Goal: Information Seeking & Learning: Learn about a topic

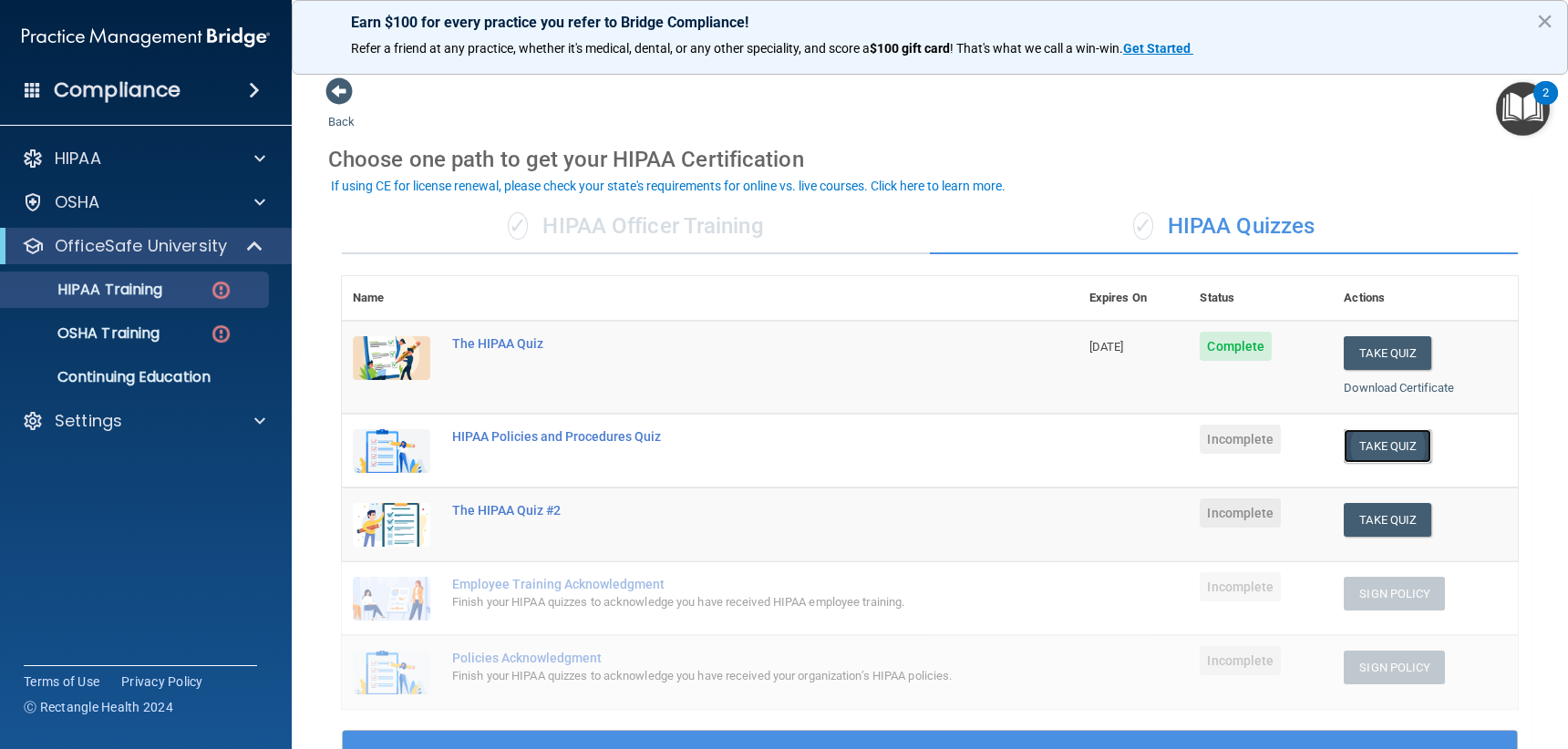
click at [1377, 436] on button "Take Quiz" at bounding box center [1387, 446] width 88 height 34
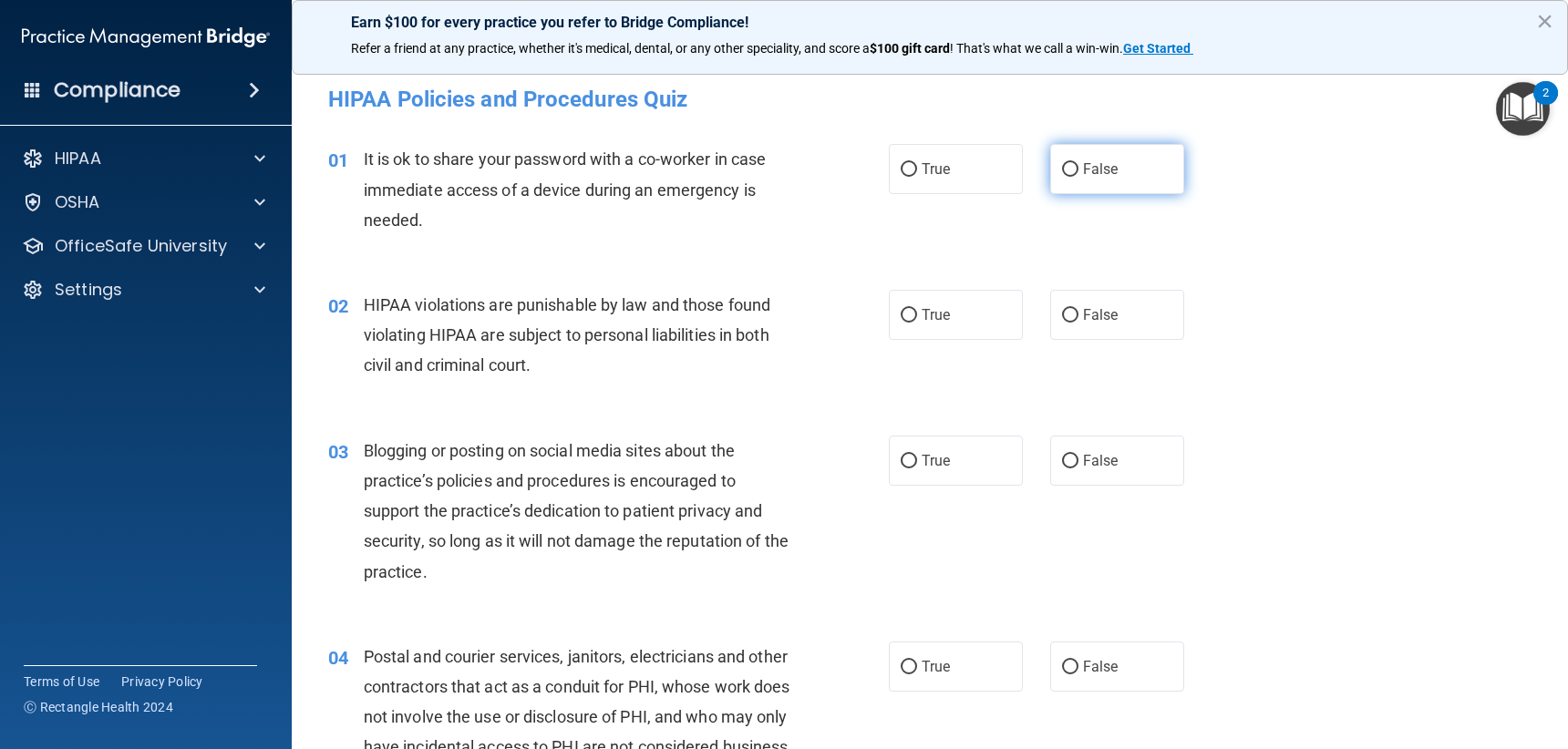
click at [1090, 167] on span "False" at bounding box center [1101, 169] width 36 height 18
click at [1079, 167] on input "False" at bounding box center [1070, 169] width 17 height 14
radio input "true"
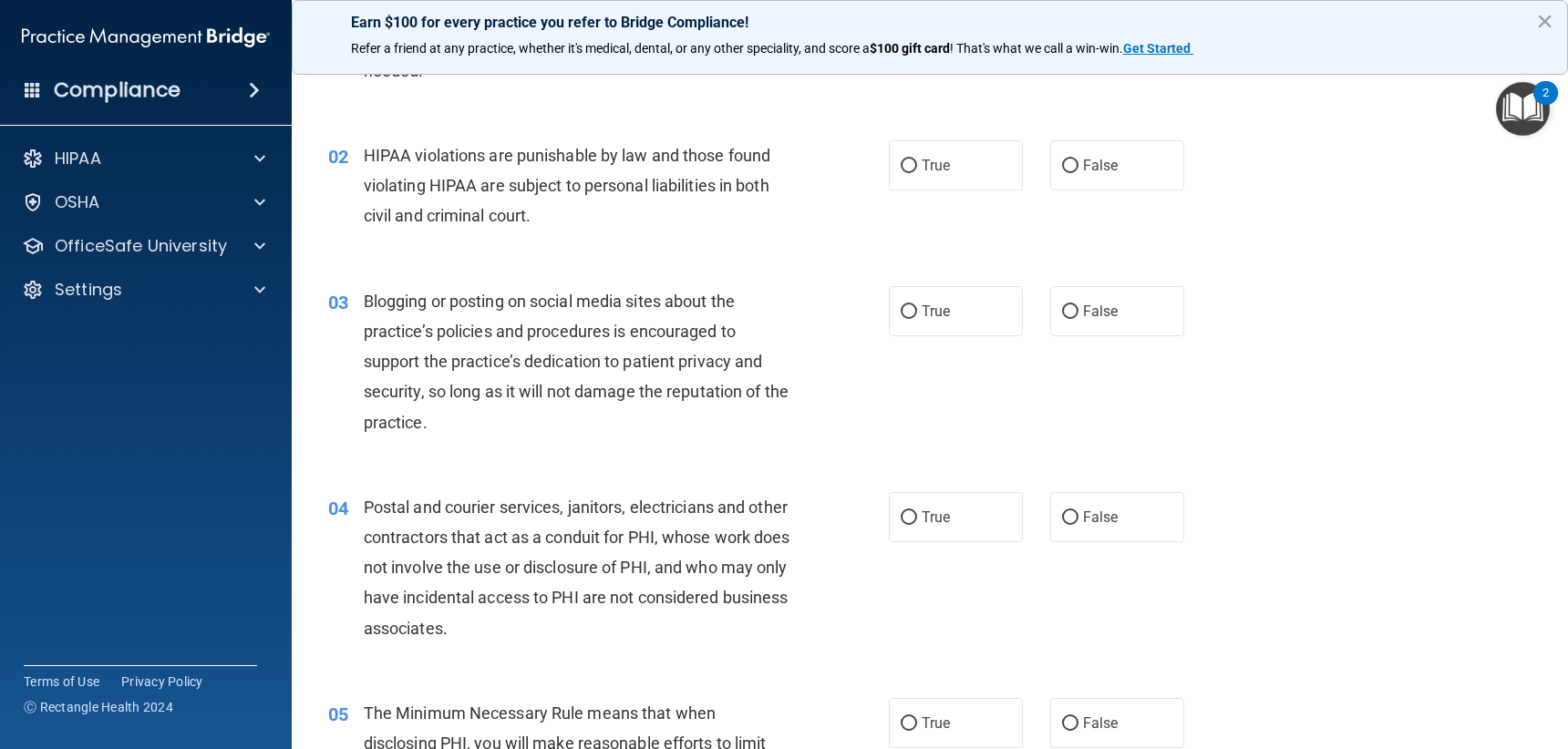
scroll to position [182, 0]
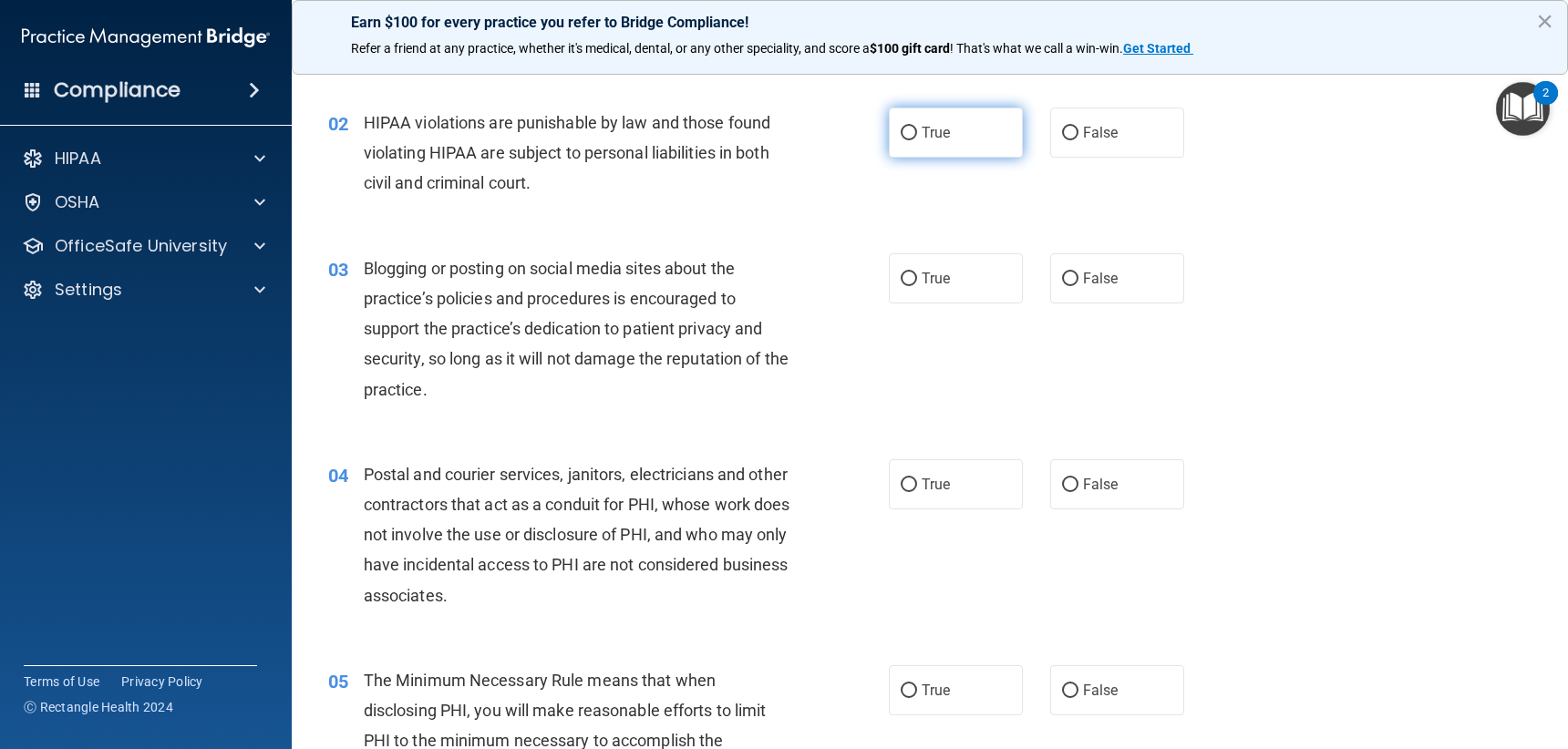
click at [958, 133] on label "True" at bounding box center [955, 133] width 134 height 50
click at [917, 133] on input "True" at bounding box center [909, 133] width 17 height 14
radio input "true"
click at [1105, 257] on label "False" at bounding box center [1117, 279] width 134 height 50
click at [1079, 272] on input "False" at bounding box center [1070, 279] width 17 height 14
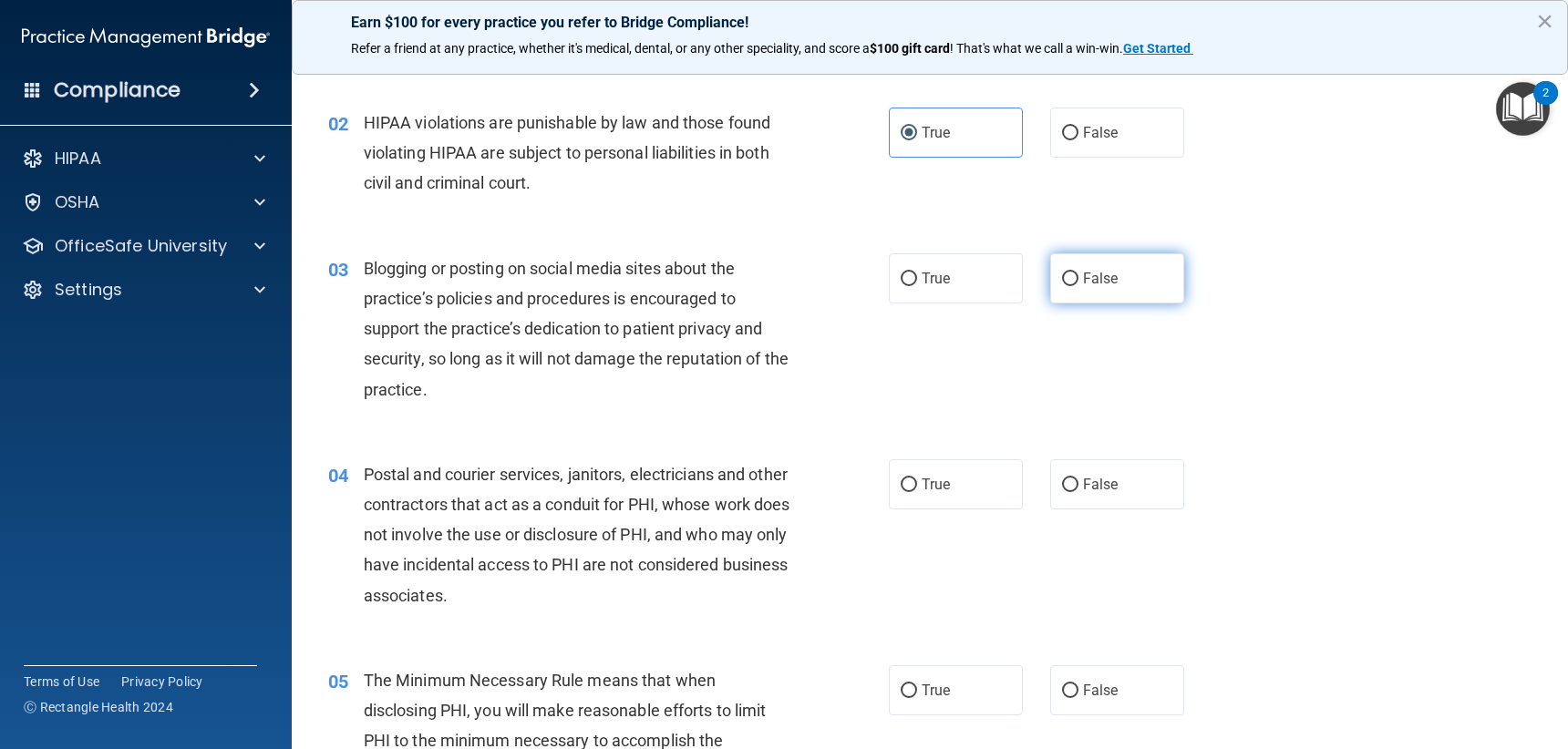
radio input "true"
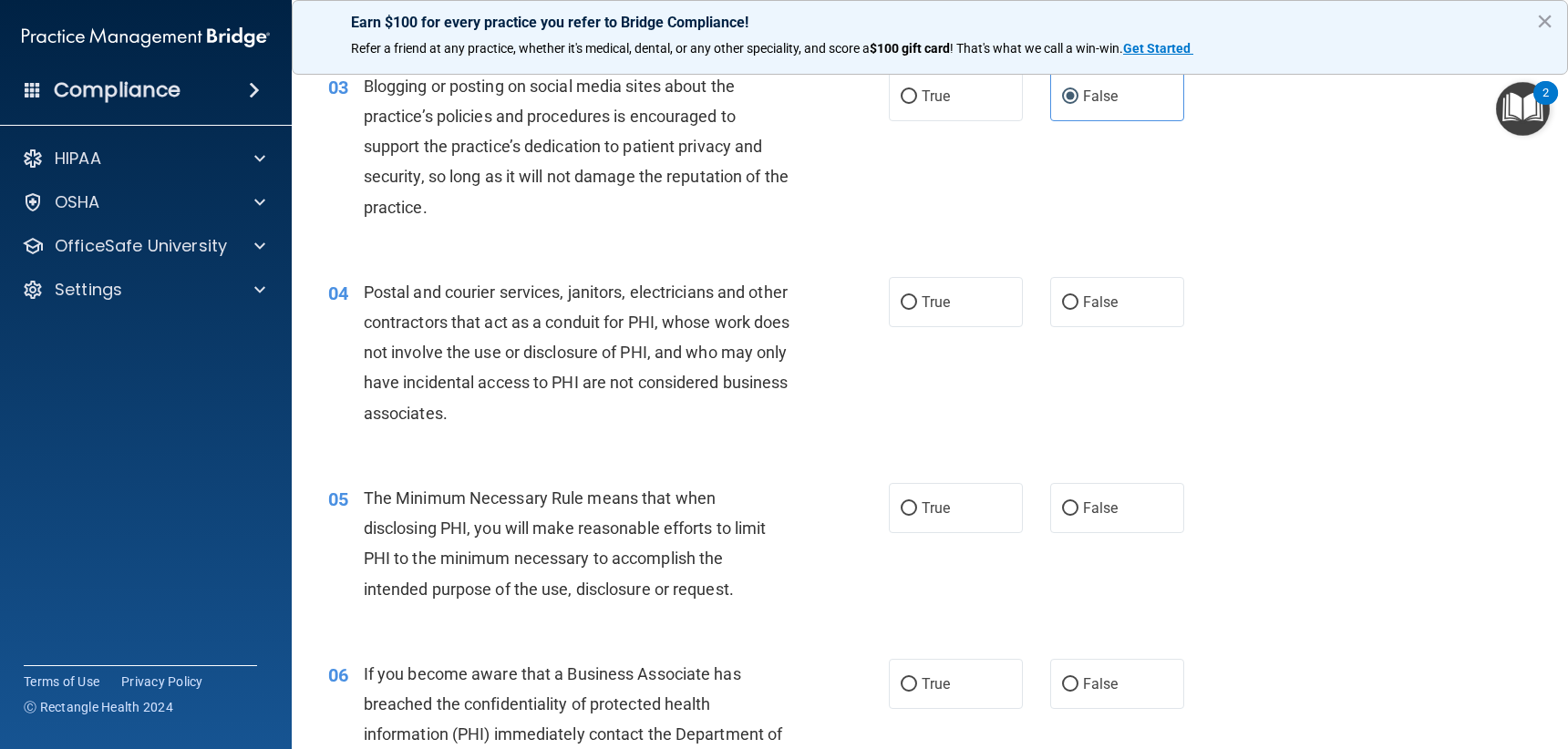
scroll to position [455, 0]
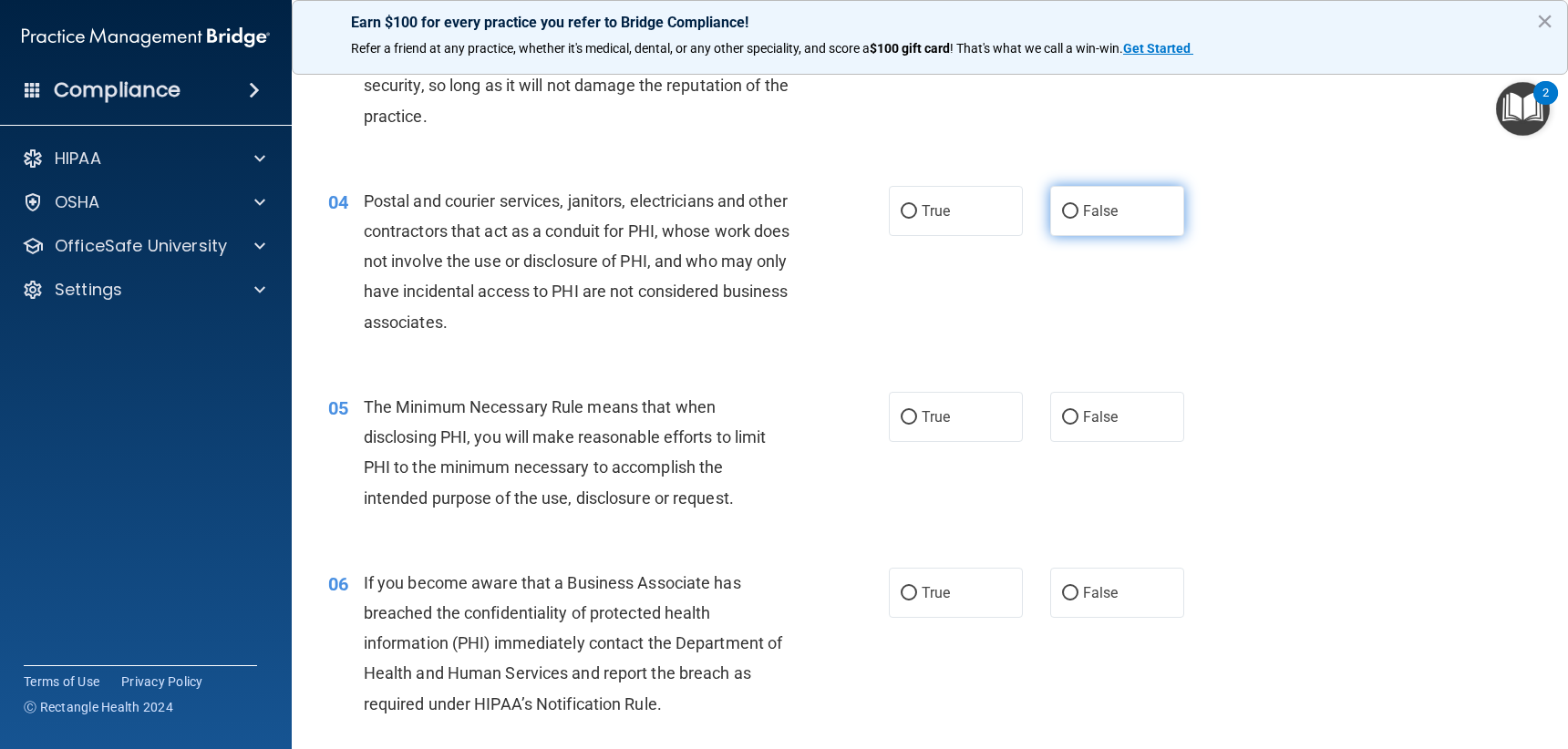
click at [1132, 209] on label "False" at bounding box center [1117, 211] width 134 height 50
click at [1079, 209] on input "False" at bounding box center [1070, 211] width 17 height 14
radio input "true"
click at [956, 223] on label "True" at bounding box center [955, 211] width 134 height 50
click at [917, 219] on input "True" at bounding box center [909, 211] width 17 height 14
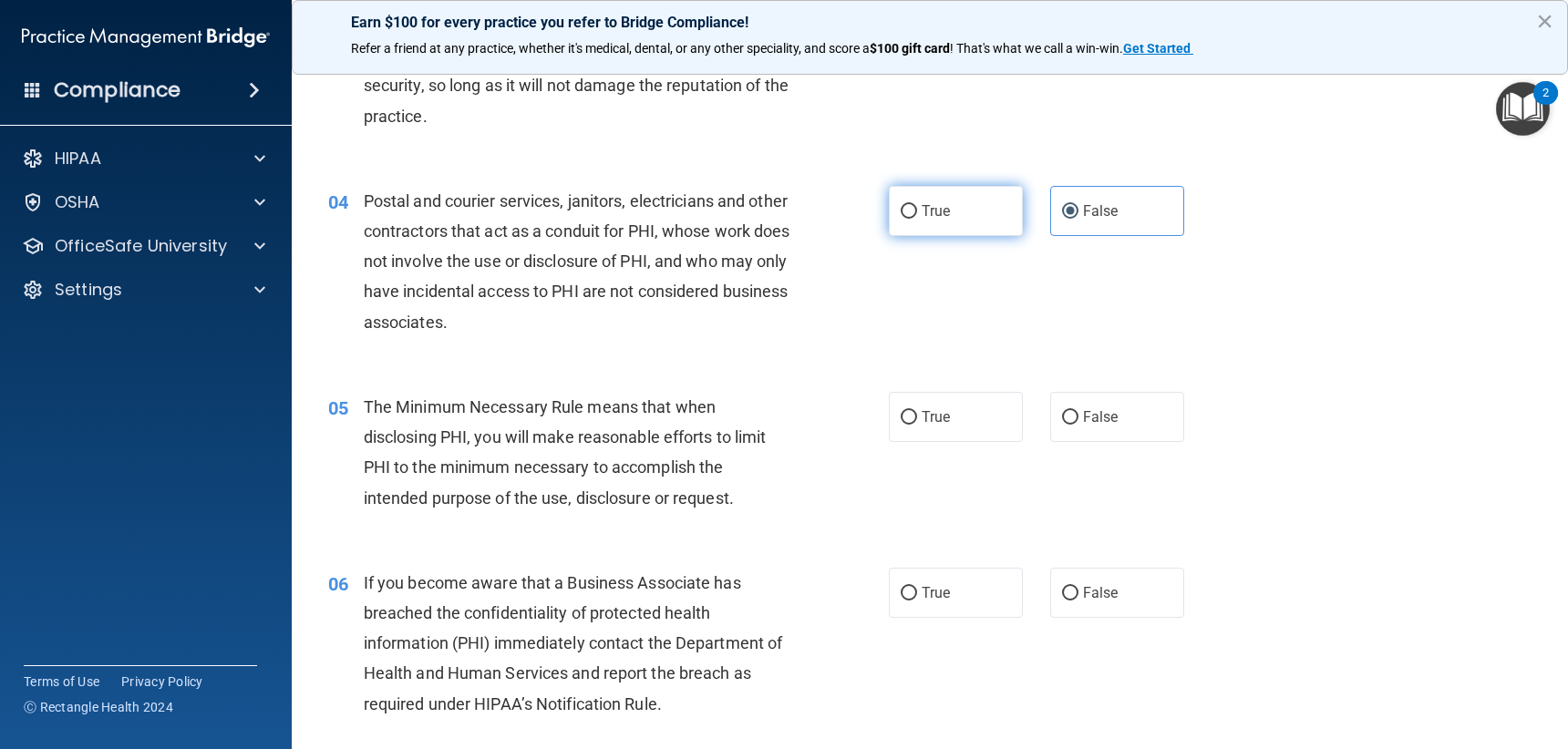
radio input "true"
radio input "false"
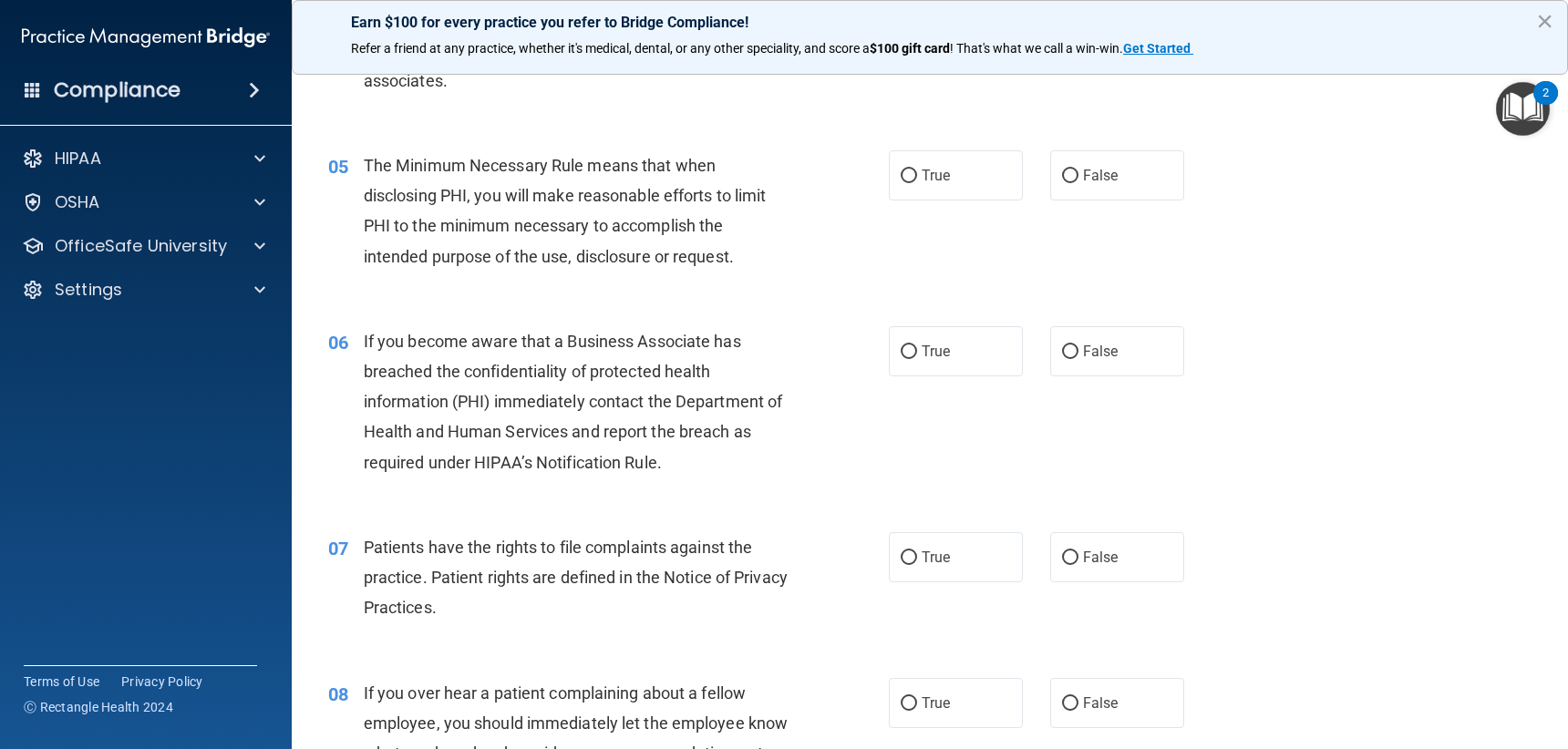
scroll to position [729, 0]
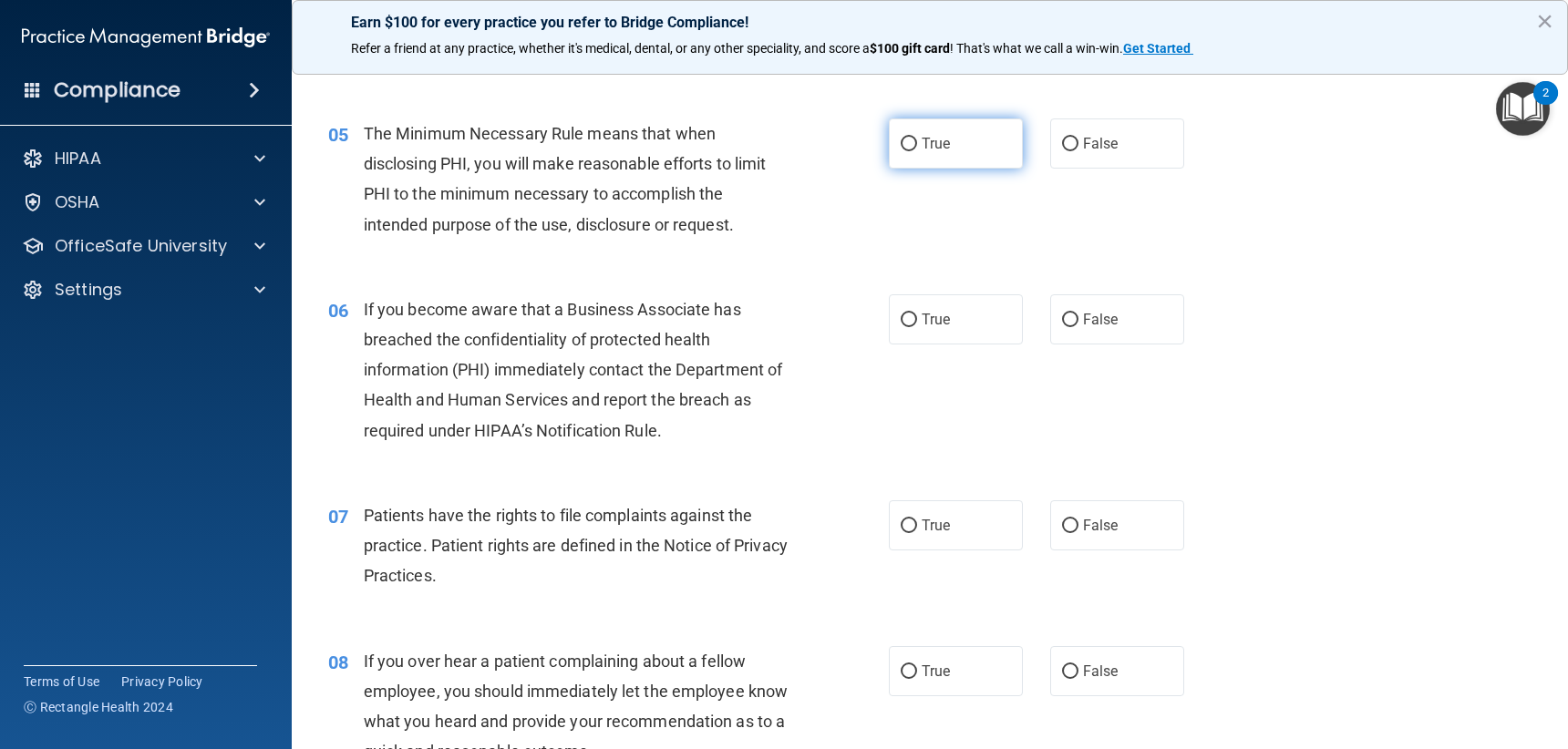
click at [933, 146] on span "True" at bounding box center [936, 143] width 28 height 18
click at [917, 146] on input "True" at bounding box center [909, 144] width 17 height 14
radio input "true"
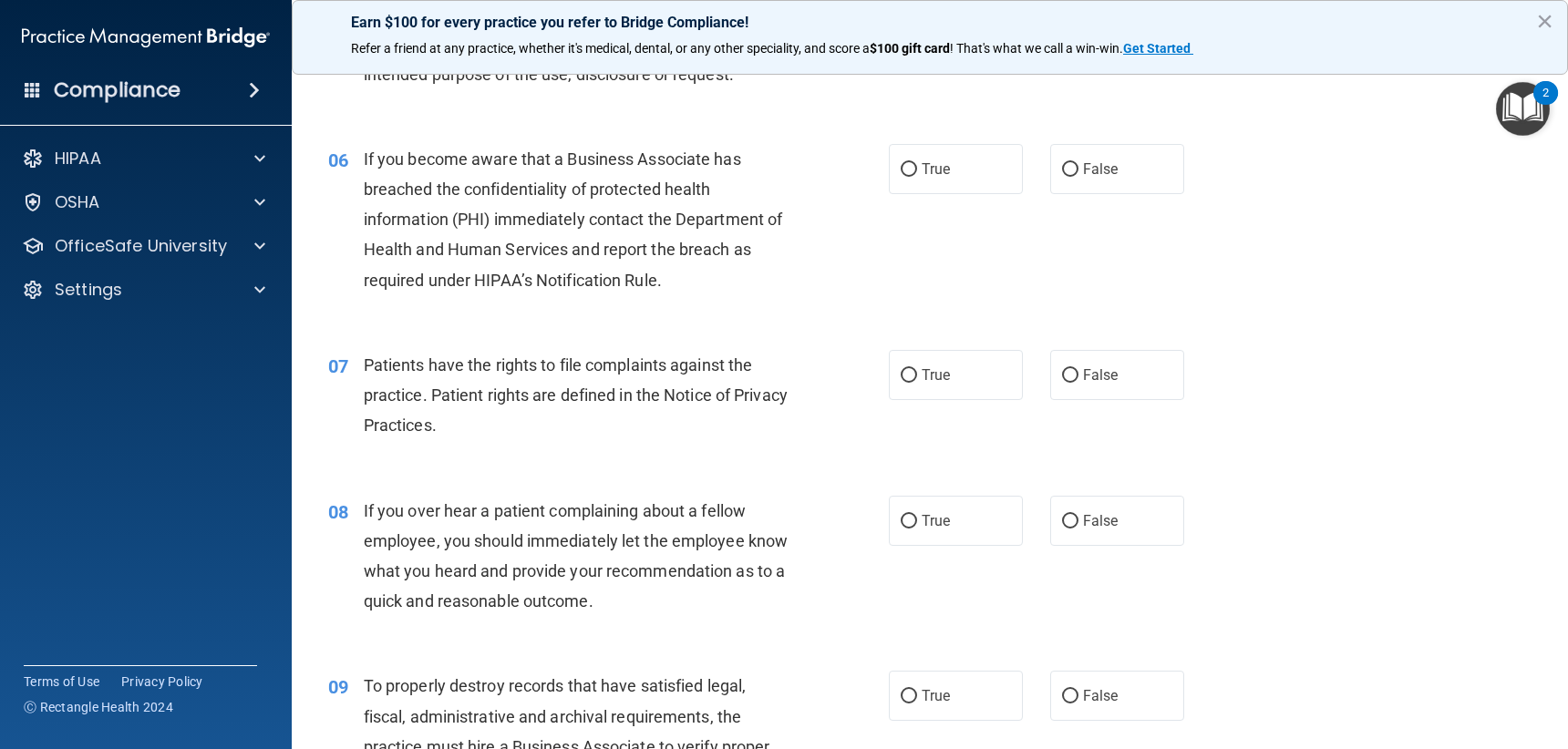
scroll to position [911, 0]
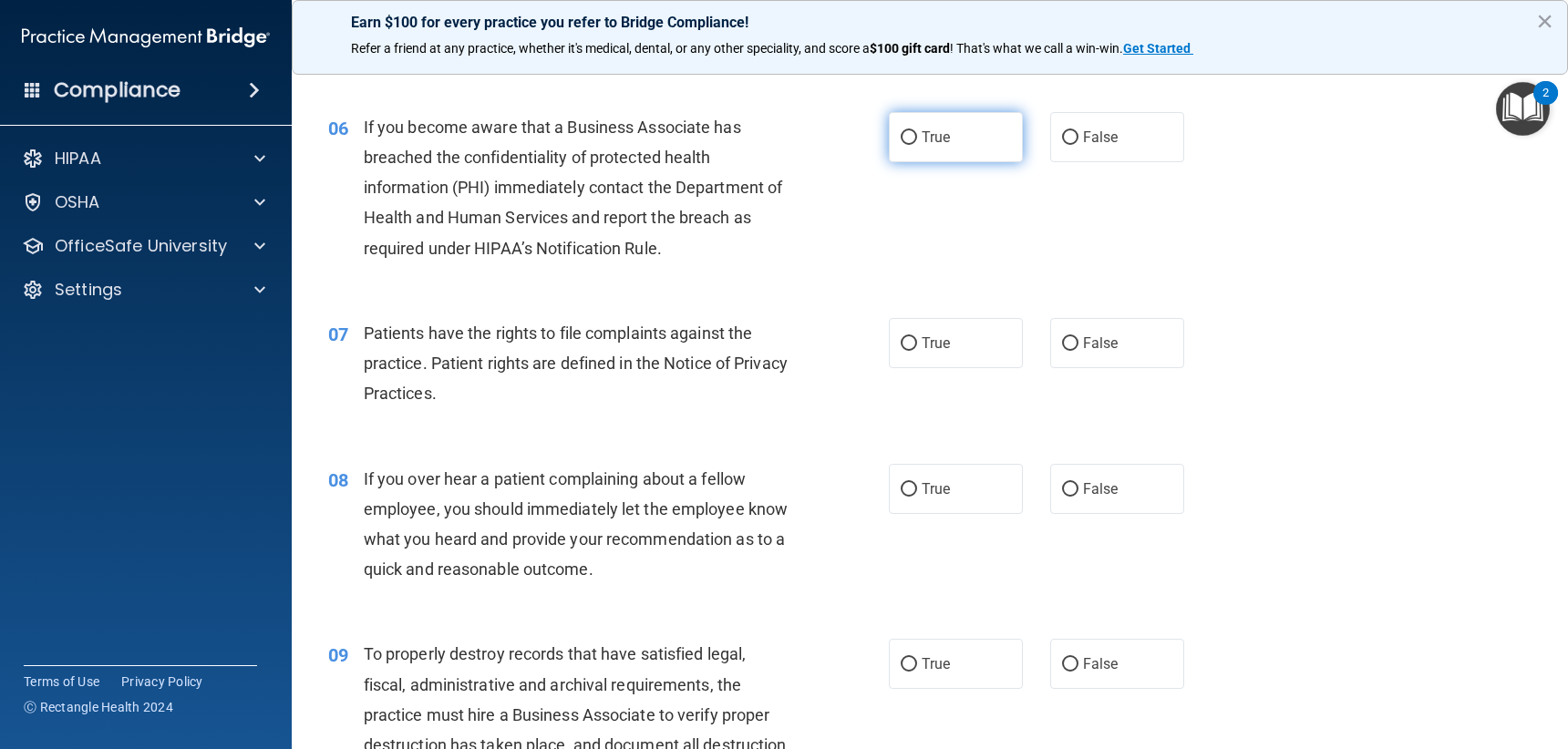
click at [966, 147] on label "True" at bounding box center [955, 137] width 134 height 50
click at [917, 145] on input "True" at bounding box center [909, 137] width 17 height 14
radio input "true"
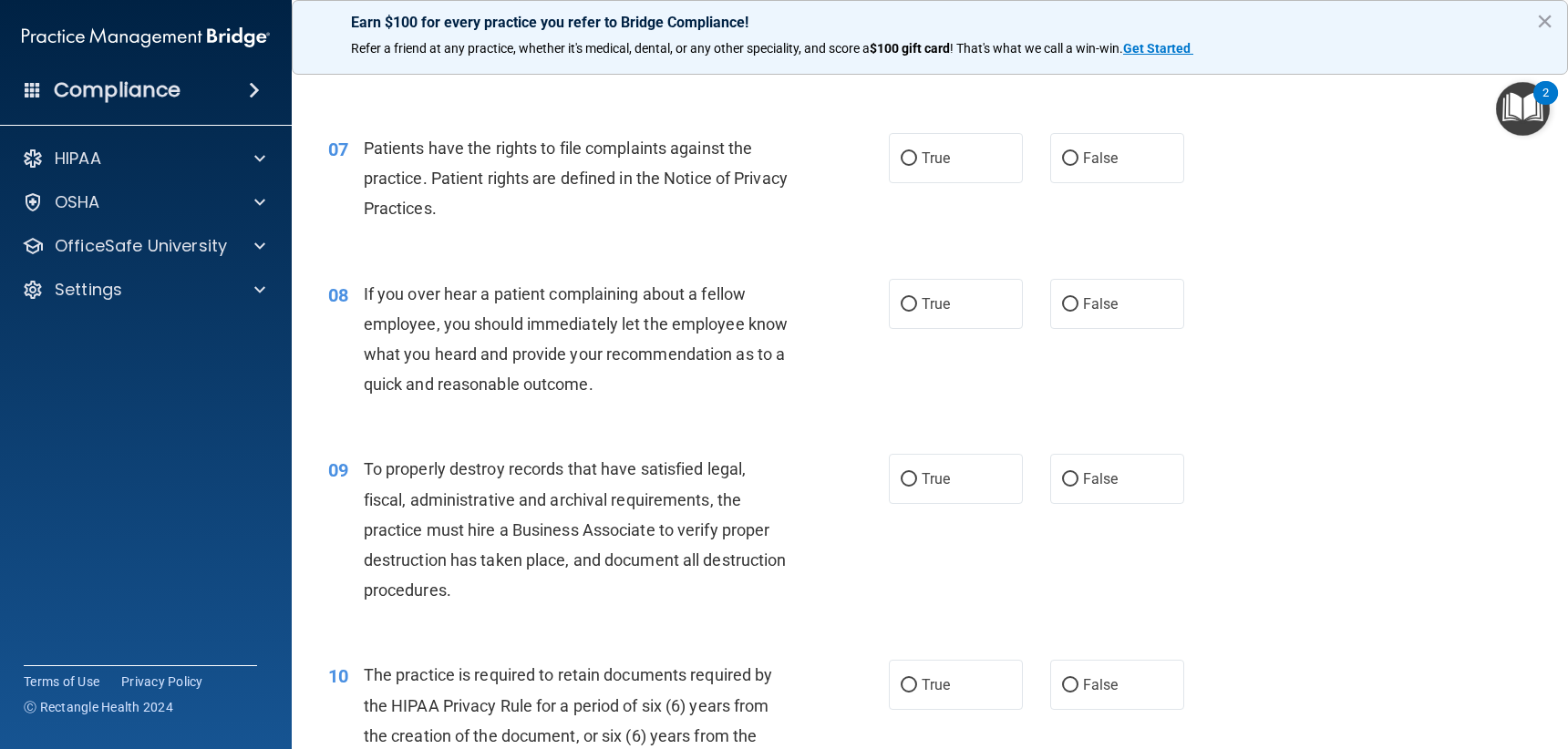
scroll to position [1093, 0]
click at [910, 182] on label "True" at bounding box center [955, 161] width 134 height 50
click at [910, 168] on input "True" at bounding box center [909, 162] width 17 height 14
radio input "true"
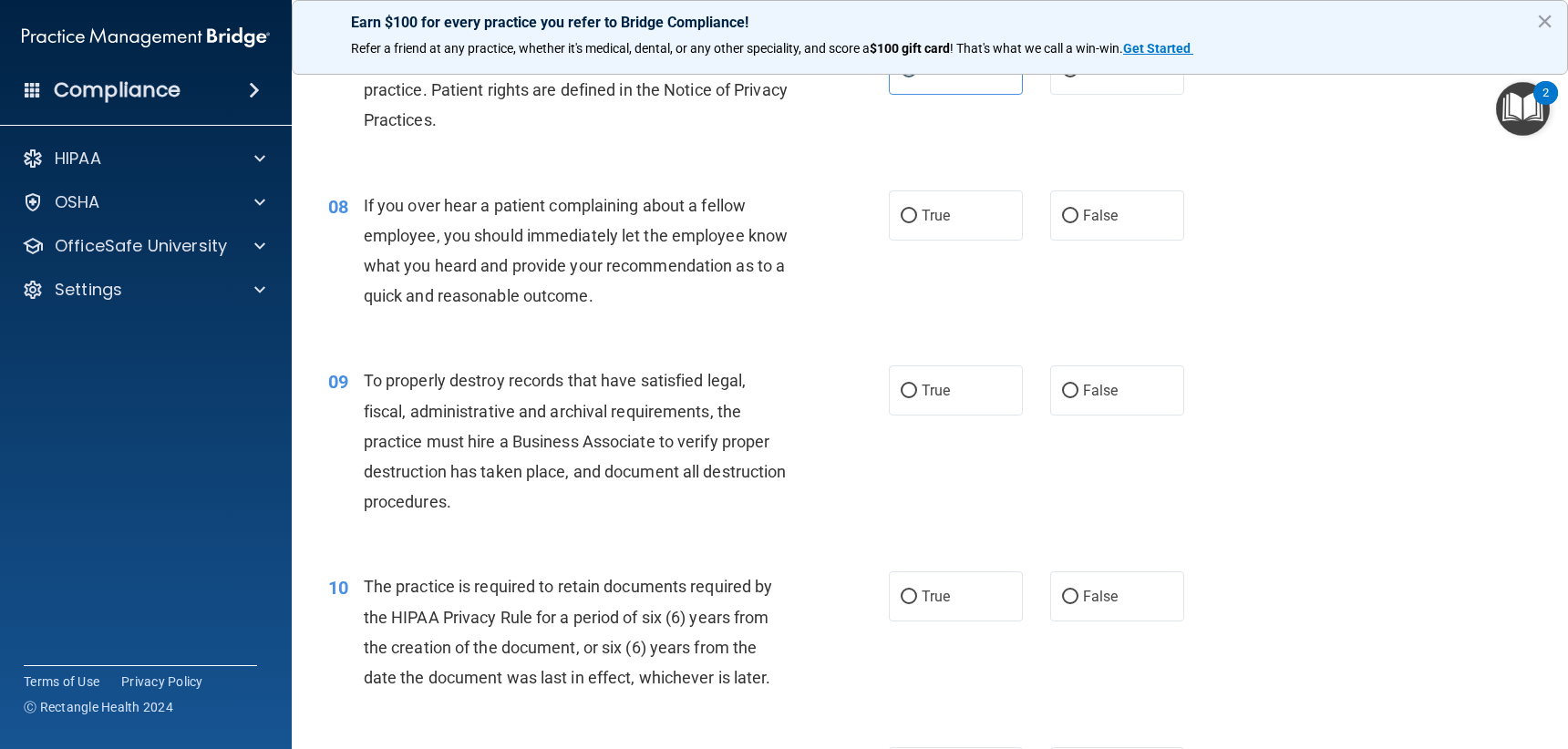
scroll to position [1275, 0]
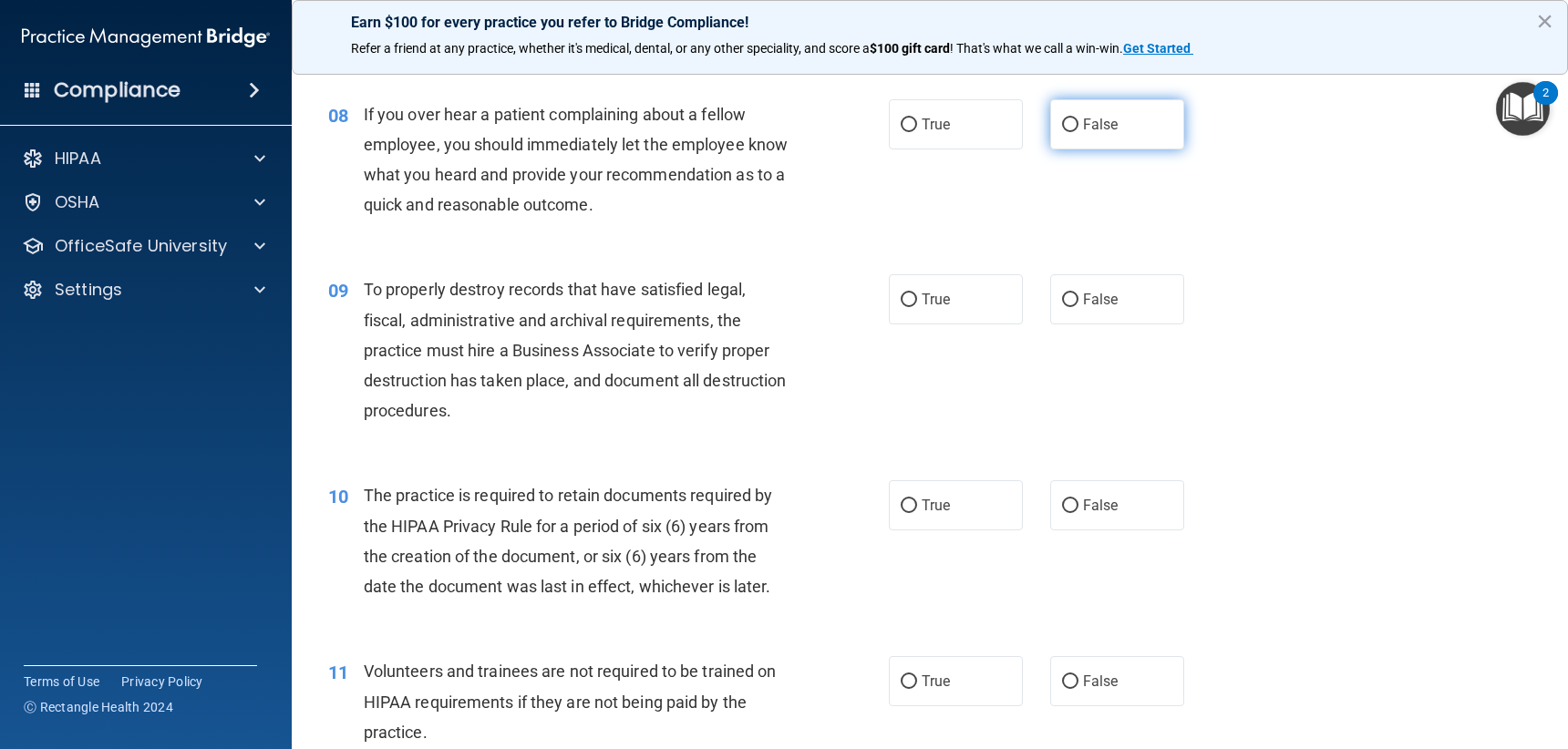
click at [1111, 125] on label "False" at bounding box center [1117, 124] width 134 height 50
click at [1079, 125] on input "False" at bounding box center [1070, 125] width 17 height 14
radio input "true"
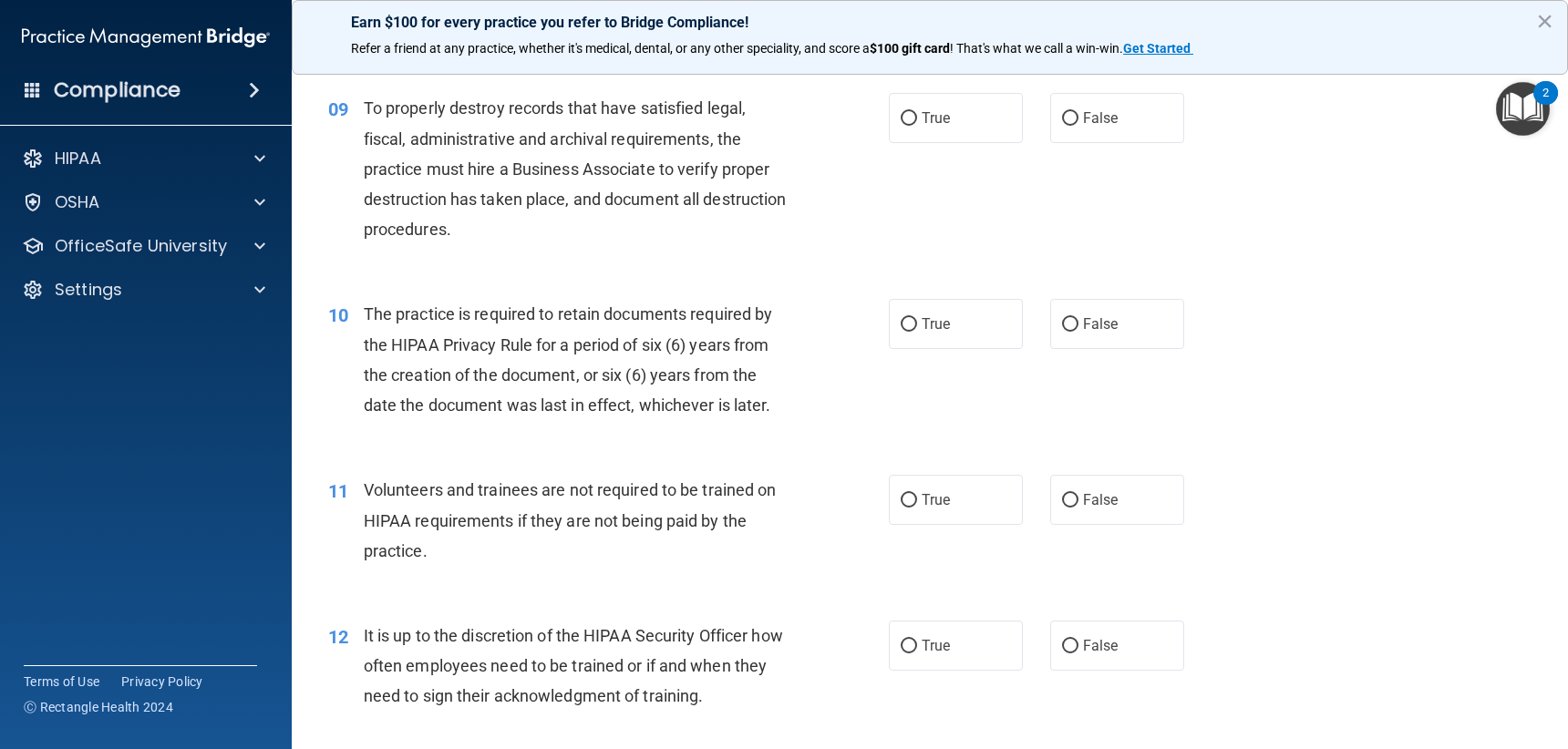
scroll to position [1458, 0]
click at [938, 106] on label "True" at bounding box center [955, 117] width 134 height 50
click at [917, 111] on input "True" at bounding box center [909, 118] width 17 height 14
radio input "true"
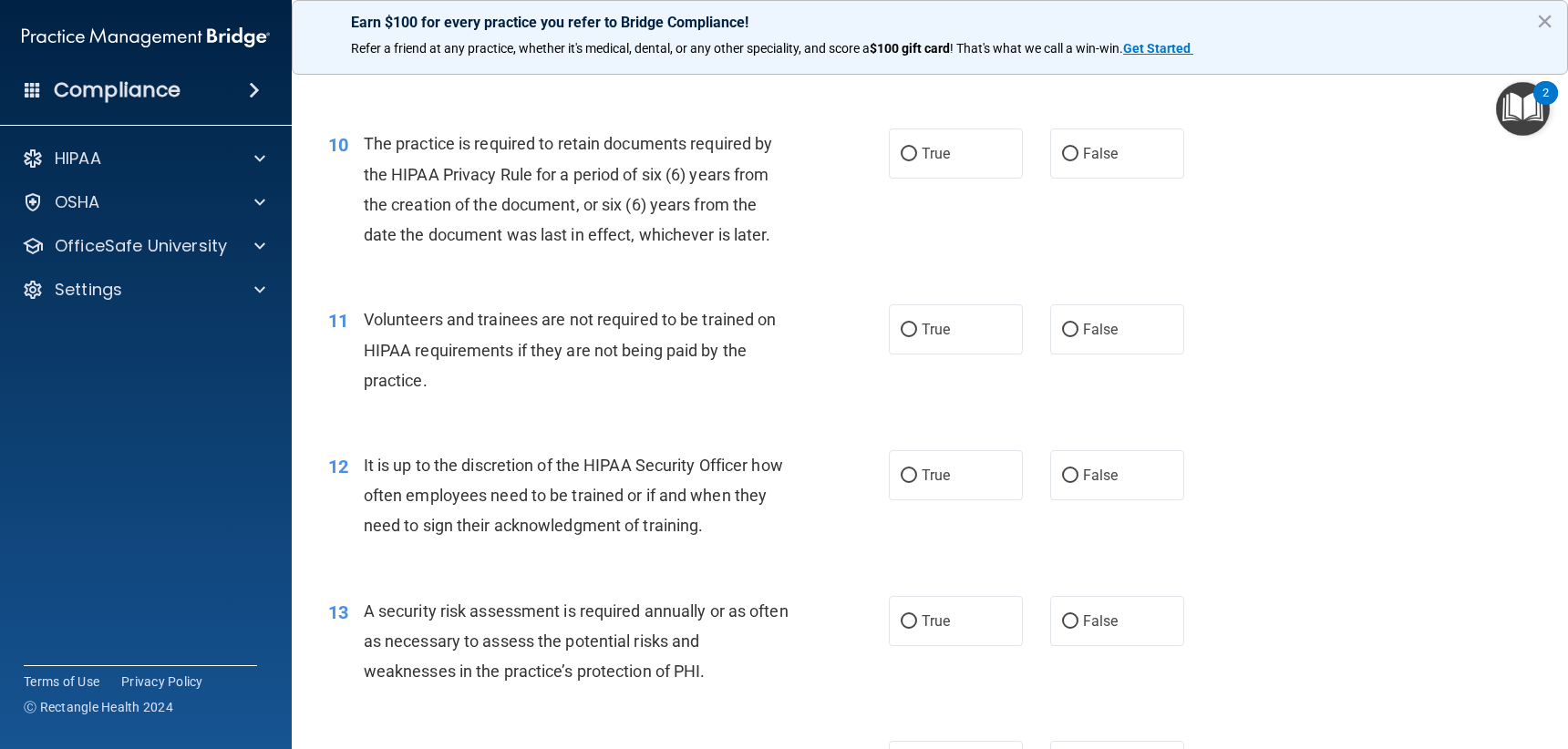
scroll to position [1640, 0]
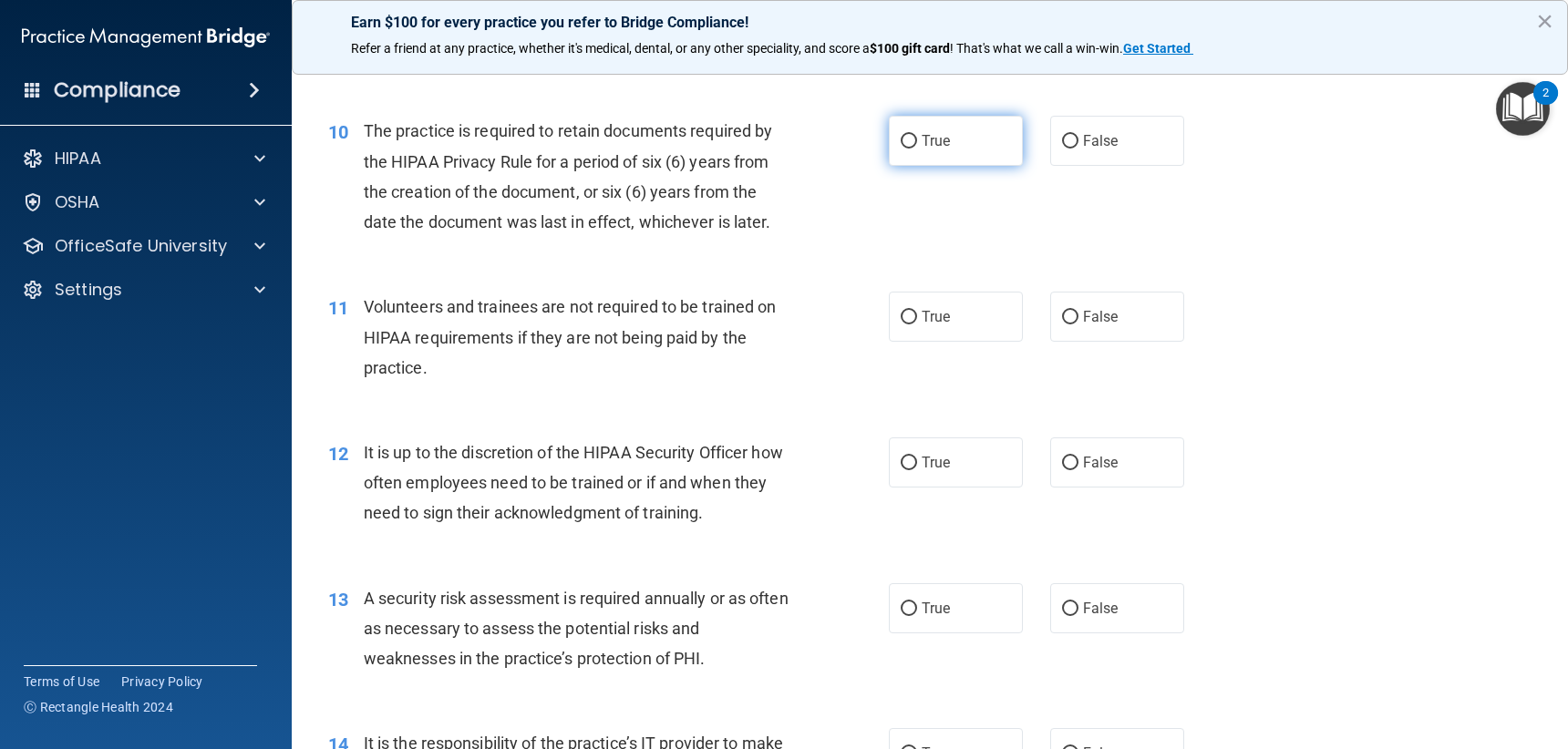
click at [975, 120] on label "True" at bounding box center [955, 141] width 134 height 50
click at [917, 135] on input "True" at bounding box center [909, 141] width 17 height 14
radio input "true"
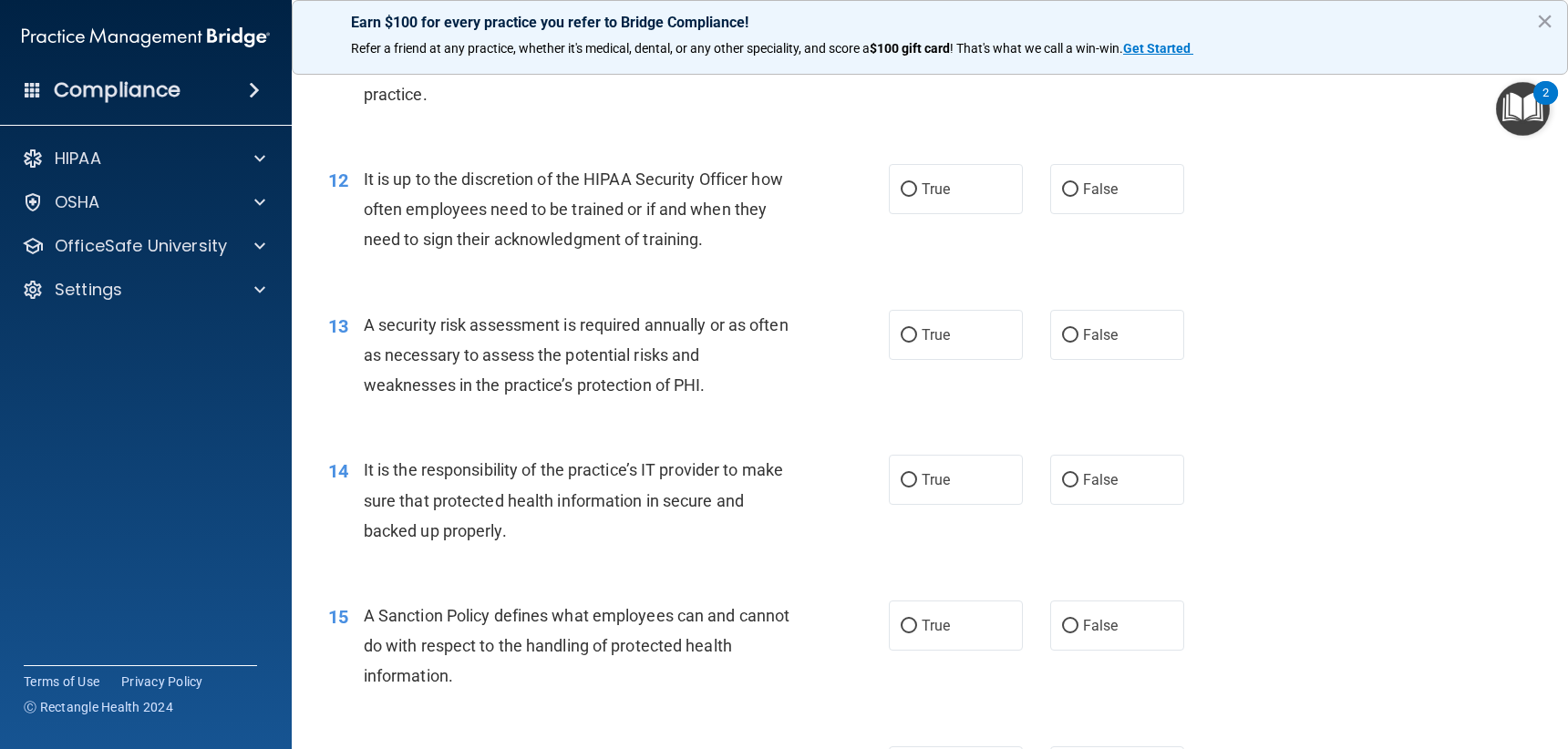
scroll to position [1822, 0]
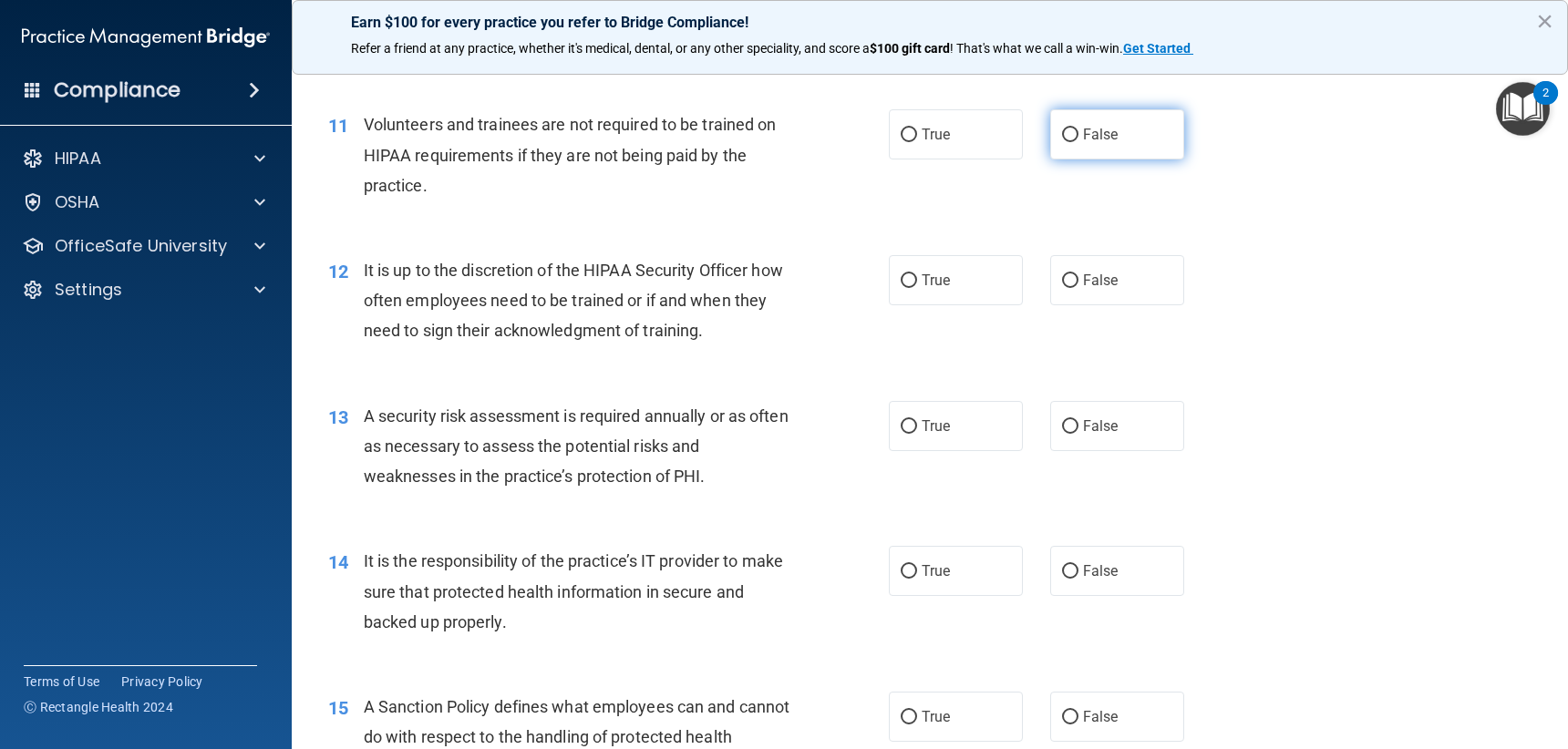
click at [1061, 157] on label "False" at bounding box center [1117, 135] width 134 height 50
click at [1062, 142] on input "False" at bounding box center [1070, 135] width 17 height 14
radio input "true"
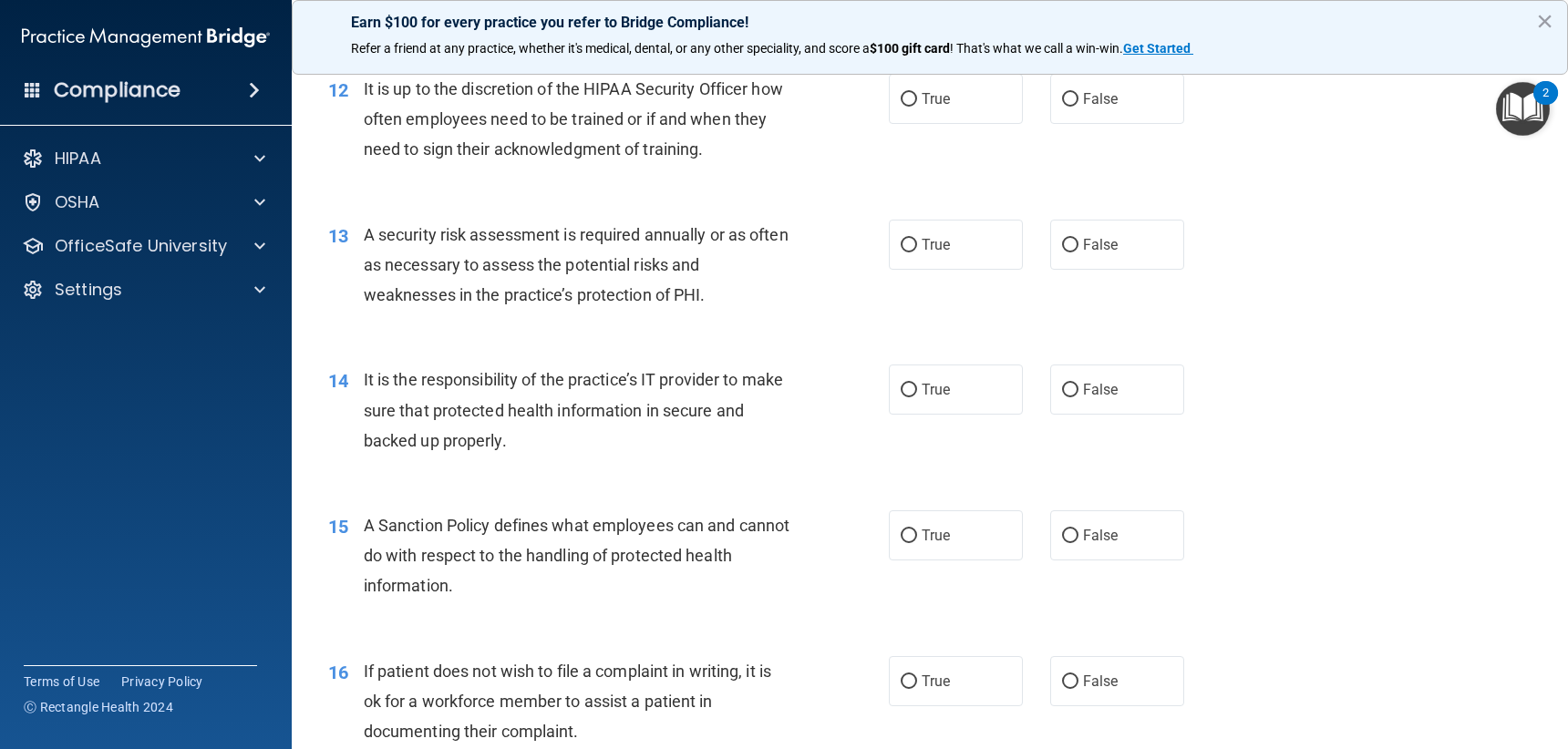
scroll to position [2005, 0]
click at [956, 112] on label "True" at bounding box center [955, 98] width 134 height 50
click at [917, 106] on input "True" at bounding box center [909, 98] width 17 height 14
radio input "true"
click at [935, 266] on label "True" at bounding box center [955, 244] width 134 height 50
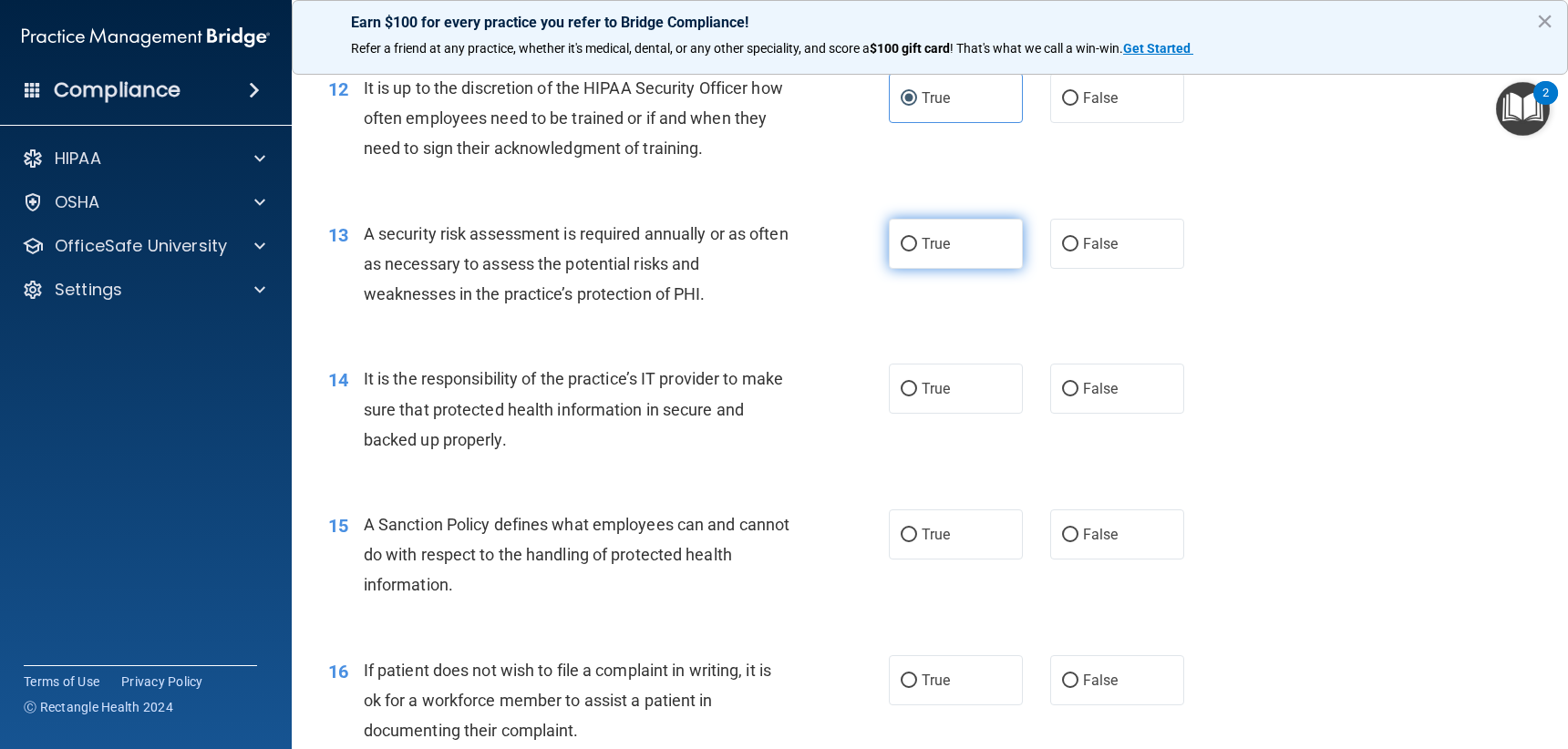
click at [917, 252] on input "True" at bounding box center [909, 244] width 17 height 14
radio input "true"
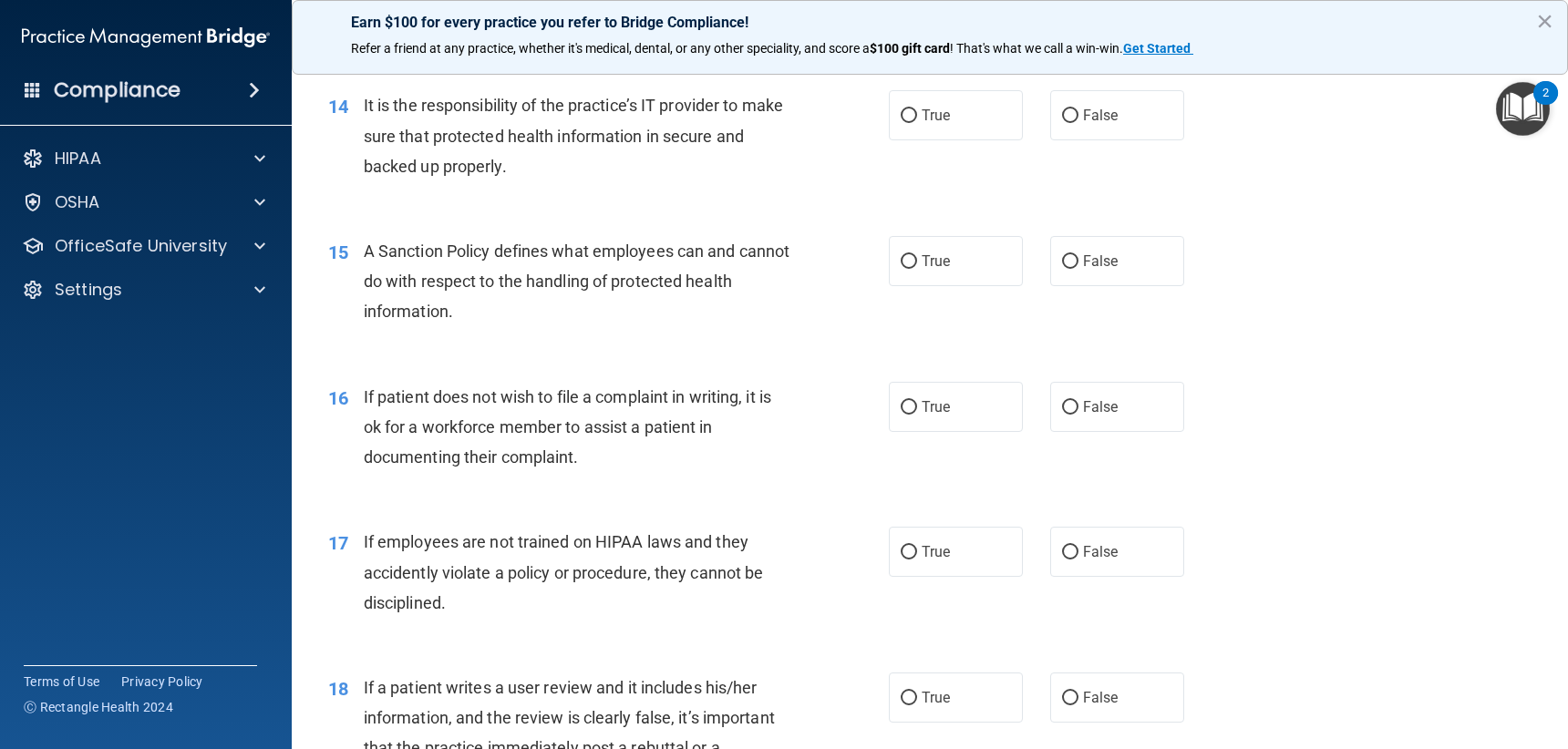
scroll to position [2187, 0]
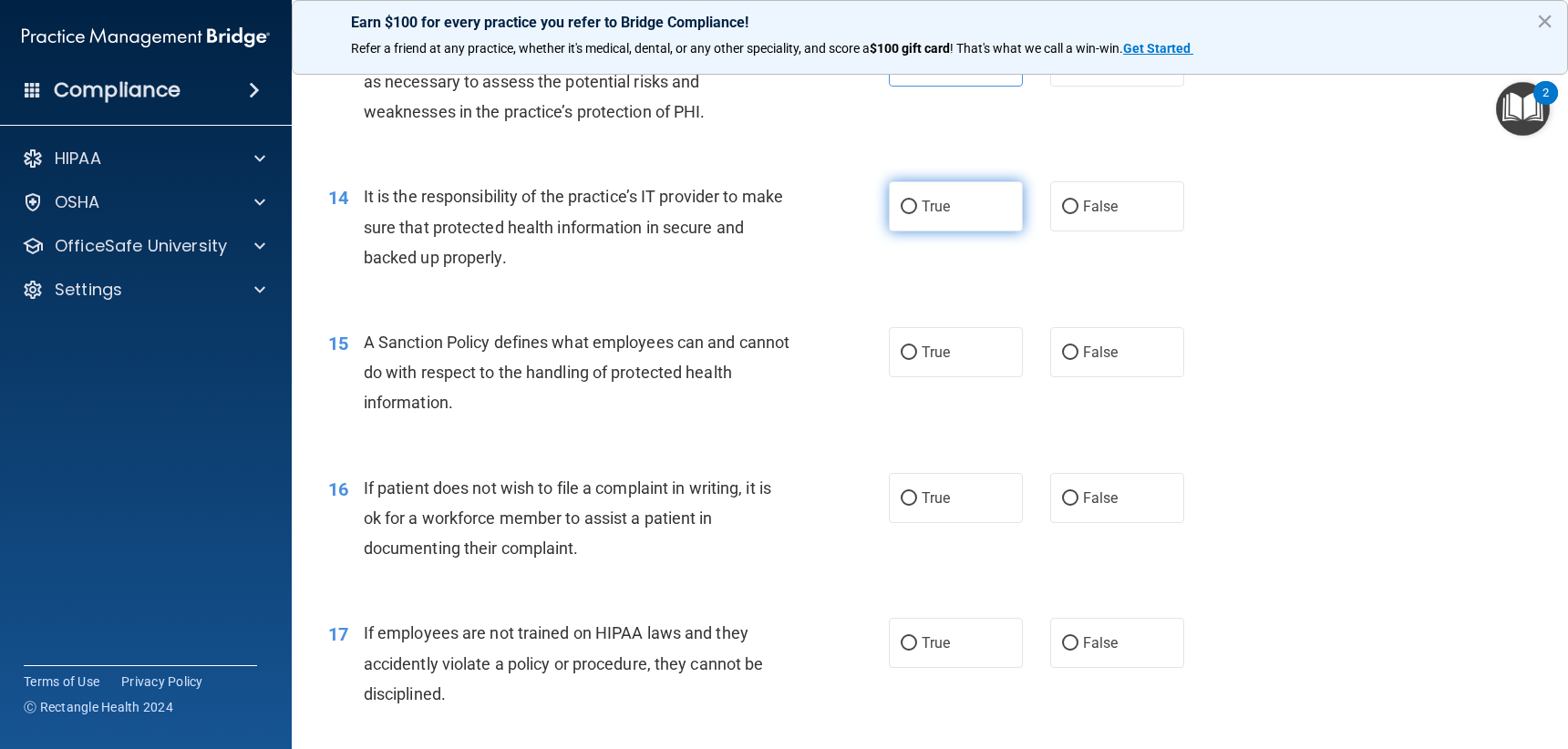
click at [907, 205] on input "True" at bounding box center [909, 207] width 17 height 14
radio input "true"
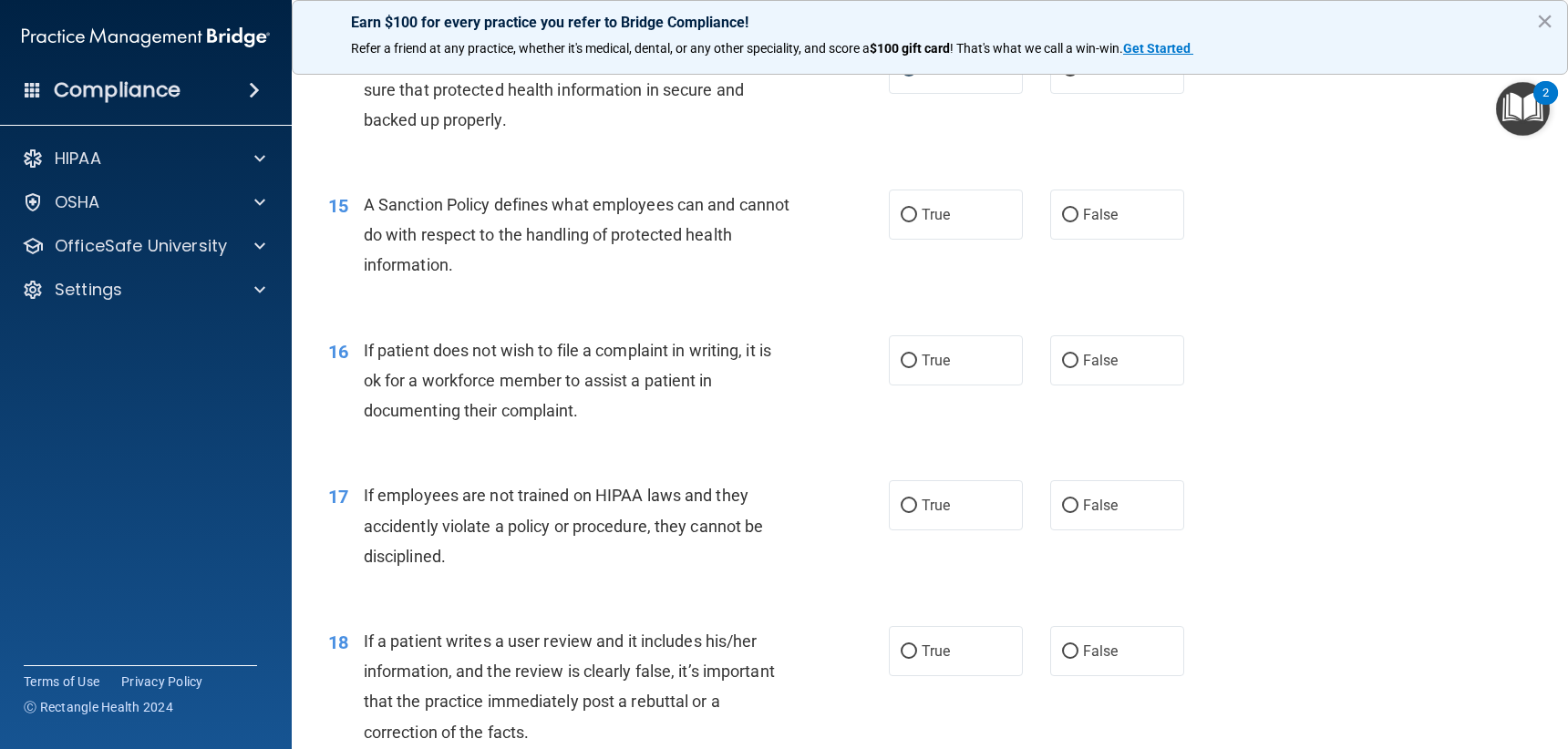
scroll to position [2369, 0]
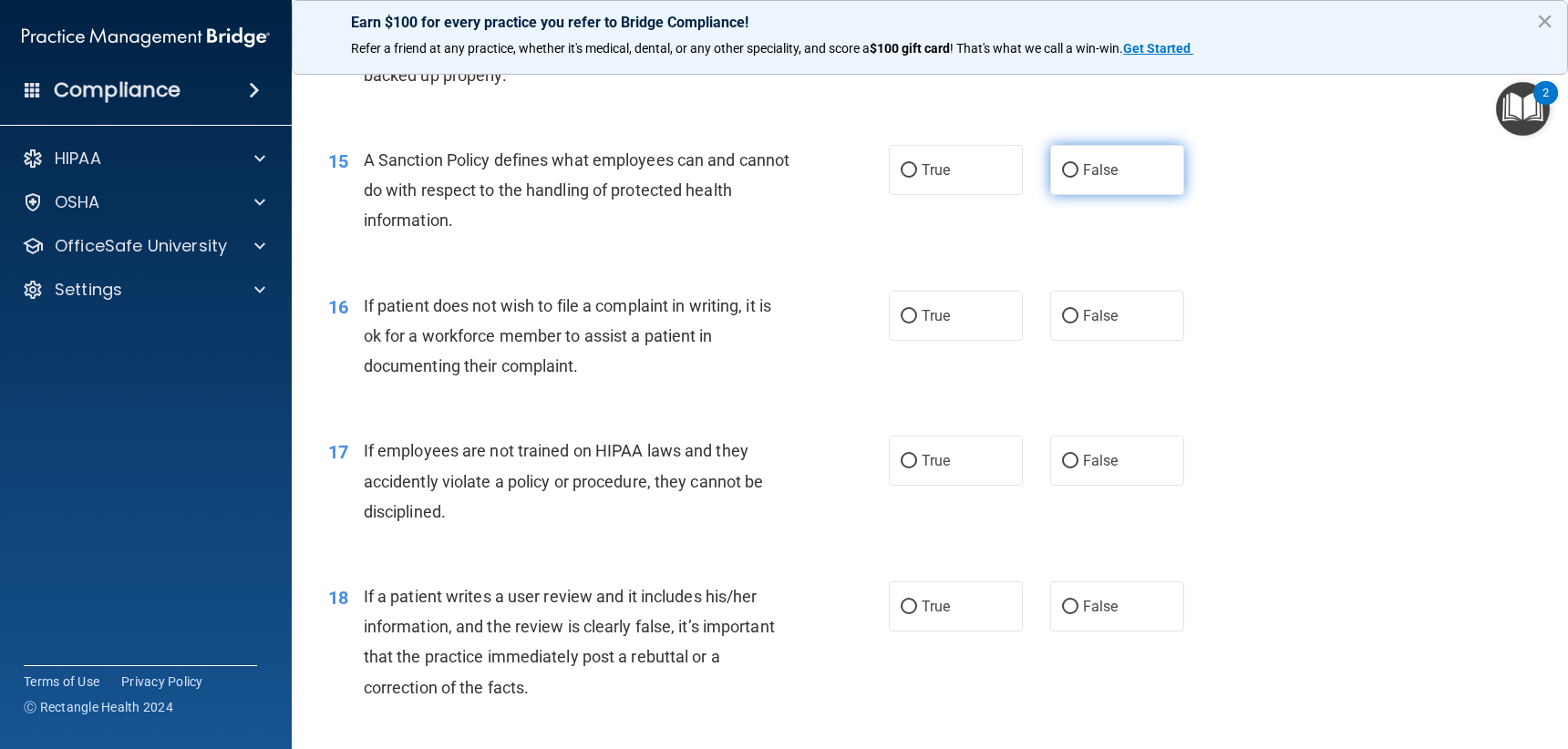
click at [1086, 183] on label "False" at bounding box center [1117, 170] width 134 height 50
click at [1079, 178] on input "False" at bounding box center [1070, 170] width 17 height 14
radio input "true"
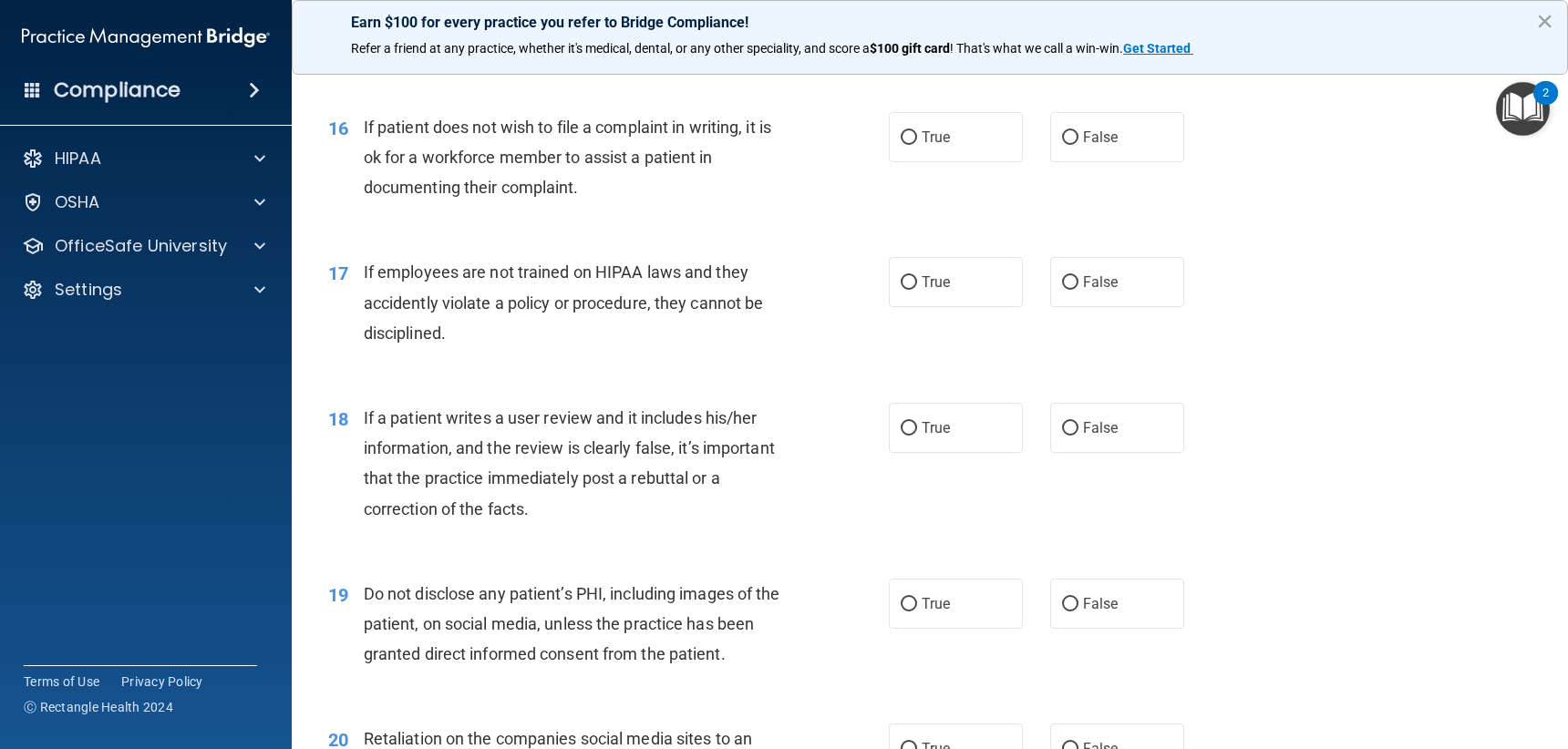
scroll to position [2551, 0]
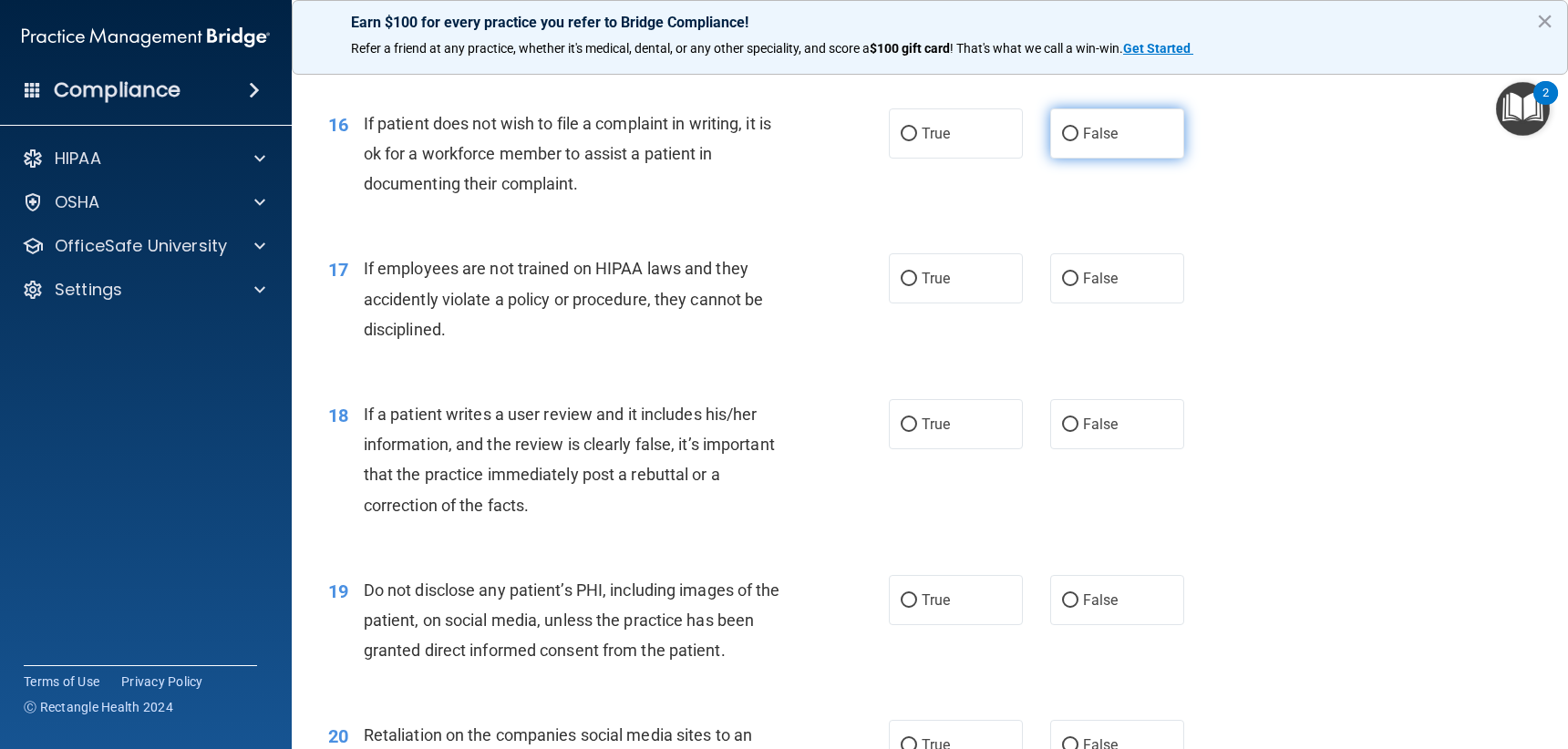
click at [1159, 142] on label "False" at bounding box center [1117, 134] width 134 height 50
click at [1079, 141] on input "False" at bounding box center [1070, 134] width 17 height 14
radio input "true"
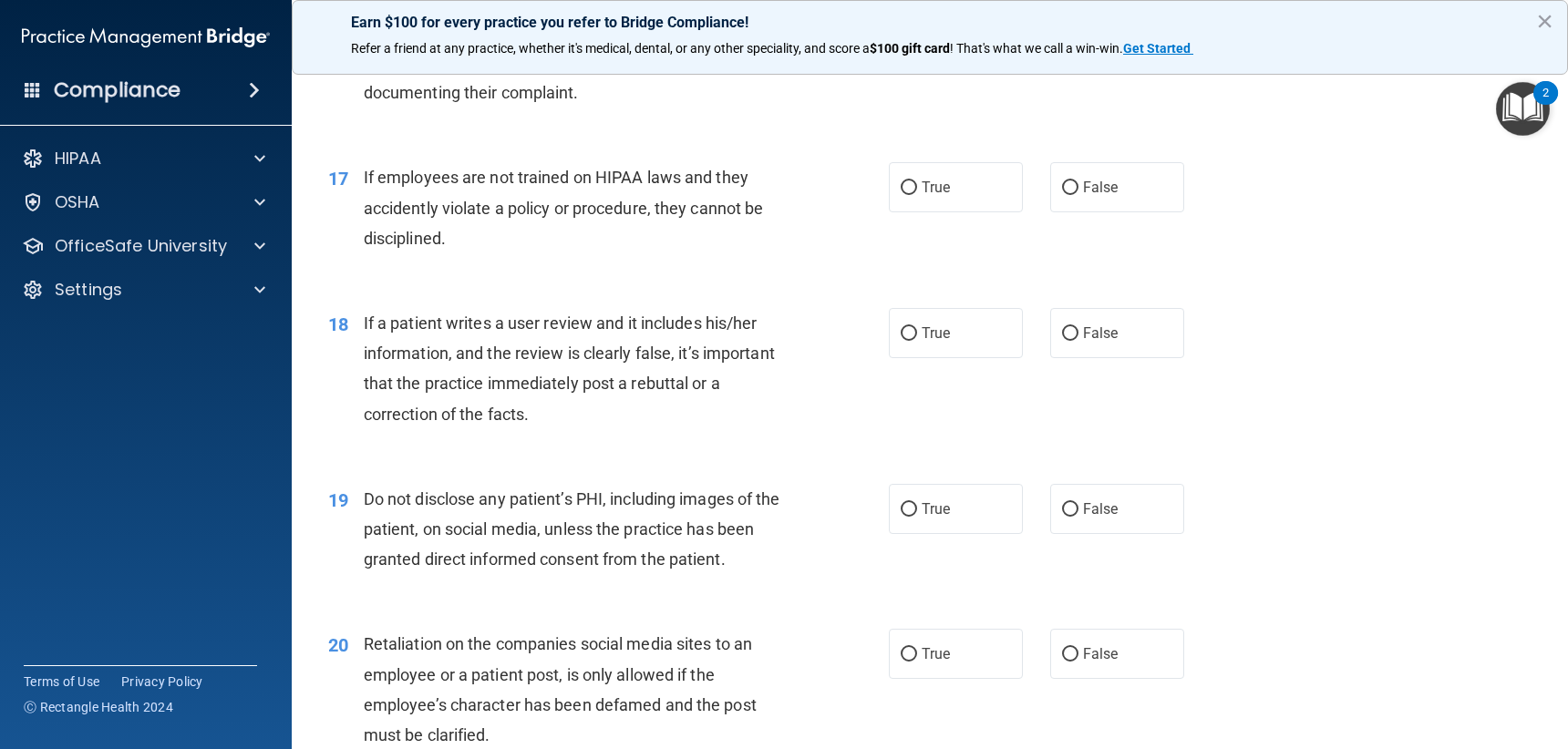
scroll to position [2733, 0]
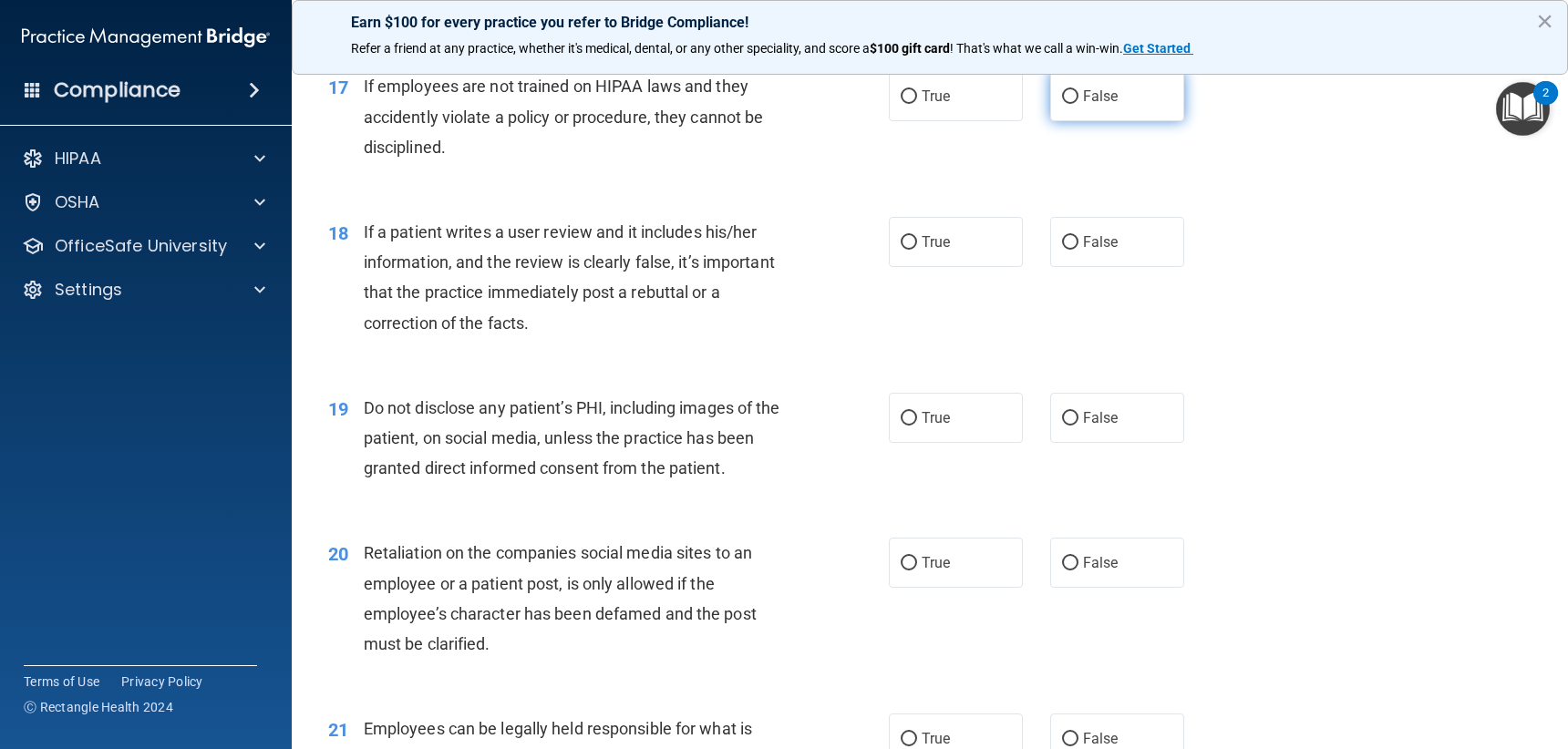
click at [1102, 110] on label "False" at bounding box center [1117, 96] width 134 height 50
click at [1079, 104] on input "False" at bounding box center [1070, 96] width 17 height 14
radio input "true"
click at [903, 90] on input "True" at bounding box center [909, 96] width 17 height 14
radio input "true"
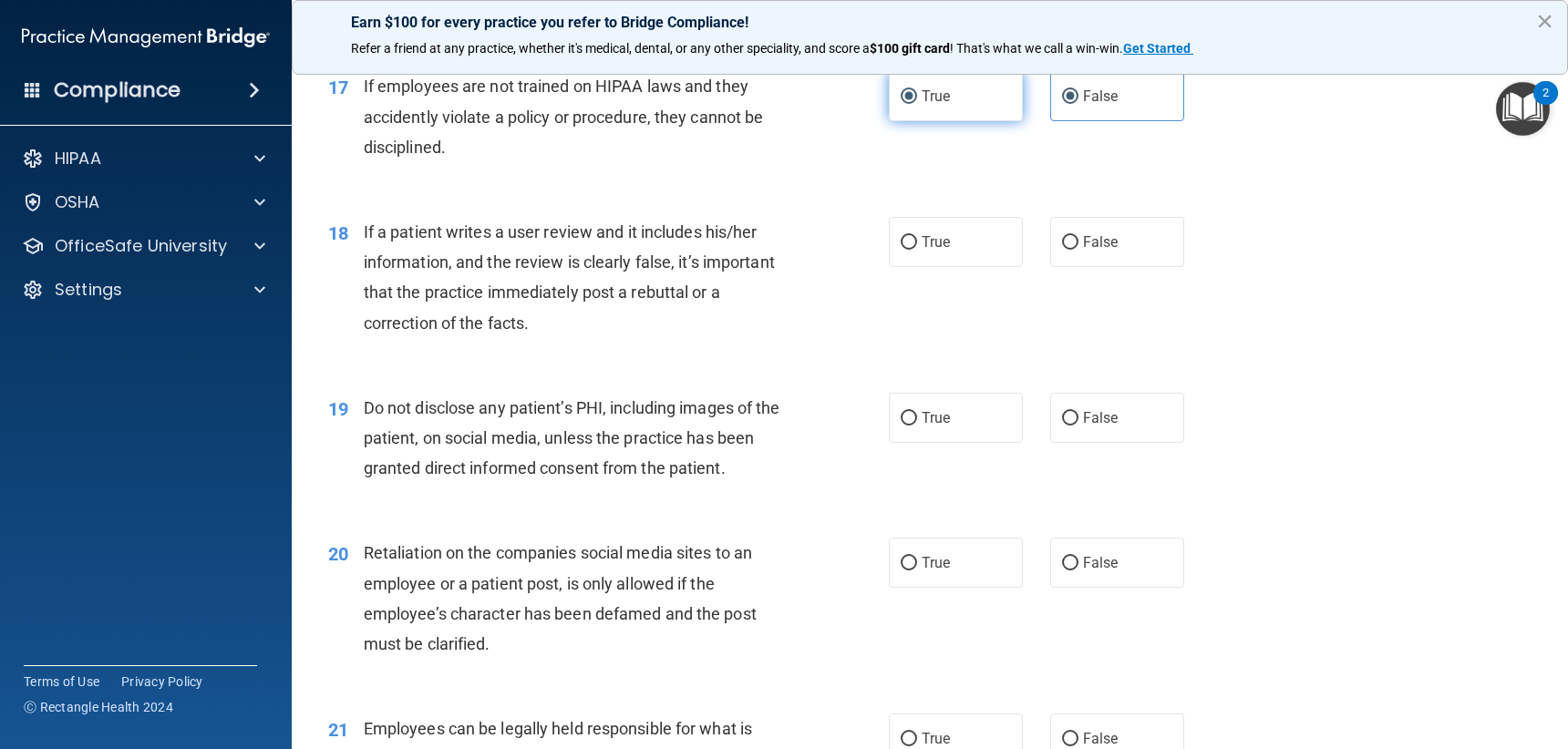
radio input "false"
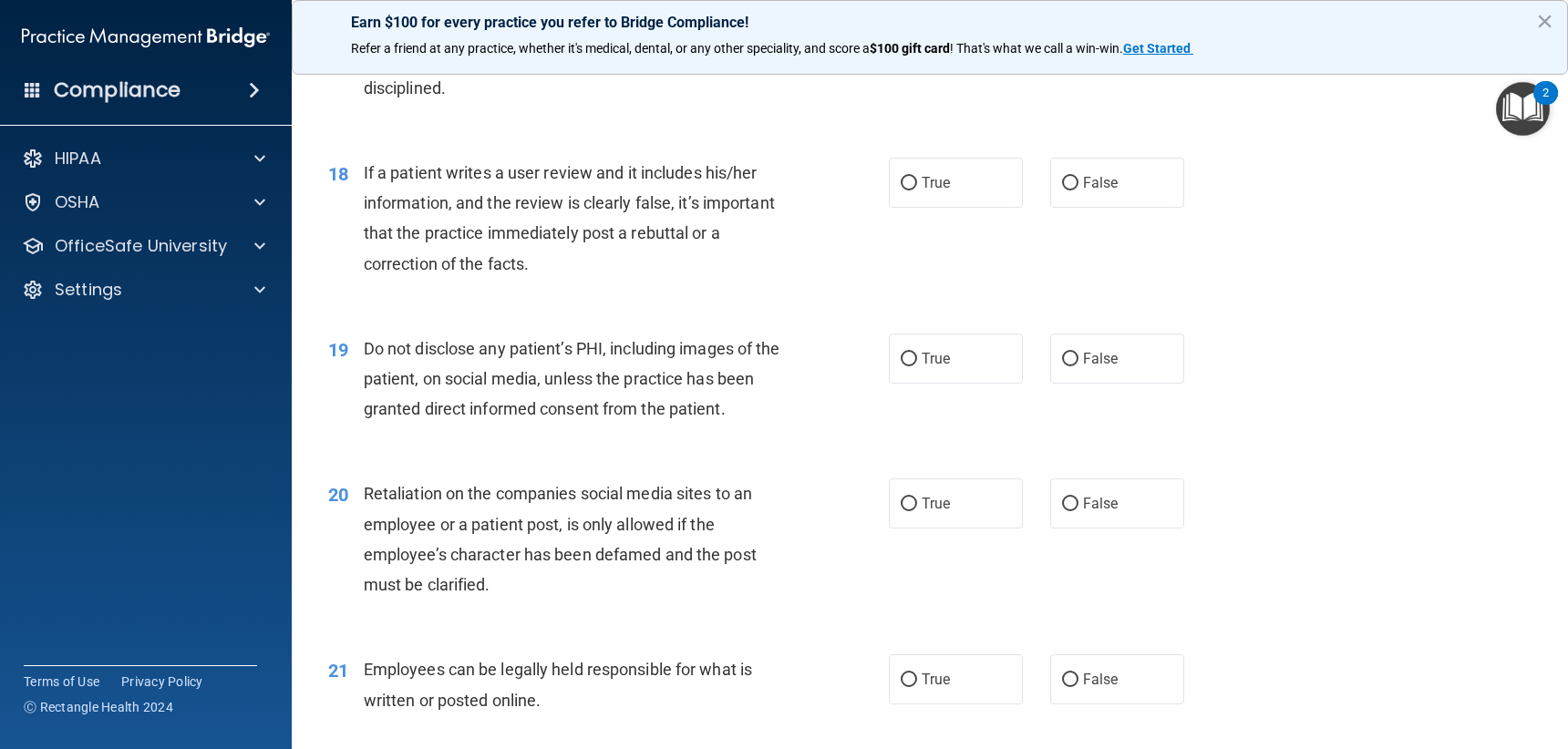
scroll to position [2825, 0]
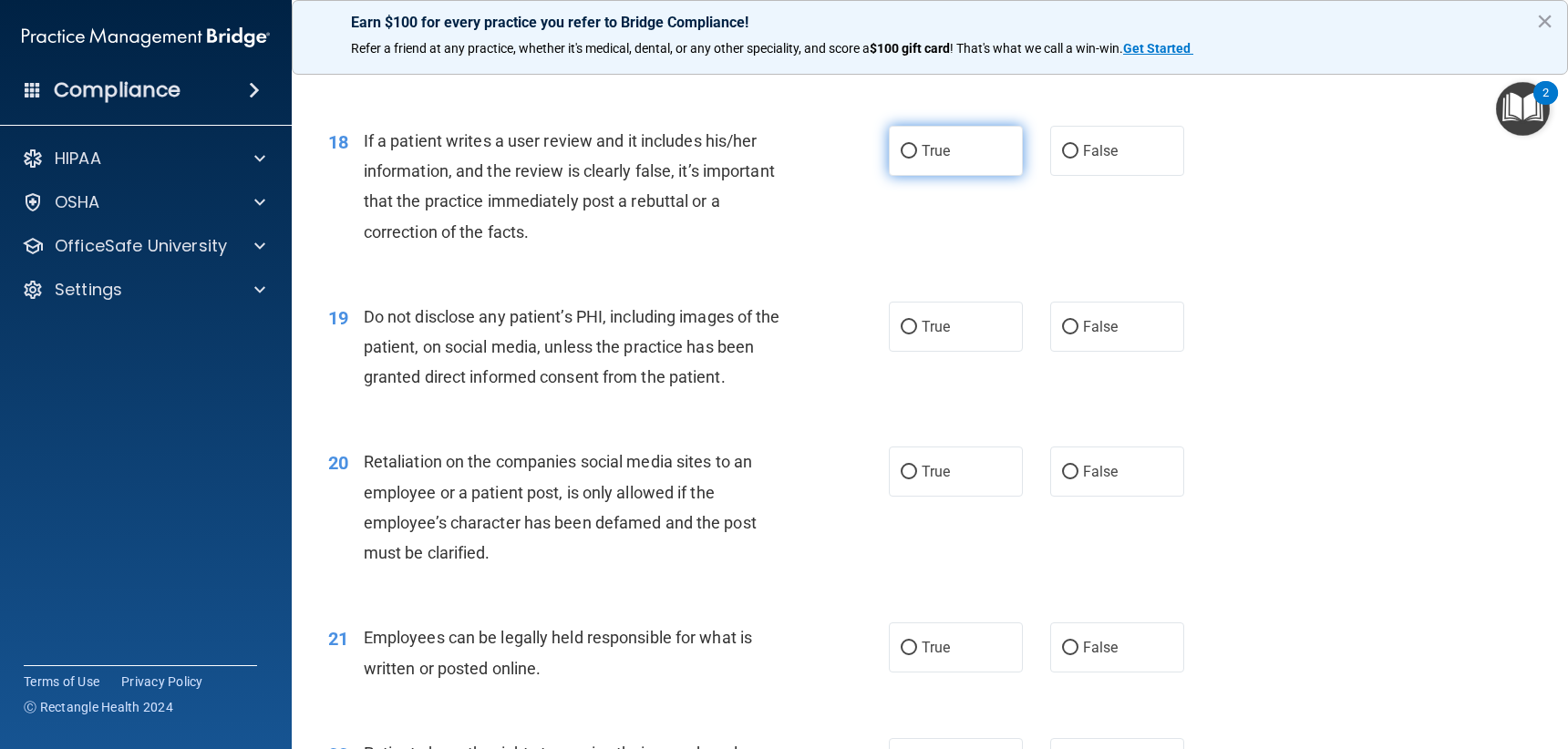
click at [970, 151] on label "True" at bounding box center [955, 151] width 134 height 50
click at [917, 151] on input "True" at bounding box center [909, 151] width 17 height 14
radio input "true"
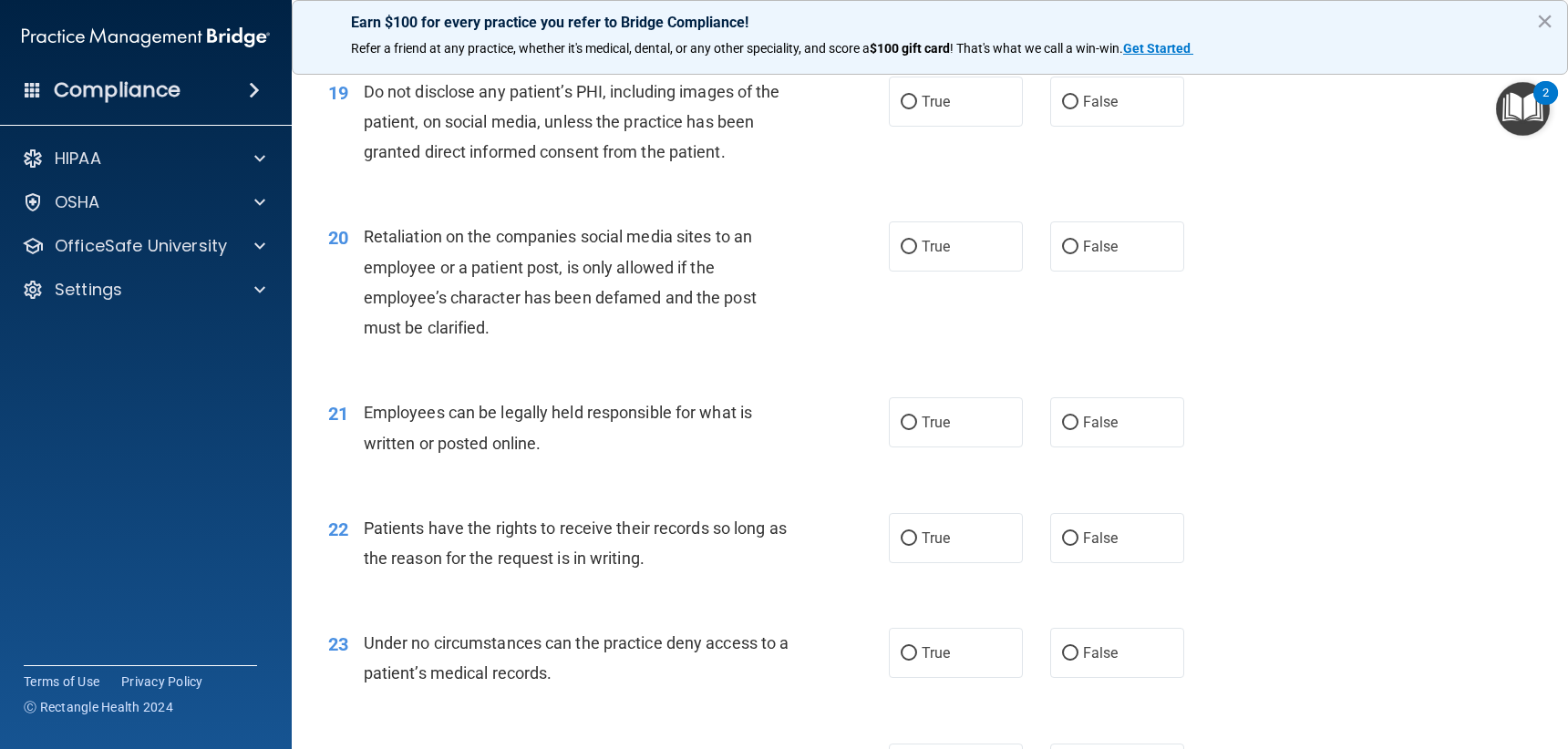
scroll to position [3007, 0]
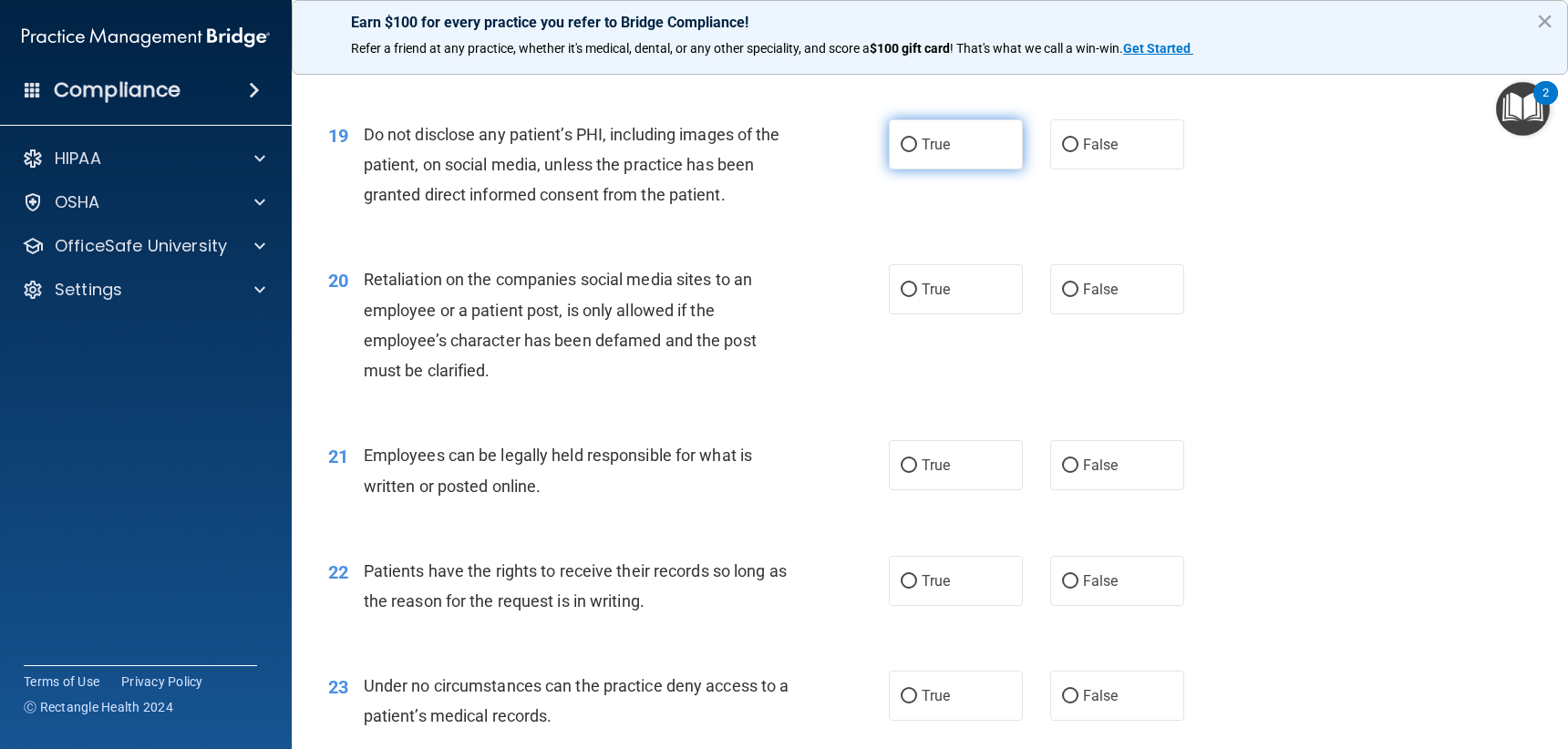
click at [952, 167] on label "True" at bounding box center [955, 145] width 134 height 50
click at [917, 152] on input "True" at bounding box center [909, 145] width 17 height 14
radio input "true"
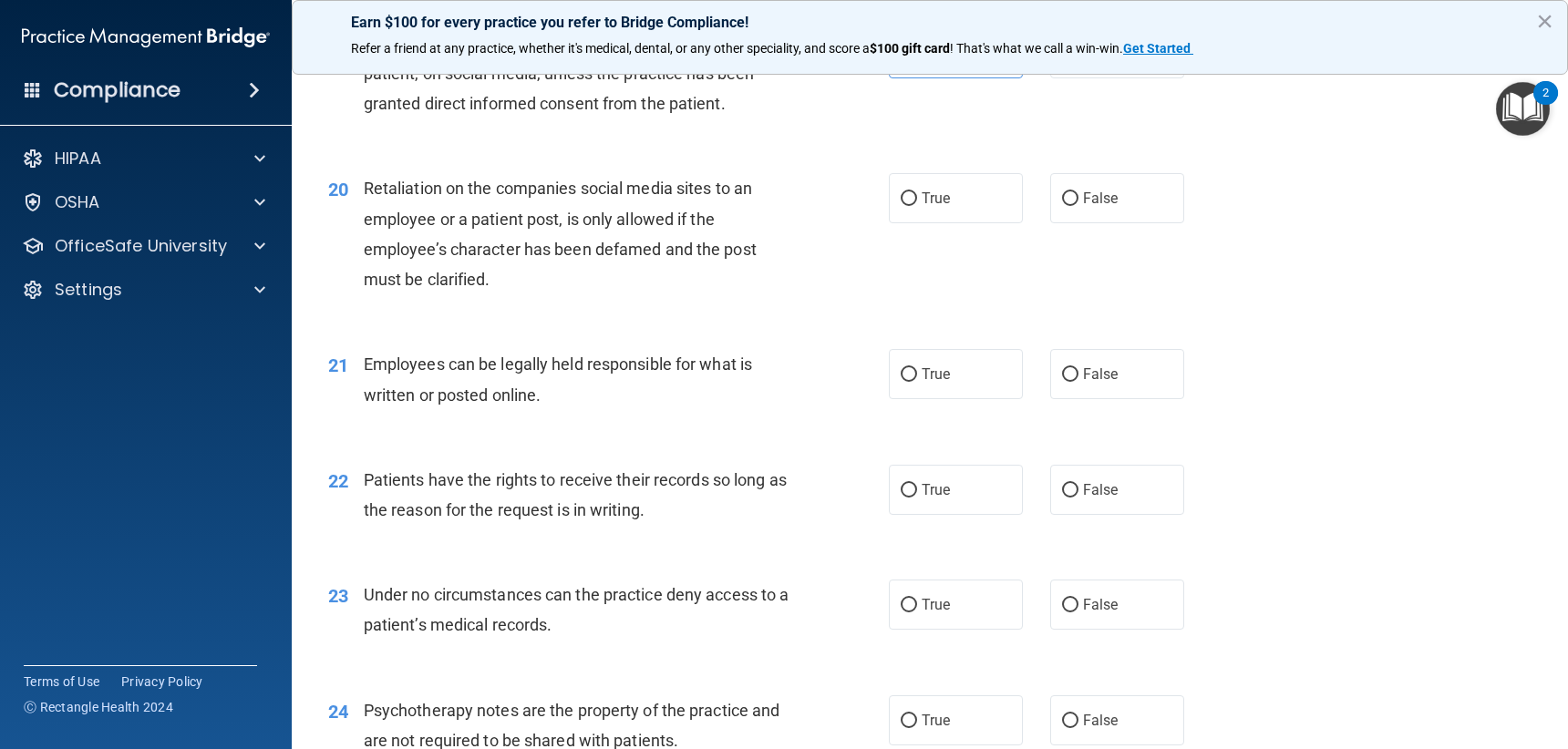
scroll to position [3190, 0]
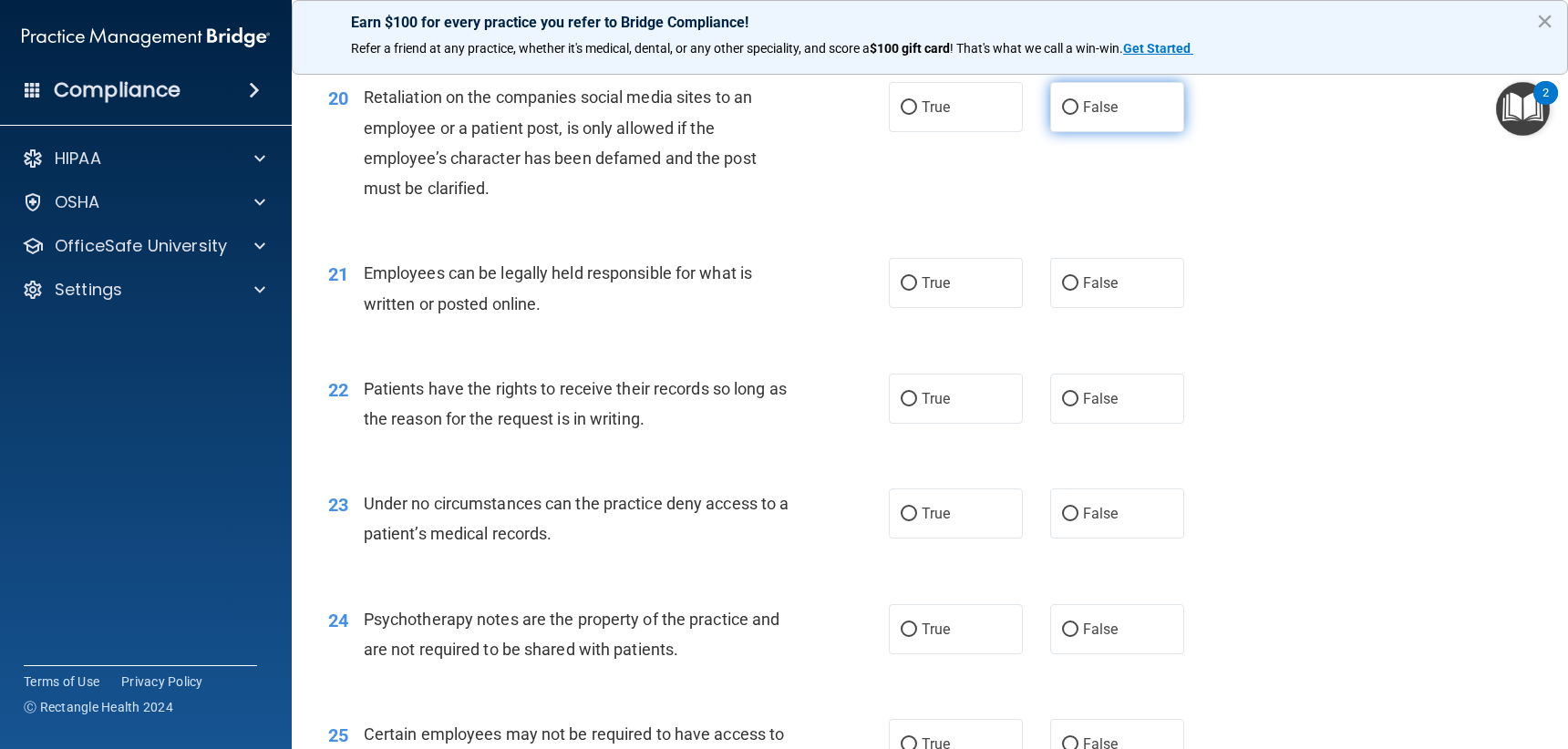
click at [1084, 90] on label "False" at bounding box center [1117, 108] width 134 height 50
click at [1079, 101] on input "False" at bounding box center [1070, 108] width 17 height 14
radio input "true"
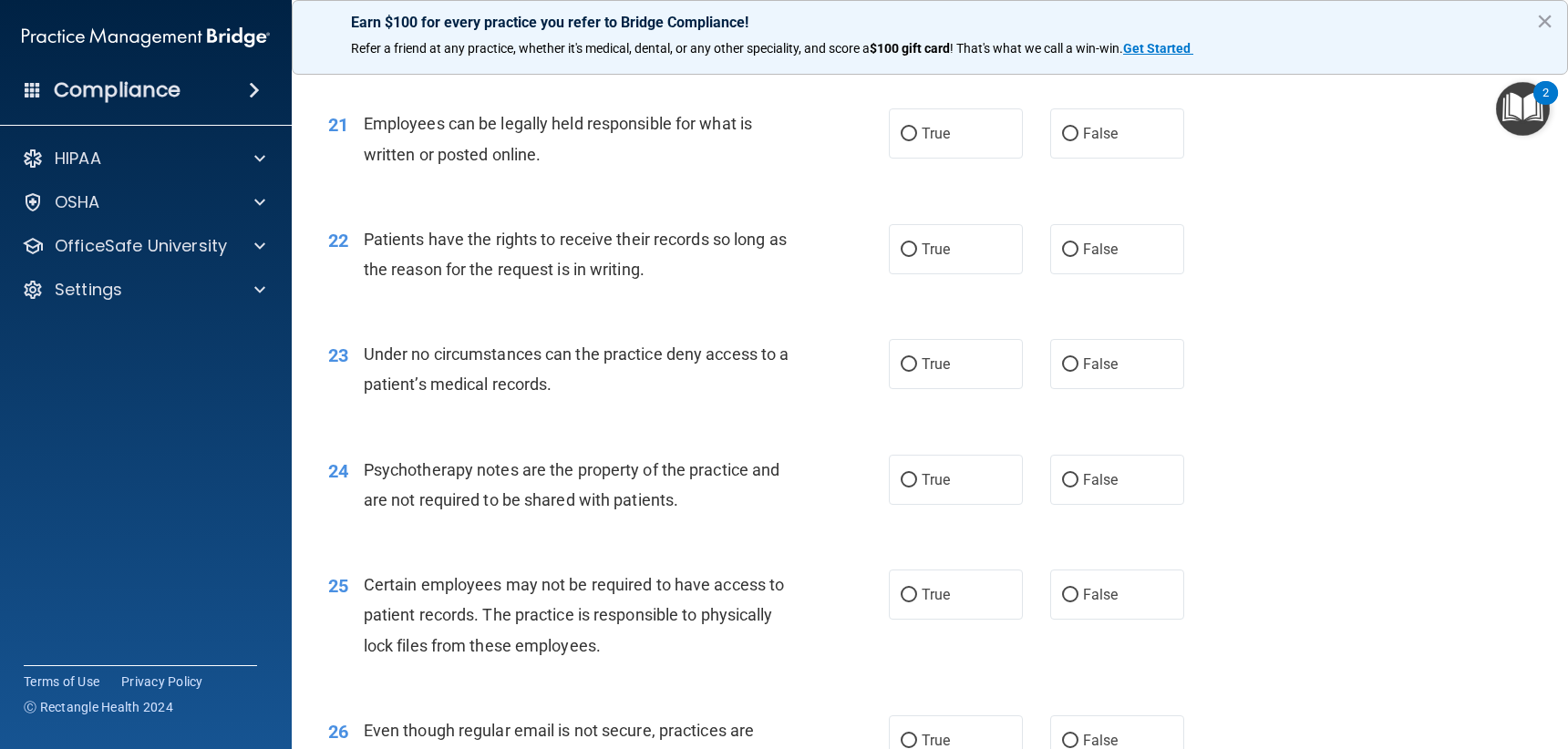
scroll to position [3371, 0]
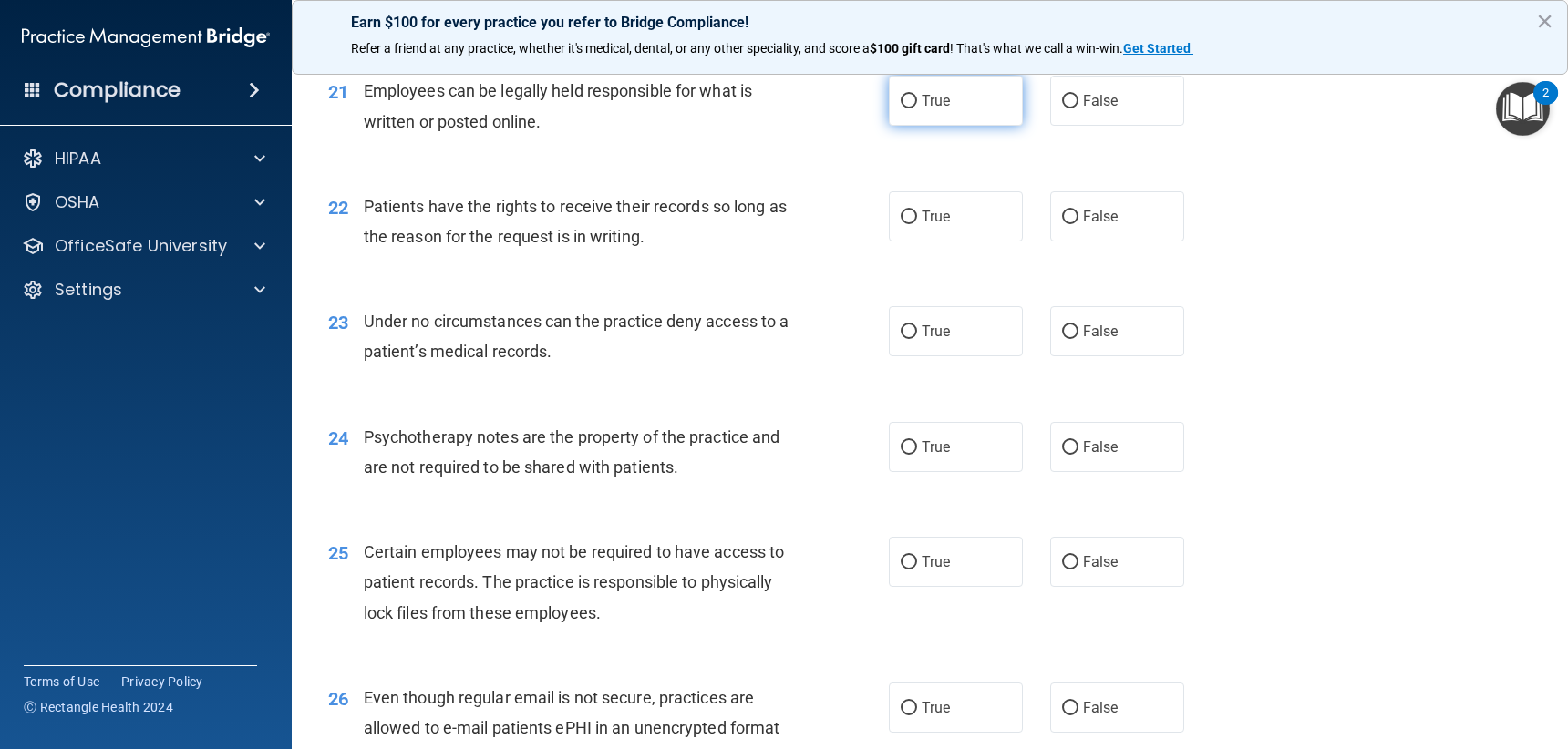
click at [981, 115] on label "True" at bounding box center [955, 101] width 134 height 50
click at [917, 108] on input "True" at bounding box center [909, 101] width 17 height 14
radio input "true"
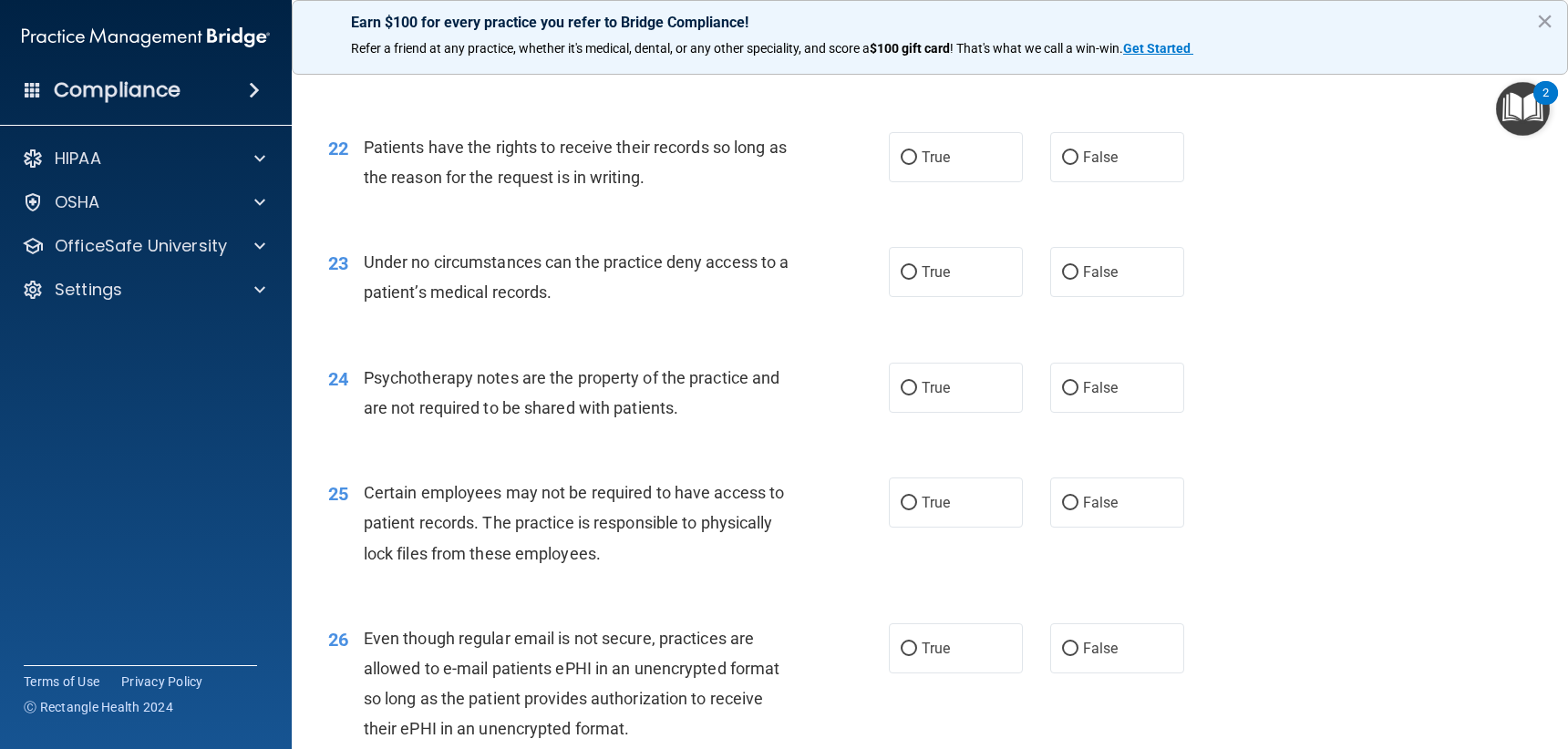
scroll to position [3463, 0]
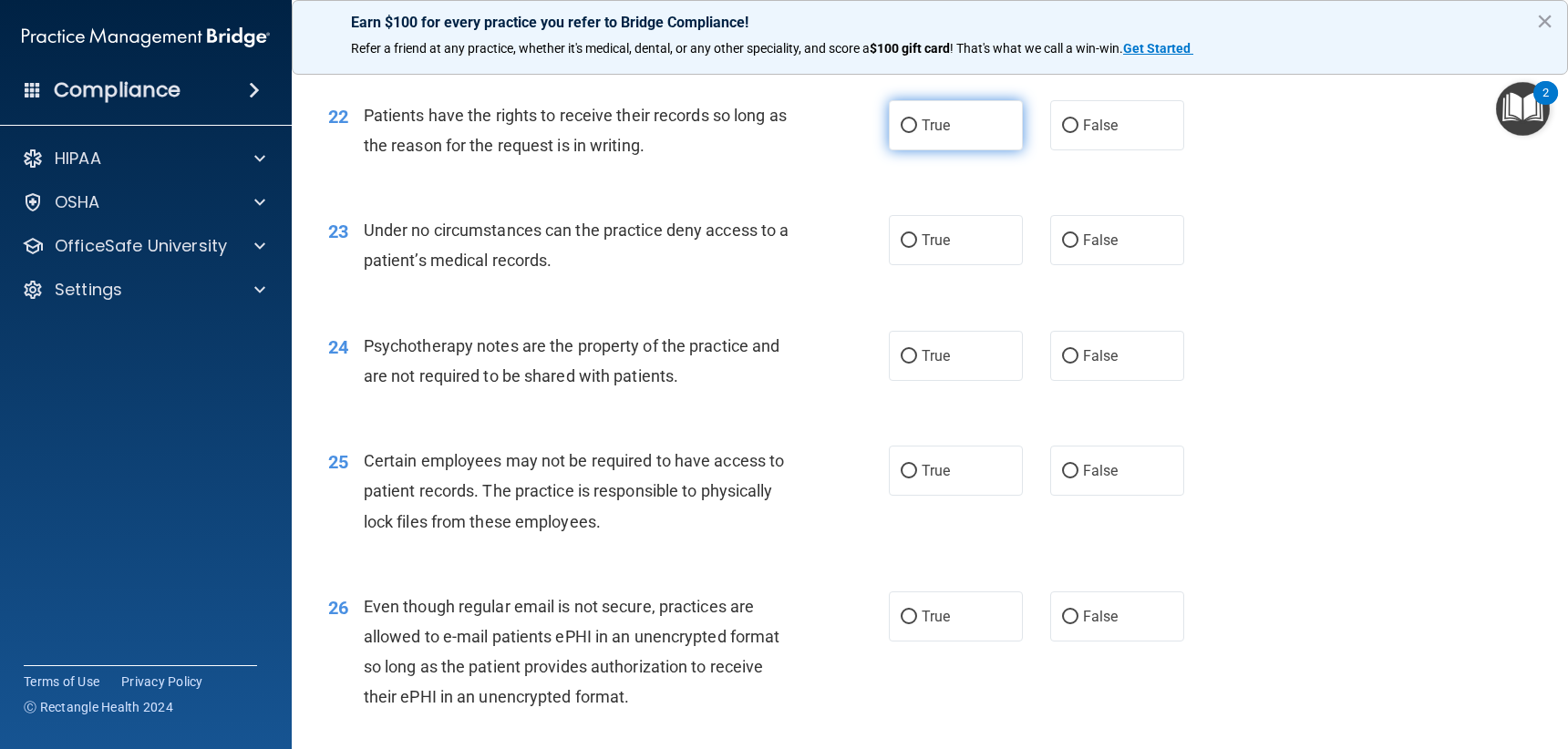
click at [975, 141] on label "True" at bounding box center [955, 125] width 134 height 50
click at [917, 133] on input "True" at bounding box center [909, 126] width 17 height 14
radio input "true"
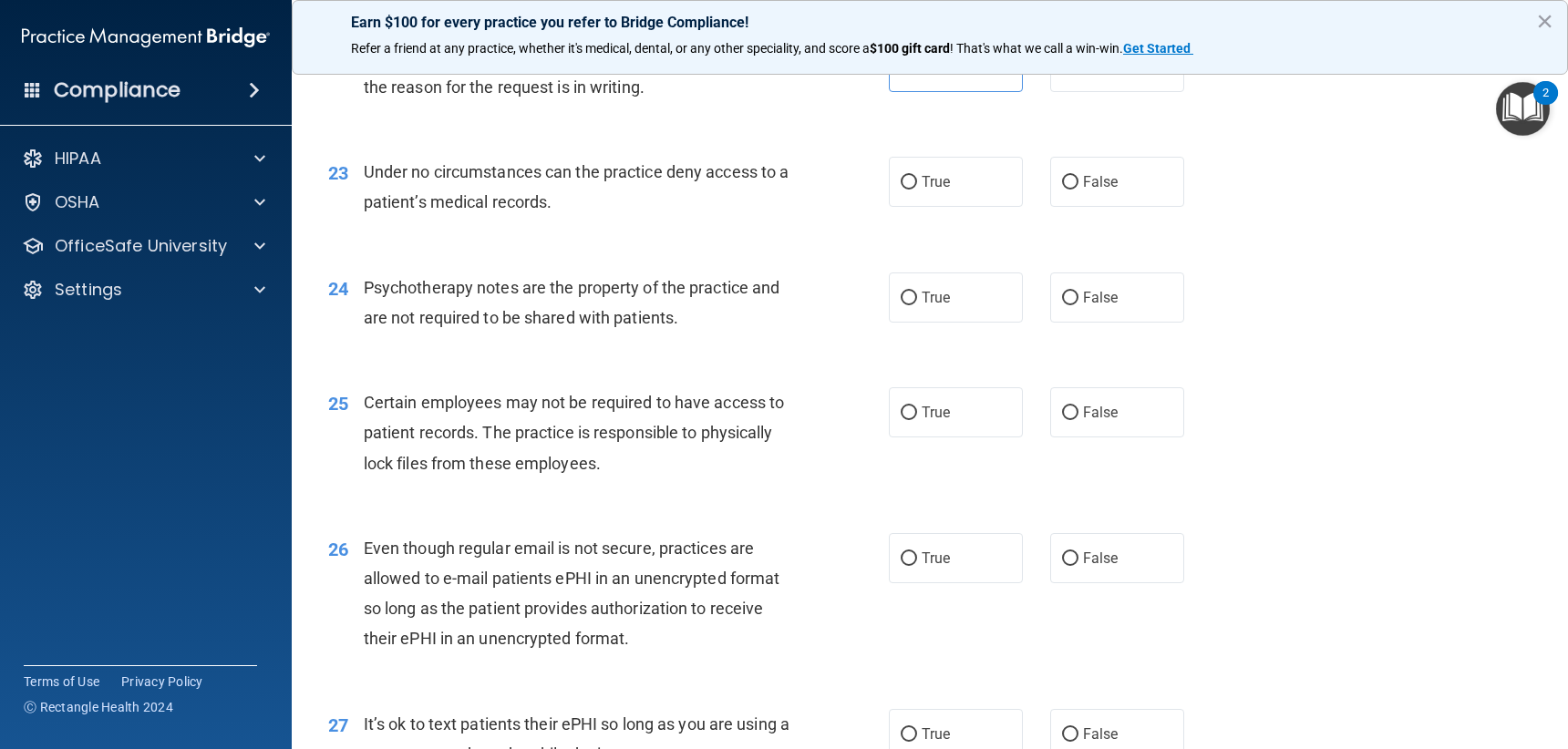
scroll to position [3553, 0]
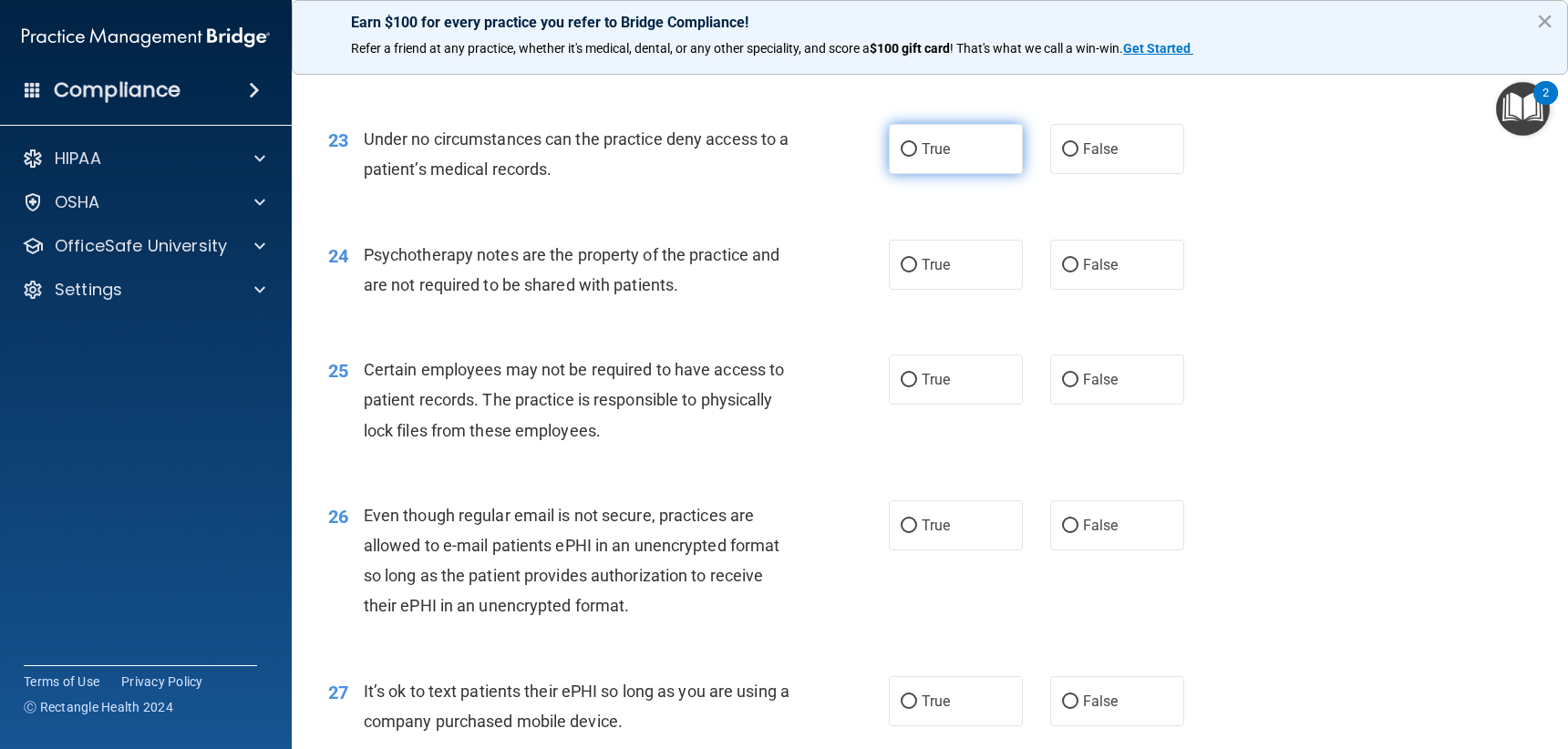
click at [946, 153] on label "True" at bounding box center [955, 150] width 134 height 50
click at [917, 153] on input "True" at bounding box center [909, 150] width 17 height 14
radio input "true"
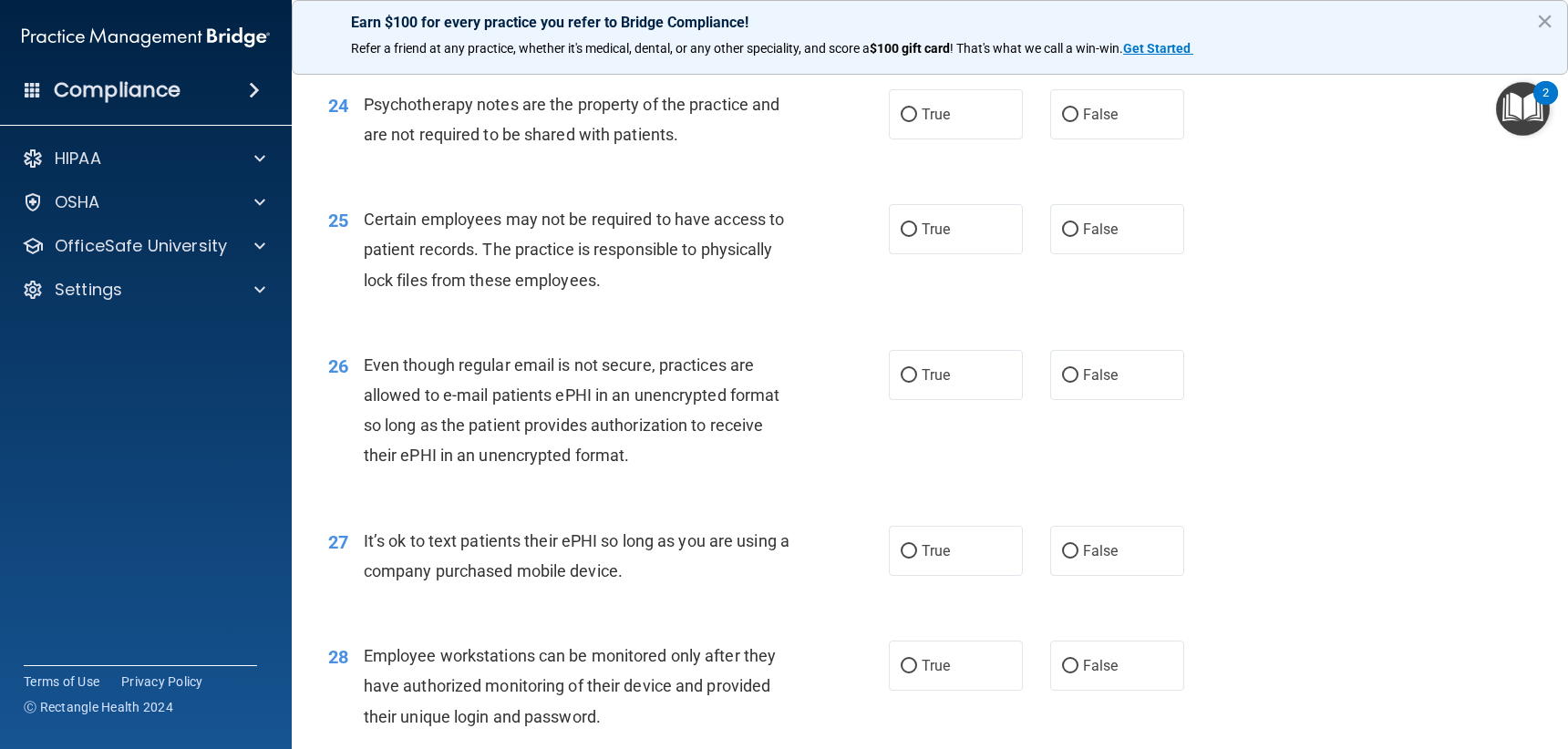
scroll to position [3736, 0]
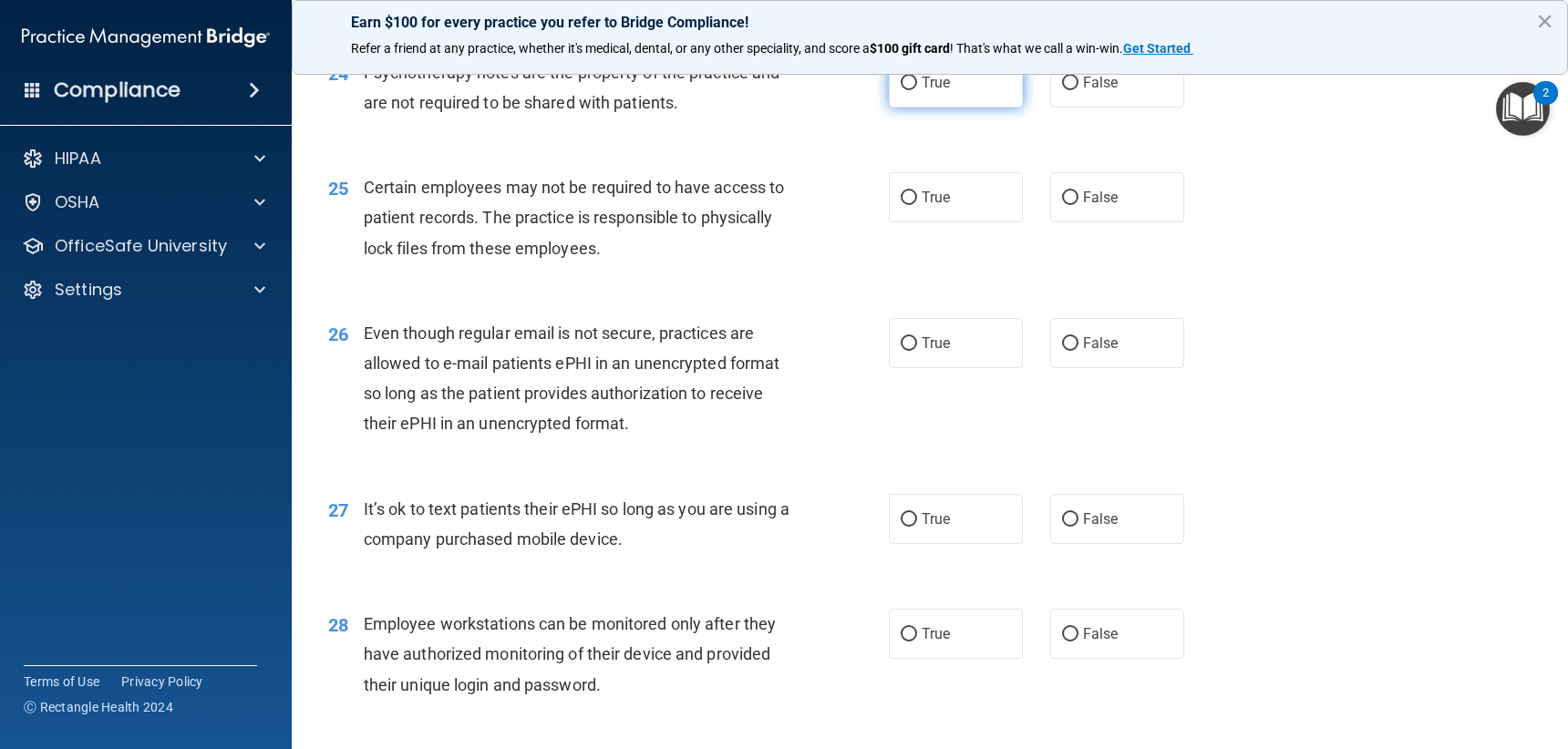
click at [933, 97] on label "True" at bounding box center [955, 82] width 134 height 50
click at [917, 90] on input "True" at bounding box center [909, 83] width 17 height 14
radio input "true"
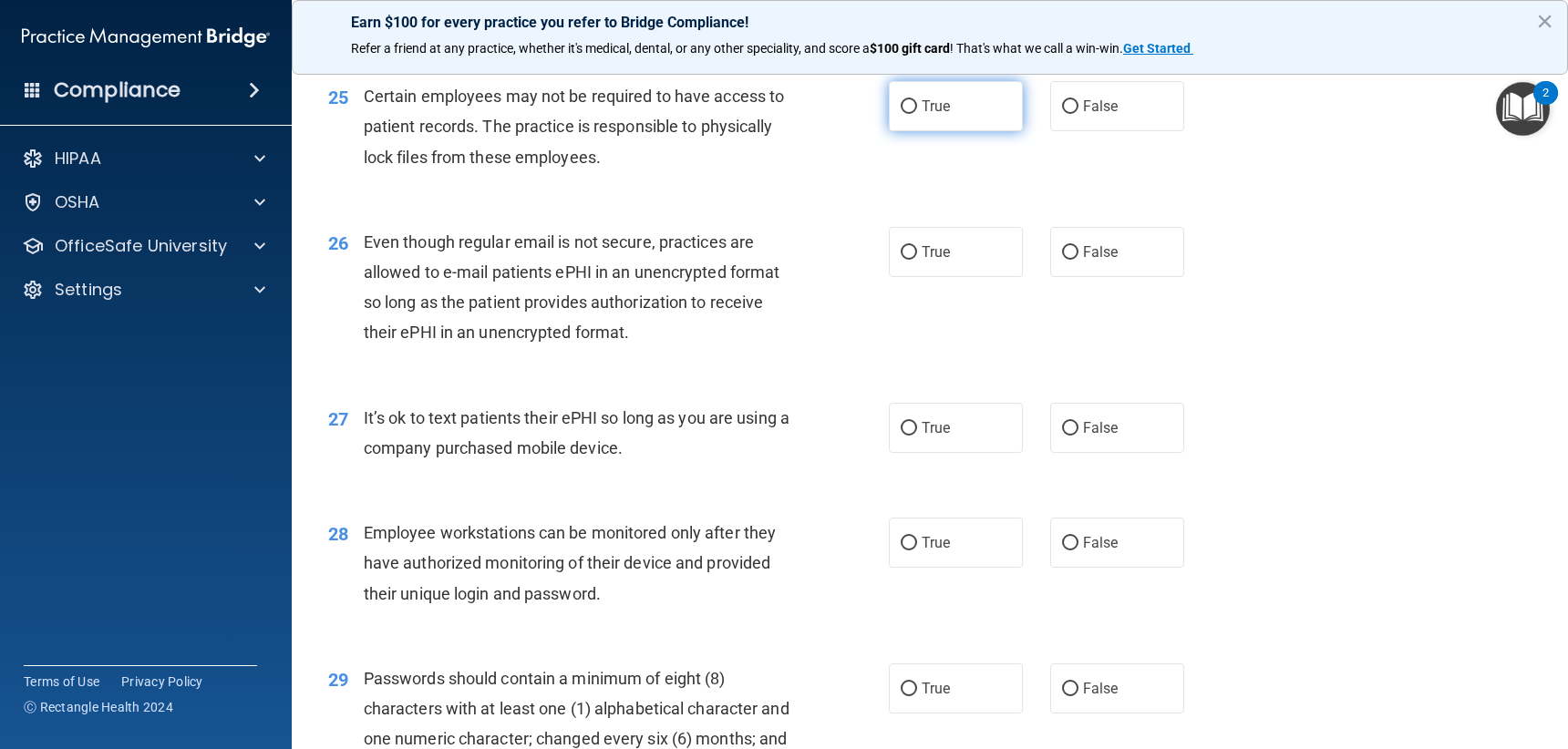
click at [943, 94] on label "True" at bounding box center [955, 107] width 134 height 50
click at [917, 100] on input "True" at bounding box center [909, 107] width 17 height 14
radio input "true"
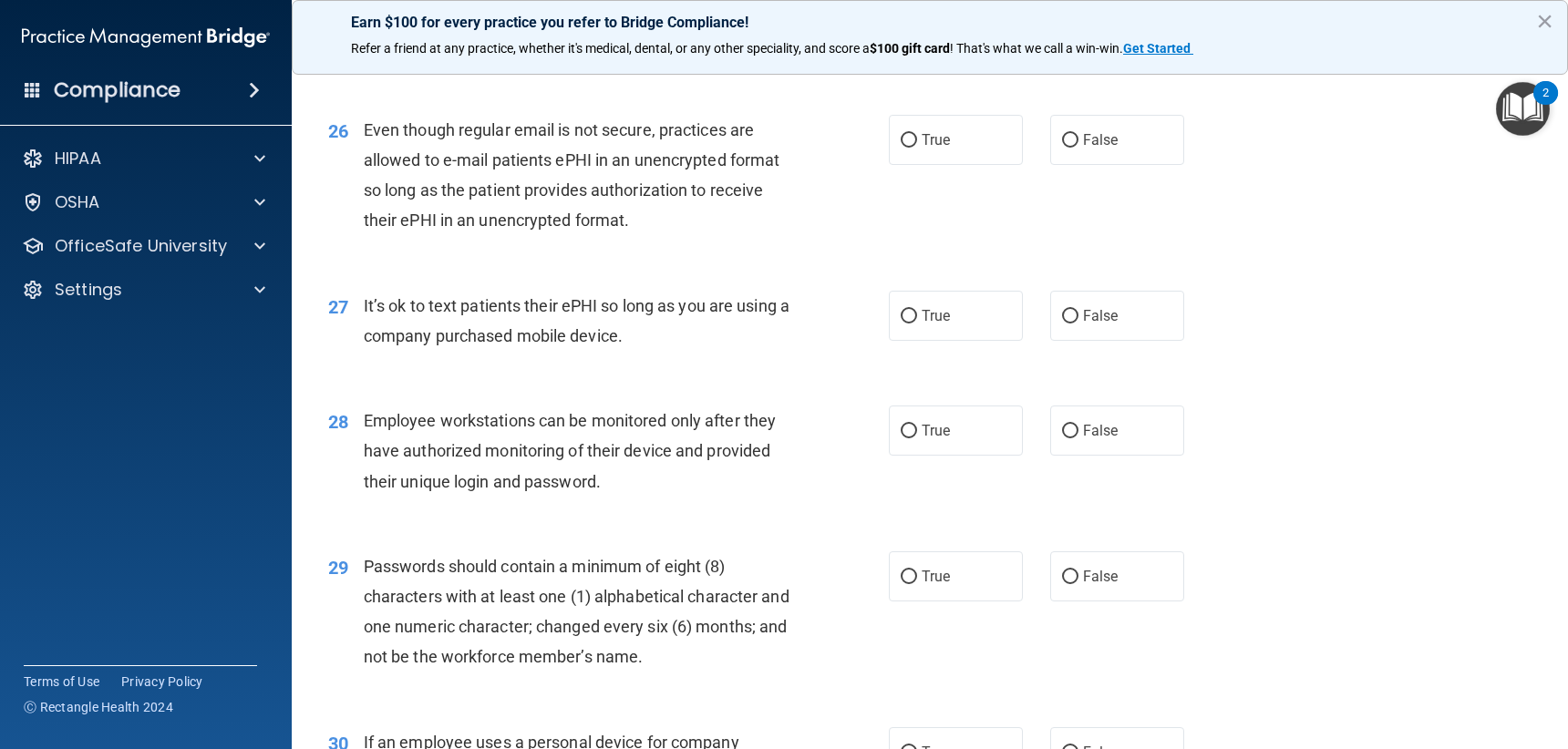
scroll to position [3918, 0]
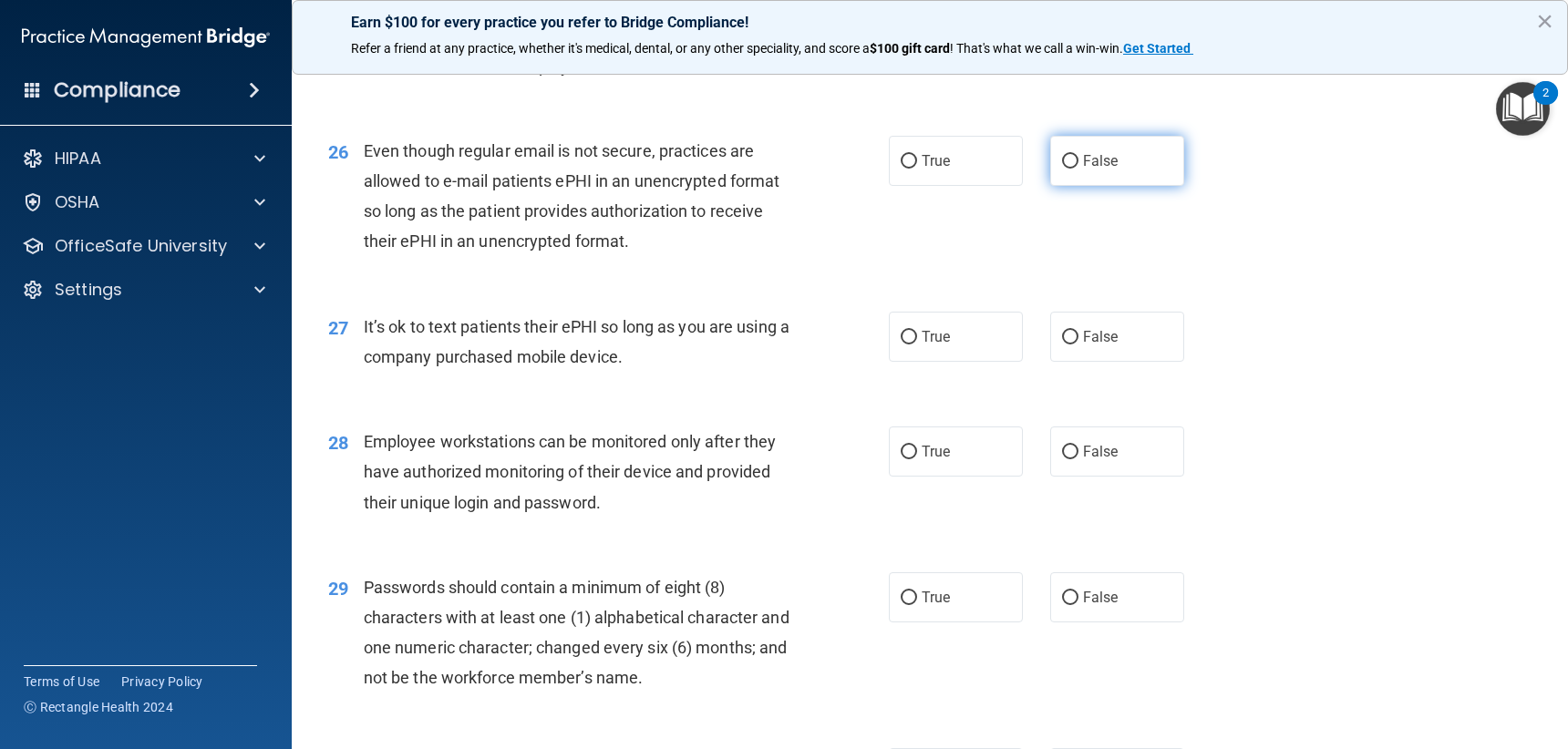
click at [1063, 141] on label "False" at bounding box center [1117, 161] width 134 height 50
click at [1063, 155] on input "False" at bounding box center [1070, 162] width 17 height 14
radio input "true"
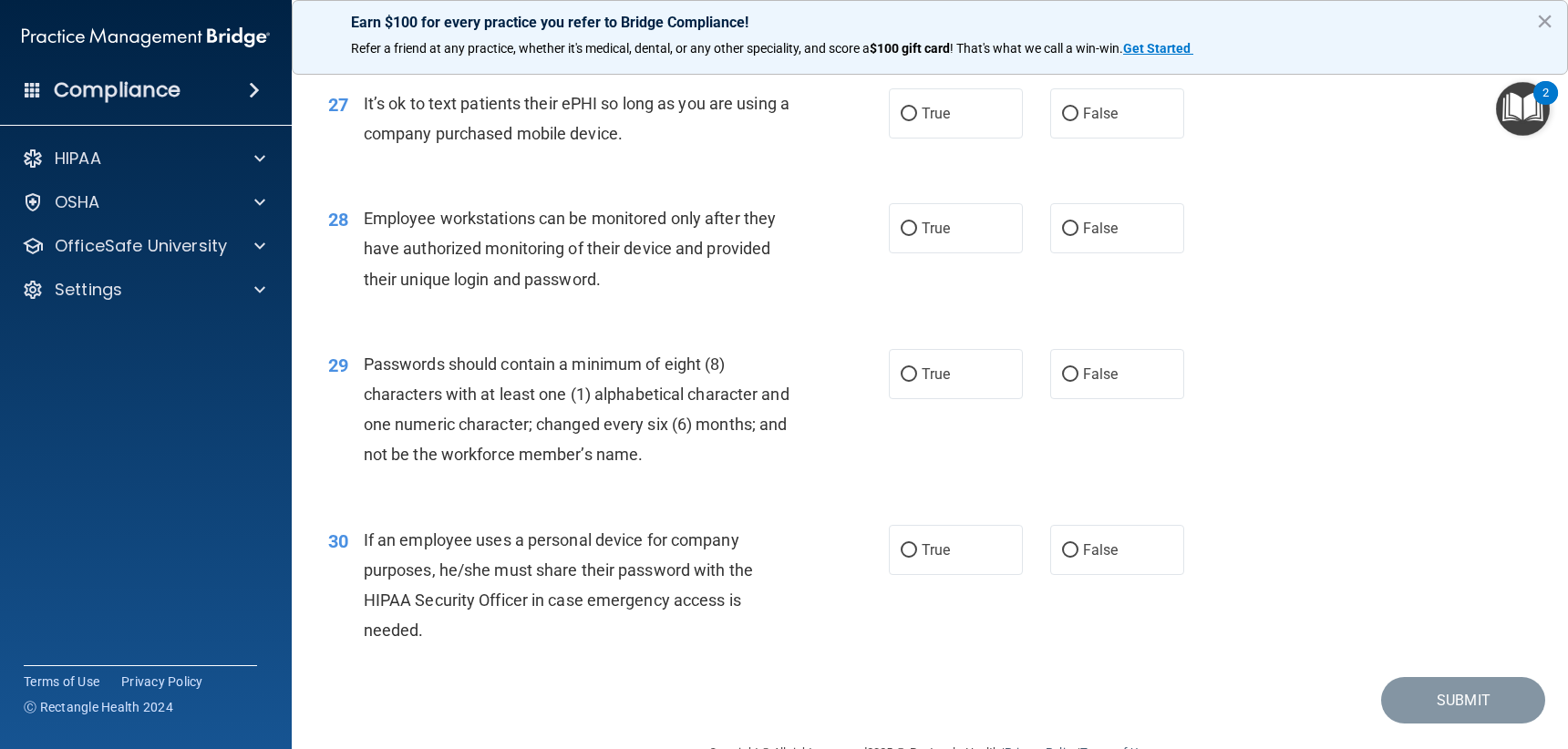
scroll to position [4098, 0]
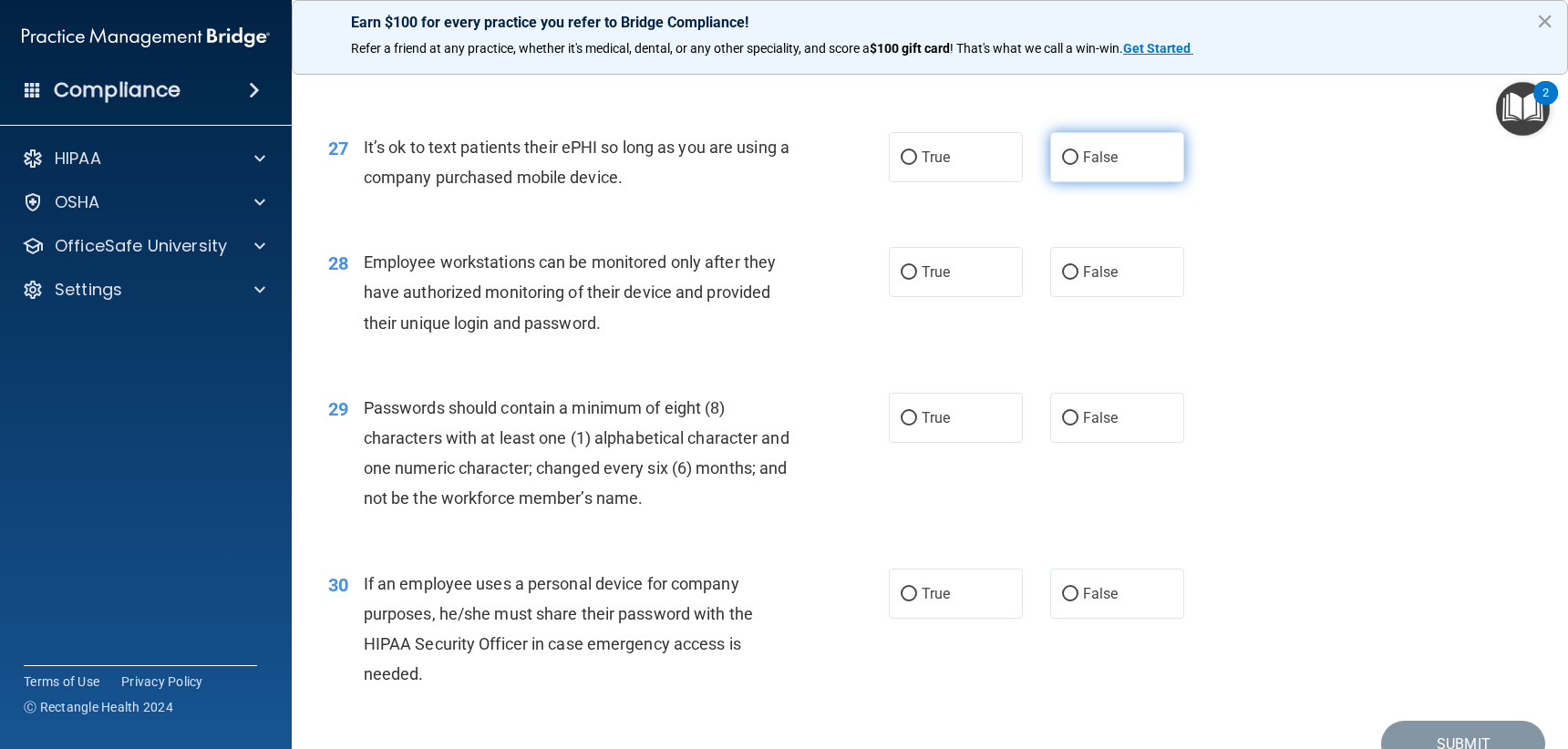
click at [1111, 170] on label "False" at bounding box center [1117, 157] width 134 height 50
click at [1079, 165] on input "False" at bounding box center [1070, 158] width 17 height 14
radio input "true"
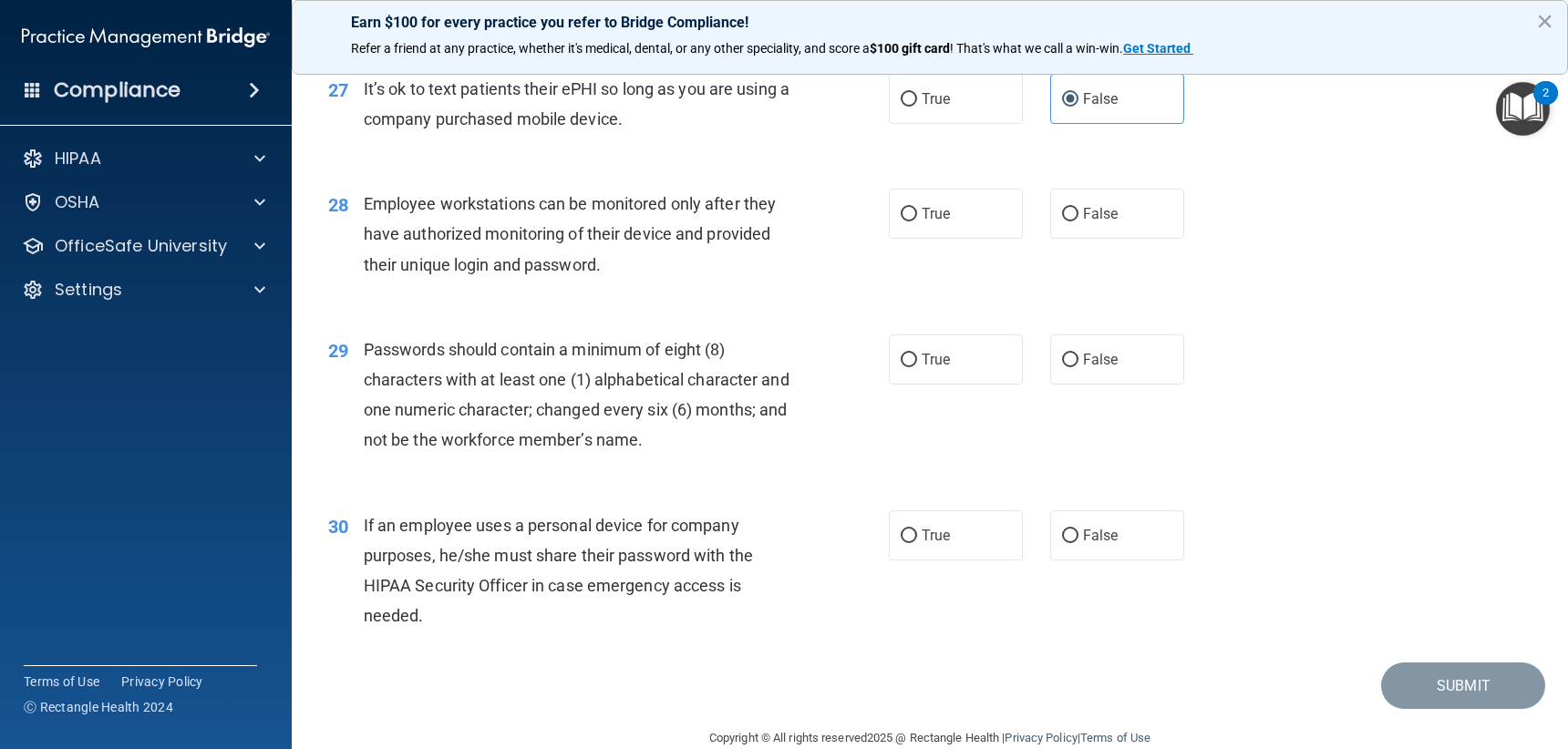
scroll to position [4189, 0]
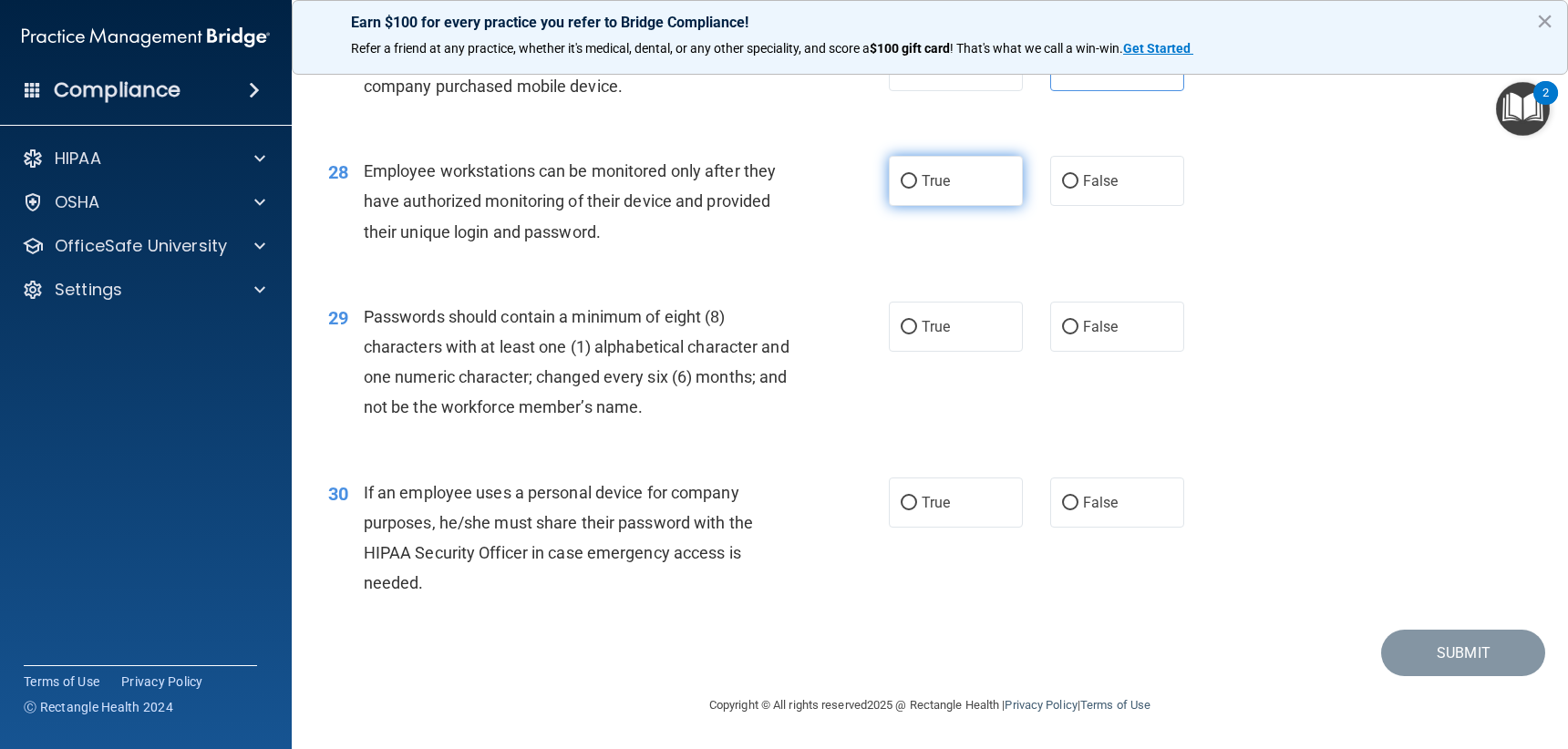
click at [930, 184] on span "True" at bounding box center [936, 180] width 28 height 18
click at [917, 184] on input "True" at bounding box center [909, 181] width 17 height 14
radio input "true"
click at [1151, 198] on label "False" at bounding box center [1117, 181] width 134 height 50
click at [1079, 189] on input "False" at bounding box center [1070, 181] width 17 height 14
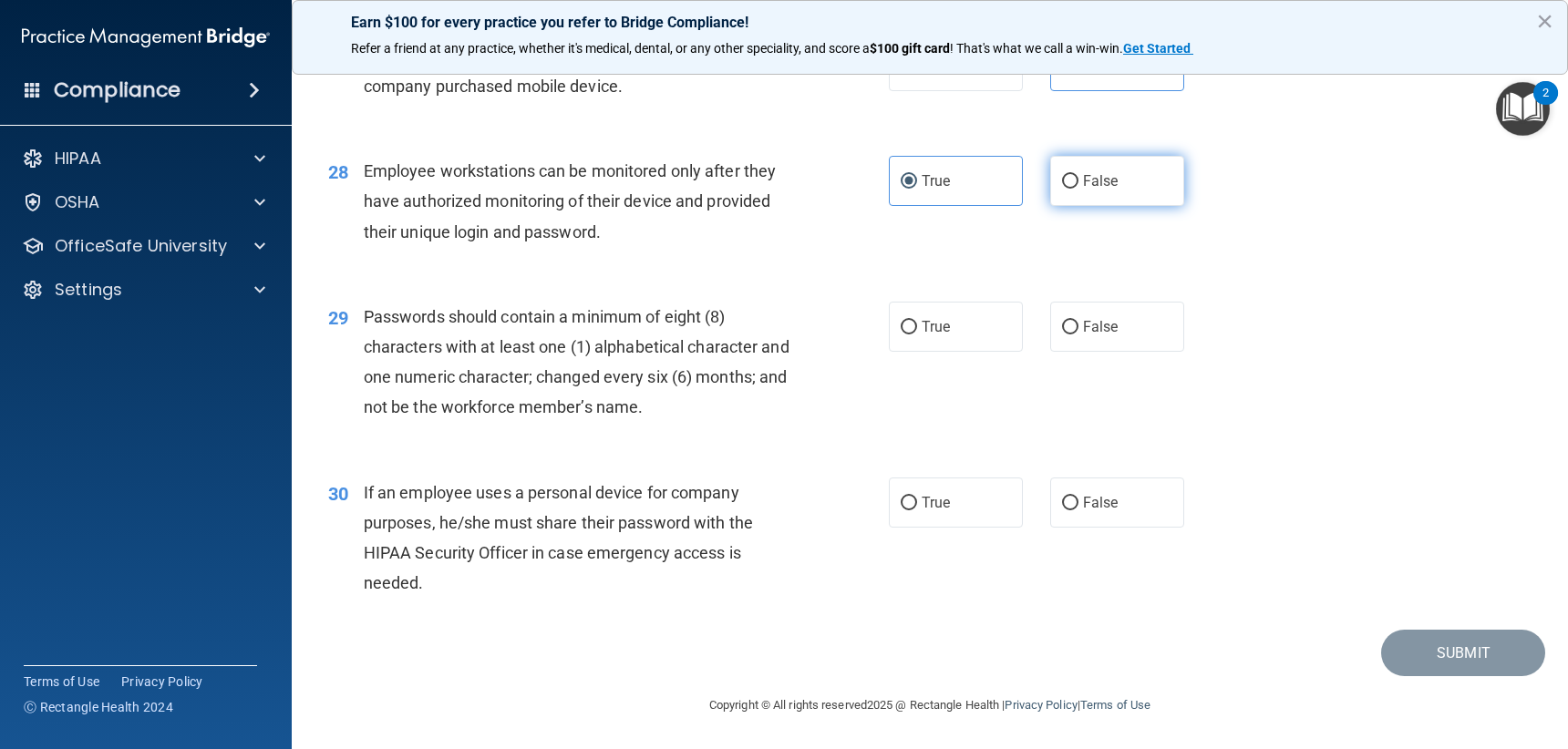
radio input "true"
click at [965, 149] on div "28 Employee workstations can be monitored only after they have authorized monit…" at bounding box center [929, 206] width 1230 height 146
click at [971, 178] on label "True" at bounding box center [955, 181] width 134 height 50
click at [917, 178] on input "True" at bounding box center [909, 181] width 17 height 14
radio input "true"
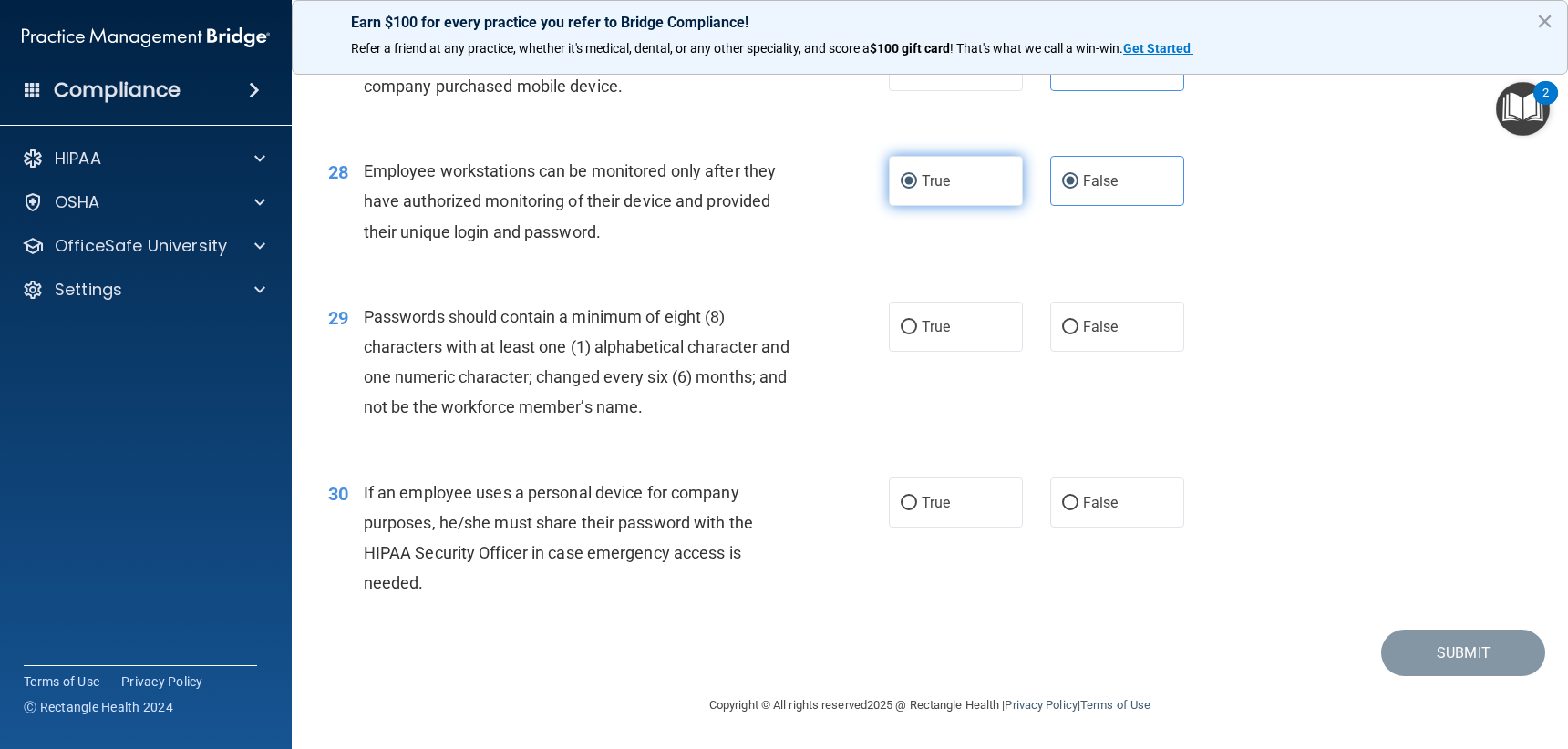
radio input "false"
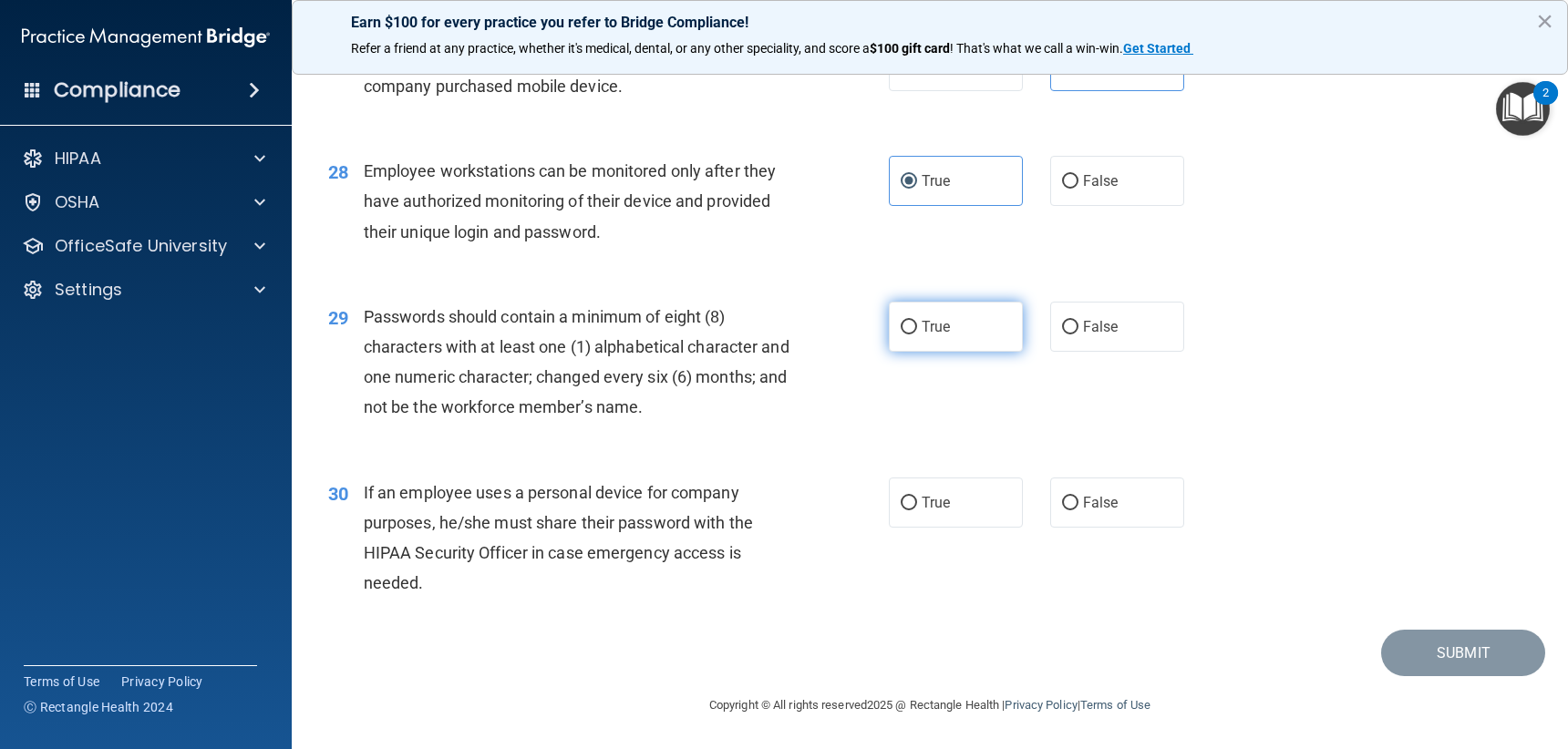
click at [907, 315] on label "True" at bounding box center [955, 327] width 134 height 50
click at [907, 321] on input "True" at bounding box center [909, 327] width 17 height 14
radio input "true"
click at [929, 497] on span "True" at bounding box center [936, 502] width 28 height 18
click at [917, 497] on input "True" at bounding box center [909, 503] width 17 height 14
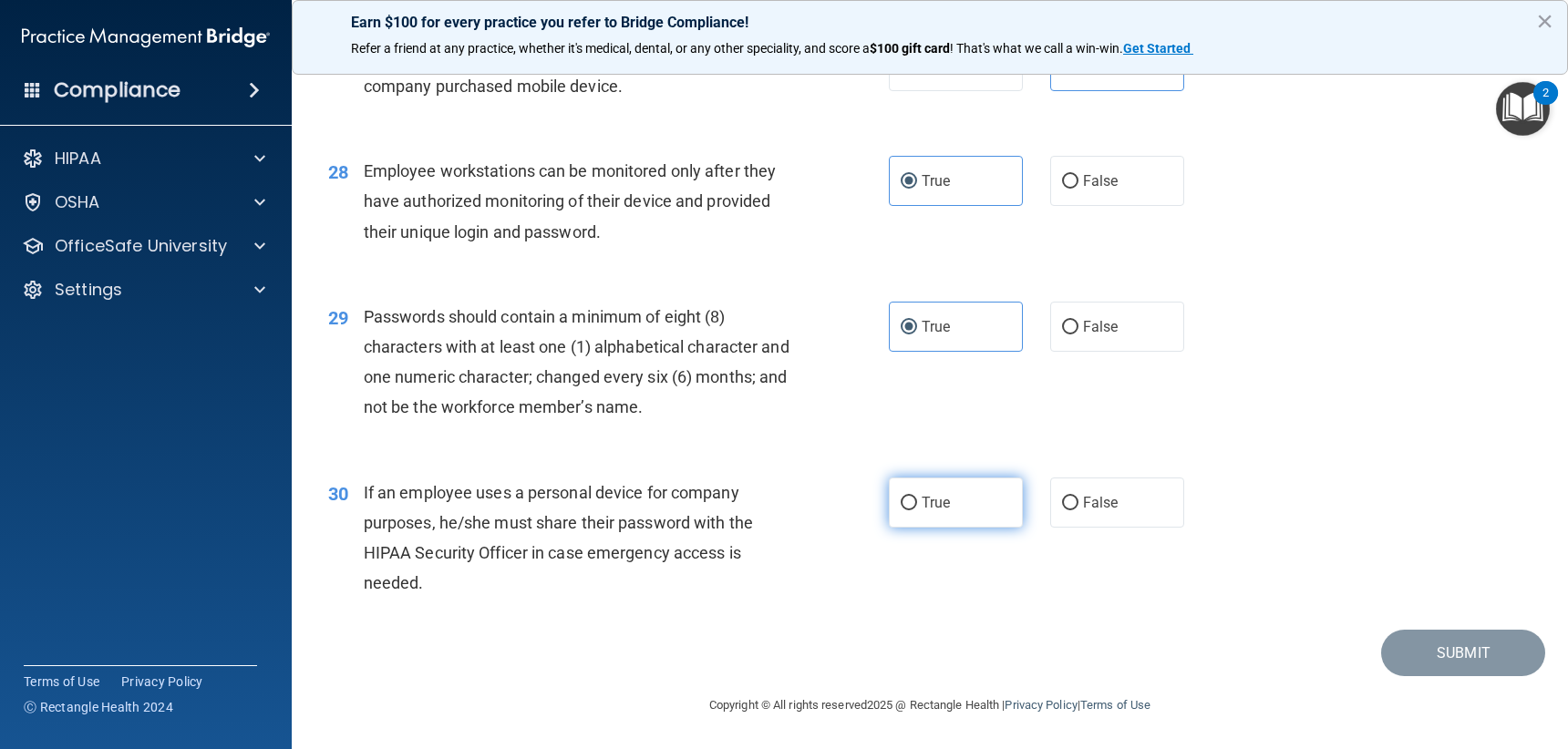
radio input "true"
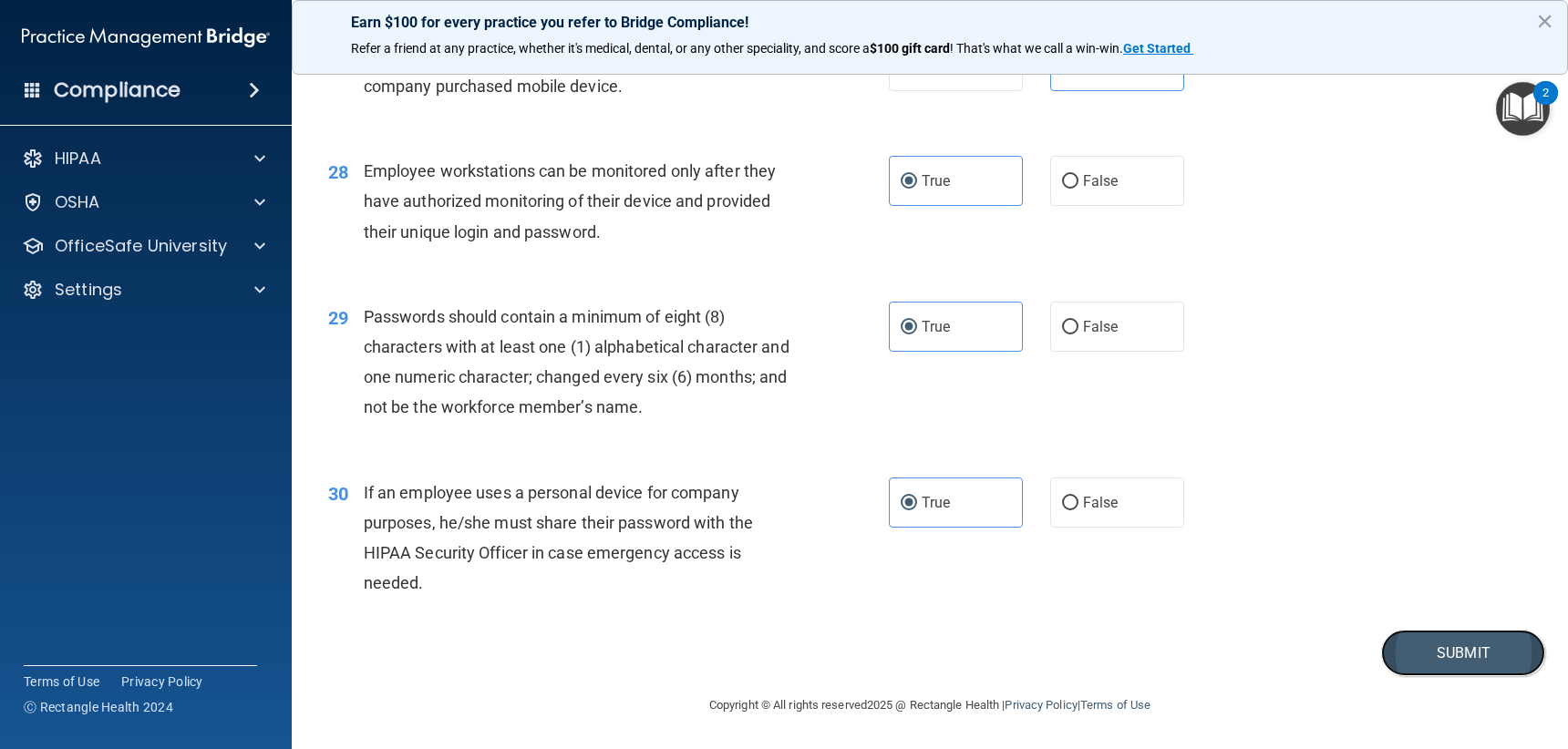
click at [1407, 655] on button "Submit" at bounding box center [1462, 653] width 164 height 47
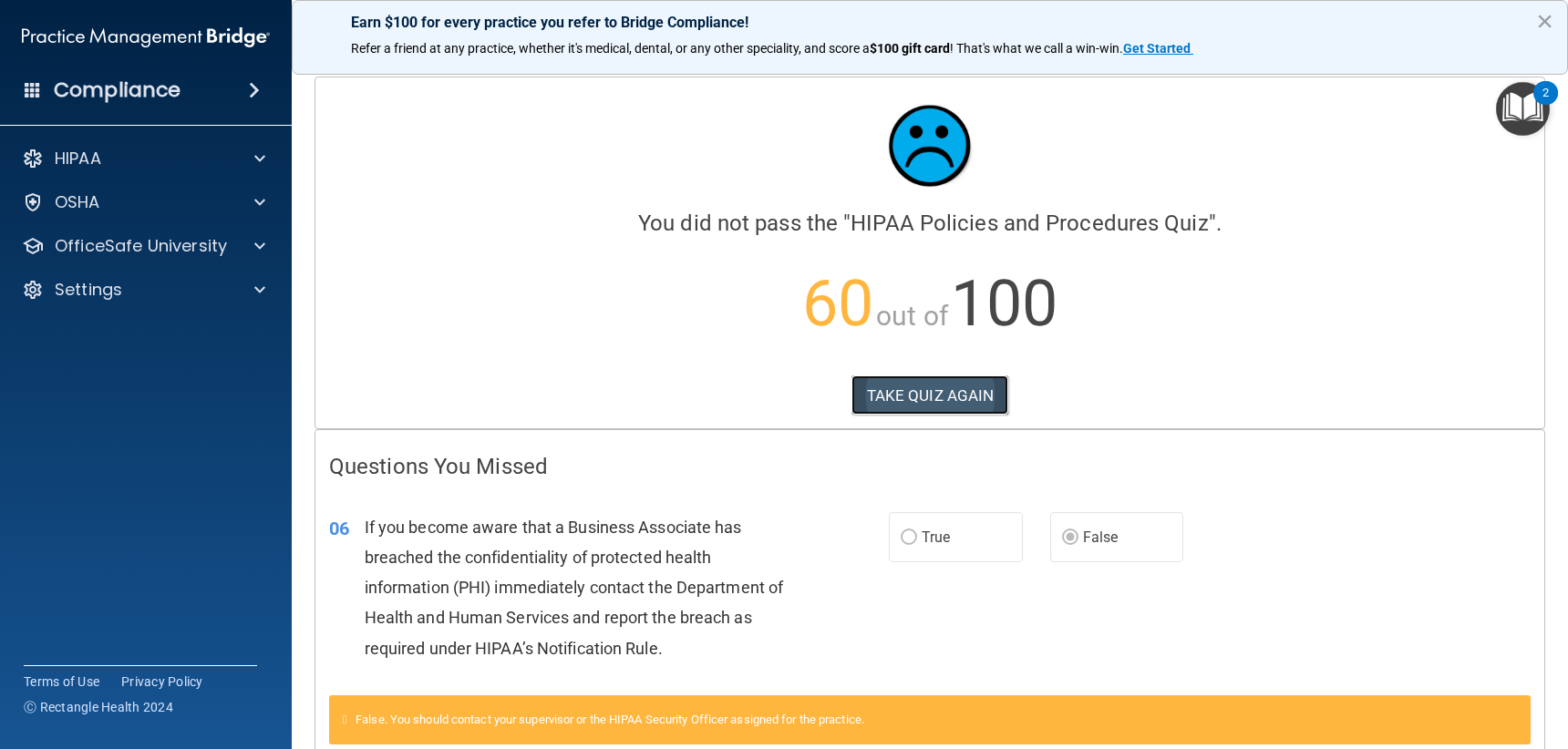
click at [948, 397] on button "TAKE QUIZ AGAIN" at bounding box center [930, 395] width 158 height 40
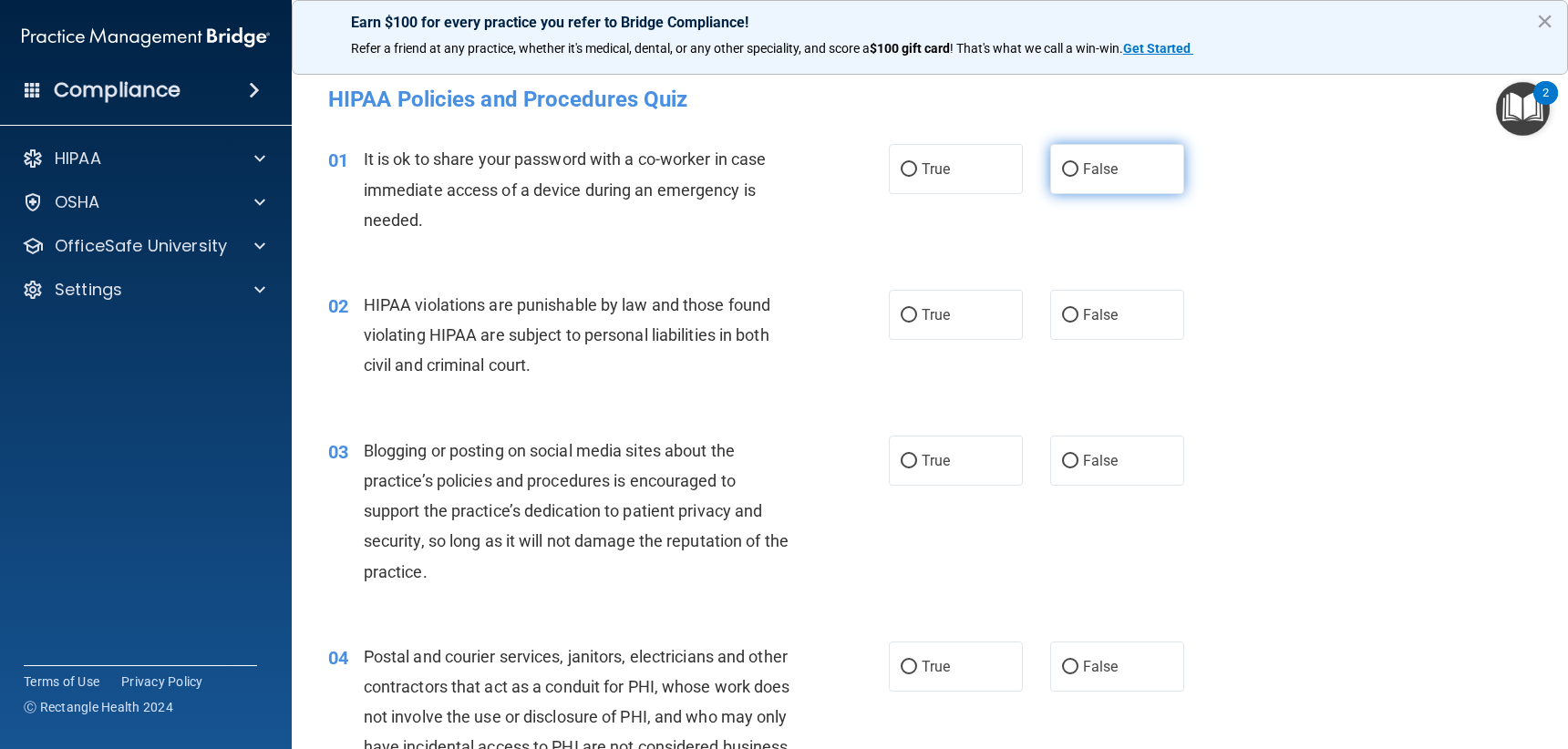
click at [1107, 168] on span "False" at bounding box center [1101, 169] width 36 height 18
click at [1079, 168] on input "False" at bounding box center [1070, 169] width 17 height 14
radio input "true"
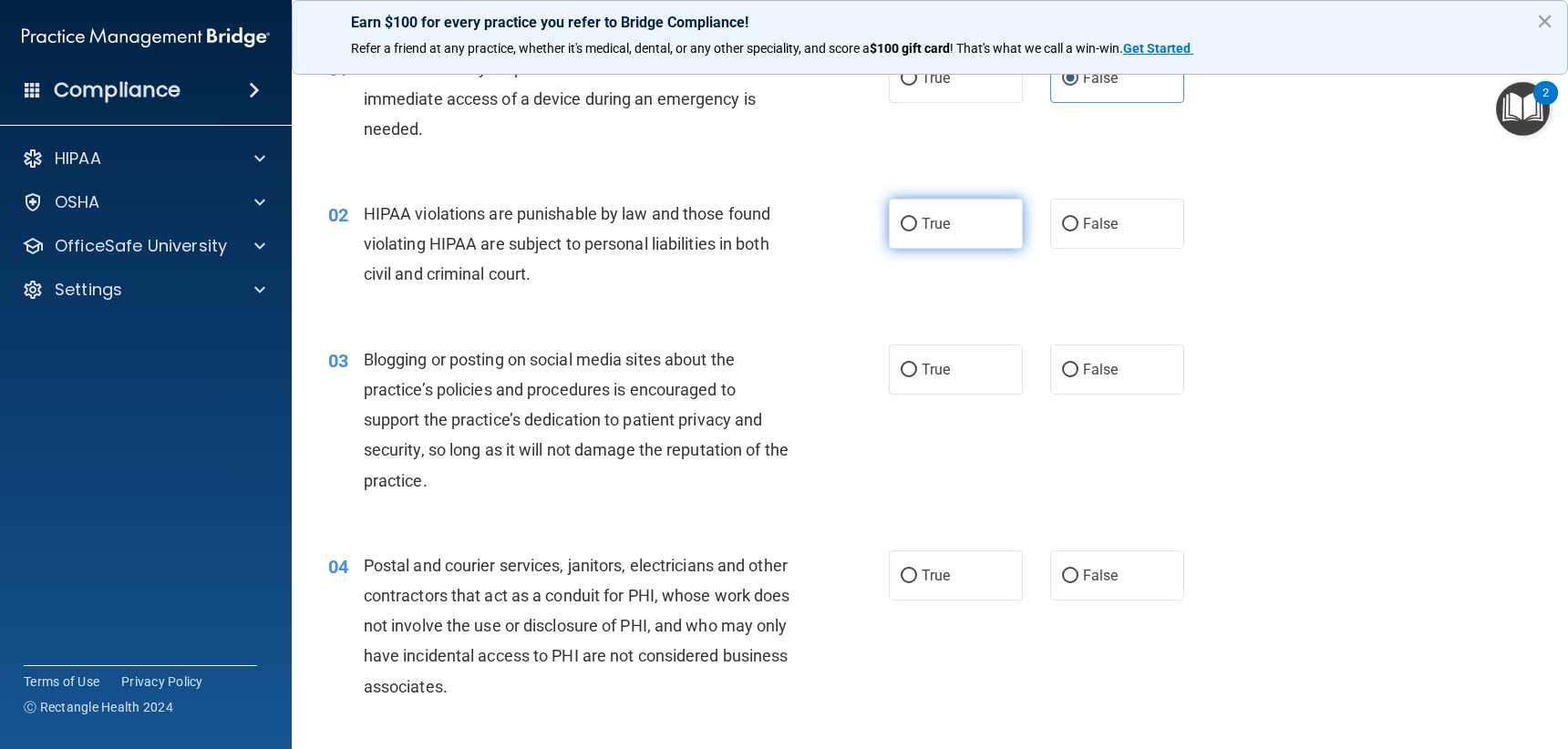
click at [967, 224] on label "True" at bounding box center [955, 223] width 134 height 50
click at [917, 224] on input "True" at bounding box center [909, 224] width 17 height 14
radio input "true"
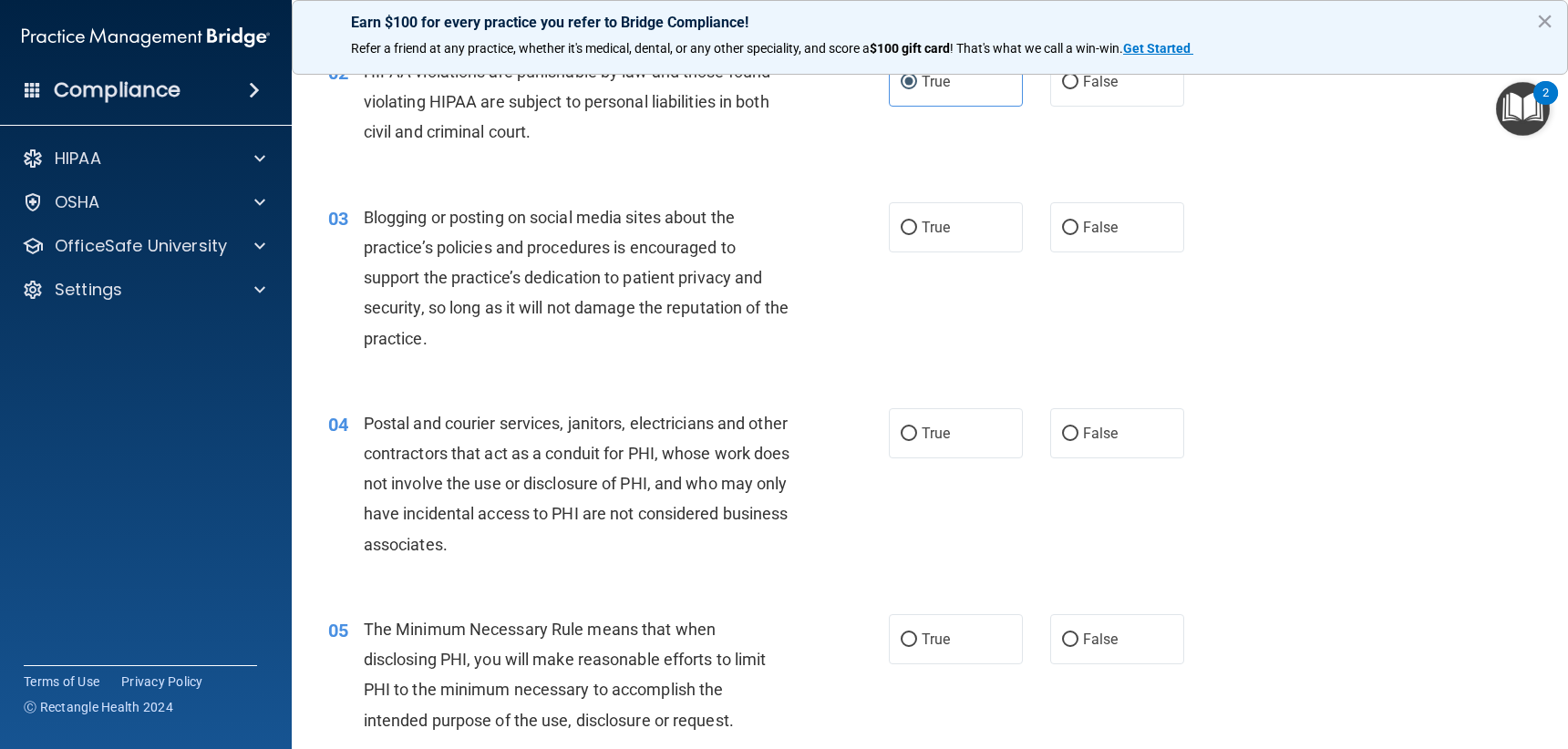
scroll to position [273, 0]
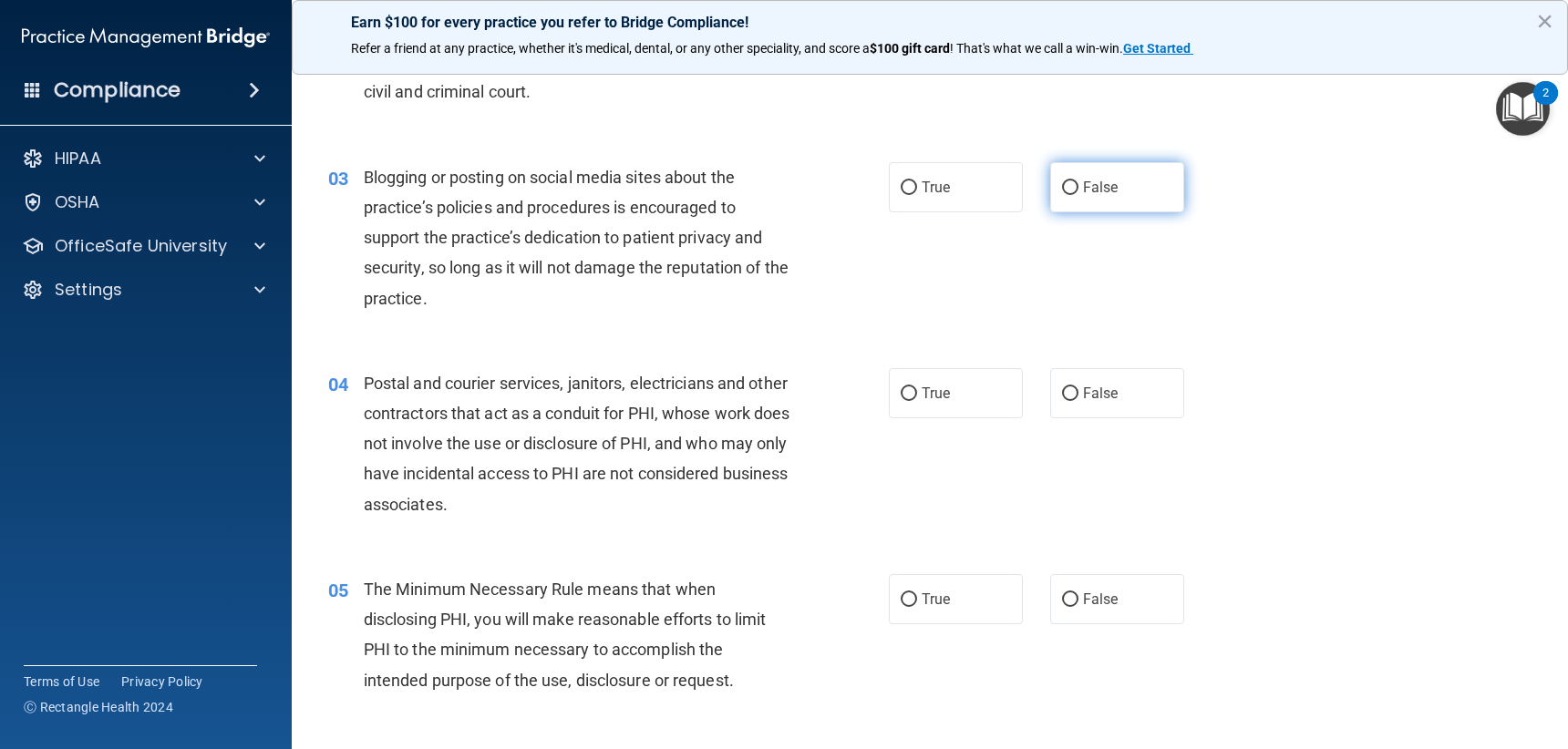
click at [1107, 188] on span "False" at bounding box center [1101, 187] width 36 height 18
click at [1079, 188] on input "False" at bounding box center [1070, 188] width 17 height 14
radio input "true"
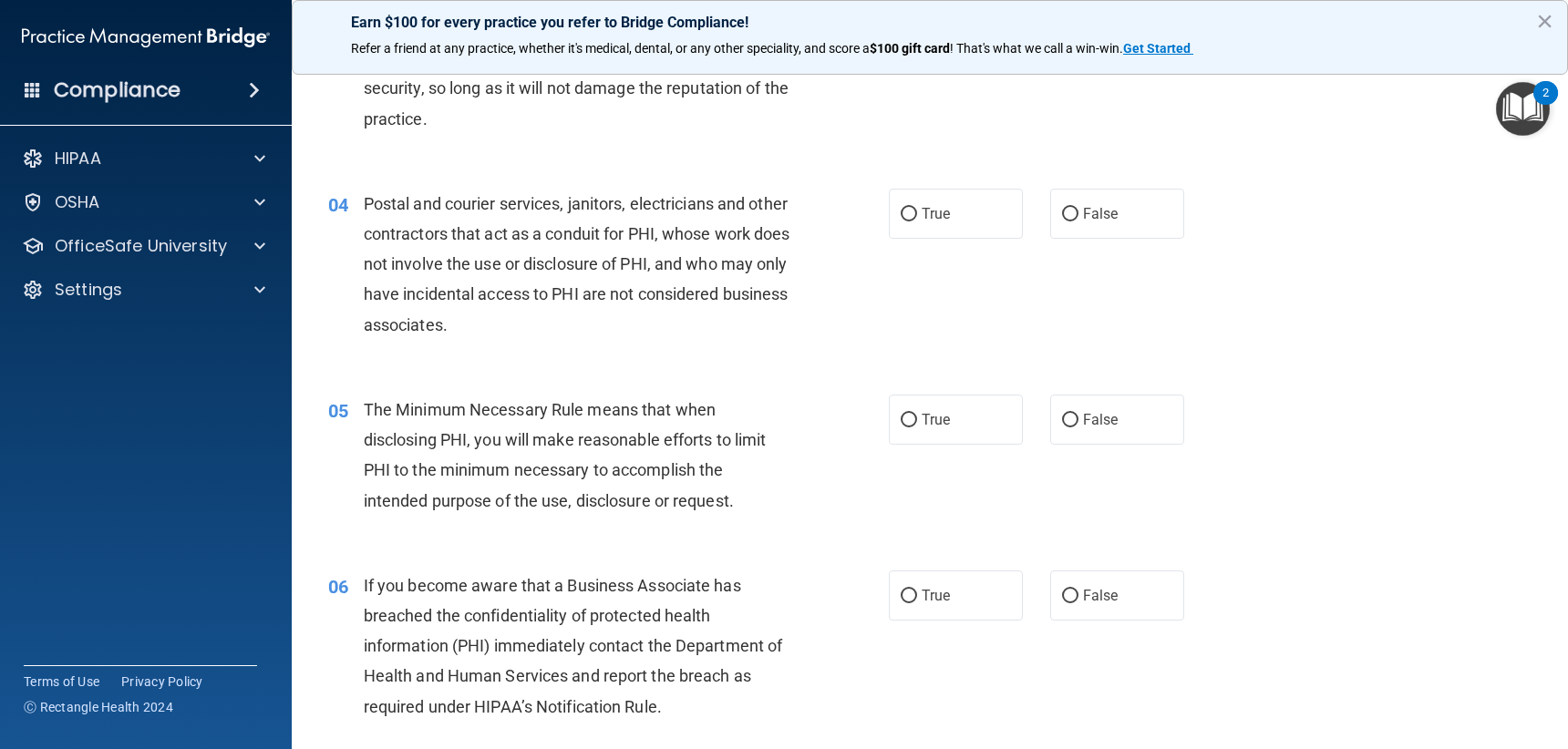
scroll to position [455, 0]
click at [1092, 226] on label "False" at bounding box center [1117, 211] width 134 height 50
click at [1079, 219] on input "False" at bounding box center [1070, 211] width 17 height 14
radio input "true"
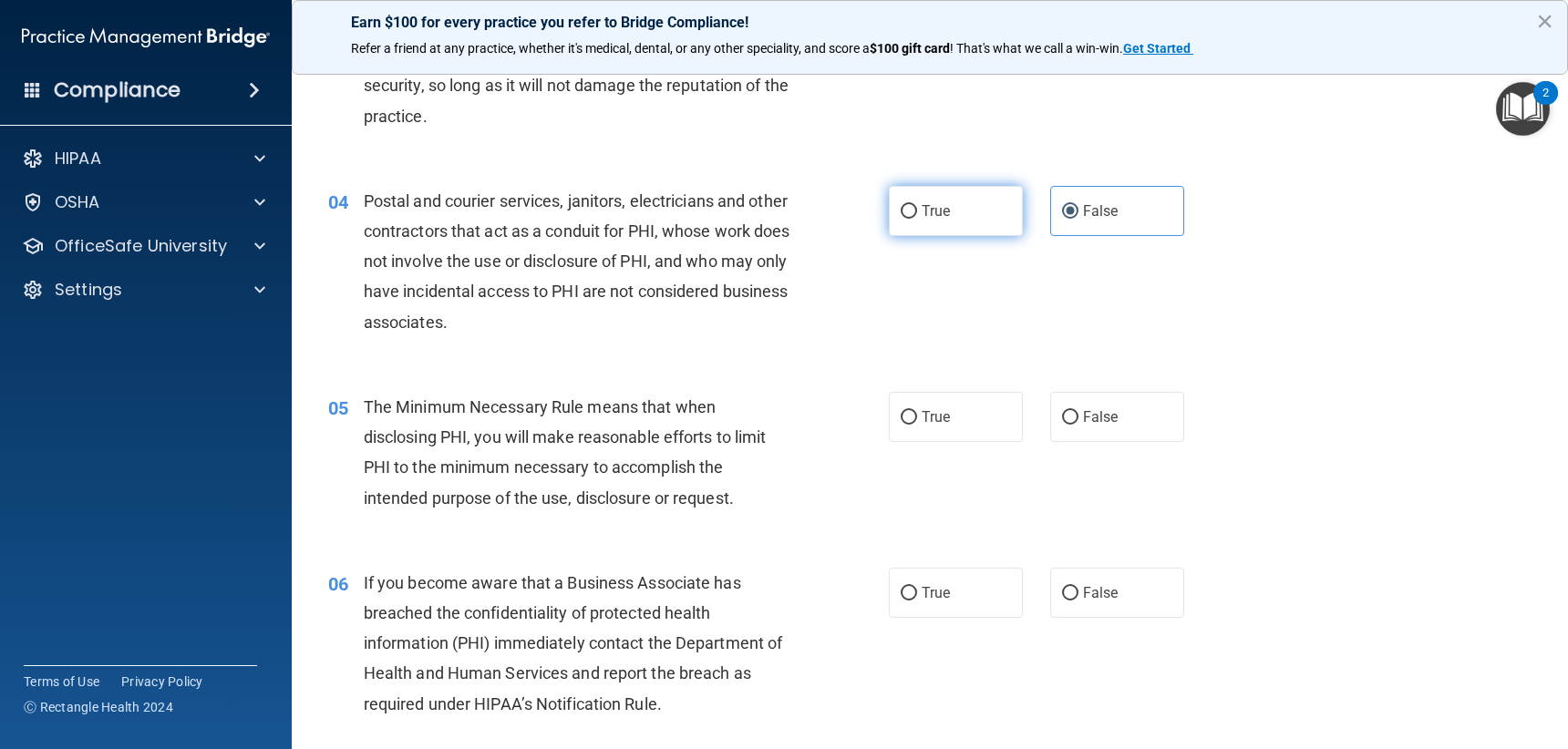
click at [953, 232] on label "True" at bounding box center [955, 211] width 134 height 50
click at [917, 219] on input "True" at bounding box center [909, 211] width 17 height 14
radio input "true"
radio input "false"
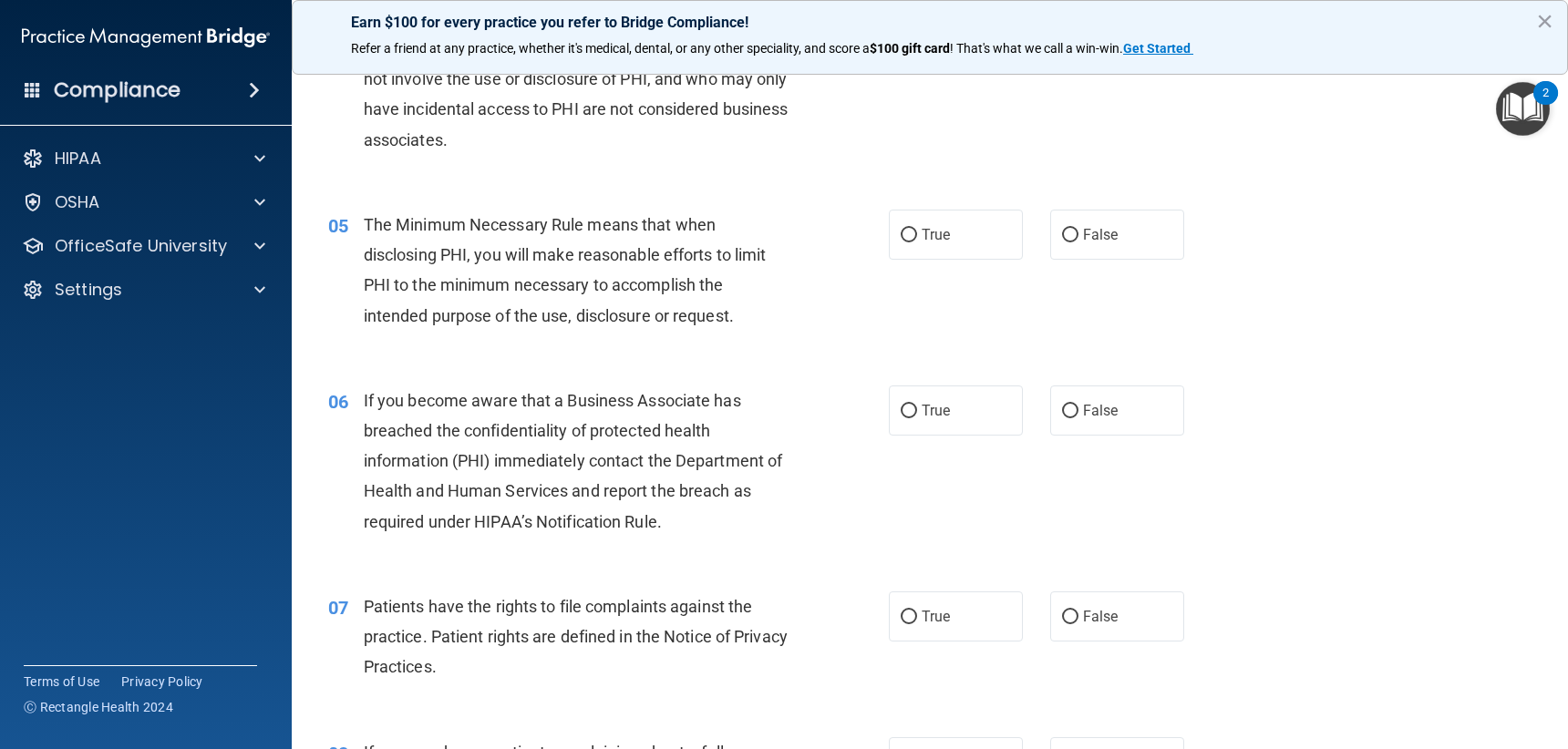
scroll to position [729, 0]
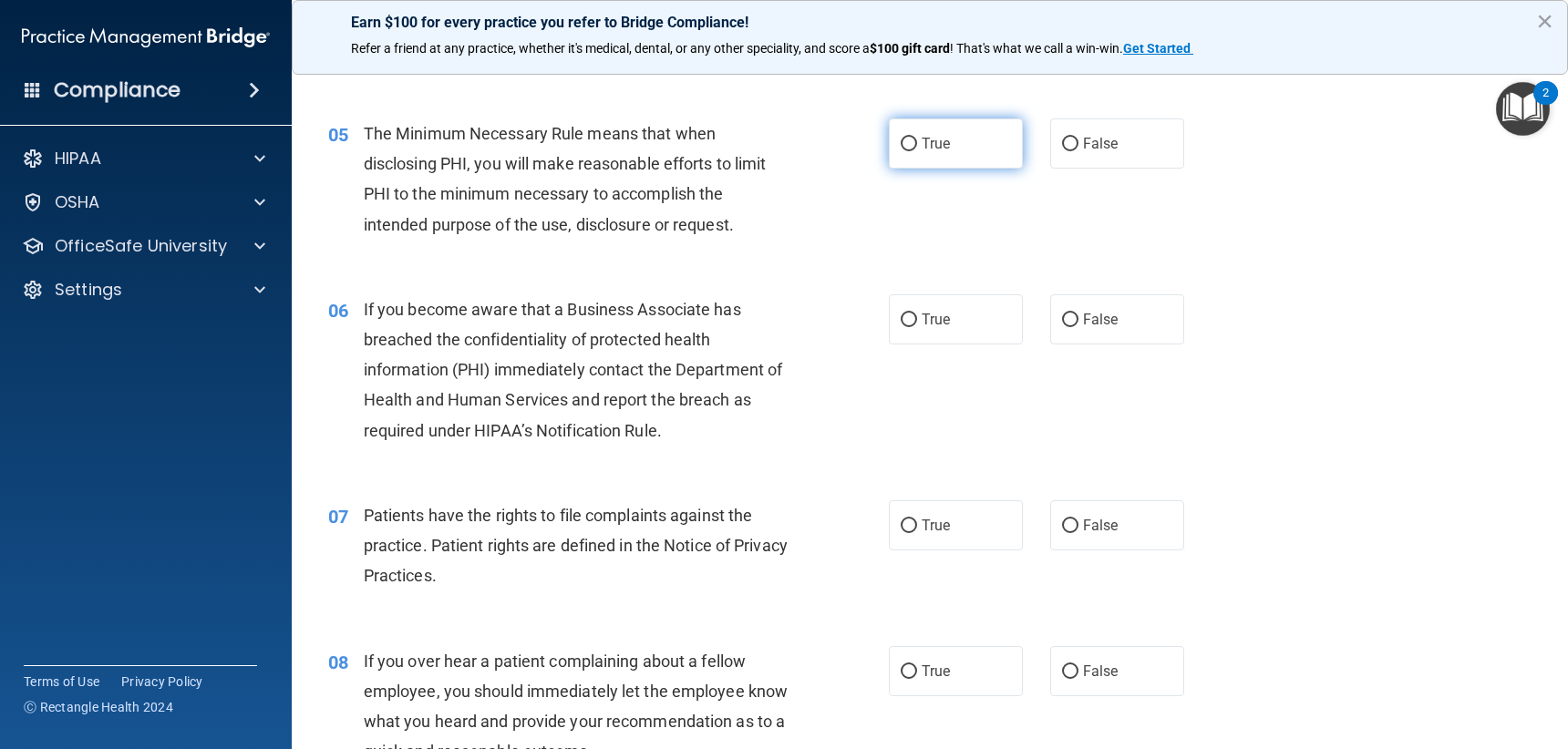
click at [907, 137] on input "True" at bounding box center [909, 144] width 17 height 14
radio input "true"
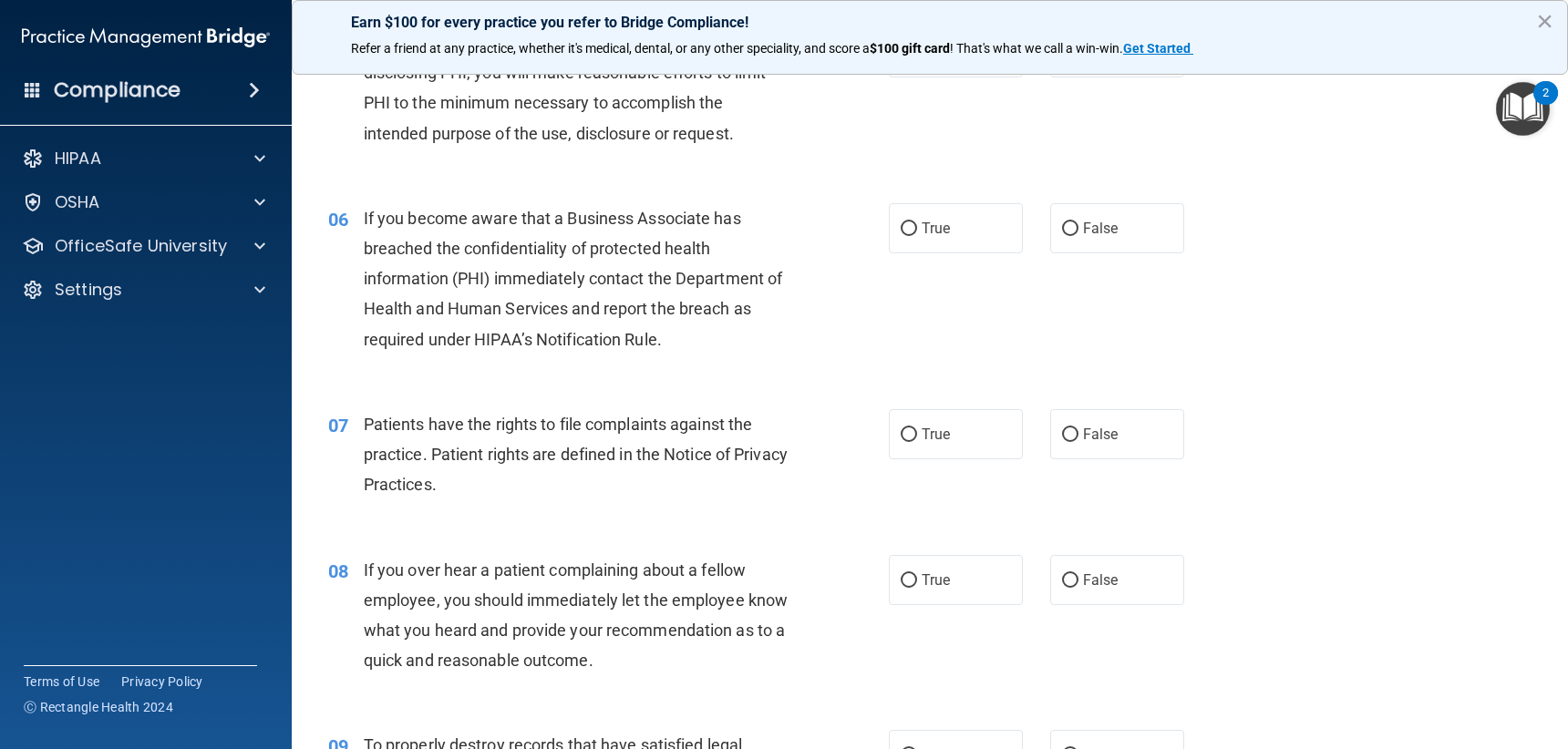
scroll to position [911, 0]
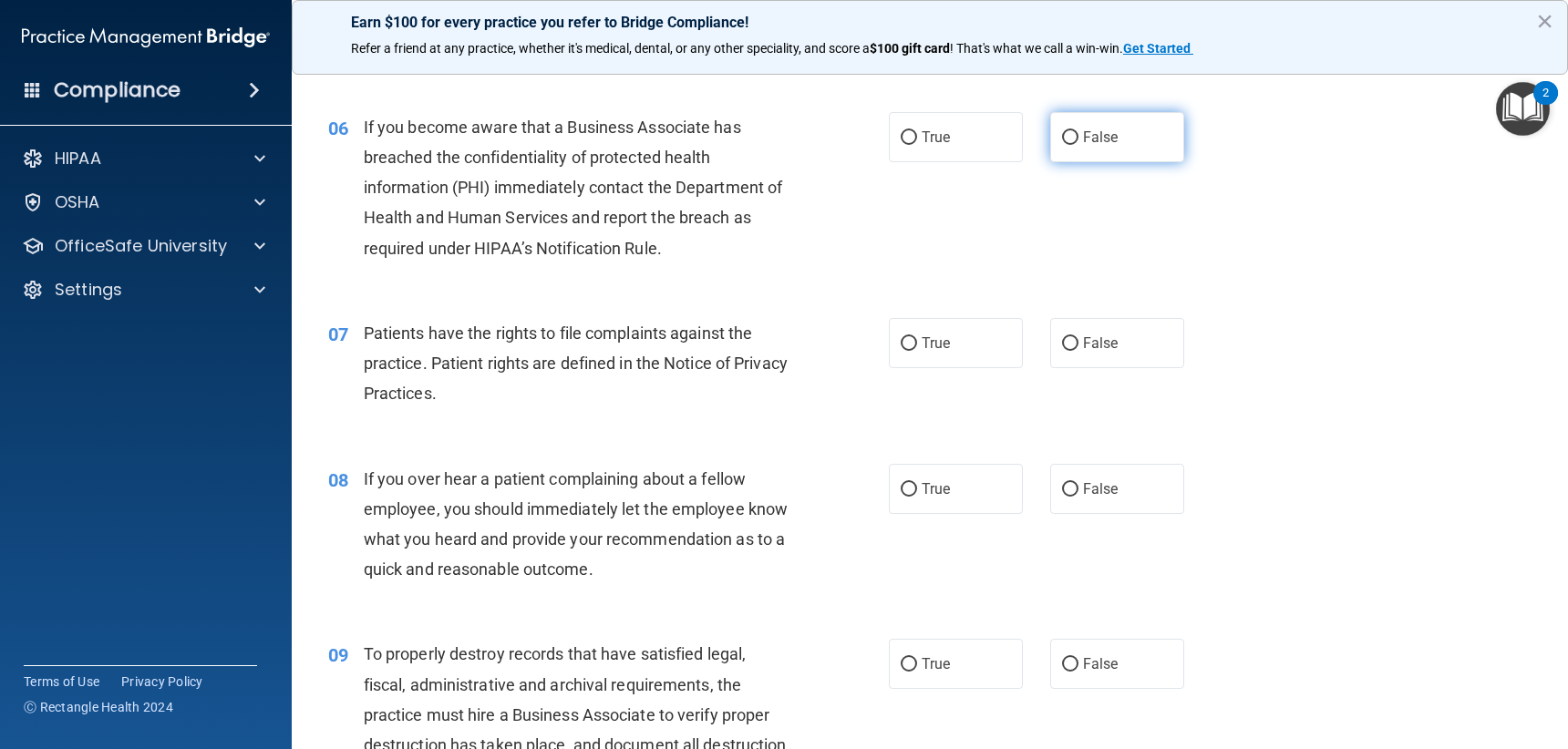
click at [1125, 148] on label "False" at bounding box center [1117, 137] width 134 height 50
click at [1079, 145] on input "False" at bounding box center [1070, 137] width 17 height 14
radio input "true"
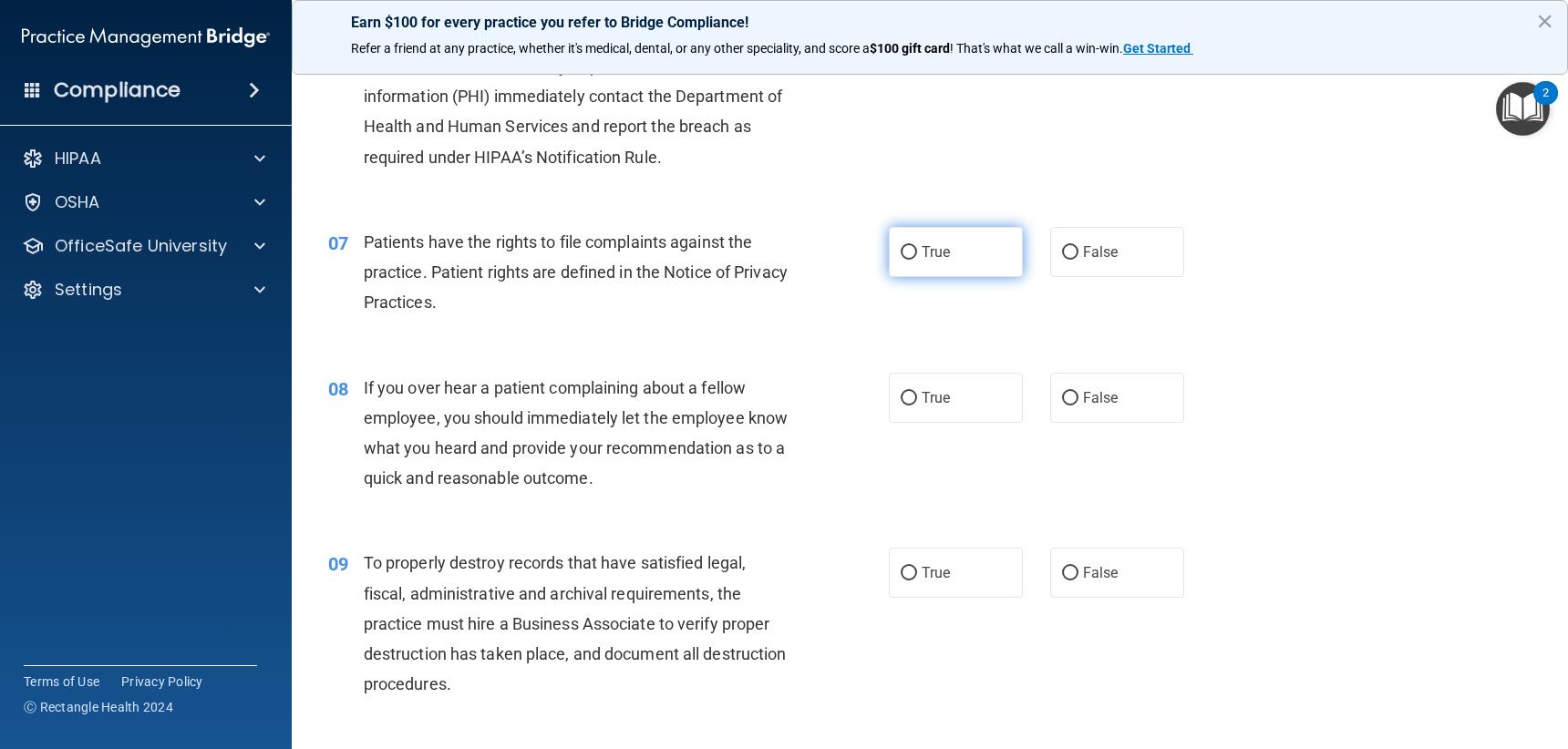
click at [950, 275] on label "True" at bounding box center [955, 252] width 134 height 50
click at [917, 260] on input "True" at bounding box center [909, 252] width 17 height 14
radio input "true"
click at [951, 256] on label "True" at bounding box center [955, 252] width 134 height 50
click at [917, 256] on input "True" at bounding box center [909, 252] width 17 height 14
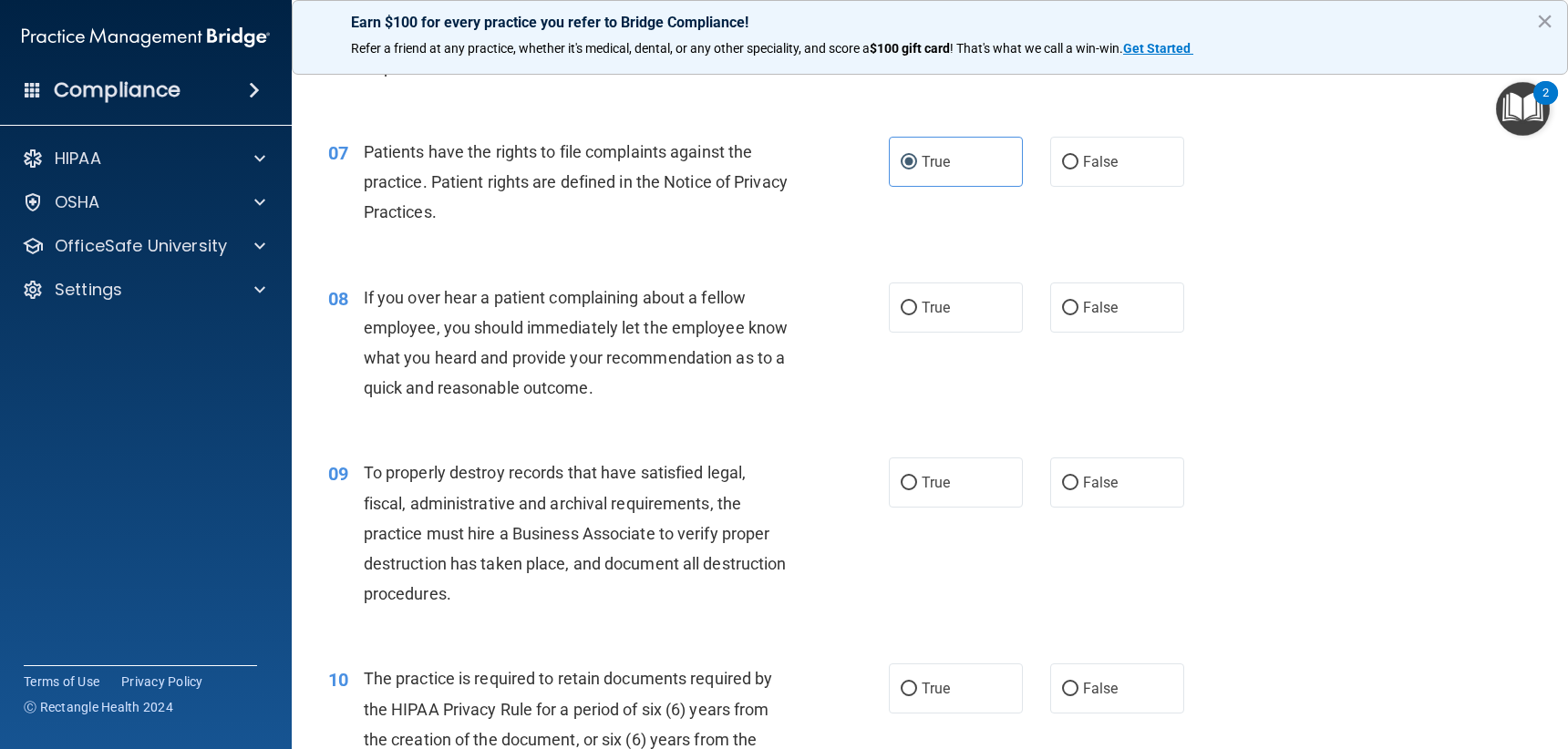
scroll to position [1185, 0]
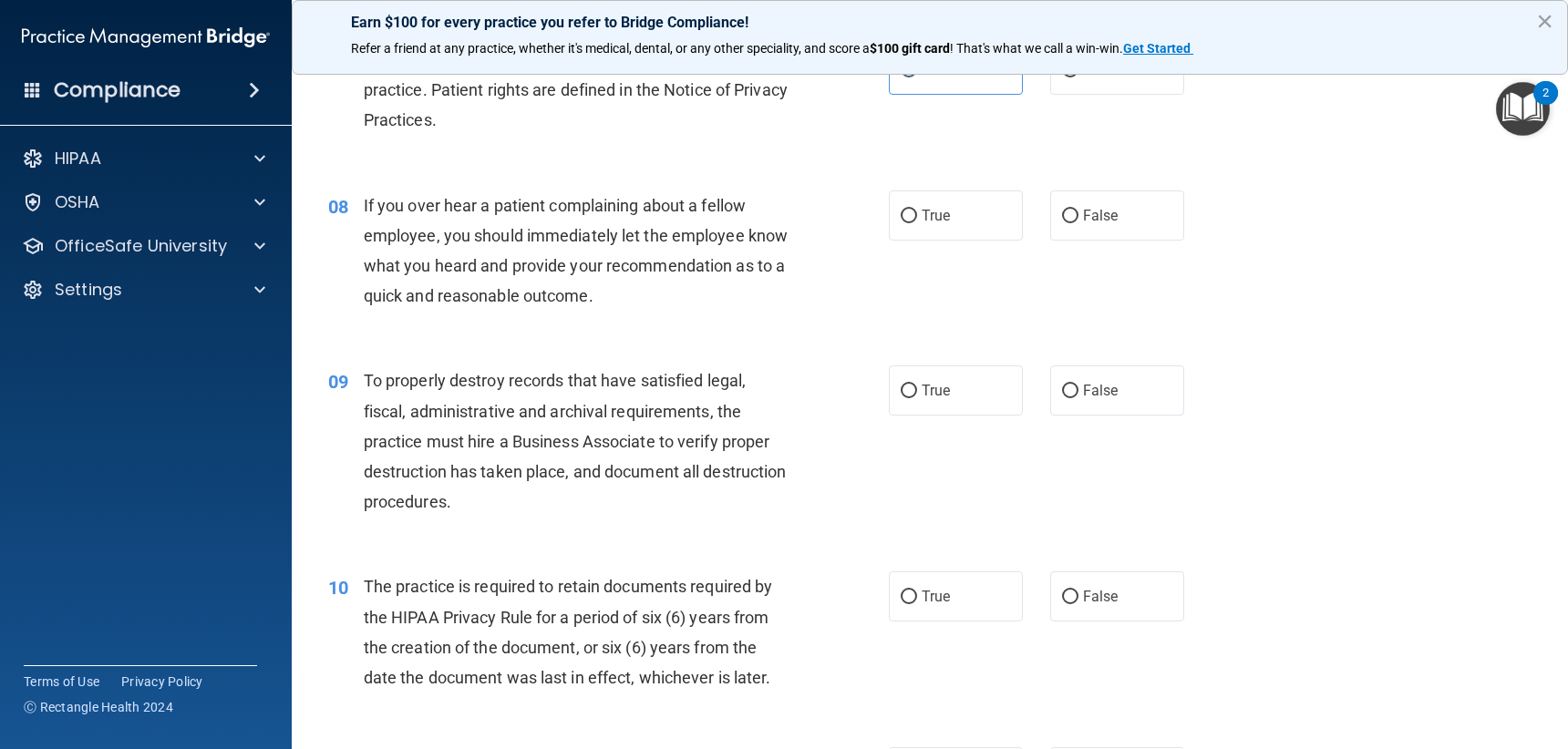
click at [1039, 220] on div "True False" at bounding box center [1050, 216] width 322 height 50
click at [1062, 220] on input "False" at bounding box center [1070, 216] width 17 height 14
radio input "true"
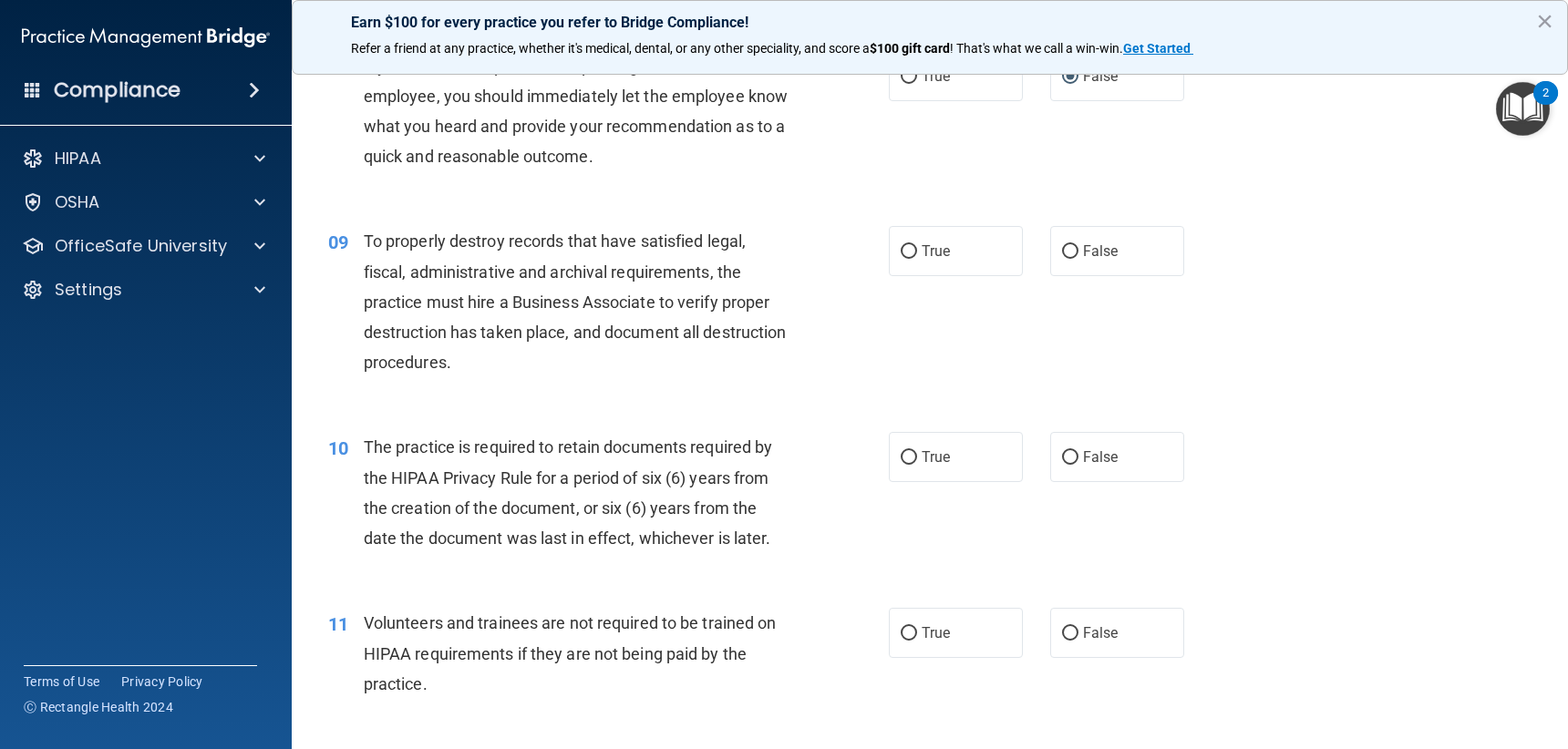
scroll to position [1367, 0]
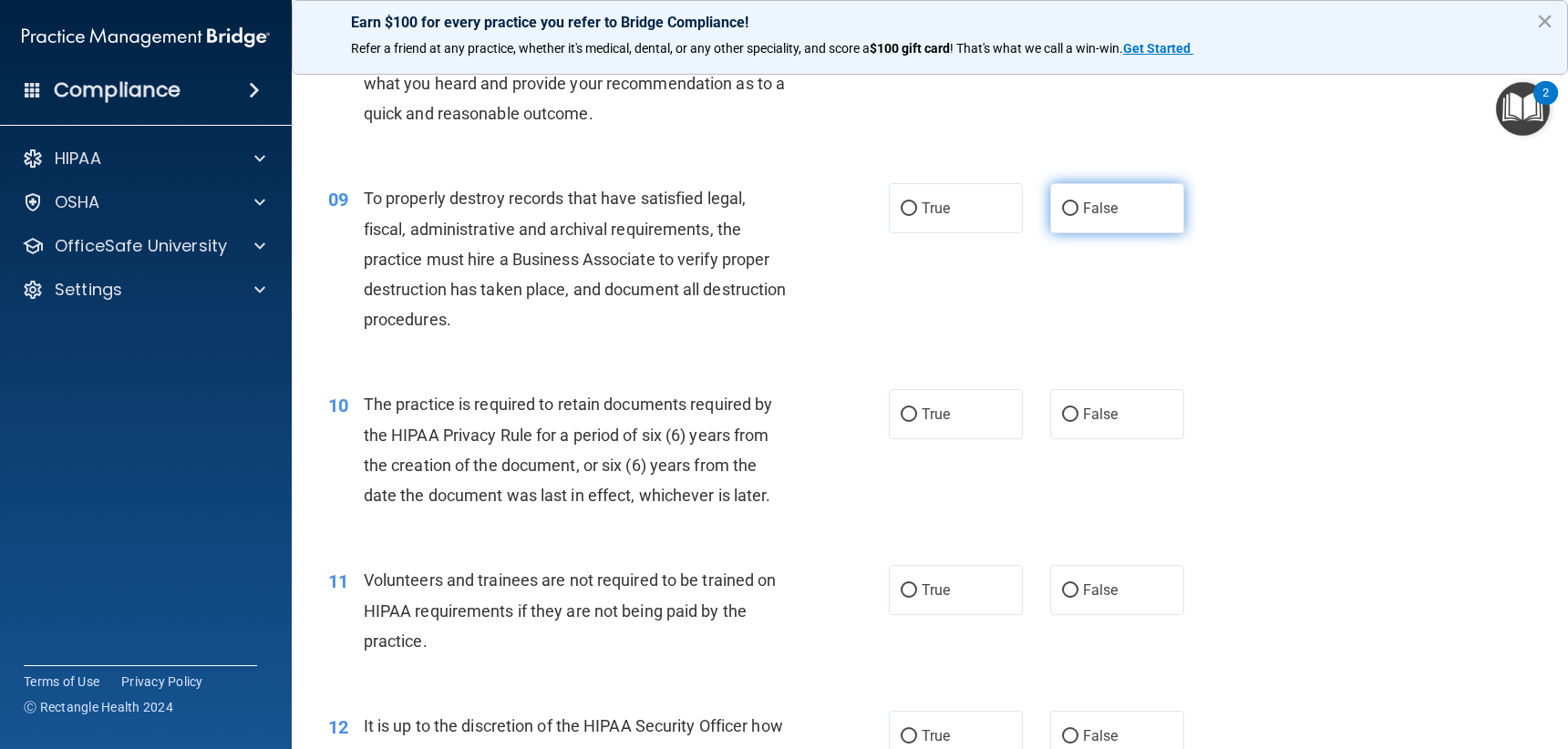
click at [1107, 232] on label "False" at bounding box center [1117, 209] width 134 height 50
click at [1079, 216] on input "False" at bounding box center [1070, 209] width 17 height 14
radio input "true"
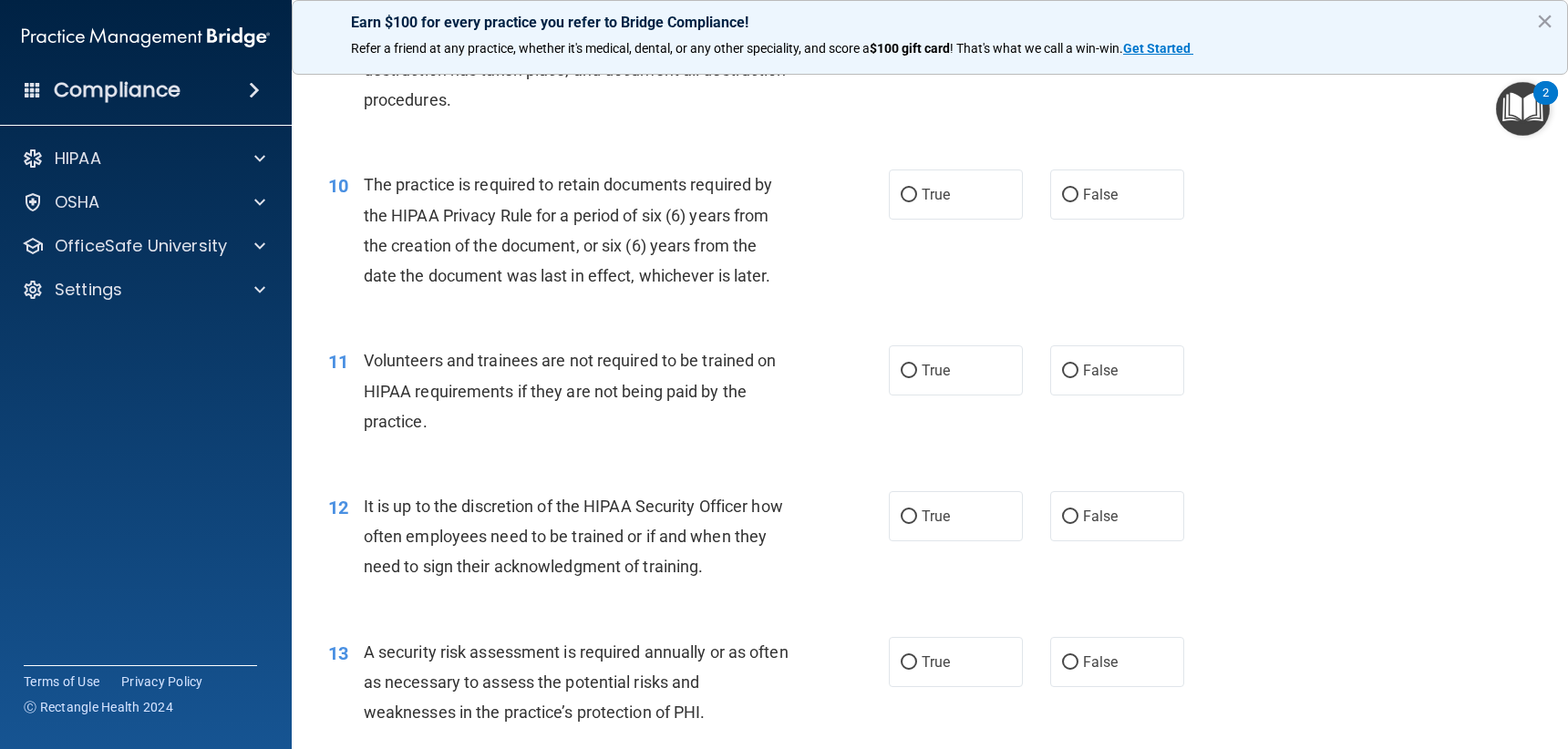
scroll to position [1640, 0]
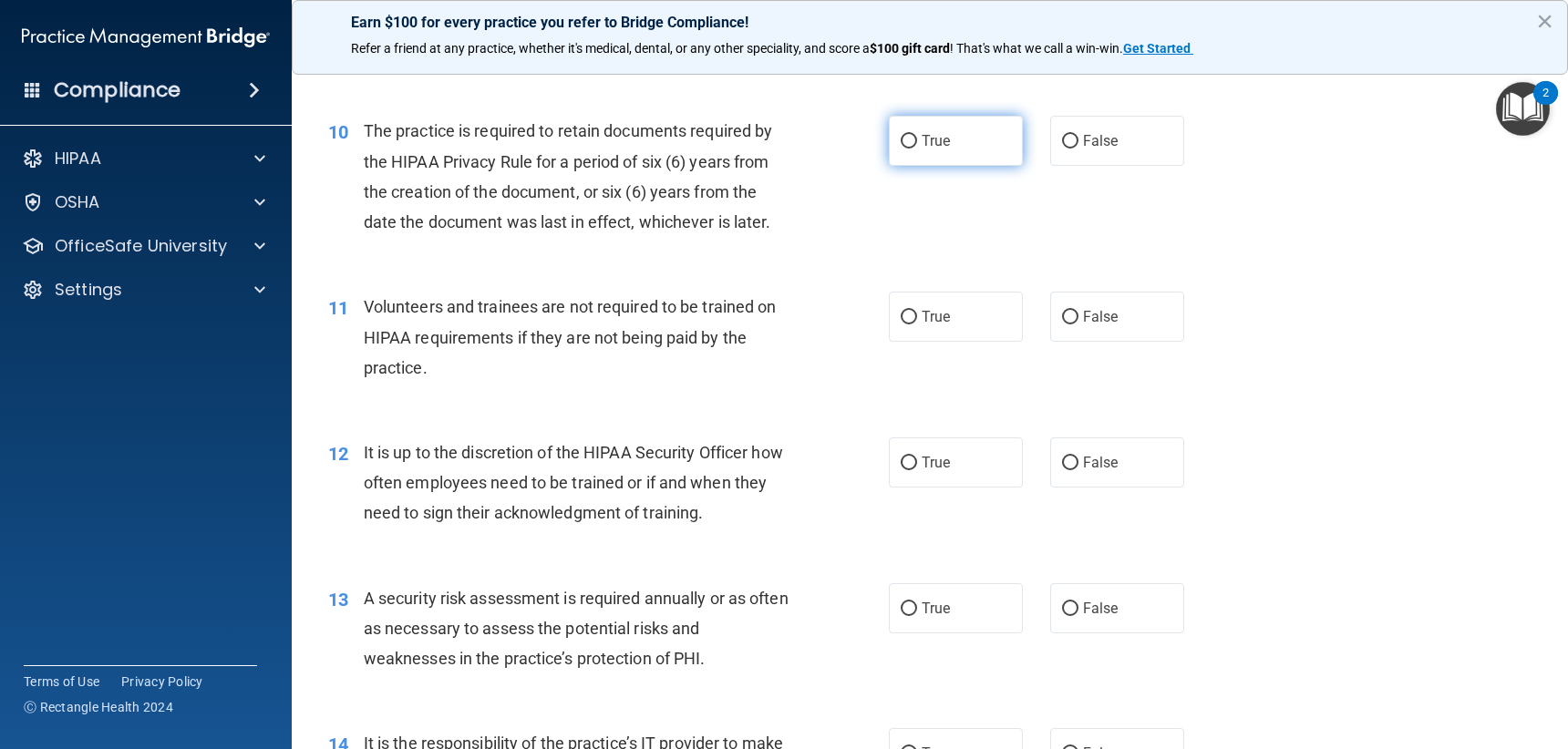
click at [935, 144] on span "True" at bounding box center [936, 140] width 28 height 18
click at [917, 144] on input "True" at bounding box center [909, 141] width 17 height 14
radio input "true"
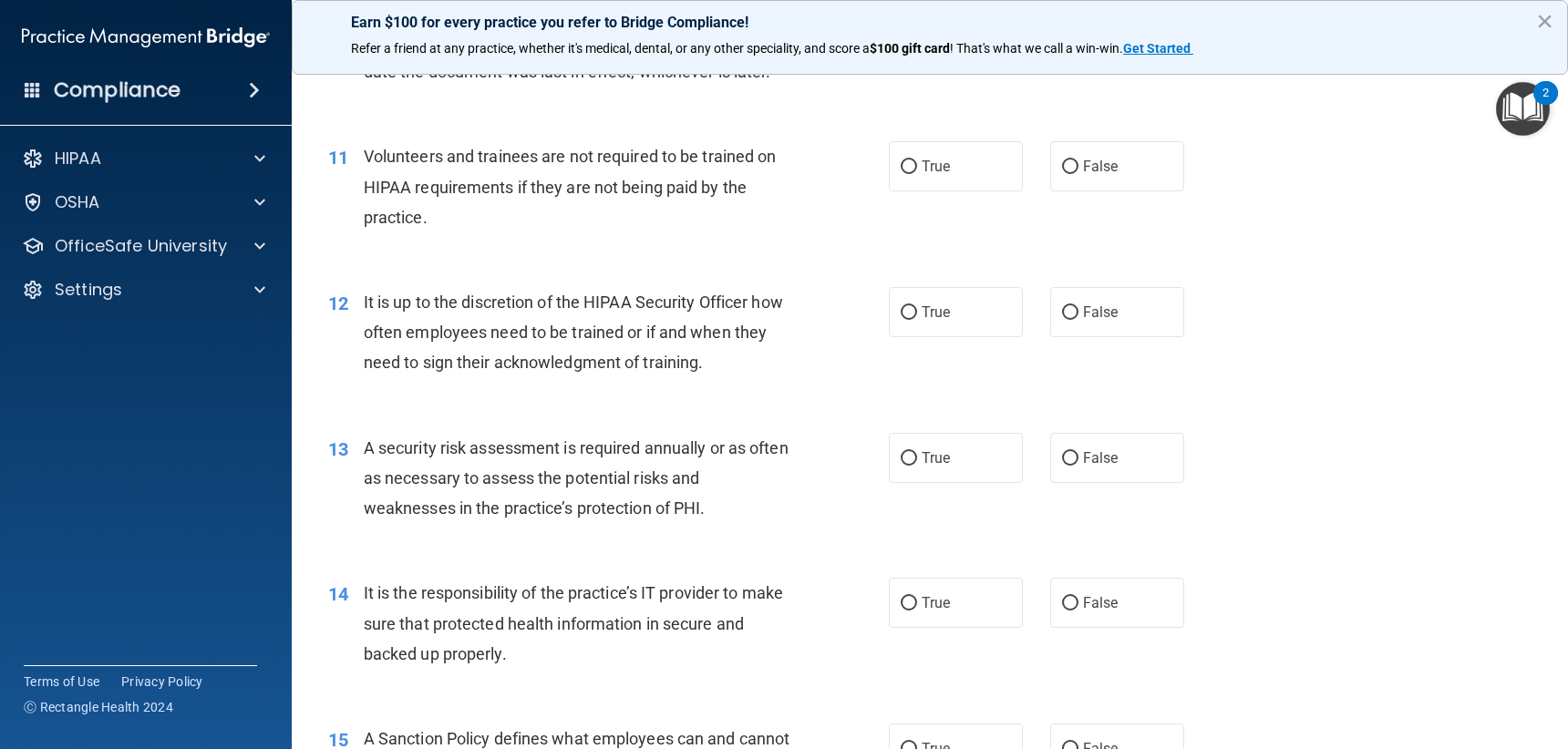
scroll to position [1822, 0]
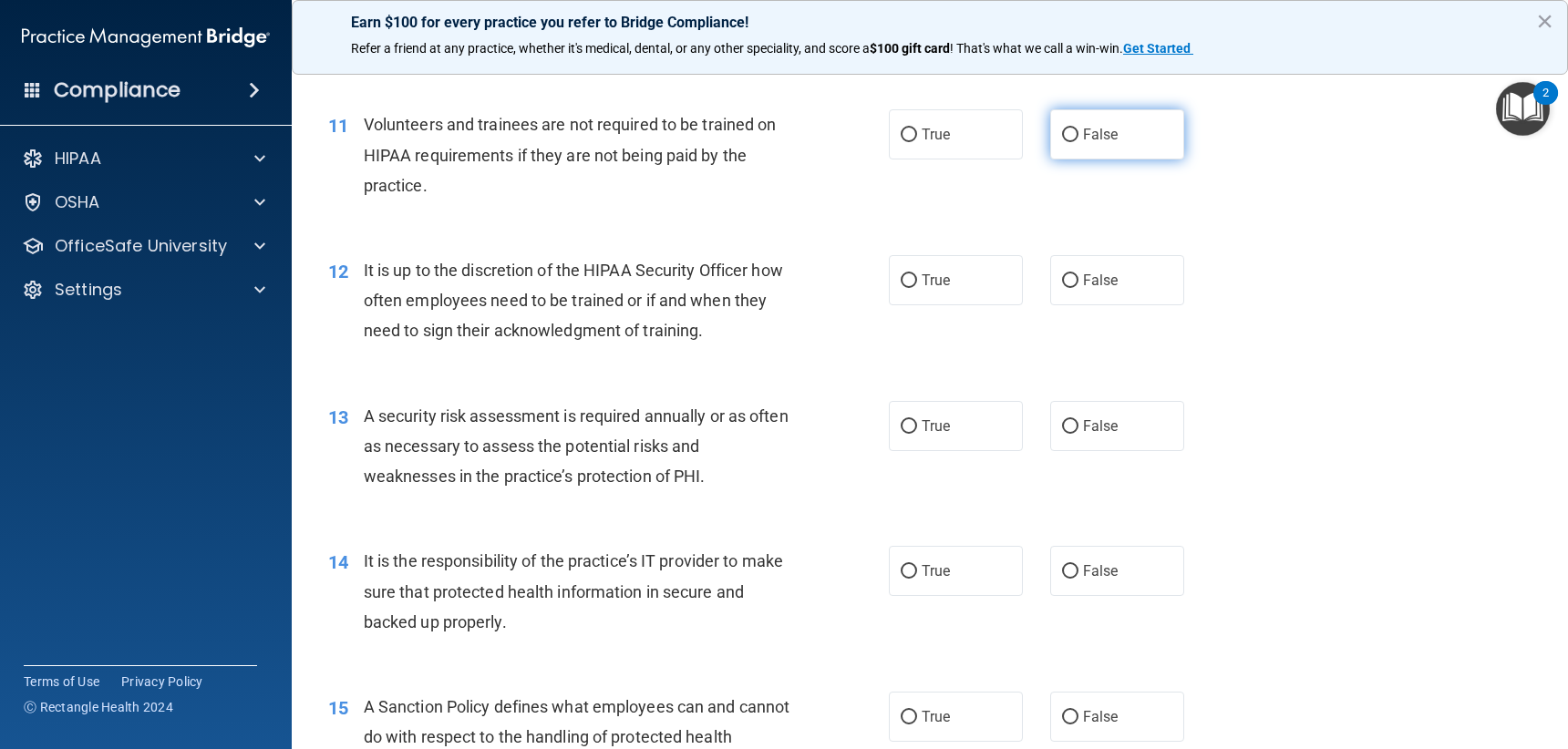
click at [1069, 143] on label "False" at bounding box center [1117, 135] width 134 height 50
click at [1069, 142] on input "False" at bounding box center [1070, 135] width 17 height 14
radio input "true"
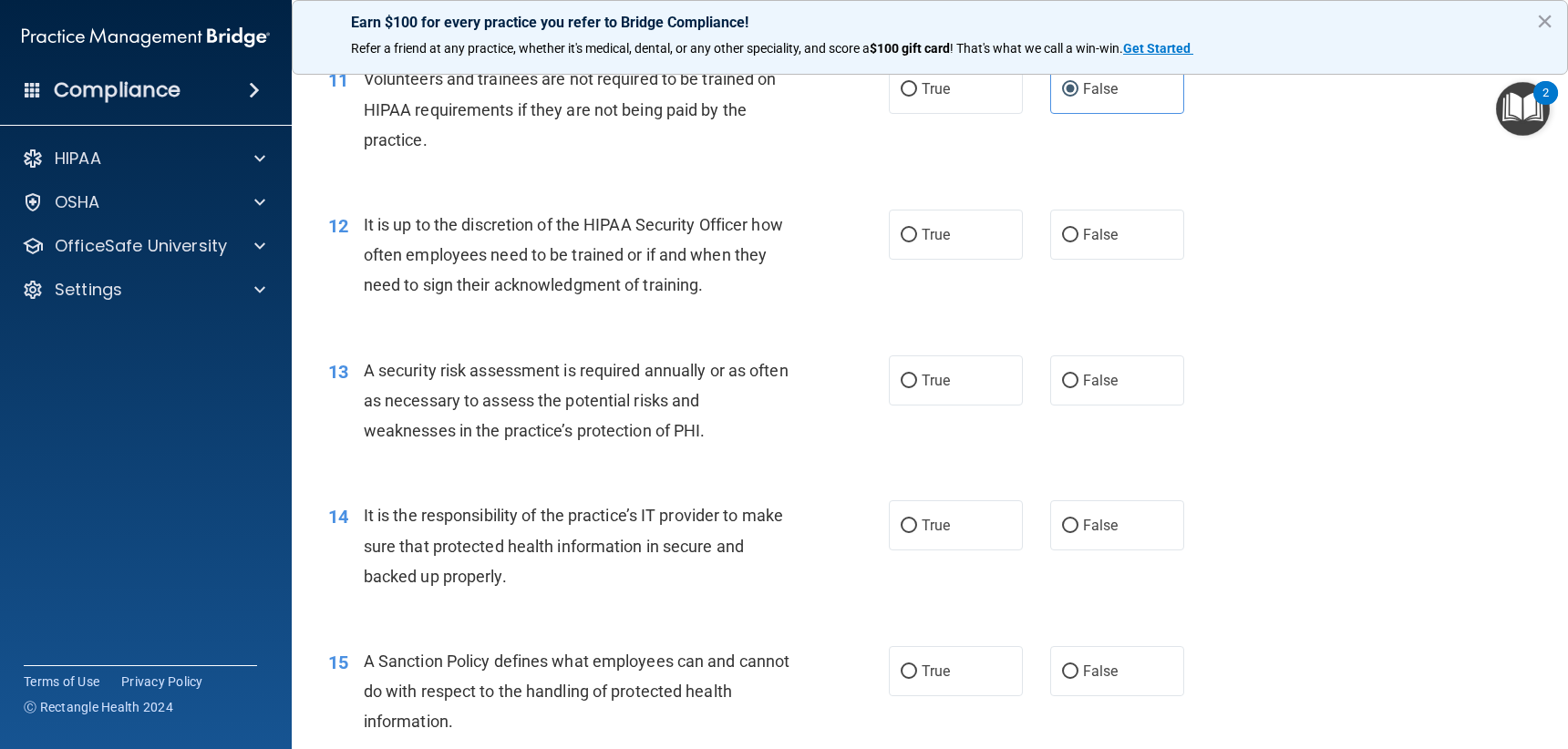
scroll to position [1913, 0]
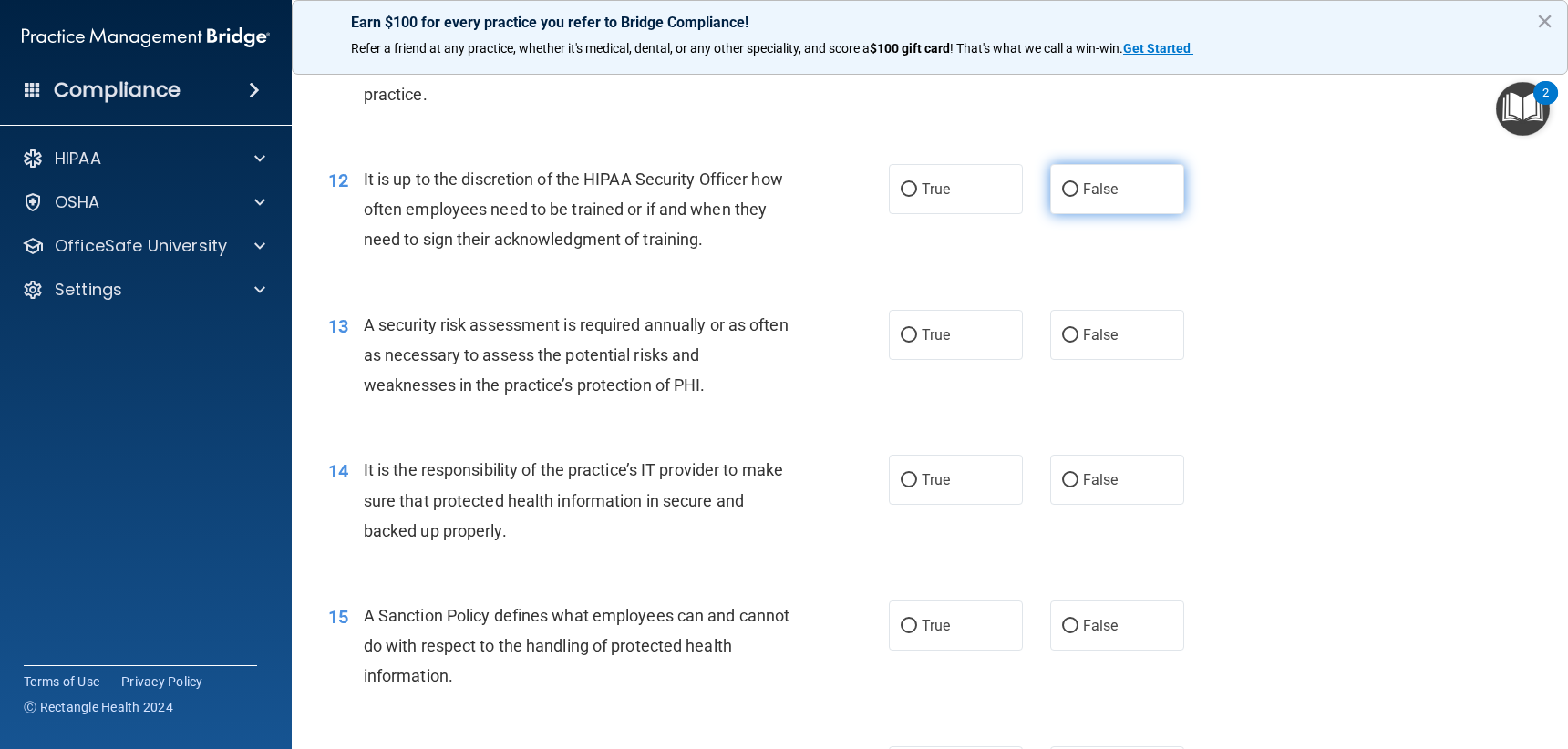
click at [1174, 193] on label "False" at bounding box center [1117, 189] width 134 height 50
click at [1079, 193] on input "False" at bounding box center [1070, 190] width 17 height 14
radio input "true"
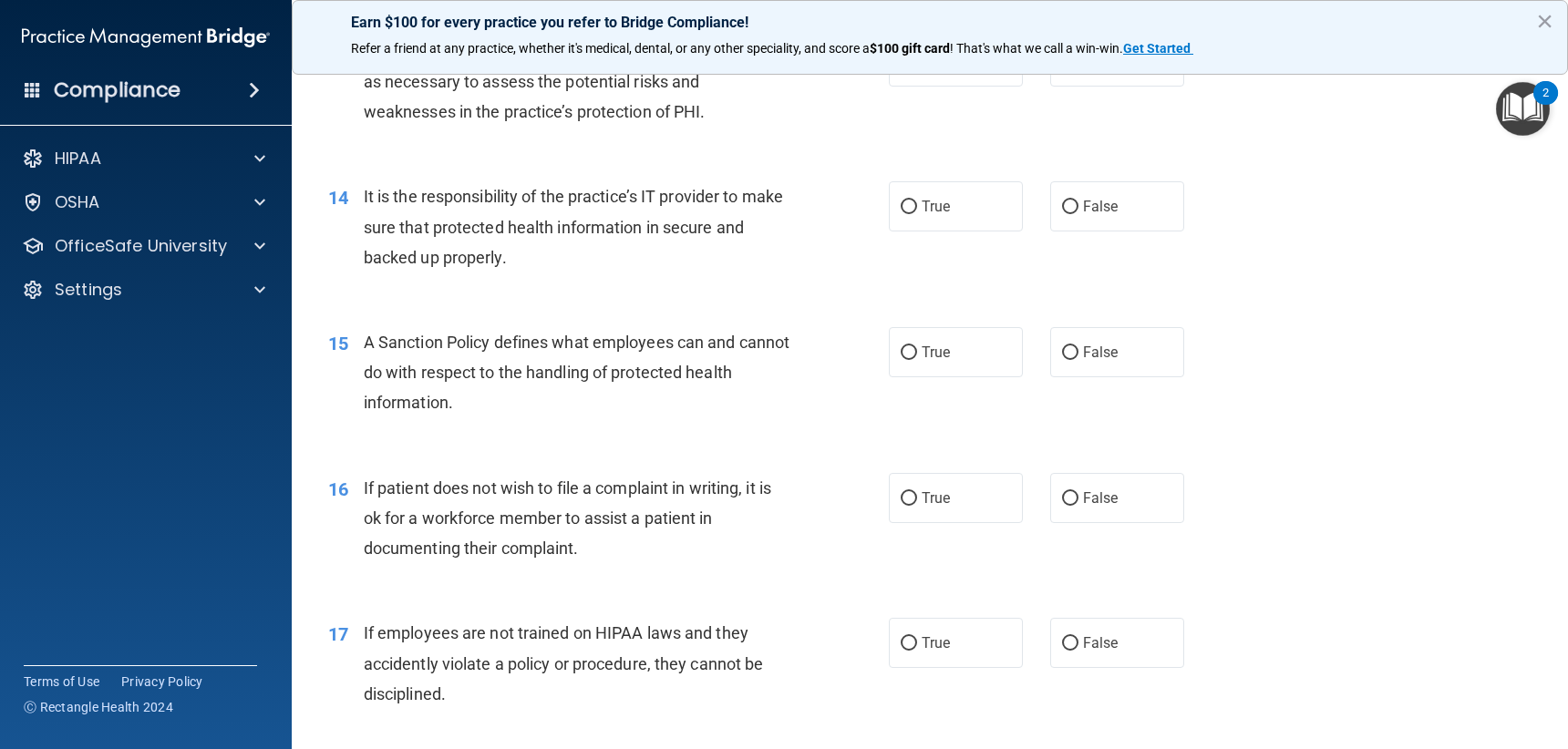
scroll to position [2096, 0]
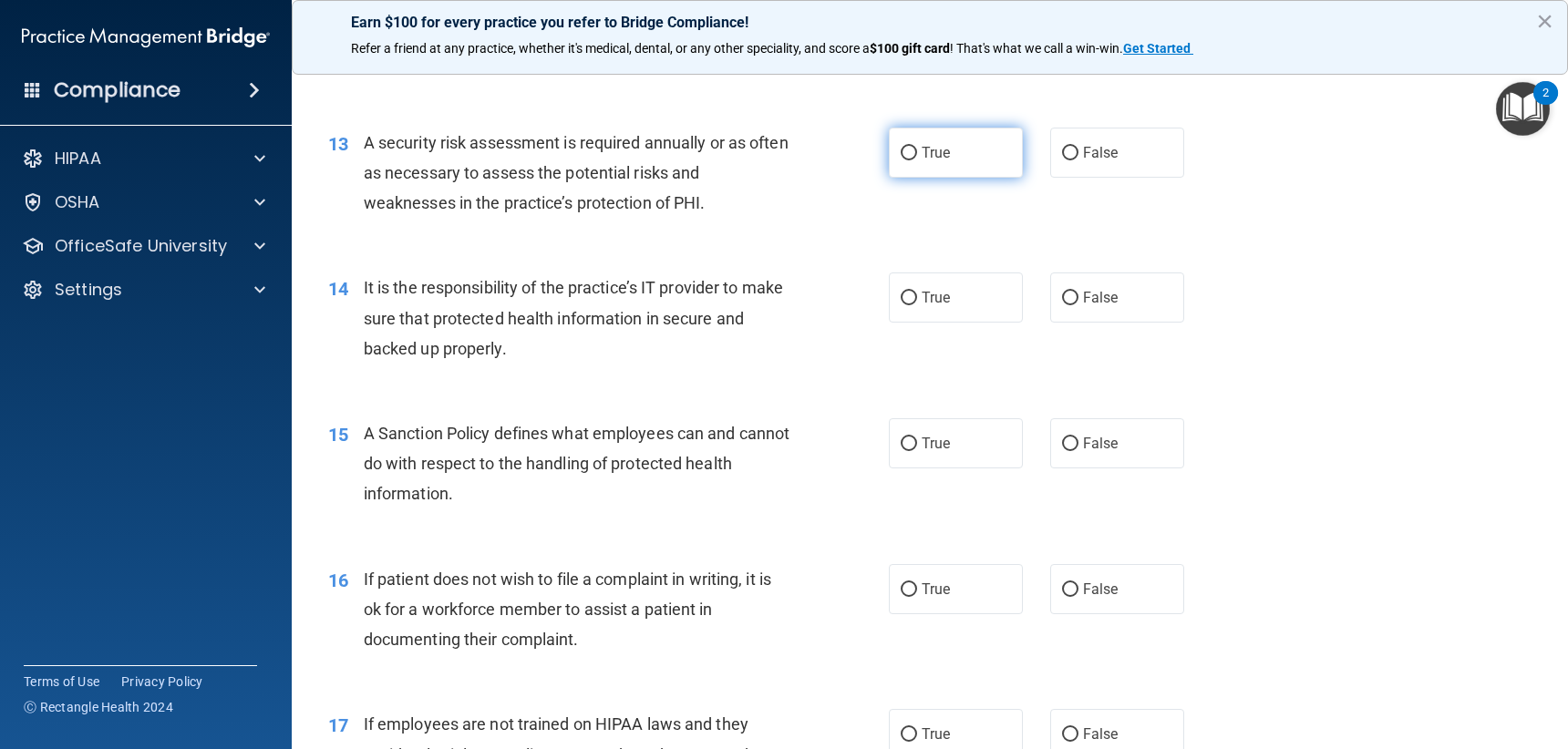
click at [909, 163] on label "True" at bounding box center [955, 152] width 134 height 50
click at [909, 161] on input "True" at bounding box center [909, 153] width 17 height 14
radio input "true"
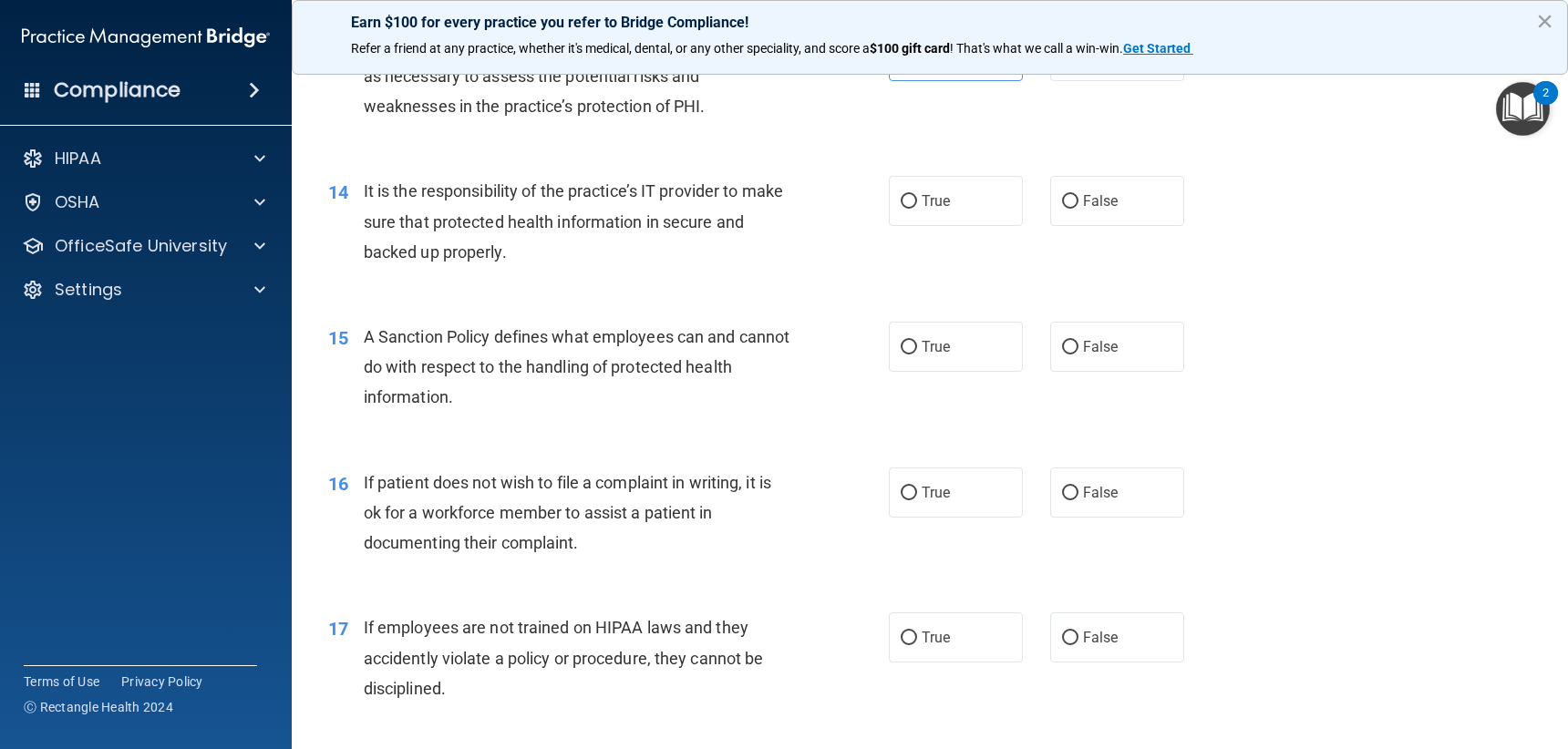
scroll to position [2278, 0]
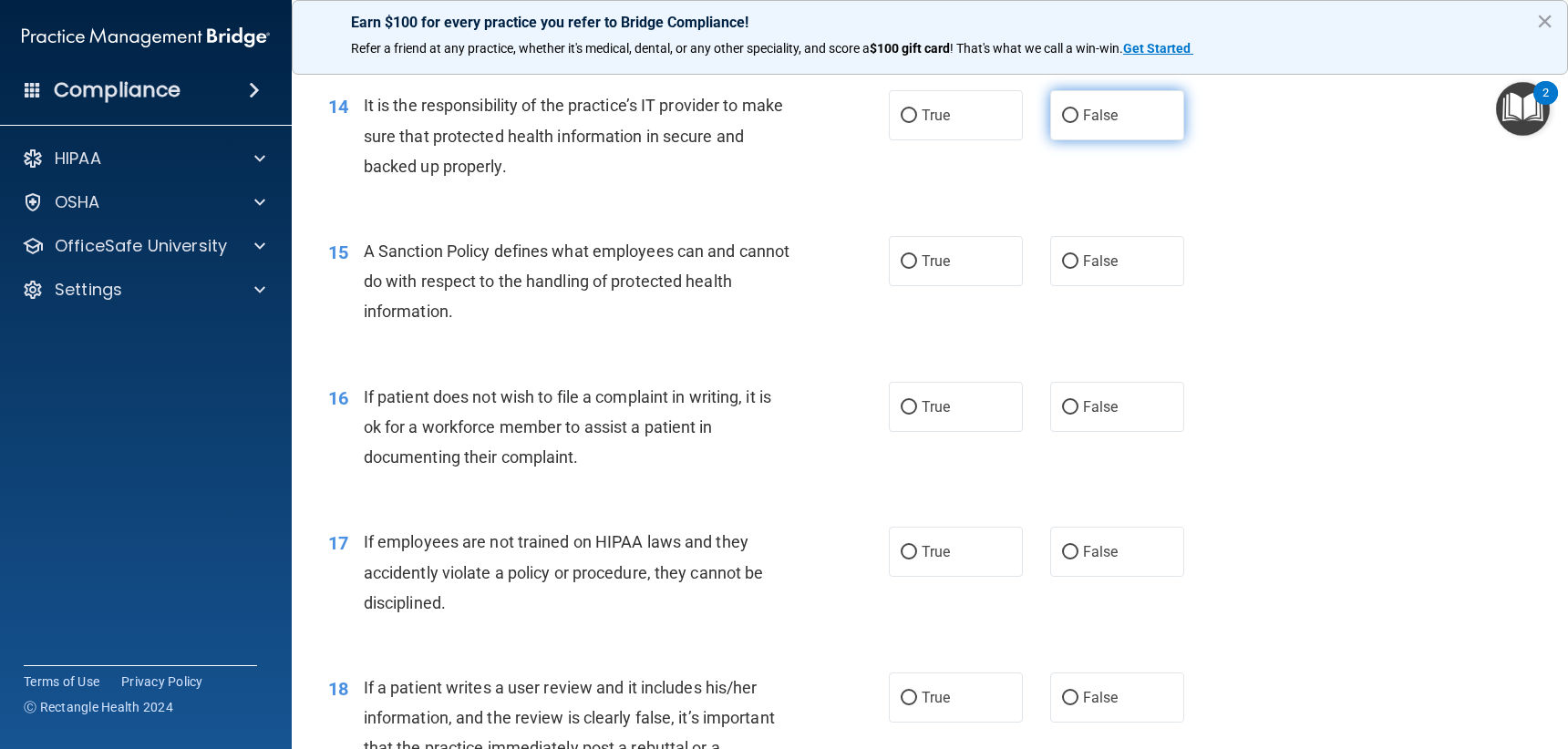
click at [1128, 127] on label "False" at bounding box center [1117, 115] width 134 height 50
click at [1079, 123] on input "False" at bounding box center [1070, 116] width 17 height 14
radio input "true"
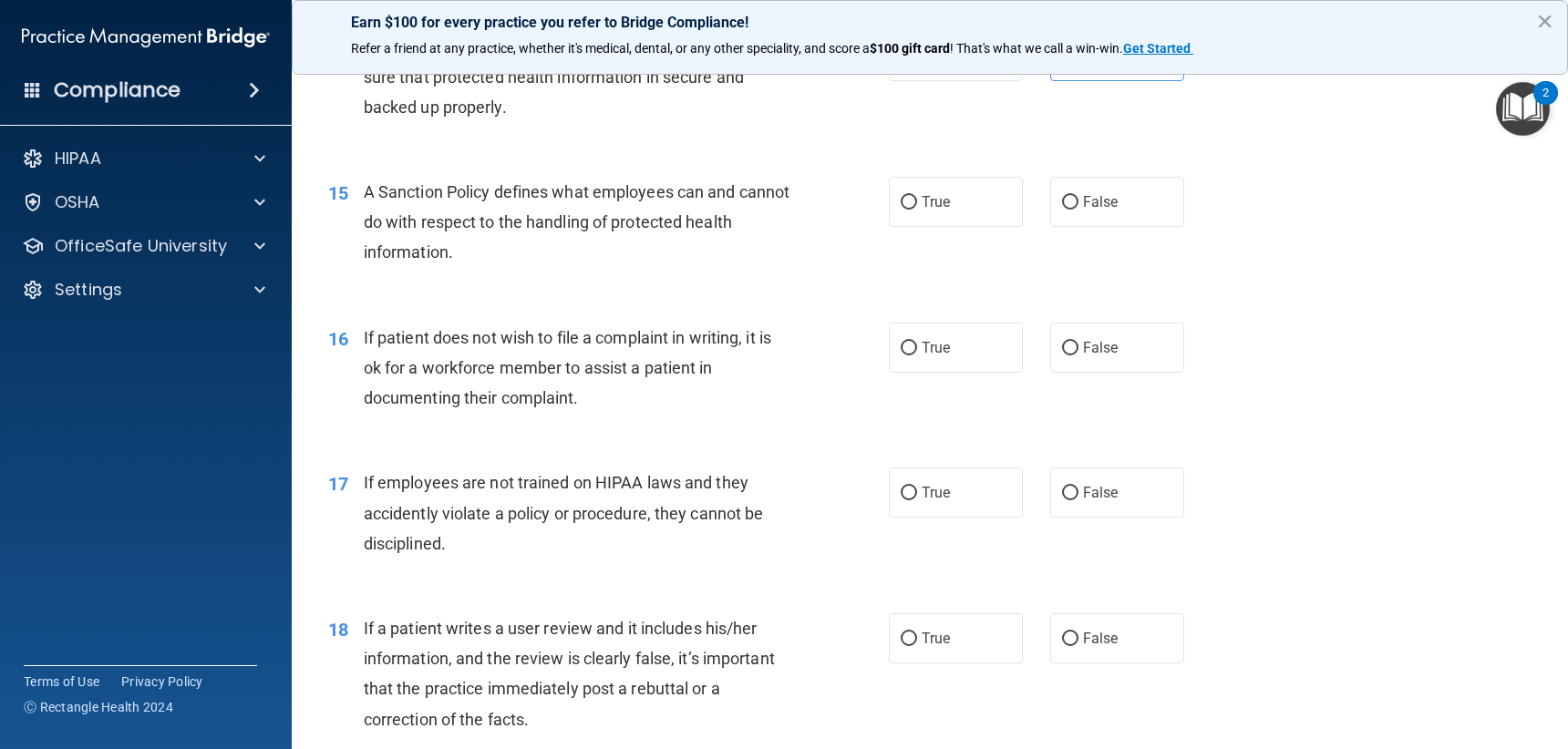
scroll to position [2369, 0]
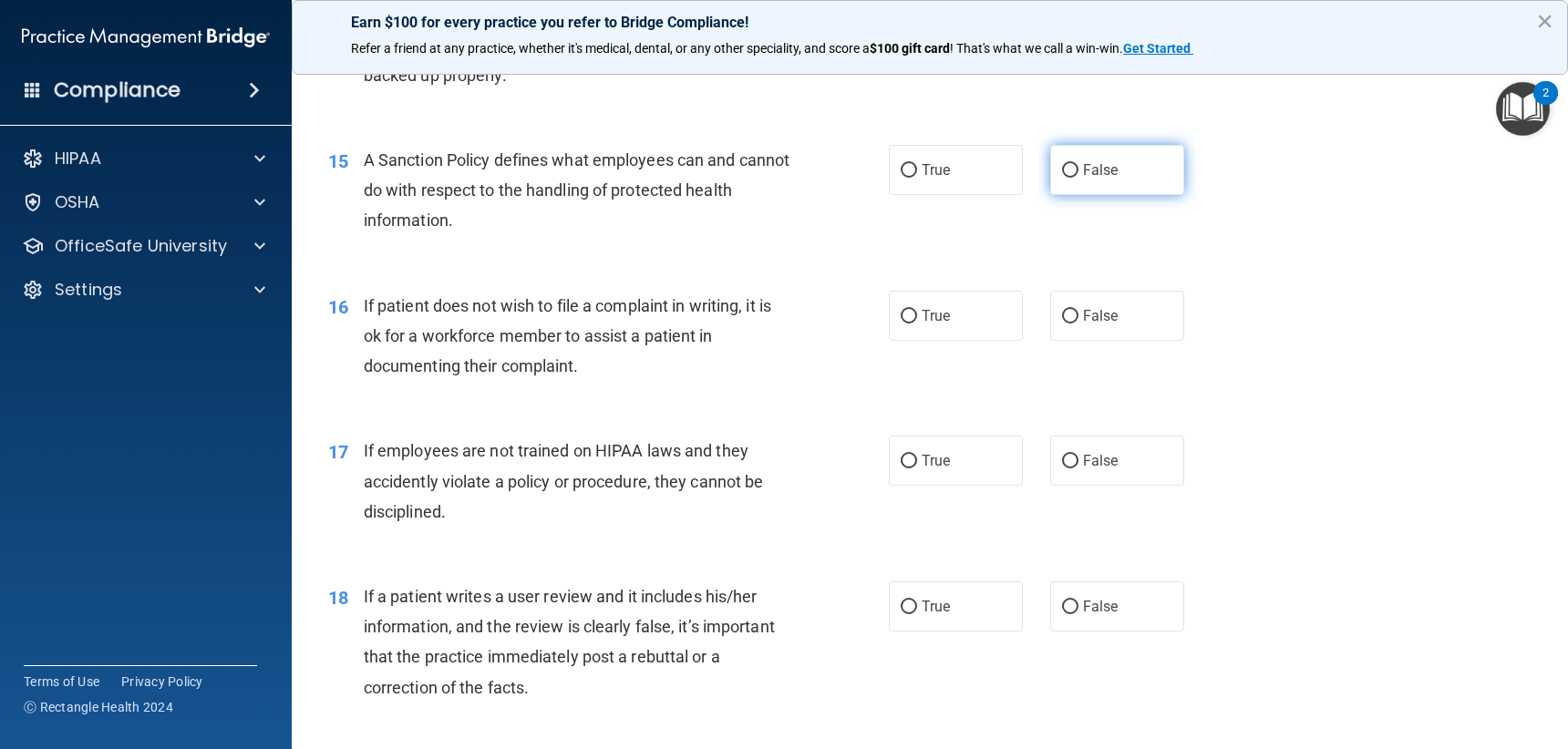
click at [1142, 164] on label "False" at bounding box center [1117, 170] width 134 height 50
click at [1079, 164] on input "False" at bounding box center [1070, 170] width 17 height 14
radio input "true"
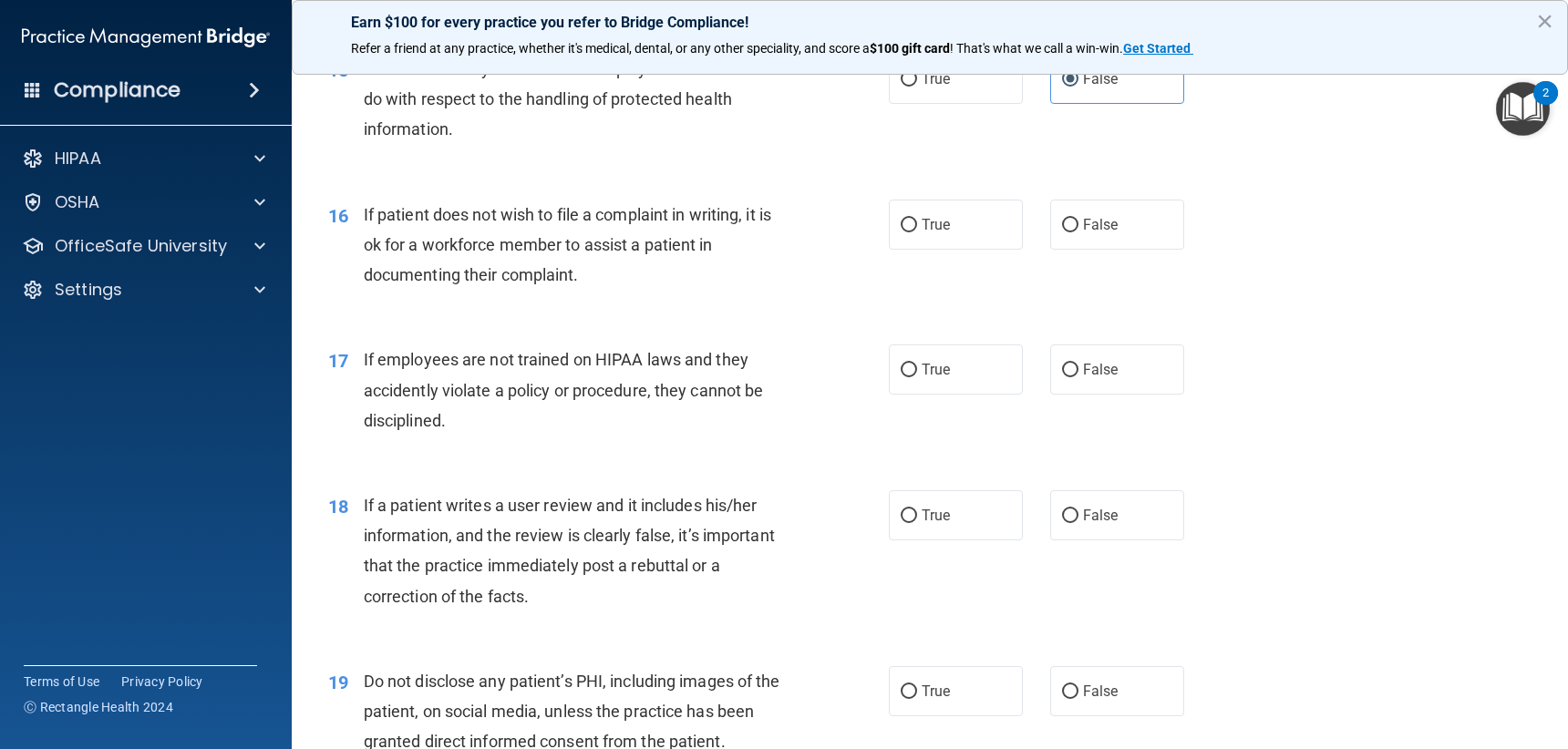
scroll to position [2551, 0]
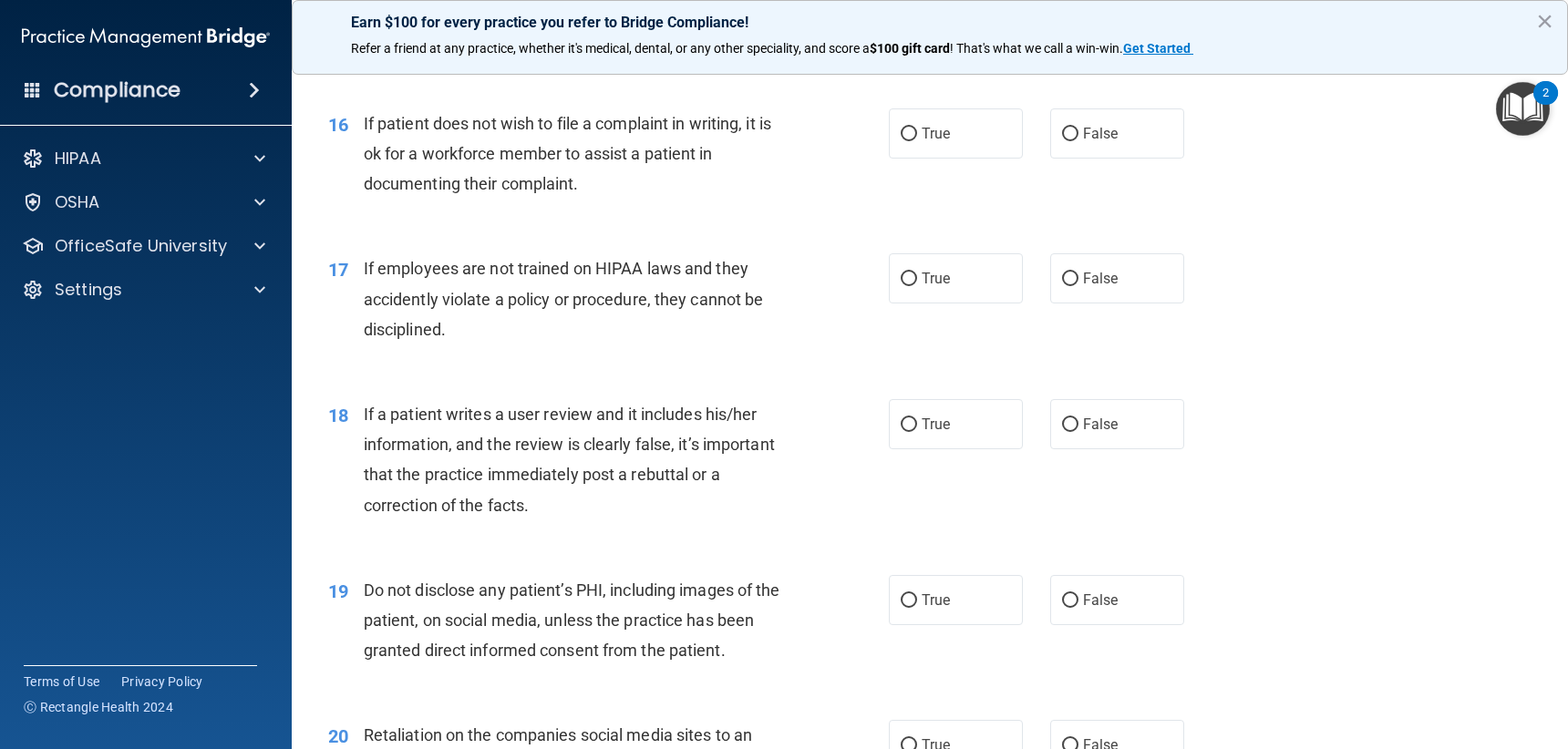
click at [871, 137] on div "16 If patient does not wish to file a complaint in writing, it is ok for a work…" at bounding box center [609, 158] width 616 height 100
click at [889, 134] on label "True" at bounding box center [955, 134] width 134 height 50
click at [901, 134] on input "True" at bounding box center [909, 134] width 17 height 14
radio input "true"
drag, startPoint x: 1111, startPoint y: 270, endPoint x: 1163, endPoint y: 276, distance: 52.3
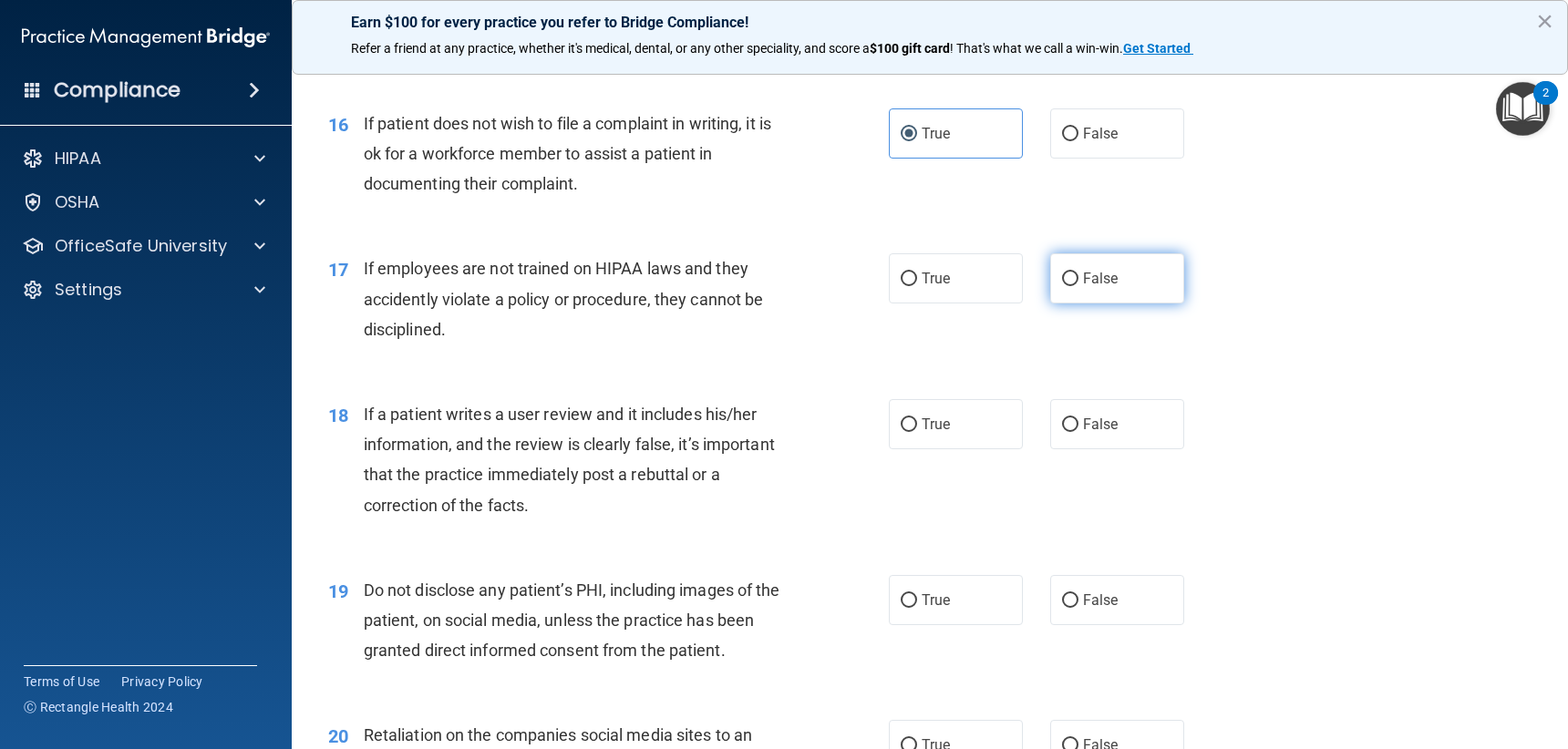
click at [1111, 271] on label "False" at bounding box center [1117, 279] width 134 height 50
click at [1079, 272] on input "False" at bounding box center [1070, 279] width 17 height 14
radio input "true"
click at [1109, 437] on label "False" at bounding box center [1117, 425] width 134 height 50
click at [1079, 432] on input "False" at bounding box center [1070, 425] width 17 height 14
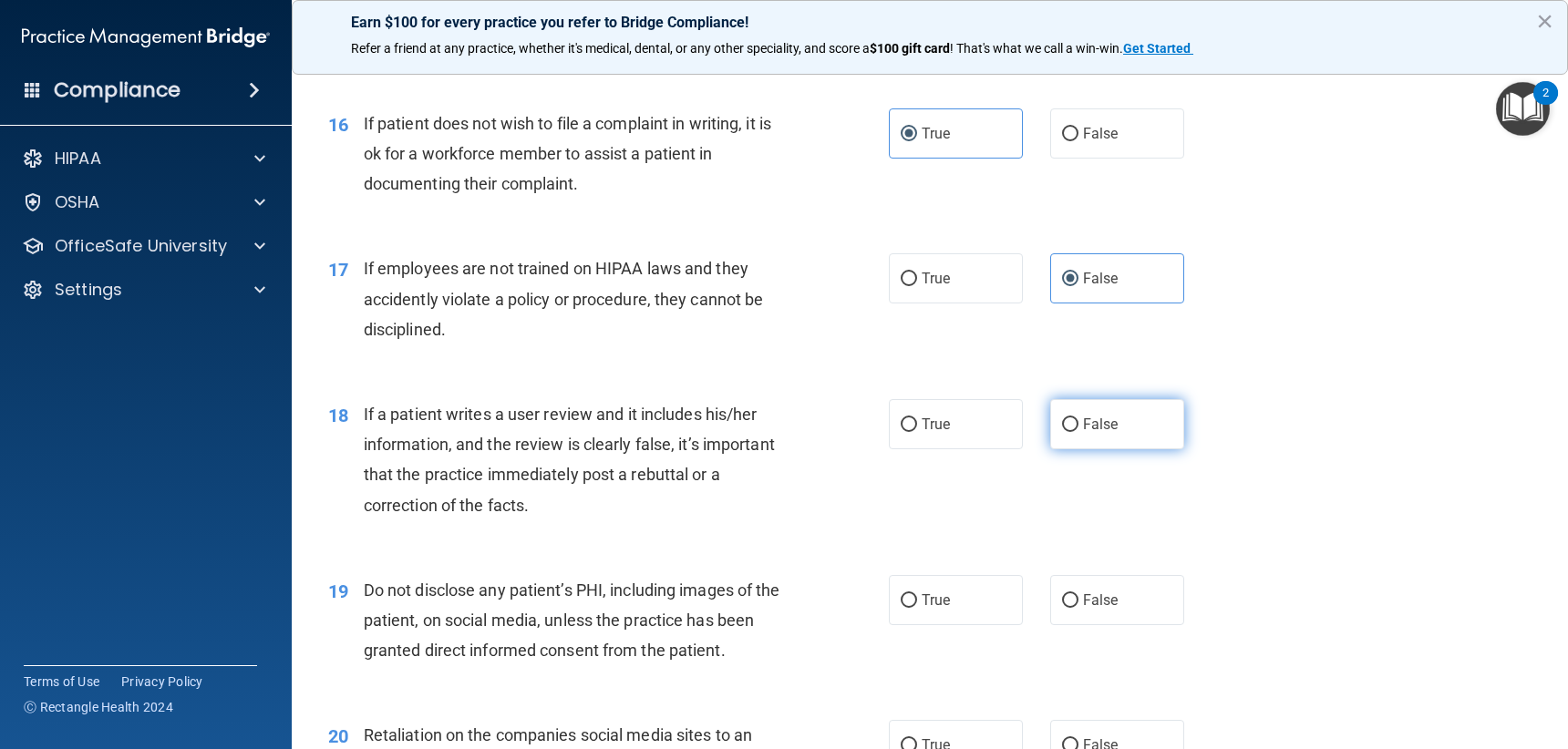
radio input "true"
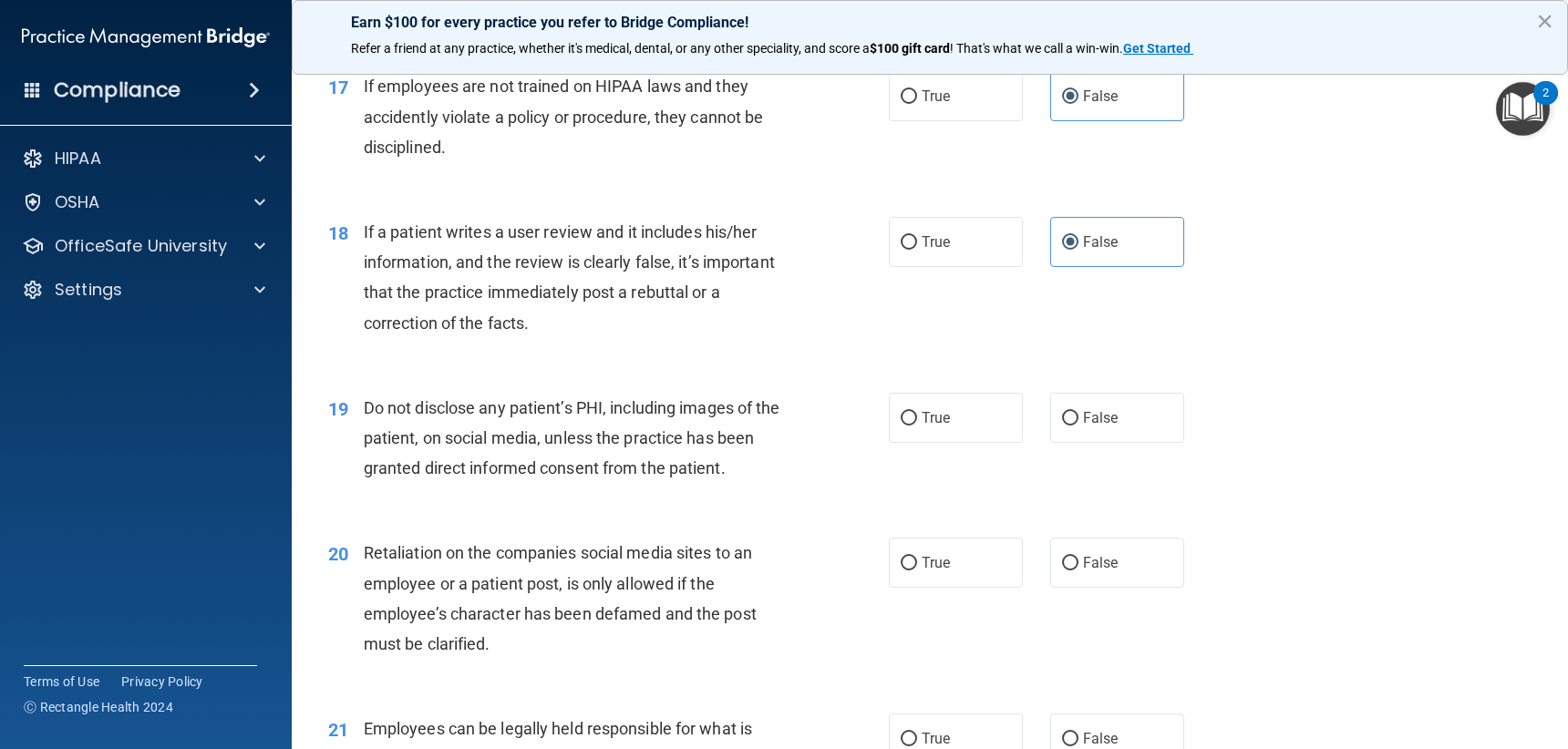
scroll to position [2916, 0]
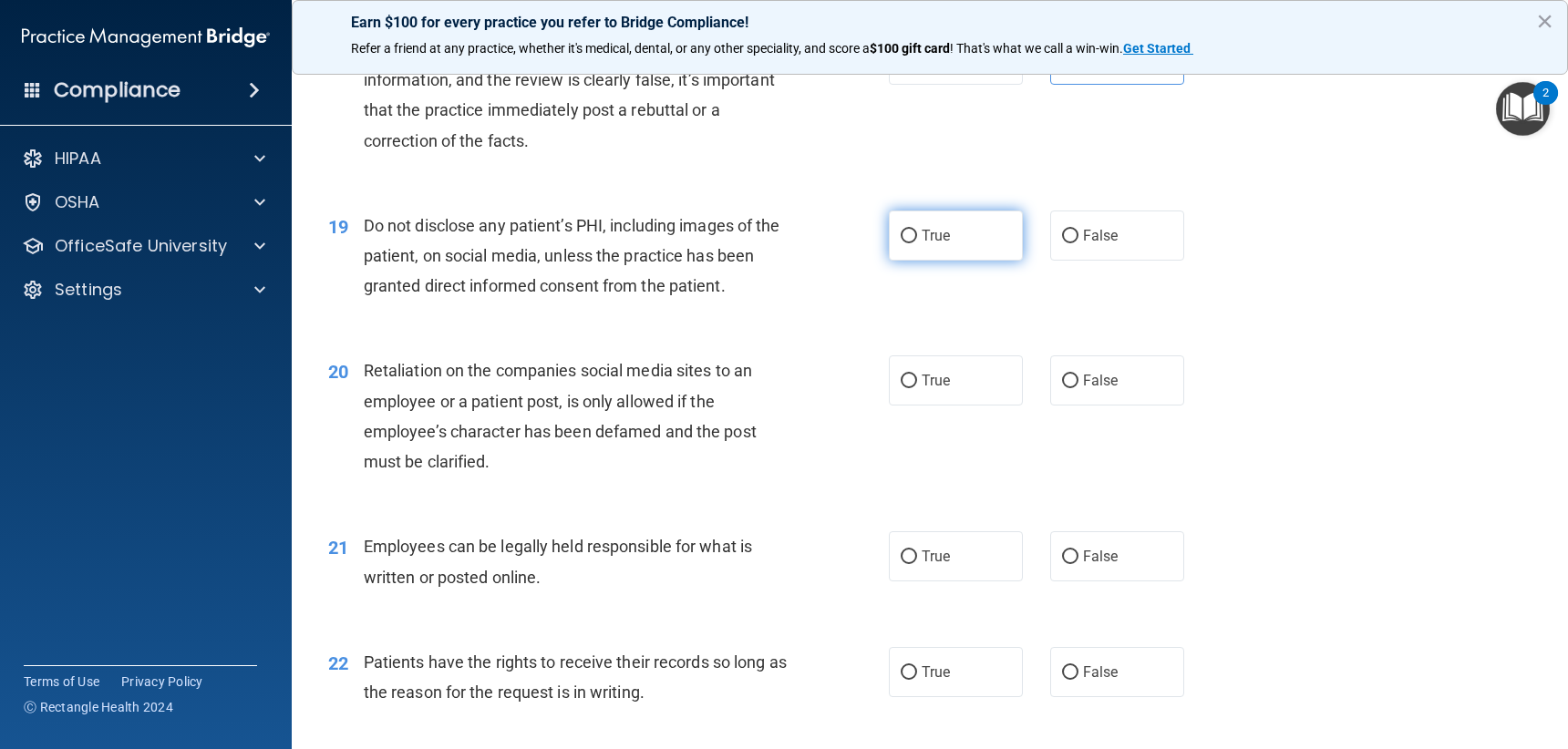
click at [947, 242] on label "True" at bounding box center [955, 236] width 134 height 50
click at [917, 242] on input "True" at bounding box center [909, 237] width 17 height 14
radio input "true"
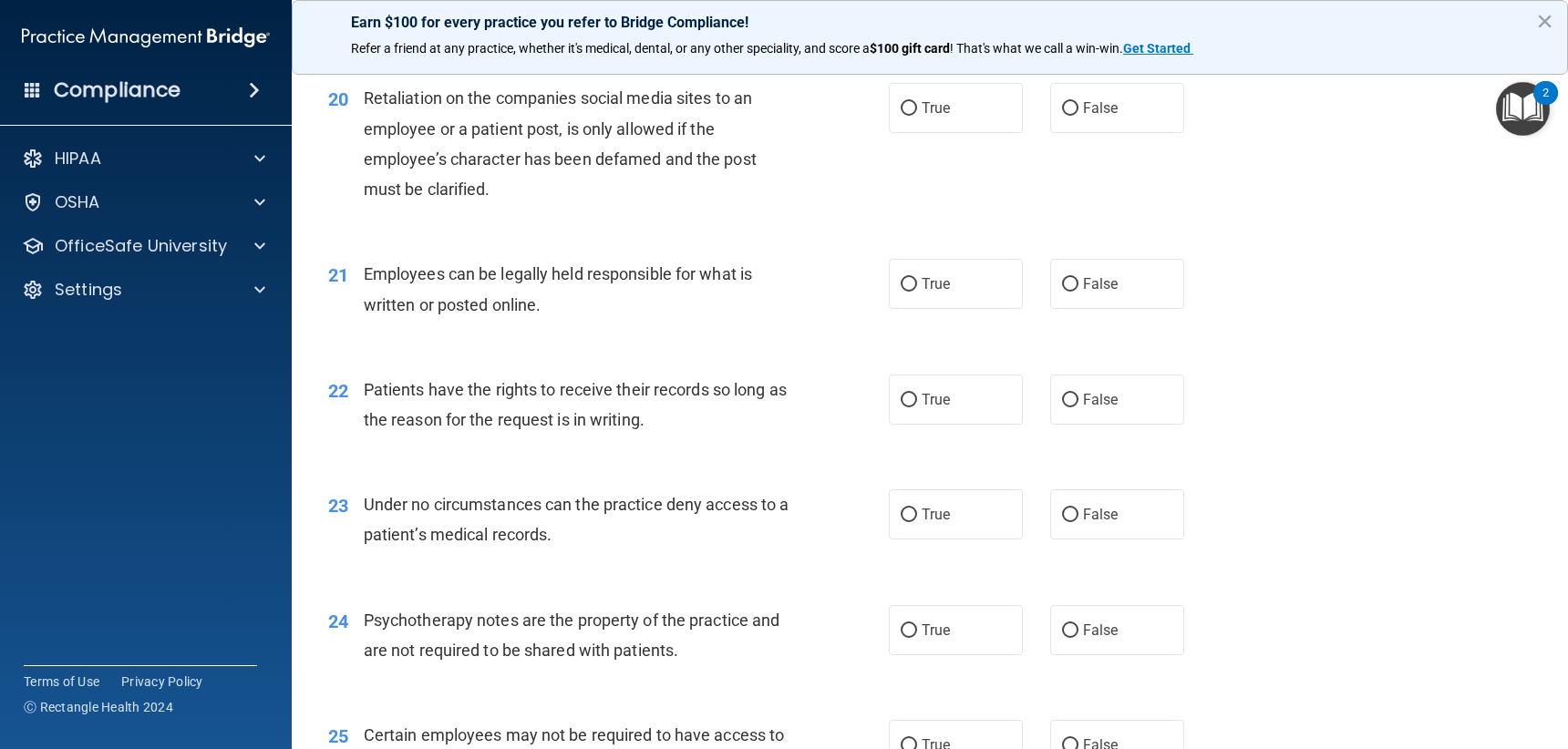
scroll to position [3190, 0]
click at [1084, 109] on span "False" at bounding box center [1101, 107] width 36 height 18
click at [1079, 109] on input "False" at bounding box center [1070, 108] width 17 height 14
radio input "true"
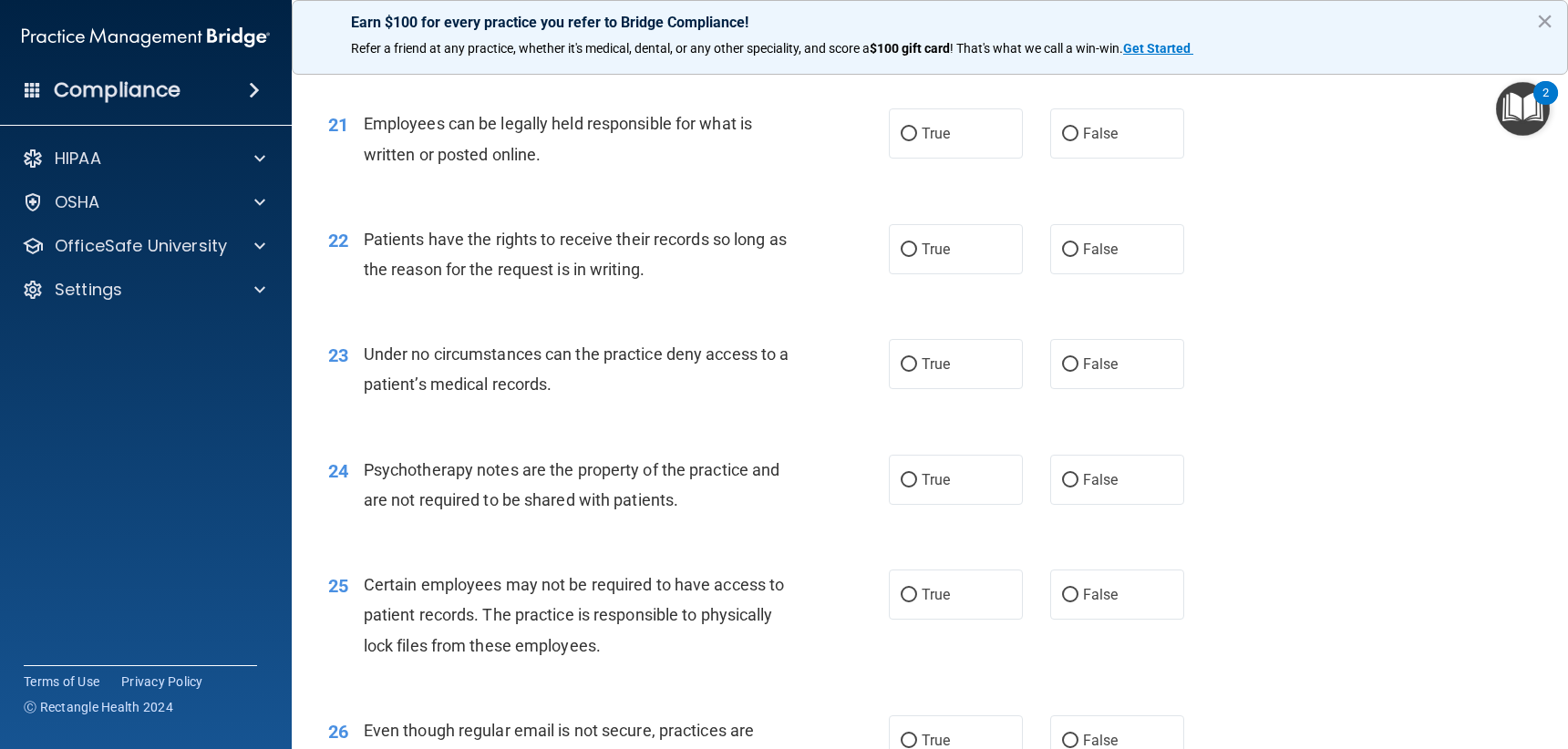
scroll to position [3371, 0]
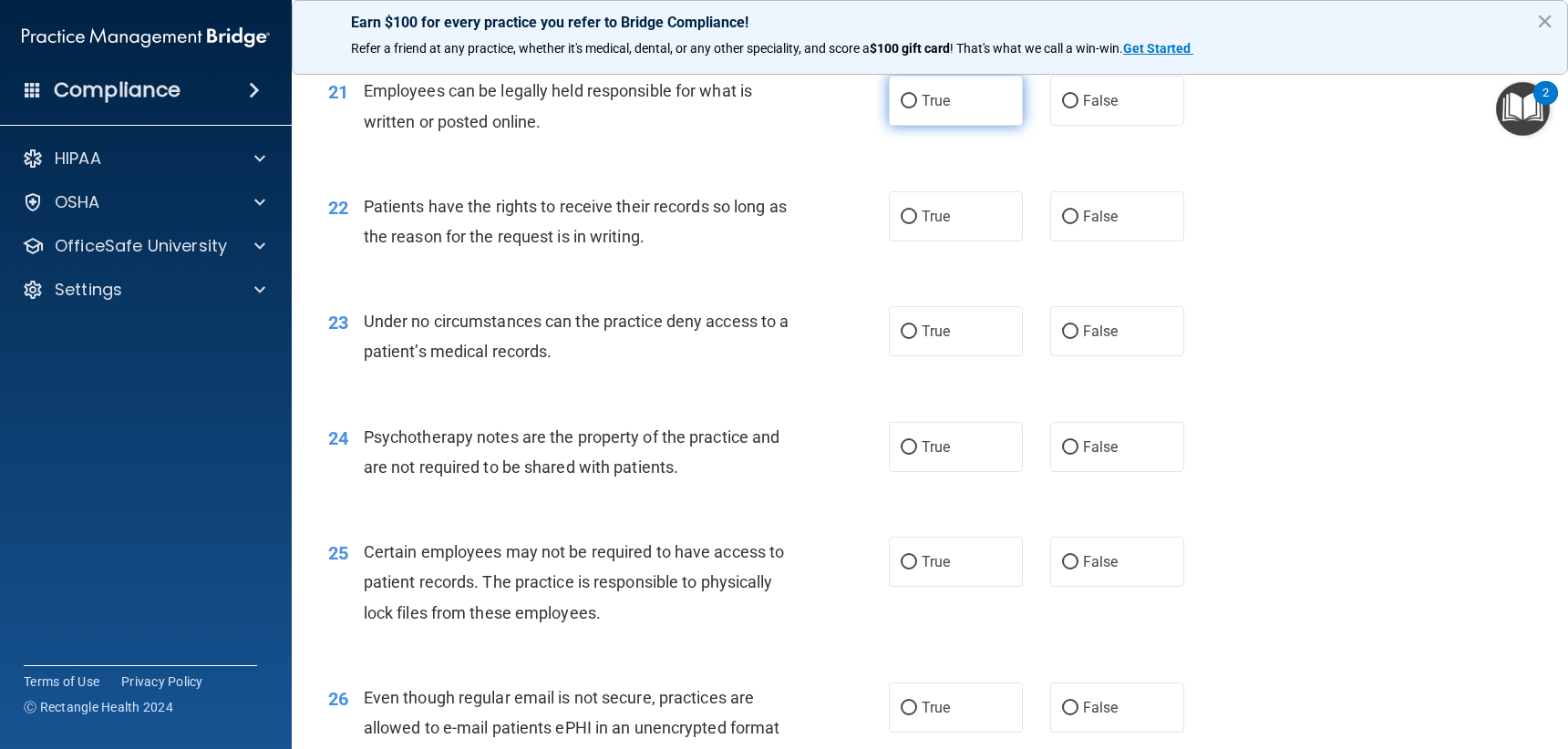
click at [963, 122] on label "True" at bounding box center [955, 101] width 134 height 50
click at [917, 108] on input "True" at bounding box center [909, 101] width 17 height 14
radio input "true"
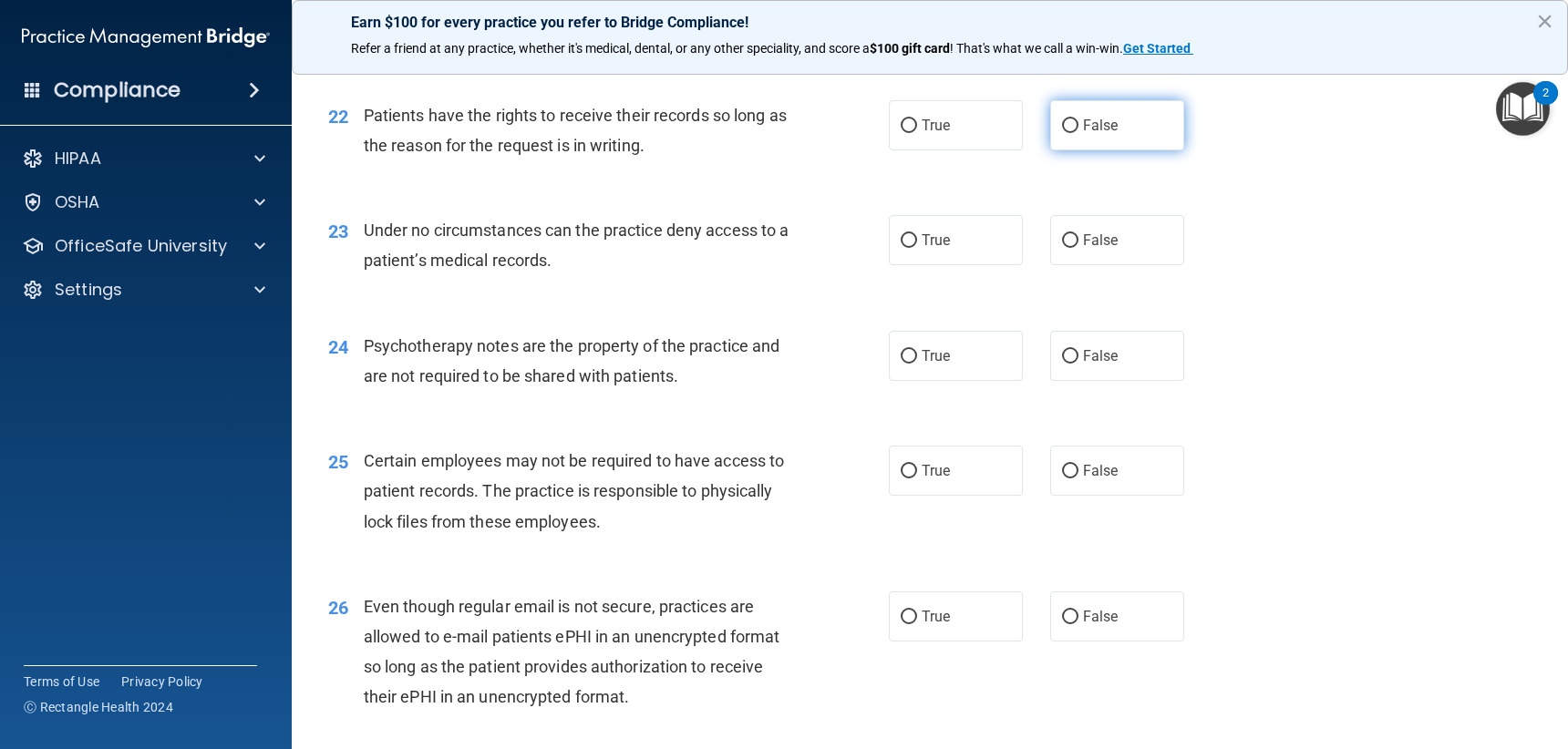
click at [1162, 134] on label "False" at bounding box center [1117, 125] width 134 height 50
click at [1079, 133] on input "False" at bounding box center [1070, 126] width 17 height 14
radio input "true"
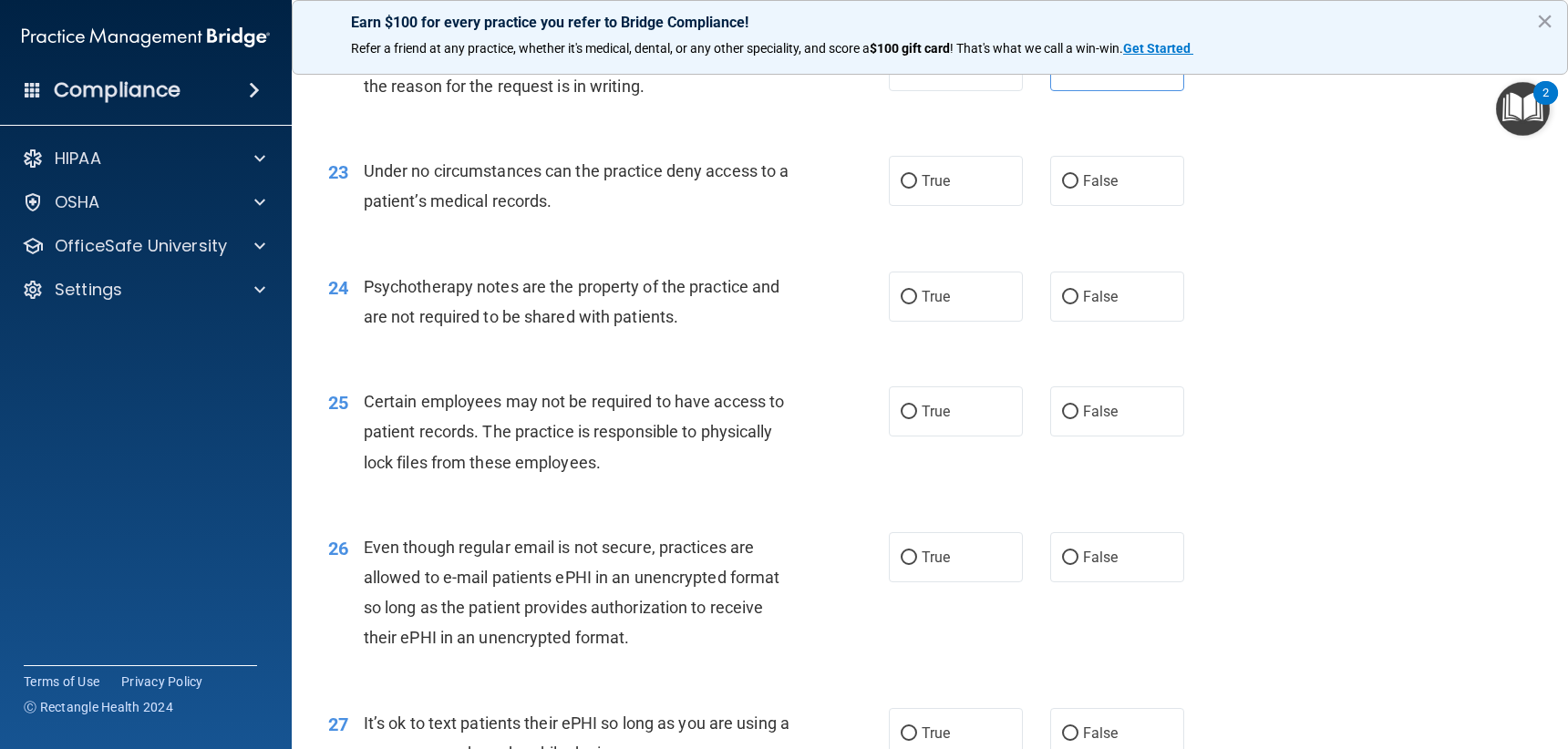
scroll to position [3553, 0]
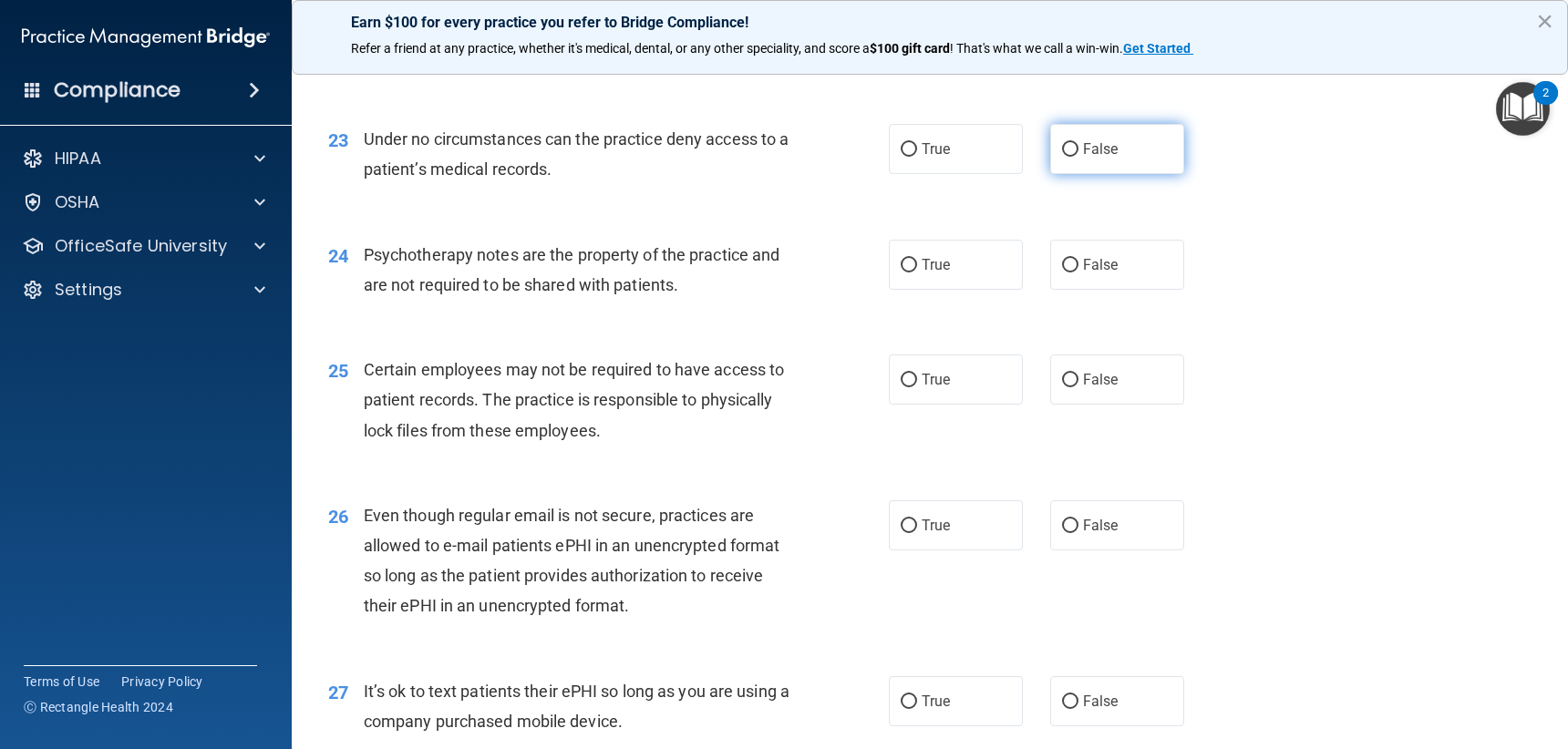
click at [1130, 151] on label "False" at bounding box center [1117, 150] width 134 height 50
click at [1079, 151] on input "False" at bounding box center [1070, 150] width 17 height 14
radio input "true"
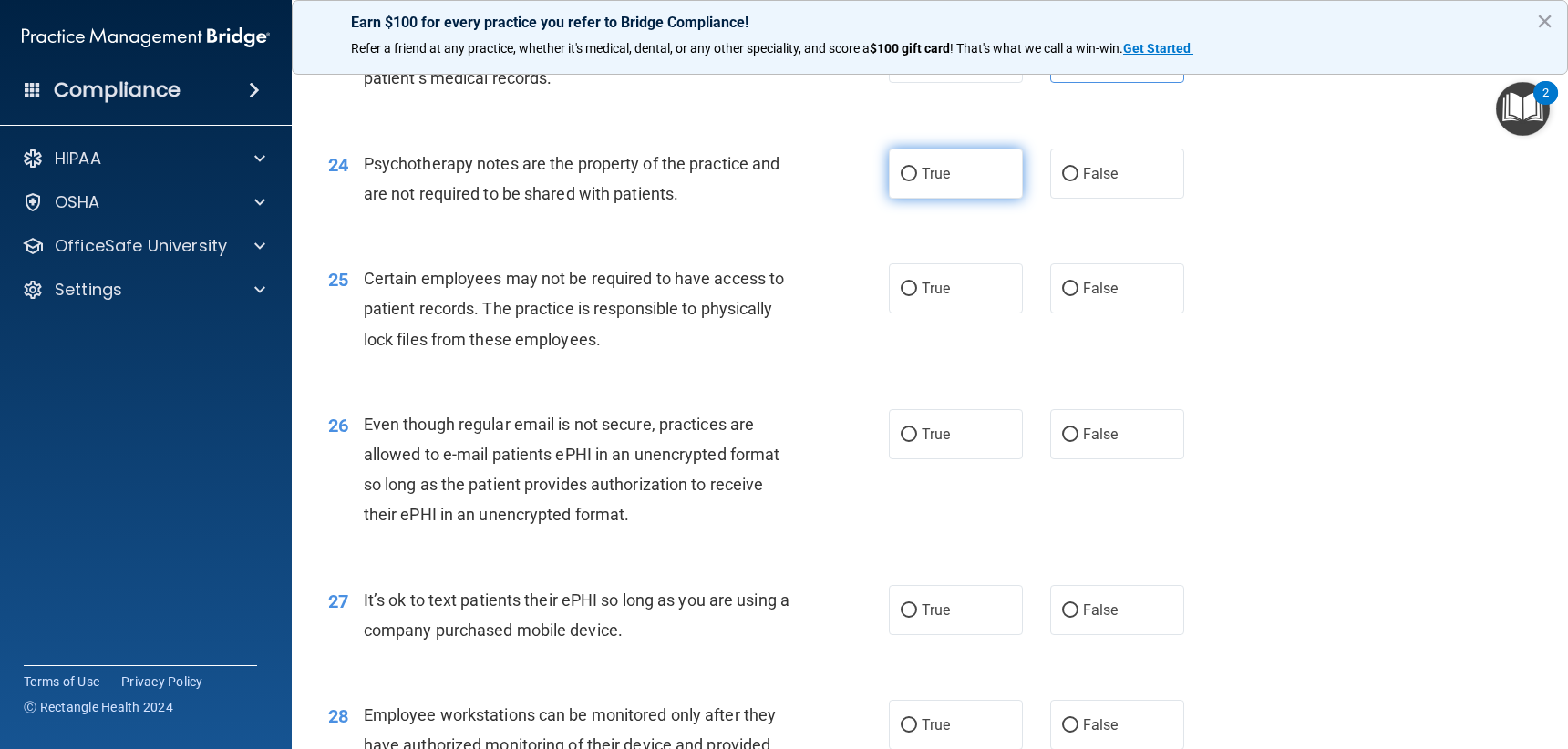
click at [966, 172] on label "True" at bounding box center [955, 174] width 134 height 50
click at [917, 172] on input "True" at bounding box center [909, 174] width 17 height 14
radio input "true"
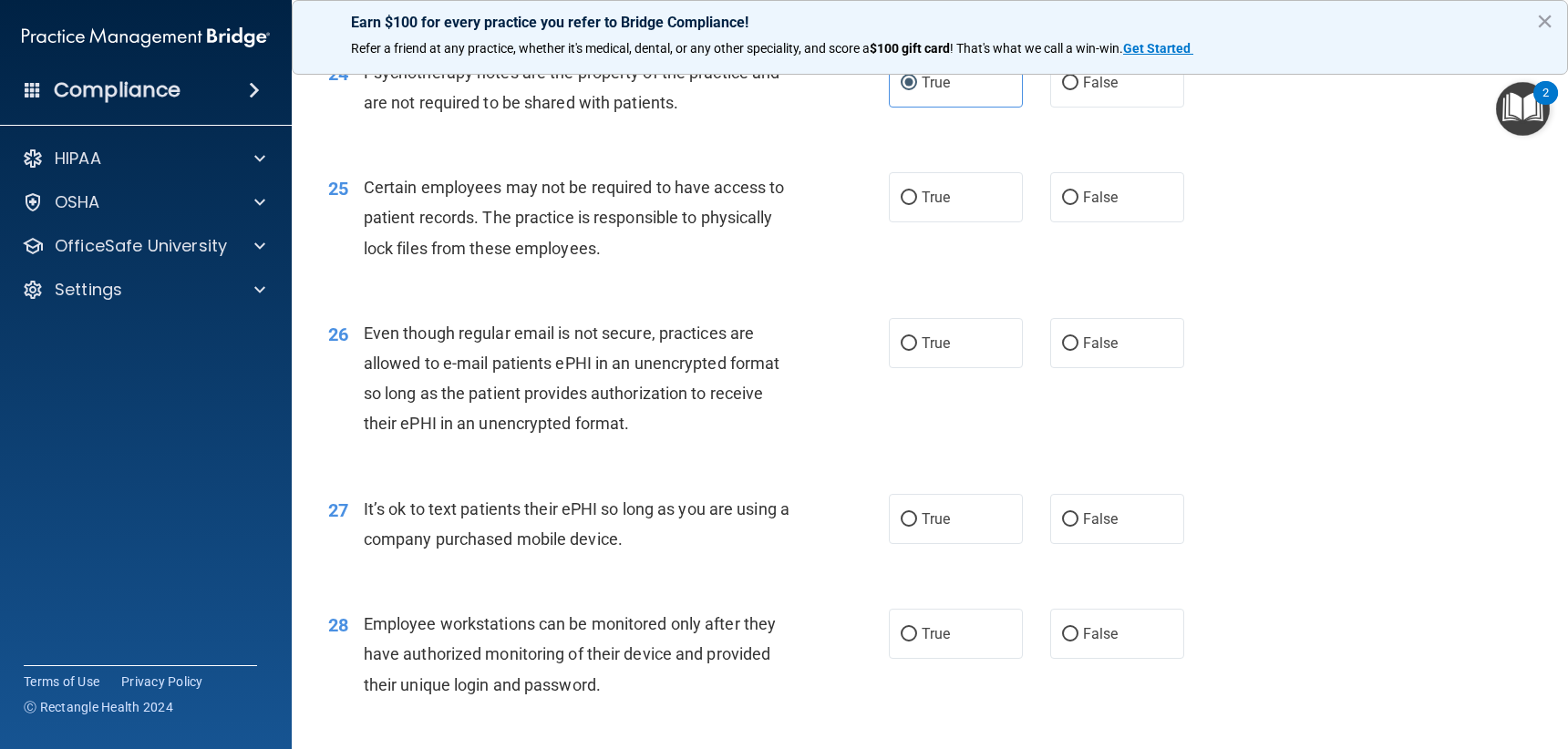
scroll to position [3827, 0]
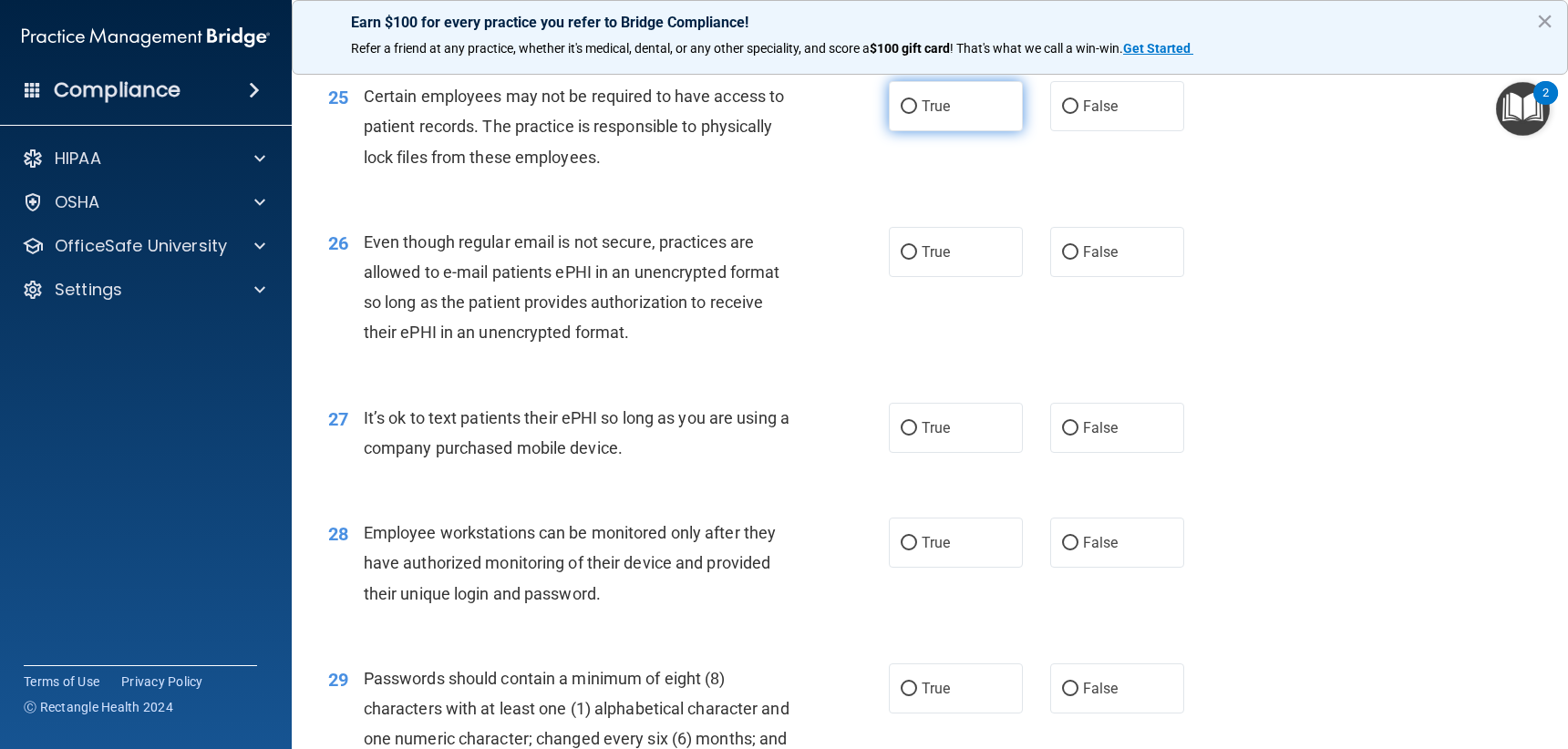
click at [958, 125] on label "True" at bounding box center [955, 107] width 134 height 50
click at [917, 114] on input "True" at bounding box center [909, 107] width 17 height 14
radio input "true"
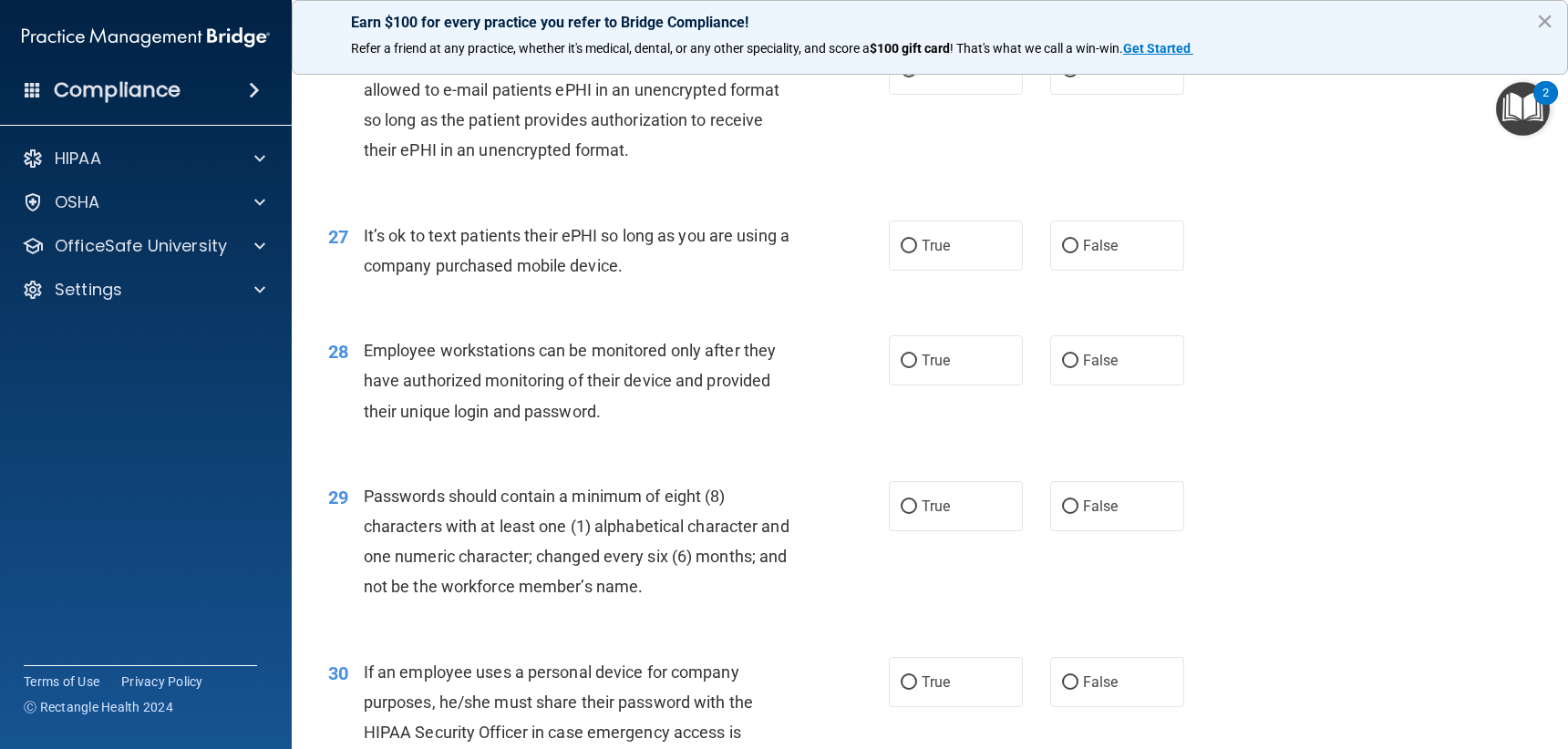
scroll to position [3918, 0]
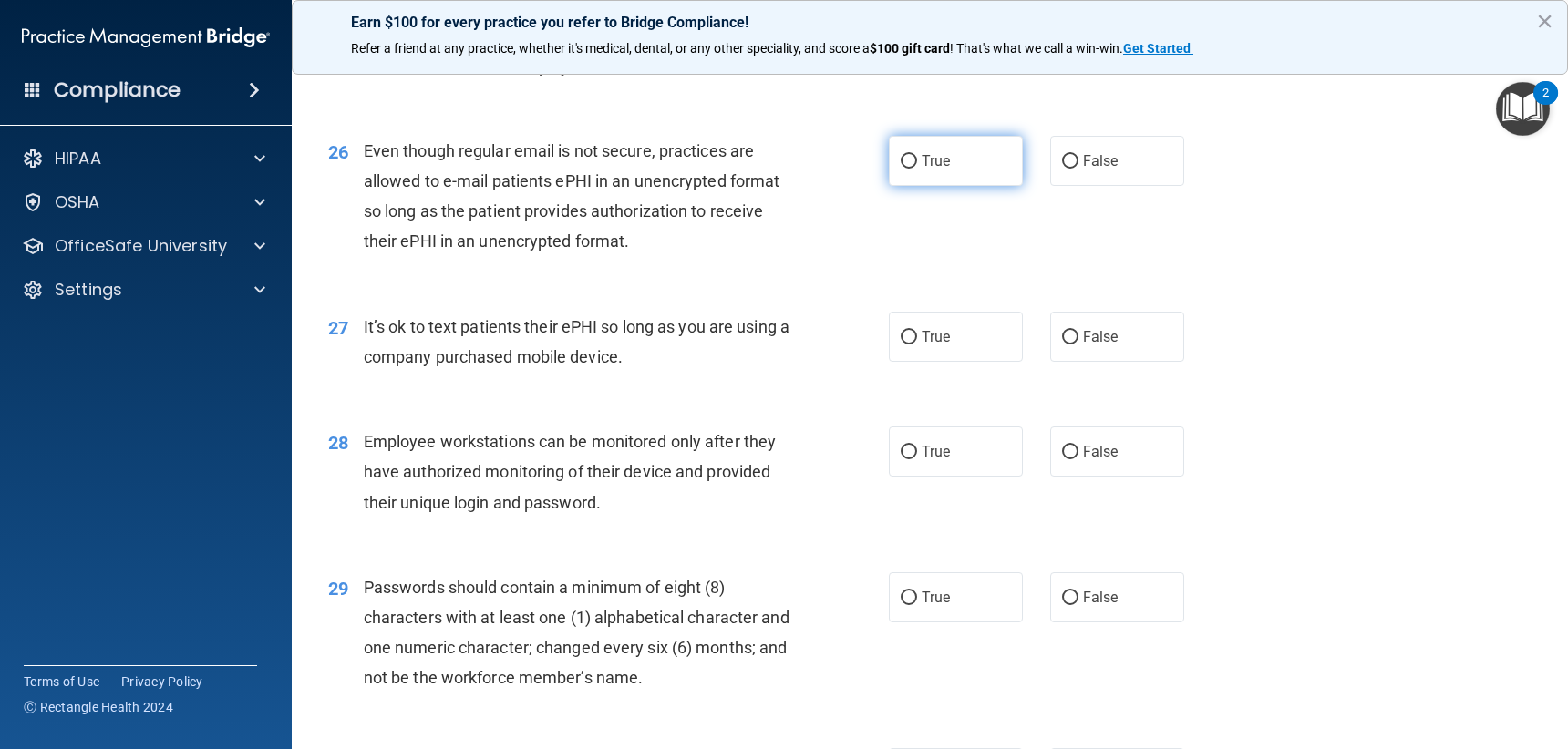
click at [930, 140] on label "True" at bounding box center [955, 161] width 134 height 50
click at [917, 155] on input "True" at bounding box center [909, 162] width 17 height 14
radio input "true"
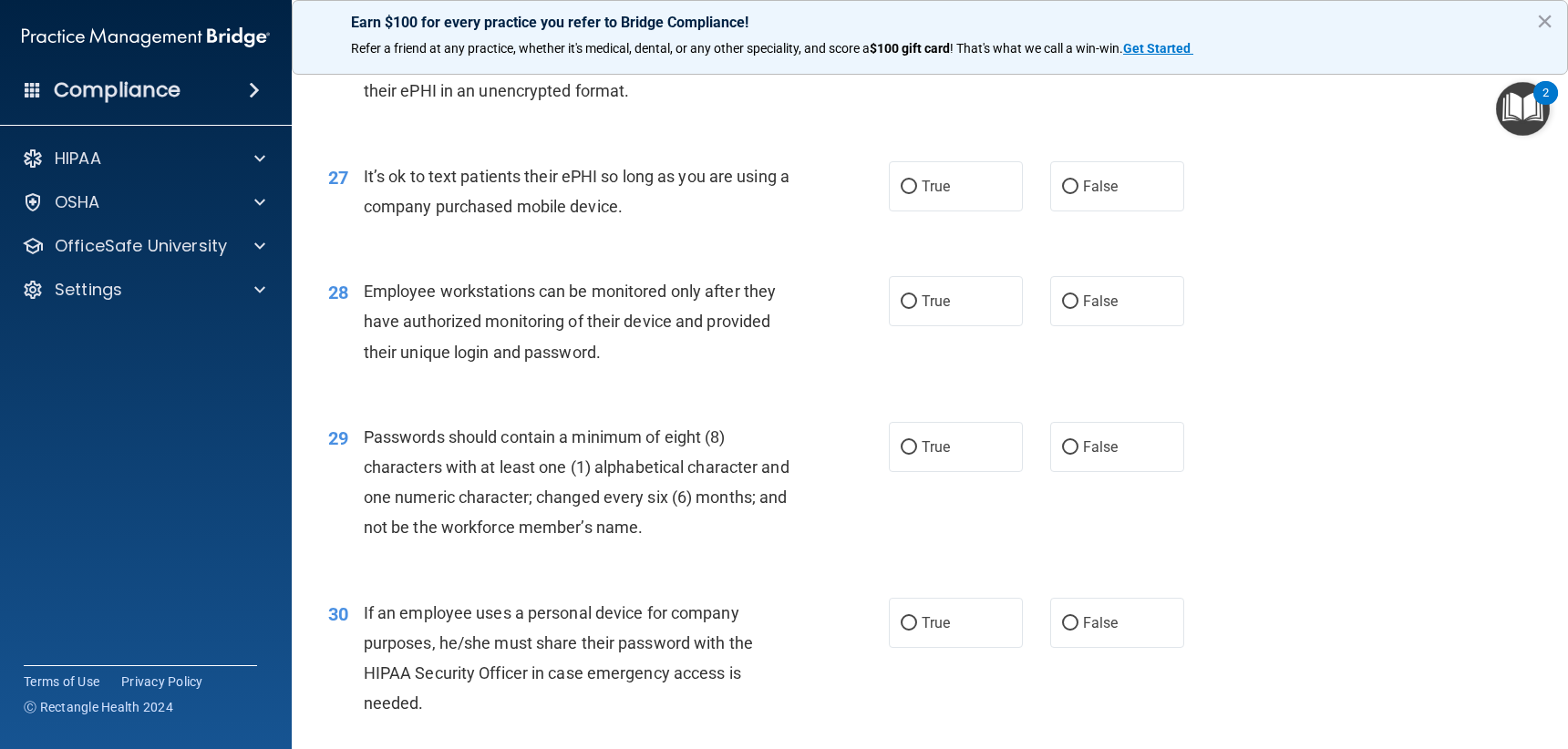
scroll to position [4100, 0]
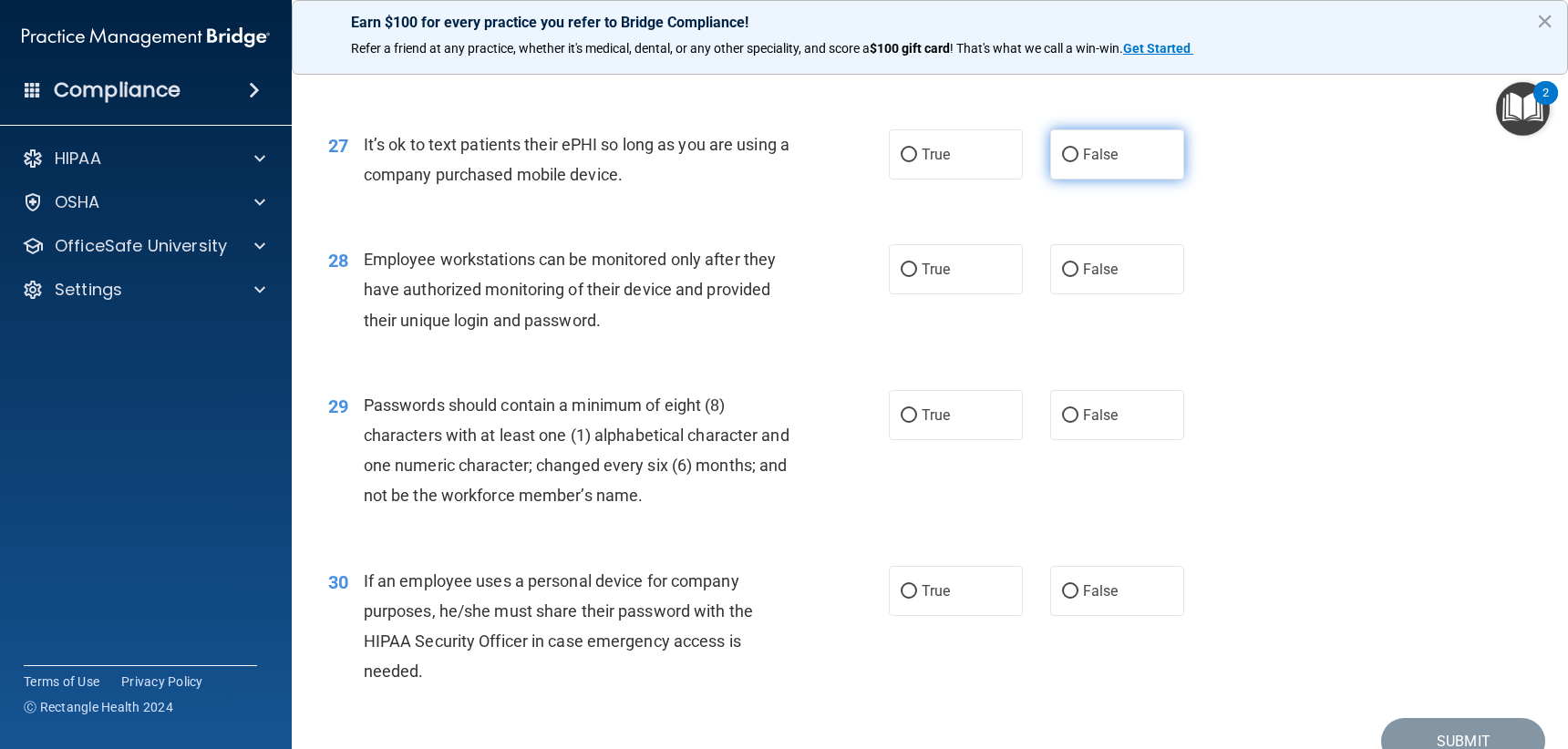
click at [1123, 134] on label "False" at bounding box center [1117, 154] width 134 height 50
click at [1079, 149] on input "False" at bounding box center [1070, 155] width 17 height 14
radio input "true"
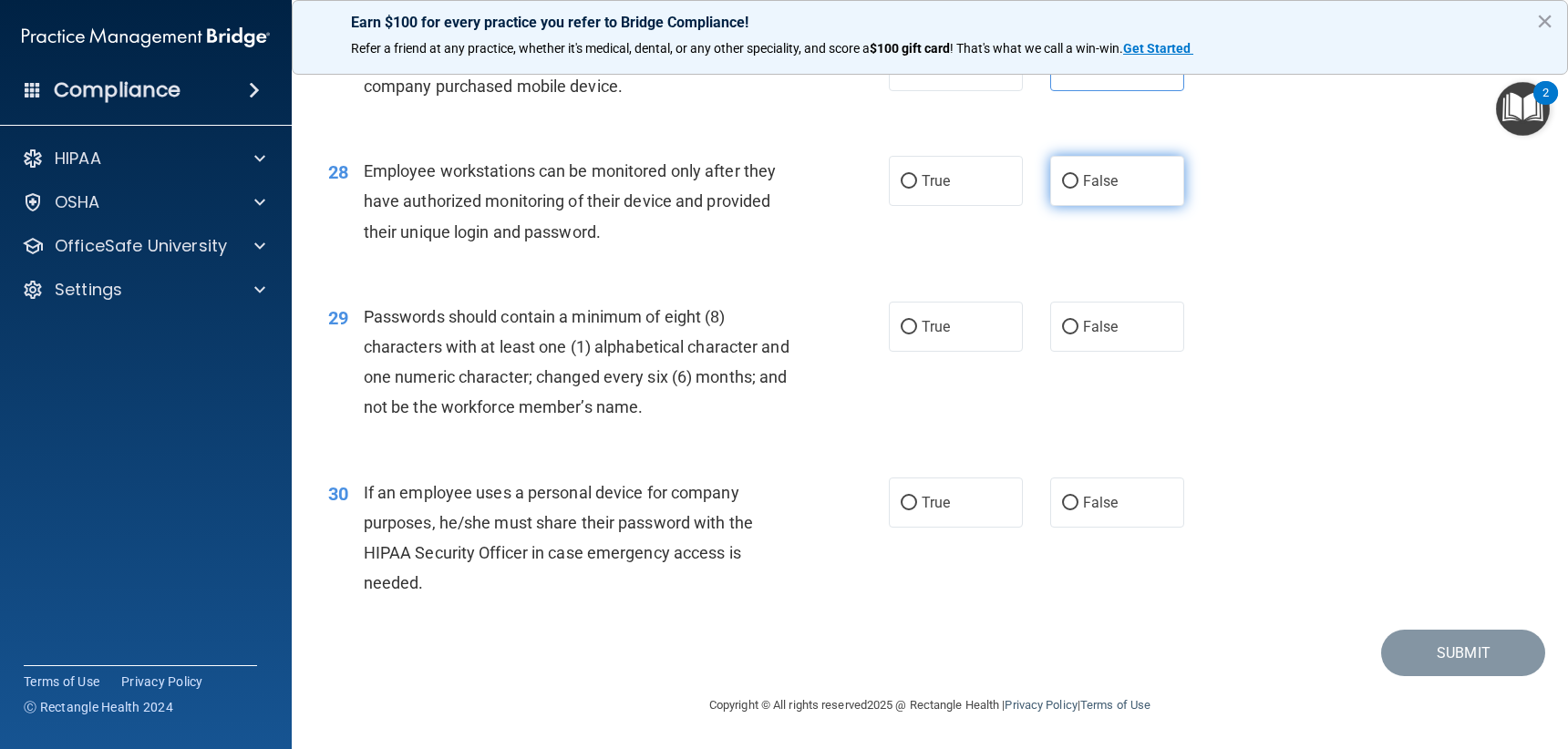
click at [1080, 167] on label "False" at bounding box center [1117, 181] width 134 height 50
click at [1079, 175] on input "False" at bounding box center [1070, 181] width 17 height 14
radio input "true"
click at [933, 337] on label "True" at bounding box center [955, 327] width 134 height 50
click at [917, 335] on input "True" at bounding box center [909, 327] width 17 height 14
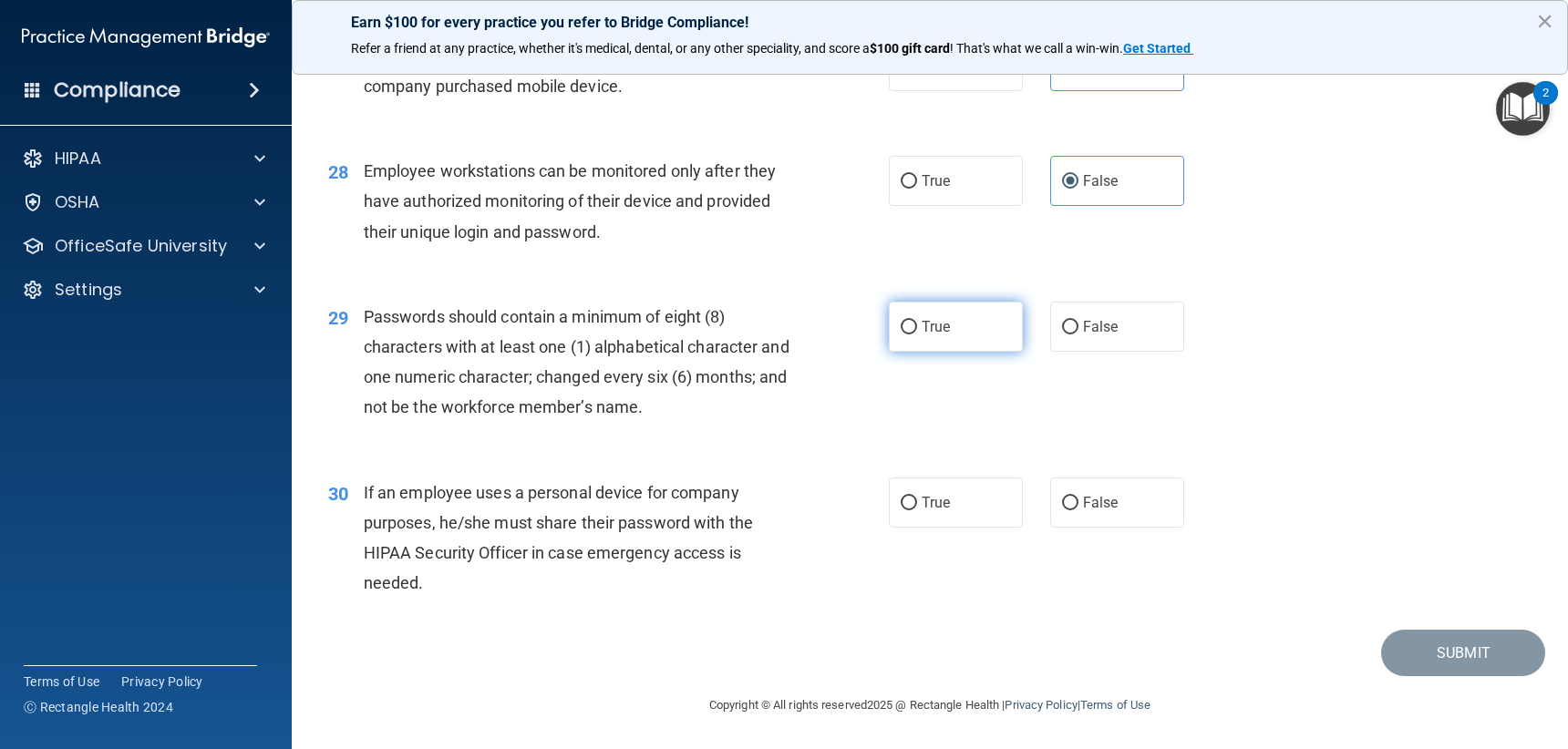
radio input "true"
click at [1100, 494] on span "False" at bounding box center [1101, 502] width 36 height 18
click at [1079, 497] on input "False" at bounding box center [1070, 503] width 17 height 14
radio input "true"
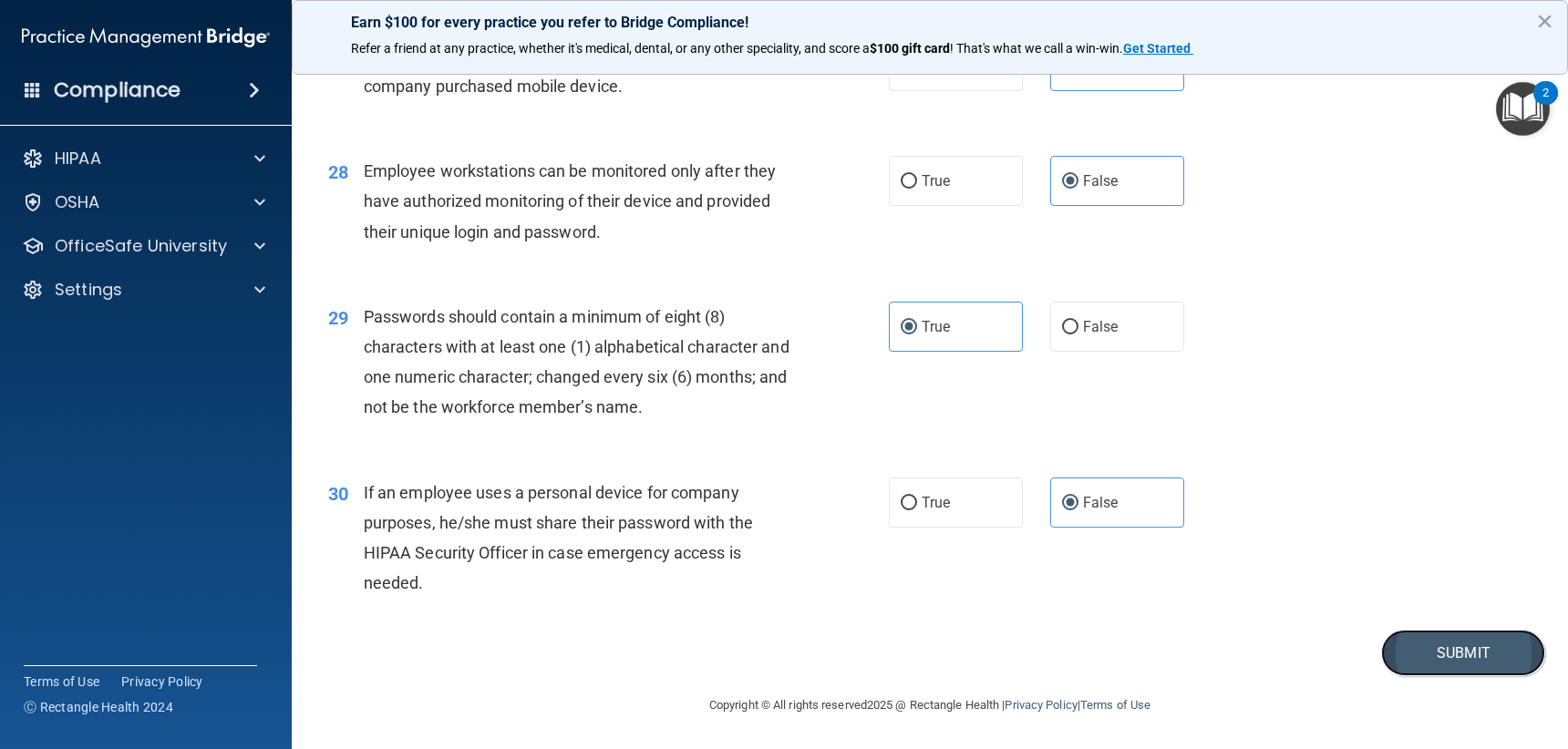
click at [1476, 632] on button "Submit" at bounding box center [1462, 653] width 164 height 47
click at [1459, 652] on button "Submit" at bounding box center [1462, 653] width 164 height 47
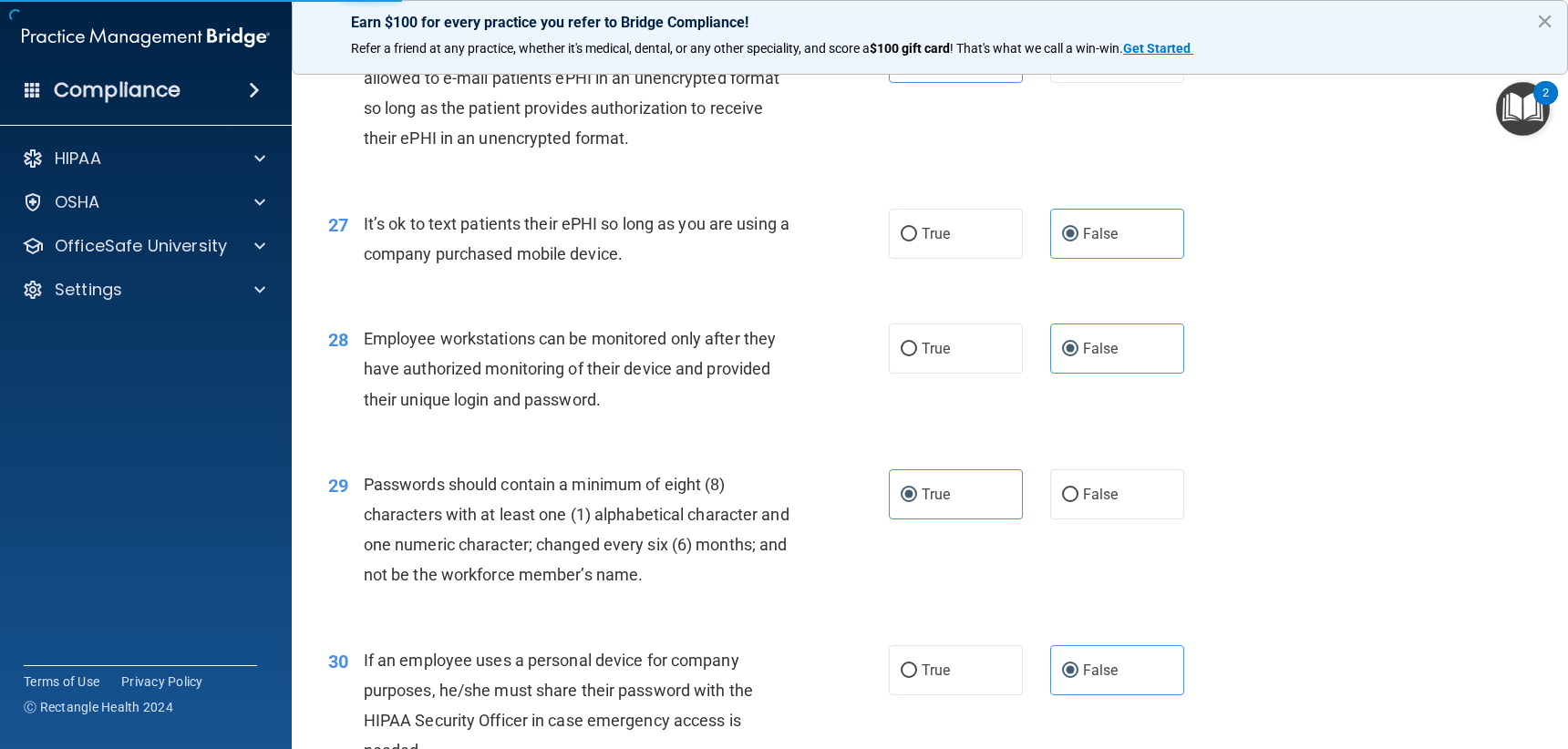
scroll to position [4007, 0]
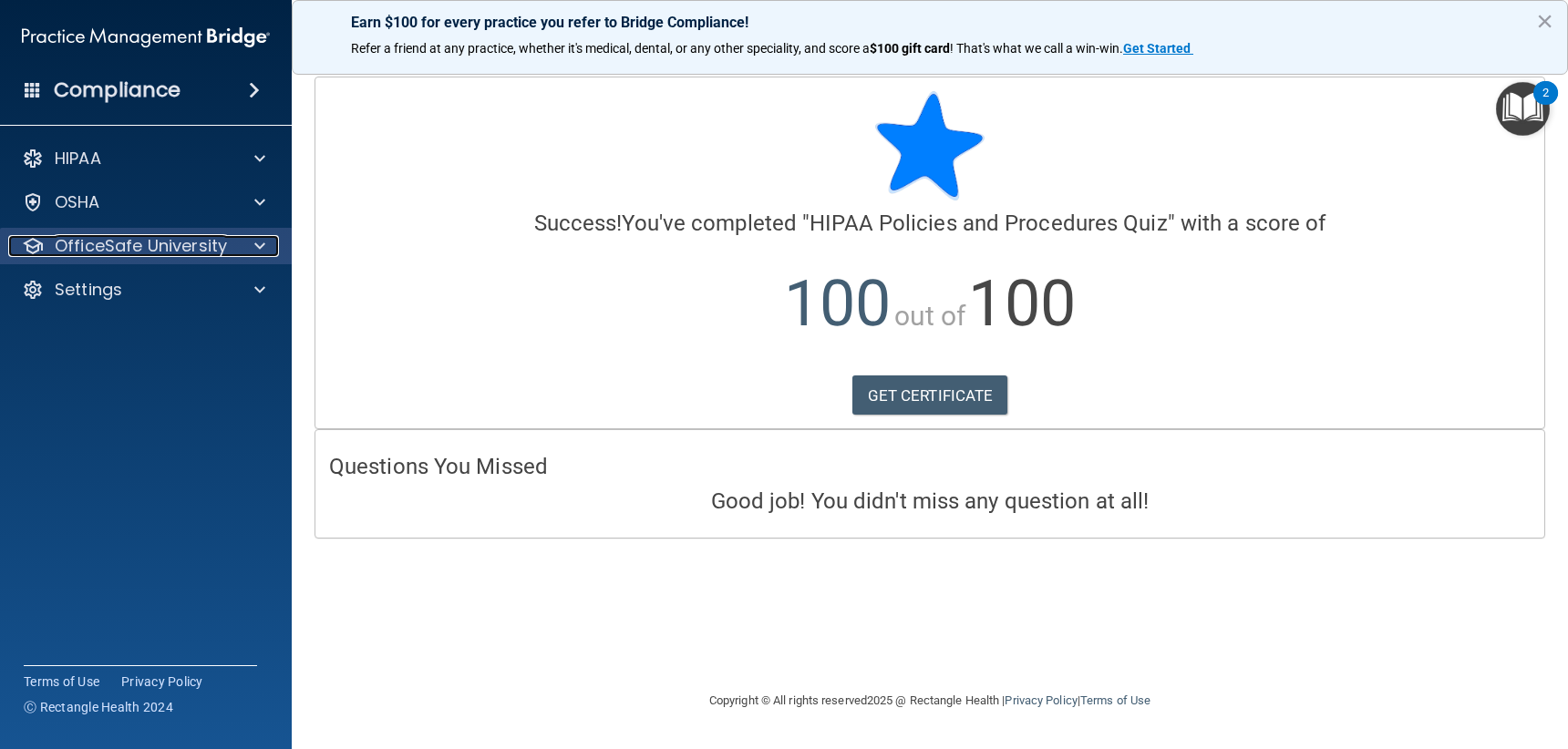
click at [202, 241] on p "OfficeSafe University" at bounding box center [140, 245] width 172 height 22
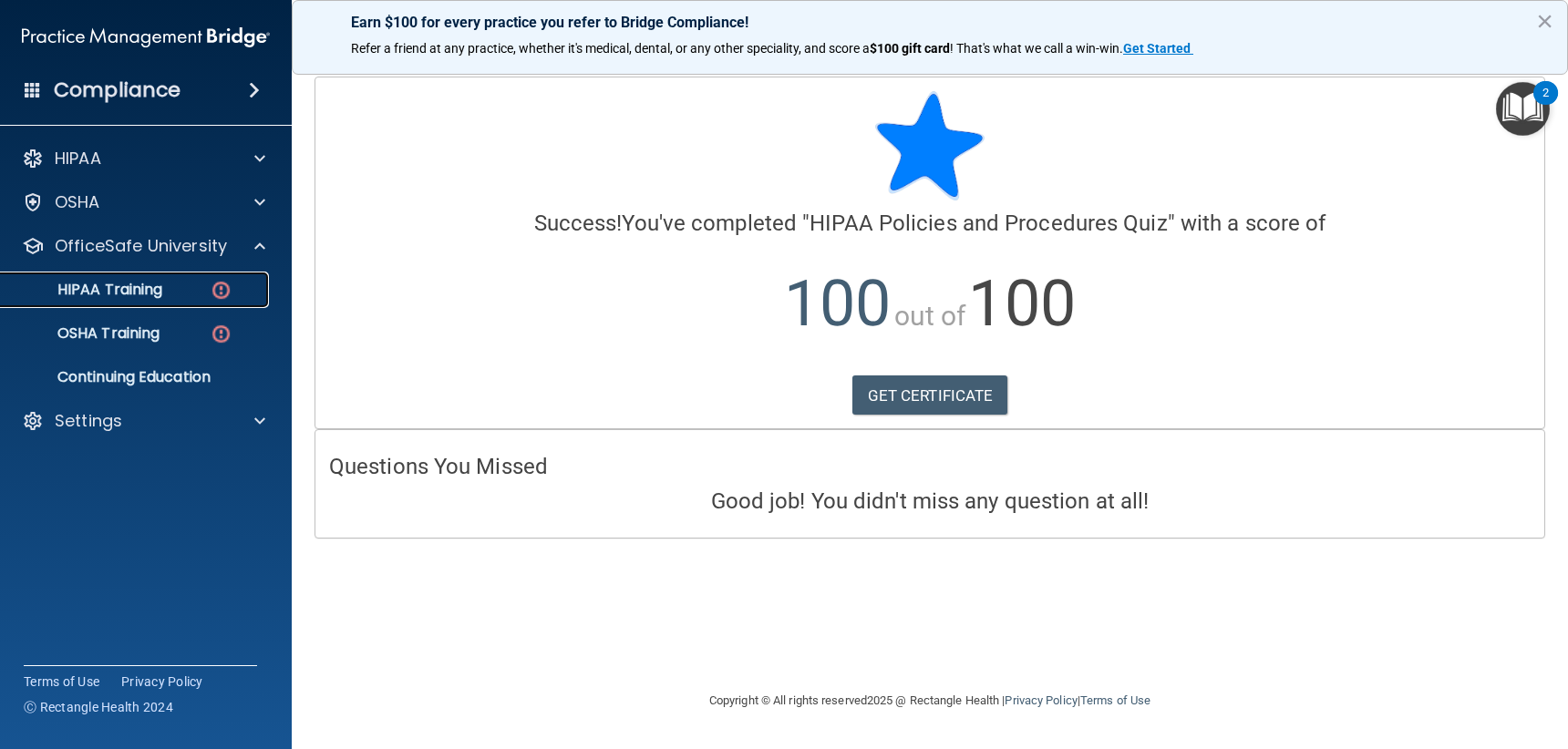
click at [157, 293] on p "HIPAA Training" at bounding box center [87, 289] width 151 height 18
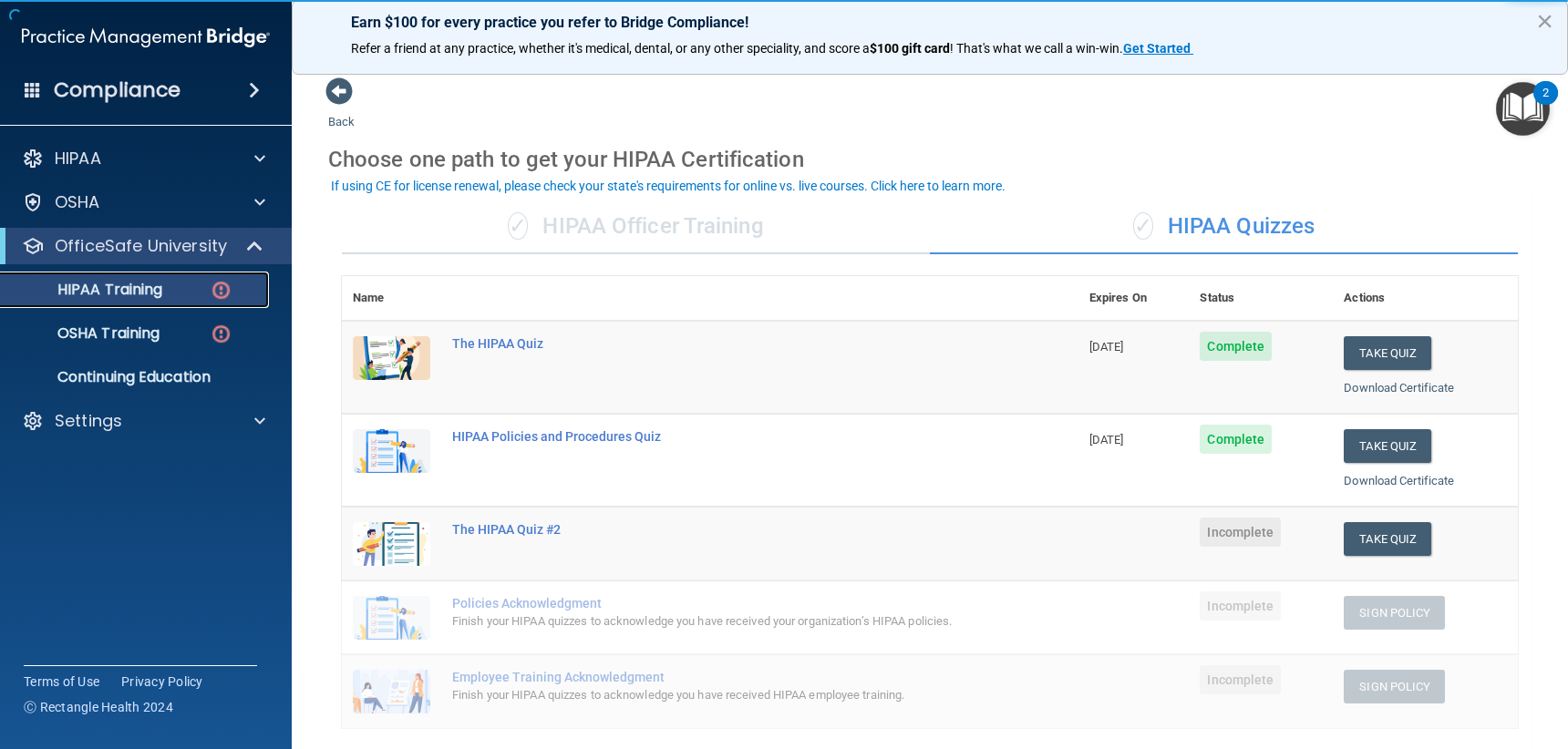
scroll to position [91, 0]
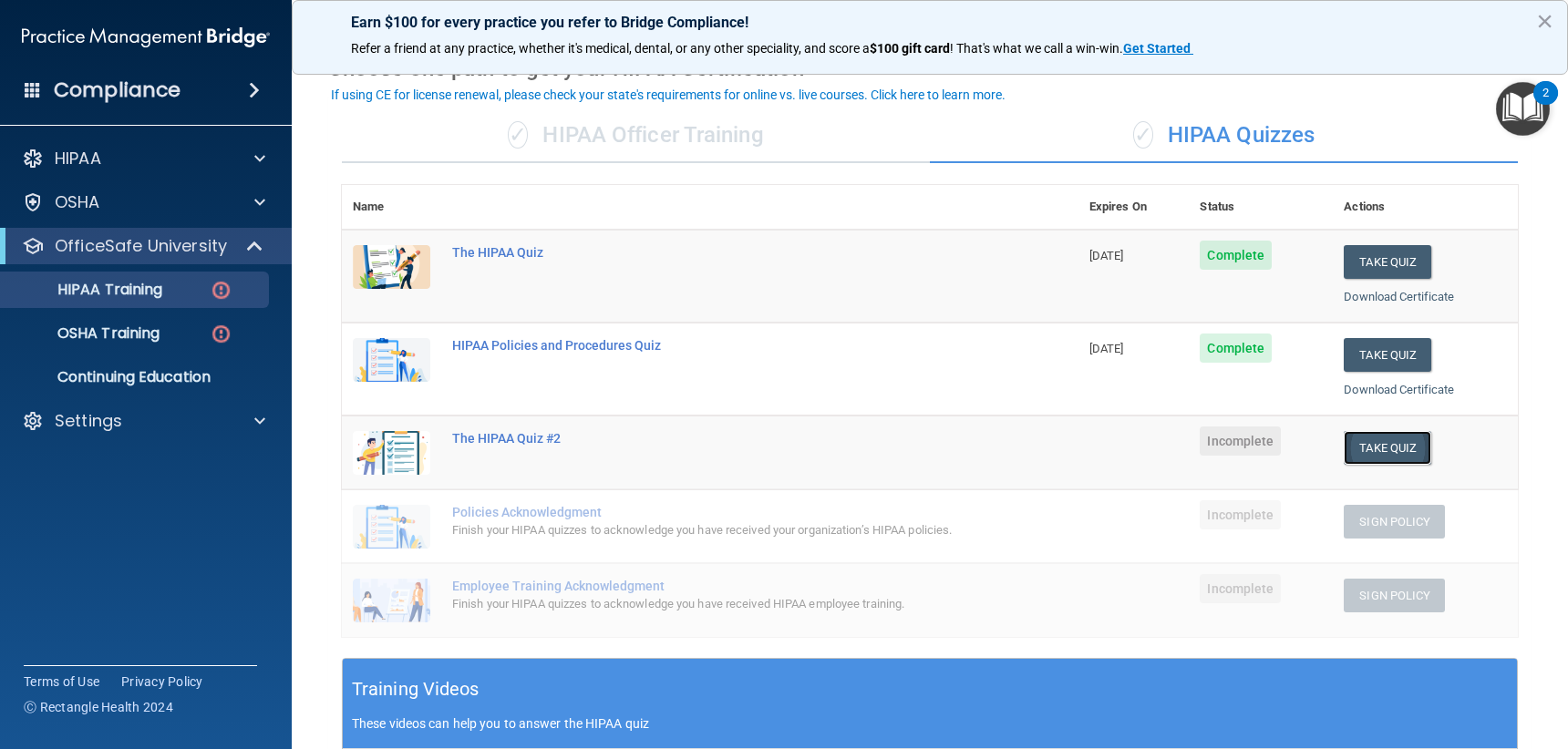
click at [1360, 446] on button "Take Quiz" at bounding box center [1387, 448] width 88 height 34
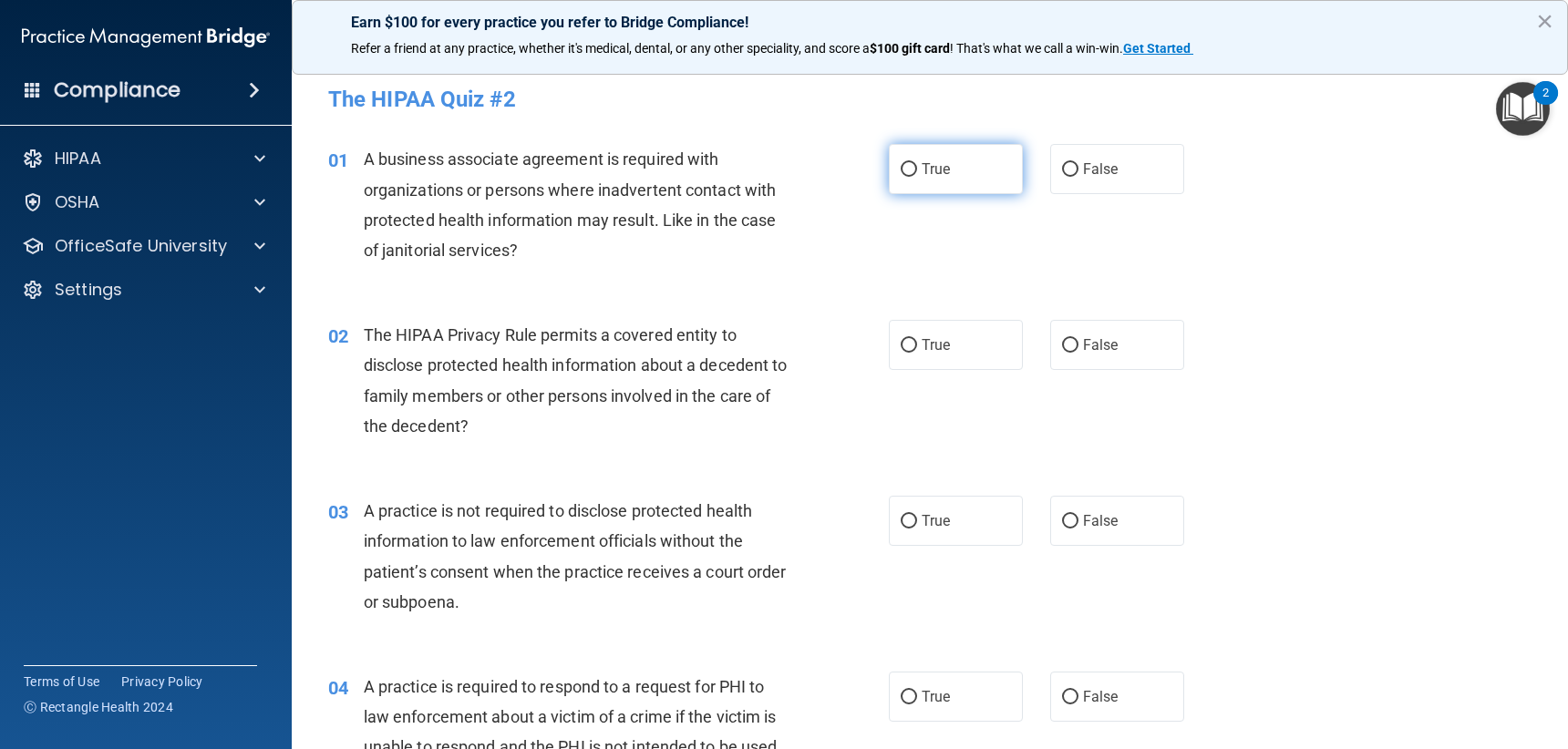
click at [965, 167] on label "True" at bounding box center [955, 169] width 134 height 50
click at [917, 167] on input "True" at bounding box center [909, 169] width 17 height 14
radio input "true"
click at [1089, 165] on span "False" at bounding box center [1101, 169] width 36 height 18
click at [1079, 165] on input "False" at bounding box center [1070, 169] width 17 height 14
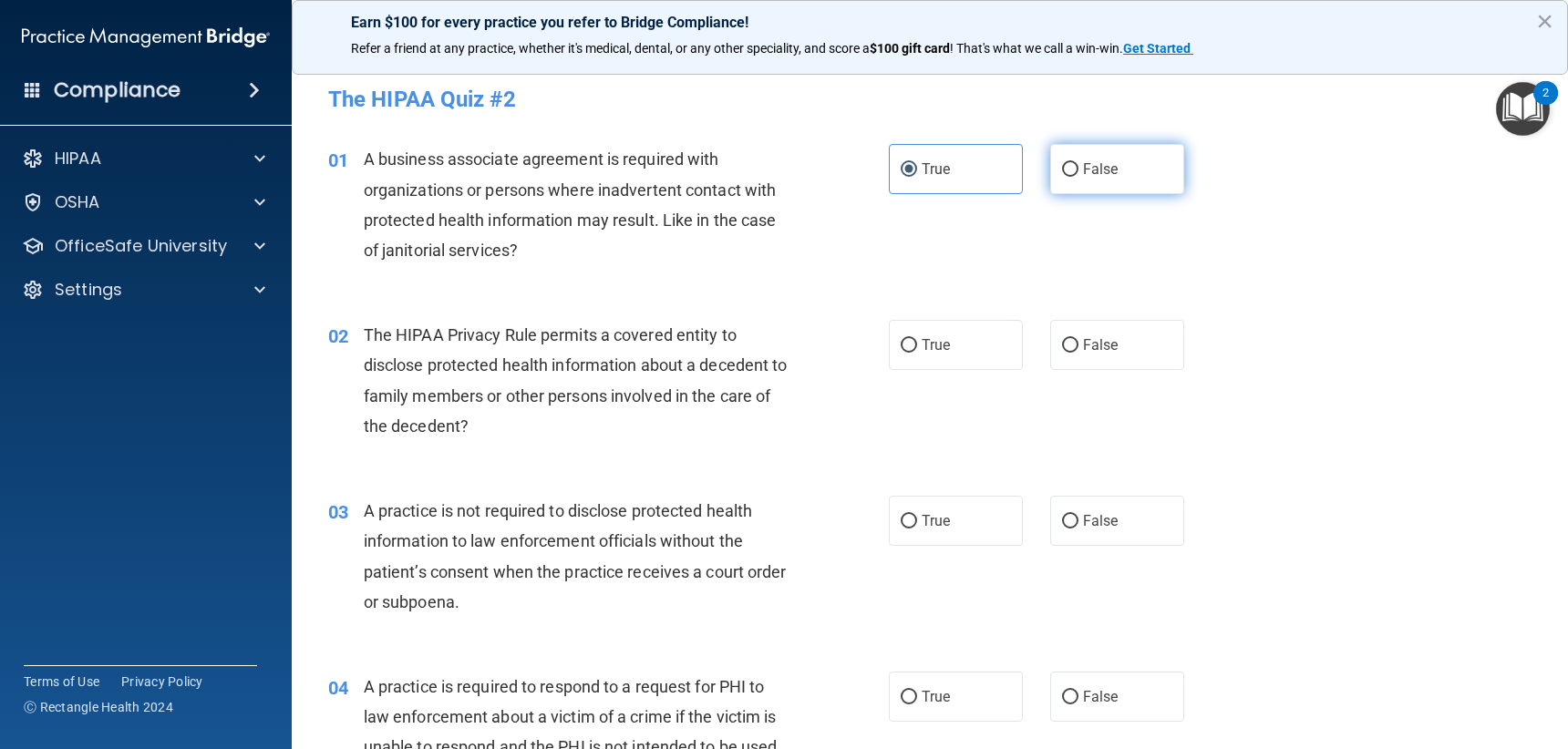
radio input "true"
radio input "false"
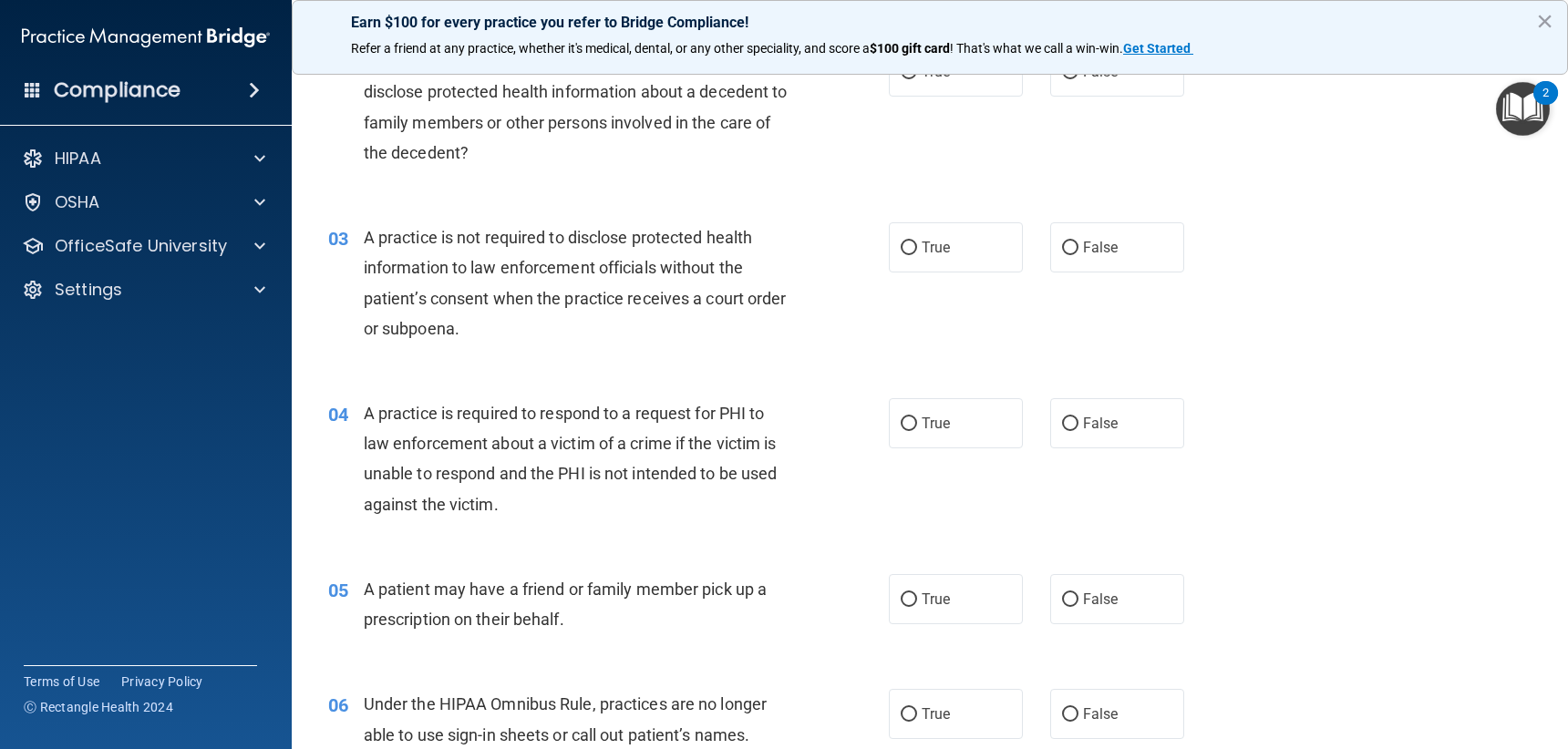
scroll to position [182, 0]
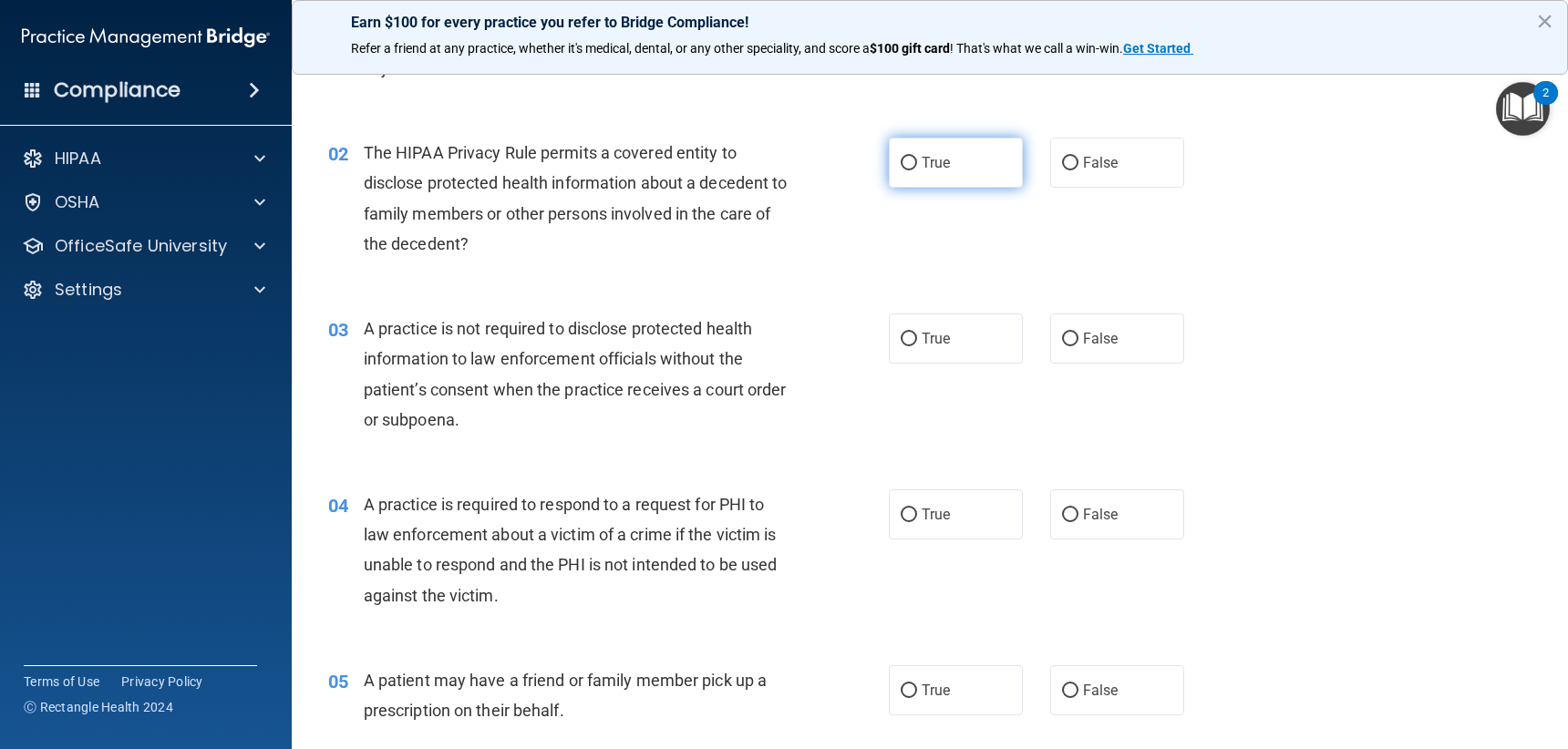
click at [922, 171] on label "True" at bounding box center [955, 163] width 134 height 50
click at [917, 170] on input "True" at bounding box center [909, 164] width 17 height 14
radio input "true"
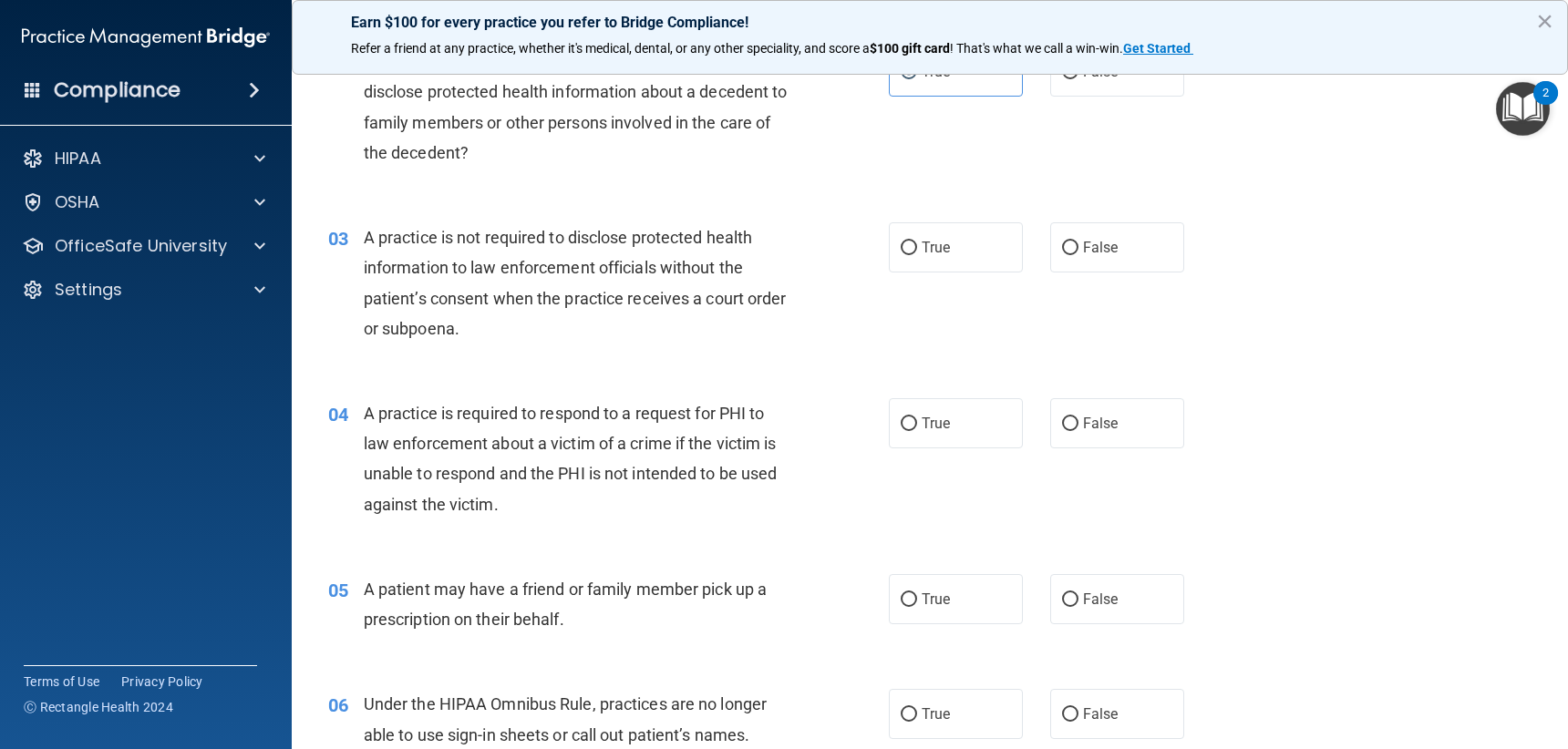
scroll to position [365, 0]
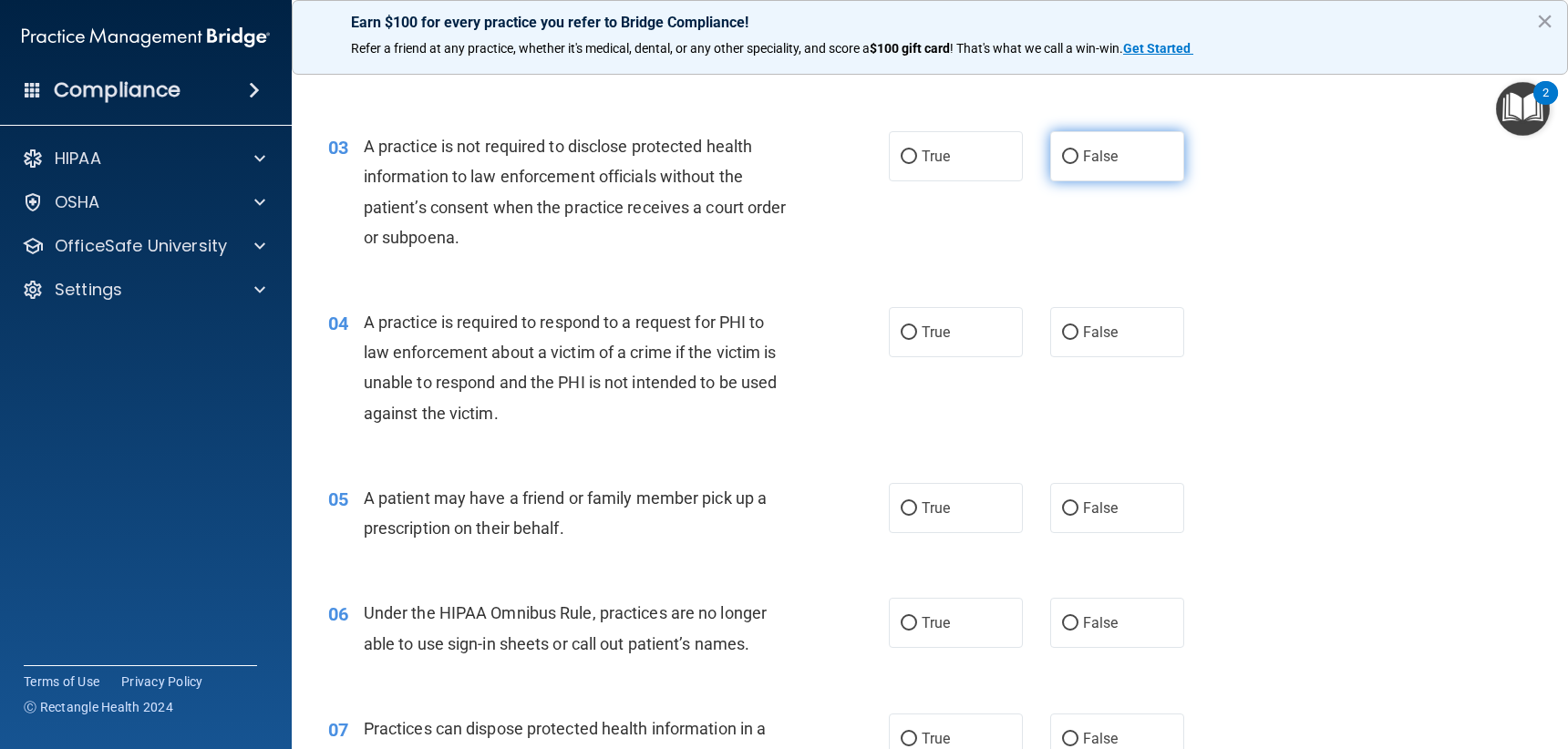
click at [1137, 163] on label "False" at bounding box center [1117, 156] width 134 height 50
click at [1079, 163] on input "False" at bounding box center [1070, 157] width 17 height 14
radio input "true"
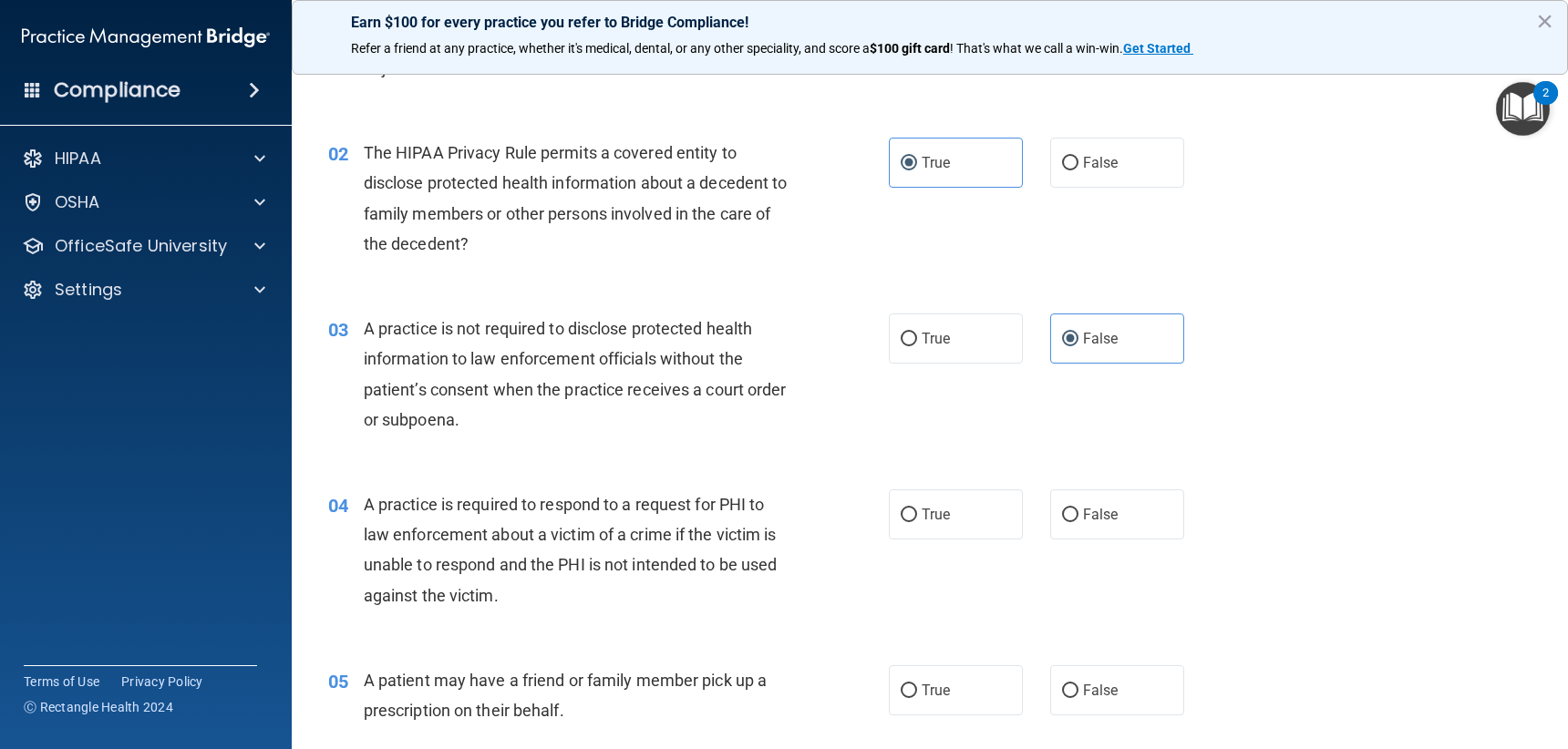
click at [1107, 137] on div "02 The HIPAA Privacy Rule permits a covered entity to disclose protected health…" at bounding box center [929, 203] width 1230 height 176
click at [1106, 156] on span "False" at bounding box center [1101, 163] width 36 height 18
click at [1079, 157] on input "False" at bounding box center [1070, 164] width 17 height 14
radio input "true"
radio input "false"
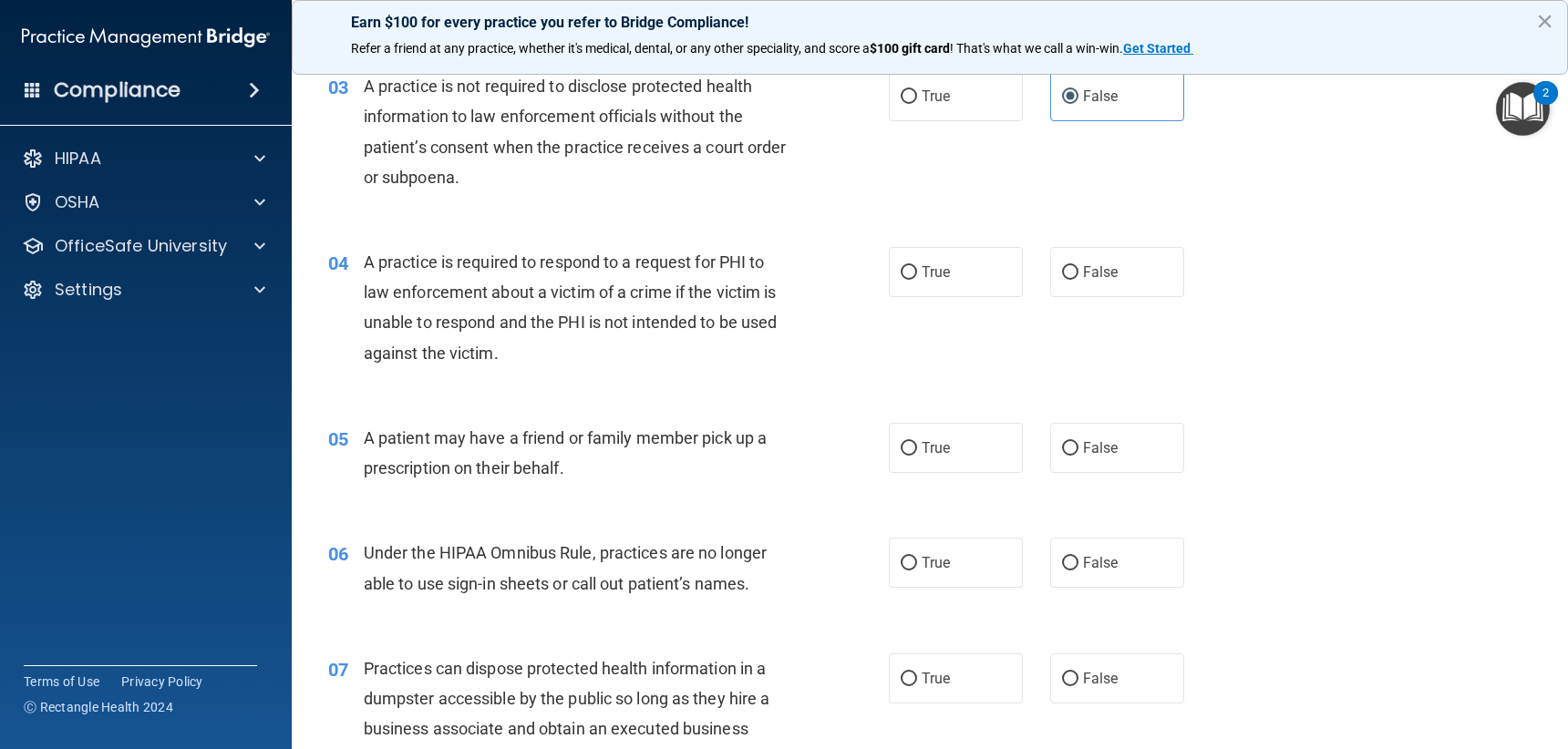
scroll to position [547, 0]
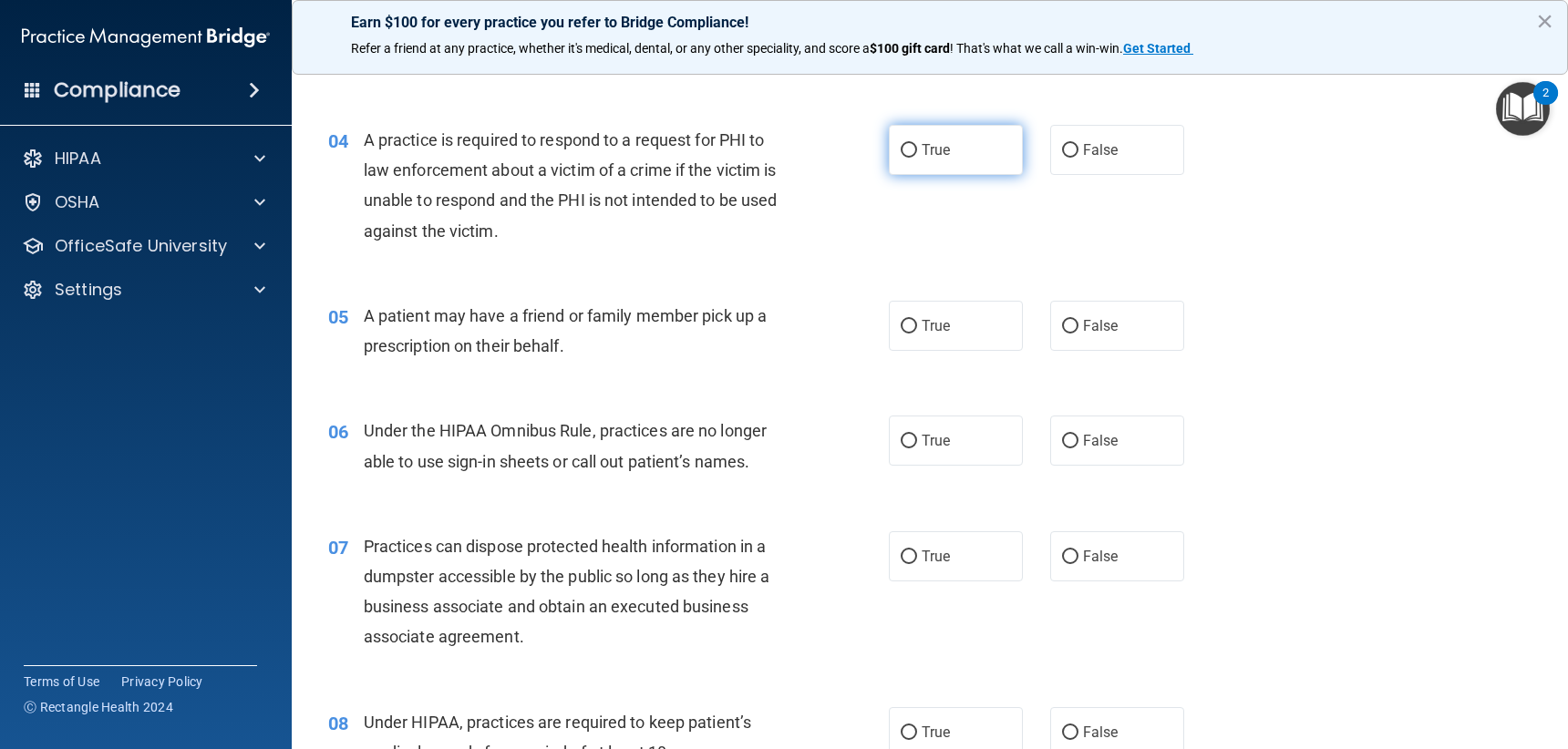
click at [909, 156] on input "True" at bounding box center [909, 151] width 17 height 14
radio input "true"
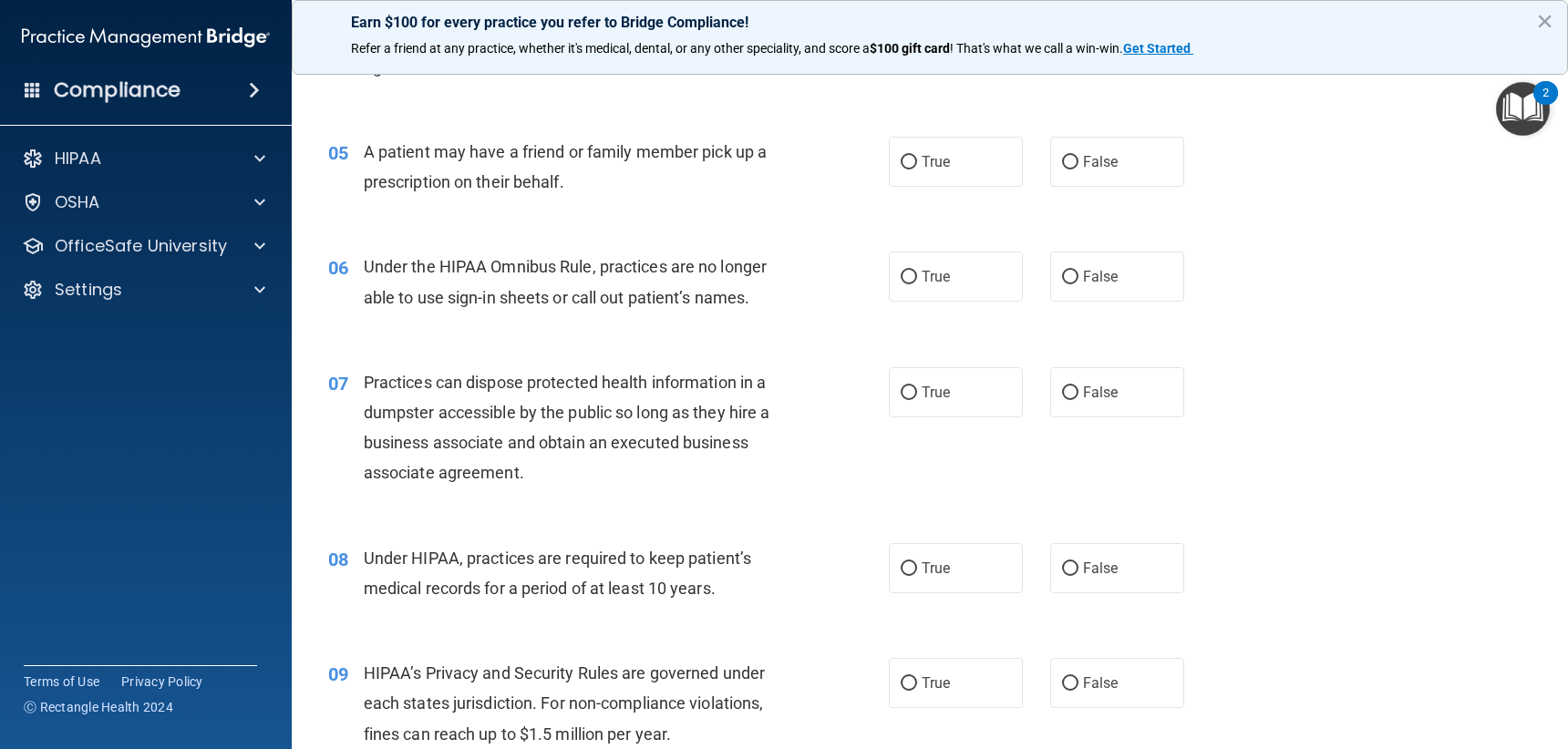
scroll to position [729, 0]
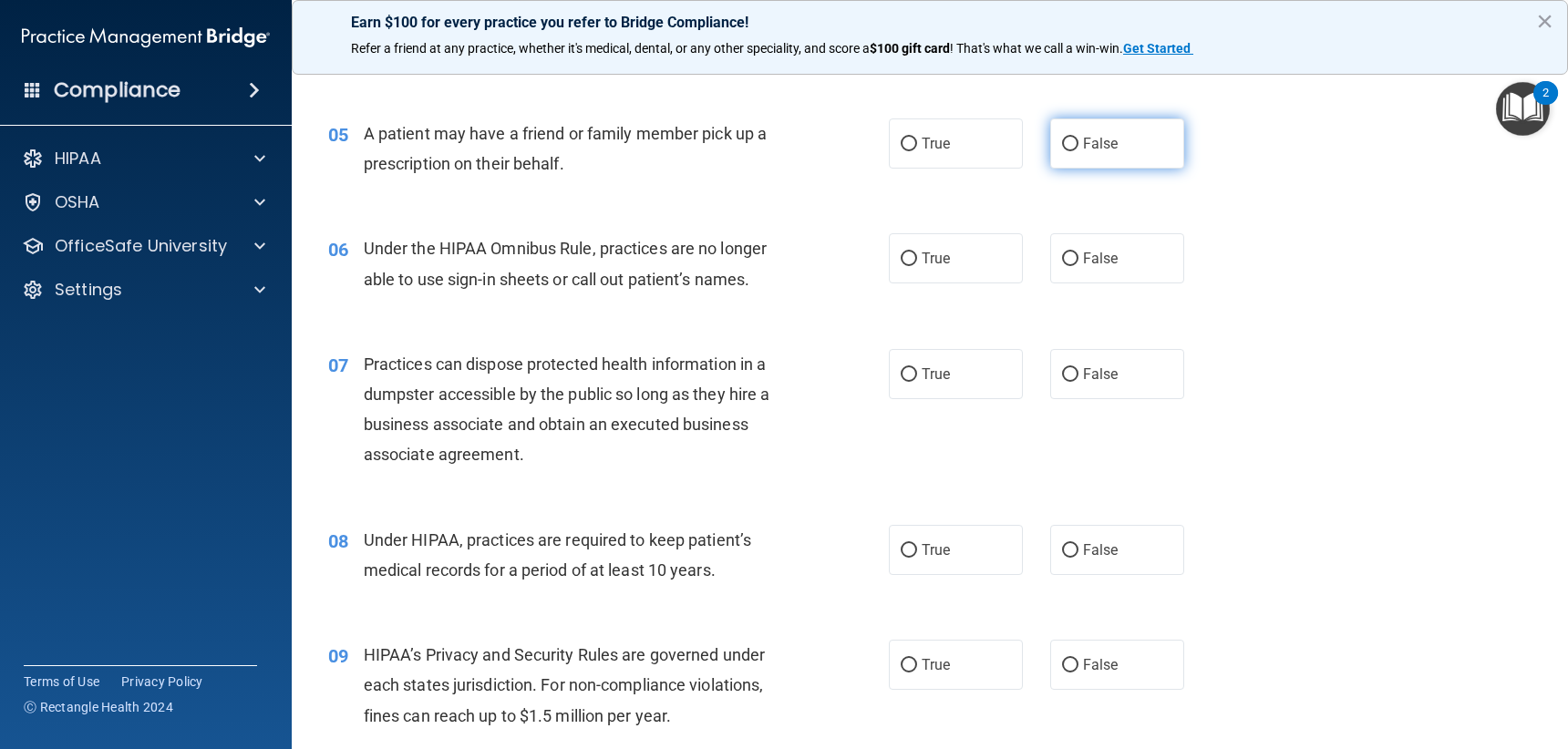
click at [1089, 149] on span "False" at bounding box center [1101, 143] width 36 height 18
click at [1079, 149] on input "False" at bounding box center [1070, 144] width 17 height 14
radio input "true"
click at [929, 137] on span "True" at bounding box center [936, 143] width 28 height 18
click at [917, 137] on input "True" at bounding box center [909, 144] width 17 height 14
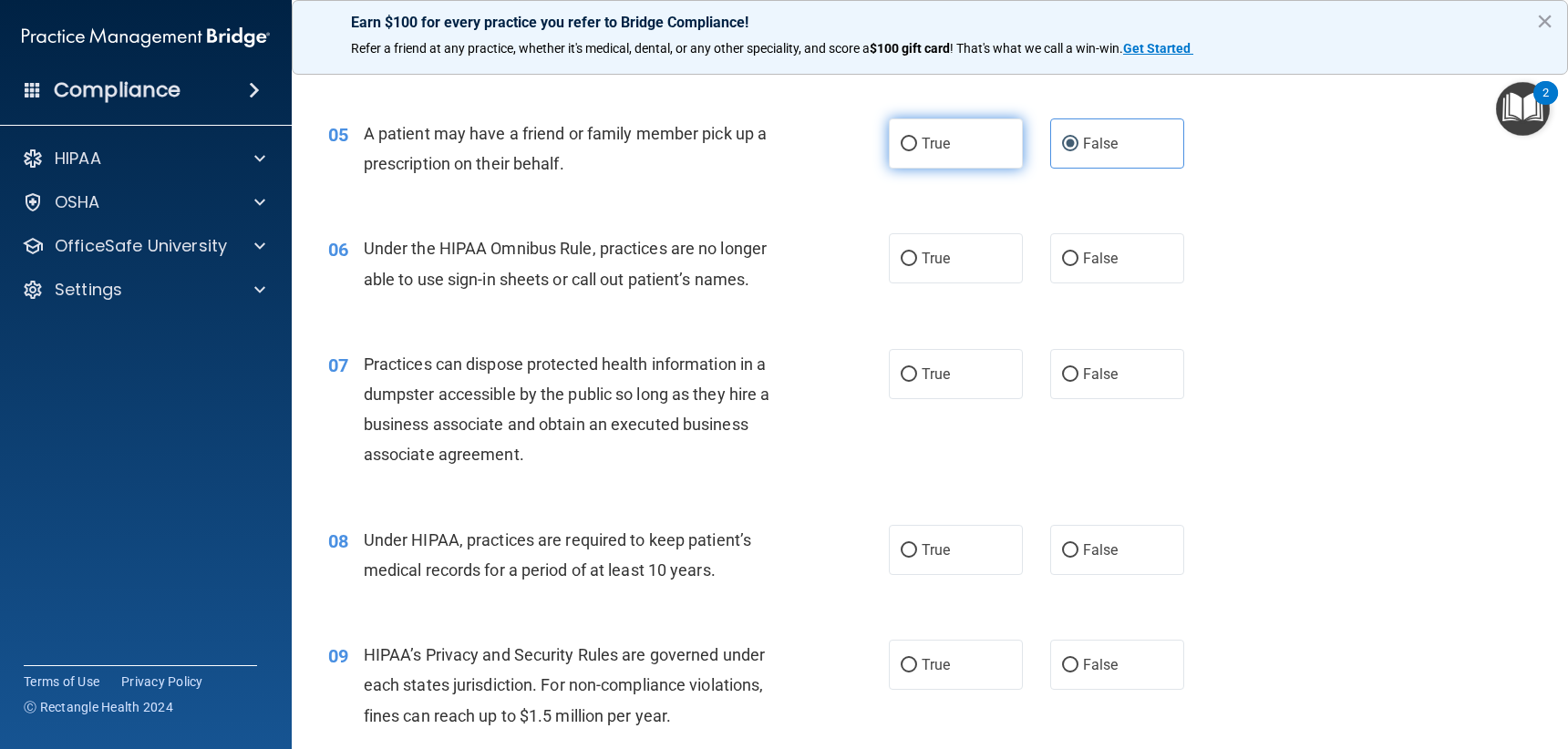
radio input "true"
radio input "false"
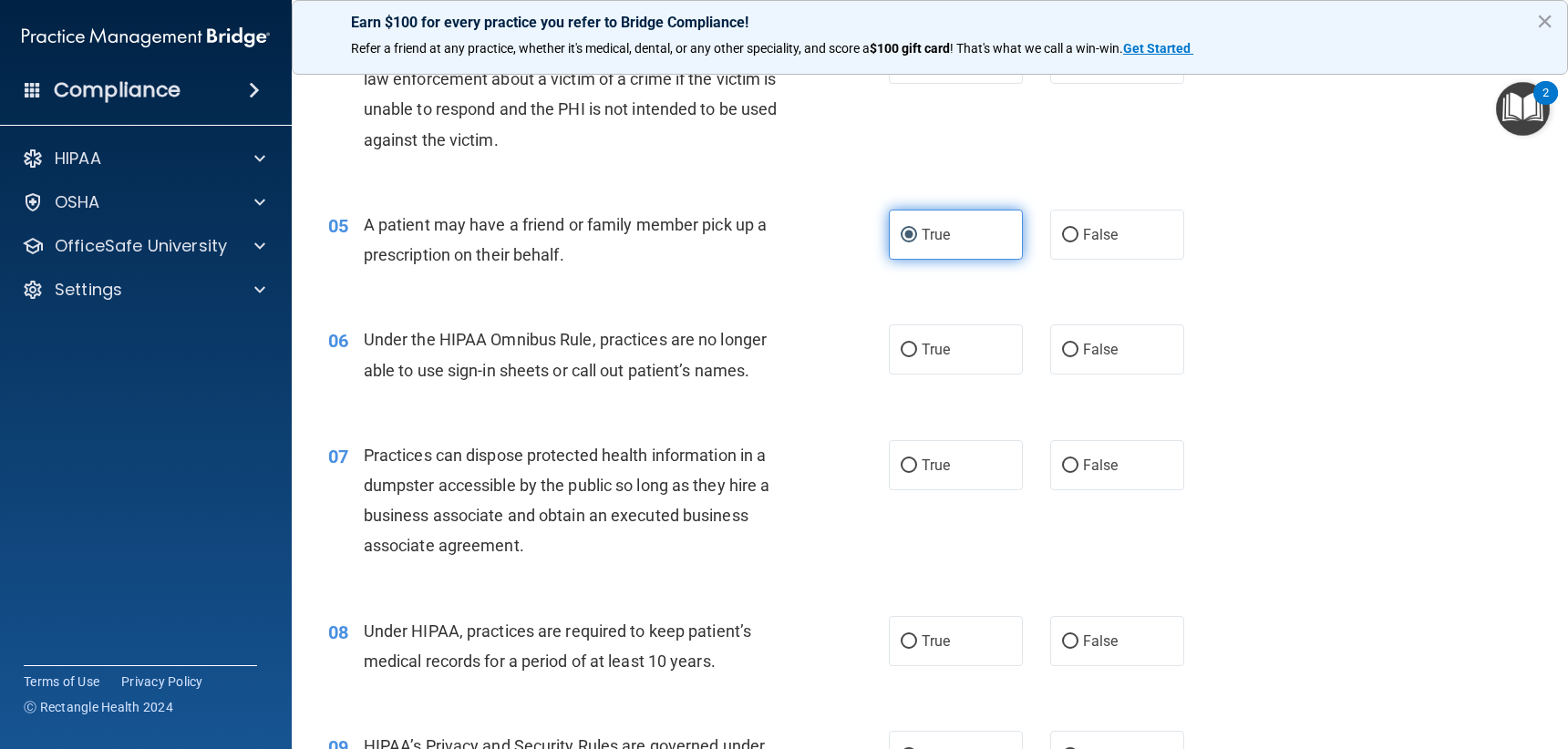
scroll to position [455, 0]
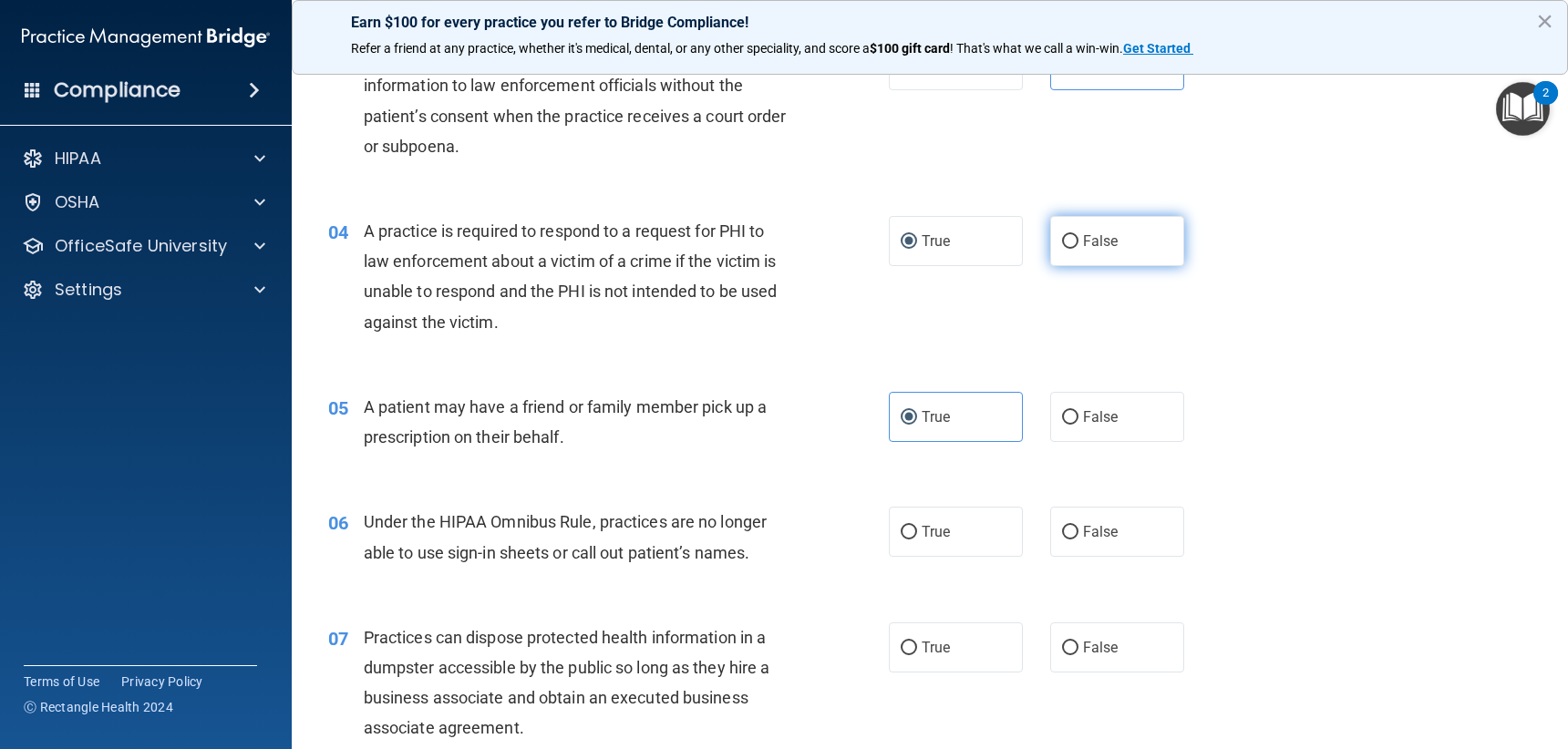
click at [1133, 243] on label "False" at bounding box center [1117, 241] width 134 height 50
click at [1079, 243] on input "False" at bounding box center [1070, 241] width 17 height 14
radio input "true"
radio input "false"
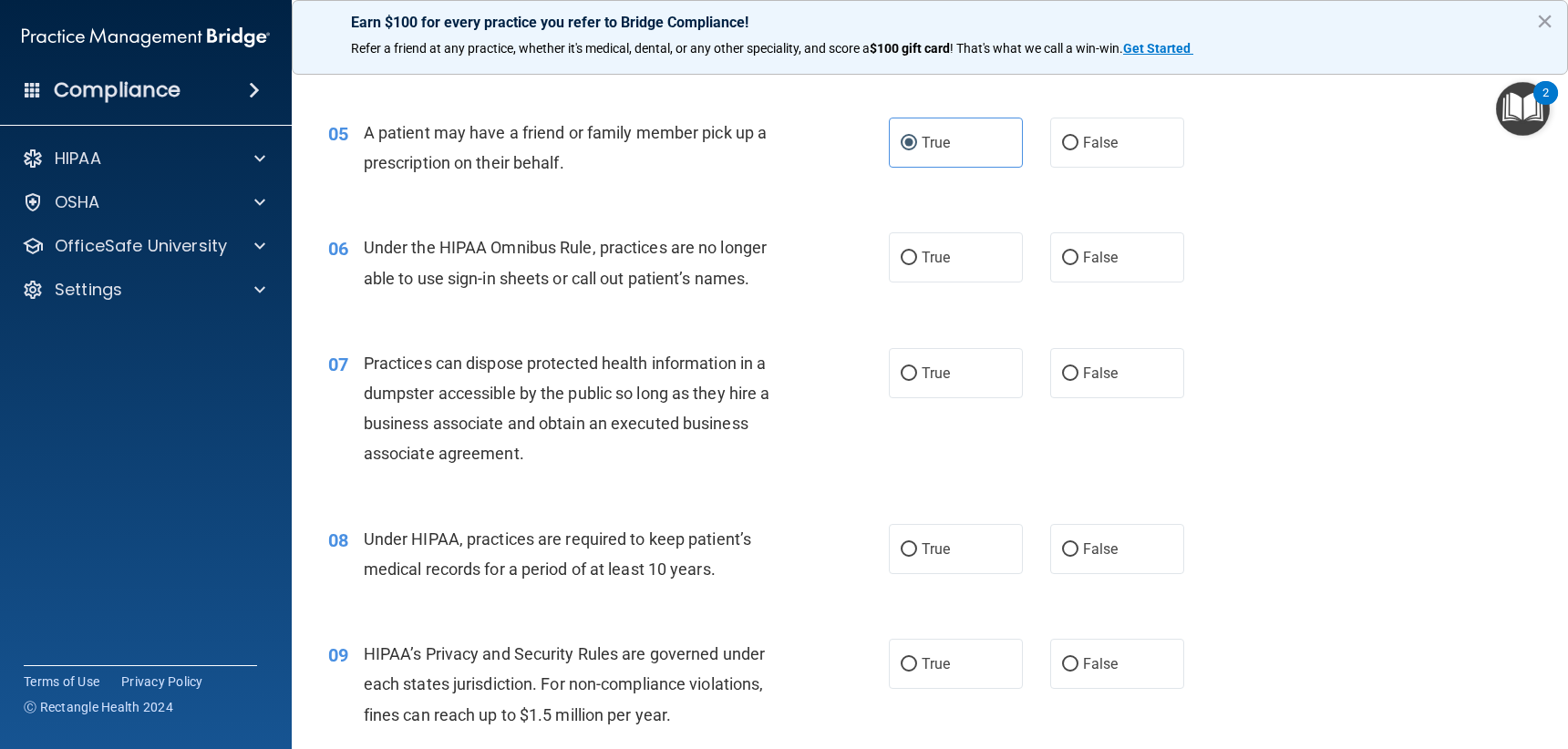
scroll to position [820, 0]
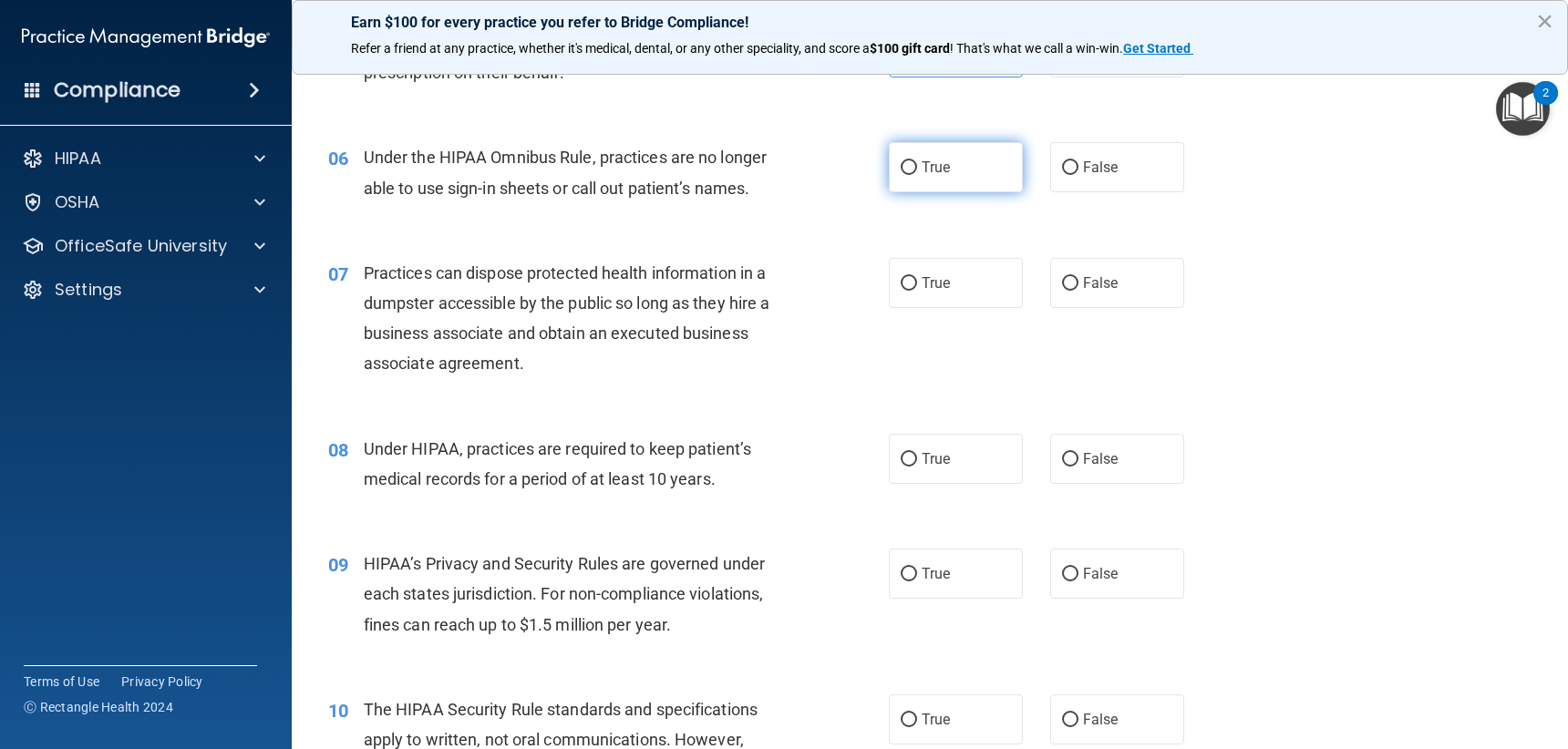
click at [897, 144] on label "True" at bounding box center [955, 167] width 134 height 50
click at [901, 161] on input "True" at bounding box center [909, 167] width 17 height 14
radio input "true"
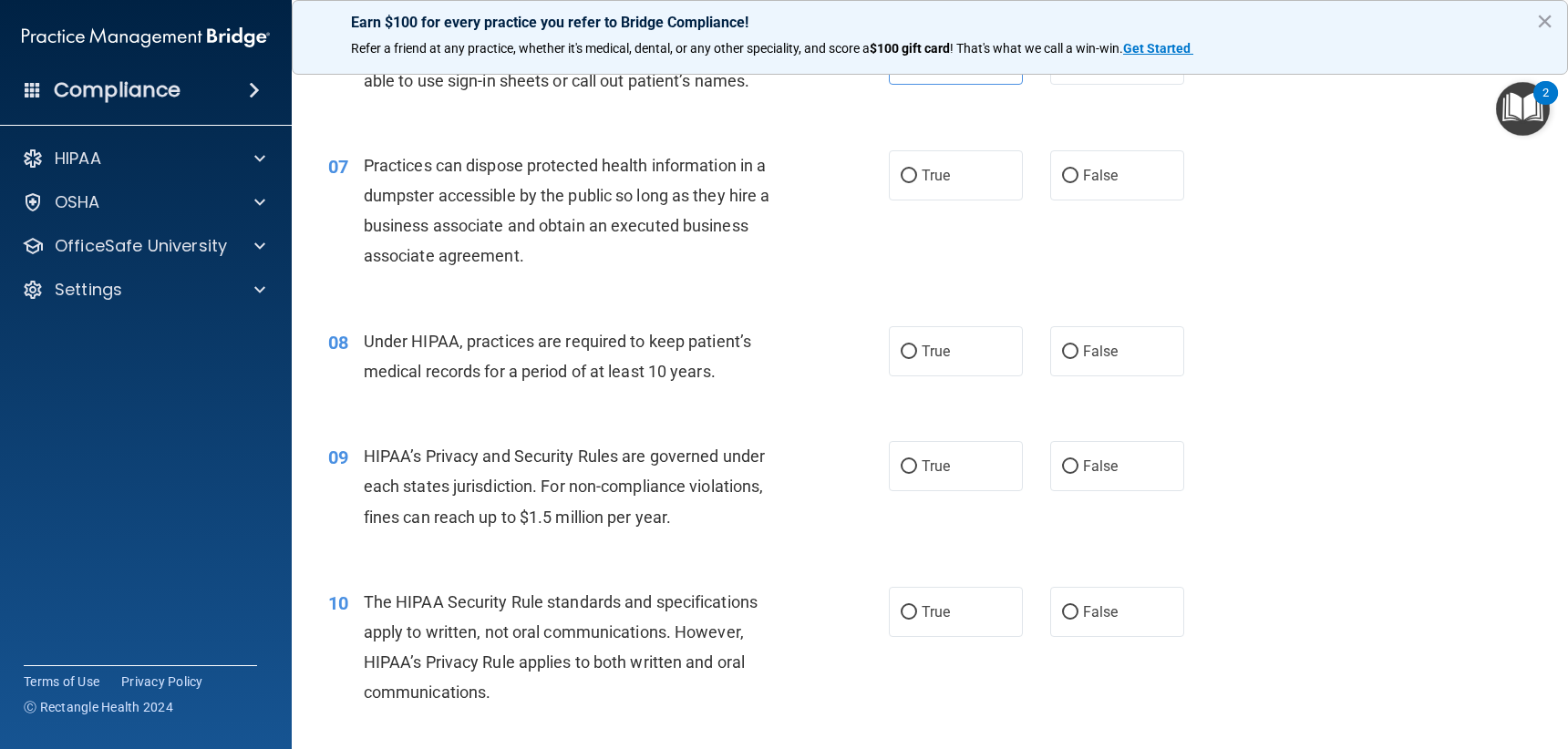
scroll to position [1002, 0]
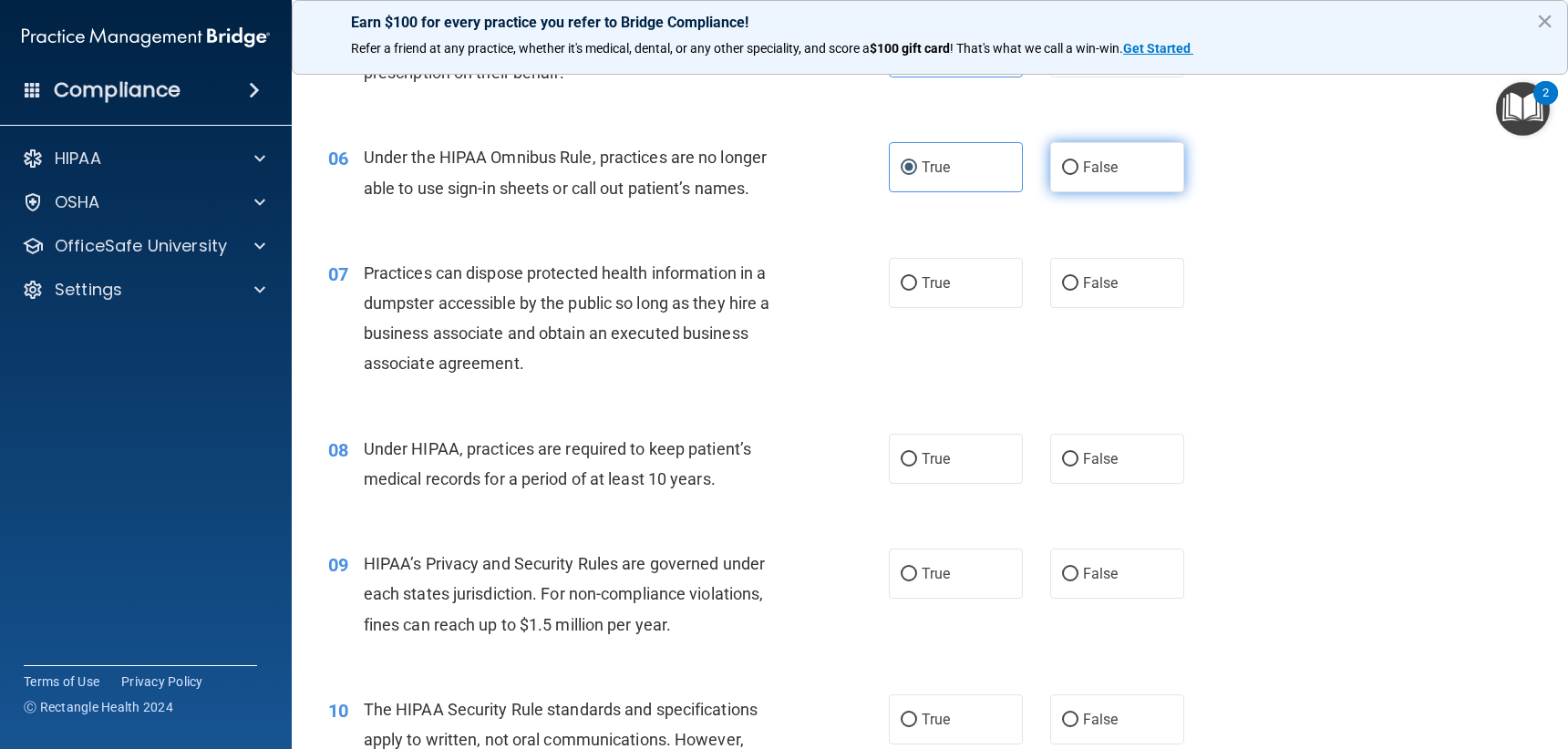
click at [1087, 154] on label "False" at bounding box center [1117, 167] width 134 height 50
click at [1079, 161] on input "False" at bounding box center [1070, 167] width 17 height 14
radio input "true"
radio input "false"
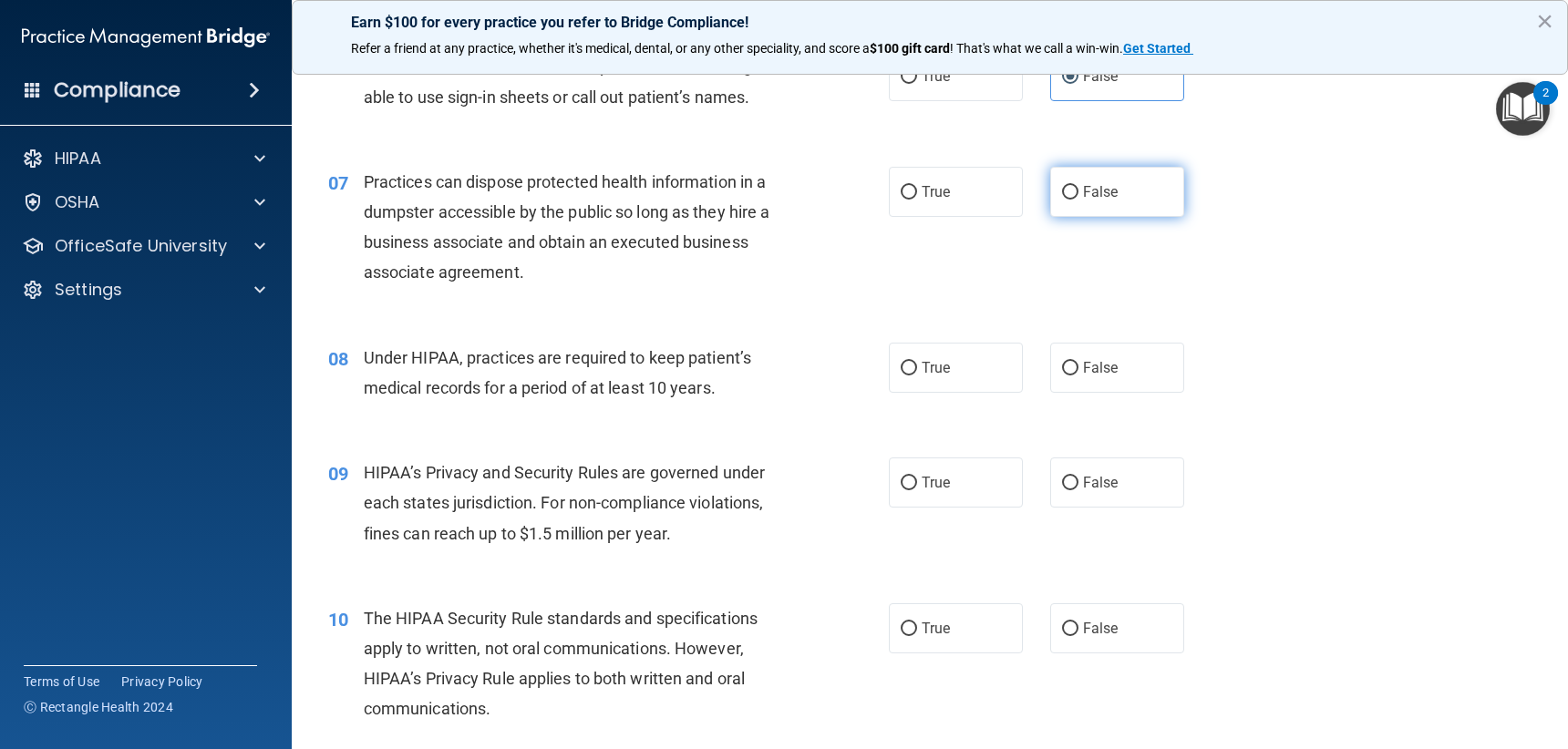
click at [1130, 209] on label "False" at bounding box center [1117, 192] width 134 height 50
click at [1079, 199] on input "False" at bounding box center [1070, 193] width 17 height 14
radio input "true"
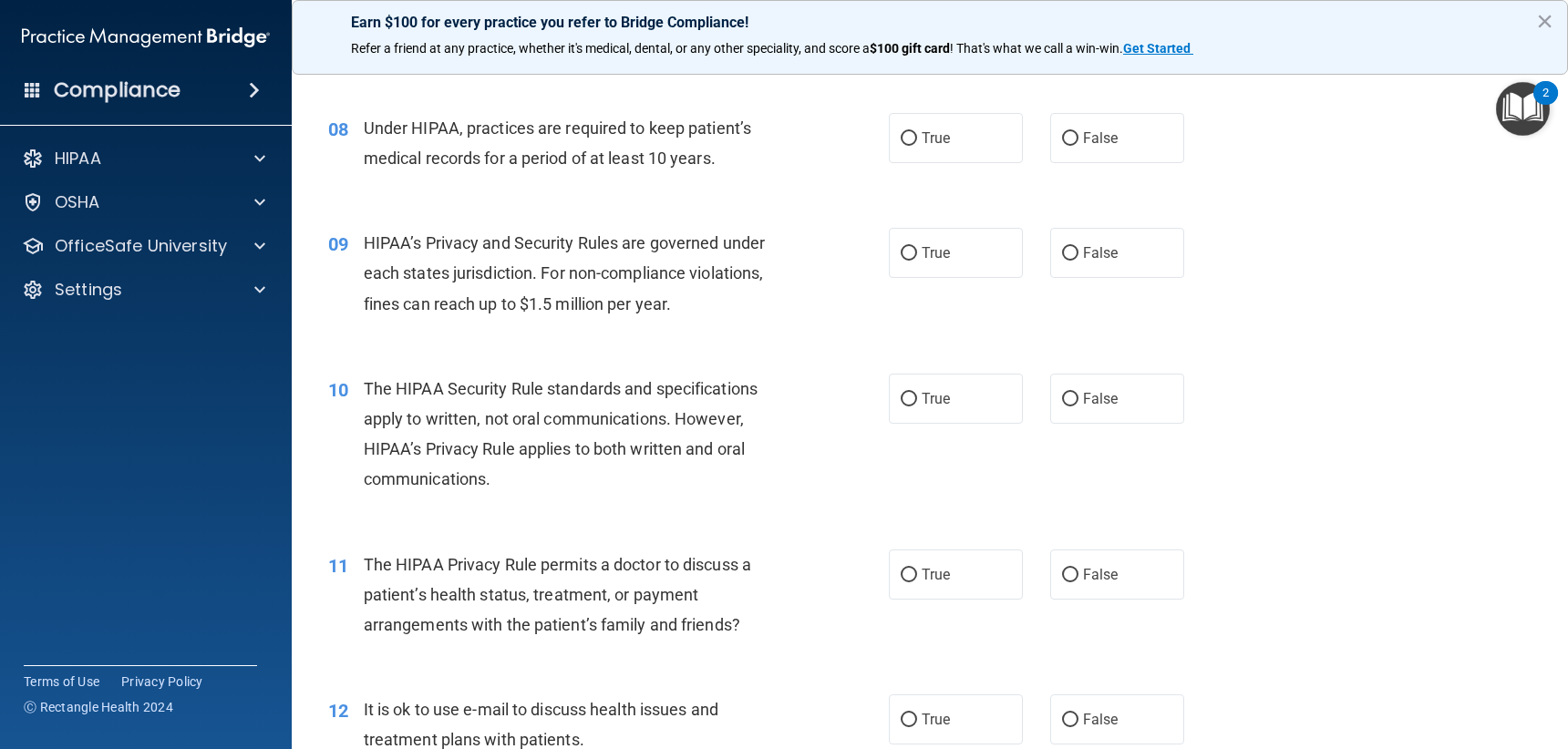
scroll to position [1185, 0]
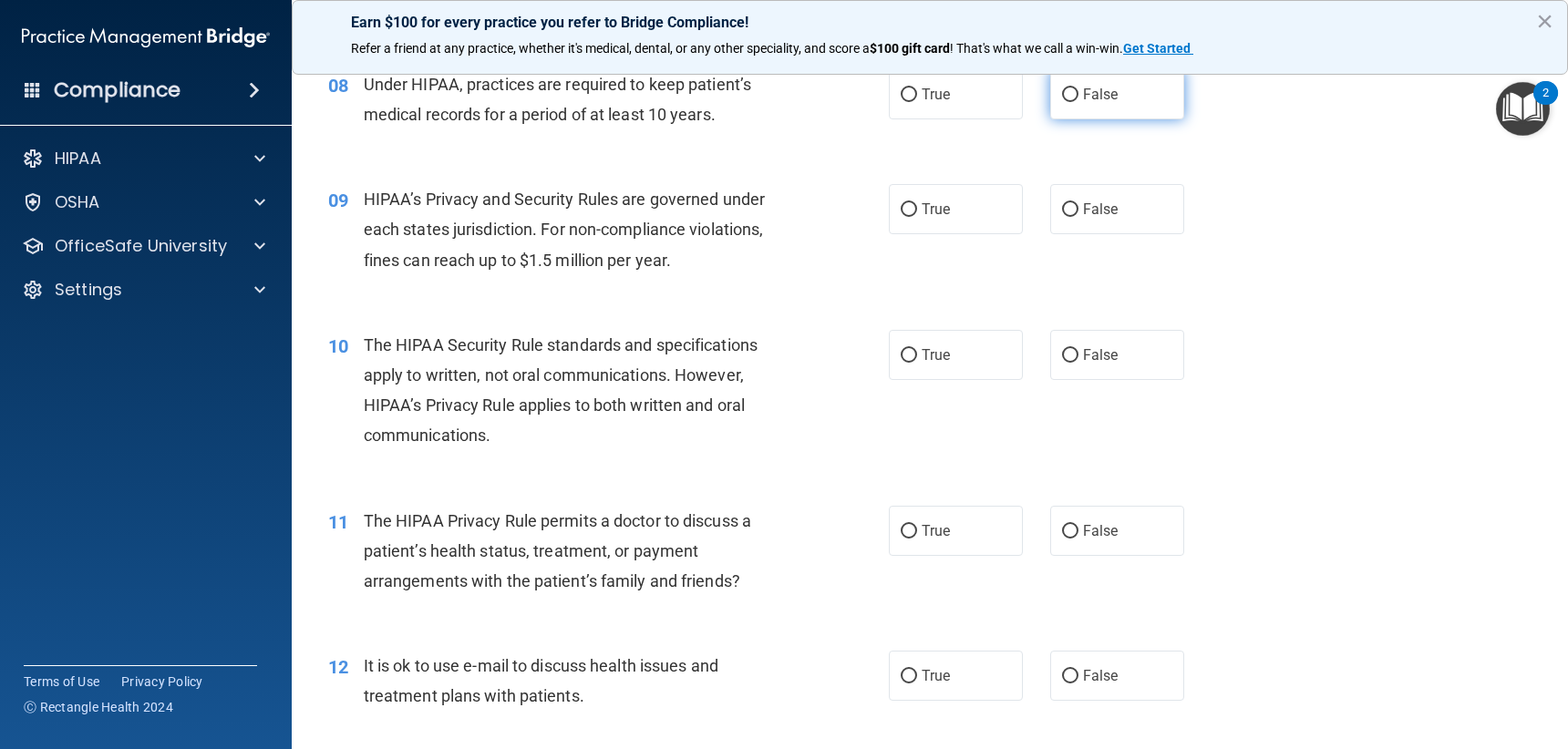
click at [1137, 108] on label "False" at bounding box center [1117, 94] width 134 height 50
click at [1079, 102] on input "False" at bounding box center [1070, 95] width 17 height 14
radio input "true"
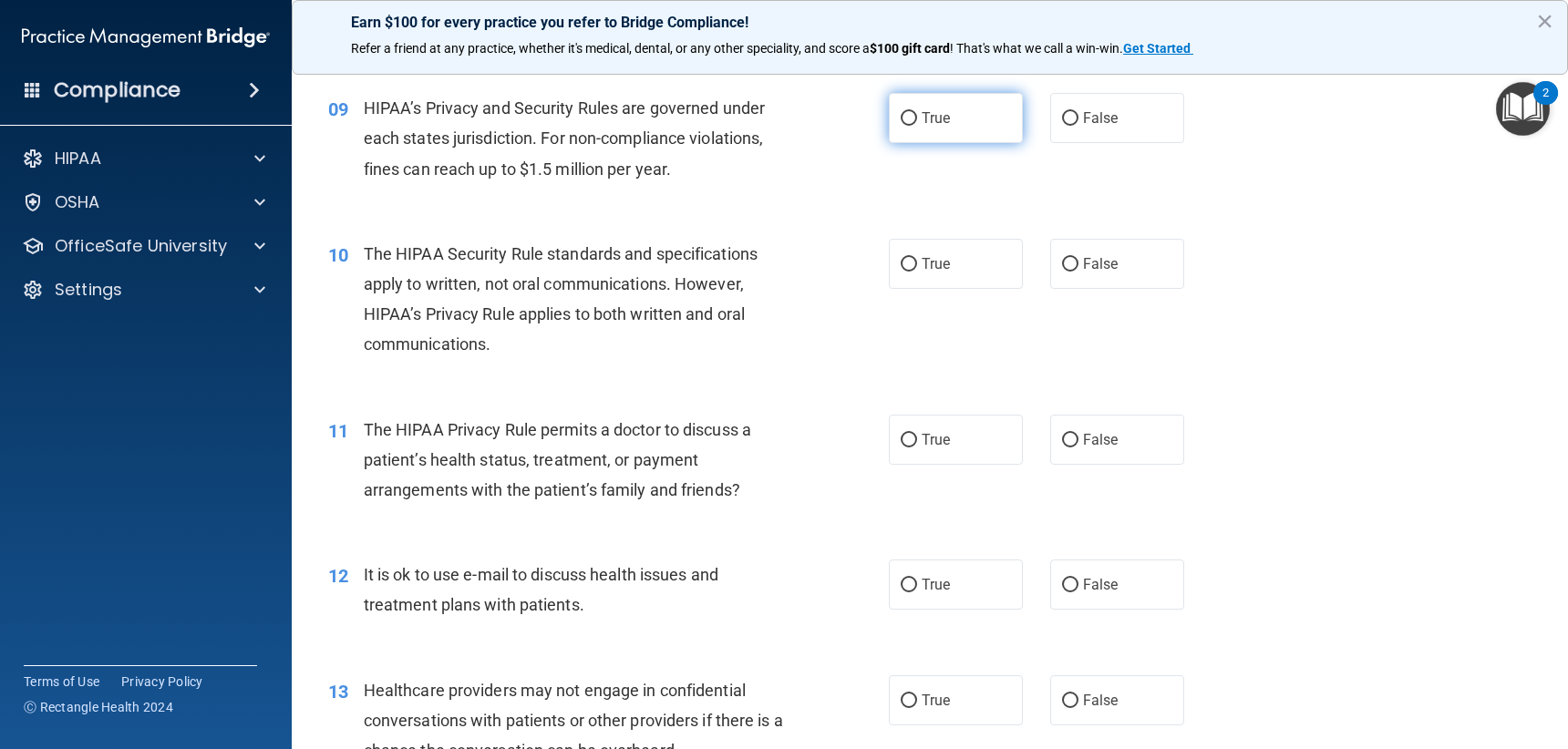
click at [954, 124] on label "True" at bounding box center [955, 118] width 134 height 50
click at [917, 124] on input "True" at bounding box center [909, 119] width 17 height 14
radio input "true"
click at [1105, 260] on span "False" at bounding box center [1101, 264] width 36 height 18
click at [1079, 260] on input "False" at bounding box center [1070, 265] width 17 height 14
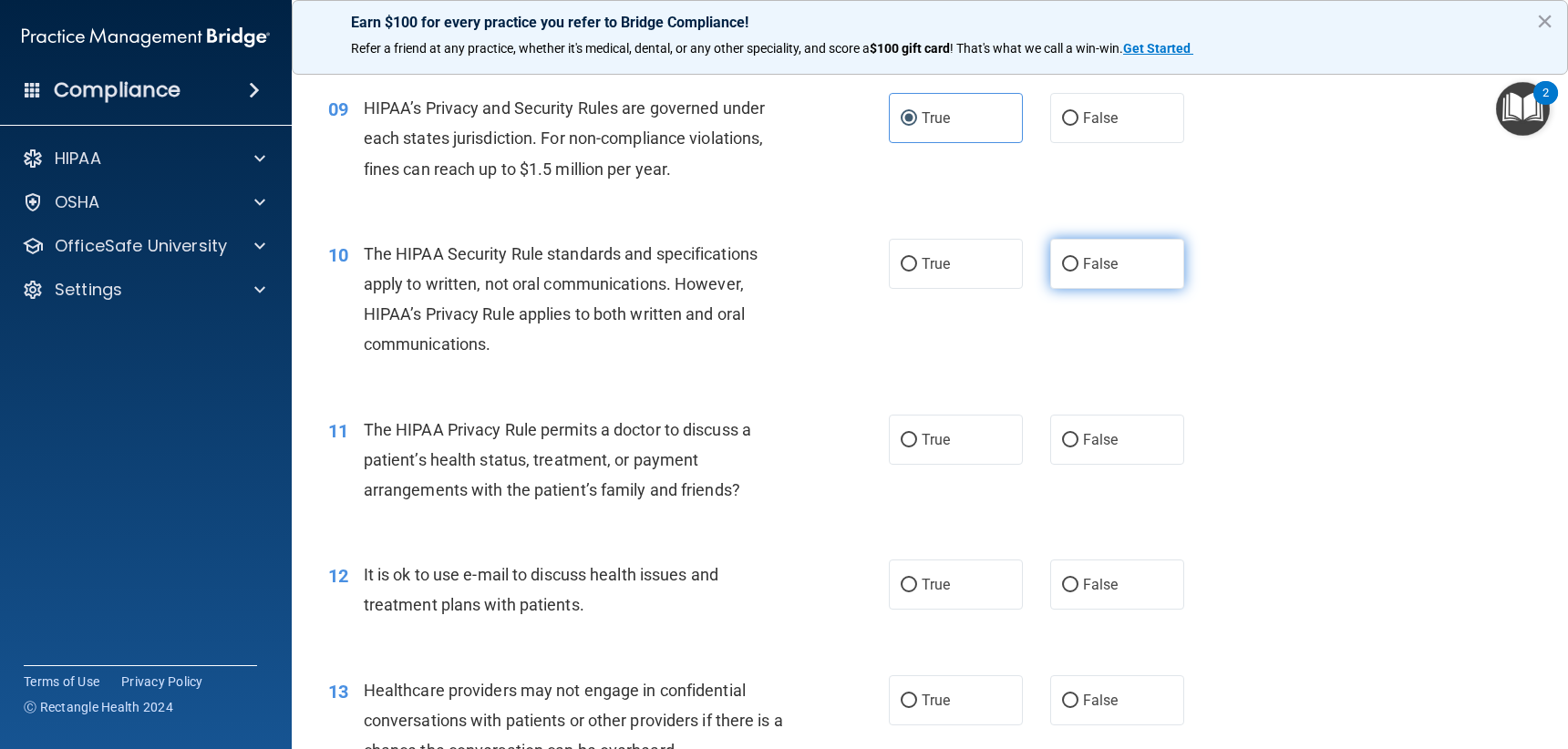
radio input "true"
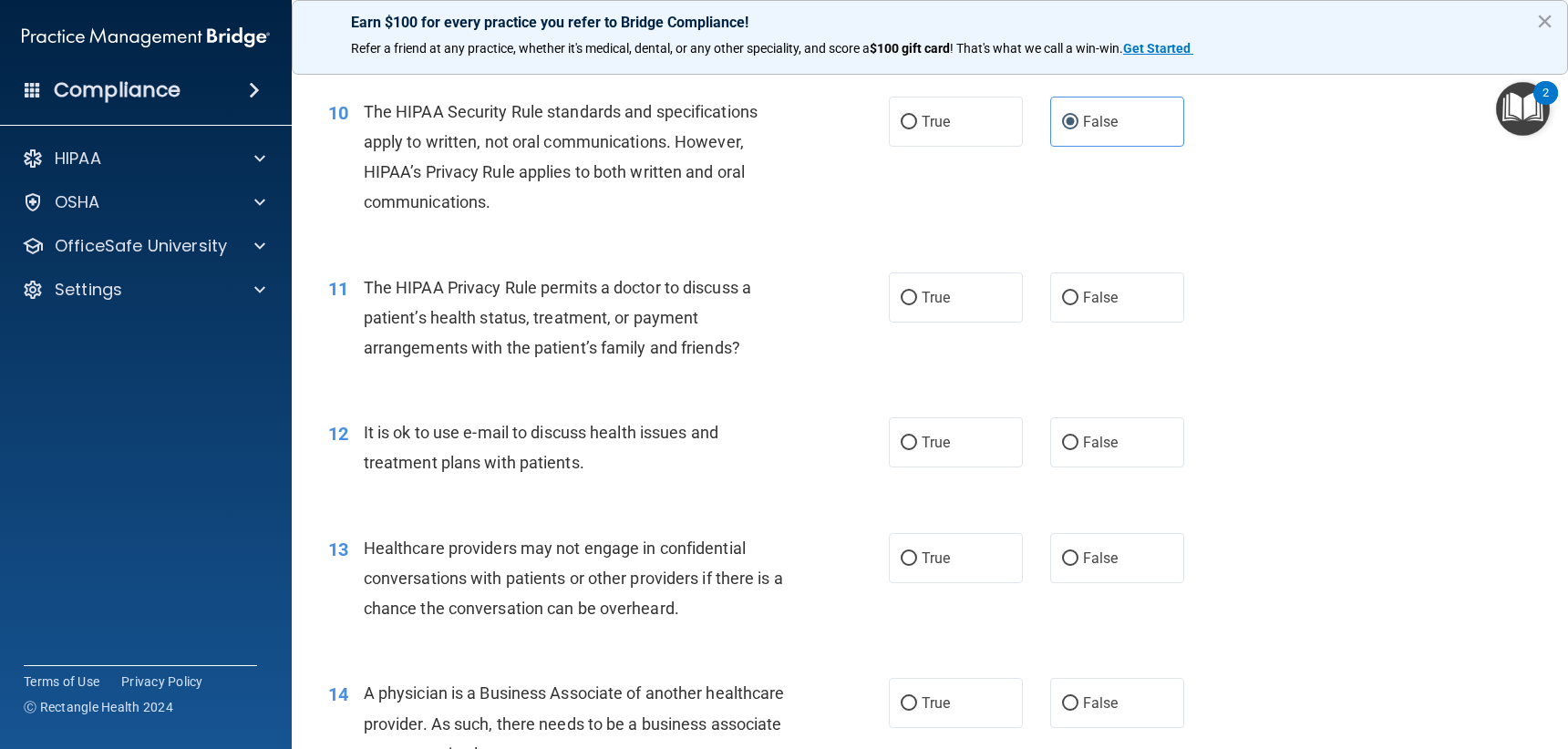
scroll to position [1549, 0]
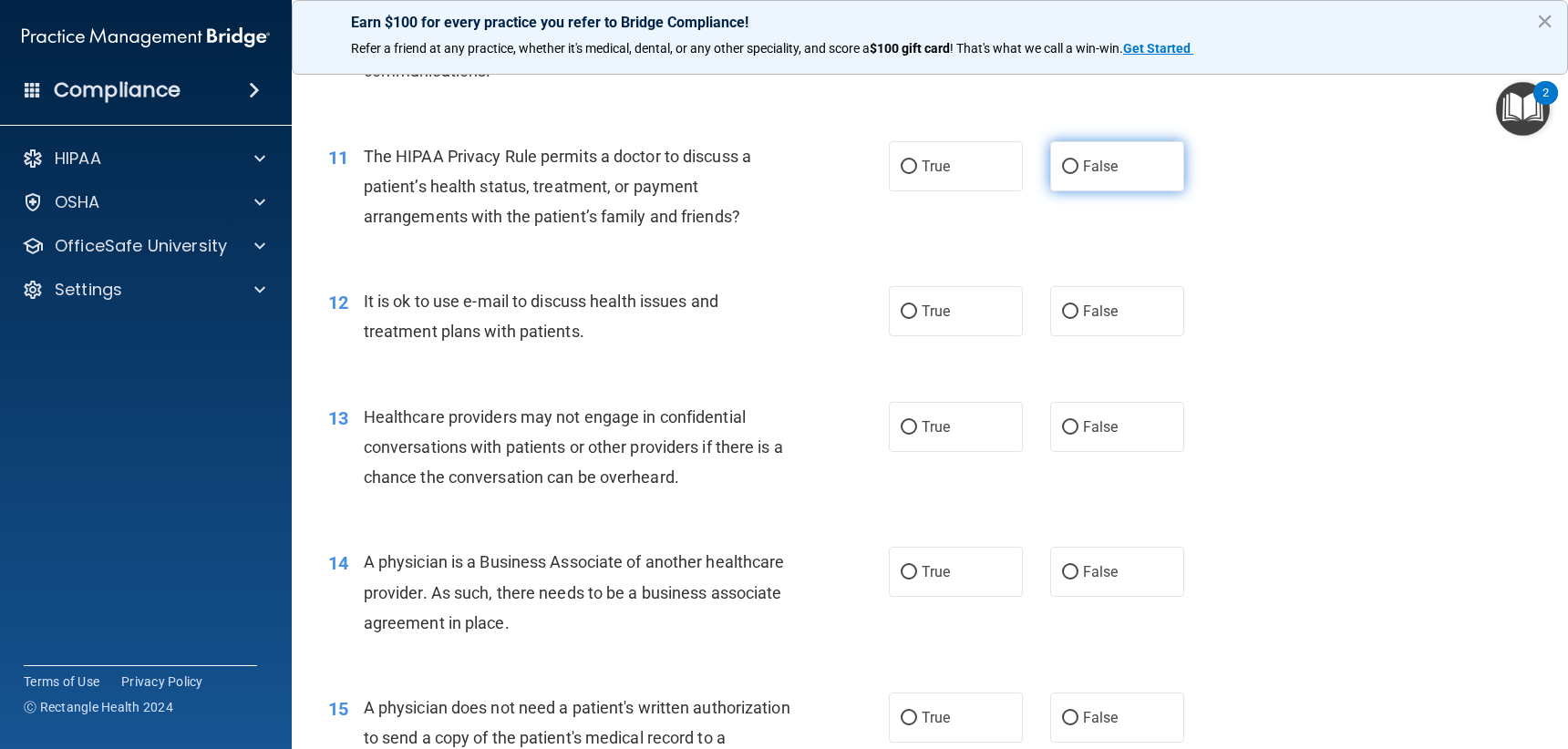
click at [1104, 184] on label "False" at bounding box center [1117, 166] width 134 height 50
click at [1079, 174] on input "False" at bounding box center [1070, 167] width 17 height 14
radio input "true"
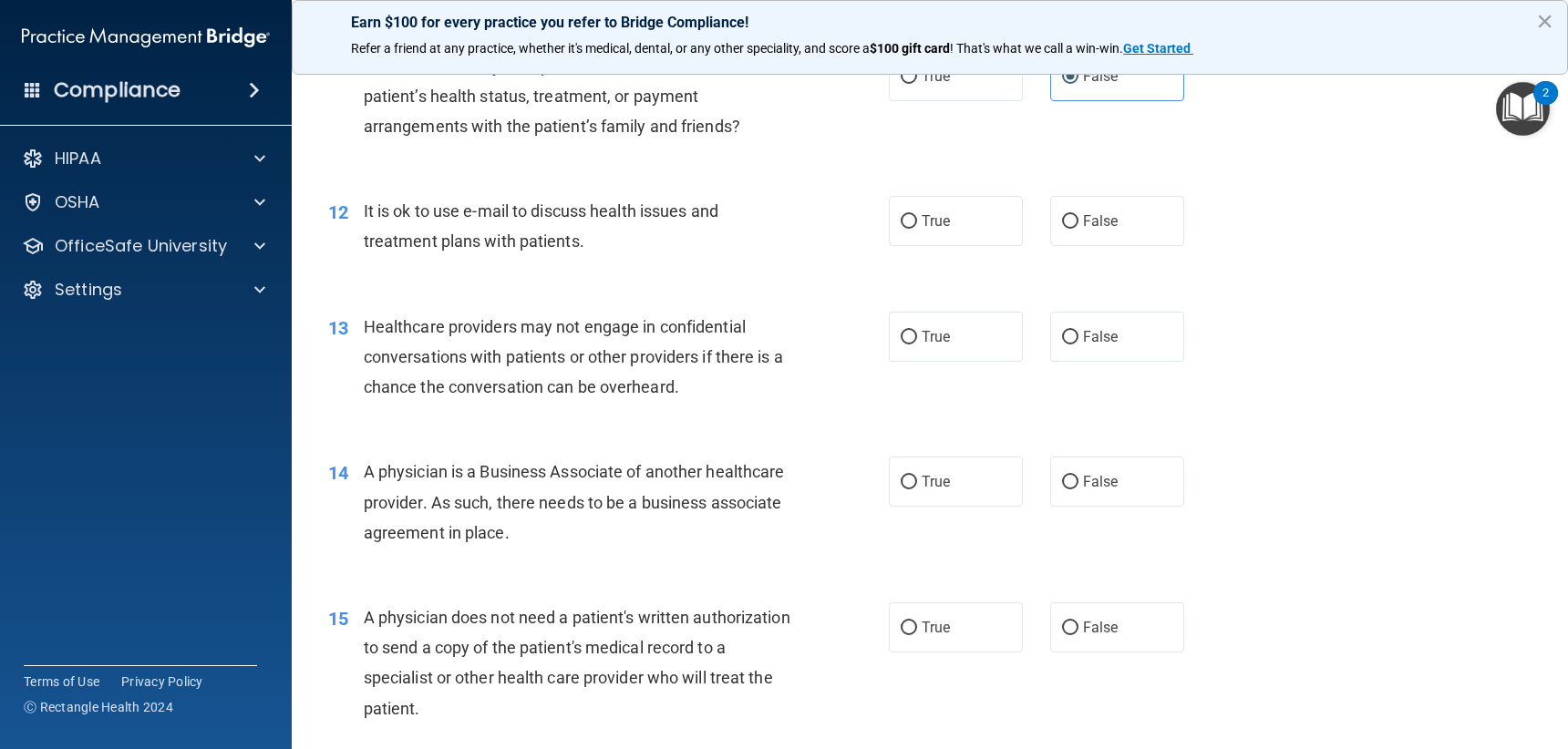
scroll to position [1640, 0]
click at [953, 221] on label "True" at bounding box center [955, 221] width 134 height 50
click at [917, 221] on input "True" at bounding box center [909, 221] width 17 height 14
radio input "true"
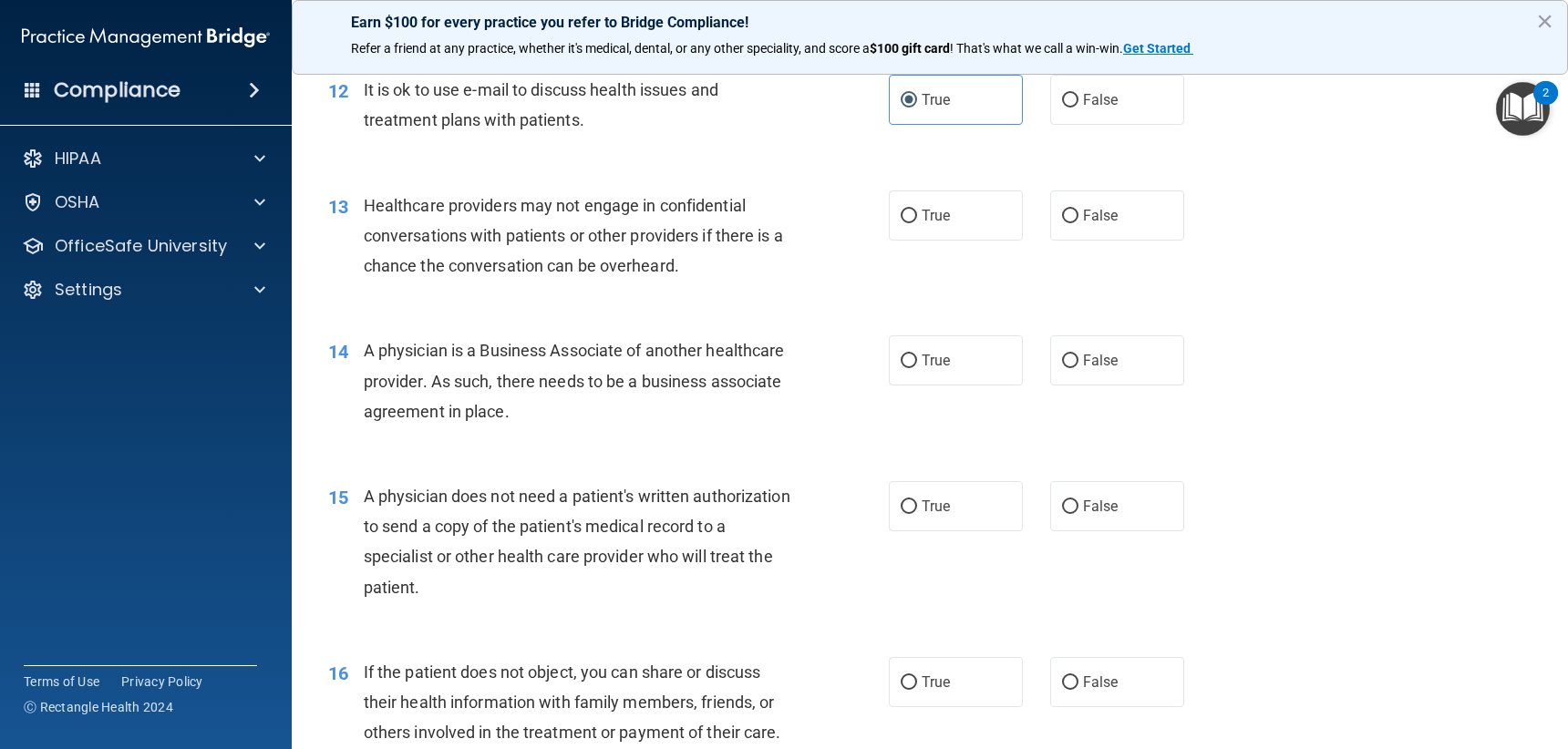
scroll to position [1822, 0]
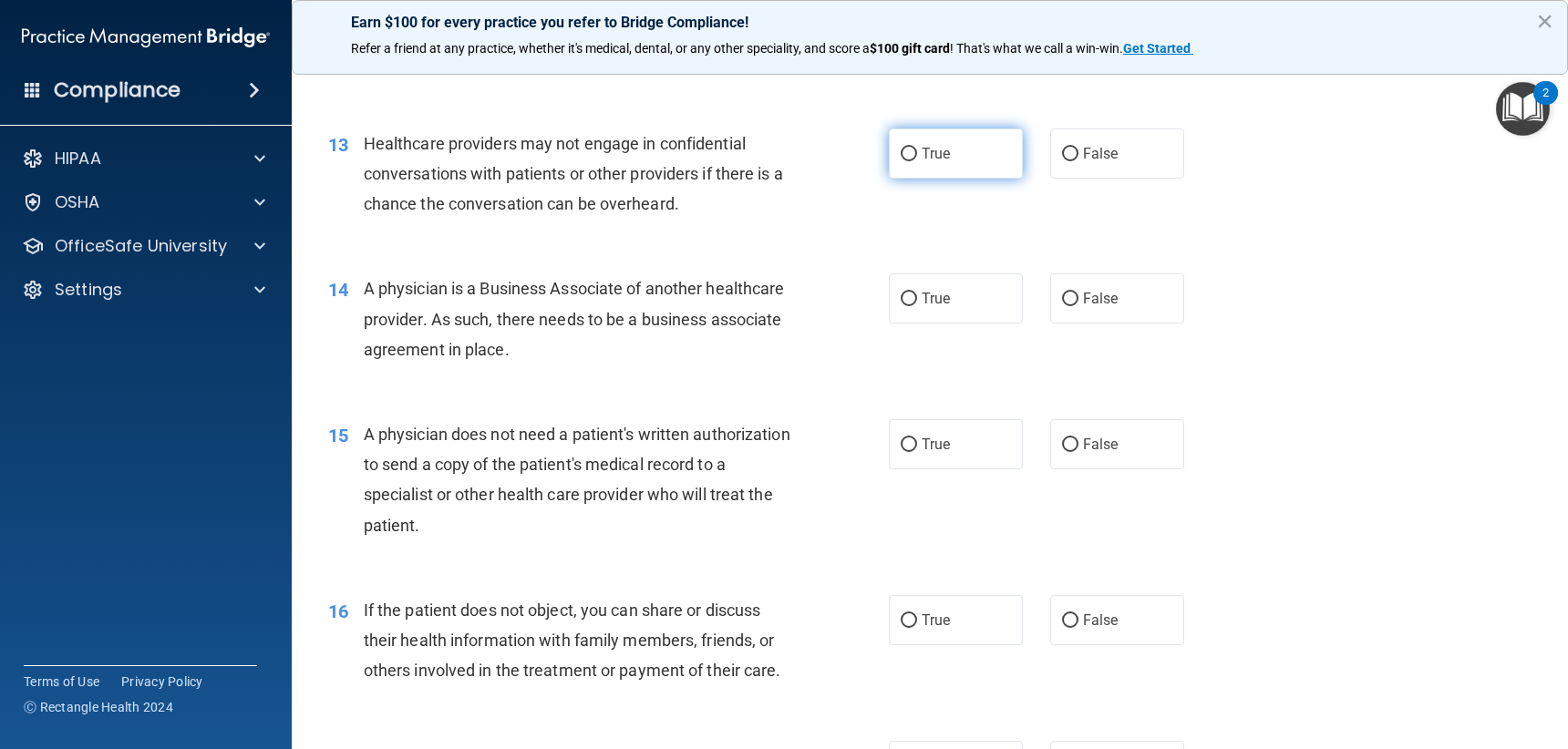
click at [901, 149] on input "True" at bounding box center [909, 154] width 17 height 14
radio input "true"
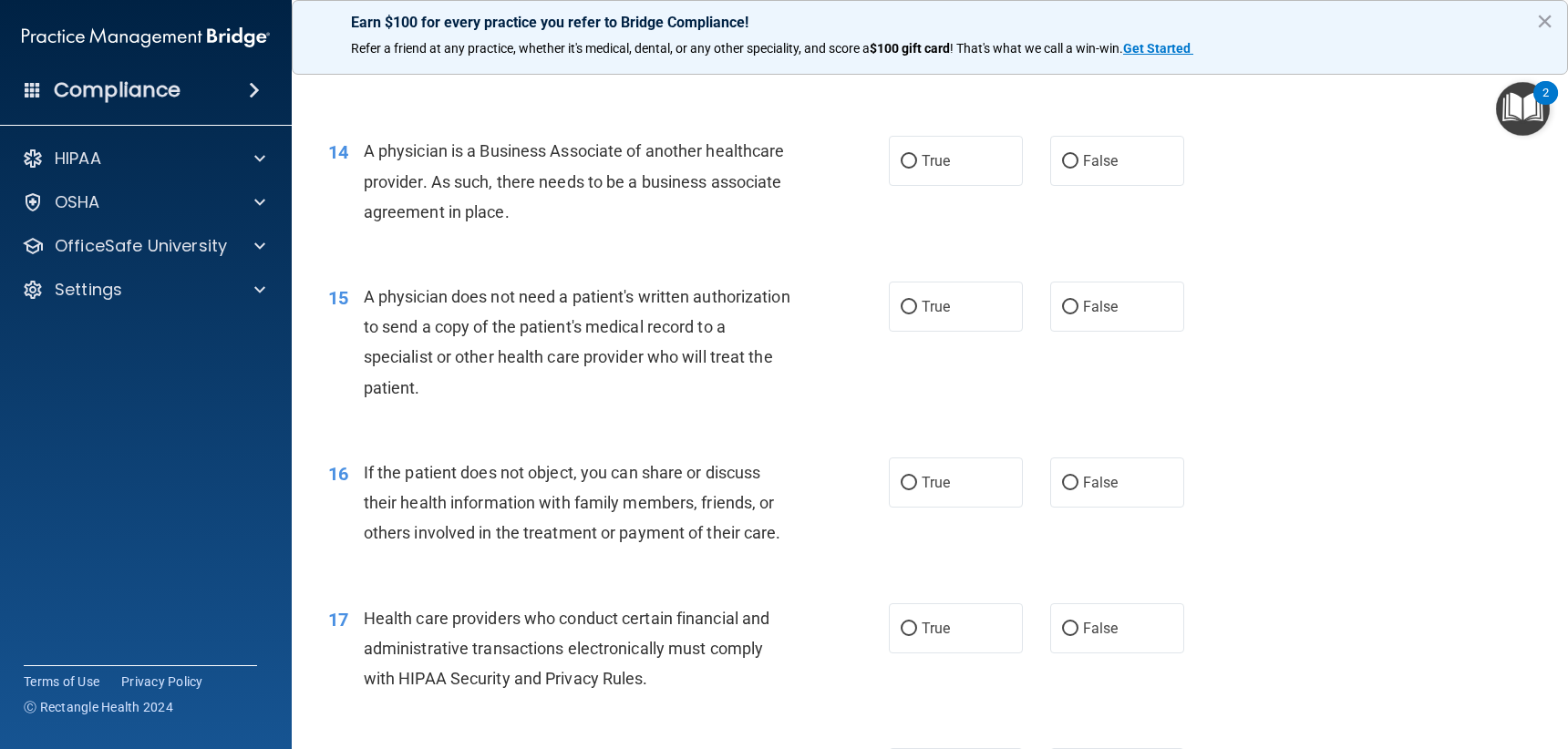
scroll to position [2005, 0]
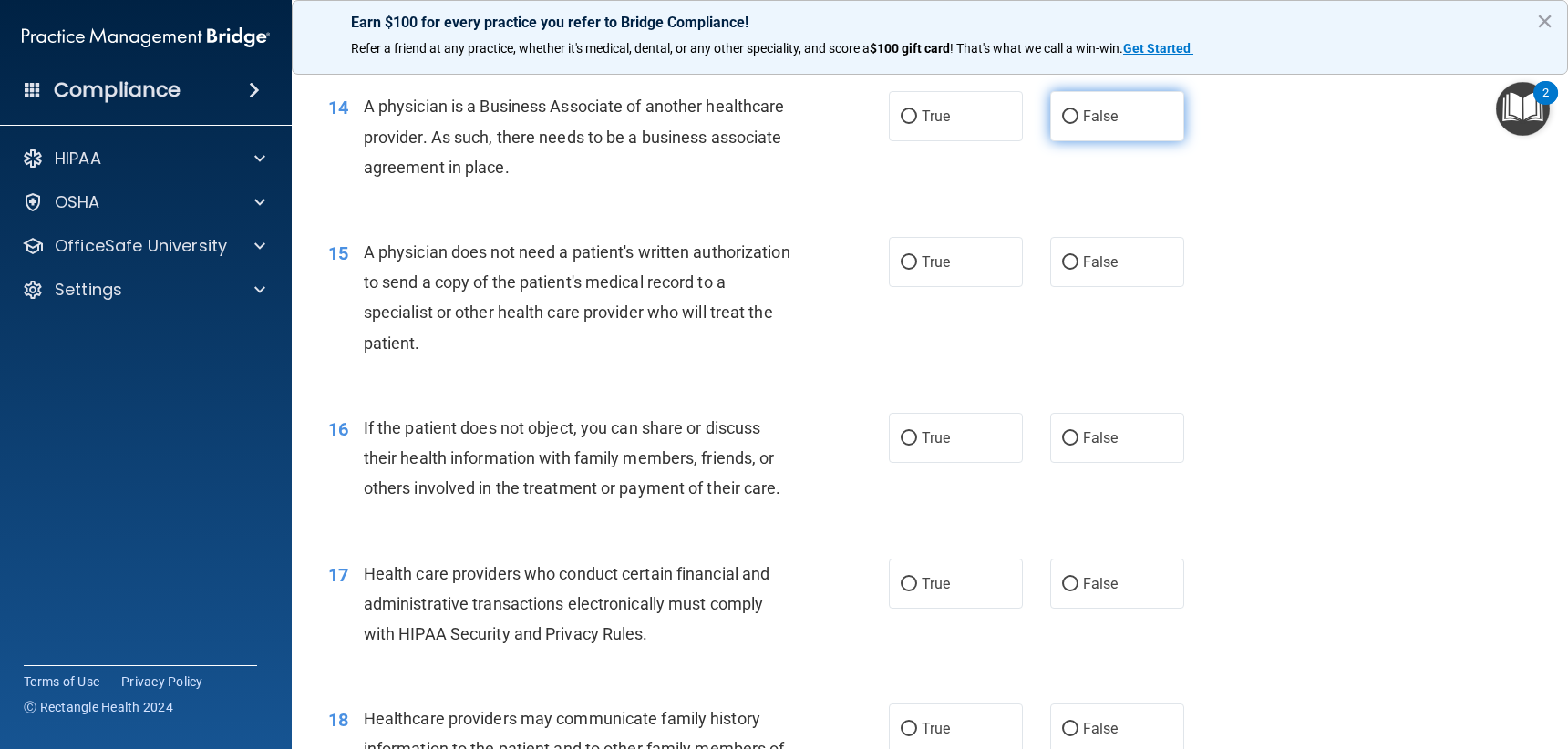
click at [1081, 103] on label "False" at bounding box center [1117, 116] width 134 height 50
click at [1079, 110] on input "False" at bounding box center [1070, 117] width 17 height 14
radio input "true"
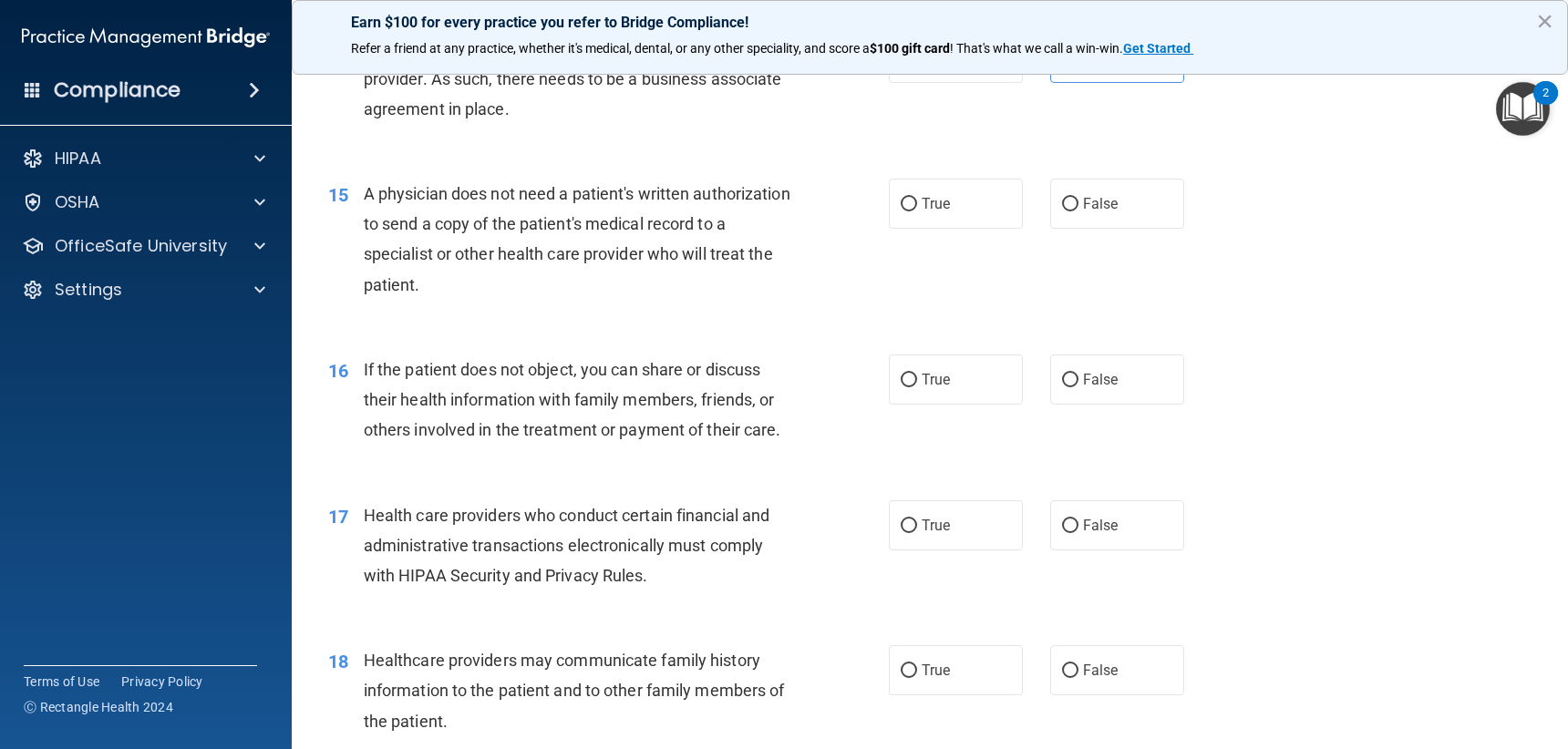
scroll to position [2096, 0]
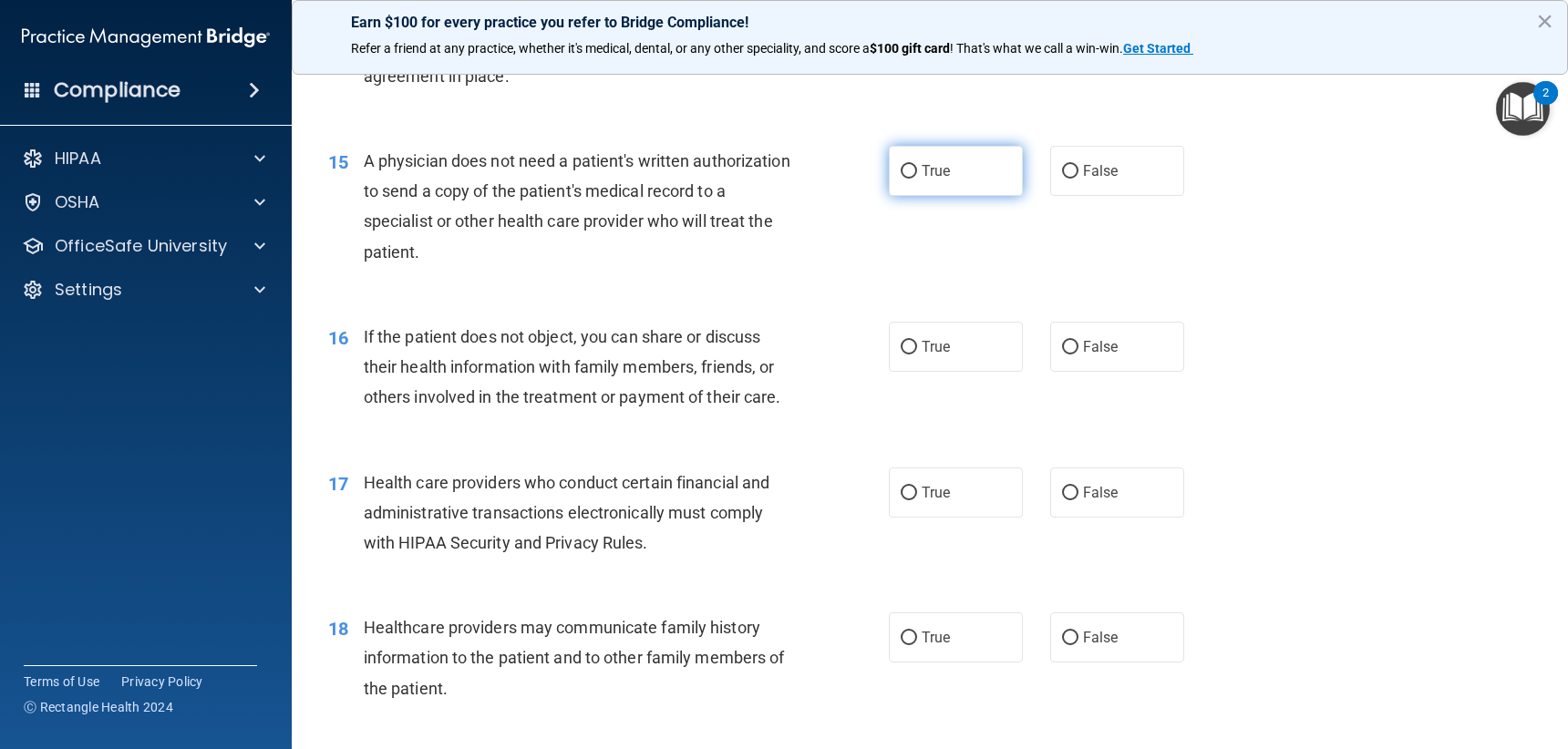
click at [961, 182] on label "True" at bounding box center [955, 171] width 134 height 50
click at [917, 179] on input "True" at bounding box center [909, 171] width 17 height 14
radio input "true"
click at [1106, 185] on label "False" at bounding box center [1117, 171] width 134 height 50
click at [1079, 179] on input "False" at bounding box center [1070, 171] width 17 height 14
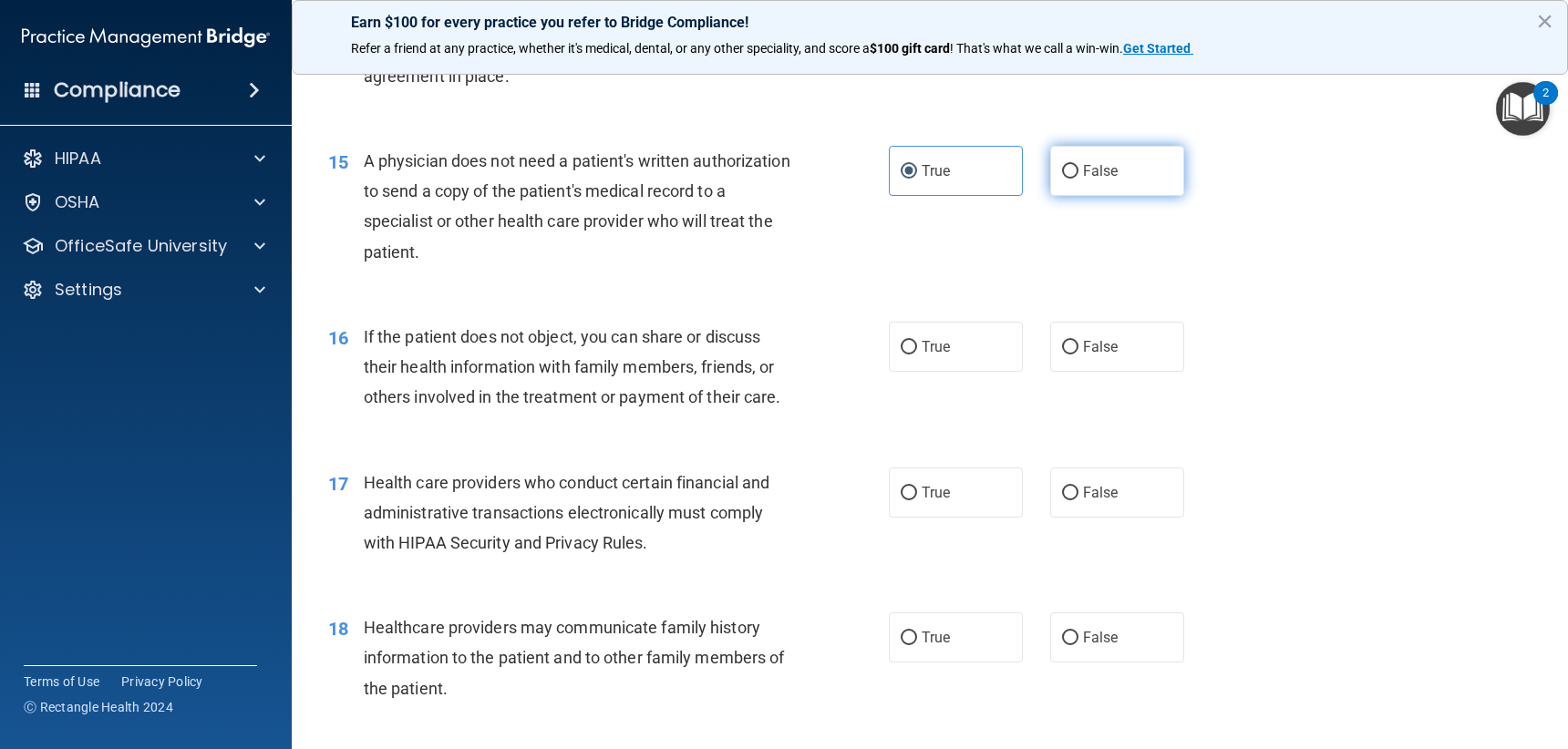
radio input "true"
click at [993, 186] on label "True" at bounding box center [955, 171] width 134 height 50
click at [917, 179] on input "True" at bounding box center [909, 171] width 17 height 14
radio input "true"
radio input "false"
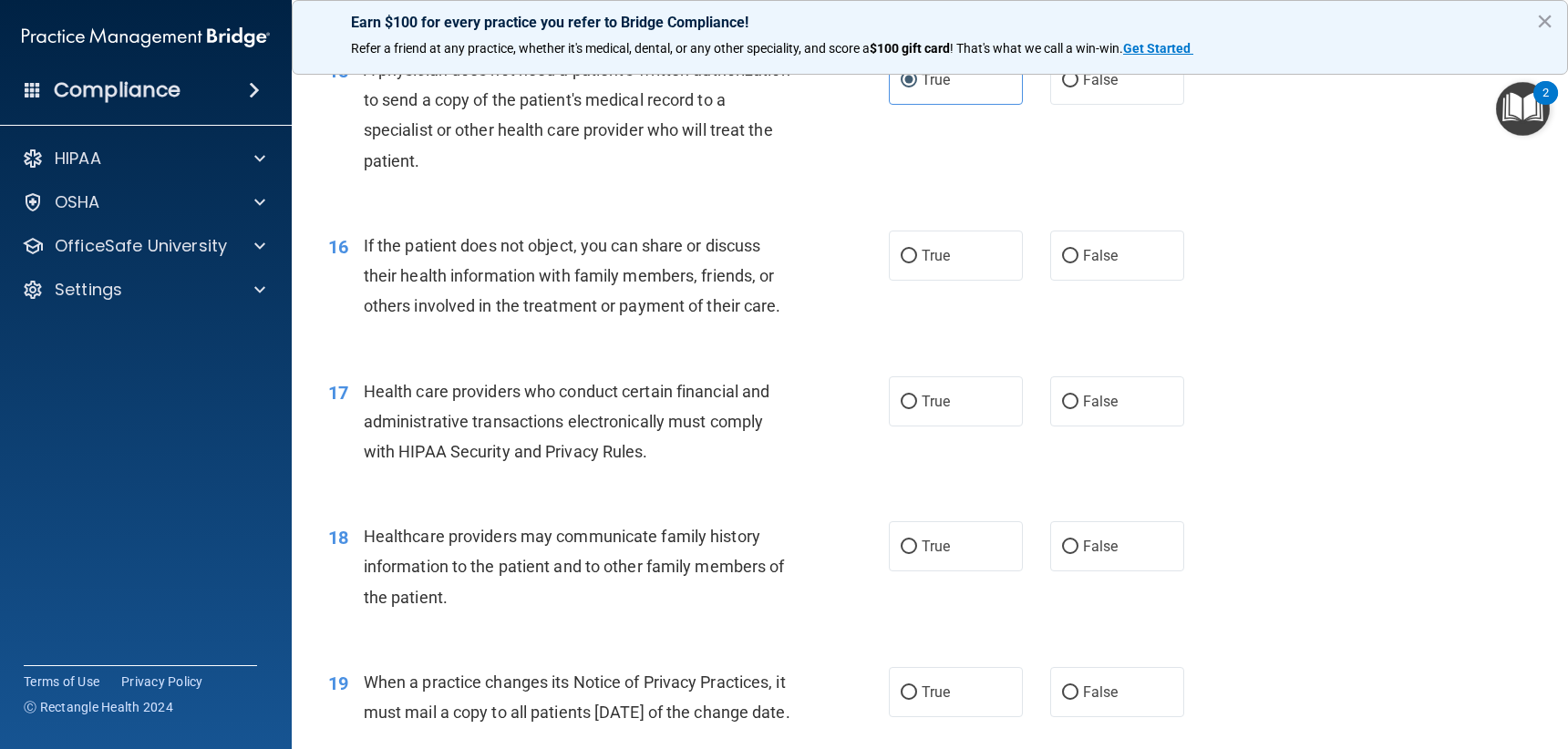
scroll to position [2278, 0]
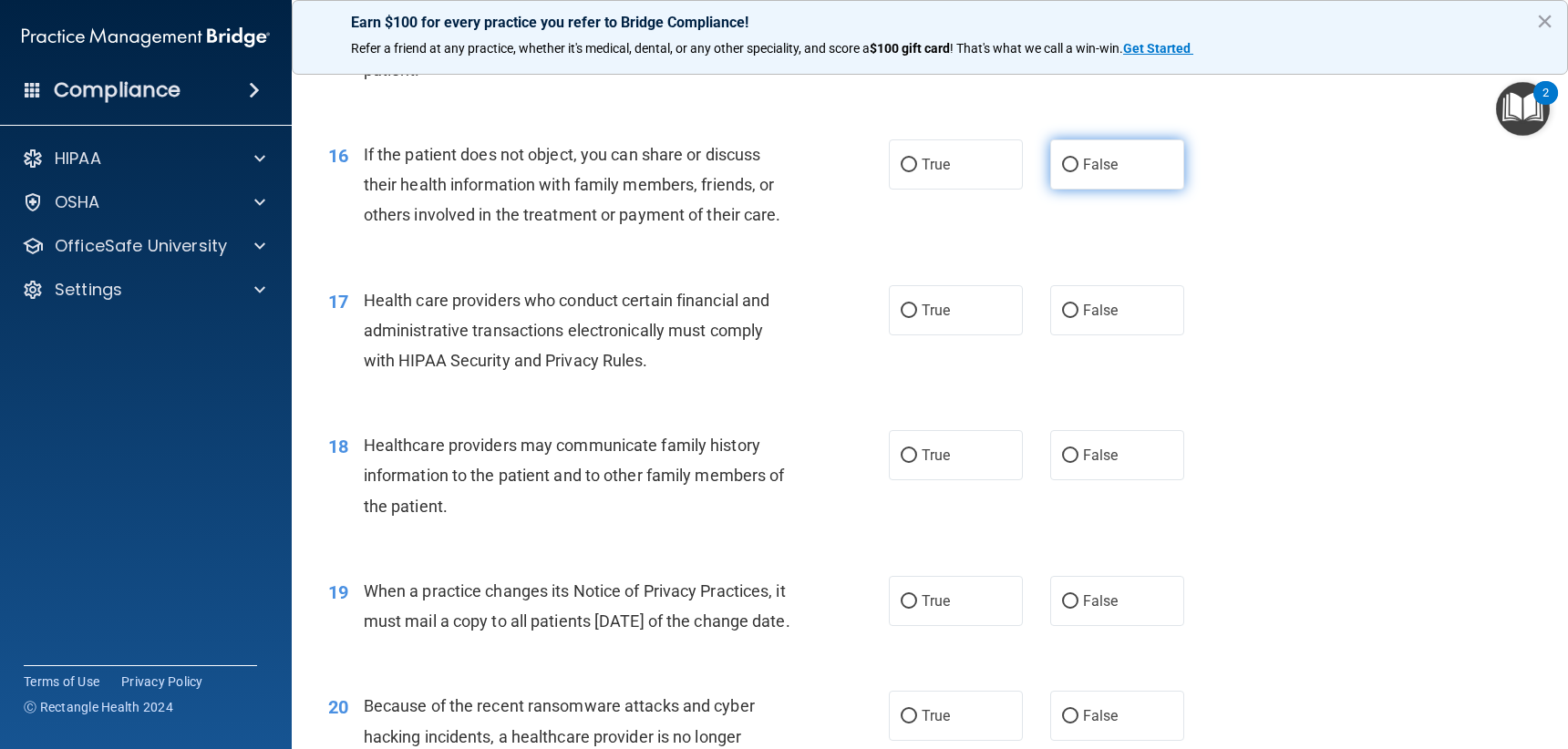
click at [1121, 157] on label "False" at bounding box center [1117, 165] width 134 height 50
click at [1079, 159] on input "False" at bounding box center [1070, 166] width 17 height 14
radio input "true"
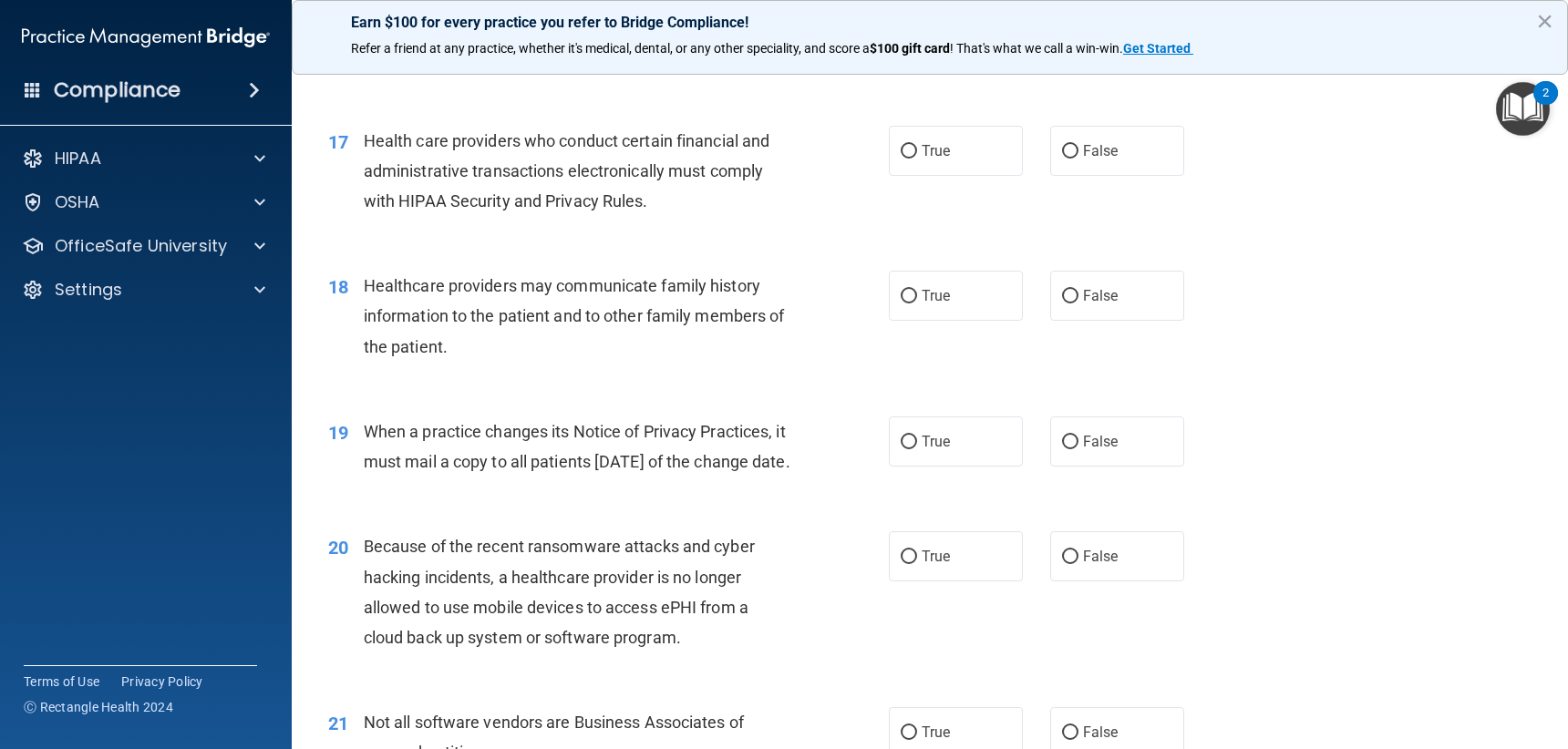
scroll to position [2460, 0]
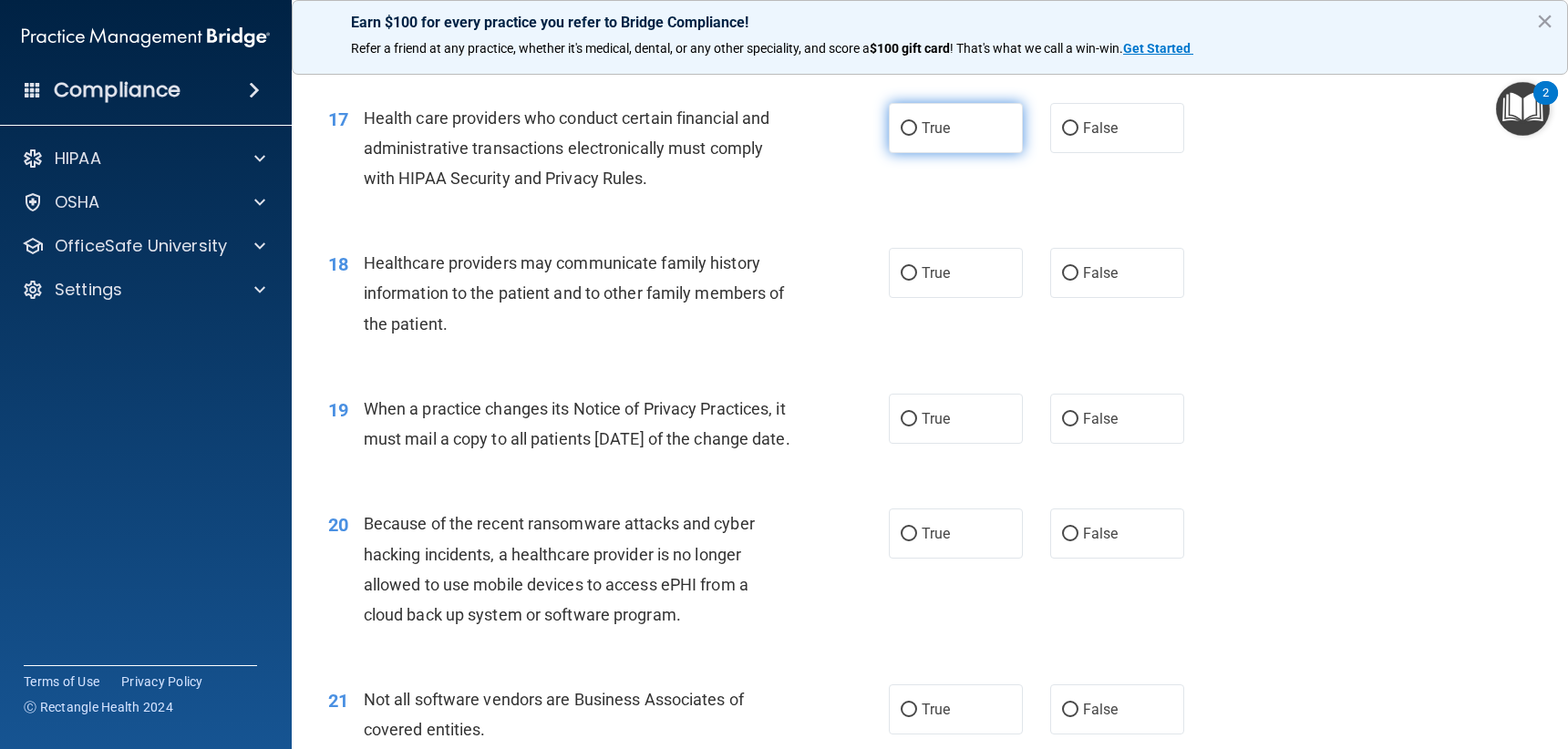
click at [933, 145] on label "True" at bounding box center [955, 128] width 134 height 50
click at [917, 136] on input "True" at bounding box center [909, 129] width 17 height 14
radio input "true"
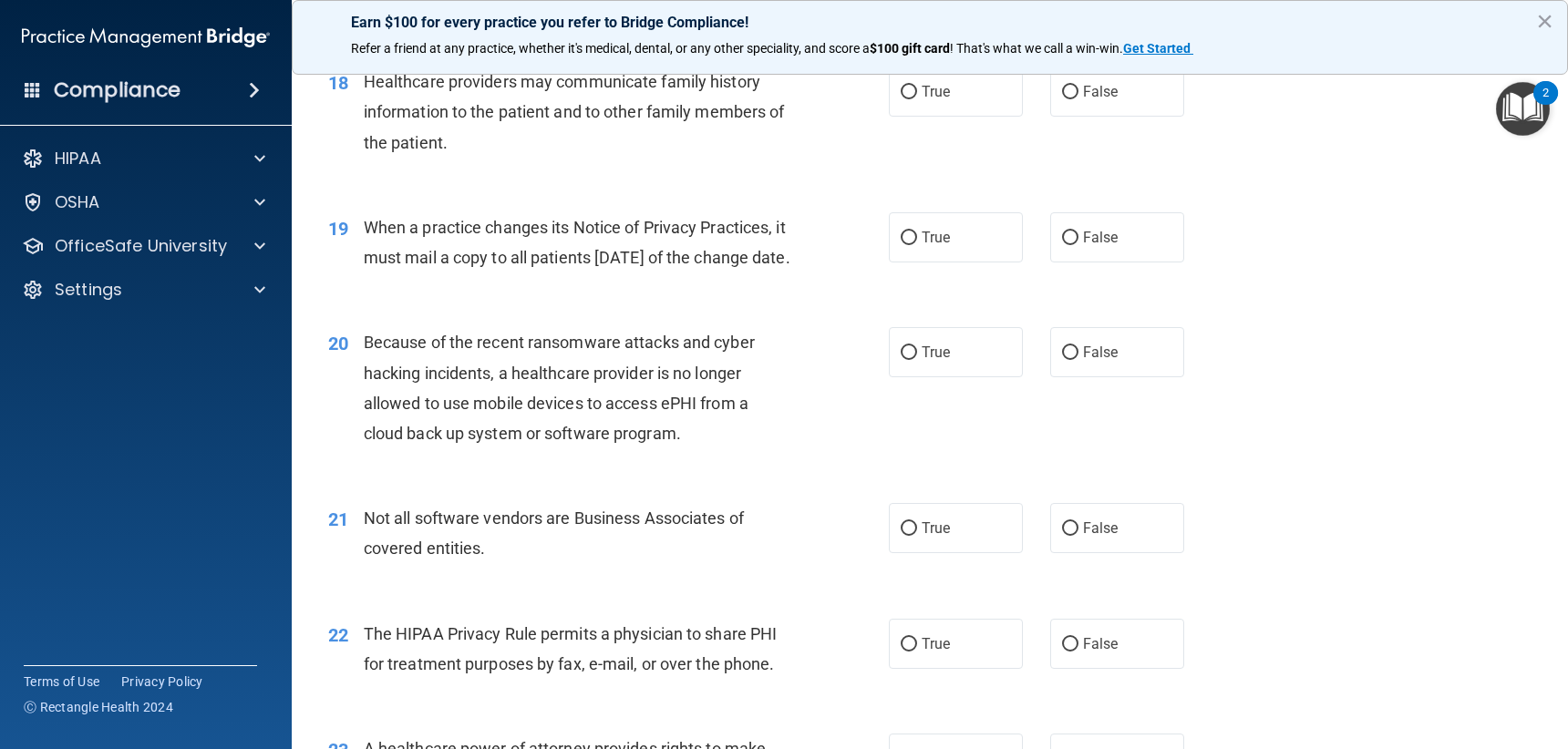
scroll to position [2643, 0]
click at [1090, 98] on span "False" at bounding box center [1101, 91] width 36 height 18
click at [1079, 98] on input "False" at bounding box center [1070, 92] width 17 height 14
radio input "true"
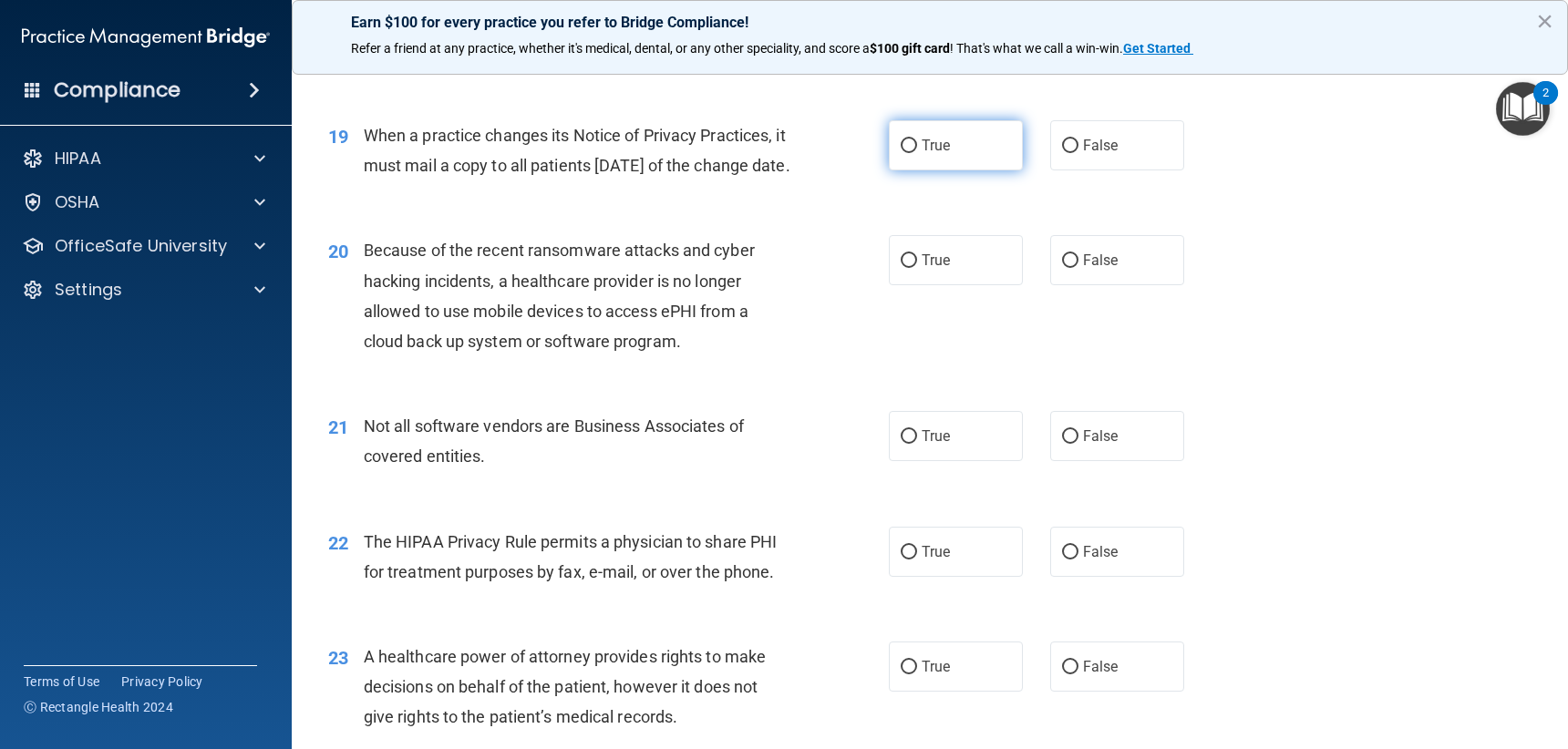
click at [889, 150] on label "True" at bounding box center [955, 146] width 134 height 50
click at [901, 150] on input "True" at bounding box center [909, 146] width 17 height 14
radio input "true"
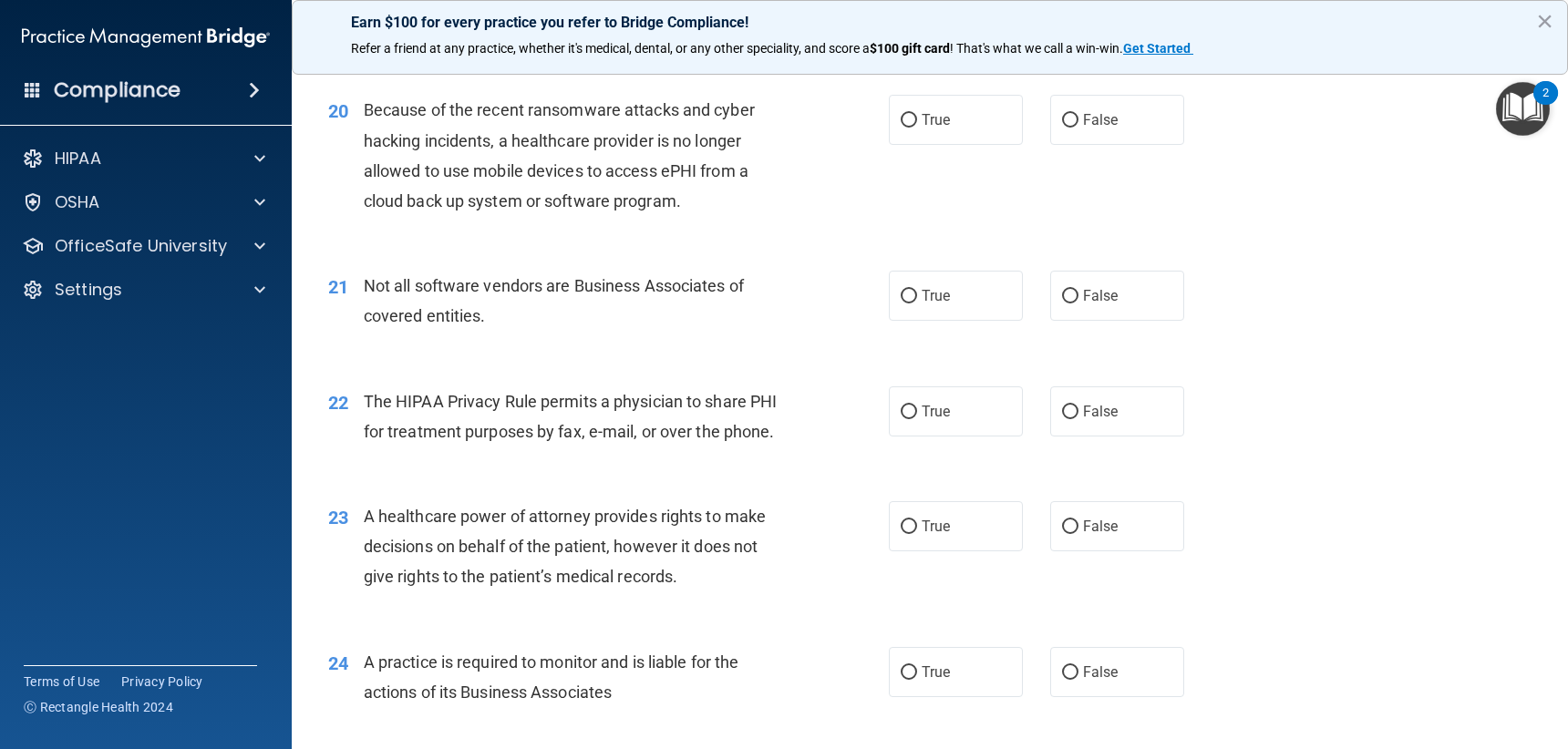
scroll to position [2916, 0]
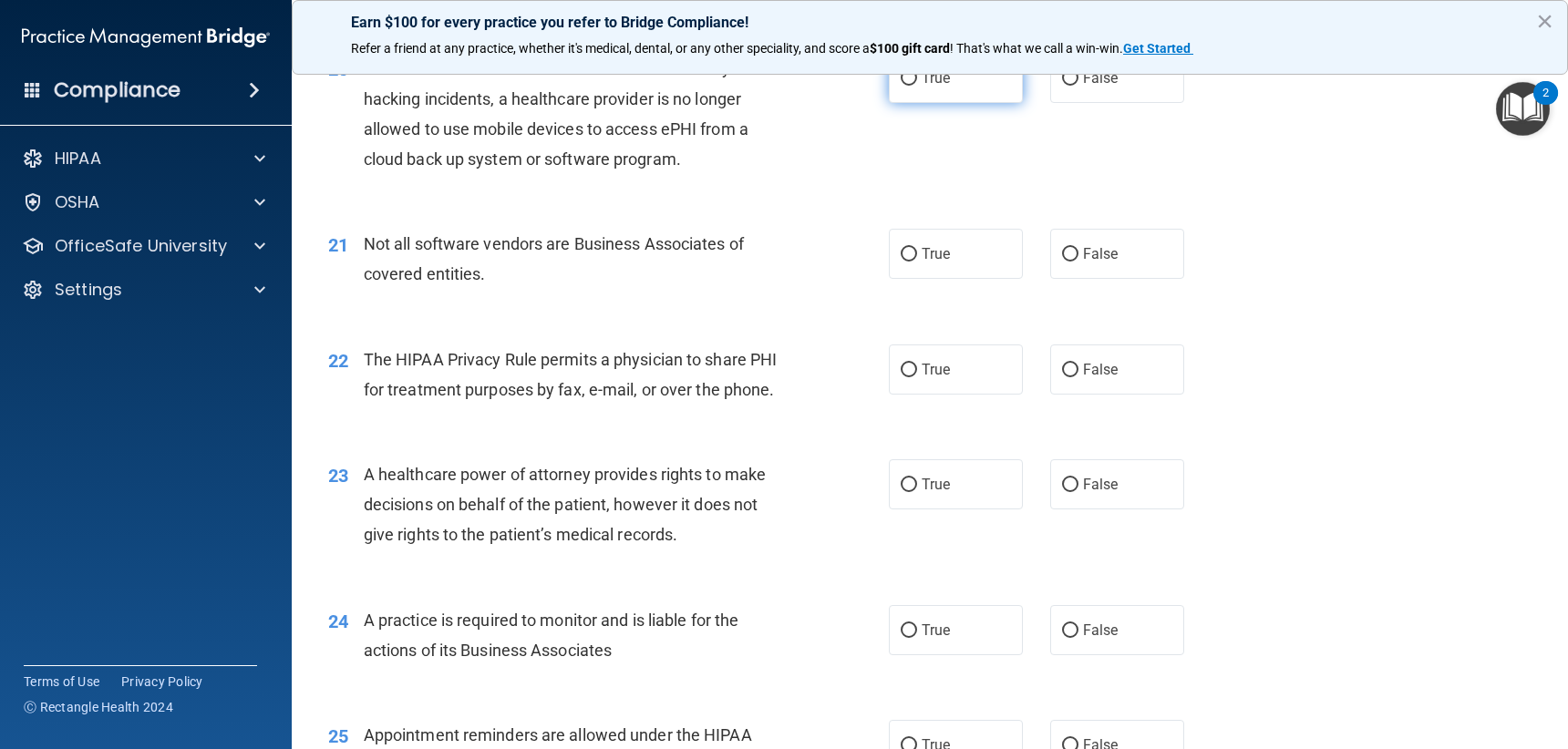
click at [938, 103] on label "True" at bounding box center [955, 79] width 134 height 50
click at [917, 86] on input "True" at bounding box center [909, 79] width 17 height 14
radio input "true"
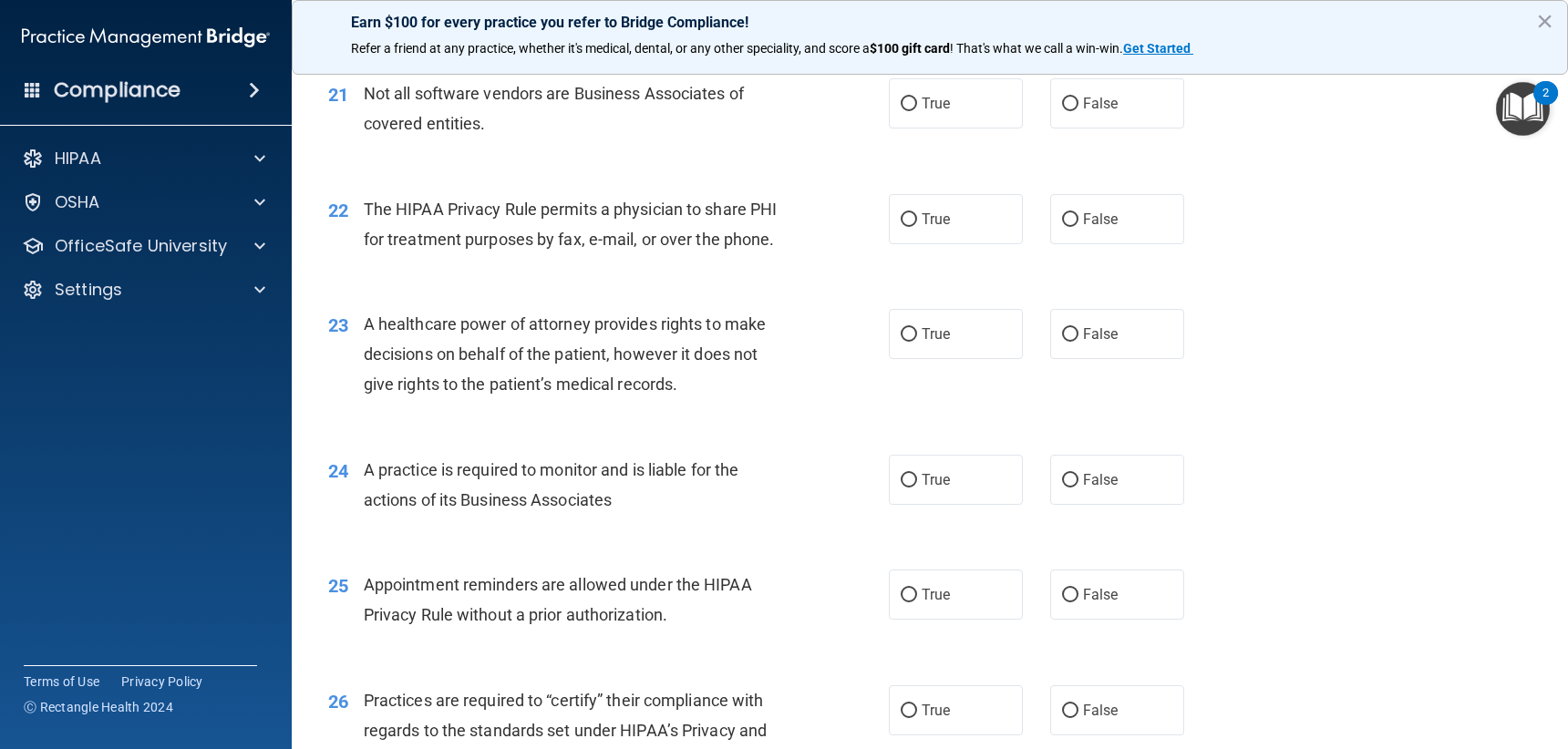
scroll to position [3098, 0]
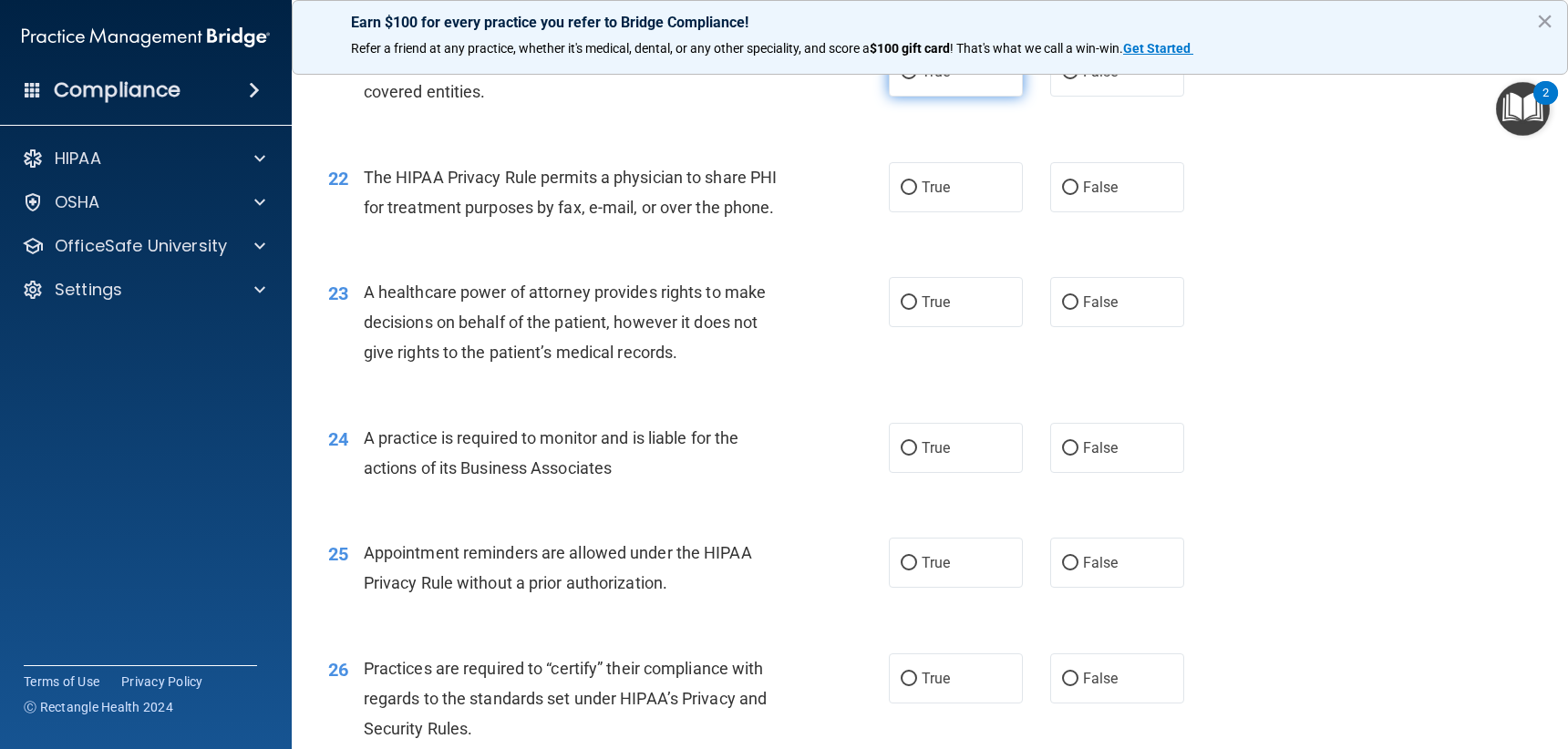
click at [932, 89] on label "True" at bounding box center [955, 72] width 134 height 50
click at [917, 79] on input "True" at bounding box center [909, 72] width 17 height 14
radio input "true"
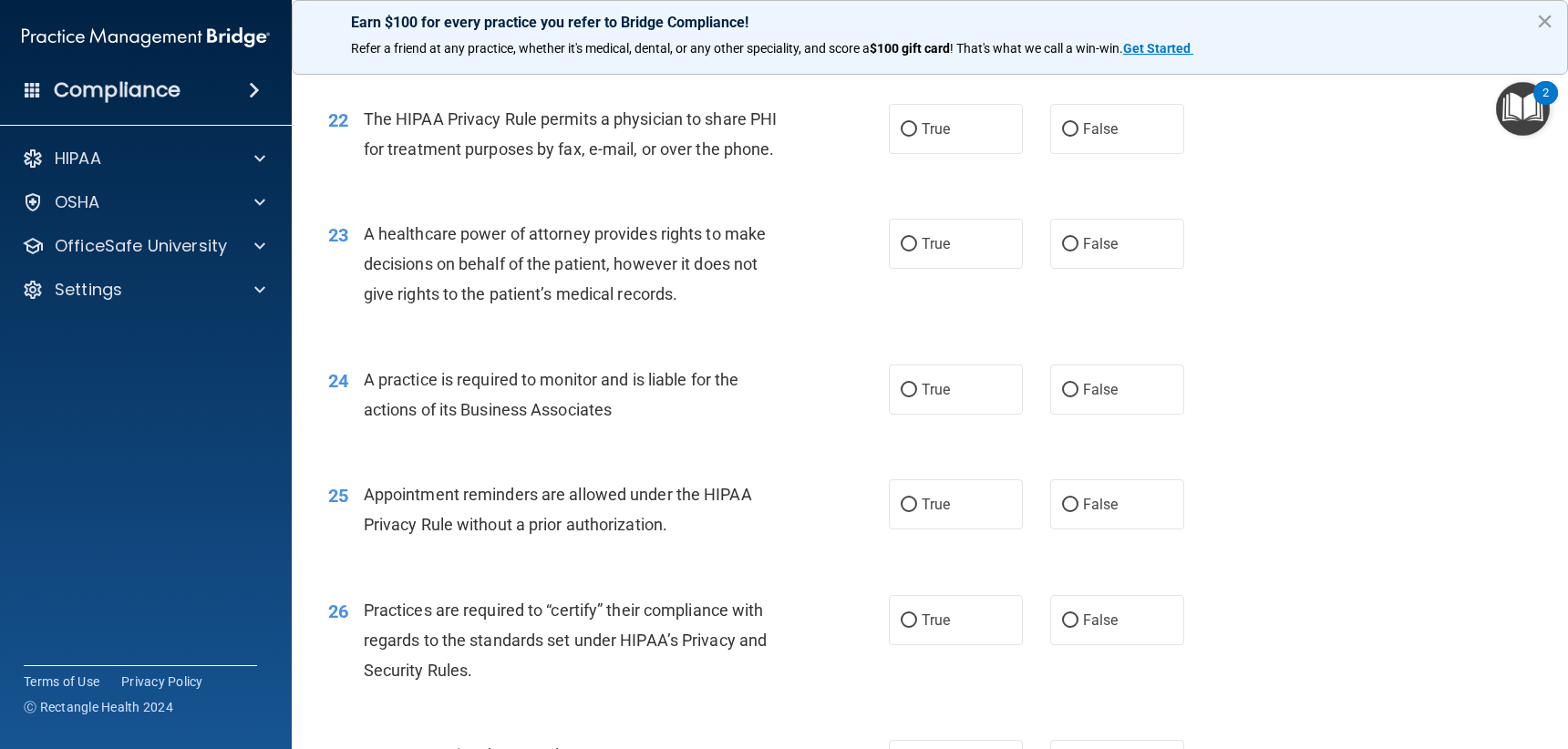
scroll to position [3190, 0]
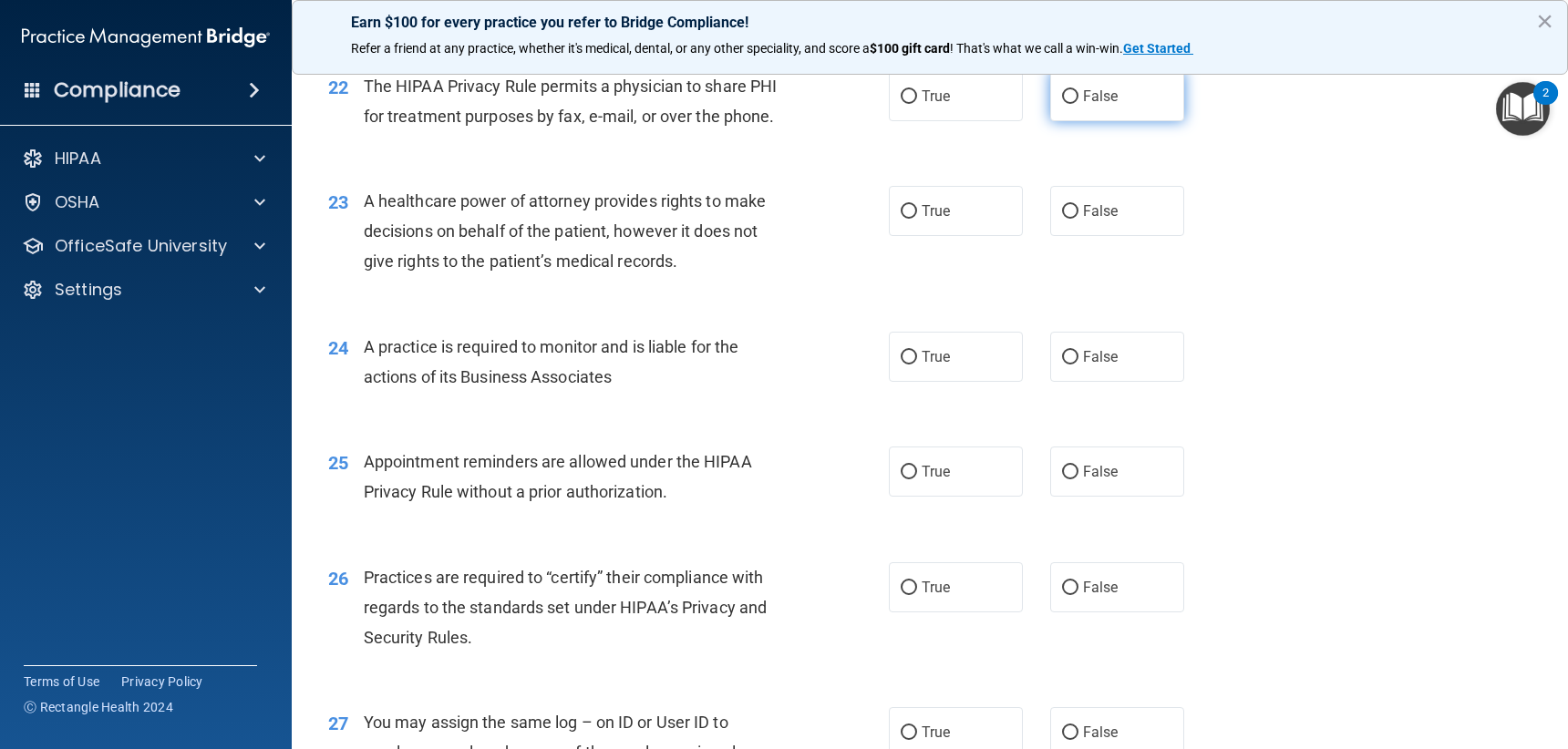
click at [1118, 122] on label "False" at bounding box center [1117, 96] width 134 height 50
click at [1079, 104] on input "False" at bounding box center [1070, 96] width 17 height 14
radio input "true"
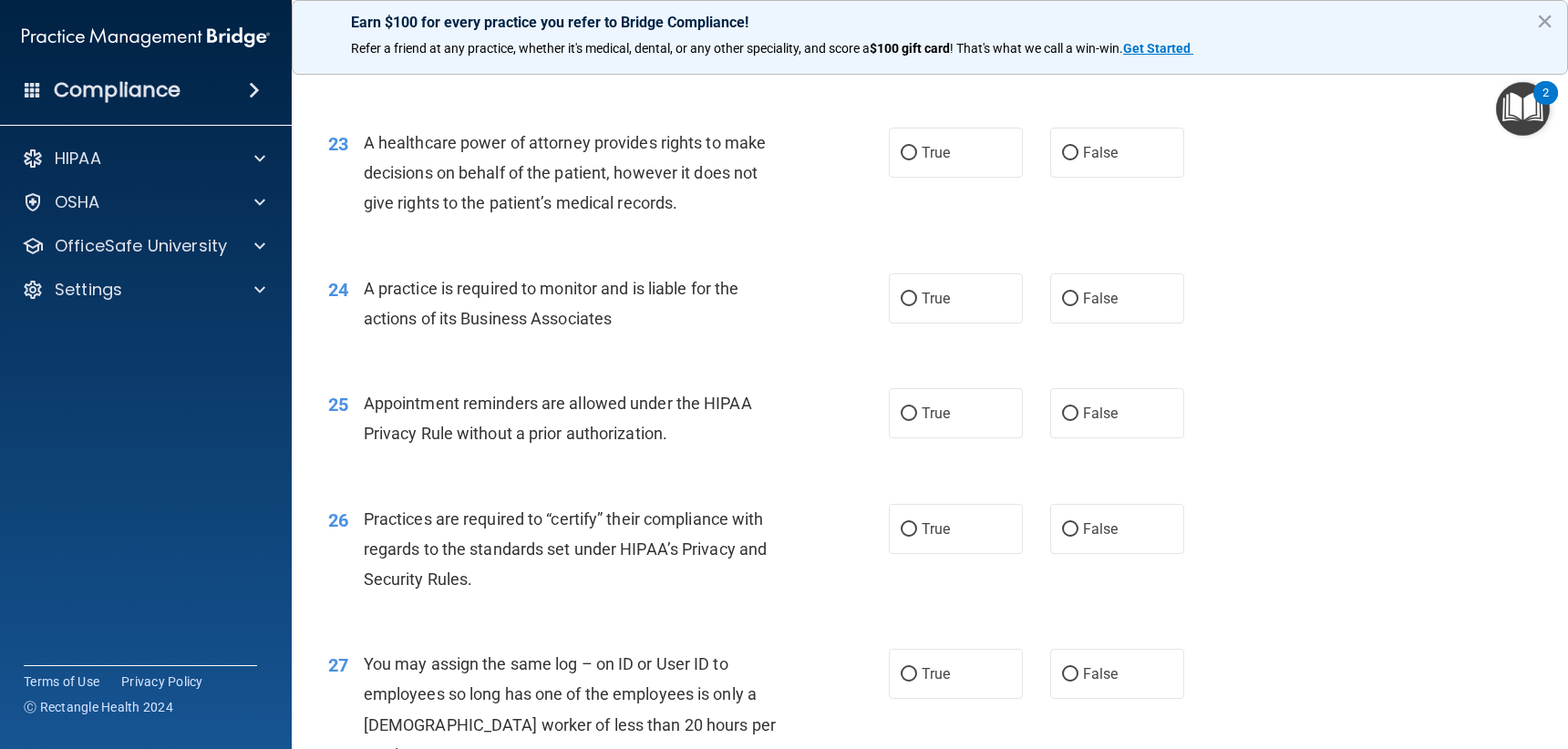
scroll to position [3280, 0]
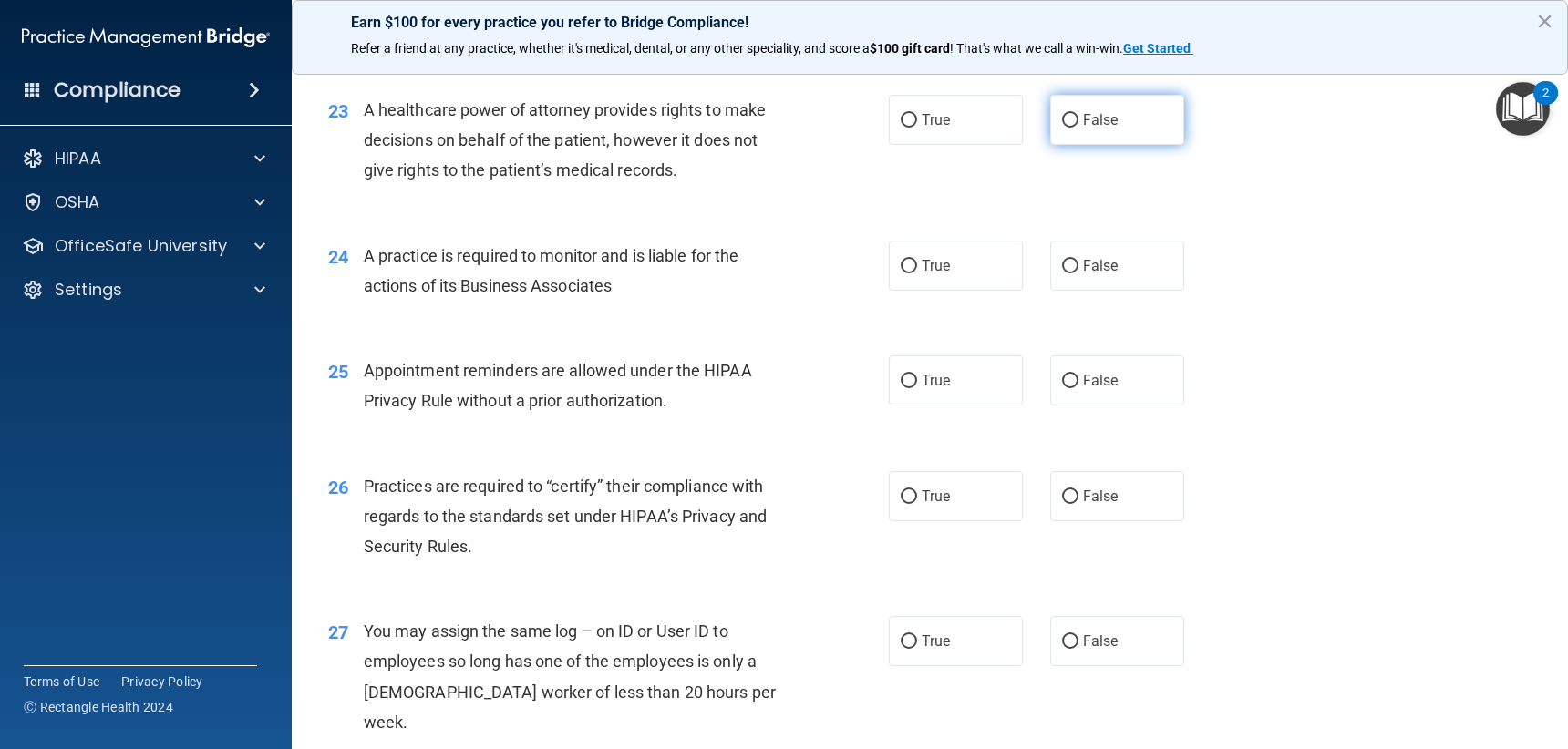
click at [1115, 145] on label "False" at bounding box center [1117, 120] width 134 height 50
click at [1079, 127] on input "False" at bounding box center [1070, 121] width 17 height 14
radio input "true"
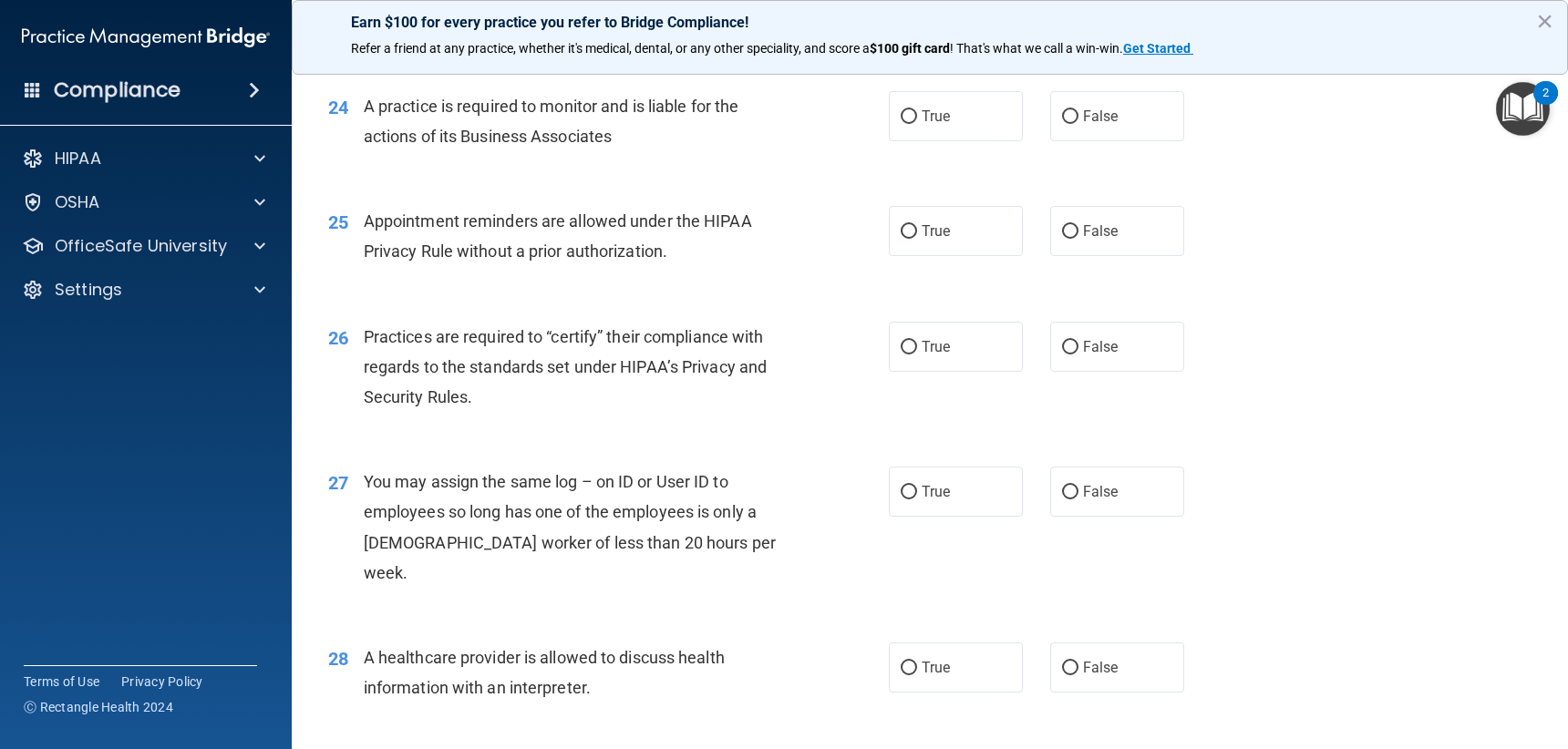
scroll to position [3463, 0]
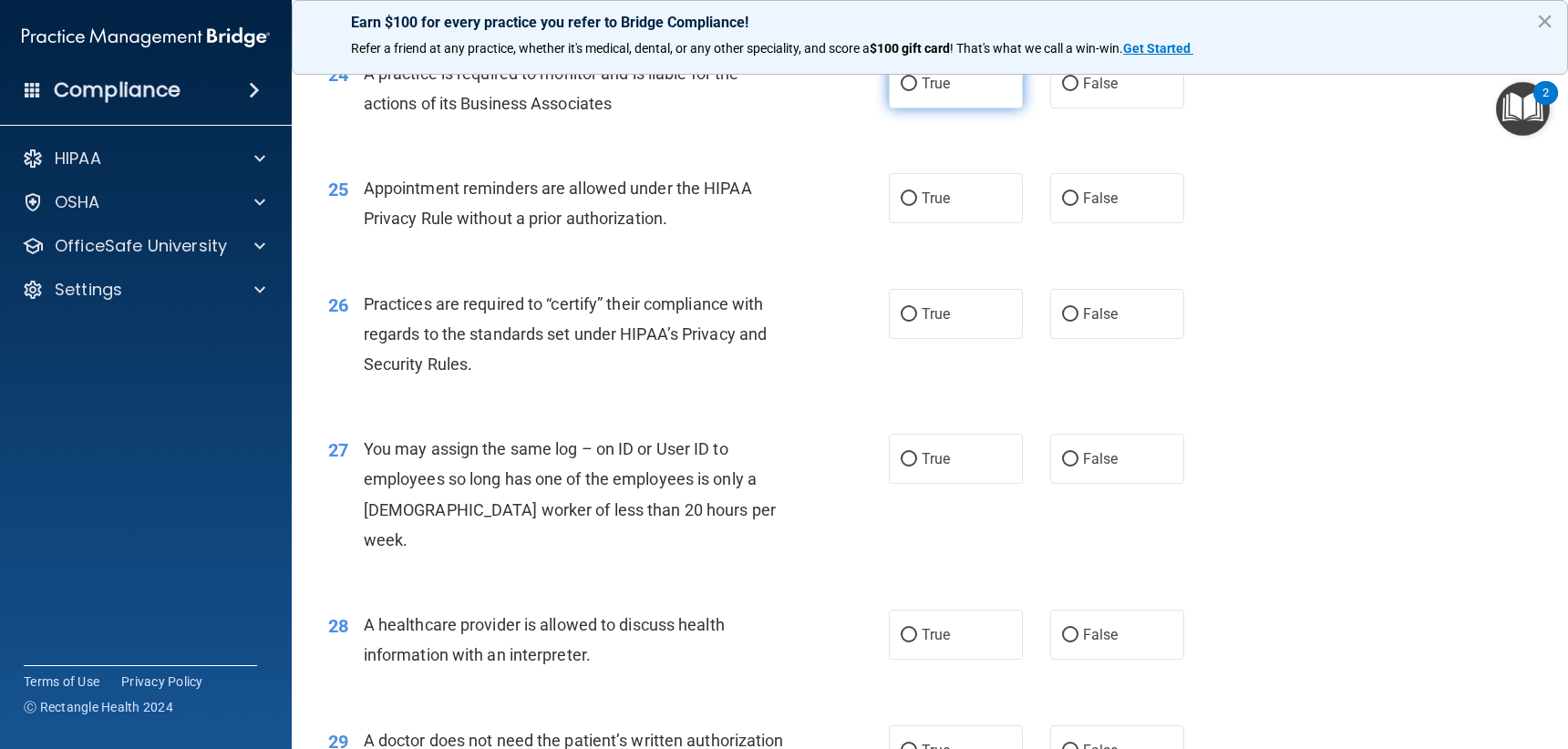
click at [927, 108] on label "True" at bounding box center [955, 83] width 134 height 50
click at [917, 91] on input "True" at bounding box center [909, 84] width 17 height 14
radio input "true"
click at [1067, 94] on label "False" at bounding box center [1117, 83] width 134 height 50
click at [1067, 91] on input "False" at bounding box center [1070, 84] width 17 height 14
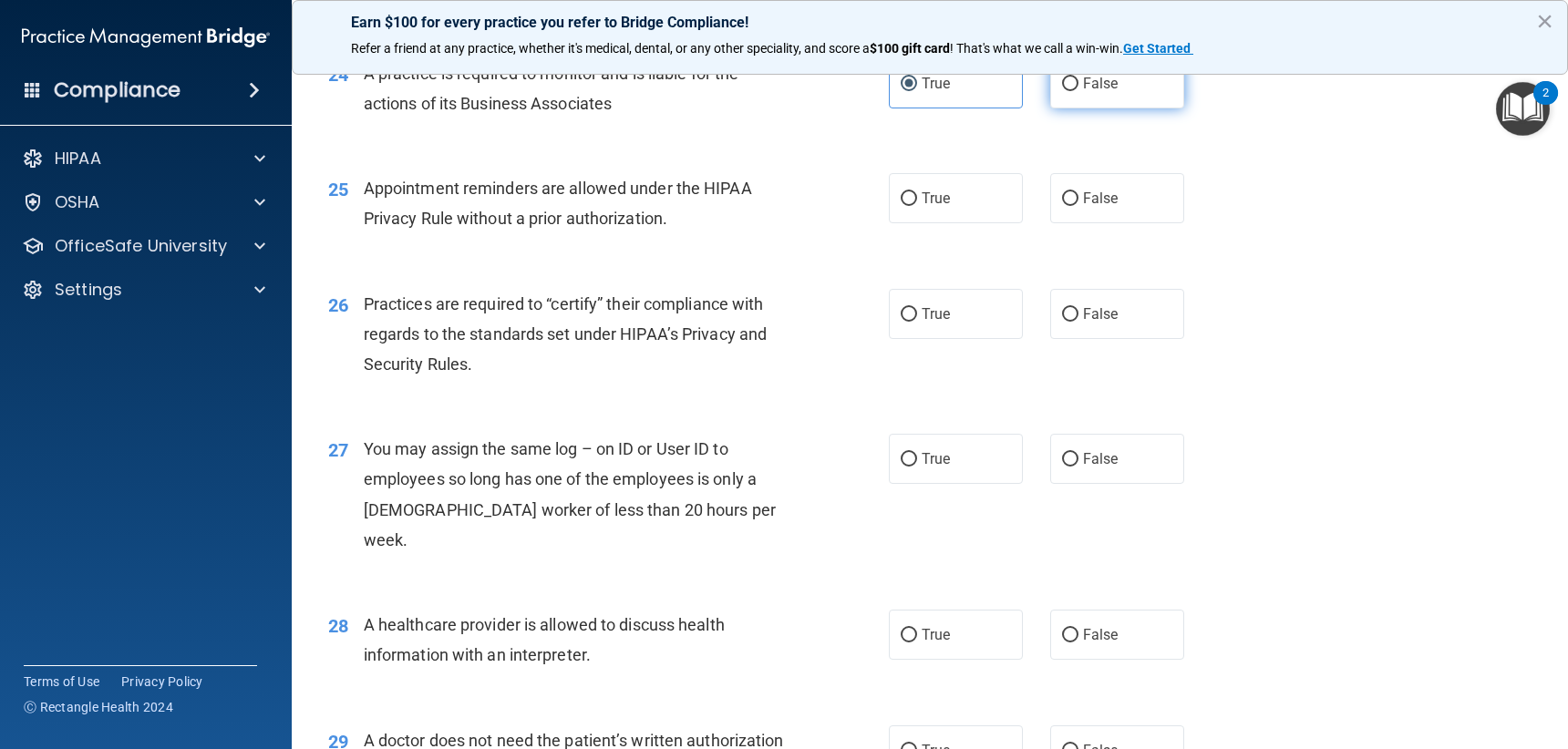
radio input "true"
radio input "false"
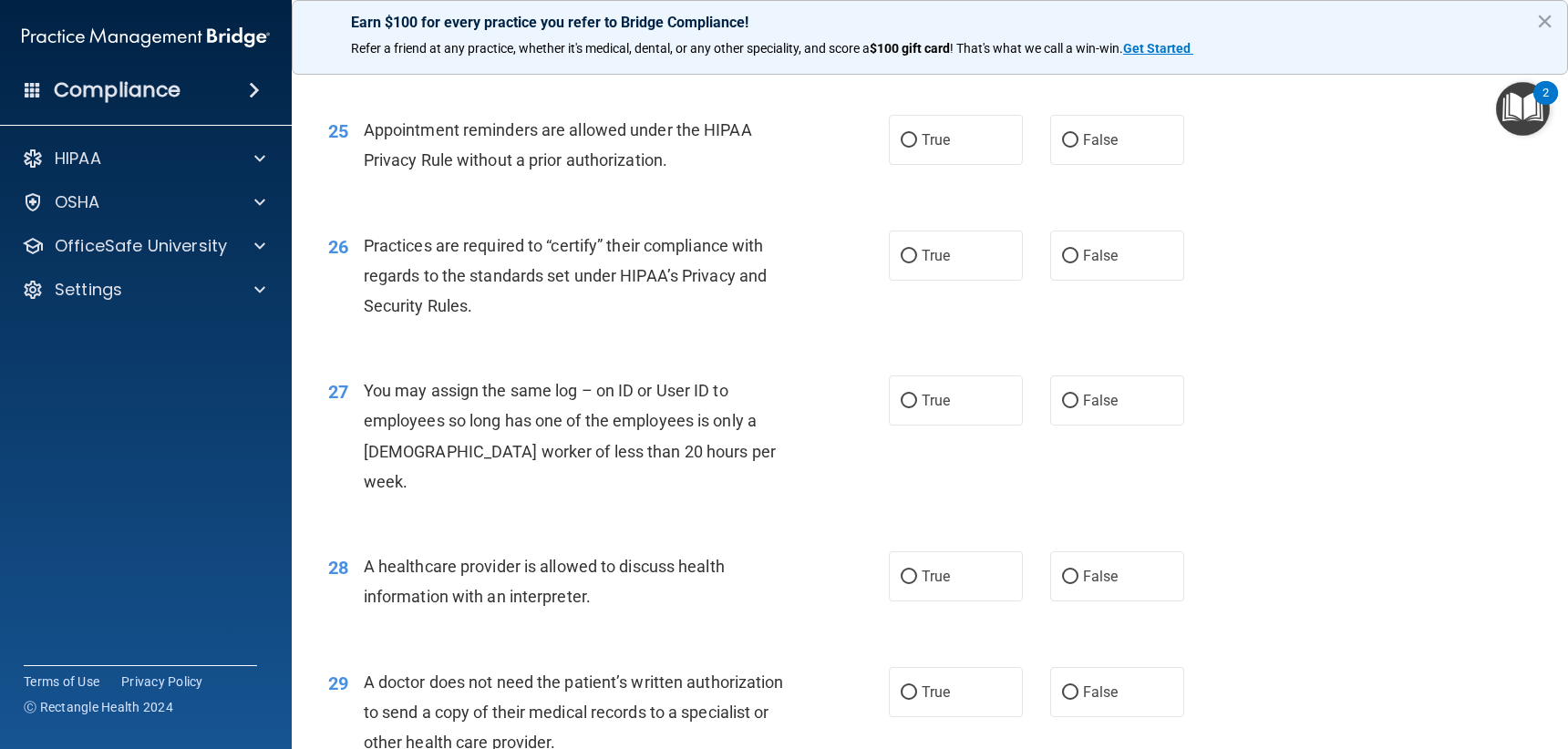
scroll to position [3553, 0]
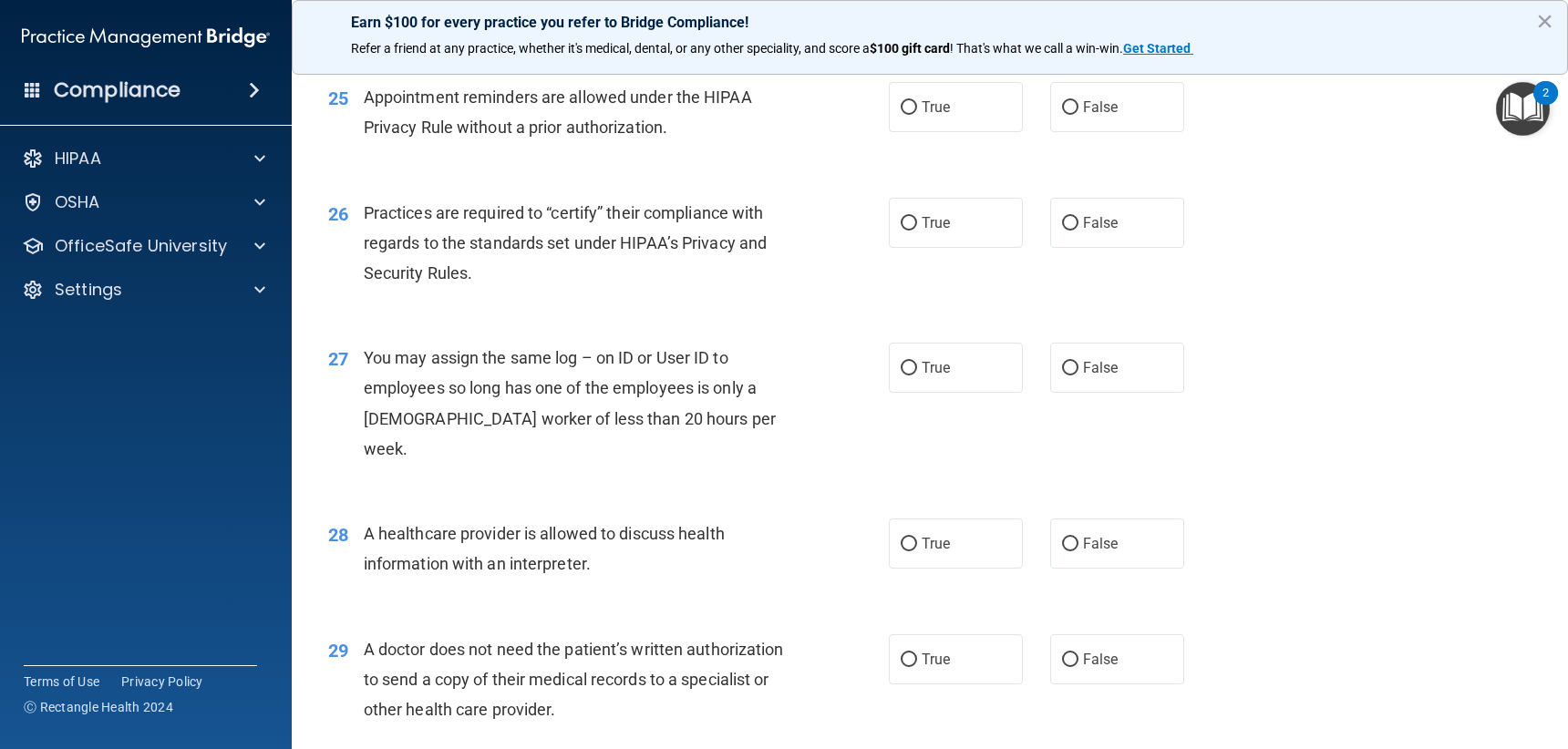
click at [1092, 171] on div "25 Appointment reminders are allowed under the HIPAA Privacy Rule without a pri…" at bounding box center [929, 116] width 1230 height 115
click at [1096, 116] on span "False" at bounding box center [1101, 107] width 36 height 18
click at [1079, 115] on input "False" at bounding box center [1070, 108] width 17 height 14
radio input "true"
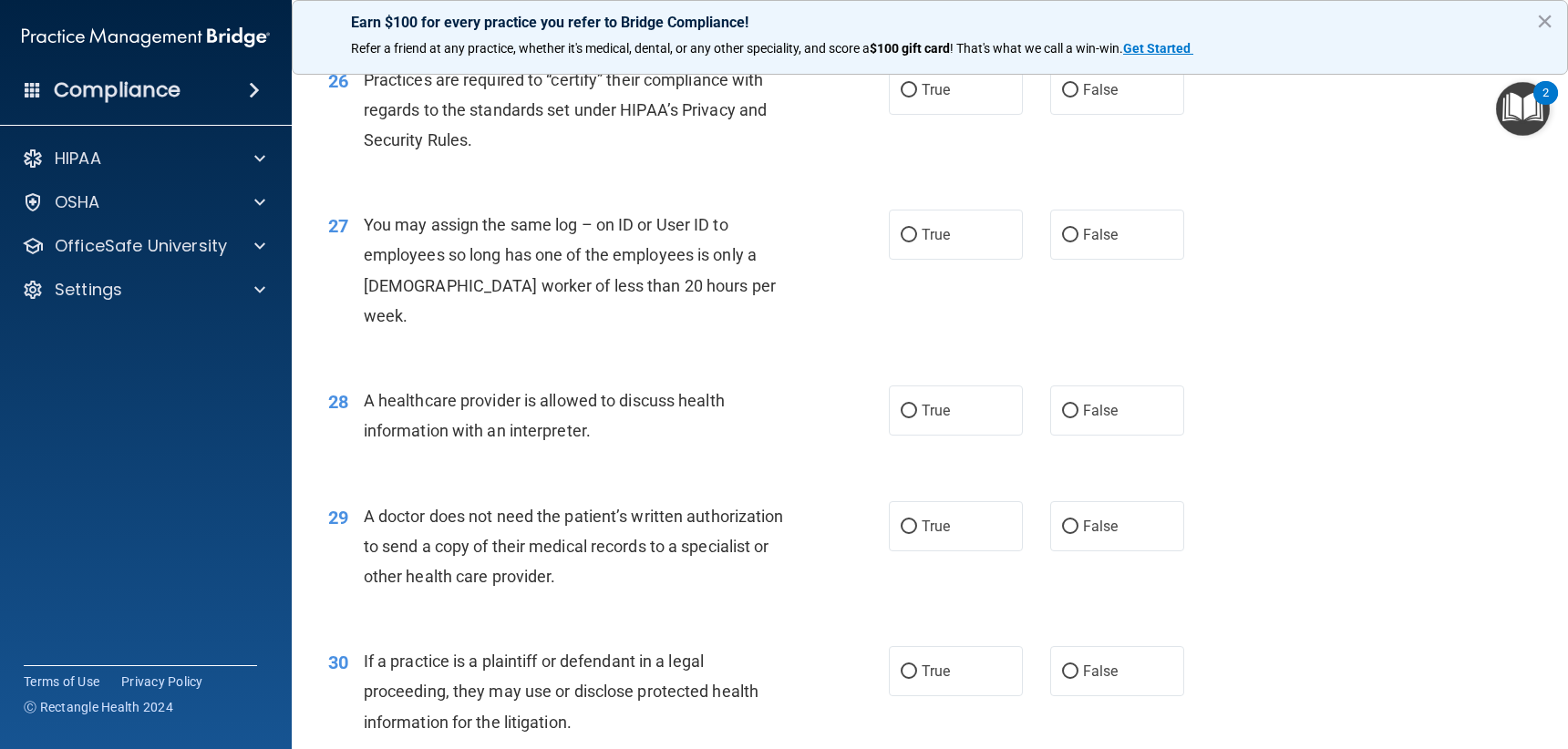
scroll to position [3645, 0]
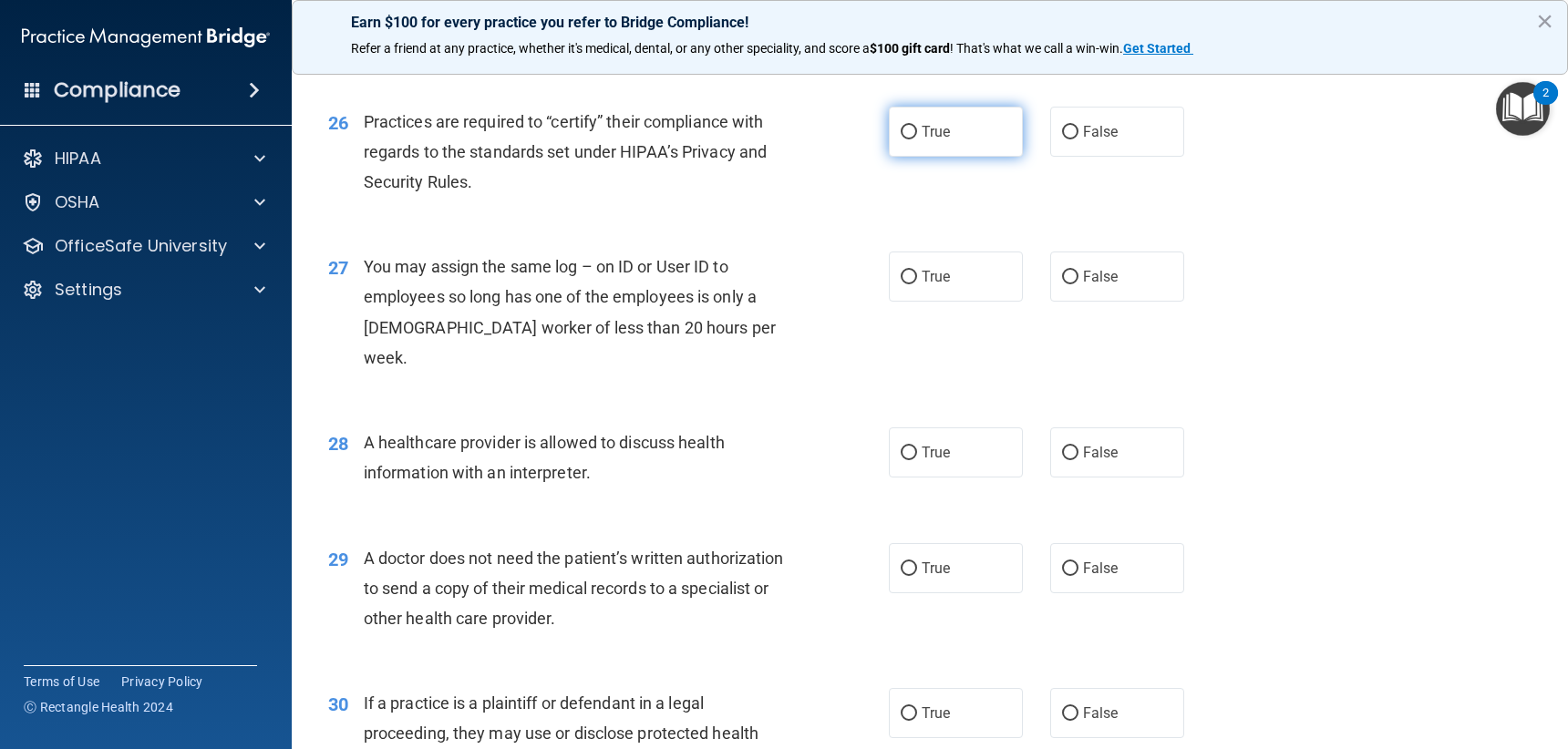
click at [977, 157] on label "True" at bounding box center [955, 132] width 134 height 50
click at [917, 139] on input "True" at bounding box center [909, 132] width 17 height 14
radio input "true"
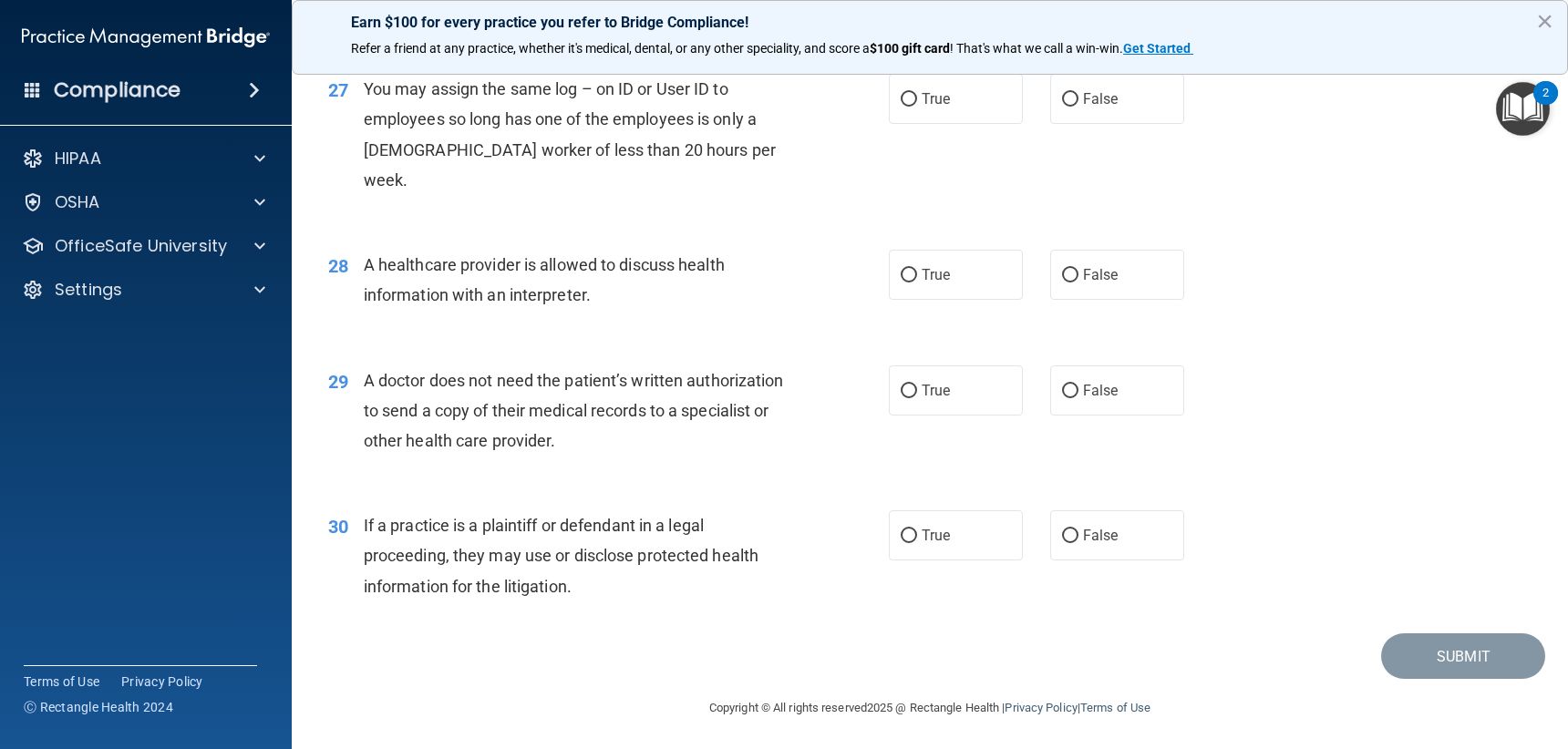
scroll to position [3825, 0]
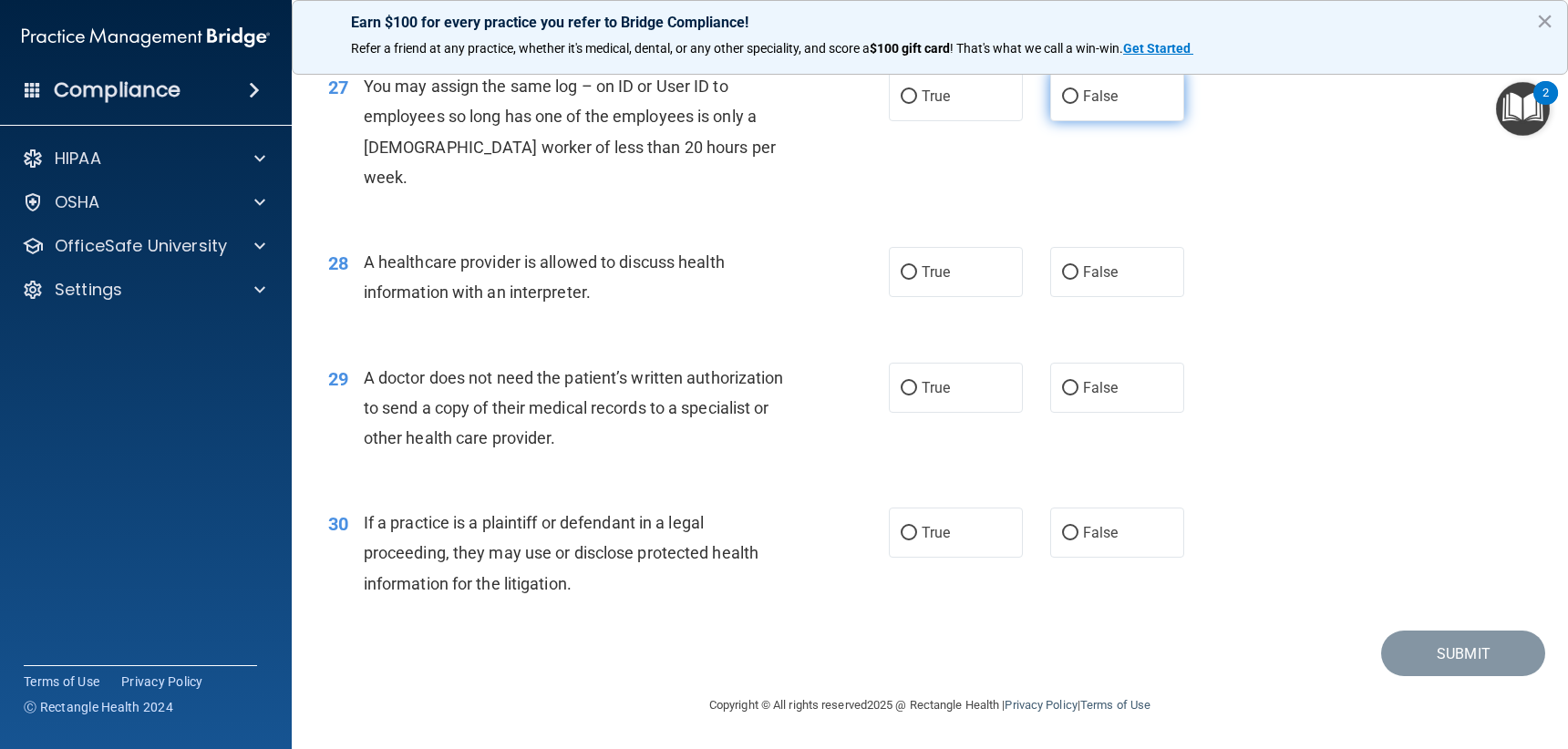
click at [1070, 122] on label "False" at bounding box center [1117, 96] width 134 height 50
click at [1070, 104] on input "False" at bounding box center [1070, 96] width 17 height 14
radio input "true"
click at [1067, 267] on input "False" at bounding box center [1070, 273] width 17 height 14
radio input "true"
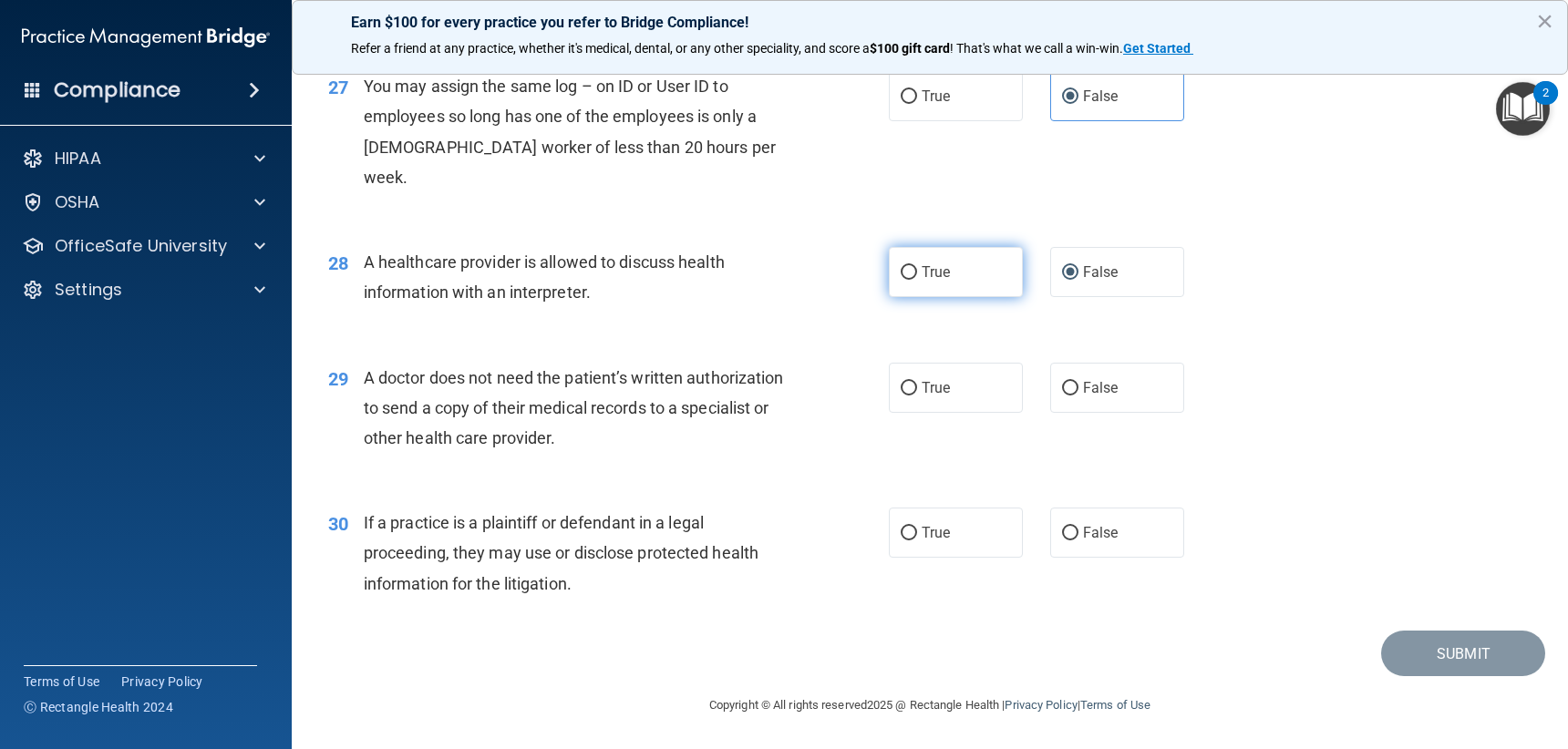
click at [938, 283] on label "True" at bounding box center [955, 272] width 134 height 50
click at [917, 280] on input "True" at bounding box center [909, 273] width 17 height 14
radio input "true"
radio input "false"
click at [930, 386] on span "True" at bounding box center [936, 387] width 28 height 18
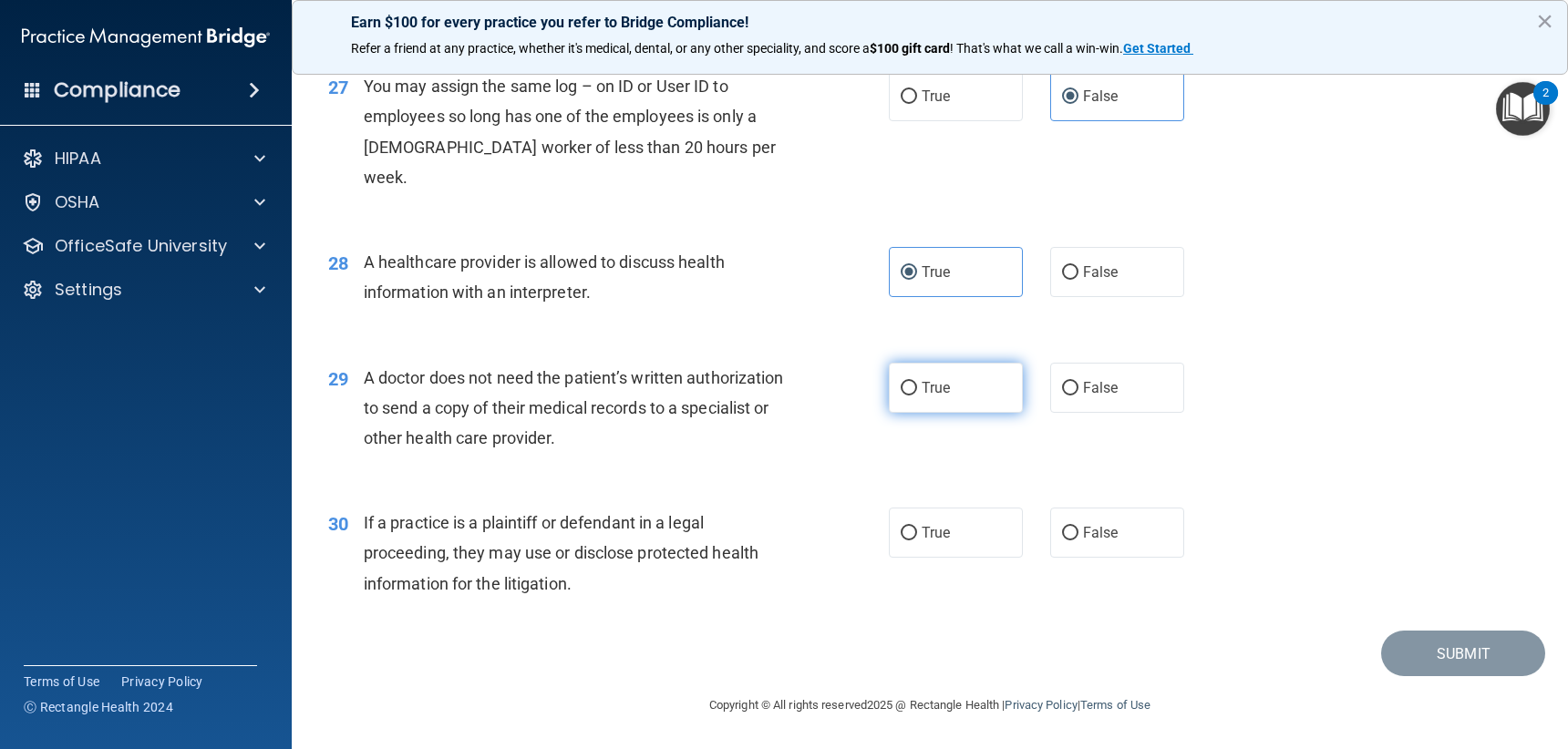
click at [917, 386] on input "True" at bounding box center [909, 388] width 17 height 14
radio input "true"
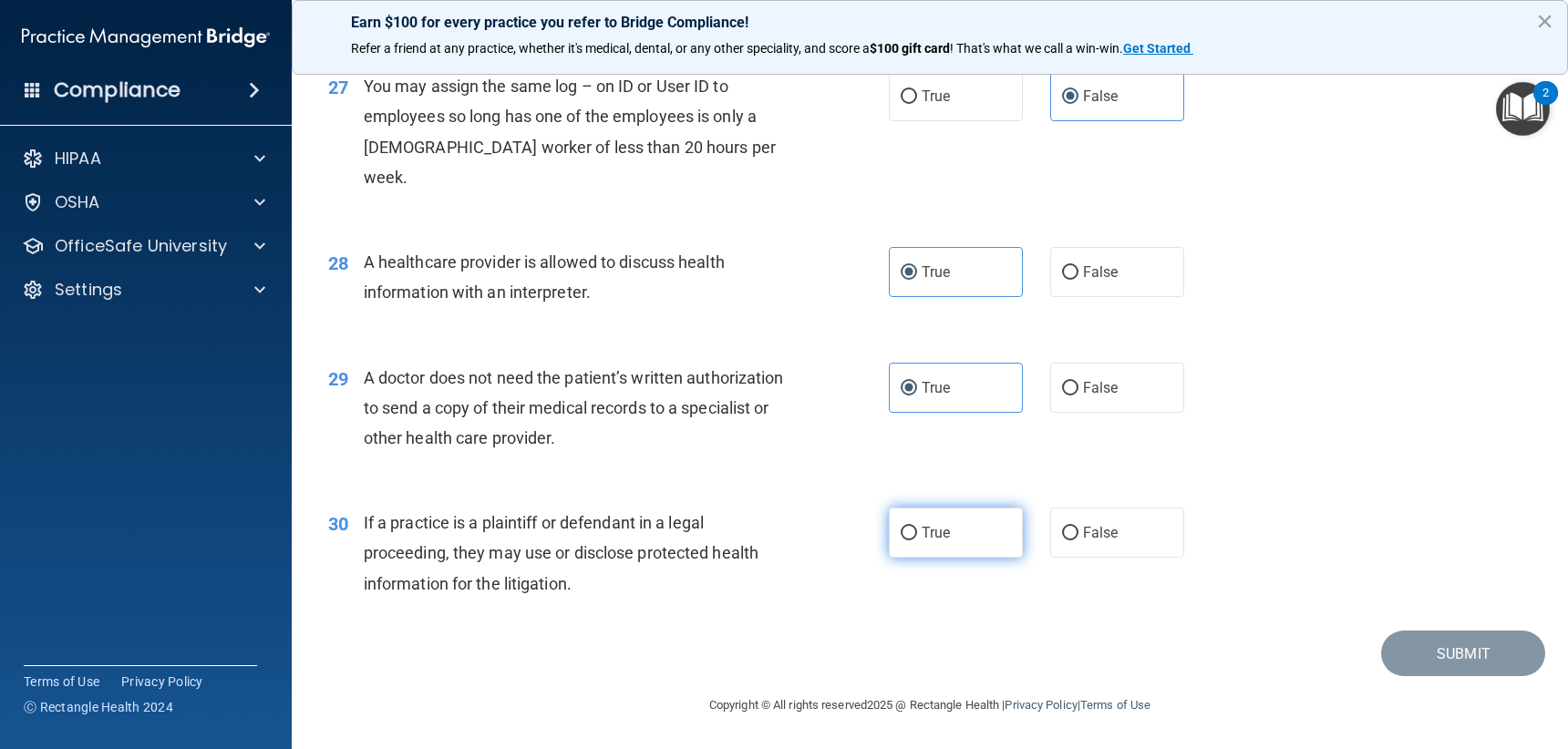
click at [976, 553] on label "True" at bounding box center [955, 533] width 134 height 50
click at [917, 540] on input "True" at bounding box center [909, 533] width 17 height 14
radio input "true"
click at [1434, 640] on button "Submit" at bounding box center [1462, 654] width 164 height 47
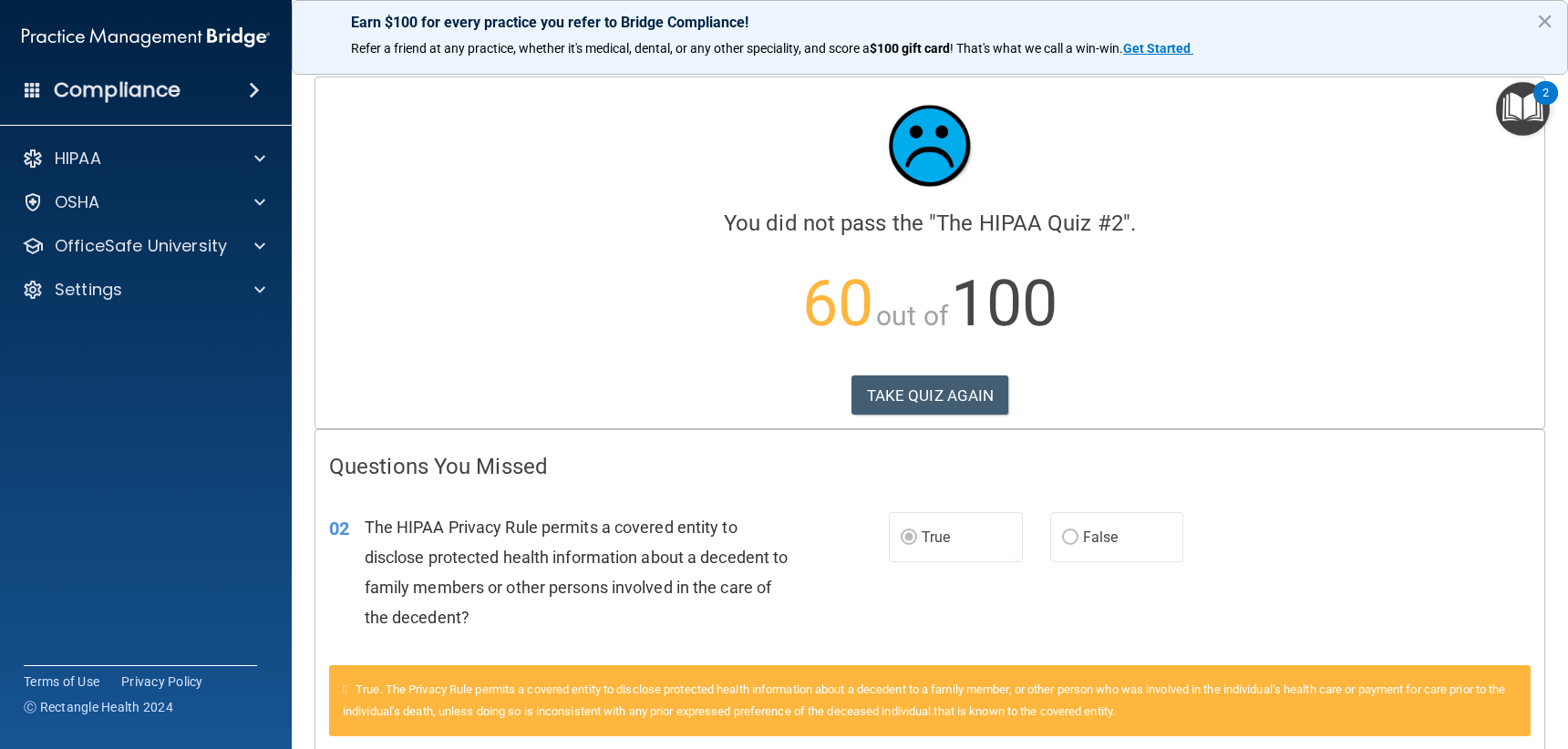
click at [903, 374] on div "Calculating your score.... You did not pass the " The HIPAA Quiz #2 ". 60 out o…" at bounding box center [930, 252] width 1229 height 351
click at [903, 390] on button "TAKE QUIZ AGAIN" at bounding box center [930, 395] width 158 height 40
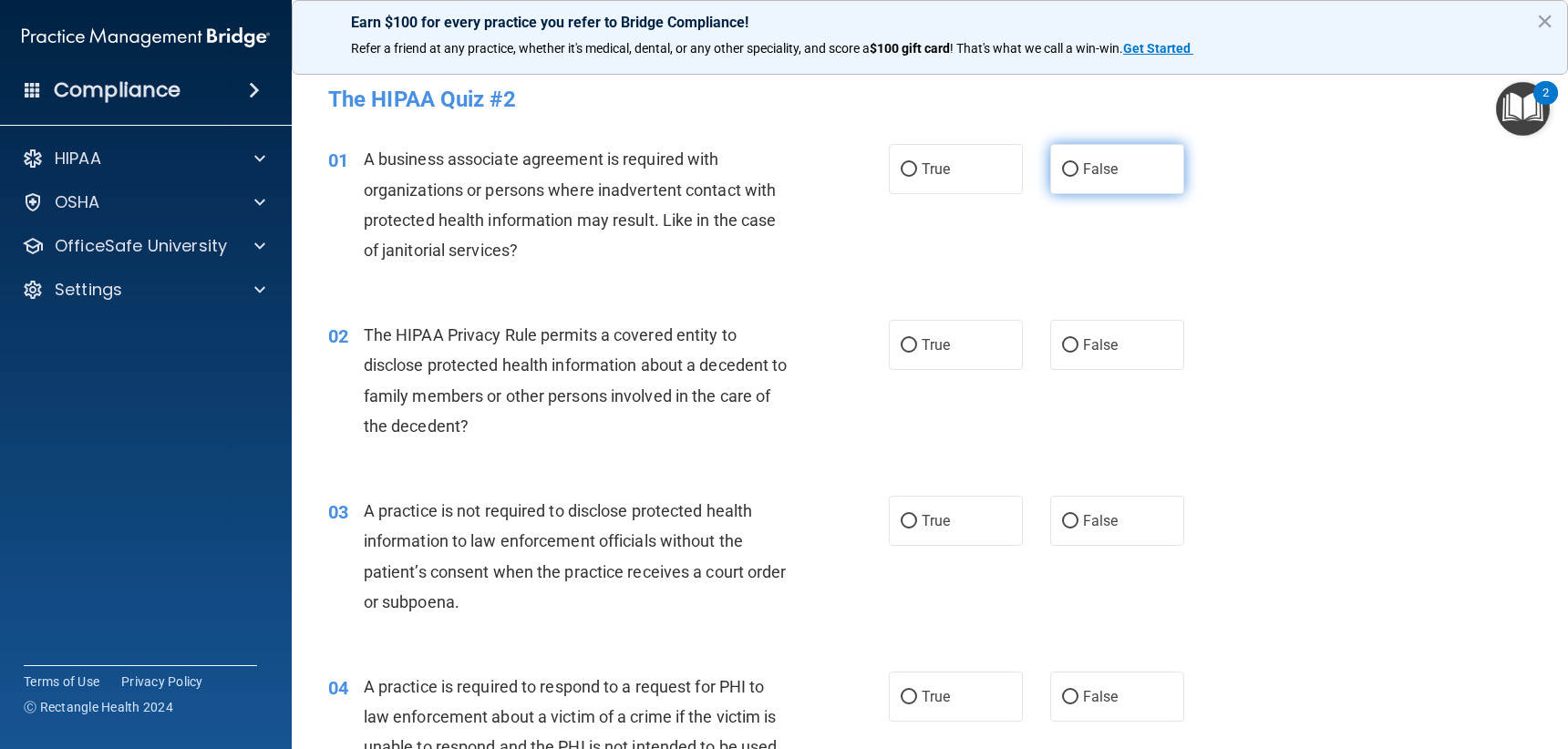
click at [1087, 162] on span "False" at bounding box center [1101, 169] width 36 height 18
click at [1079, 163] on input "False" at bounding box center [1070, 169] width 17 height 14
radio input "true"
click at [909, 161] on label "True" at bounding box center [955, 169] width 134 height 50
click at [909, 163] on input "True" at bounding box center [909, 169] width 17 height 14
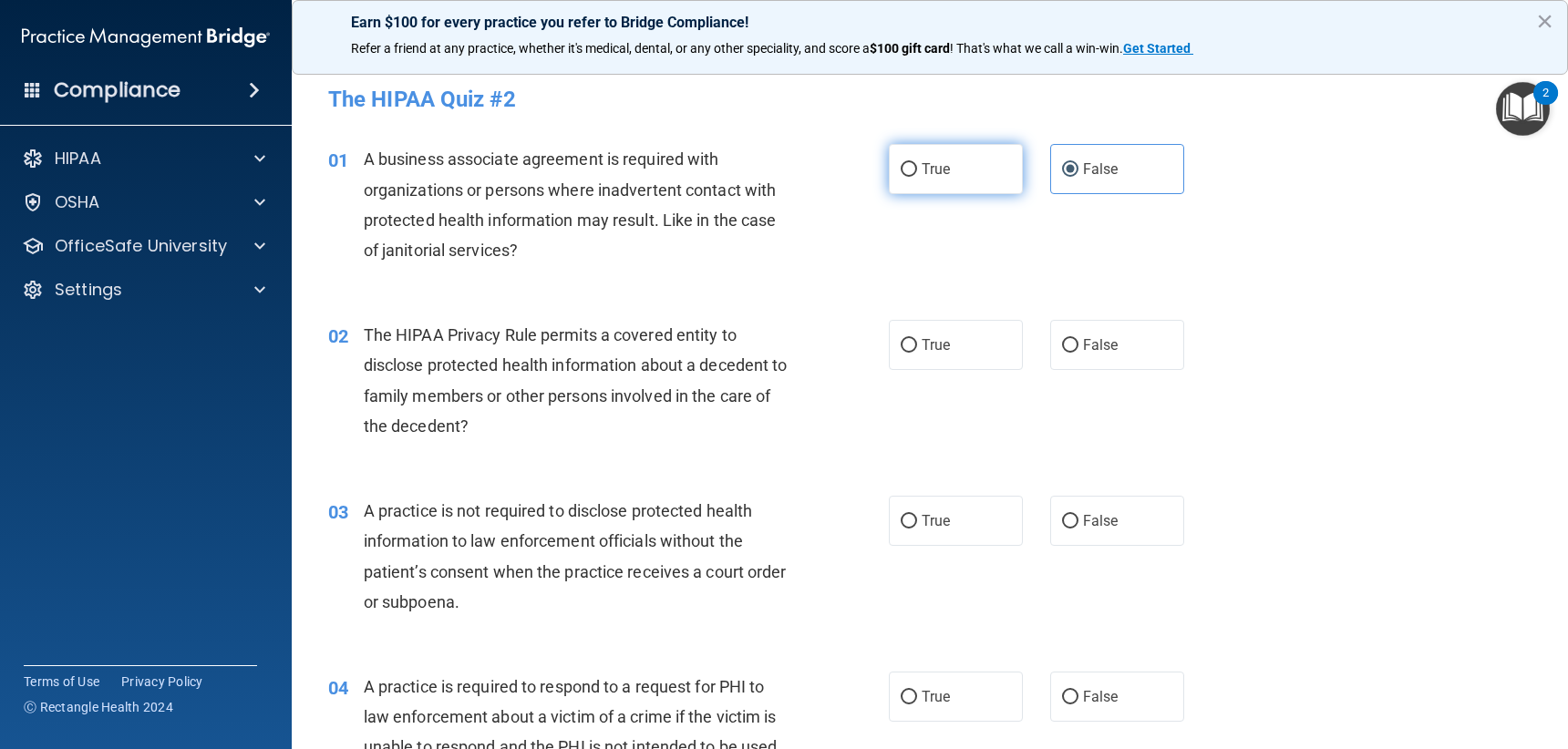
radio input "true"
click at [1069, 165] on input "False" at bounding box center [1070, 169] width 17 height 14
radio input "true"
radio input "false"
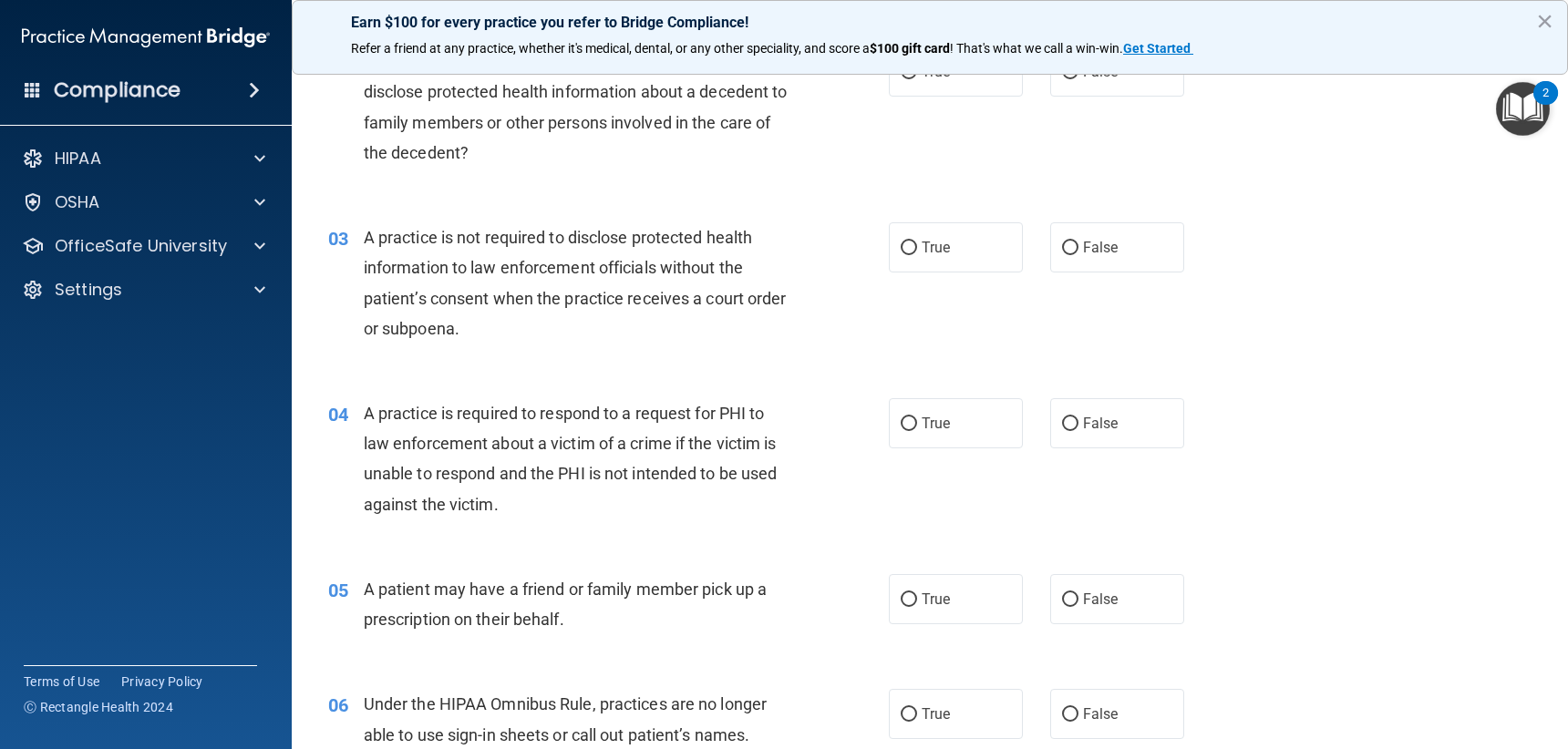
scroll to position [182, 0]
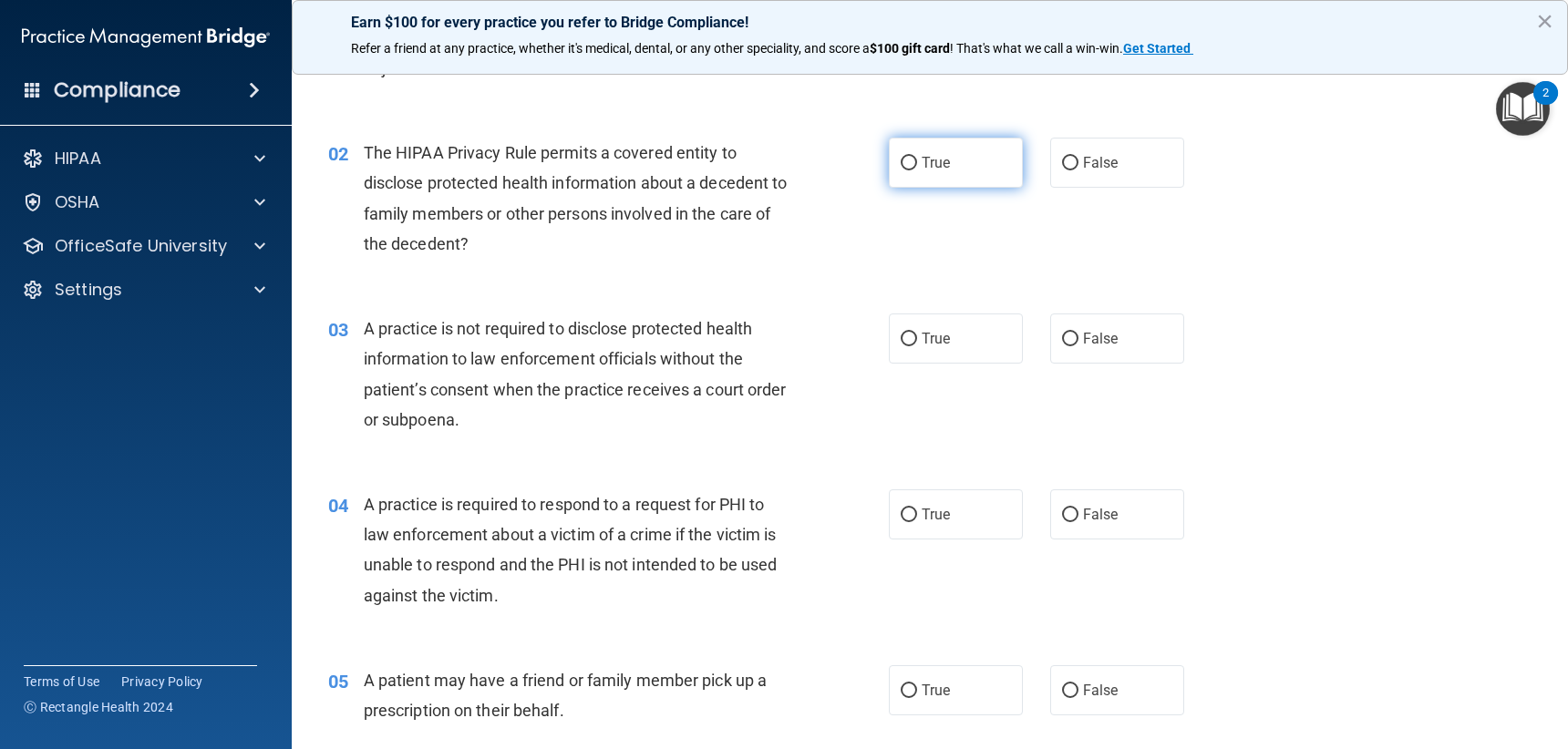
click at [945, 152] on label "True" at bounding box center [955, 163] width 134 height 50
click at [917, 157] on input "True" at bounding box center [909, 164] width 17 height 14
radio input "true"
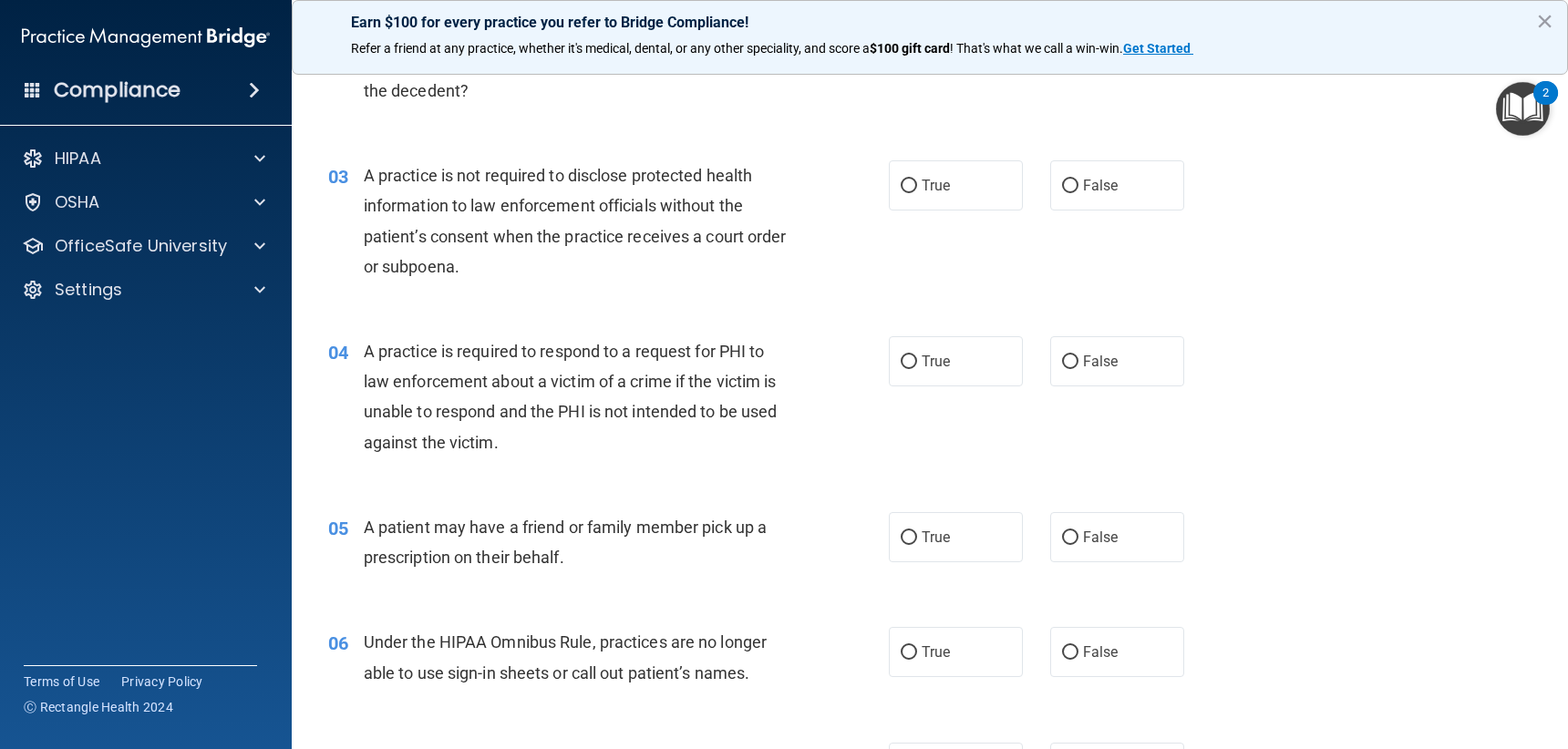
scroll to position [365, 0]
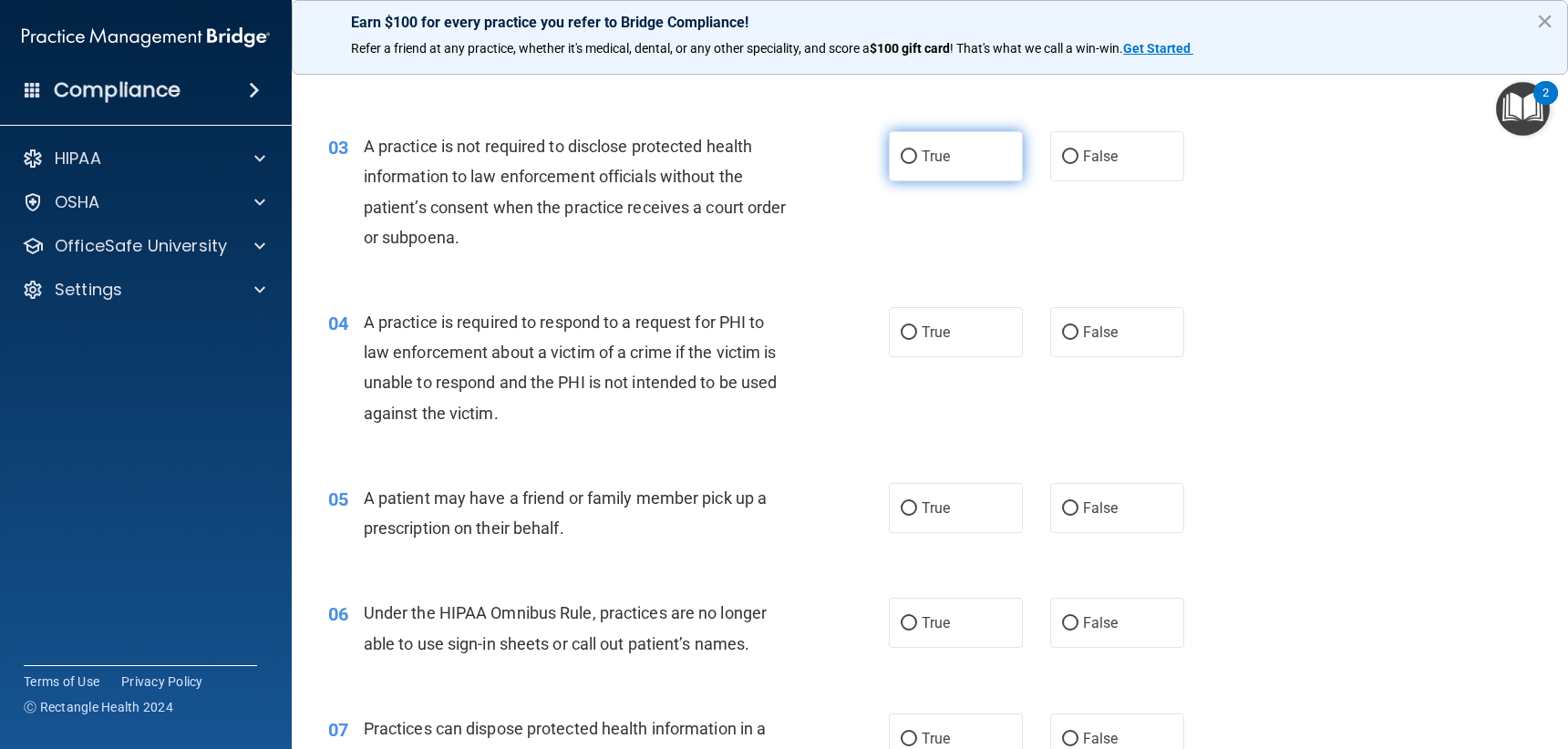
click at [984, 166] on label "True" at bounding box center [955, 156] width 134 height 50
click at [917, 164] on input "True" at bounding box center [909, 157] width 17 height 14
radio input "true"
click at [935, 327] on span "True" at bounding box center [936, 332] width 28 height 18
click at [917, 327] on input "True" at bounding box center [909, 333] width 17 height 14
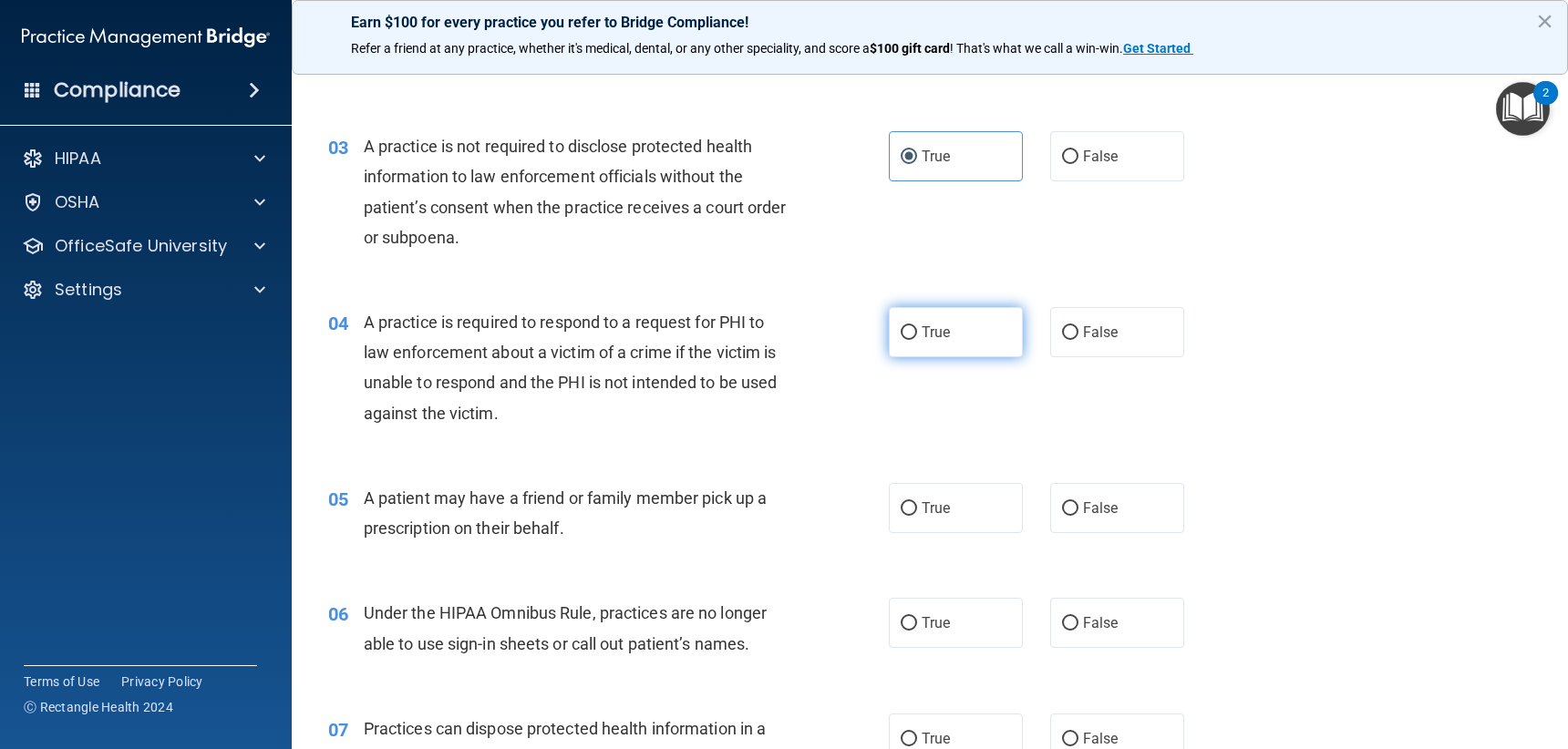
radio input "true"
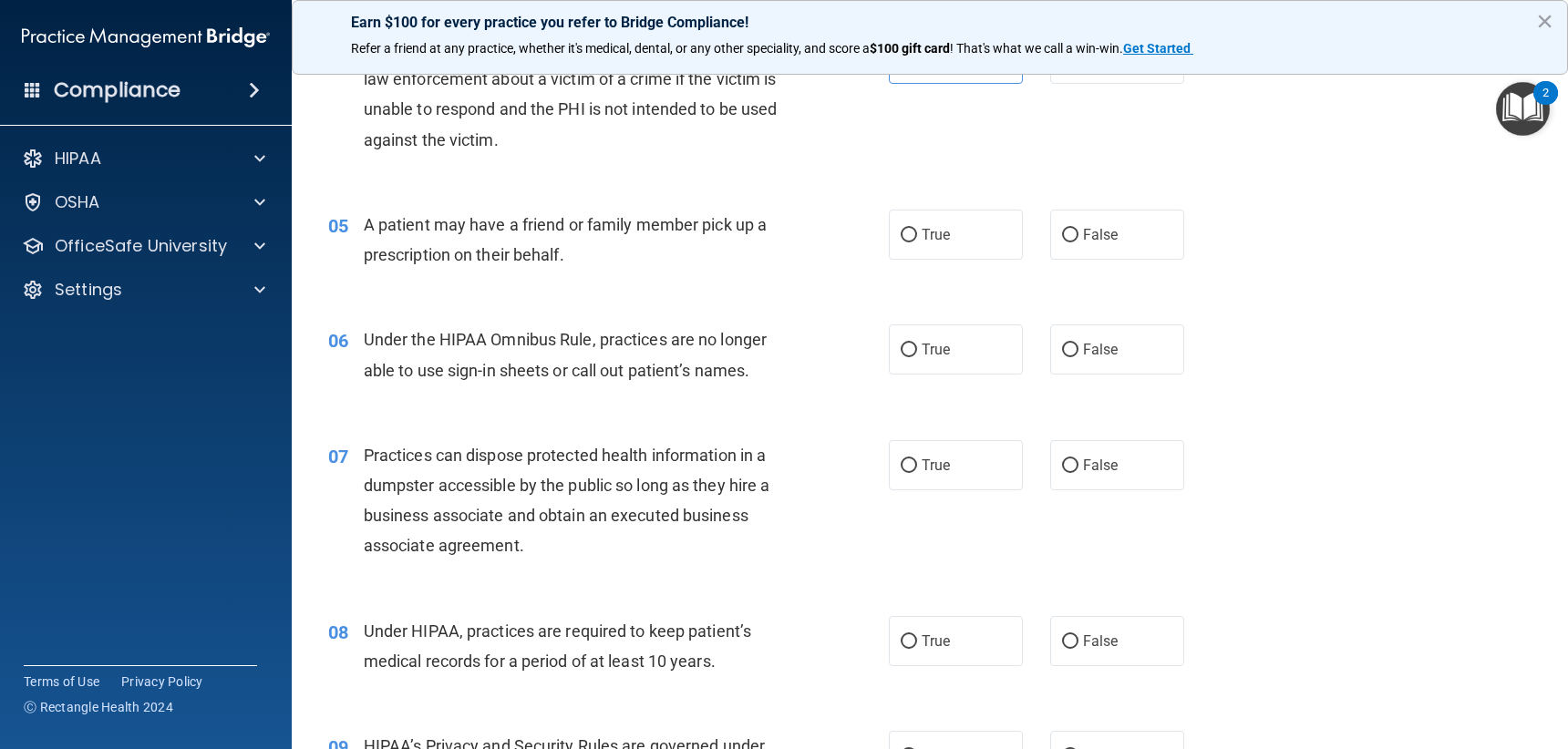
scroll to position [729, 0]
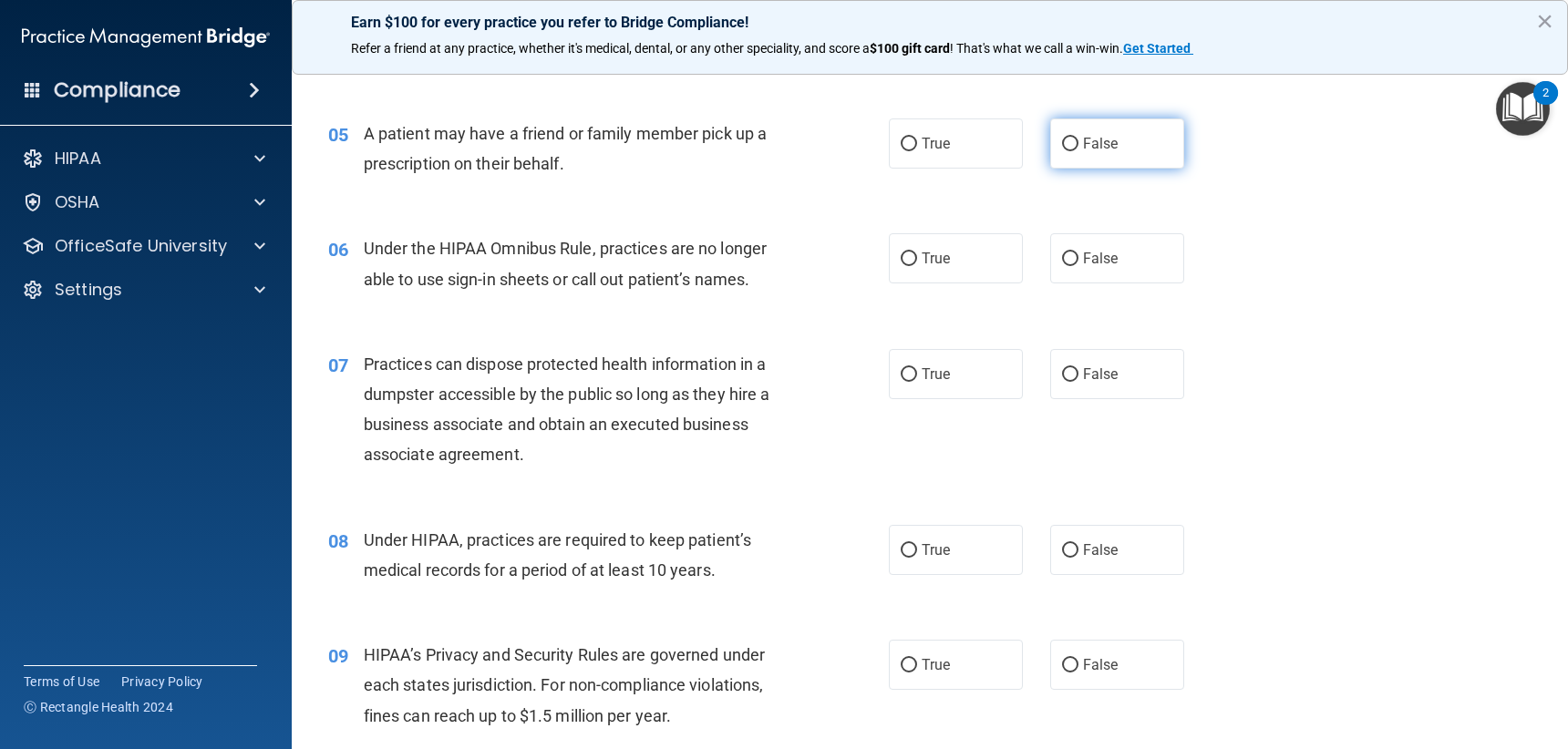
click at [1129, 154] on label "False" at bounding box center [1117, 144] width 134 height 50
click at [1079, 151] on input "False" at bounding box center [1070, 144] width 17 height 14
radio input "true"
click at [931, 124] on label "True" at bounding box center [955, 144] width 134 height 50
click at [917, 137] on input "True" at bounding box center [909, 144] width 17 height 14
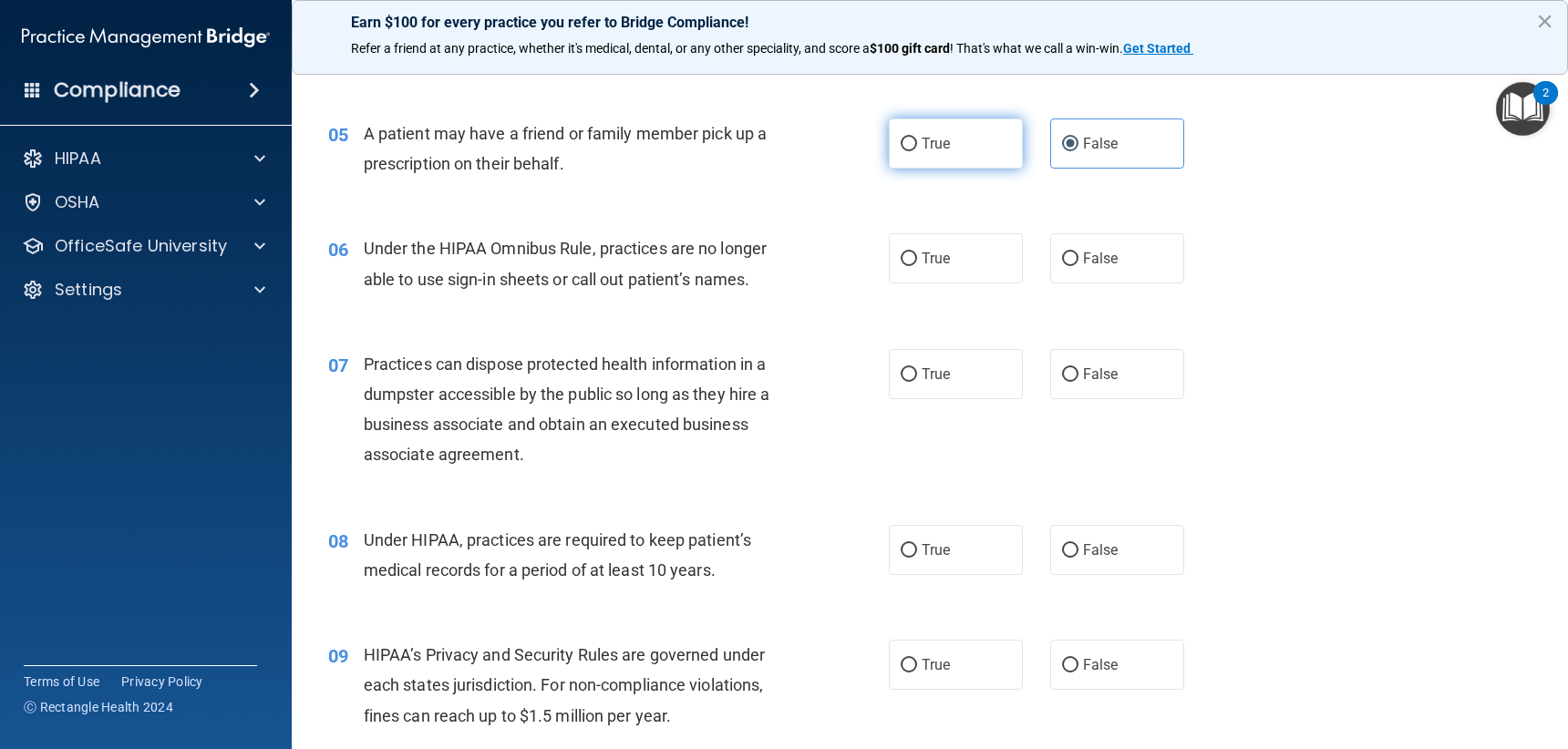
radio input "true"
radio input "false"
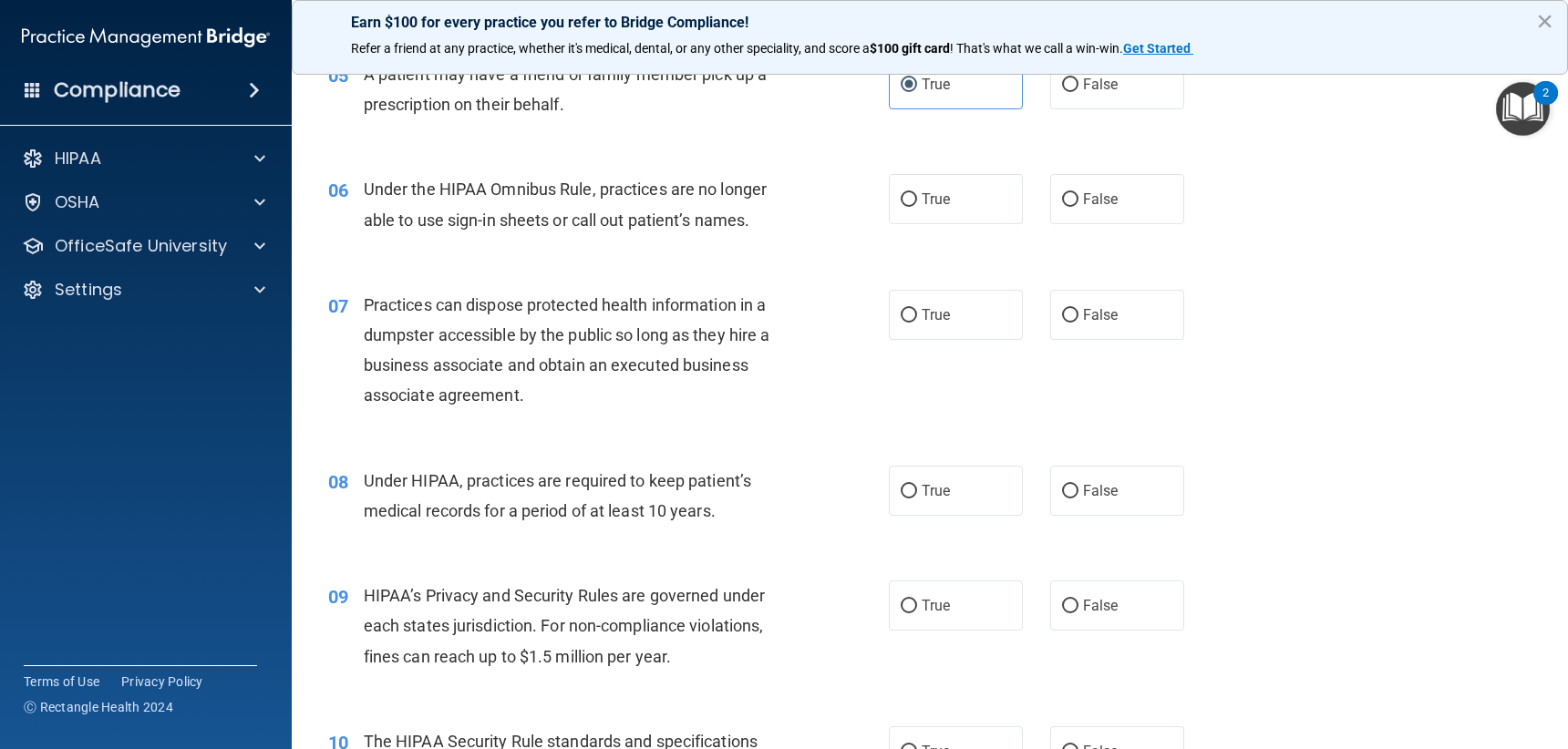
scroll to position [820, 0]
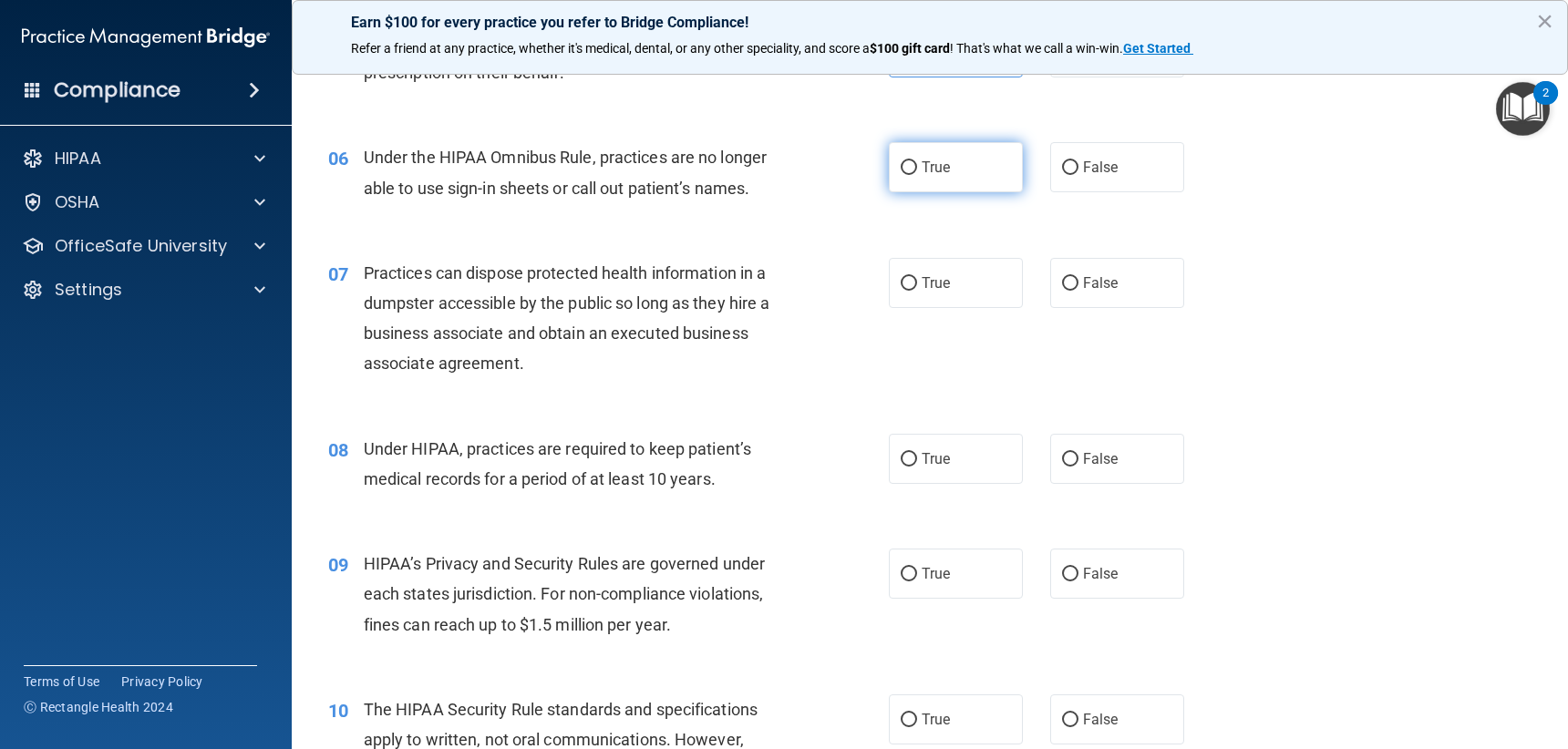
click at [998, 166] on label "True" at bounding box center [955, 167] width 134 height 50
click at [917, 166] on input "True" at bounding box center [909, 167] width 17 height 14
radio input "true"
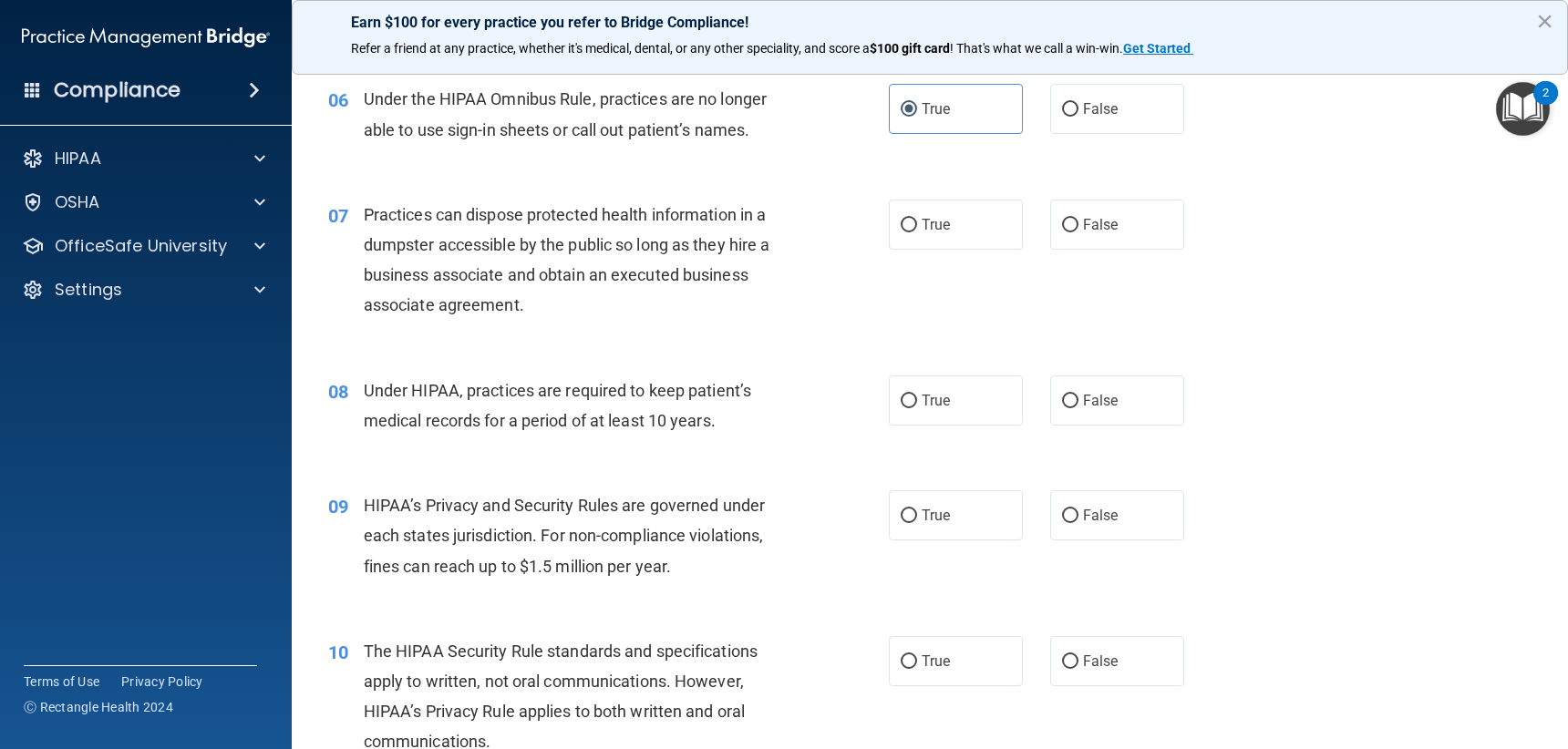
scroll to position [911, 0]
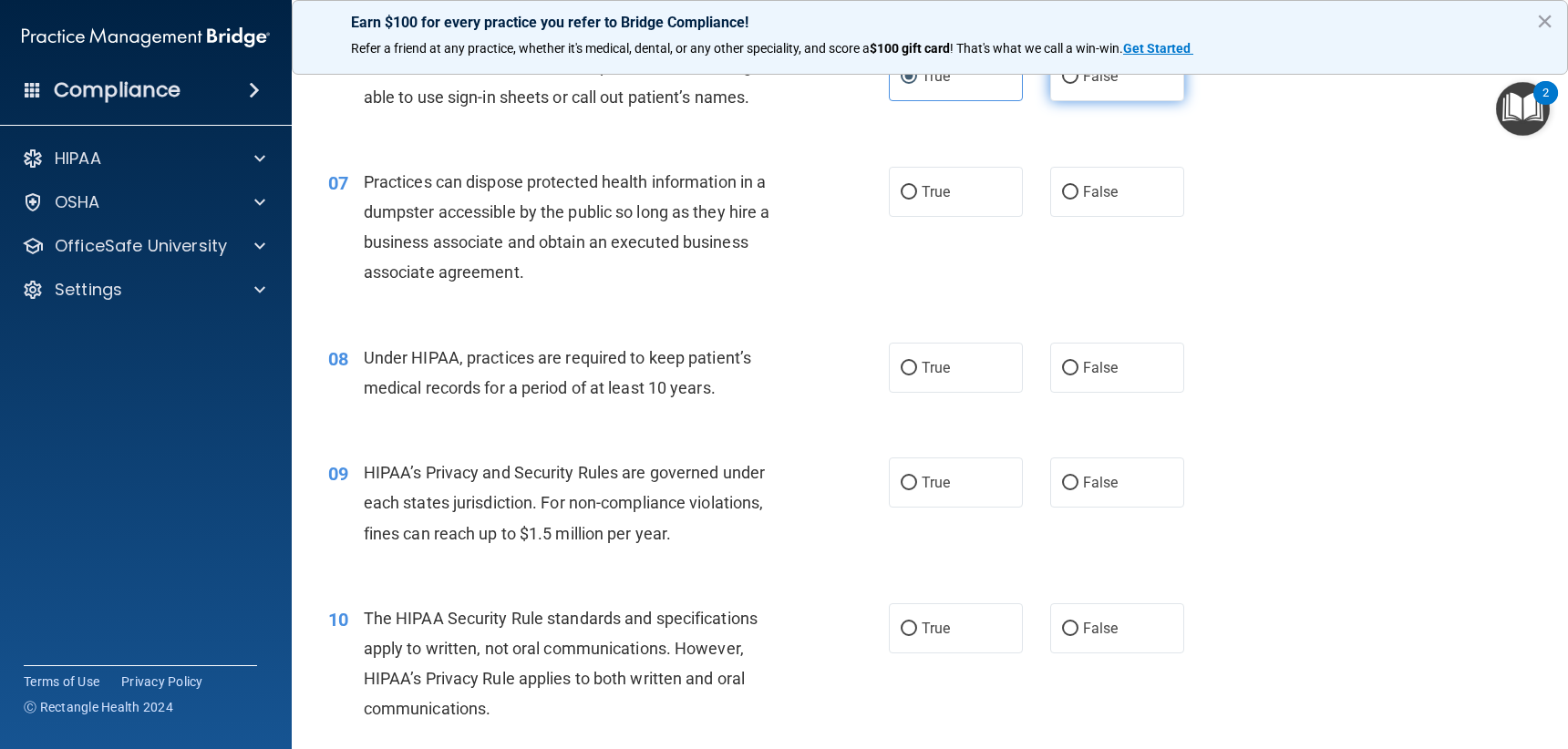
click at [1130, 94] on label "False" at bounding box center [1117, 77] width 134 height 50
click at [1079, 84] on input "False" at bounding box center [1070, 77] width 17 height 14
radio input "true"
radio input "false"
click at [1051, 185] on label "False" at bounding box center [1117, 192] width 134 height 50
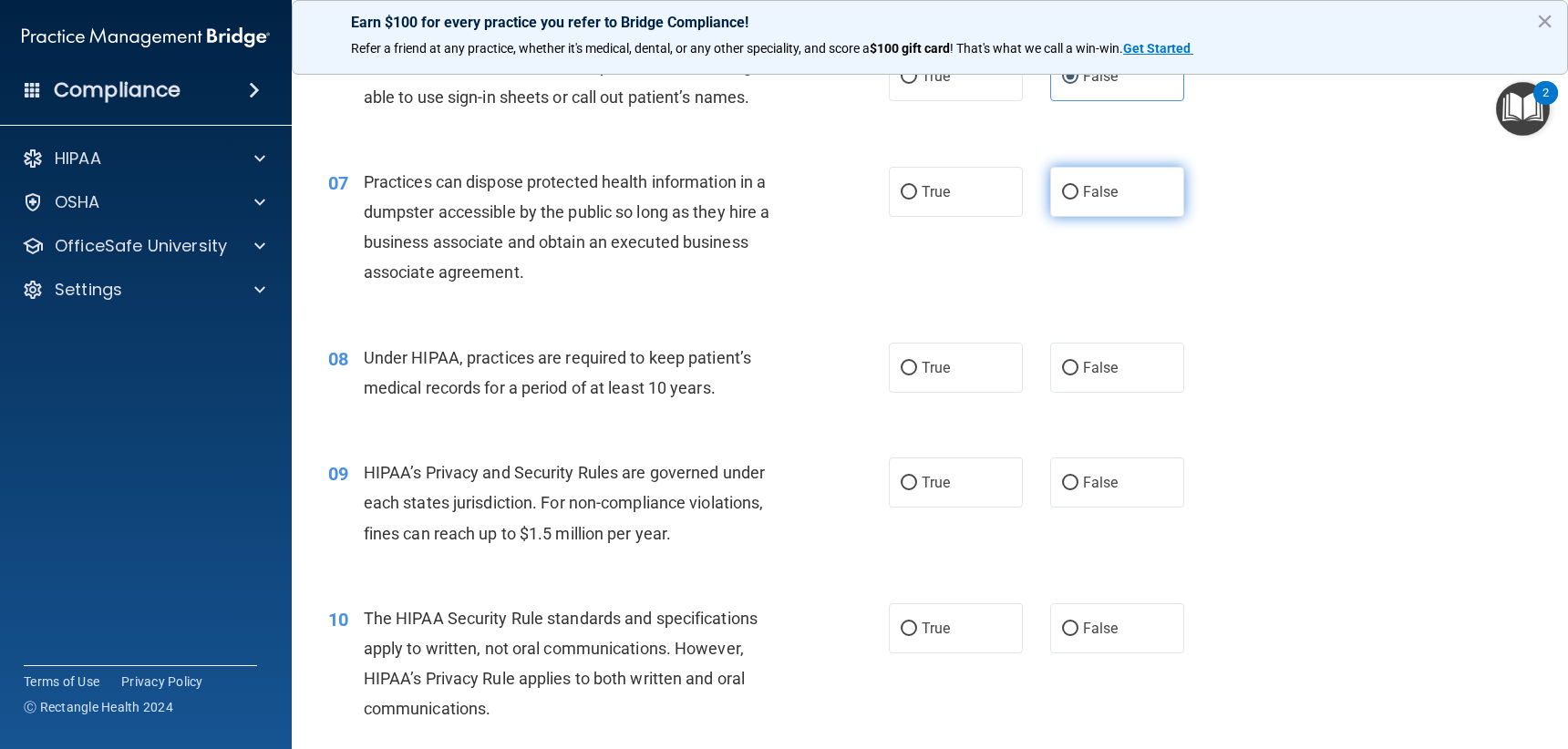
click at [1062, 186] on input "False" at bounding box center [1070, 193] width 17 height 14
radio input "true"
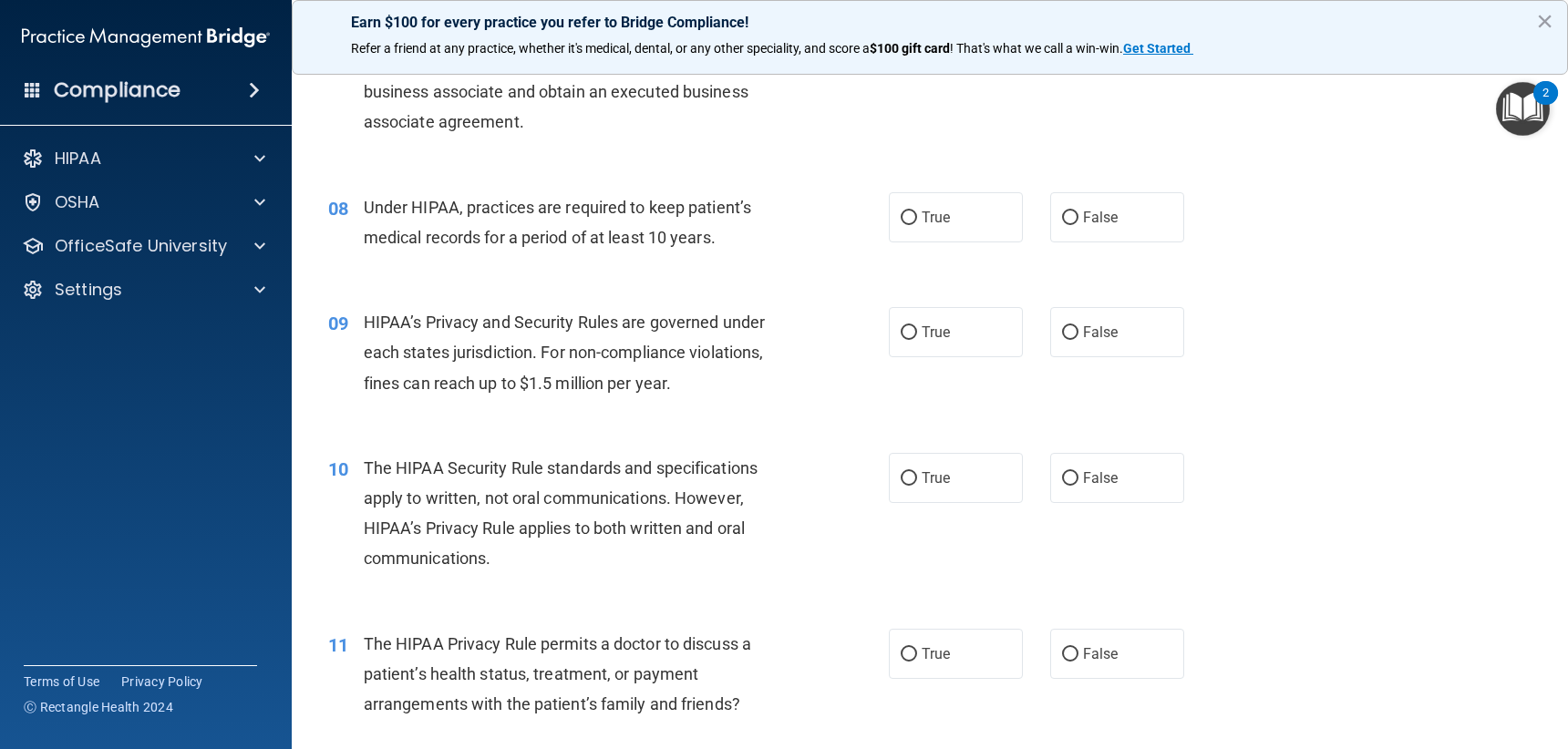
scroll to position [1093, 0]
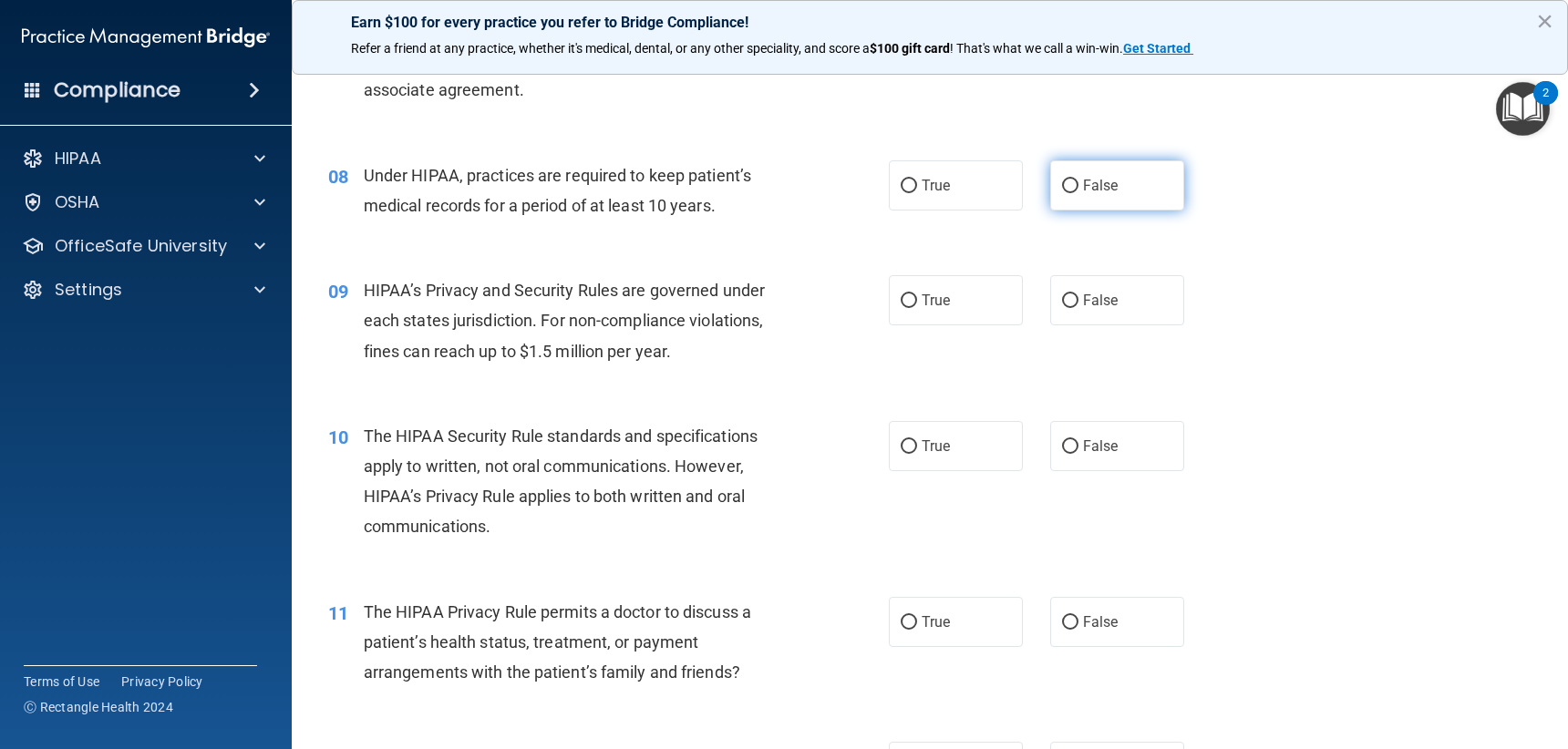
click at [1051, 189] on label "False" at bounding box center [1117, 186] width 134 height 50
click at [1062, 189] on input "False" at bounding box center [1070, 186] width 17 height 14
radio input "true"
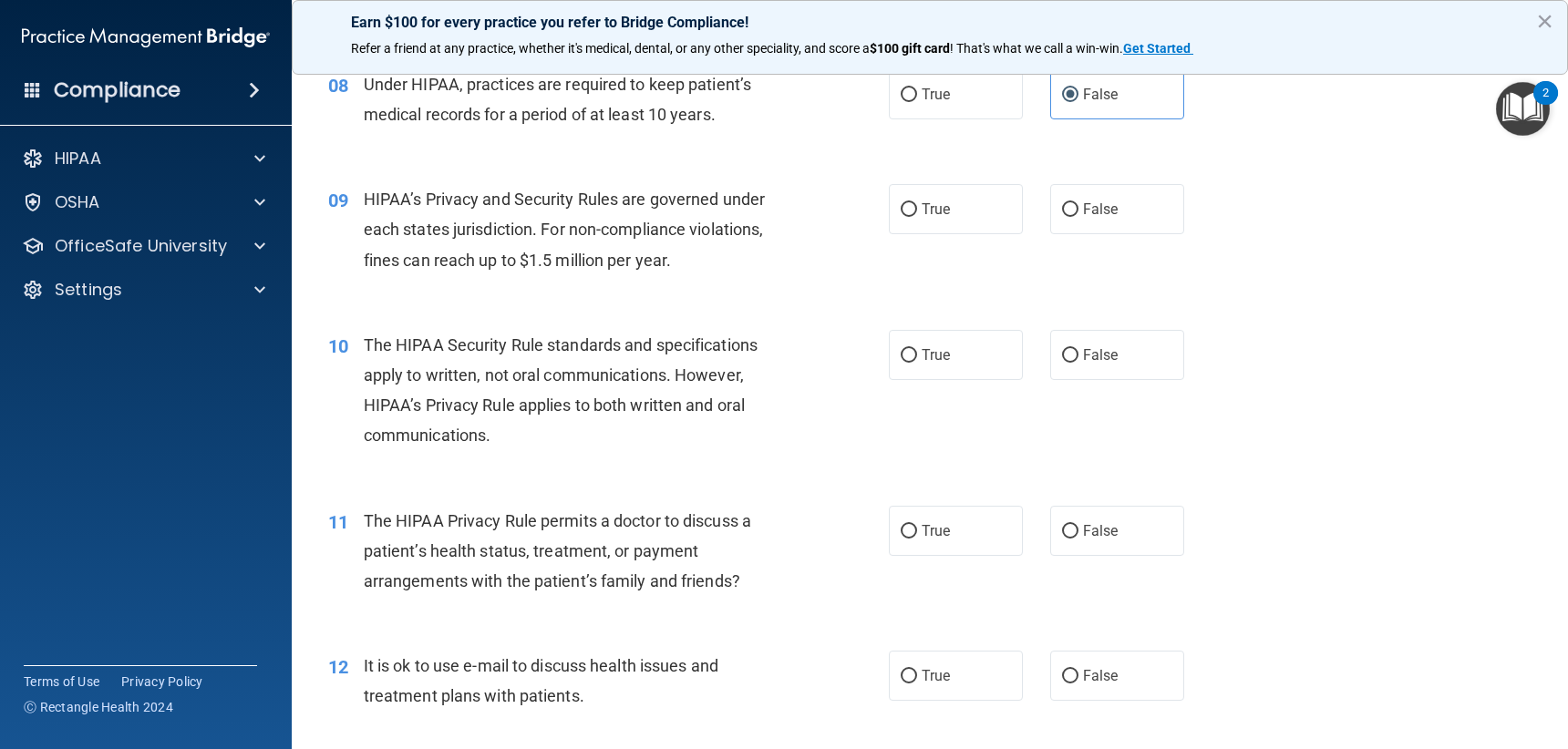
scroll to position [1275, 0]
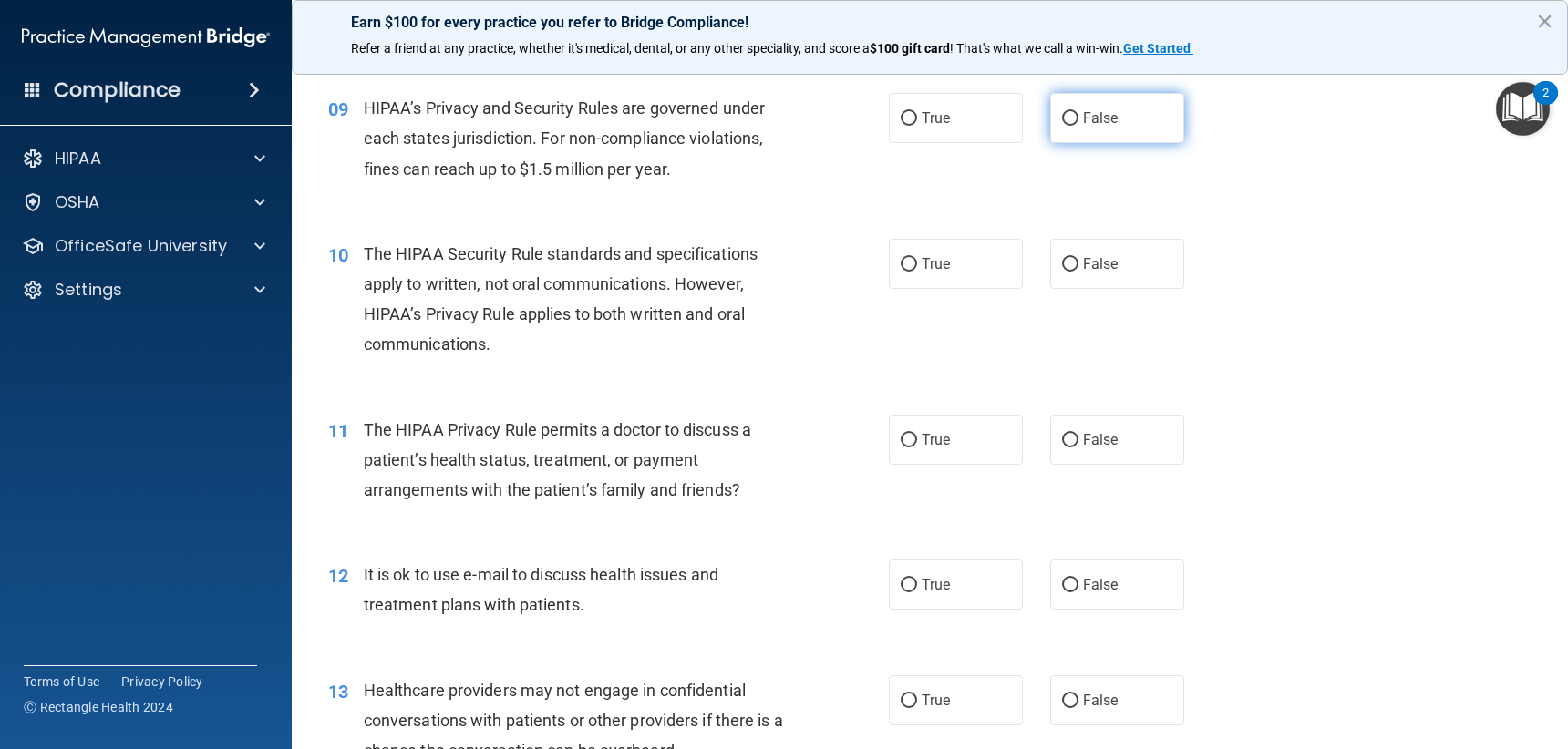
click at [1111, 123] on label "False" at bounding box center [1117, 118] width 134 height 50
click at [1079, 123] on input "False" at bounding box center [1070, 119] width 17 height 14
radio input "true"
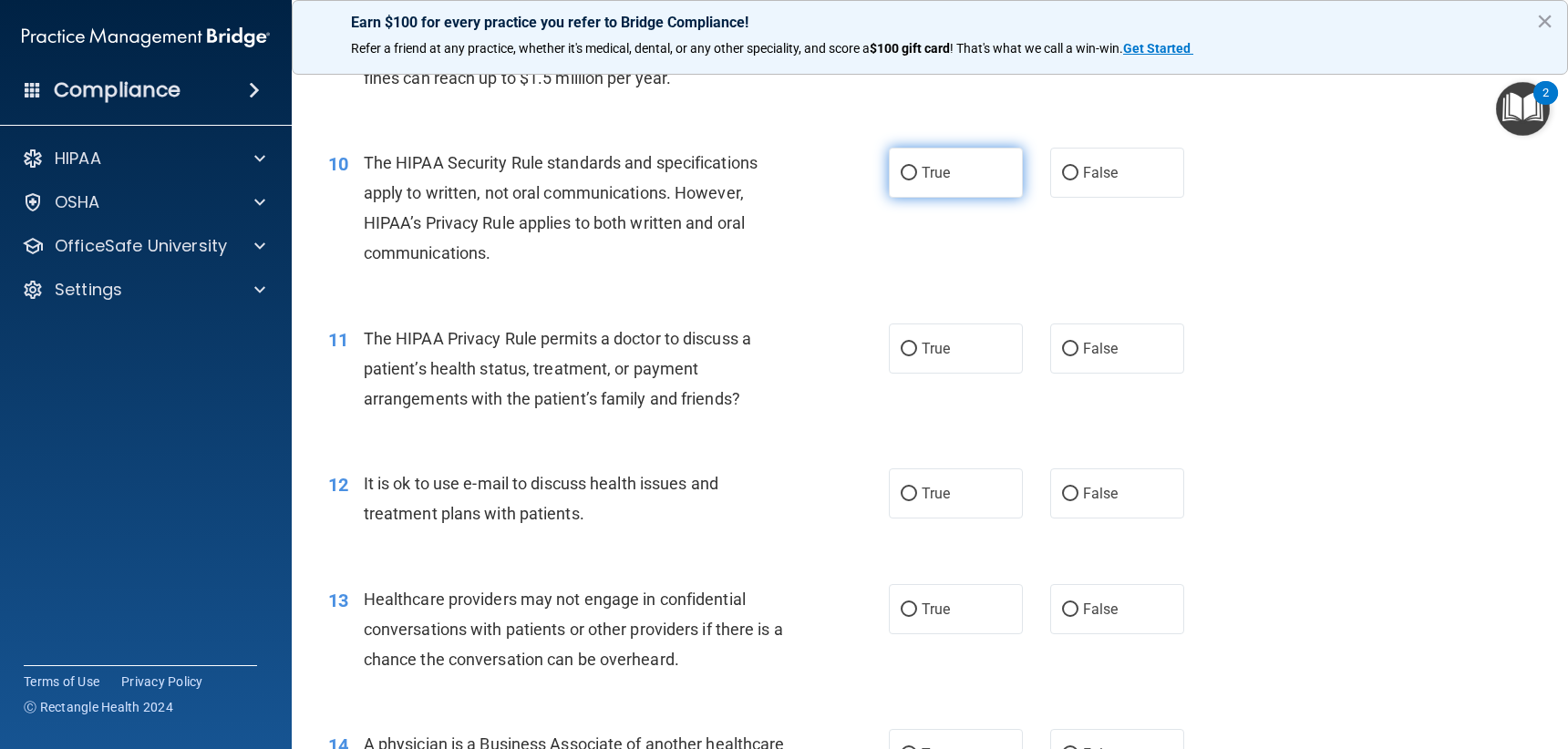
click at [932, 182] on label "True" at bounding box center [955, 173] width 134 height 50
click at [917, 180] on input "True" at bounding box center [909, 173] width 17 height 14
radio input "true"
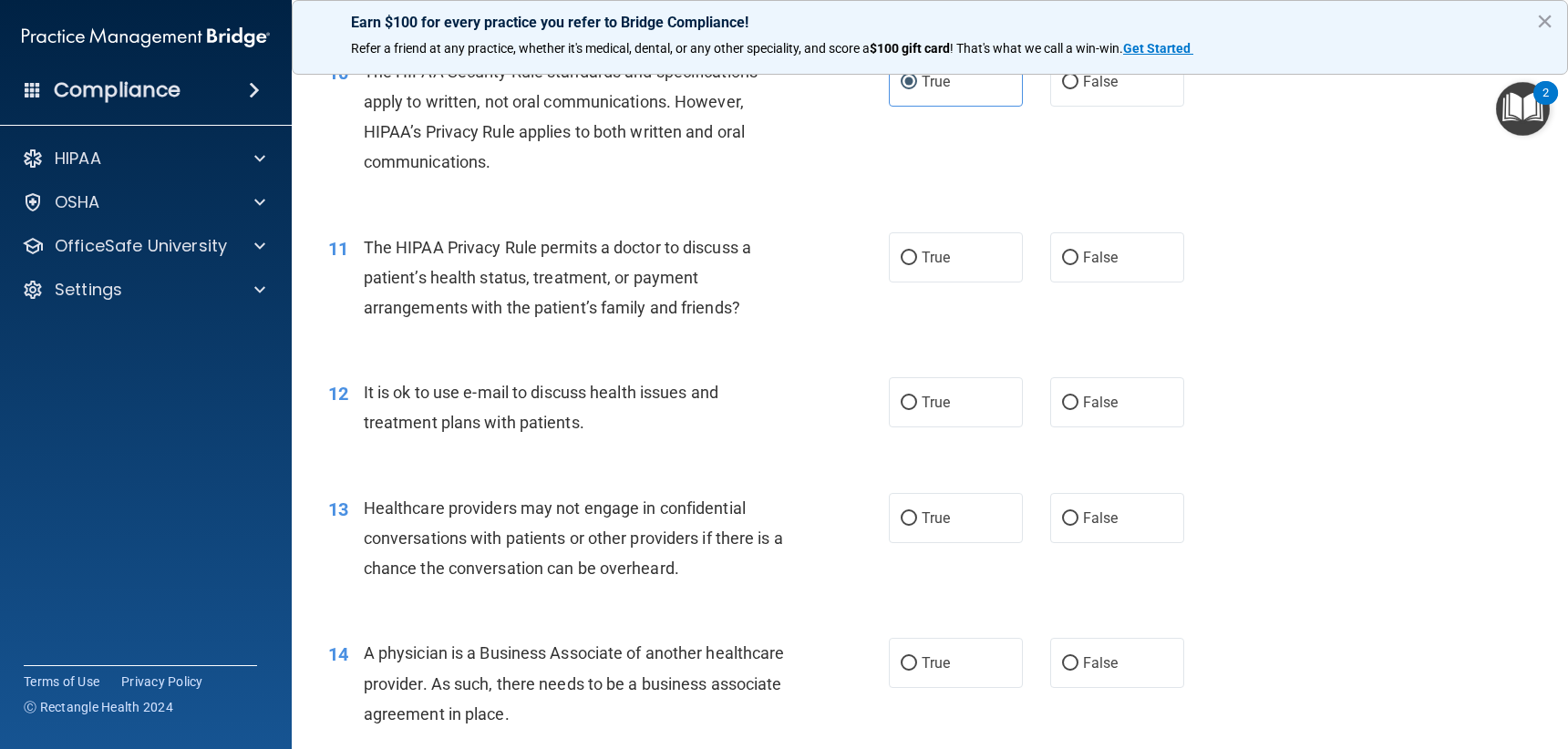
drag, startPoint x: 926, startPoint y: 247, endPoint x: 1169, endPoint y: 291, distance: 247.0
click at [927, 247] on label "True" at bounding box center [955, 257] width 134 height 50
click at [917, 252] on input "True" at bounding box center [909, 258] width 17 height 14
radio input "true"
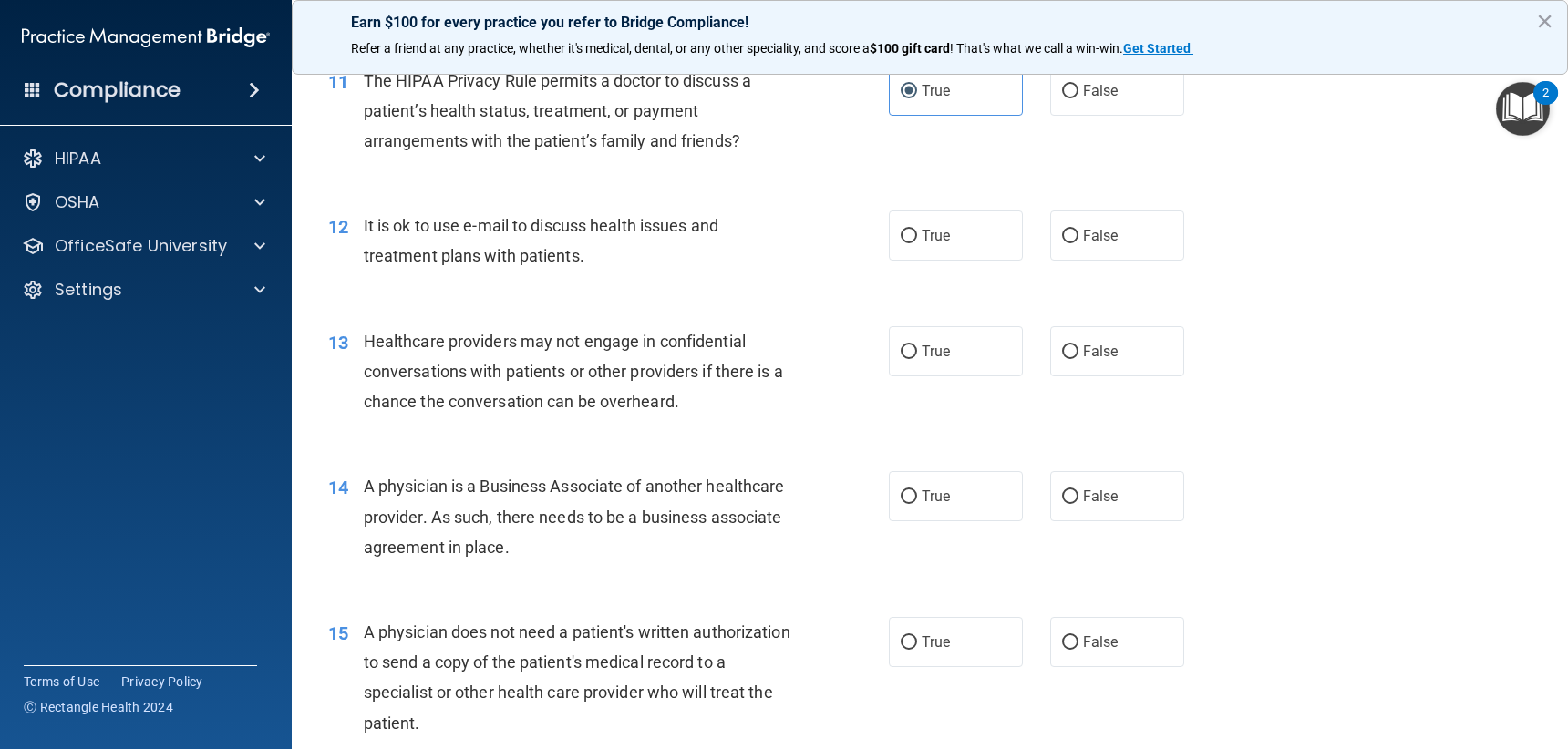
scroll to position [1640, 0]
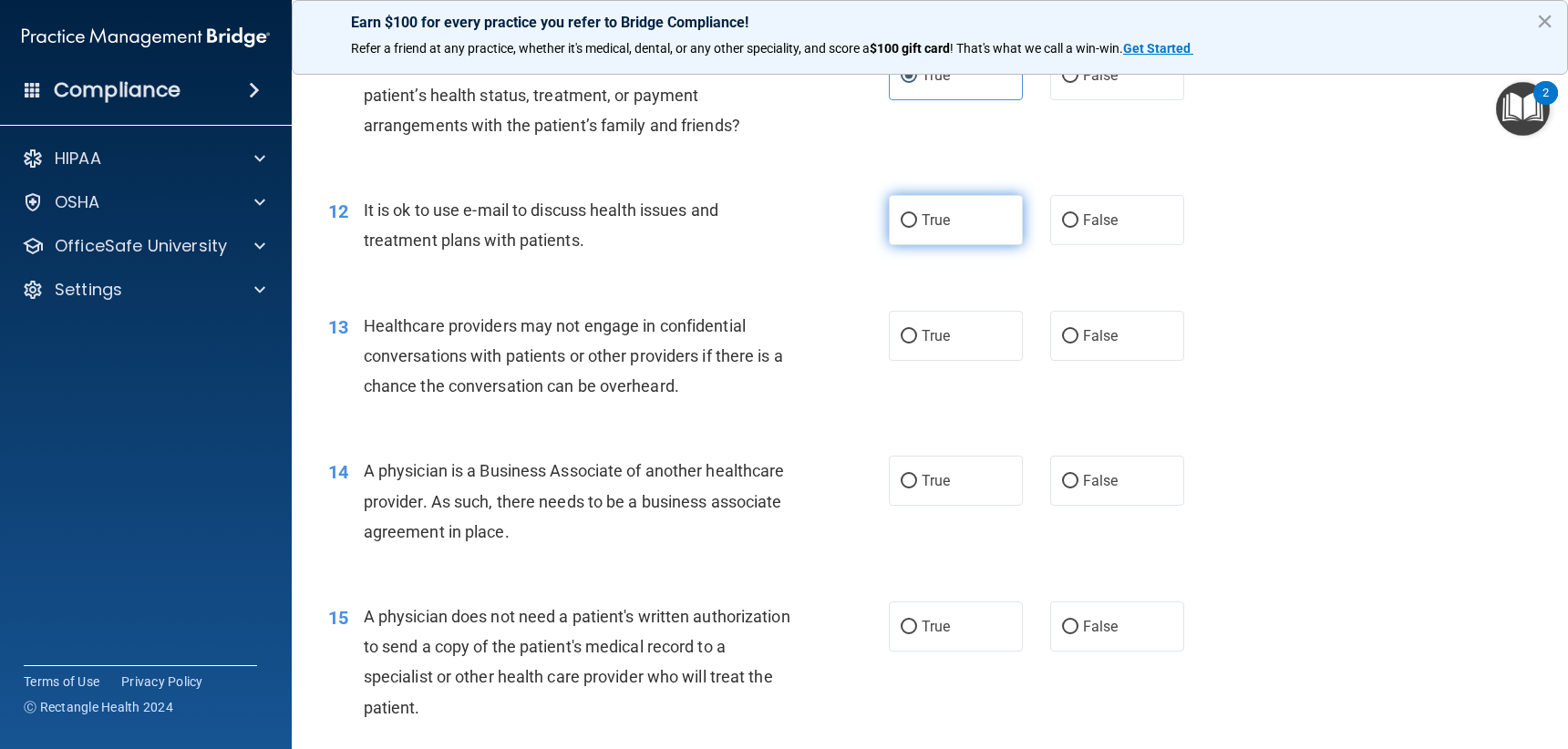
click at [952, 225] on label "True" at bounding box center [955, 221] width 134 height 50
click at [917, 225] on input "True" at bounding box center [909, 221] width 17 height 14
radio input "true"
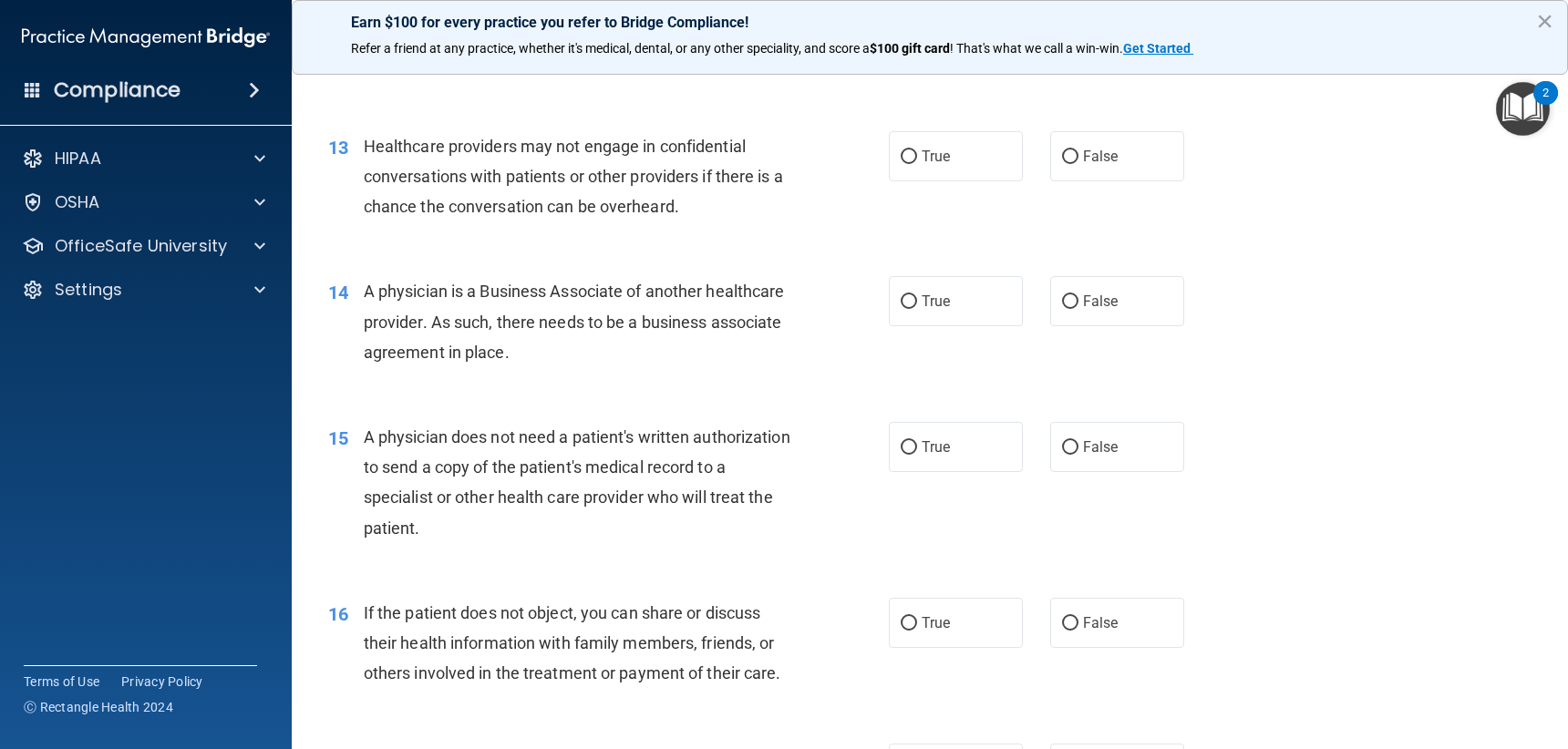
scroll to position [1822, 0]
click at [942, 164] on label "True" at bounding box center [955, 153] width 134 height 50
click at [917, 161] on input "True" at bounding box center [909, 154] width 17 height 14
radio input "true"
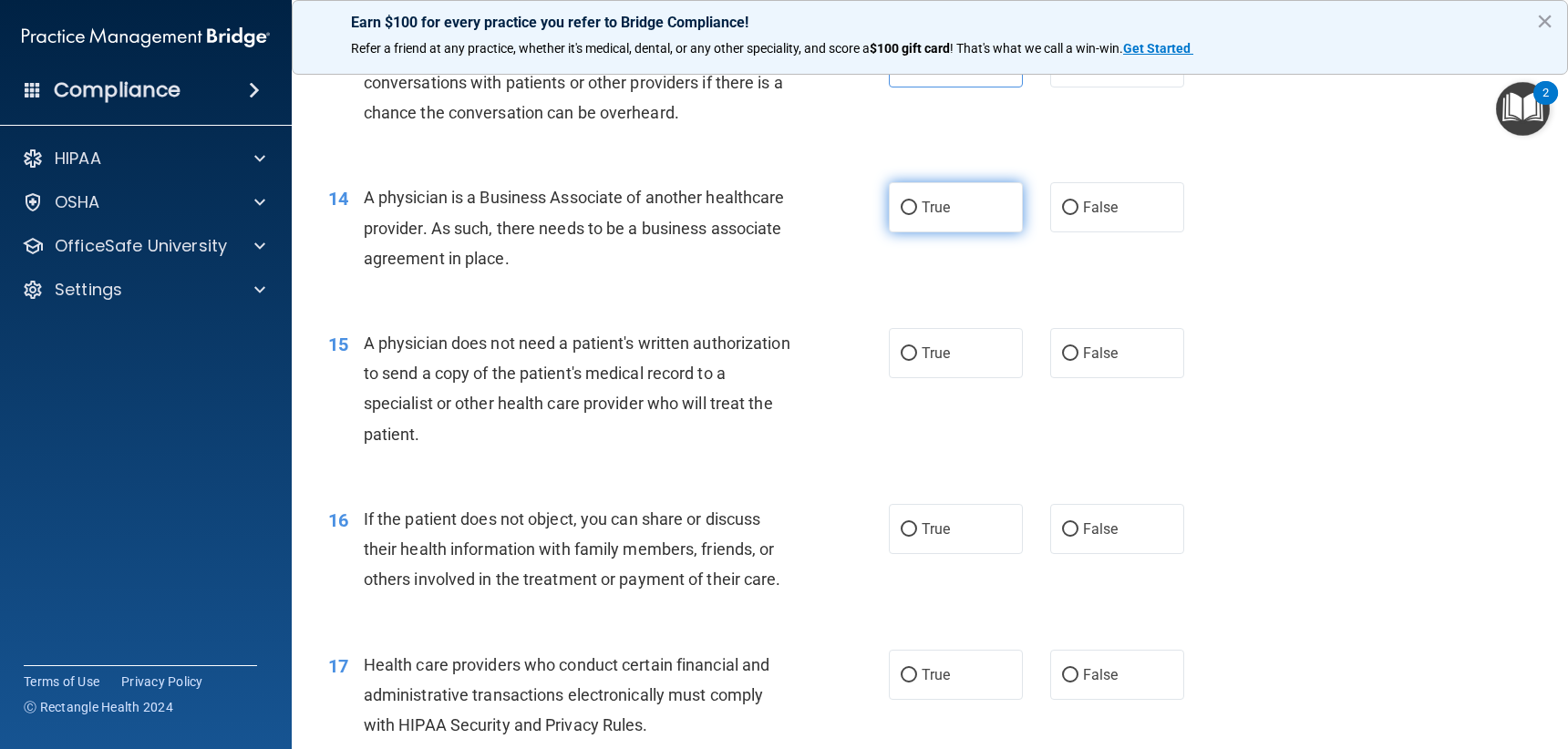
click at [929, 223] on label "True" at bounding box center [955, 208] width 134 height 50
click at [917, 215] on input "True" at bounding box center [909, 208] width 17 height 14
radio input "true"
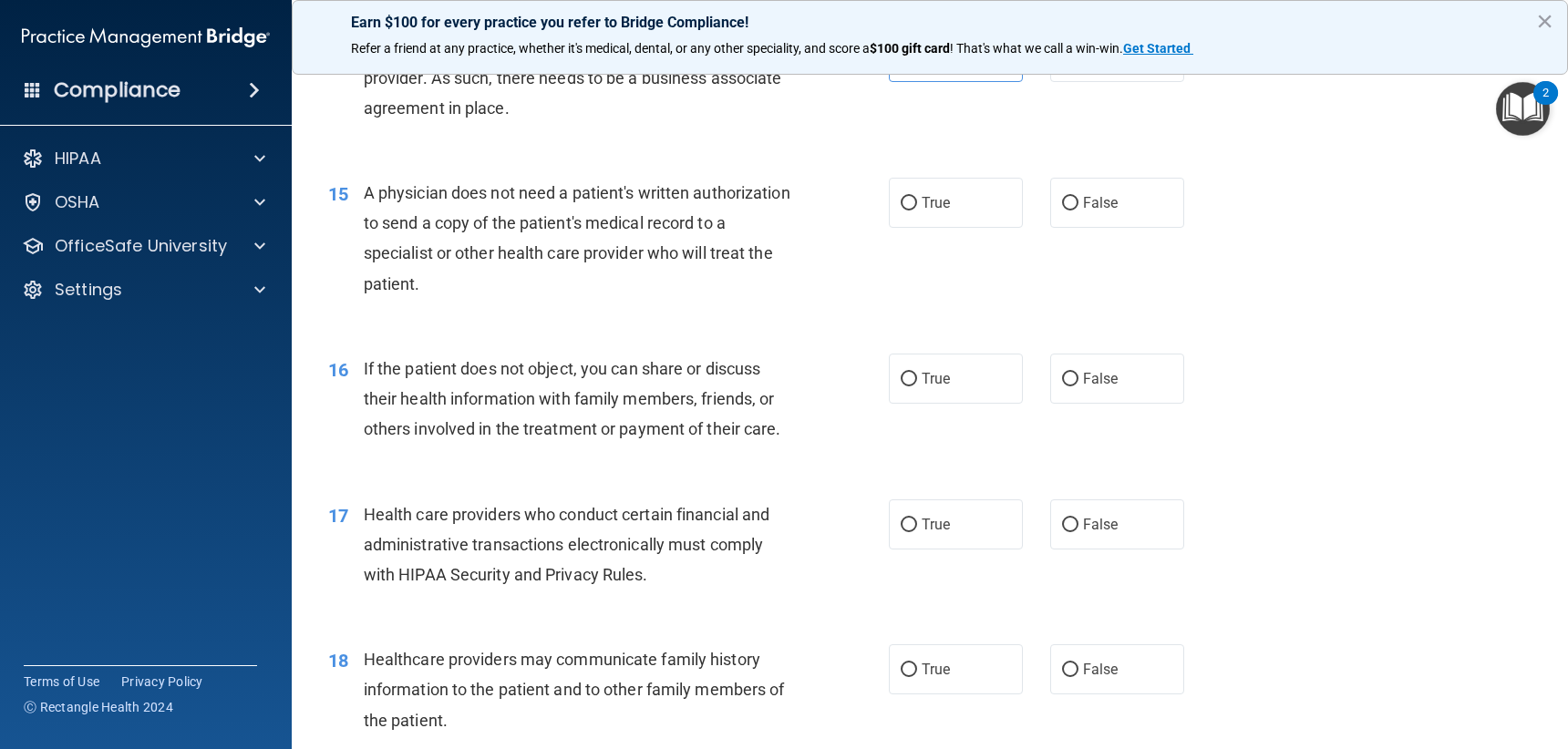
scroll to position [2096, 0]
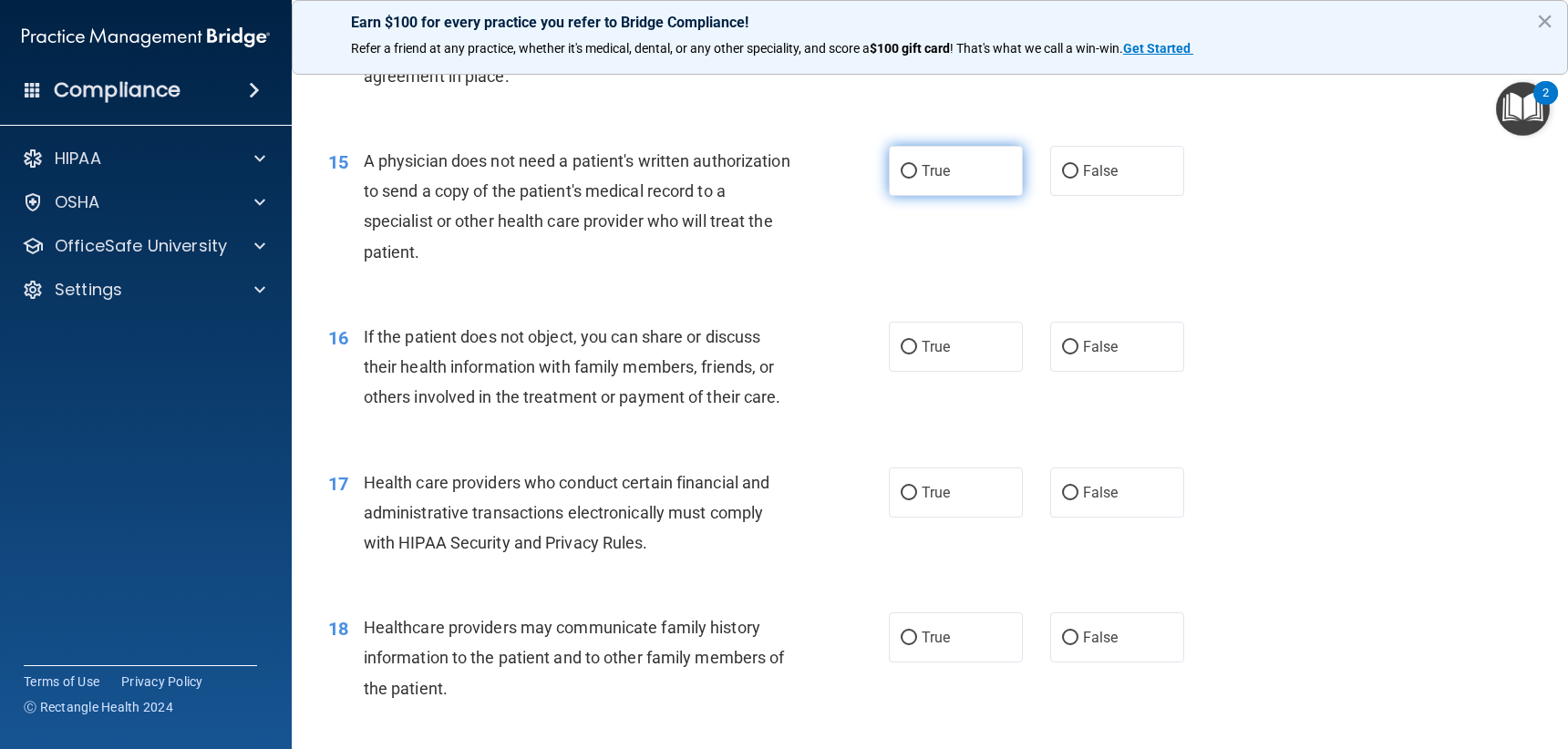
click at [953, 177] on label "True" at bounding box center [955, 171] width 134 height 50
click at [917, 177] on input "True" at bounding box center [909, 171] width 17 height 14
radio input "true"
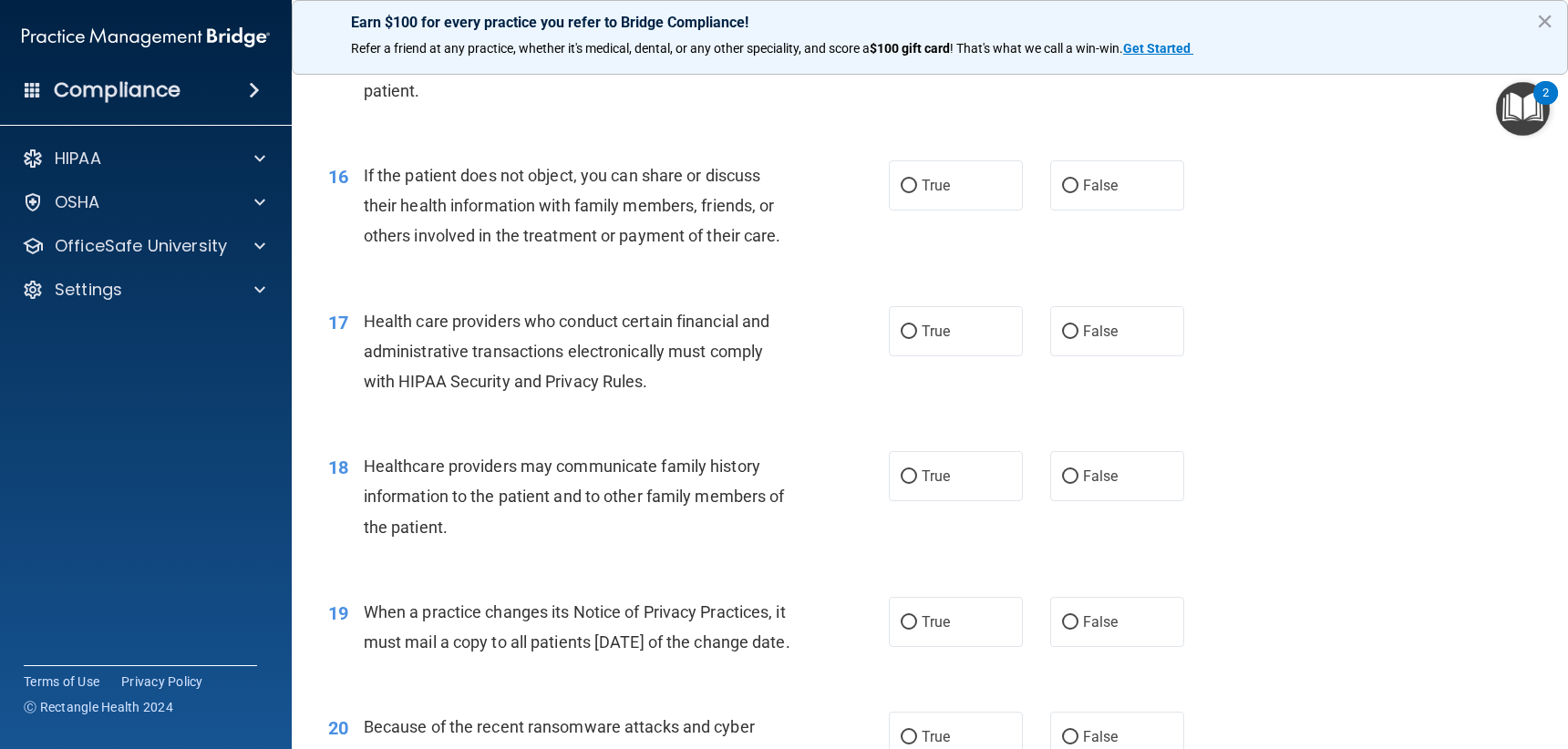
scroll to position [2278, 0]
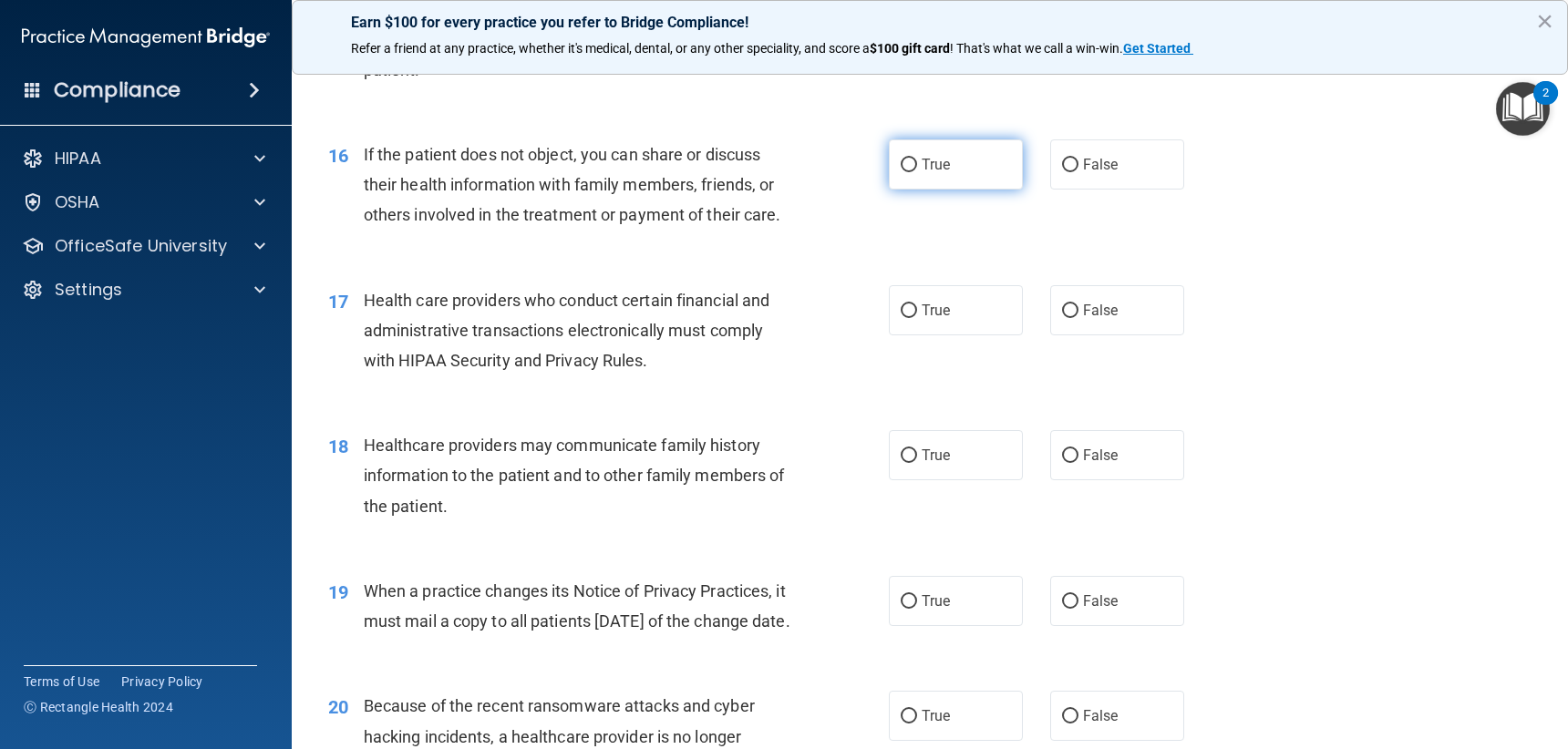
click at [983, 154] on label "True" at bounding box center [955, 165] width 134 height 50
click at [917, 159] on input "True" at bounding box center [909, 166] width 17 height 14
radio input "true"
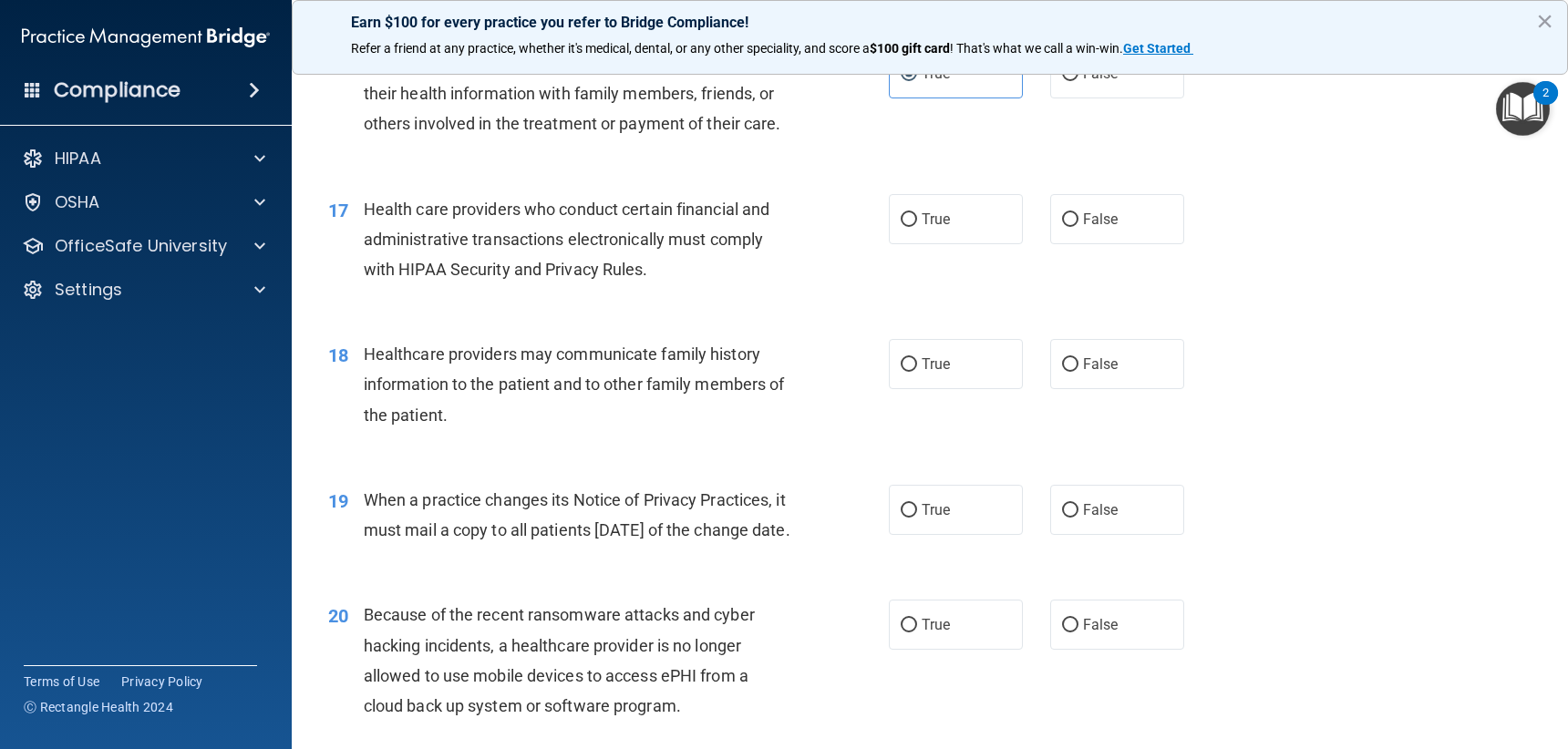
scroll to position [2460, 0]
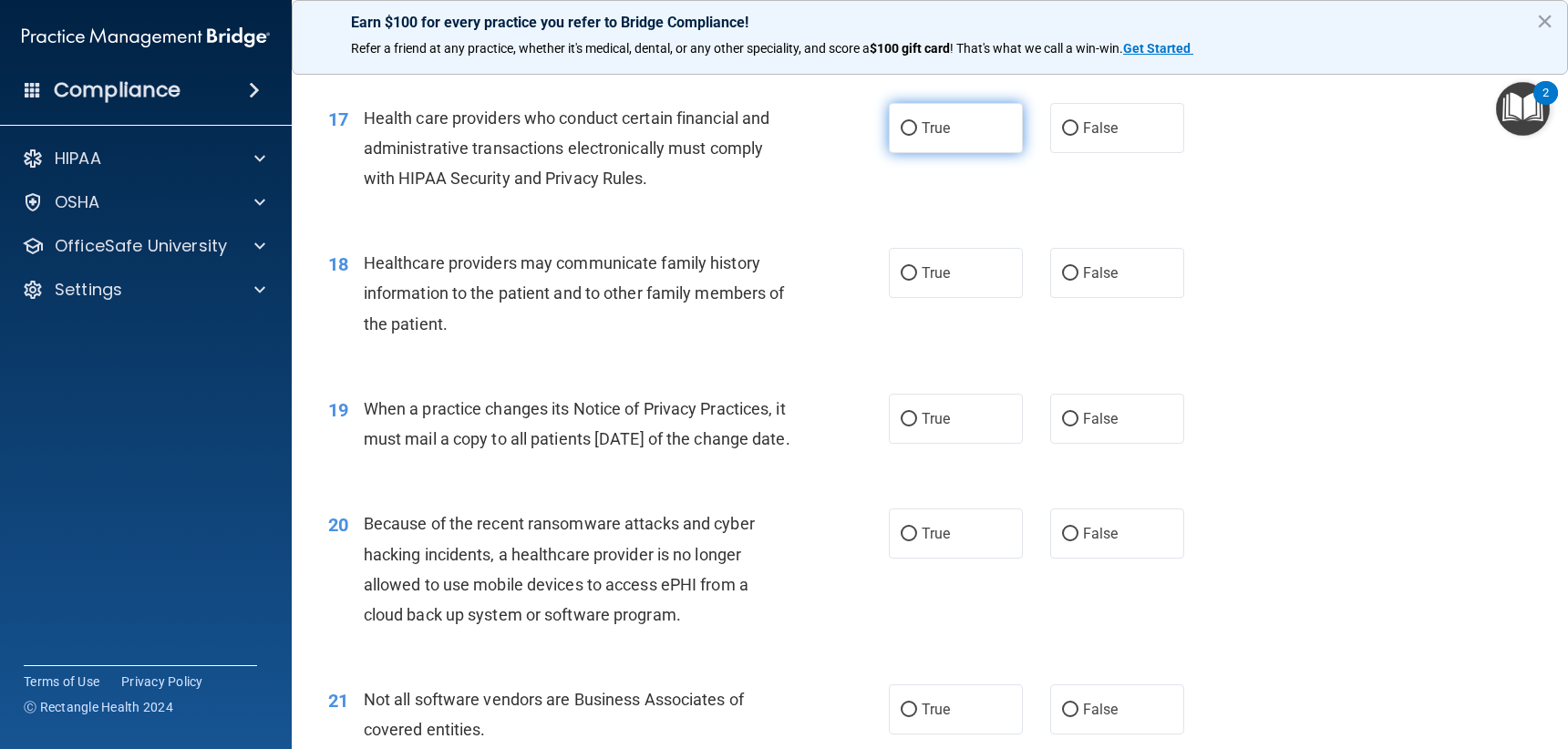
click at [962, 124] on label "True" at bounding box center [955, 128] width 134 height 50
click at [917, 124] on input "True" at bounding box center [909, 129] width 17 height 14
radio input "true"
click at [1092, 262] on label "False" at bounding box center [1117, 273] width 134 height 50
click at [1079, 267] on input "False" at bounding box center [1070, 274] width 17 height 14
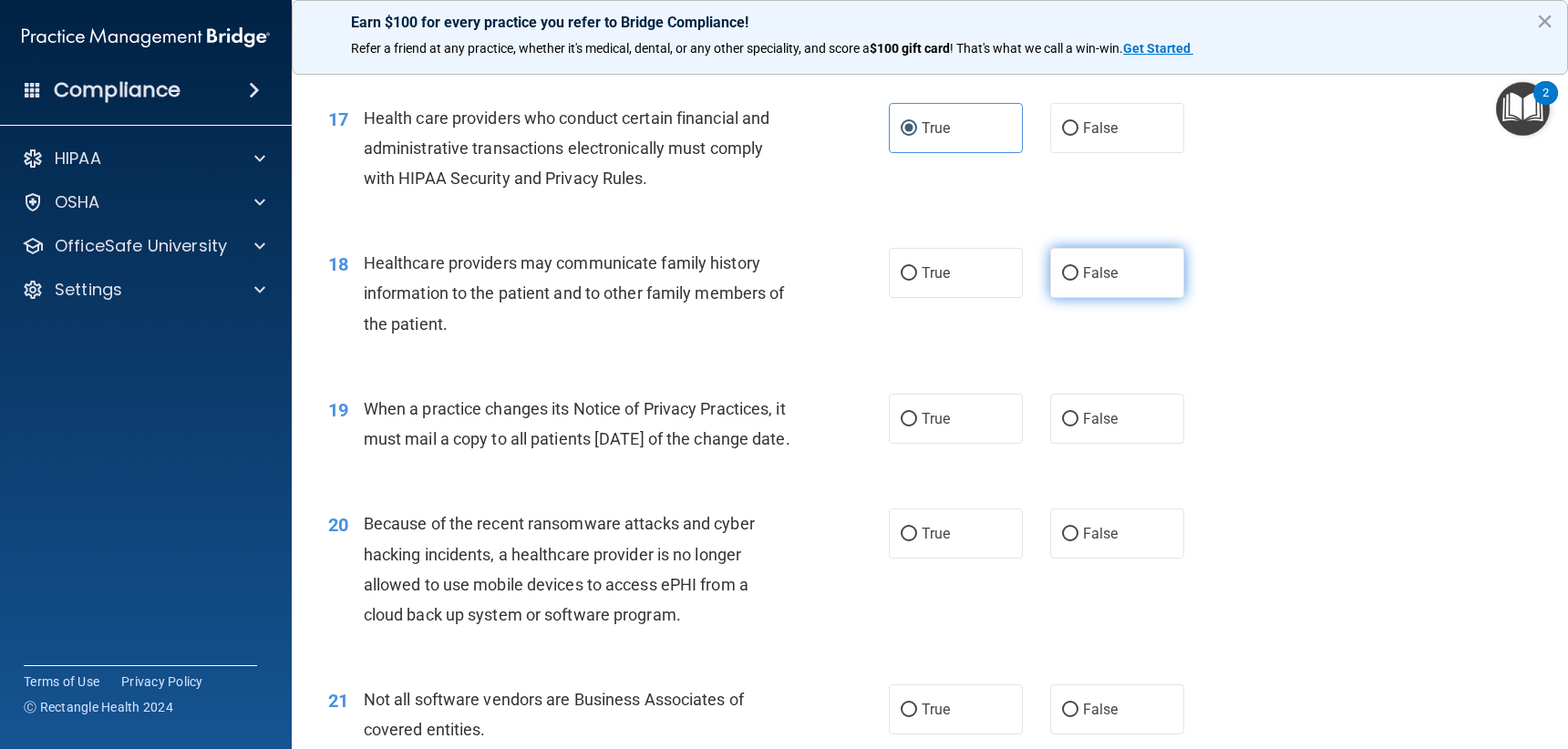
radio input "true"
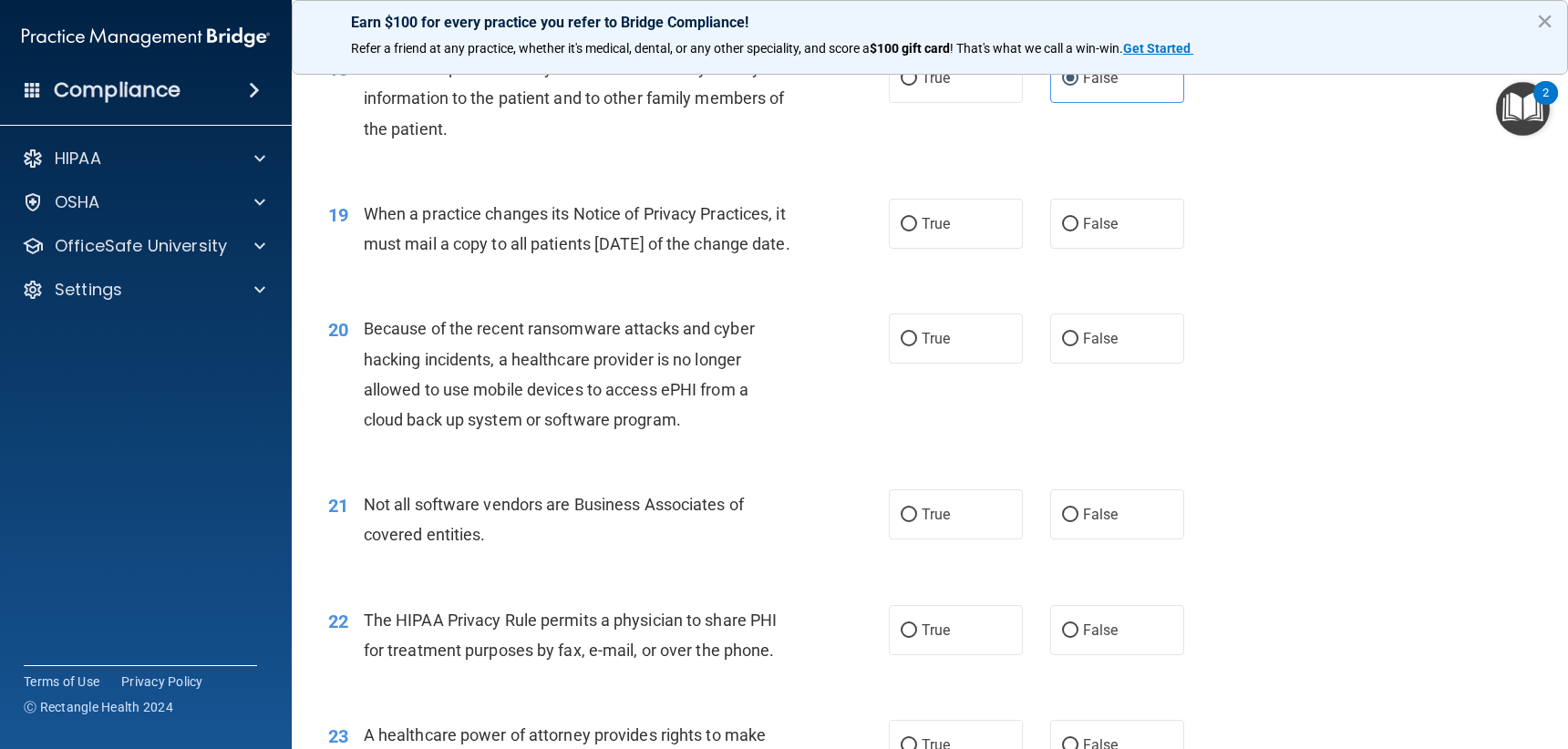
scroll to position [2733, 0]
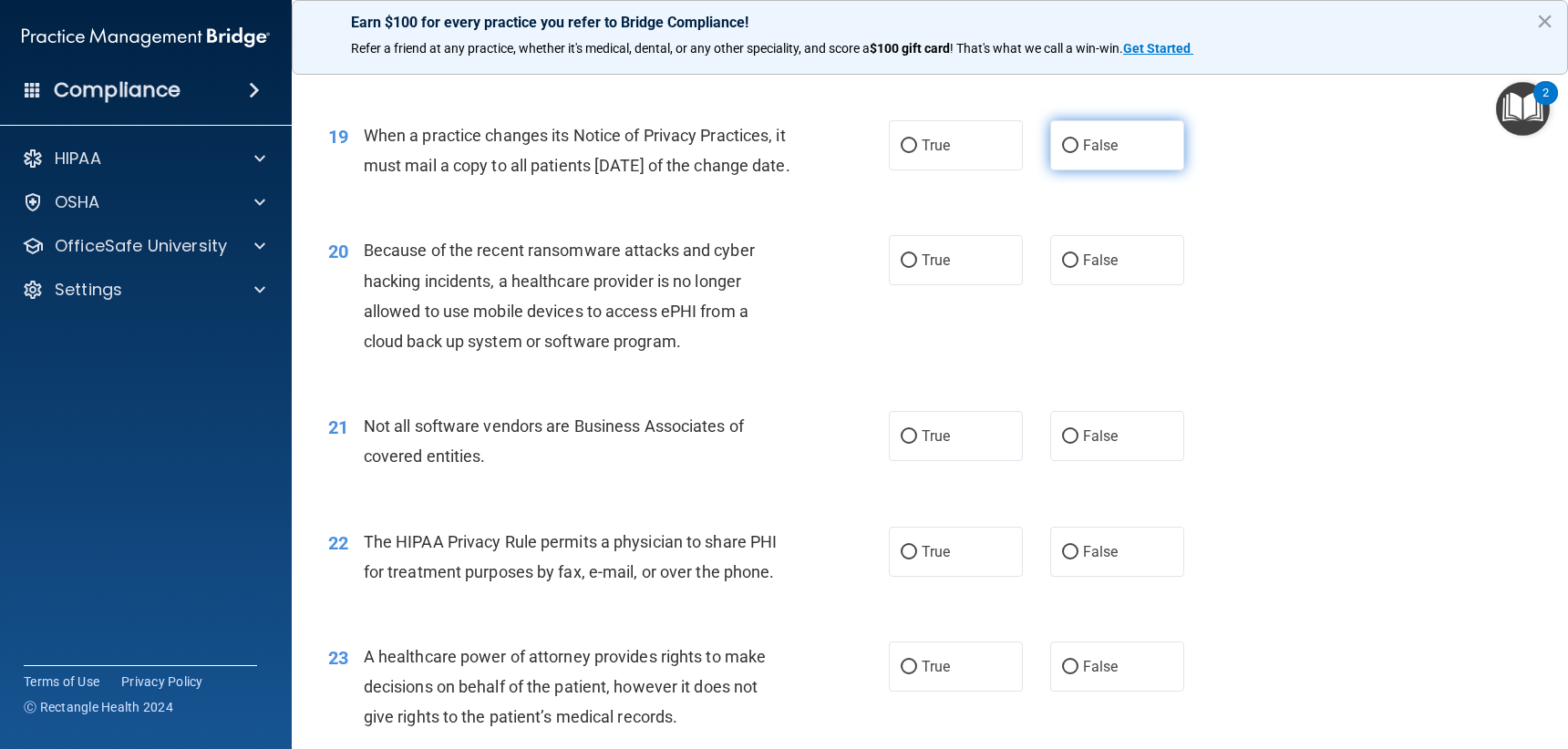
click at [1110, 169] on label "False" at bounding box center [1117, 146] width 134 height 50
click at [1079, 153] on input "False" at bounding box center [1070, 146] width 17 height 14
radio input "true"
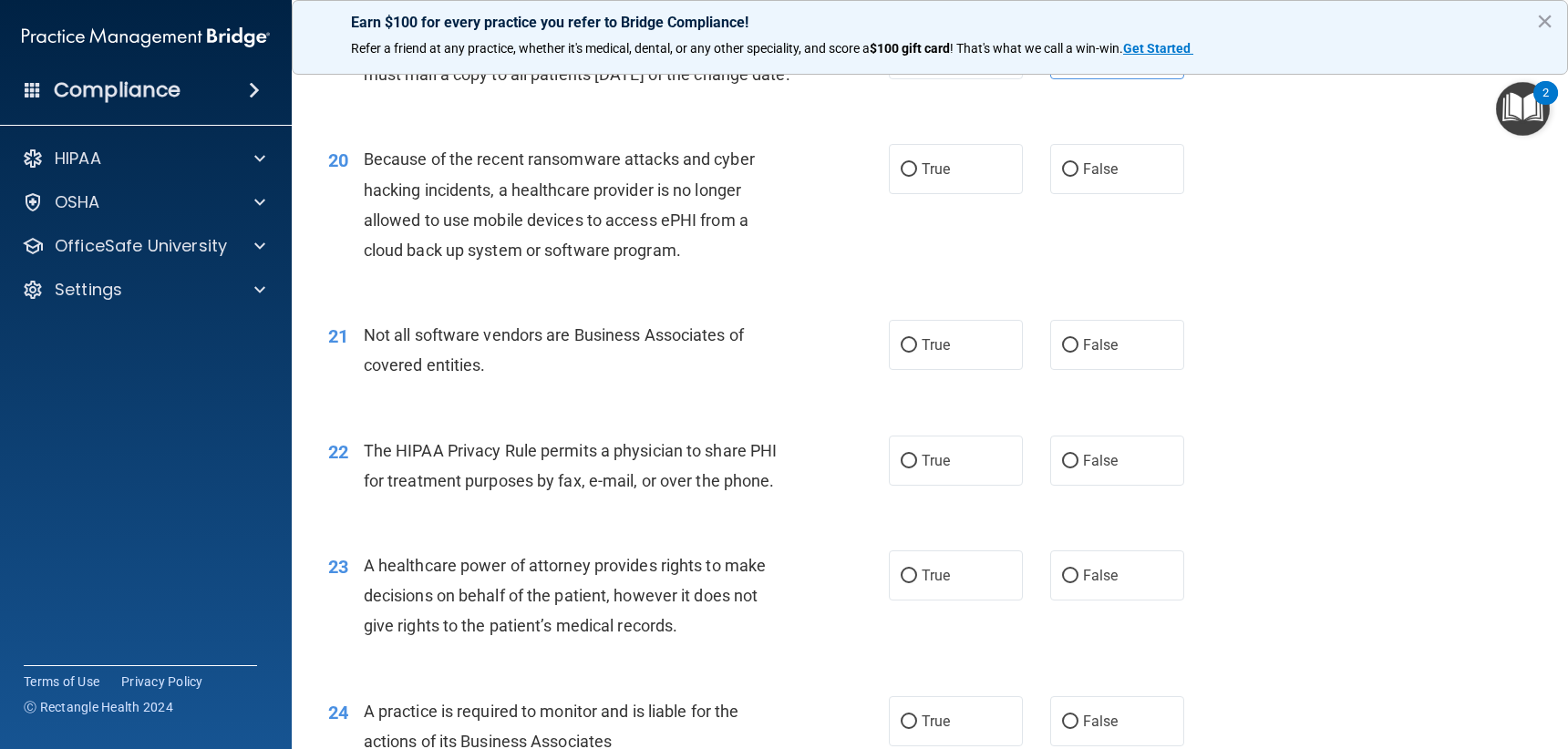
scroll to position [2916, 0]
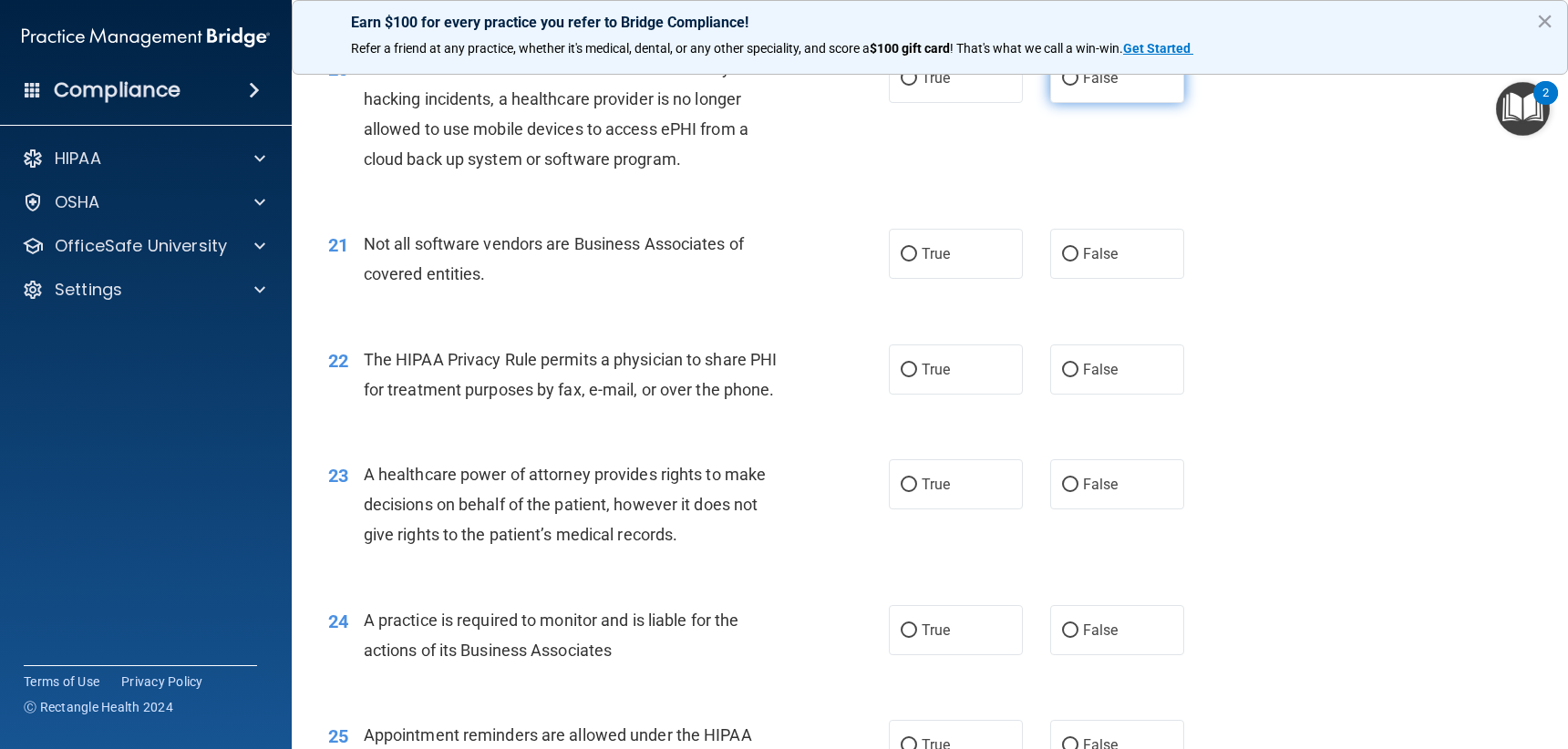
click at [1116, 103] on label "False" at bounding box center [1117, 79] width 134 height 50
click at [1079, 86] on input "False" at bounding box center [1070, 79] width 17 height 14
radio input "true"
click at [971, 279] on label "True" at bounding box center [955, 254] width 134 height 50
click at [917, 262] on input "True" at bounding box center [909, 254] width 17 height 14
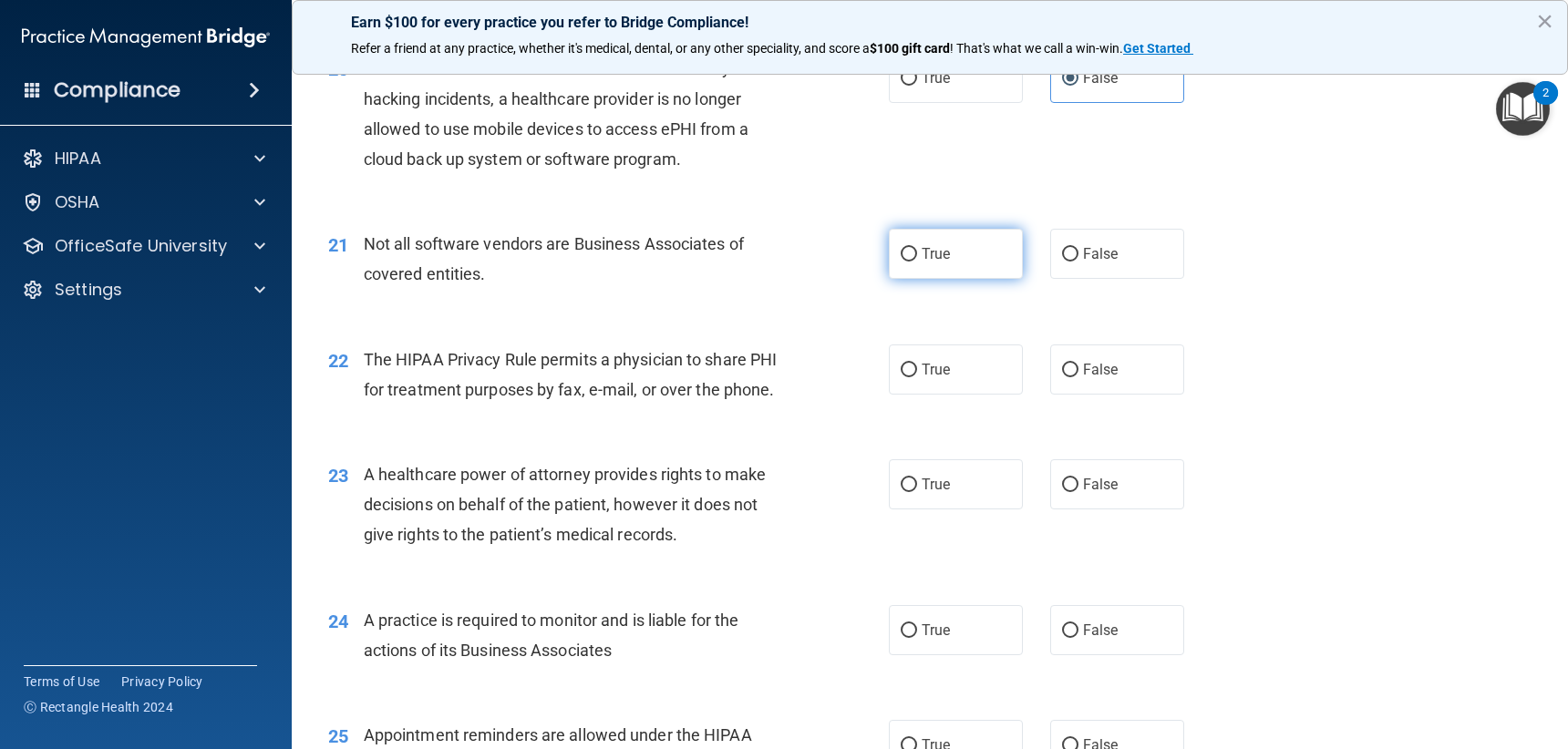
radio input "true"
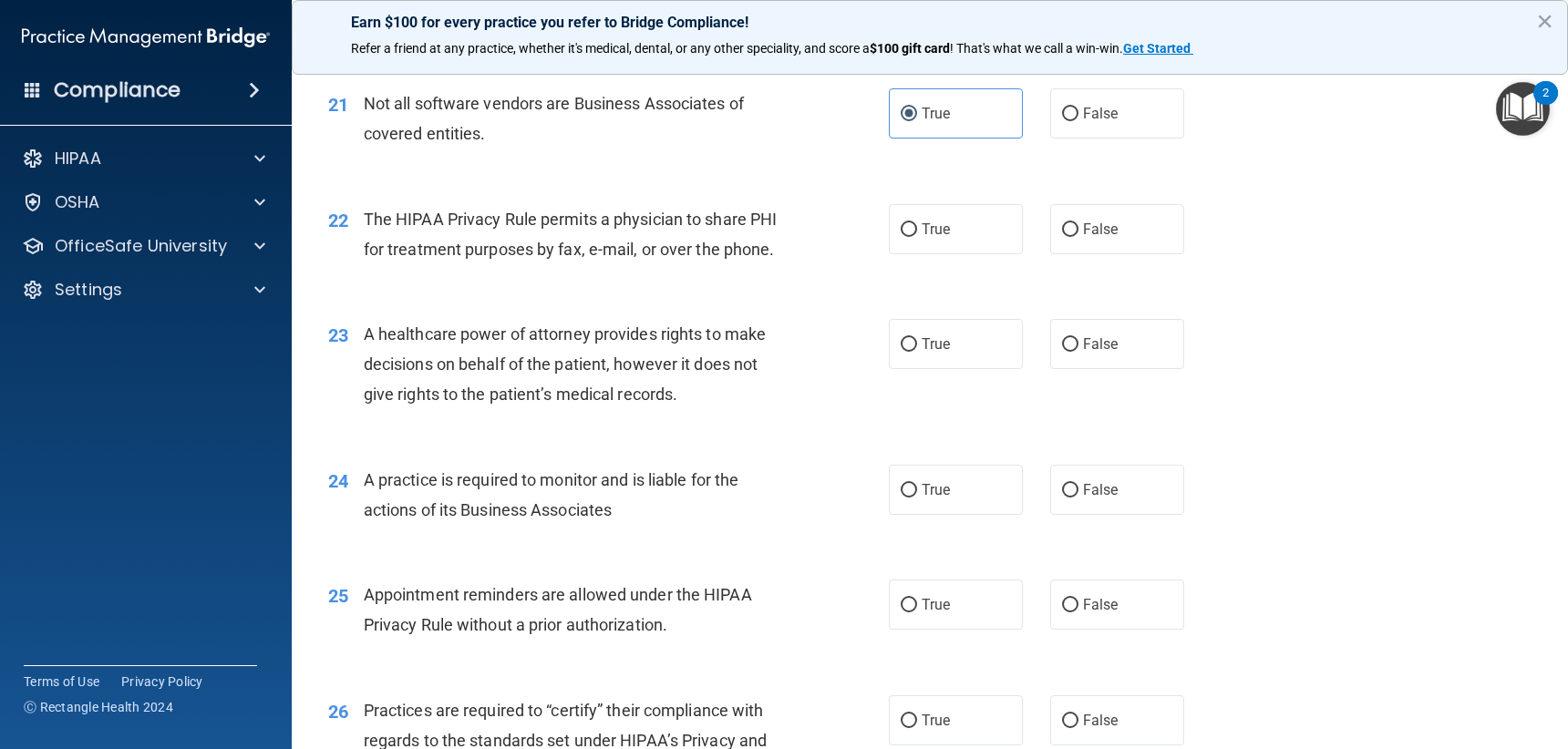
scroll to position [3098, 0]
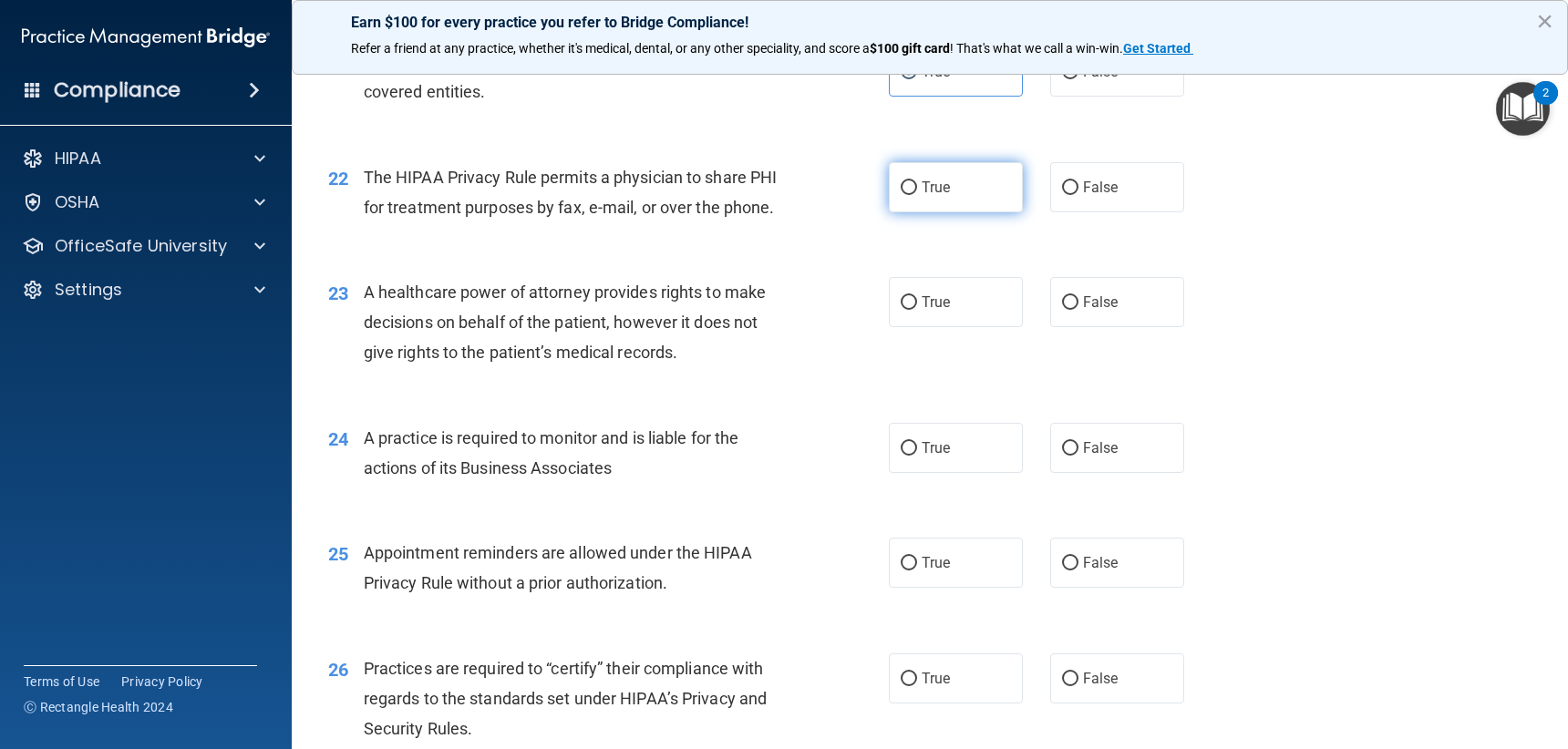
click at [943, 212] on label "True" at bounding box center [955, 187] width 134 height 50
click at [917, 195] on input "True" at bounding box center [909, 188] width 17 height 14
radio input "true"
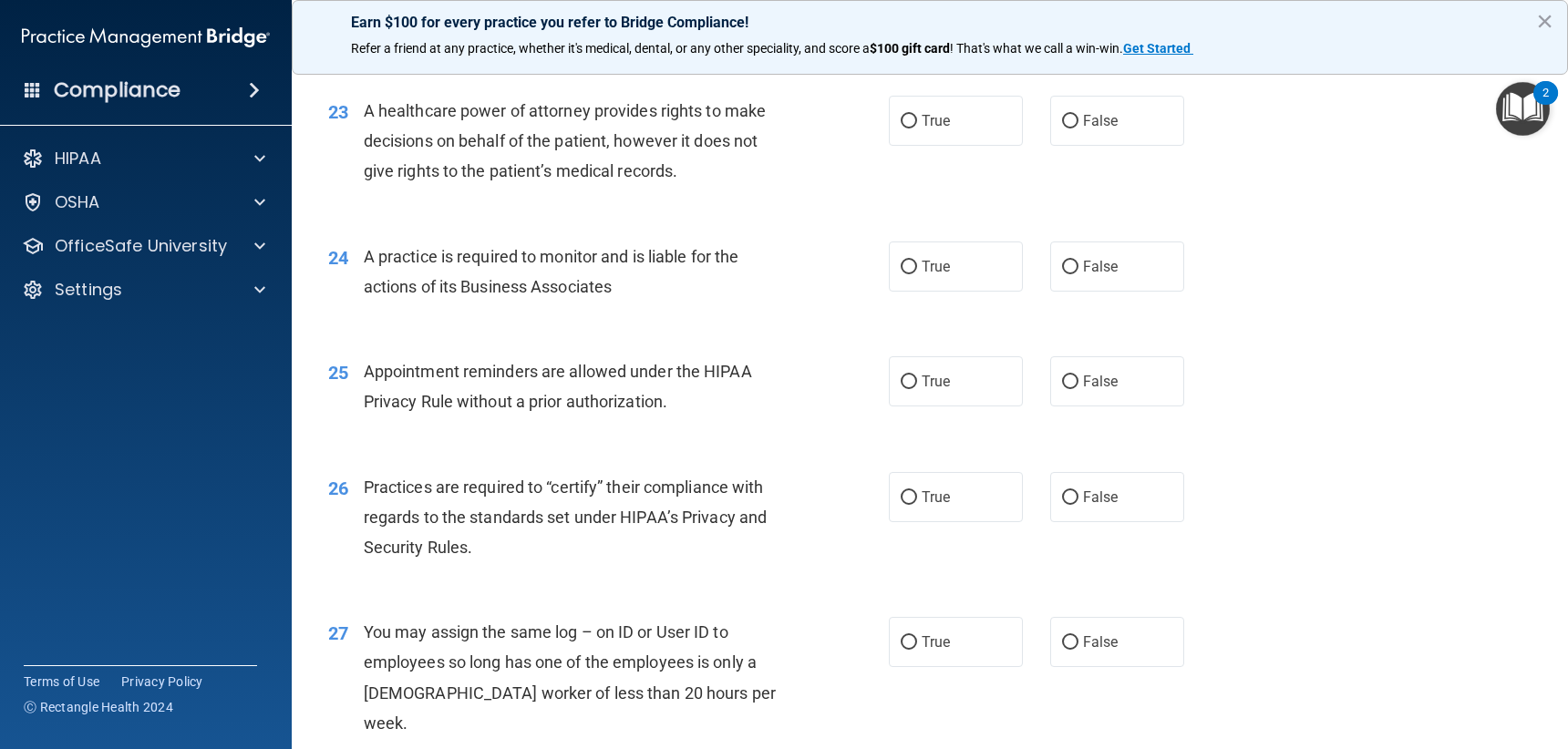
scroll to position [3280, 0]
click at [1076, 145] on label "False" at bounding box center [1117, 120] width 134 height 50
click at [1076, 127] on input "False" at bounding box center [1070, 121] width 17 height 14
radio input "true"
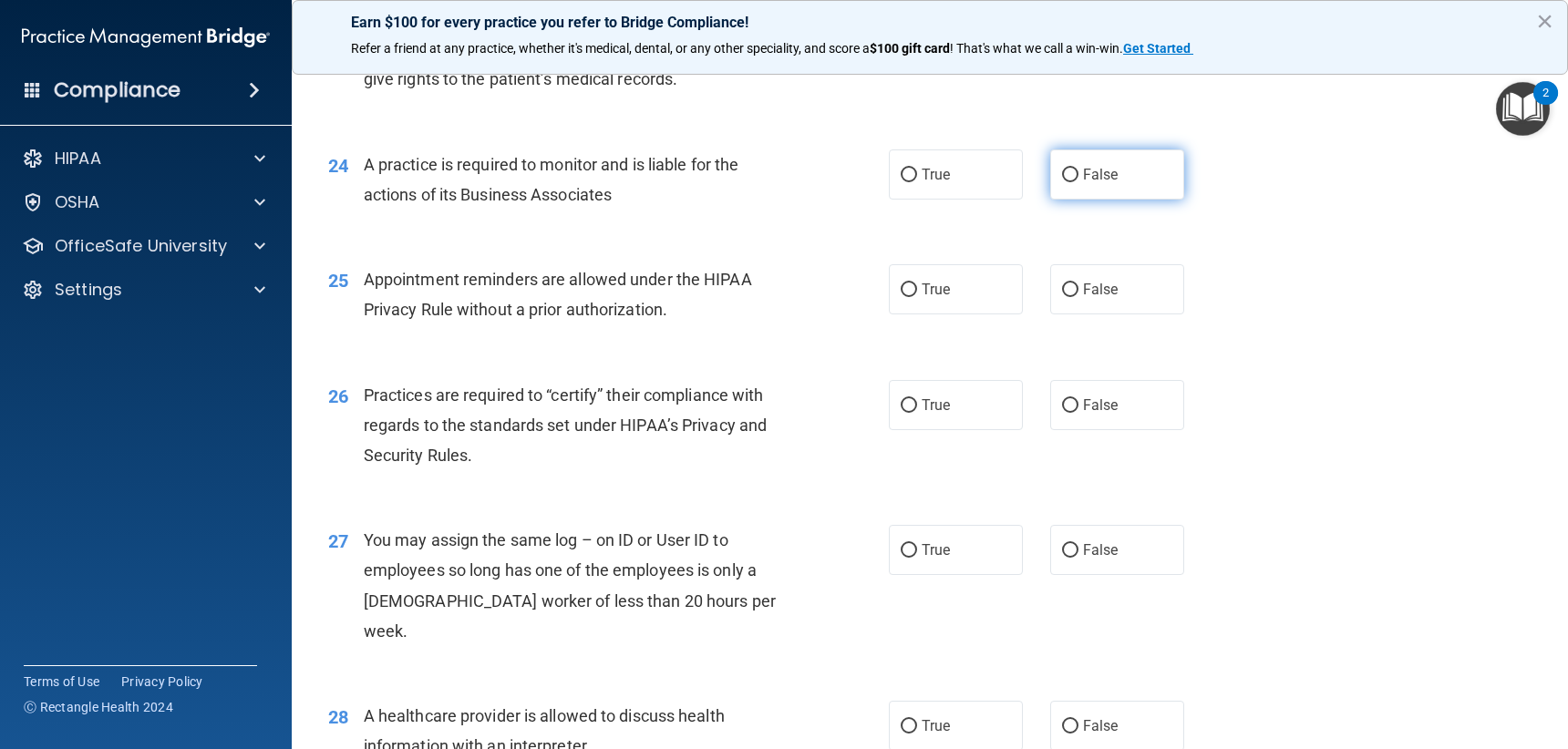
click at [1083, 183] on span "False" at bounding box center [1101, 174] width 36 height 18
click at [1079, 182] on input "False" at bounding box center [1070, 175] width 17 height 14
radio input "true"
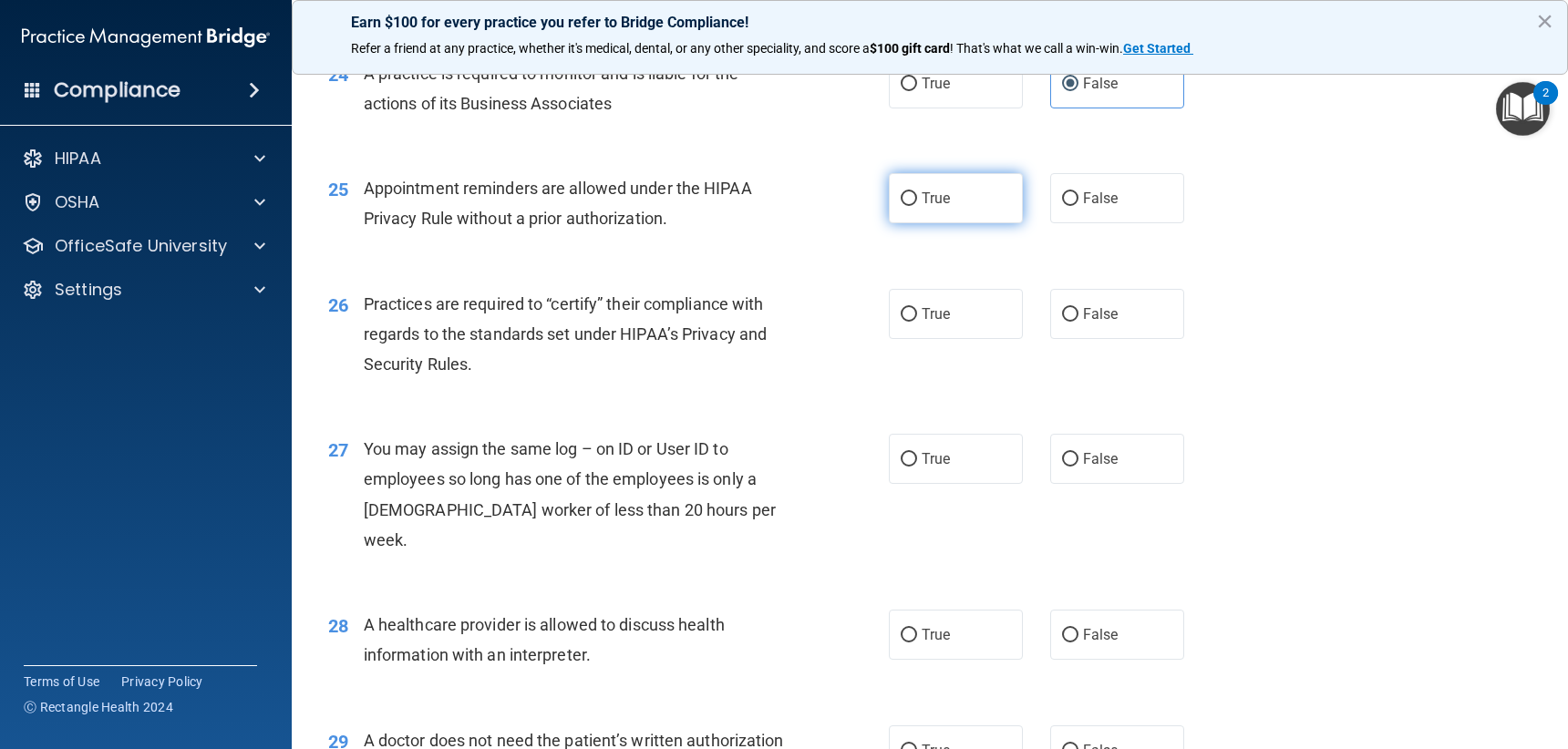
click at [945, 209] on label "True" at bounding box center [955, 198] width 134 height 50
click at [917, 206] on input "True" at bounding box center [909, 199] width 17 height 14
radio input "true"
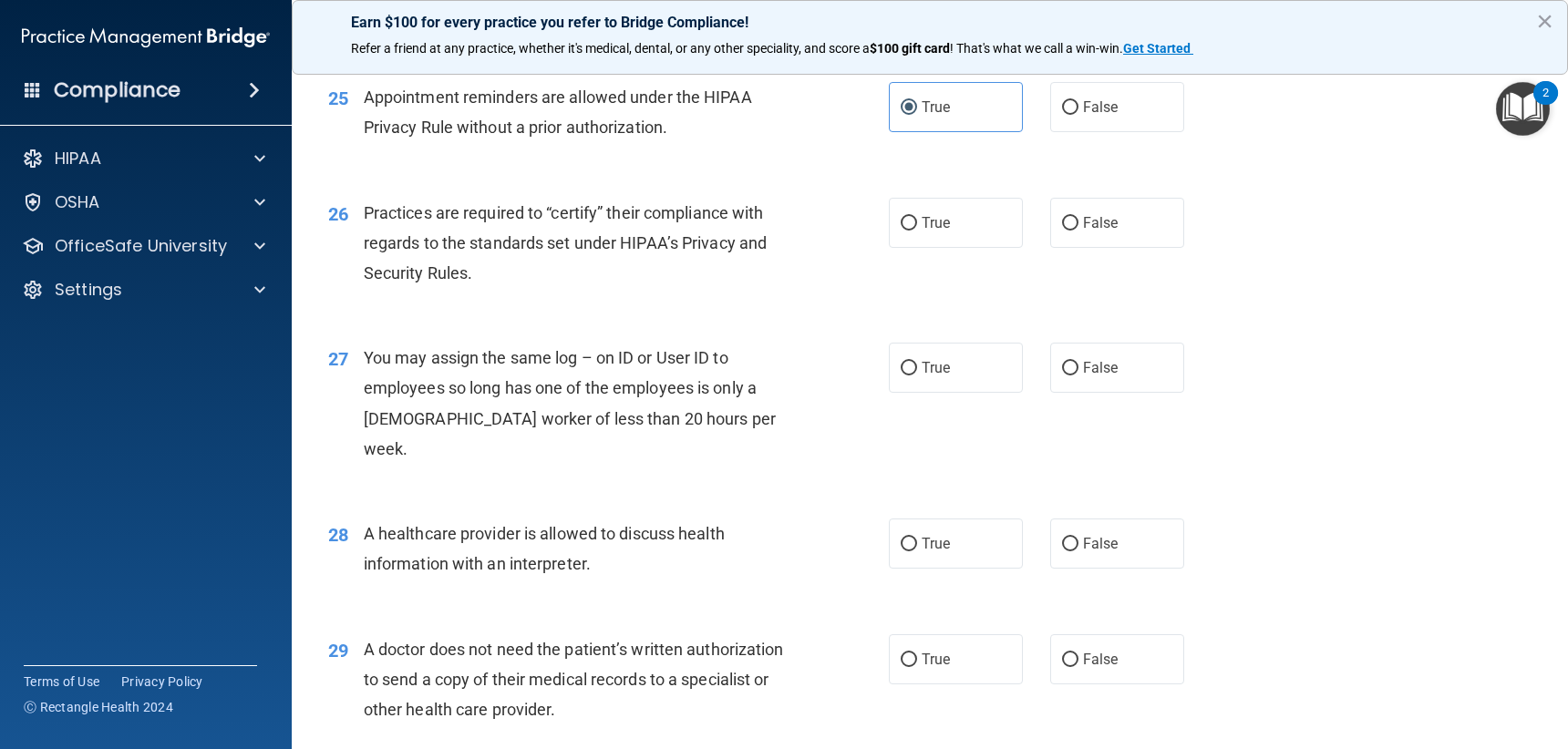
scroll to position [3645, 0]
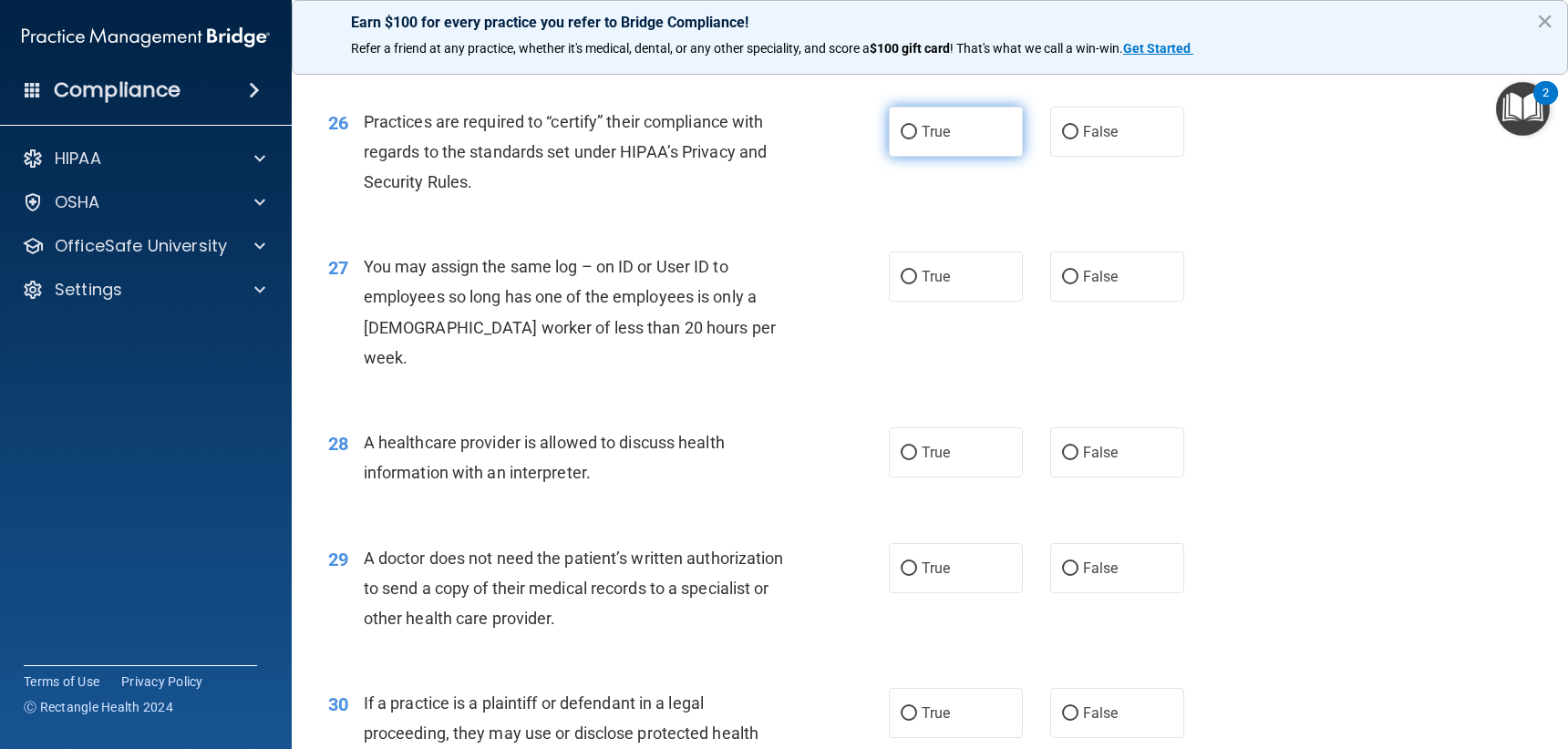
click at [893, 138] on label "True" at bounding box center [955, 132] width 134 height 50
click at [901, 138] on input "True" at bounding box center [909, 132] width 17 height 14
radio input "true"
click at [1083, 140] on span "False" at bounding box center [1101, 132] width 36 height 18
click at [1078, 139] on input "False" at bounding box center [1070, 132] width 17 height 14
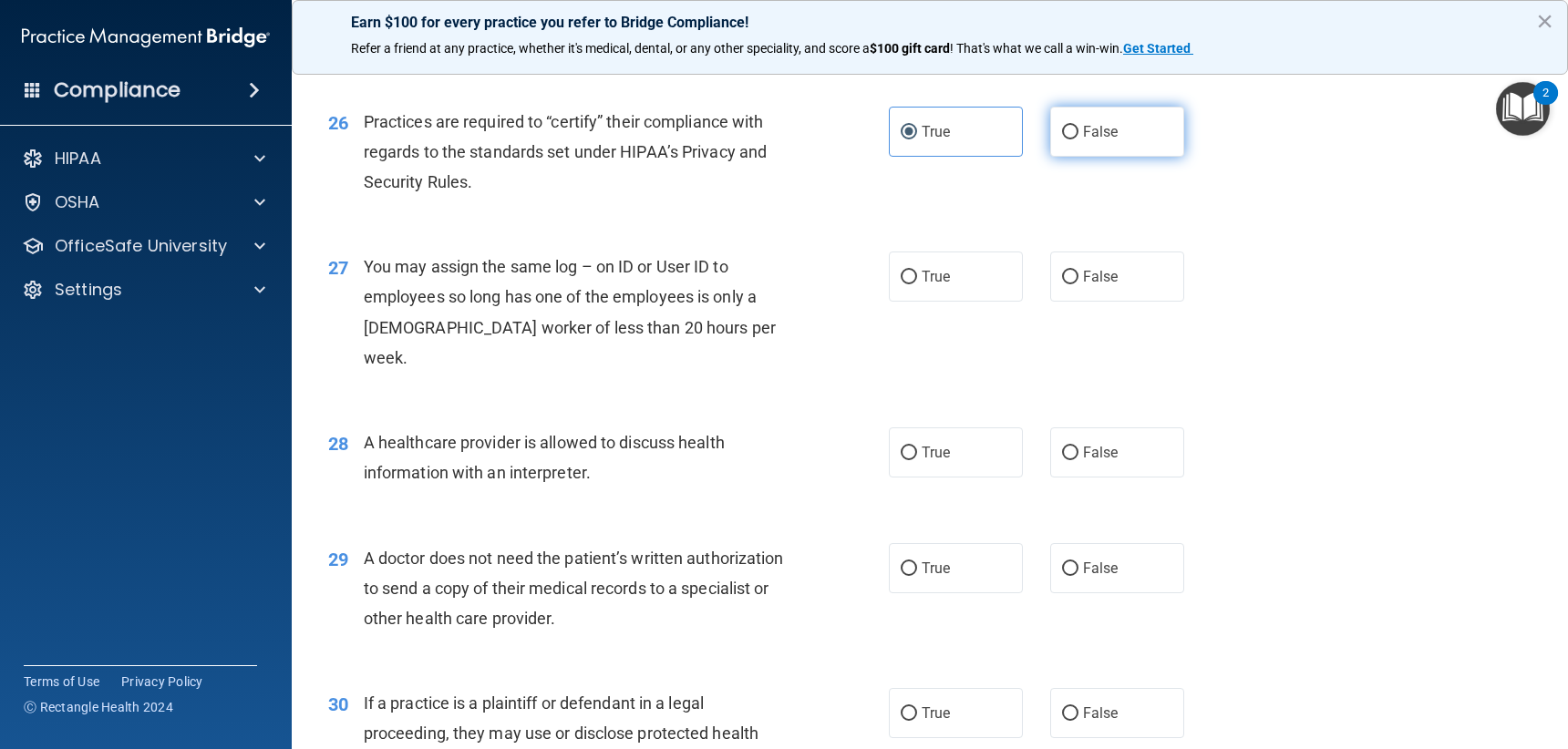
radio input "true"
radio input "false"
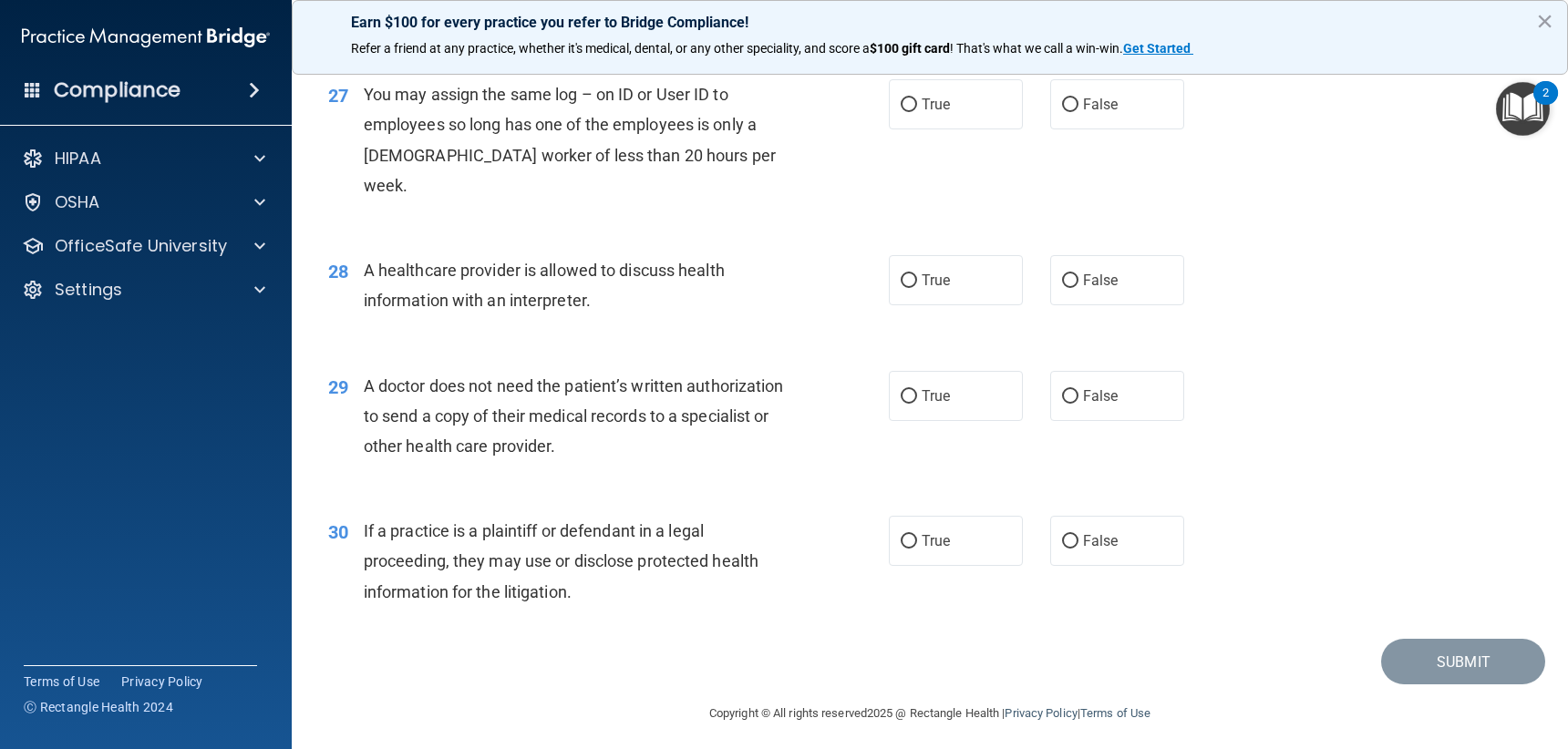
scroll to position [3825, 0]
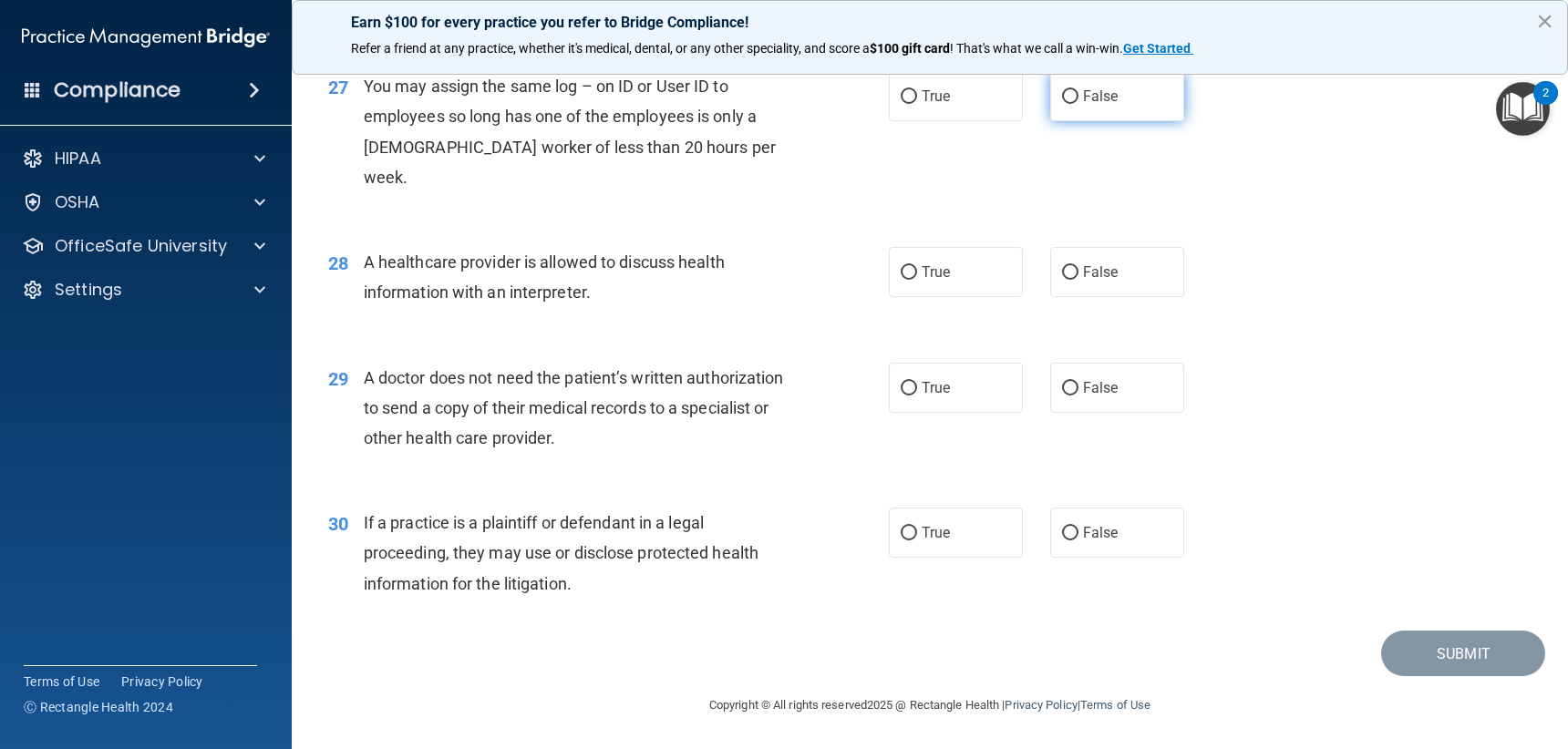
click at [1083, 105] on span "False" at bounding box center [1101, 96] width 36 height 18
click at [1079, 104] on input "False" at bounding box center [1070, 96] width 17 height 14
radio input "true"
click at [944, 270] on span "True" at bounding box center [936, 272] width 28 height 18
click at [917, 270] on input "True" at bounding box center [909, 273] width 17 height 14
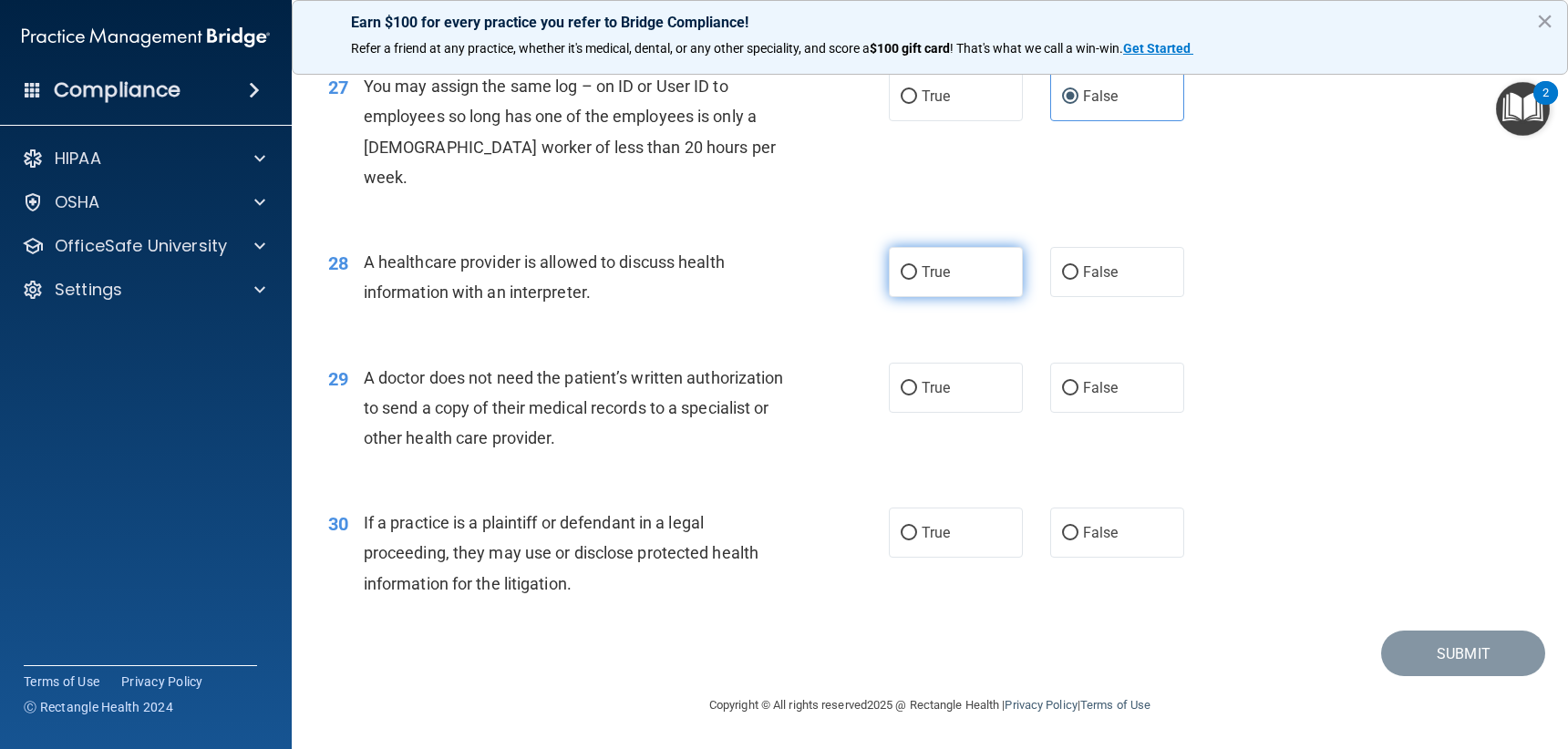
radio input "true"
click at [952, 383] on label "True" at bounding box center [955, 388] width 134 height 50
click at [917, 383] on input "True" at bounding box center [909, 388] width 17 height 14
radio input "true"
click at [910, 540] on label "True" at bounding box center [955, 533] width 134 height 50
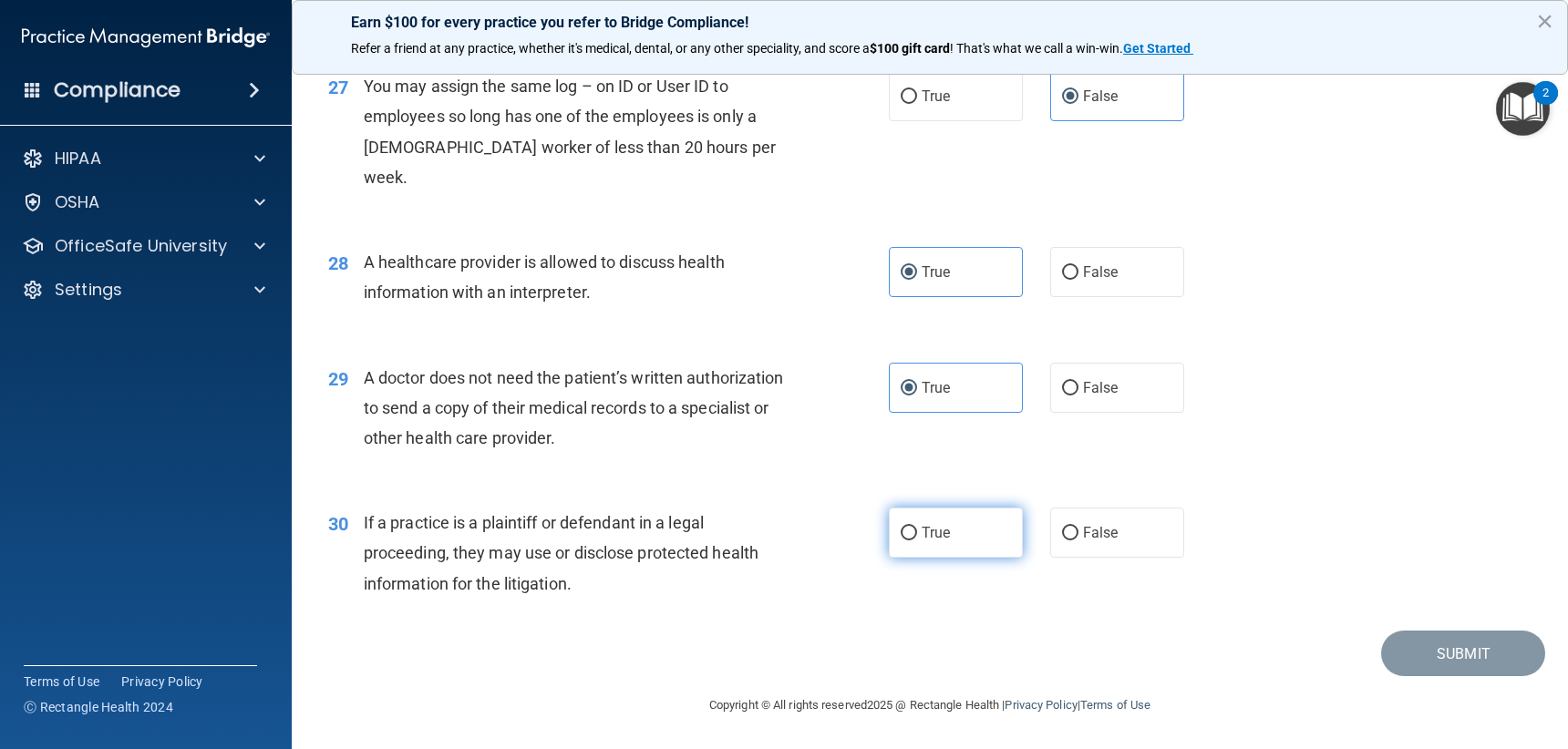
click at [910, 540] on input "True" at bounding box center [909, 533] width 17 height 14
radio input "true"
click at [1399, 644] on button "Submit" at bounding box center [1462, 654] width 164 height 47
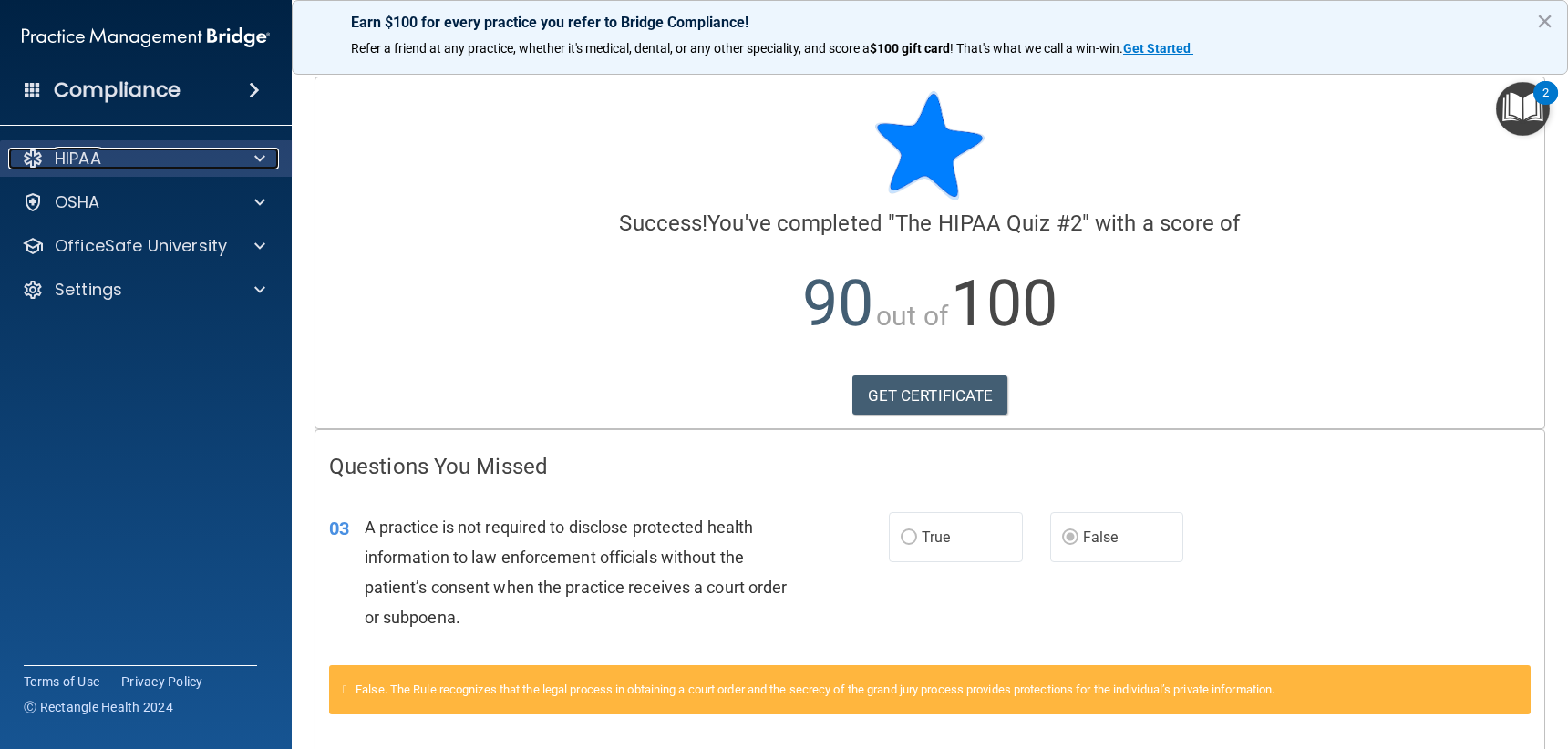
click at [274, 155] on div at bounding box center [256, 158] width 46 height 22
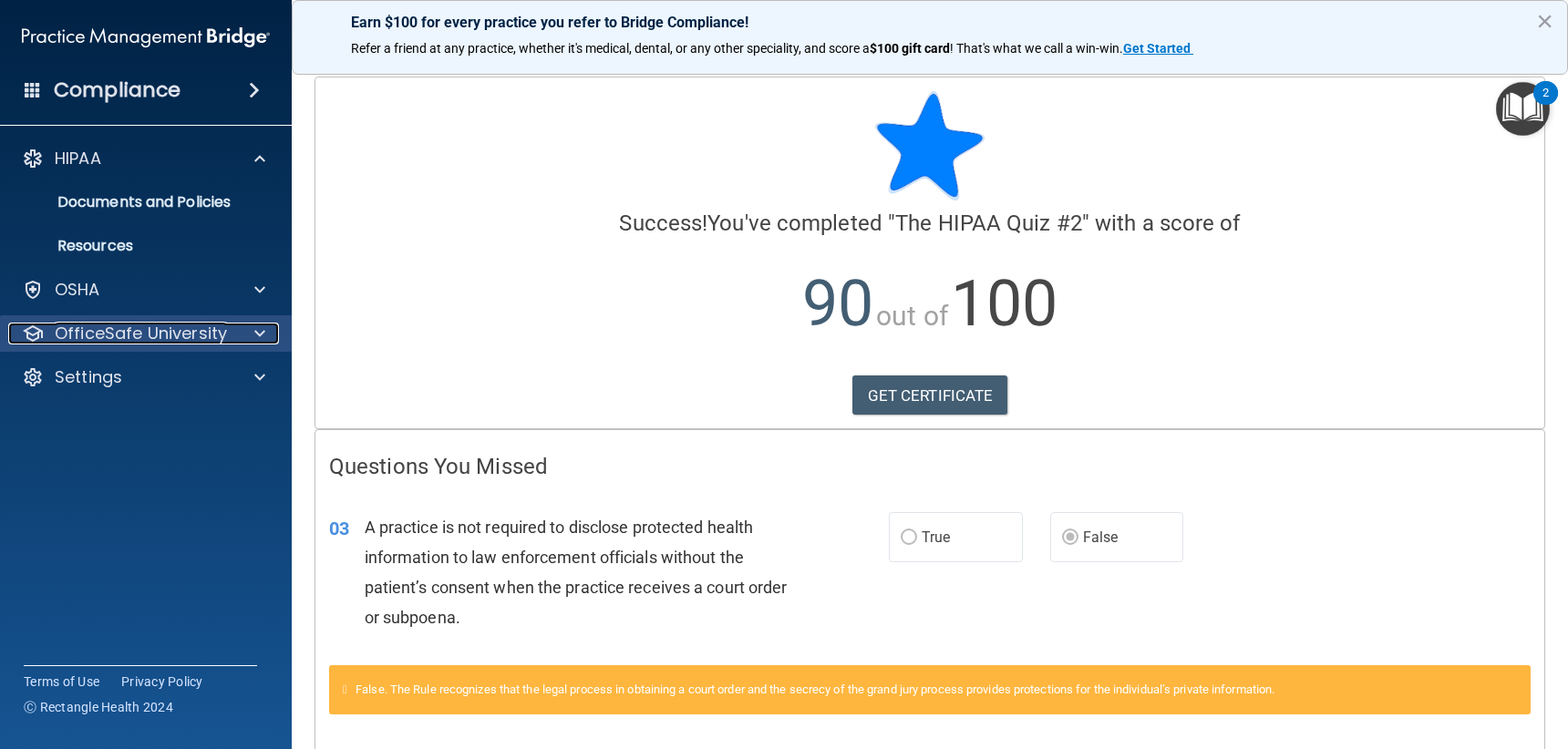
click at [200, 339] on p "OfficeSafe University" at bounding box center [140, 333] width 172 height 22
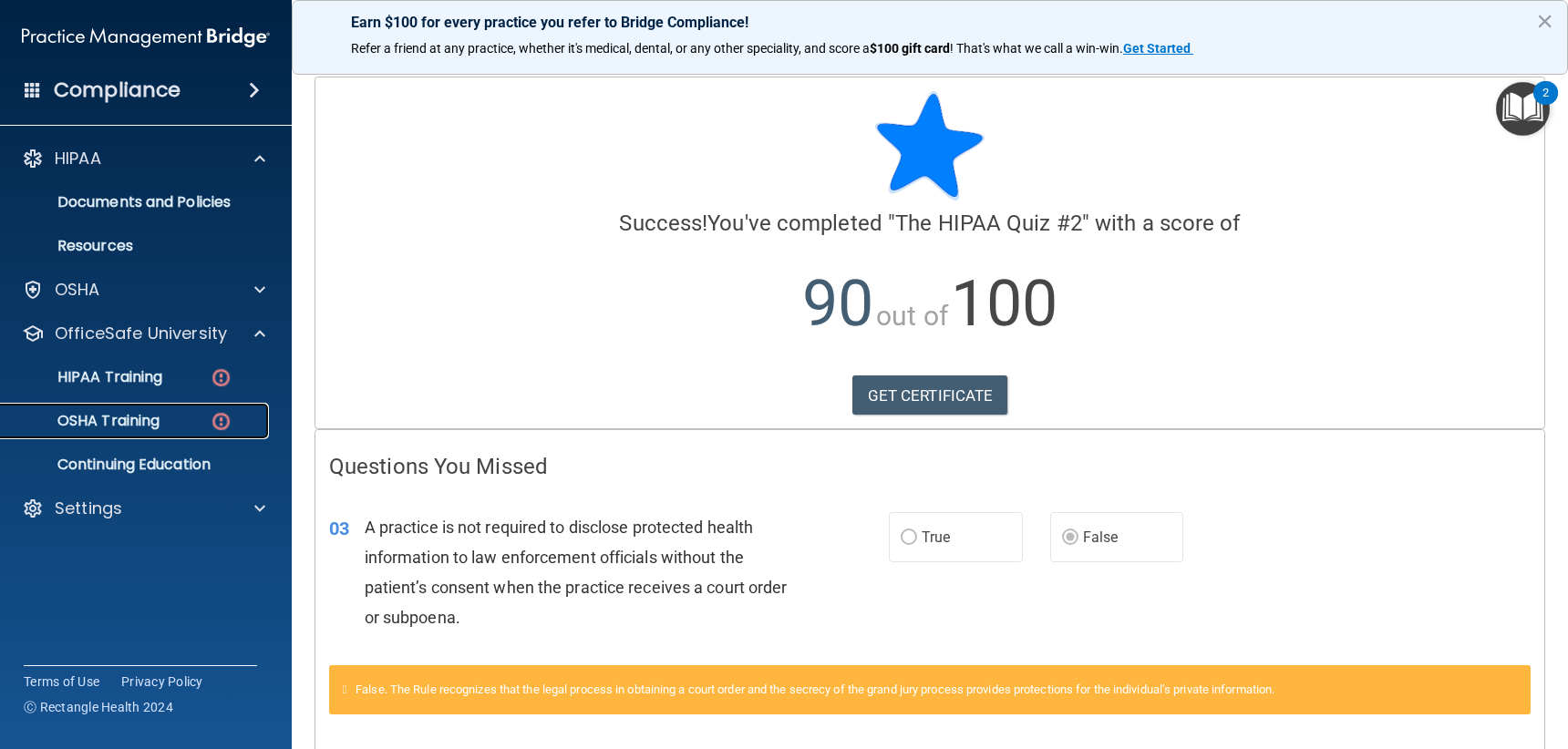
click at [153, 431] on link "OSHA Training" at bounding box center [125, 421] width 287 height 36
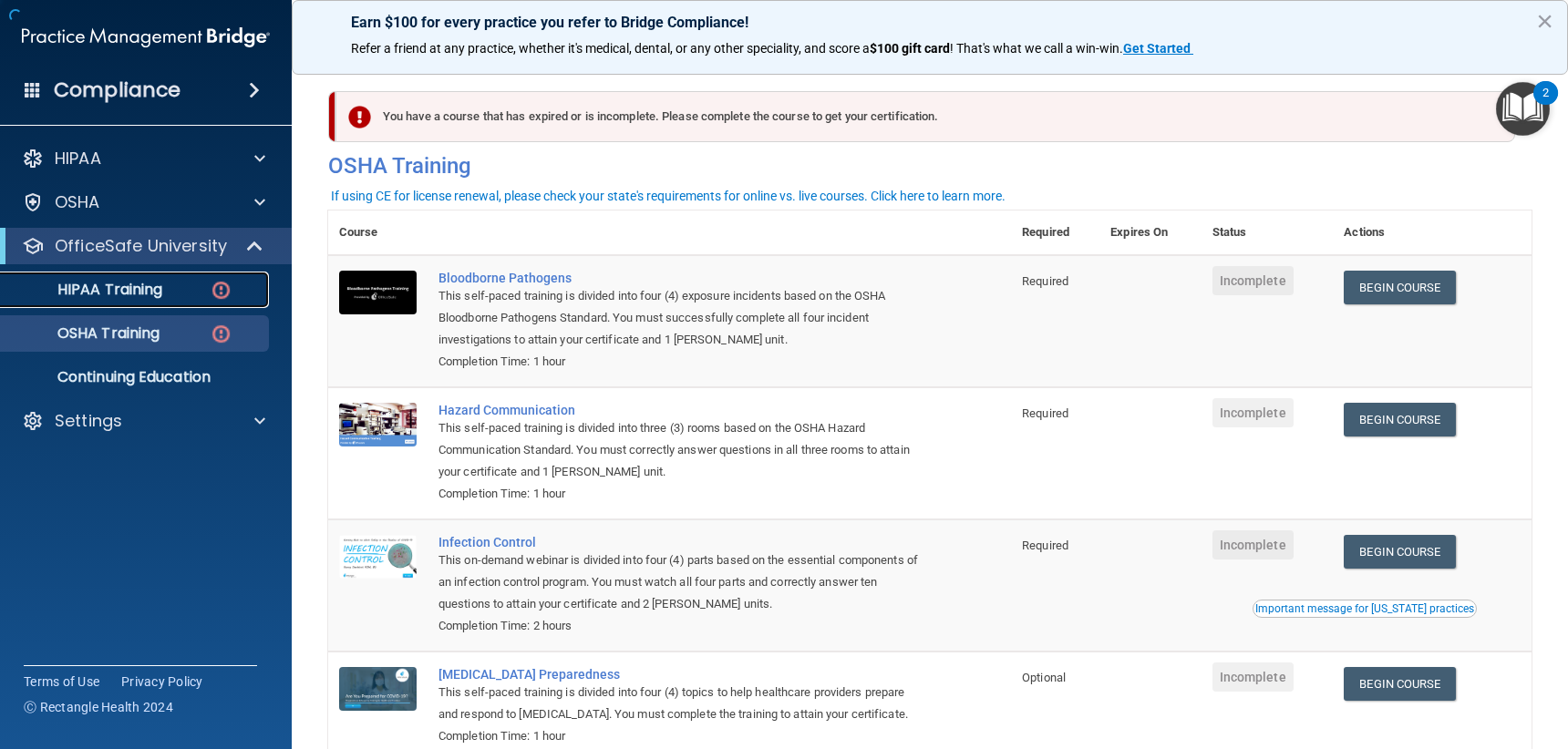
click at [195, 295] on div "HIPAA Training" at bounding box center [137, 289] width 249 height 18
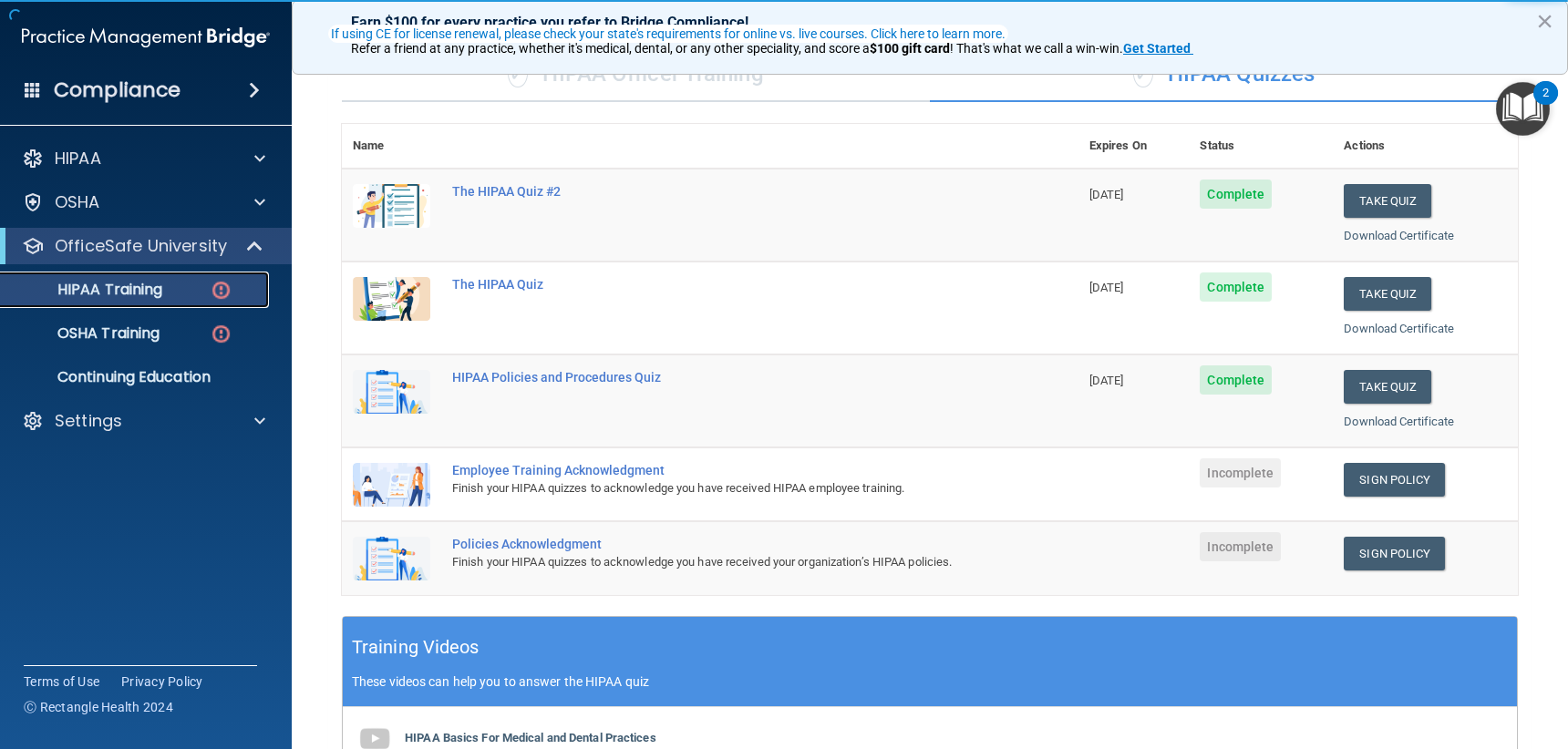
scroll to position [182, 0]
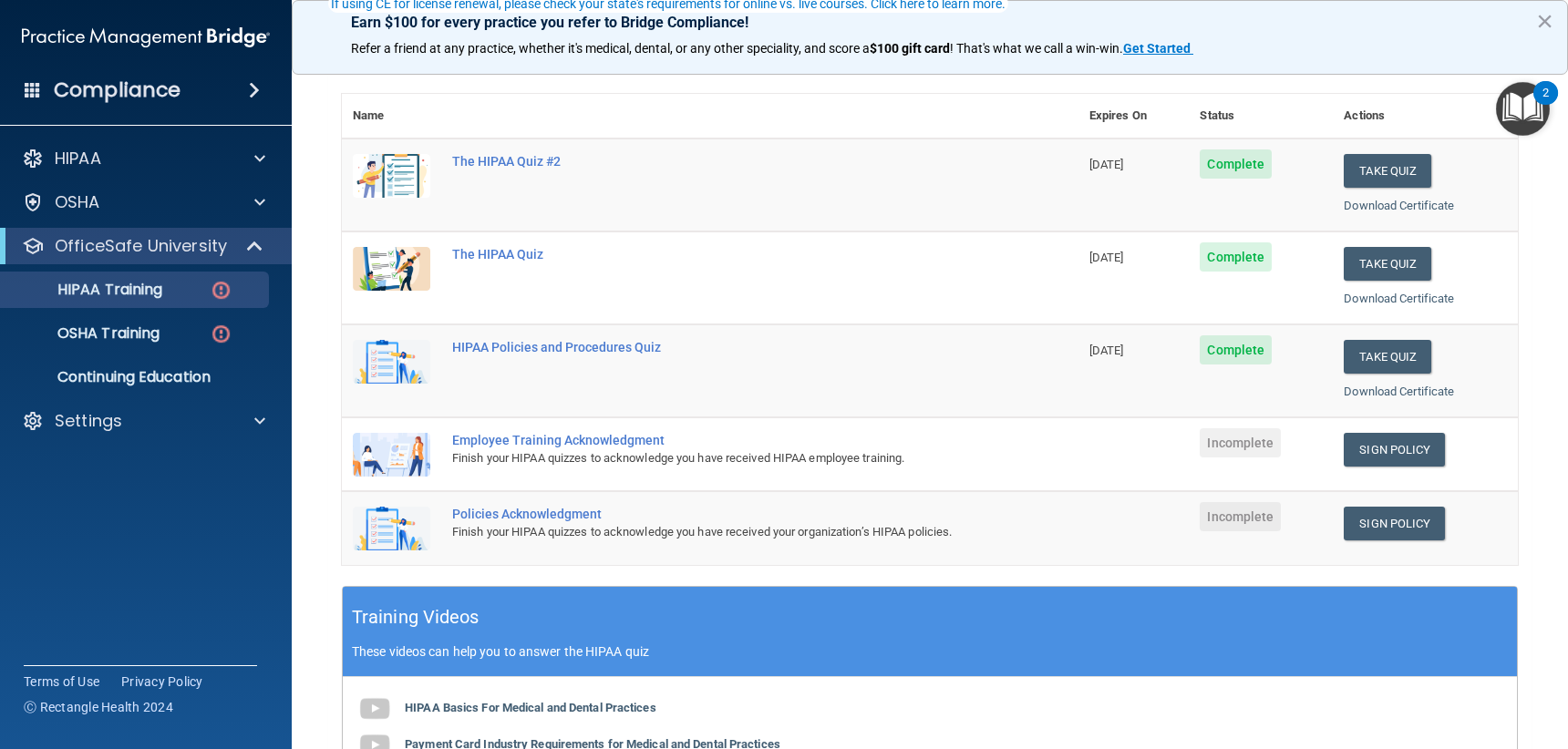
click at [1223, 161] on span "Complete" at bounding box center [1235, 164] width 72 height 29
click at [963, 165] on div "The HIPAA Quiz #2" at bounding box center [719, 162] width 535 height 15
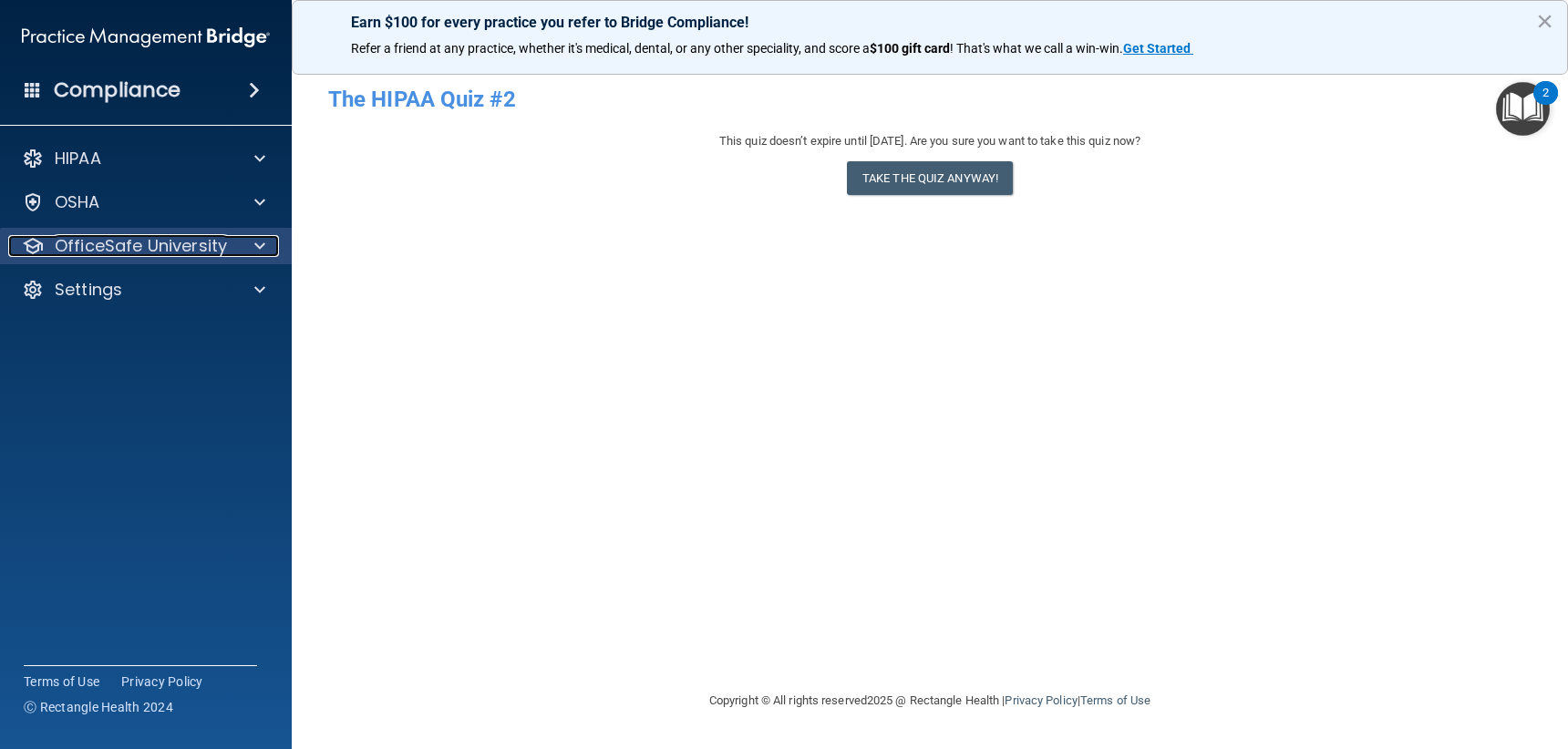
click at [238, 238] on div at bounding box center [256, 245] width 46 height 22
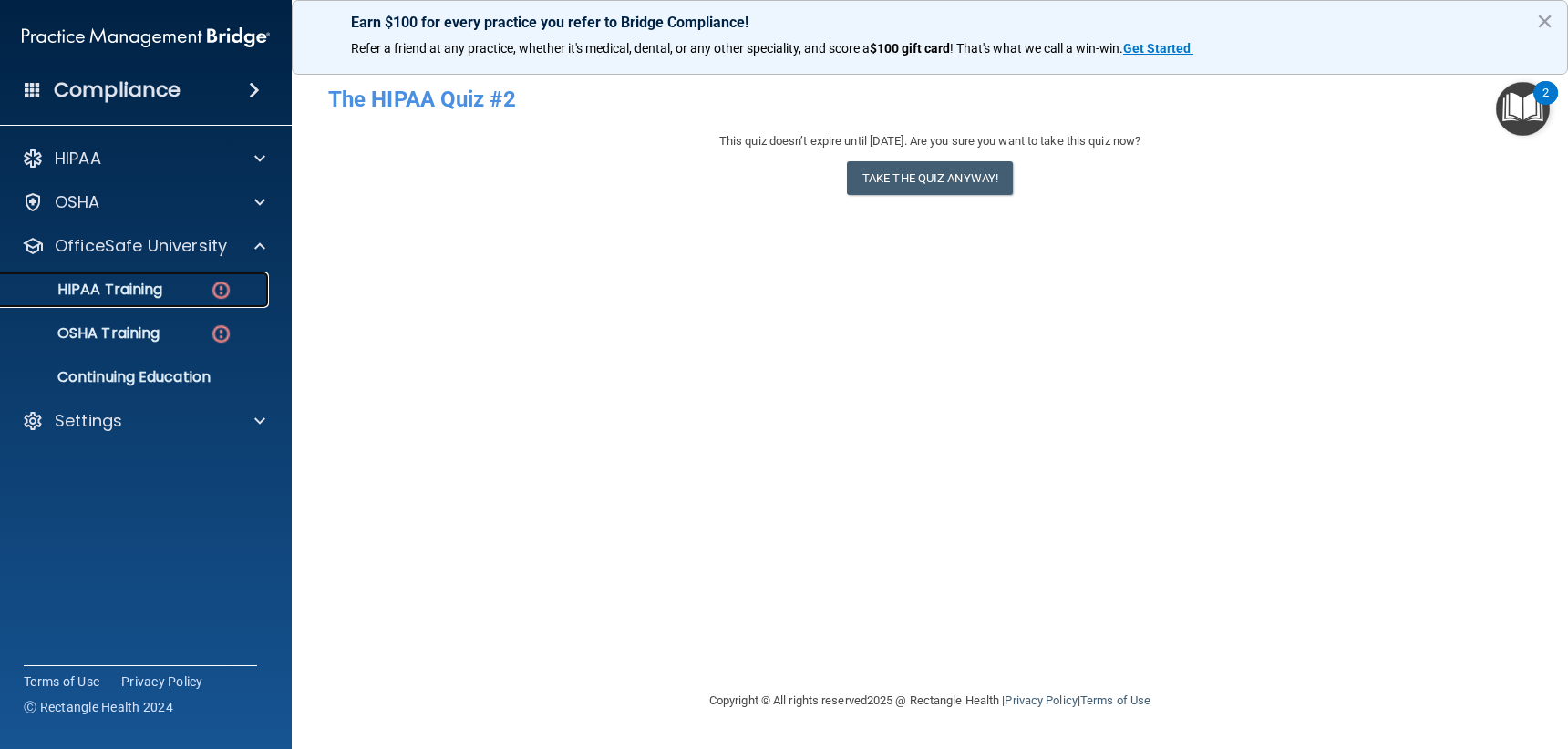
click at [161, 292] on p "HIPAA Training" at bounding box center [87, 289] width 151 height 18
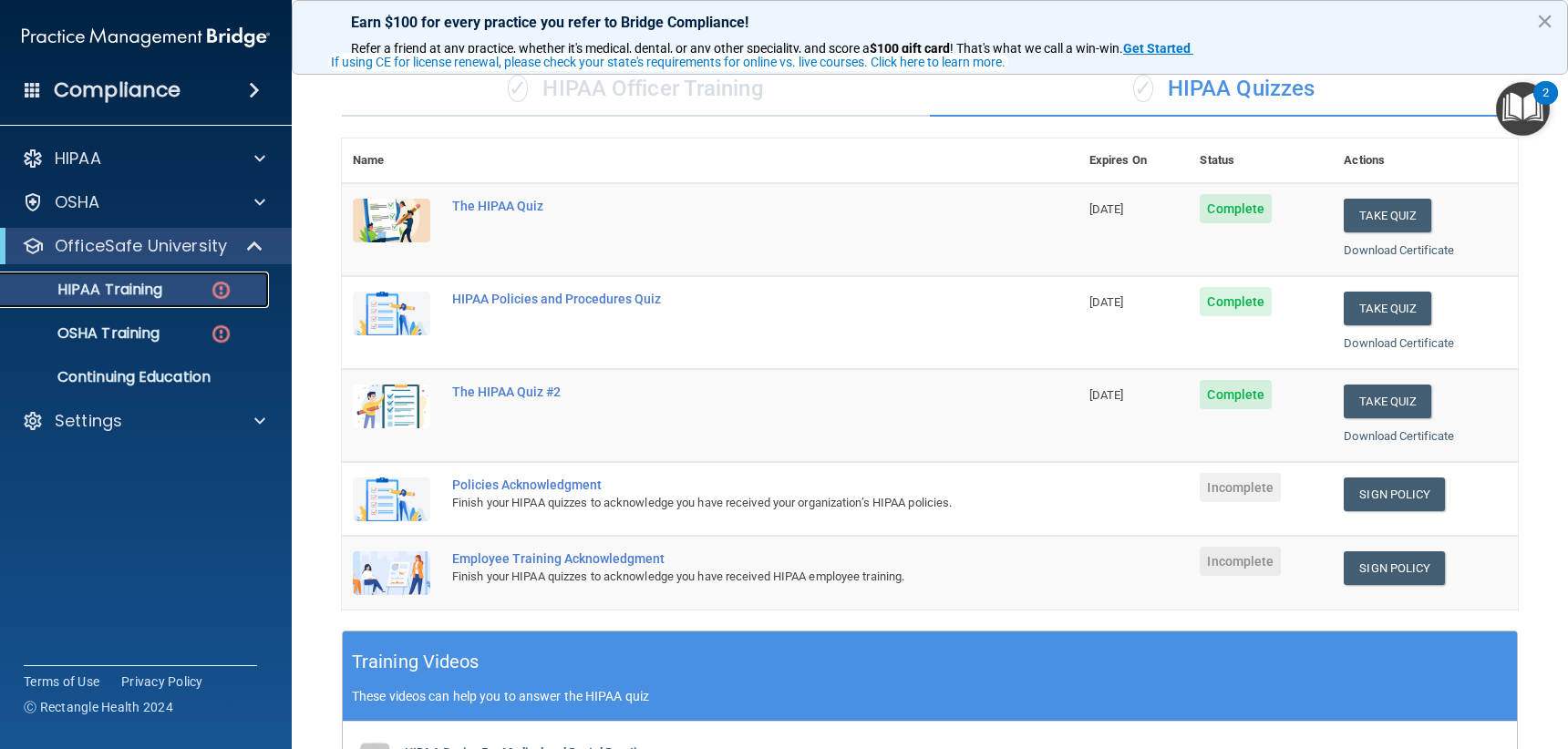
scroll to position [273, 0]
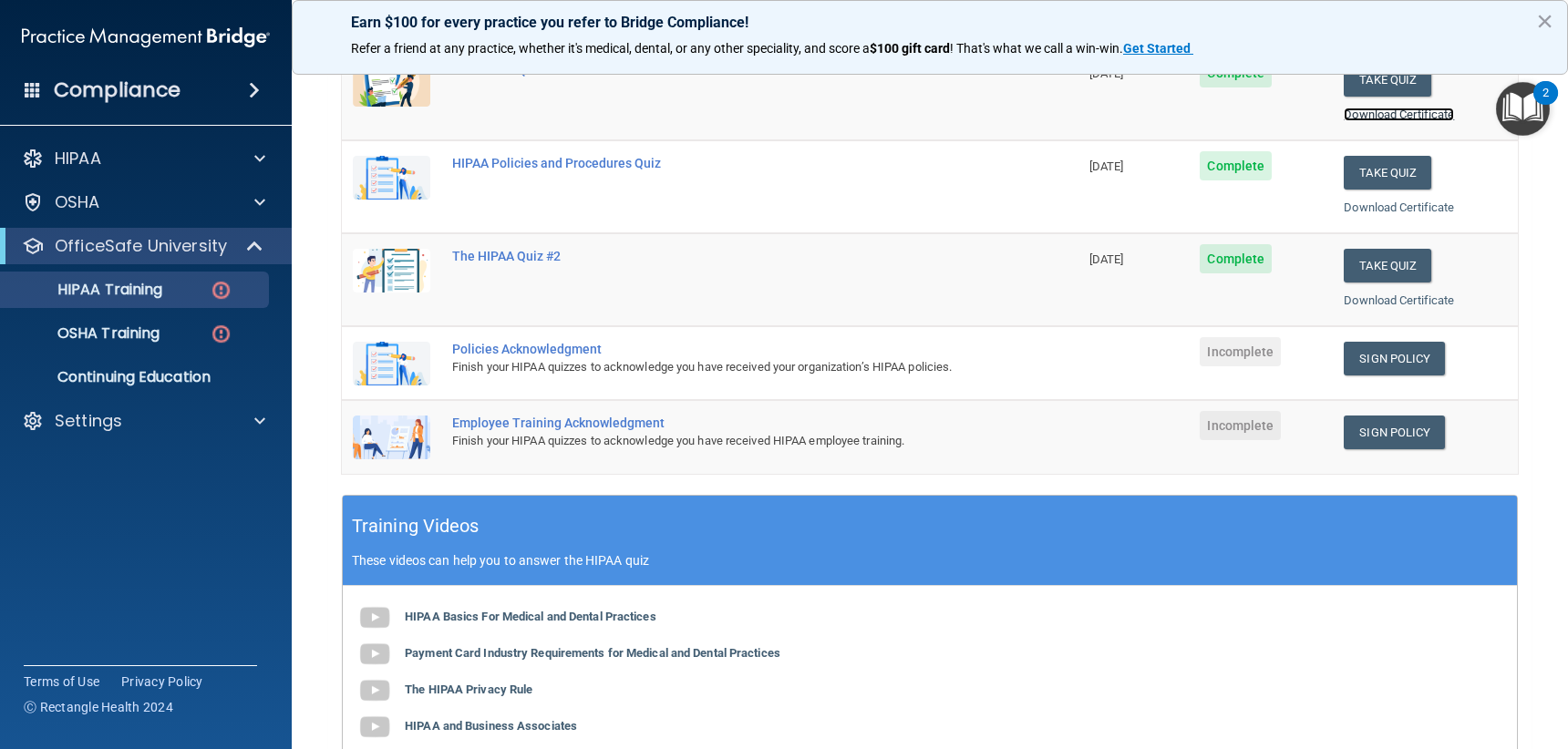
click at [1353, 118] on link "Download Certificate" at bounding box center [1399, 114] width 110 height 14
click at [1388, 210] on link "Download Certificate" at bounding box center [1399, 207] width 110 height 14
click at [1400, 301] on link "Download Certificate" at bounding box center [1399, 300] width 110 height 14
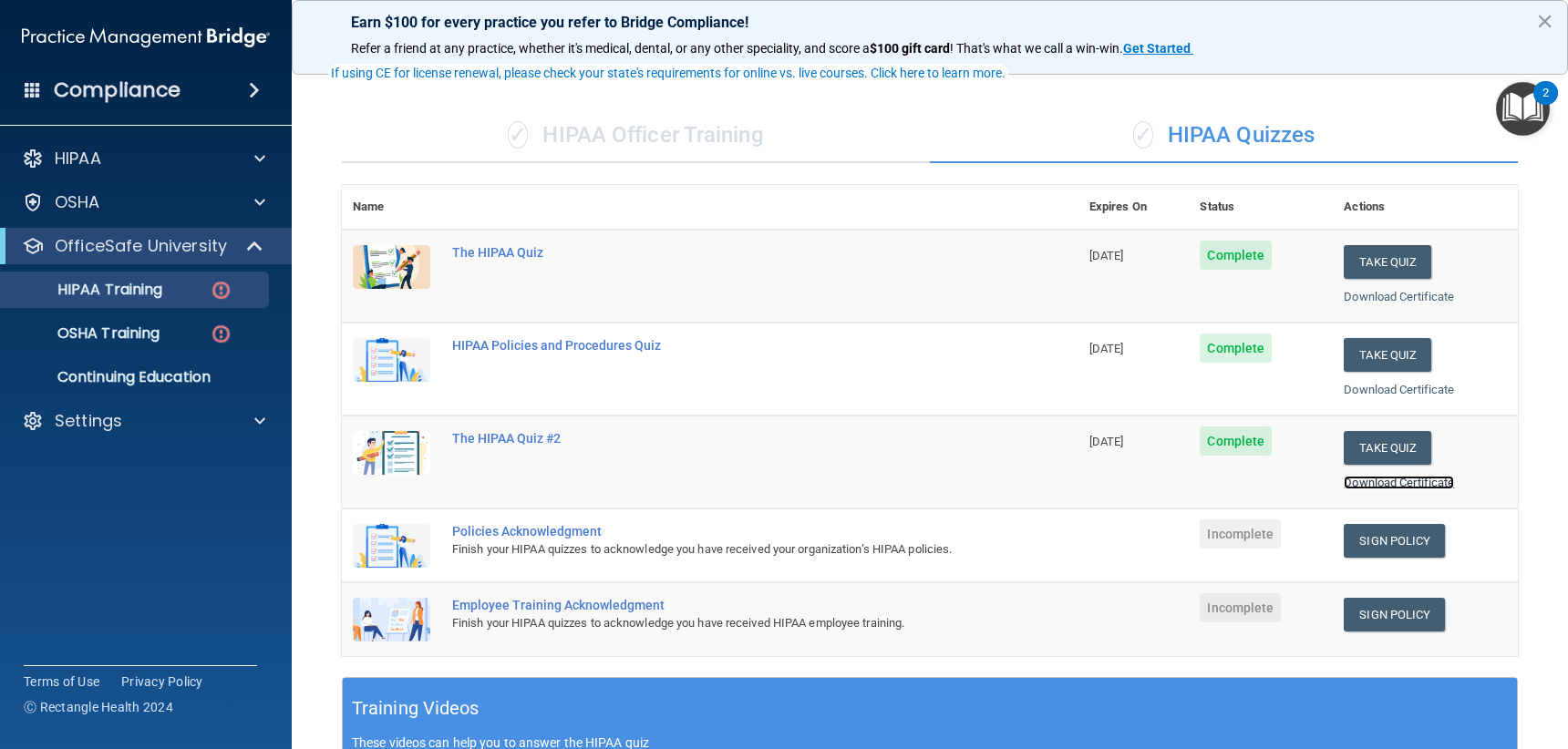
scroll to position [182, 0]
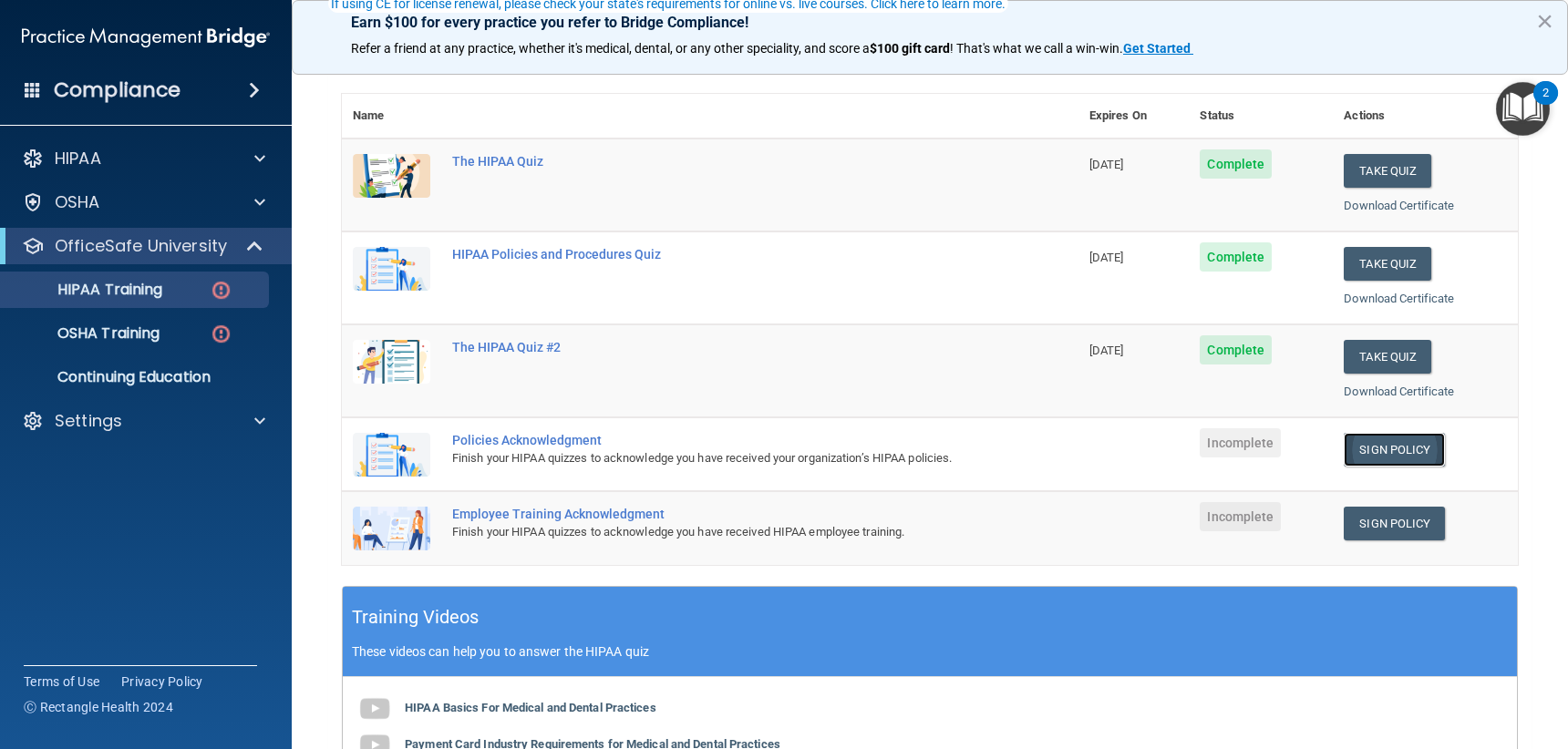
click at [1421, 458] on link "Sign Policy" at bounding box center [1394, 450] width 101 height 34
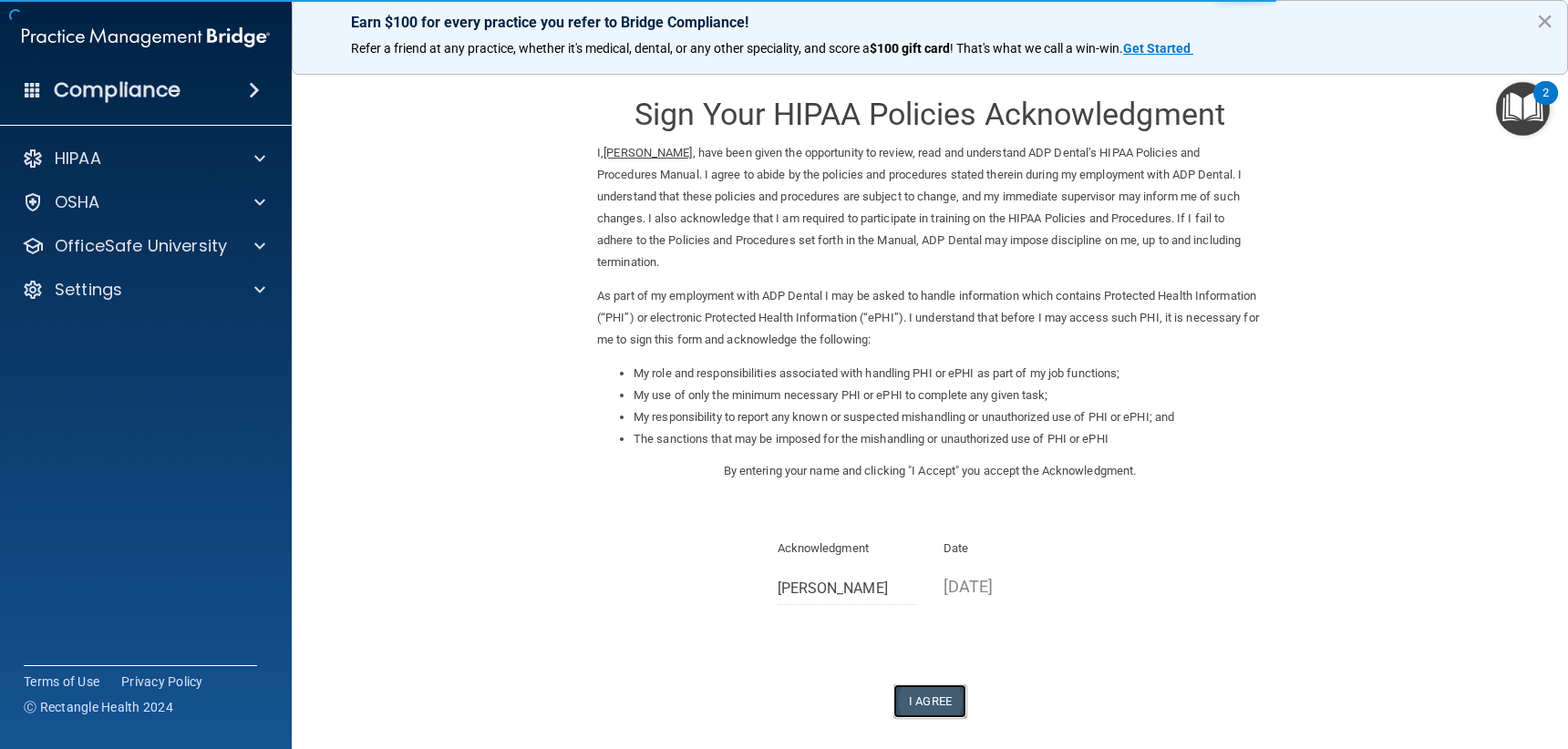
click at [940, 694] on button "I Agree" at bounding box center [930, 701] width 73 height 34
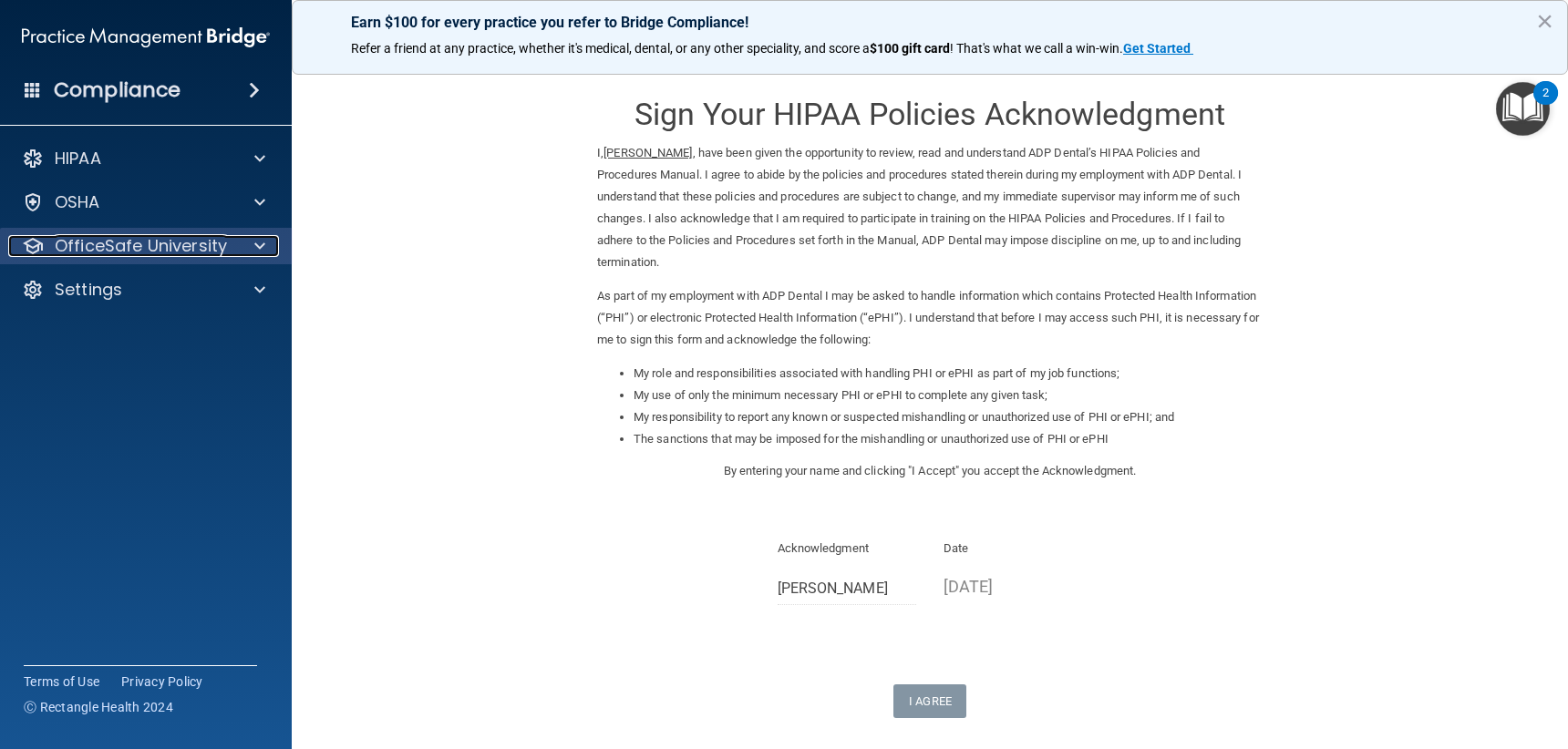
click at [269, 240] on div at bounding box center [256, 245] width 46 height 22
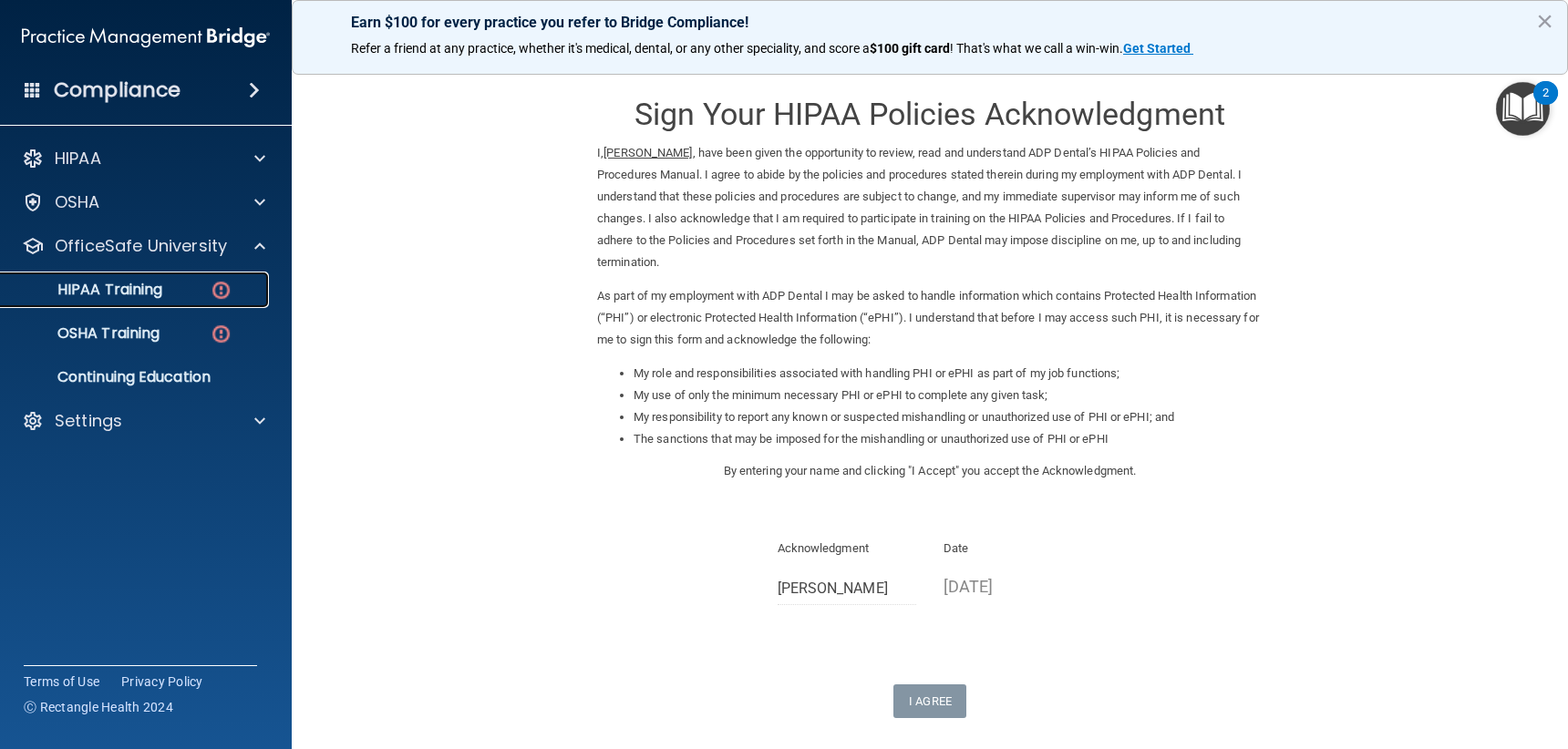
click at [147, 292] on p "HIPAA Training" at bounding box center [87, 289] width 151 height 18
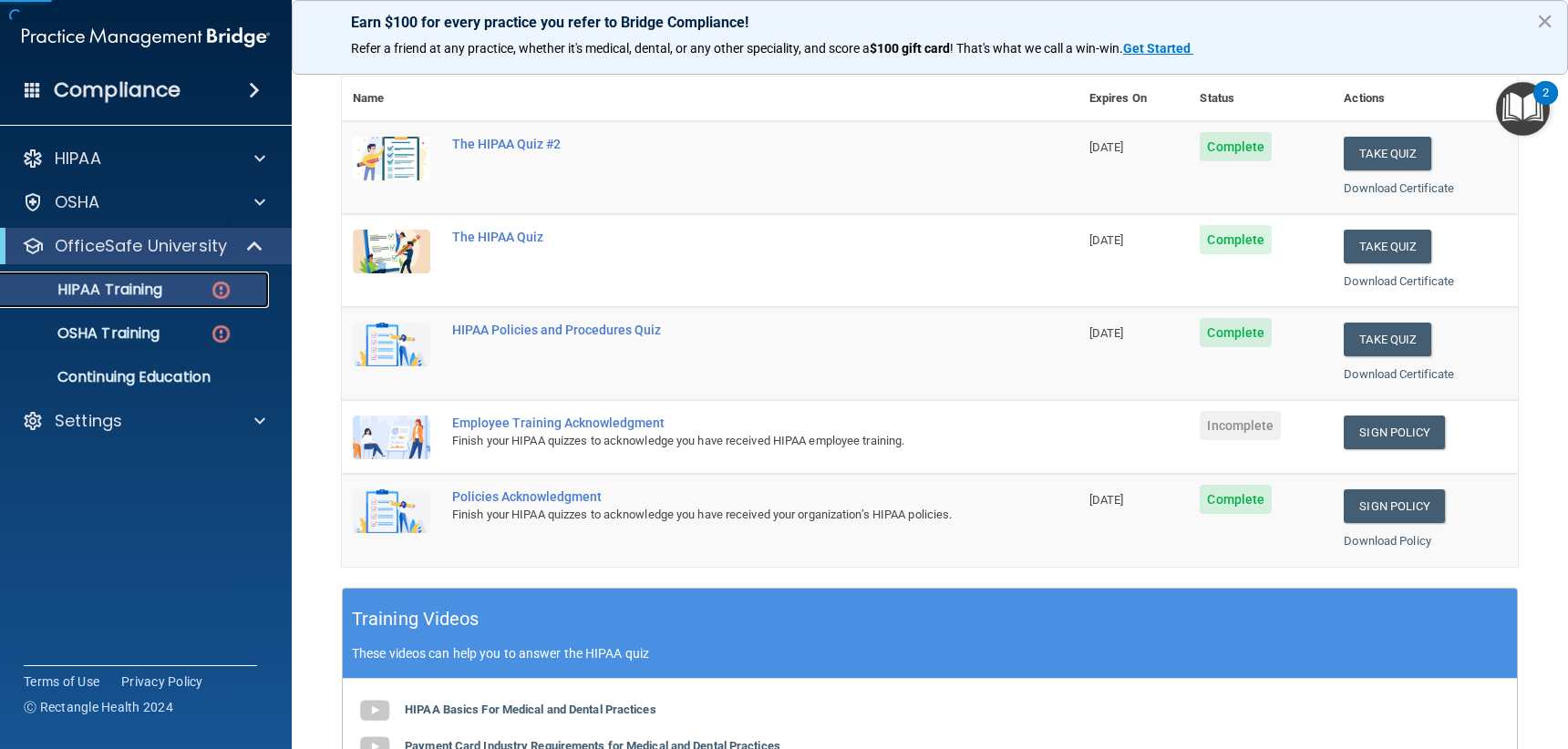
scroll to position [273, 0]
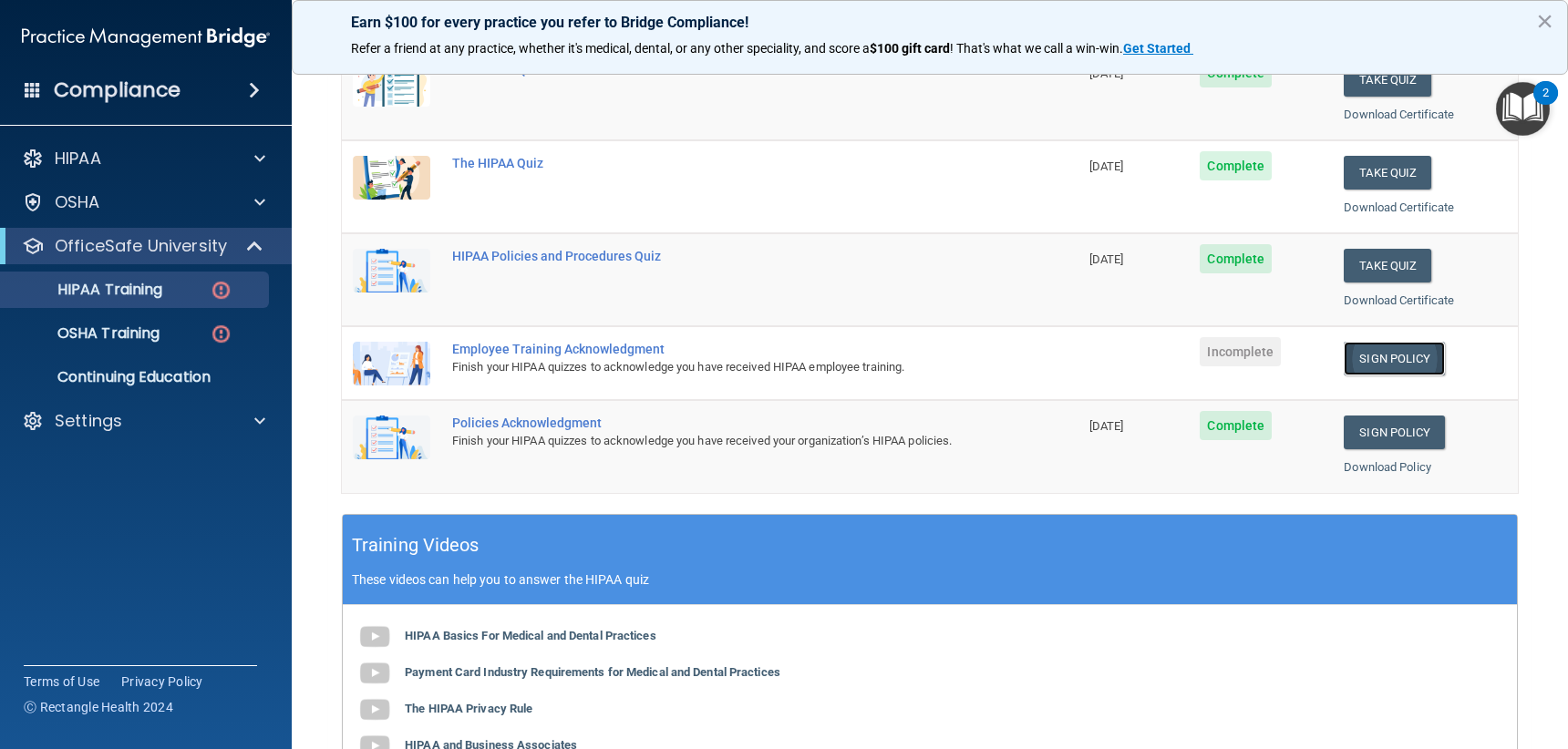
click at [1356, 372] on link "Sign Policy" at bounding box center [1394, 358] width 101 height 34
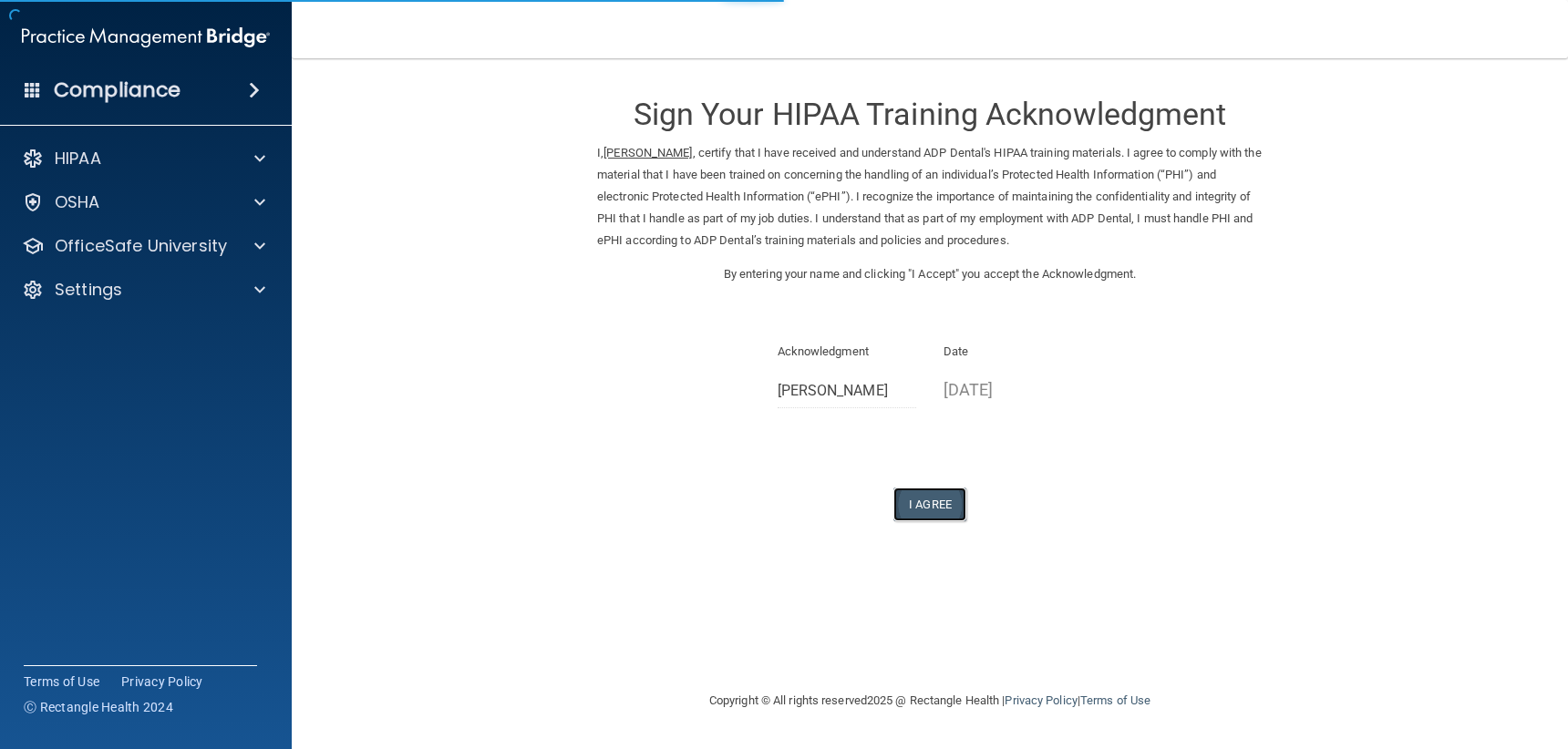
click at [937, 506] on button "I Agree" at bounding box center [930, 504] width 73 height 34
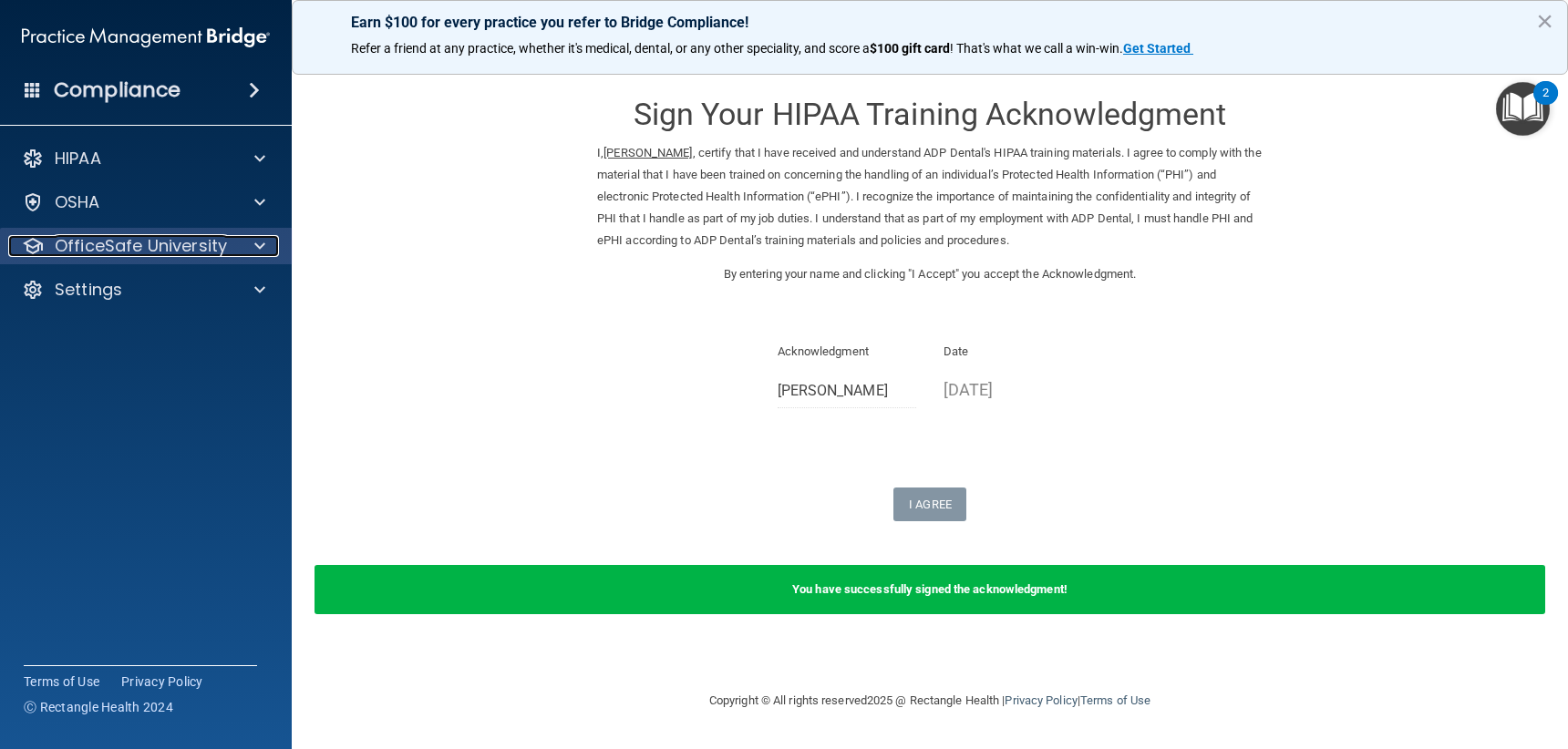
click at [266, 246] on div at bounding box center [256, 245] width 46 height 22
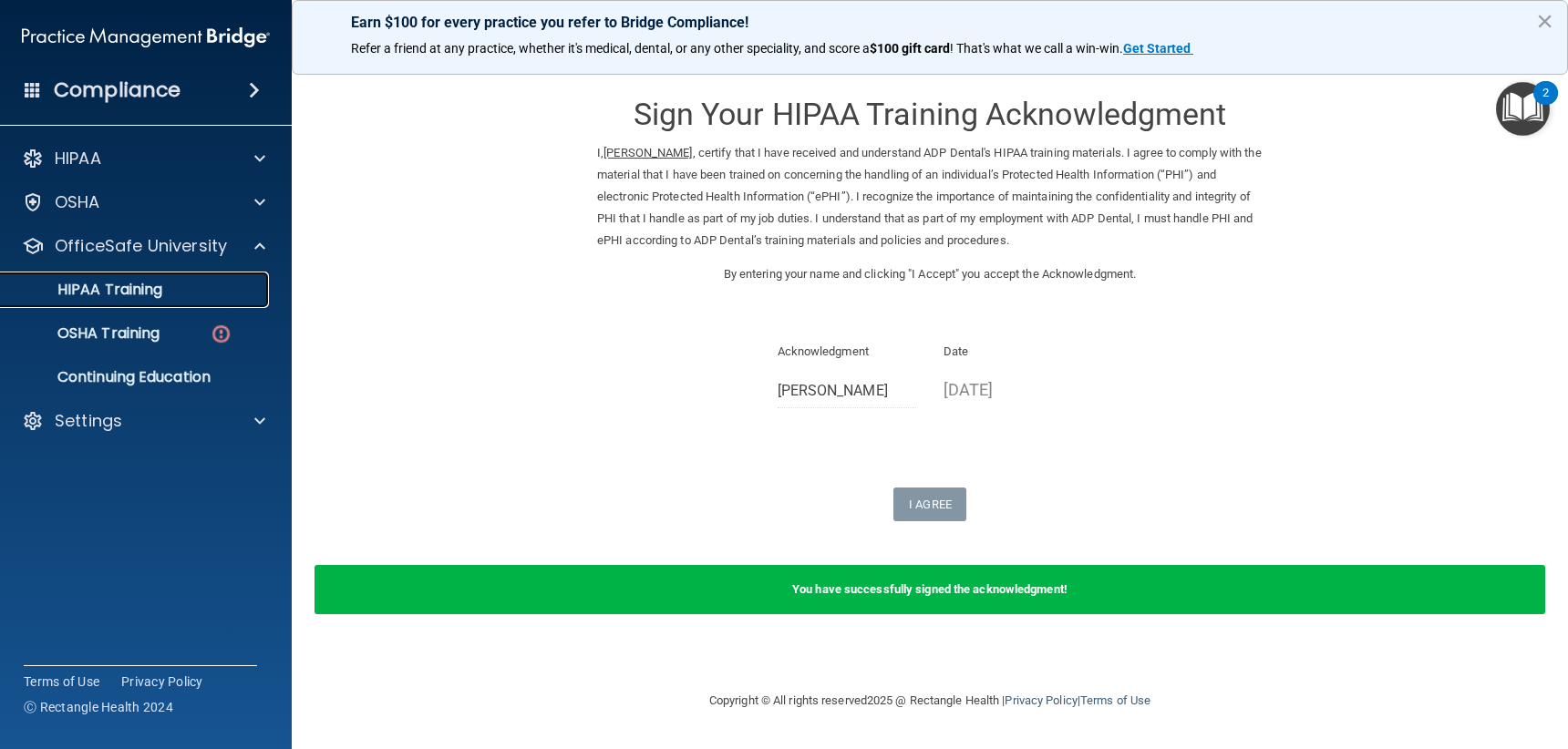
click at [104, 292] on p "HIPAA Training" at bounding box center [87, 289] width 151 height 18
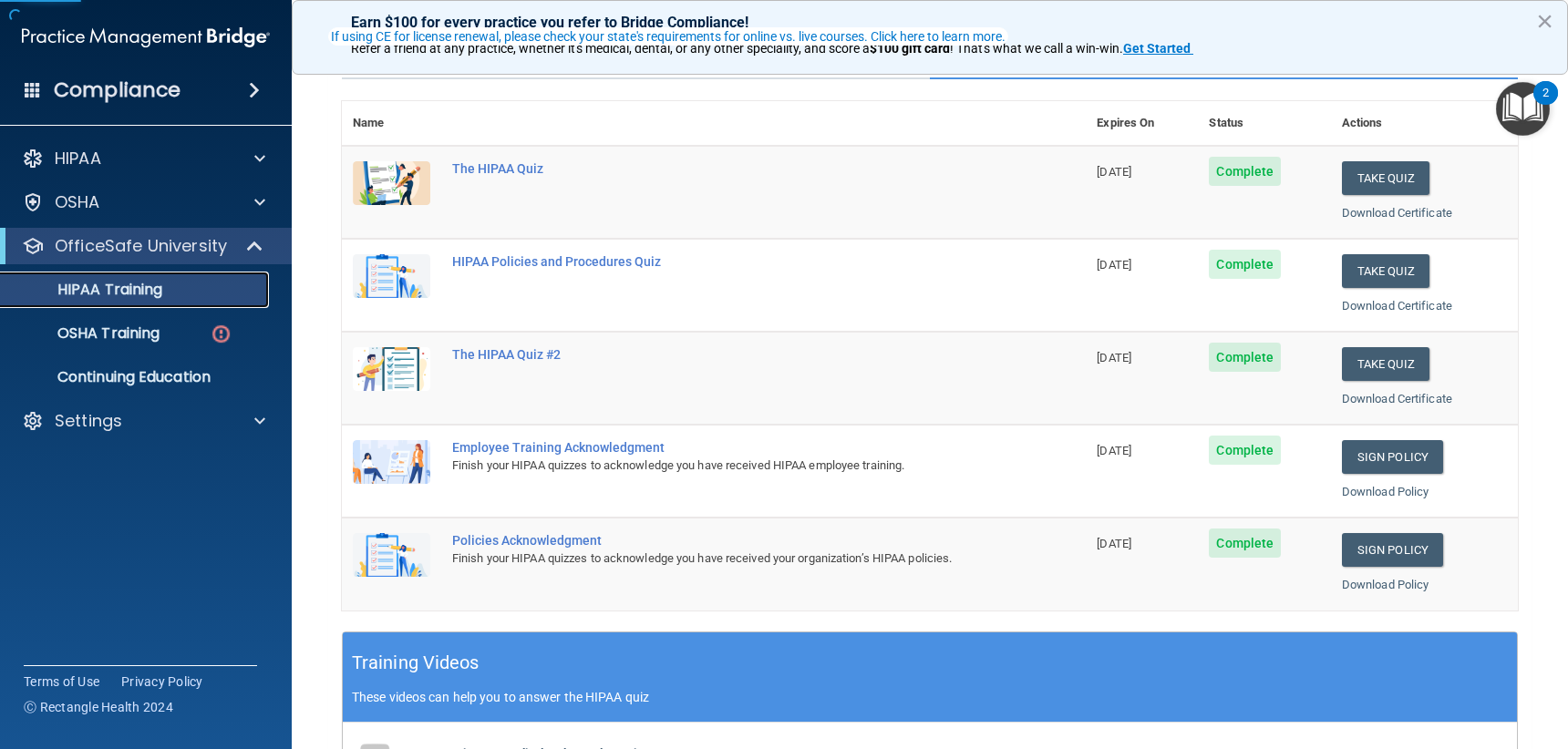
scroll to position [182, 0]
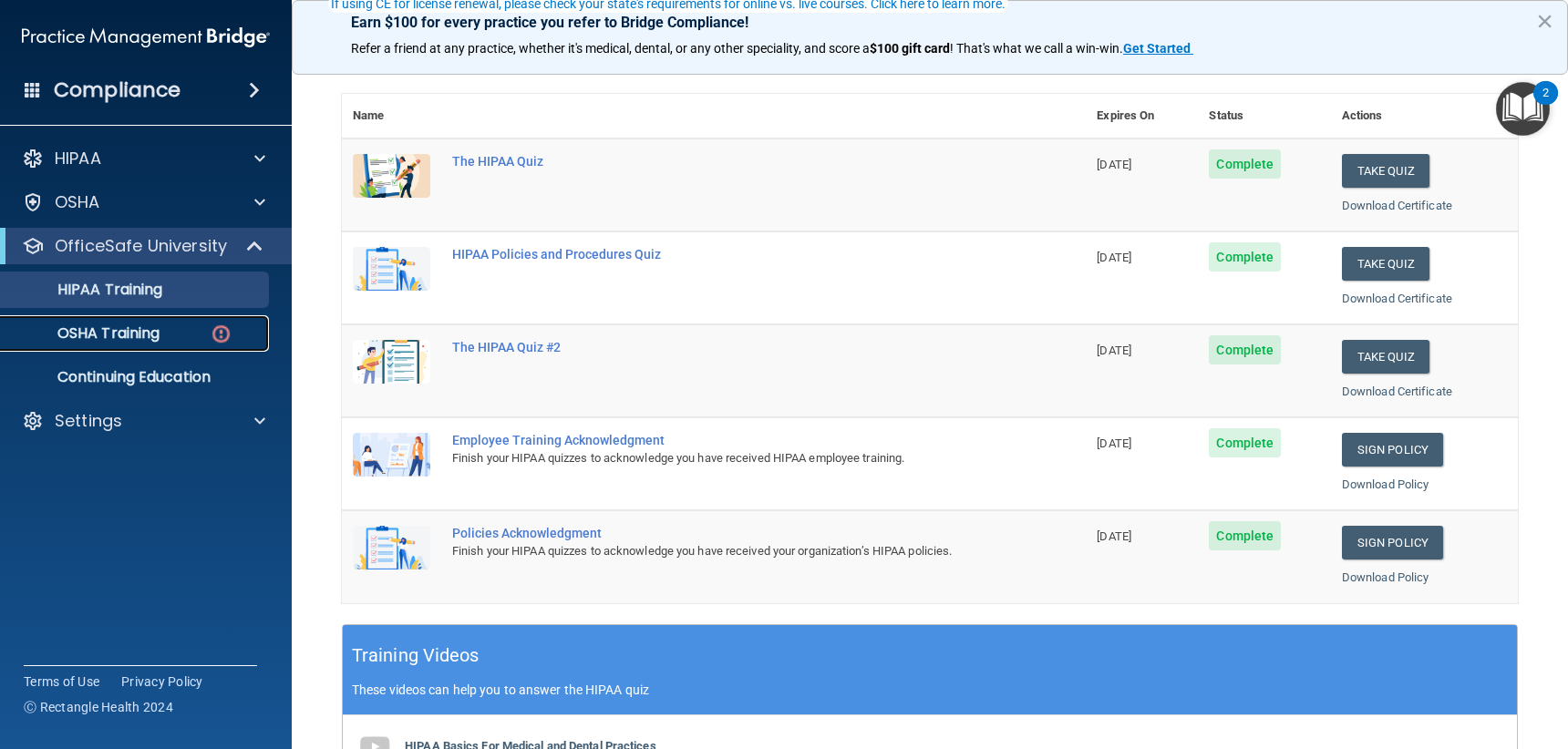
click at [181, 338] on div "OSHA Training" at bounding box center [137, 333] width 249 height 18
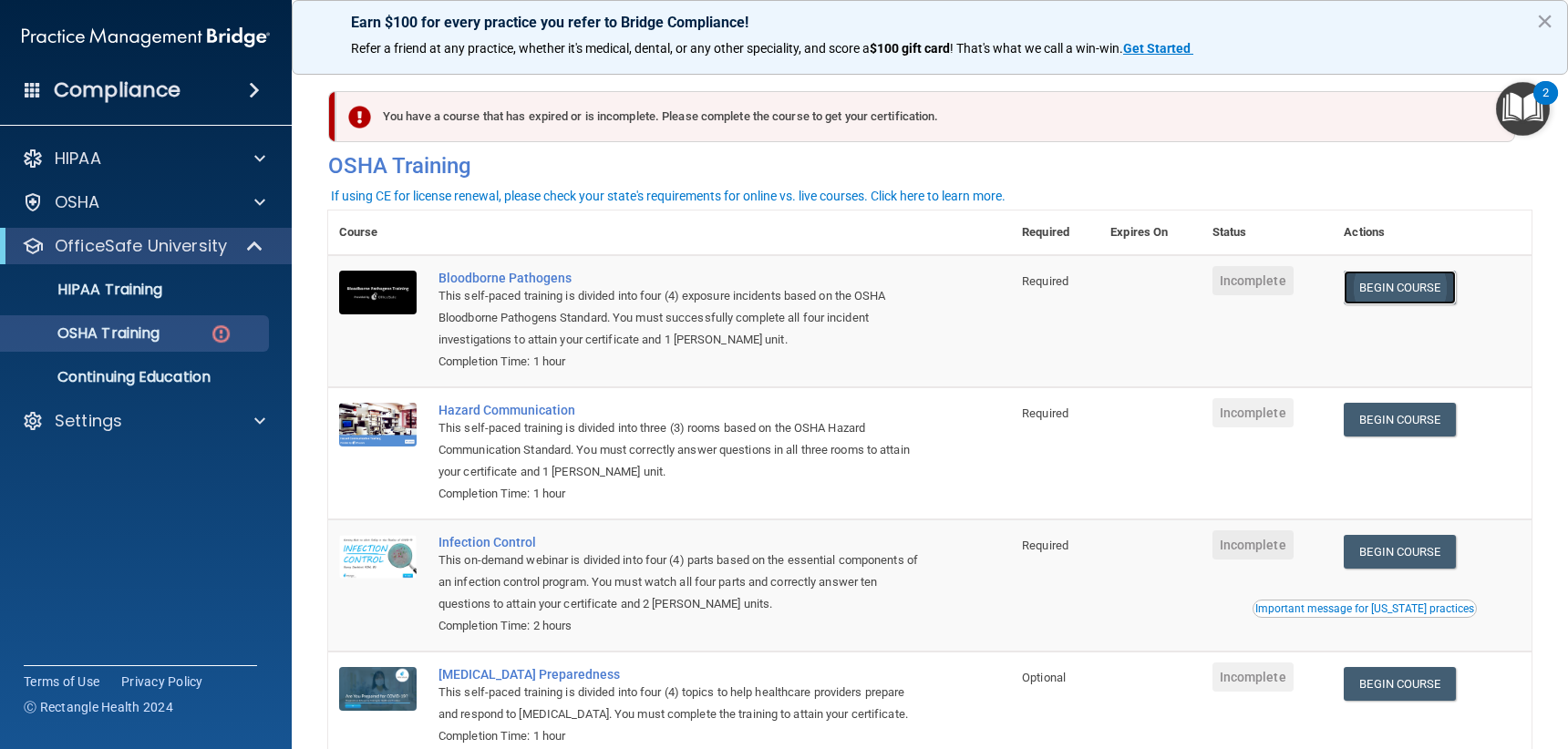
click at [1370, 292] on link "Begin Course" at bounding box center [1399, 287] width 111 height 34
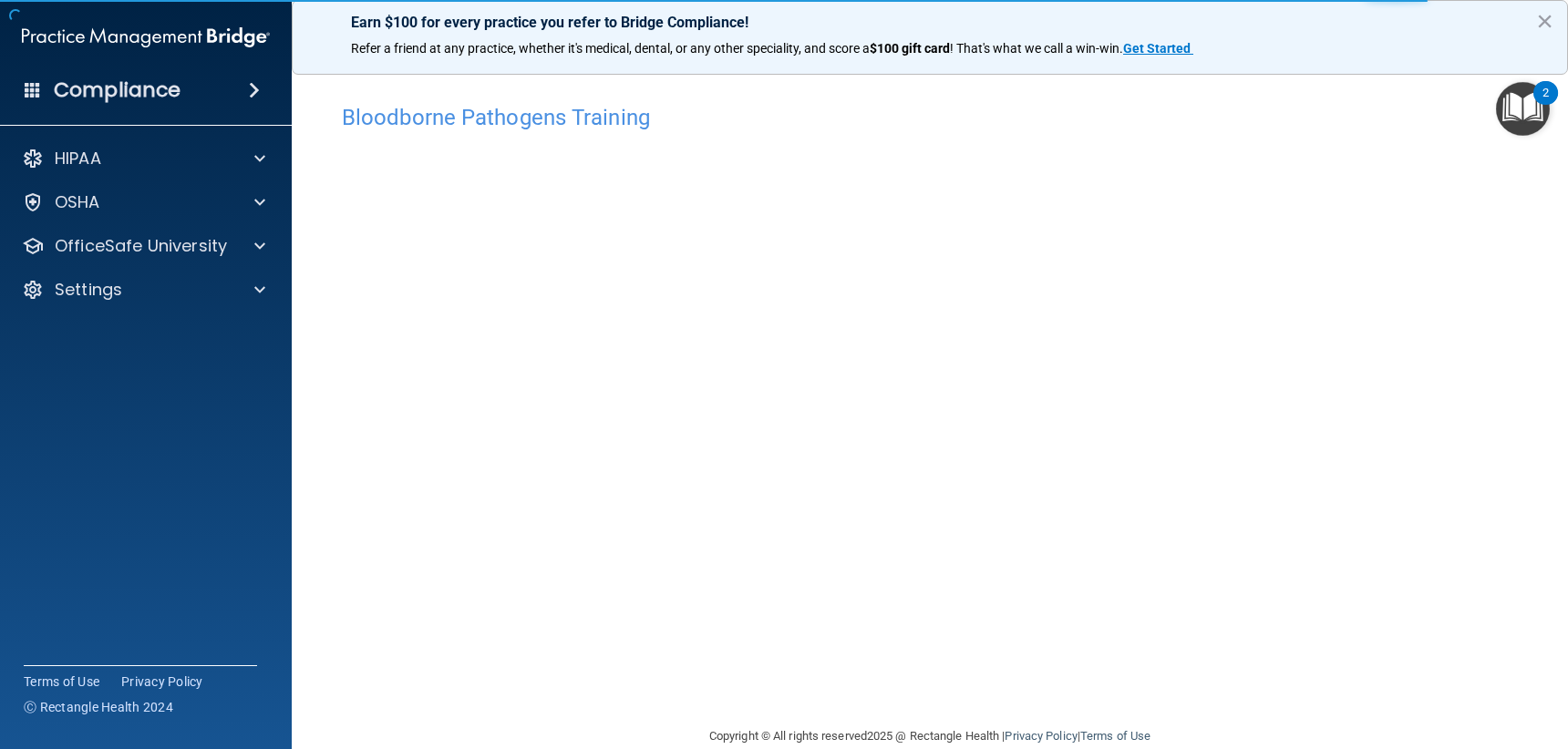
scroll to position [31, 0]
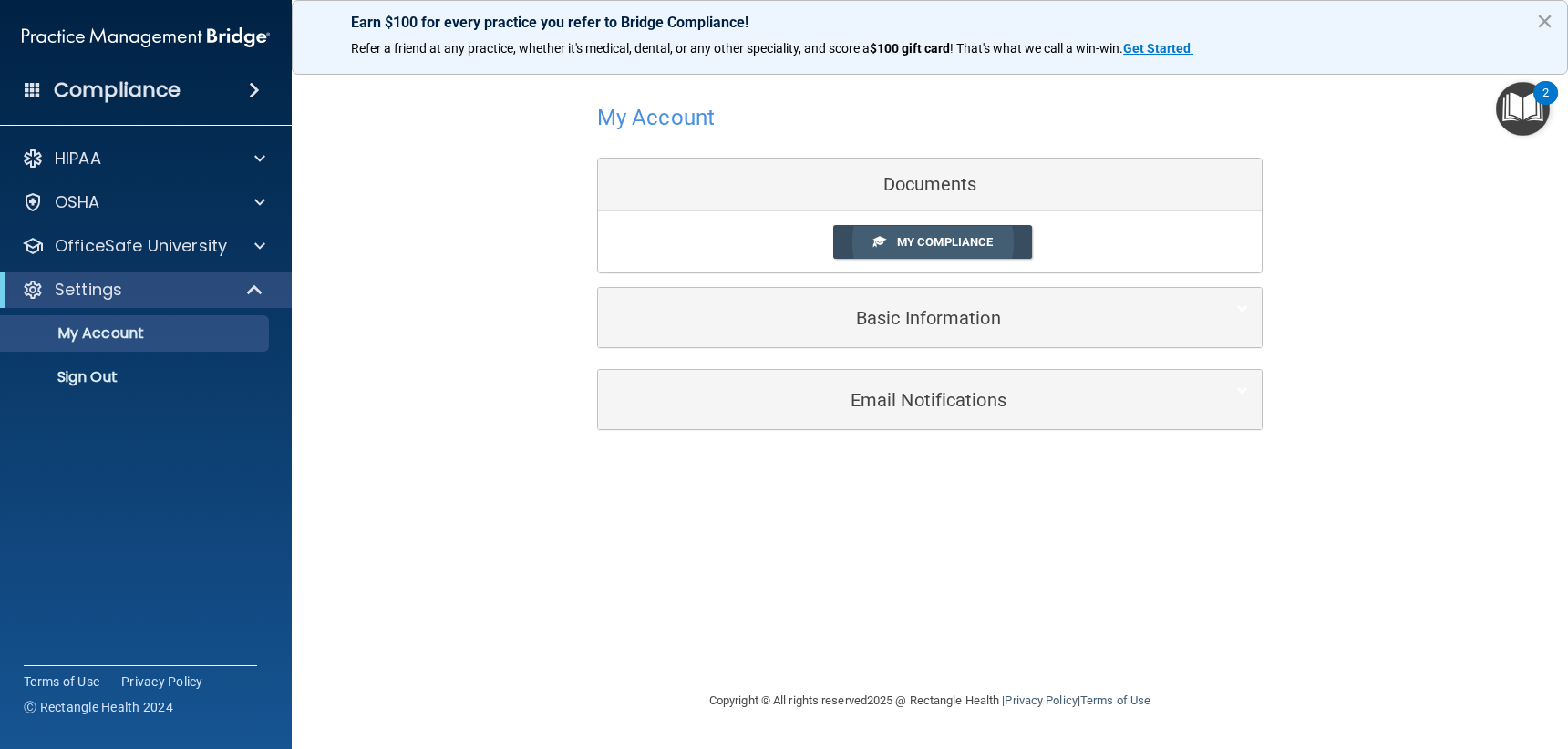
click at [1010, 252] on link "My Compliance" at bounding box center [933, 242] width 199 height 34
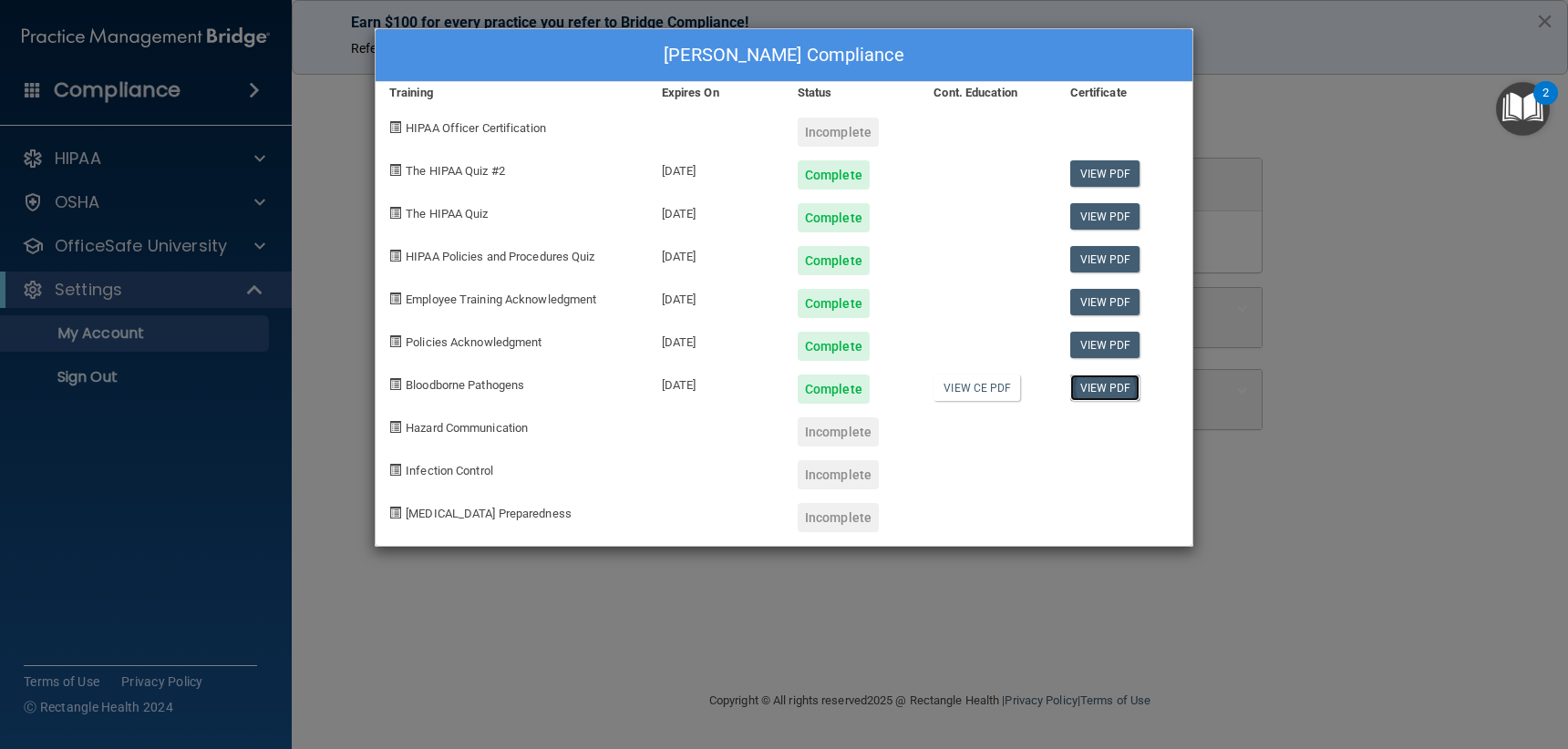
click at [1097, 389] on link "View PDF" at bounding box center [1105, 387] width 70 height 26
click at [1279, 173] on div "Stephanie Smith's Compliance Training Expires On Status Cont. Education Certifi…" at bounding box center [784, 374] width 1568 height 749
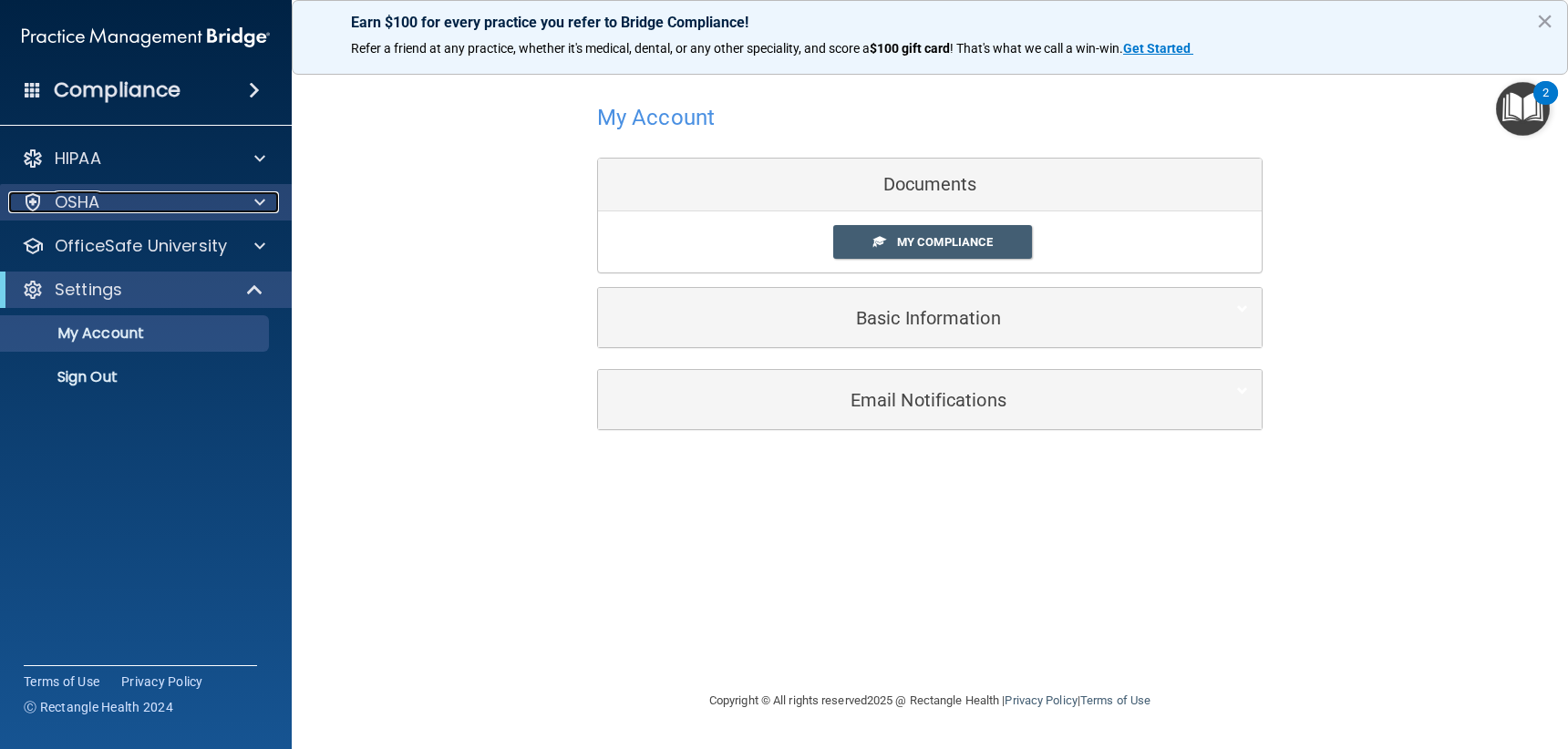
click at [254, 204] on span at bounding box center [260, 202] width 11 height 22
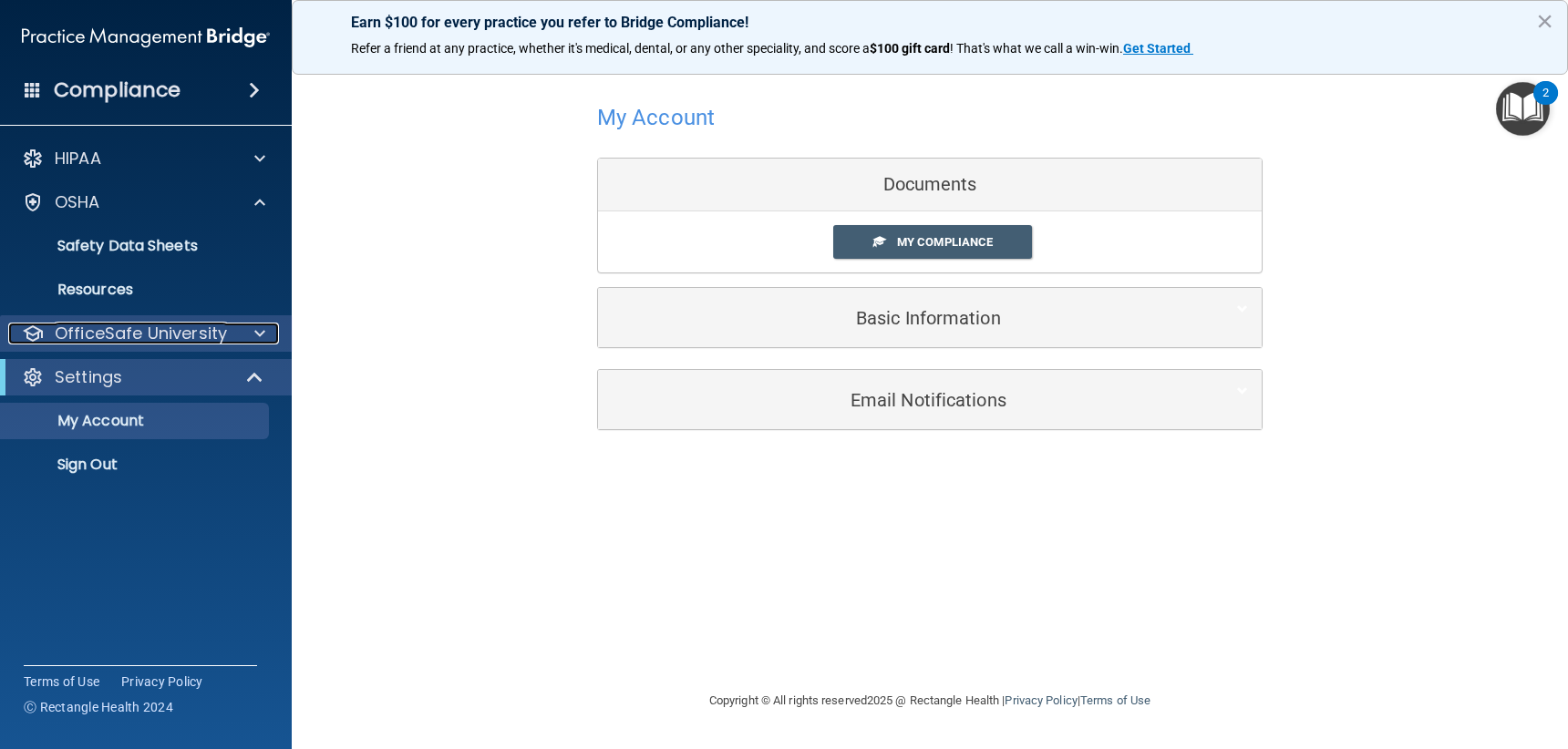
click at [249, 329] on div at bounding box center [256, 333] width 46 height 22
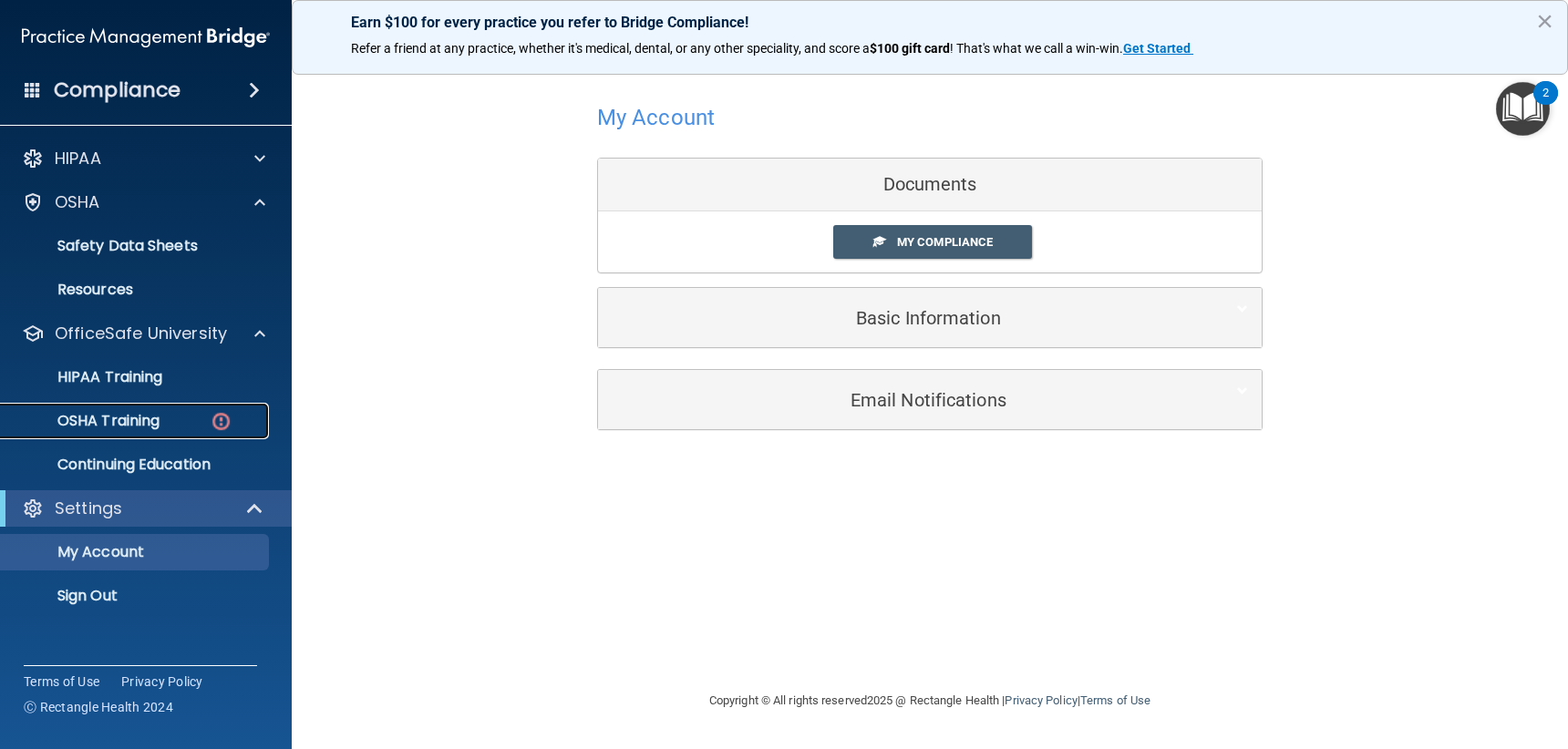
click at [153, 418] on p "OSHA Training" at bounding box center [86, 420] width 148 height 18
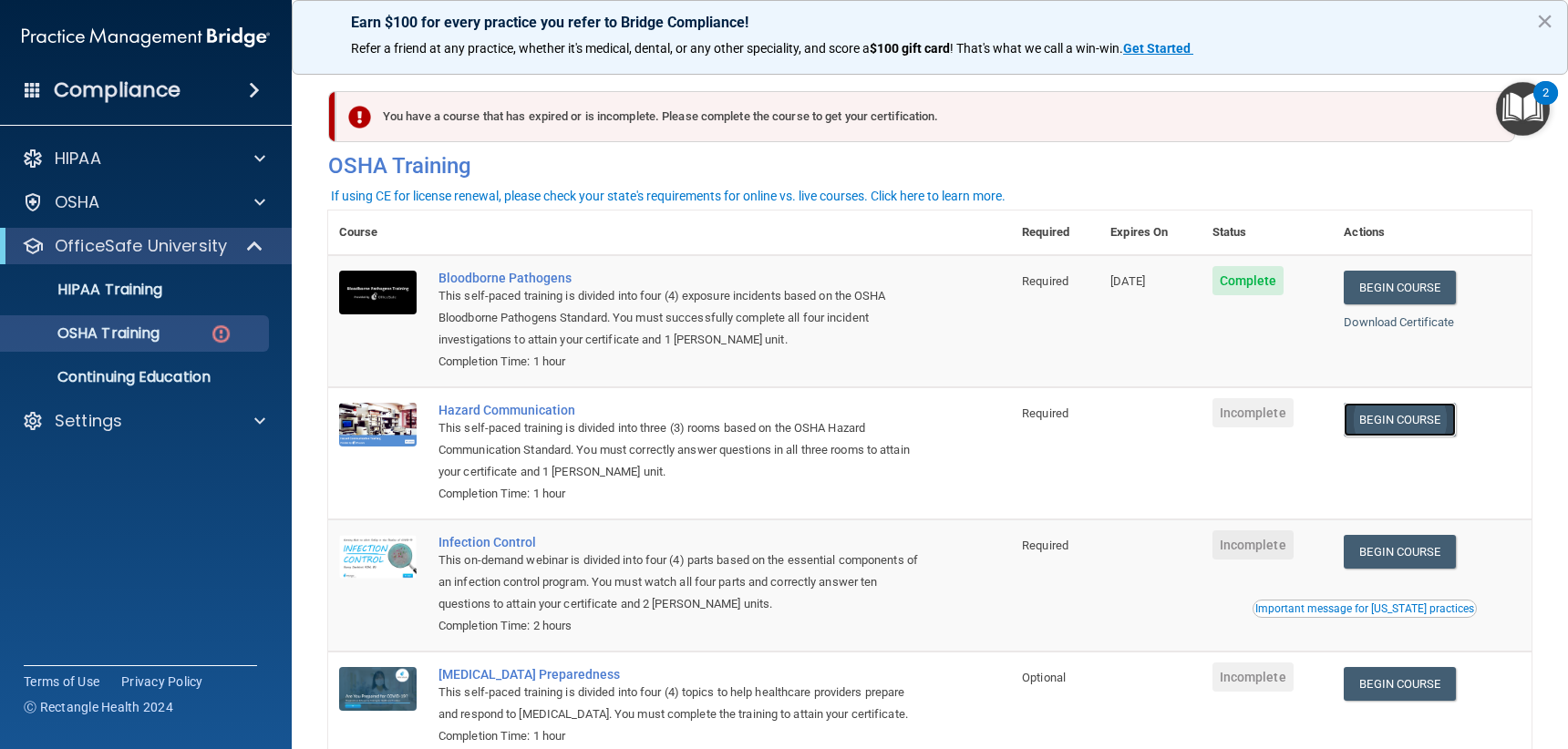
click at [1371, 432] on link "Begin Course" at bounding box center [1399, 420] width 111 height 34
click at [206, 326] on div "OSHA Training" at bounding box center [137, 333] width 249 height 18
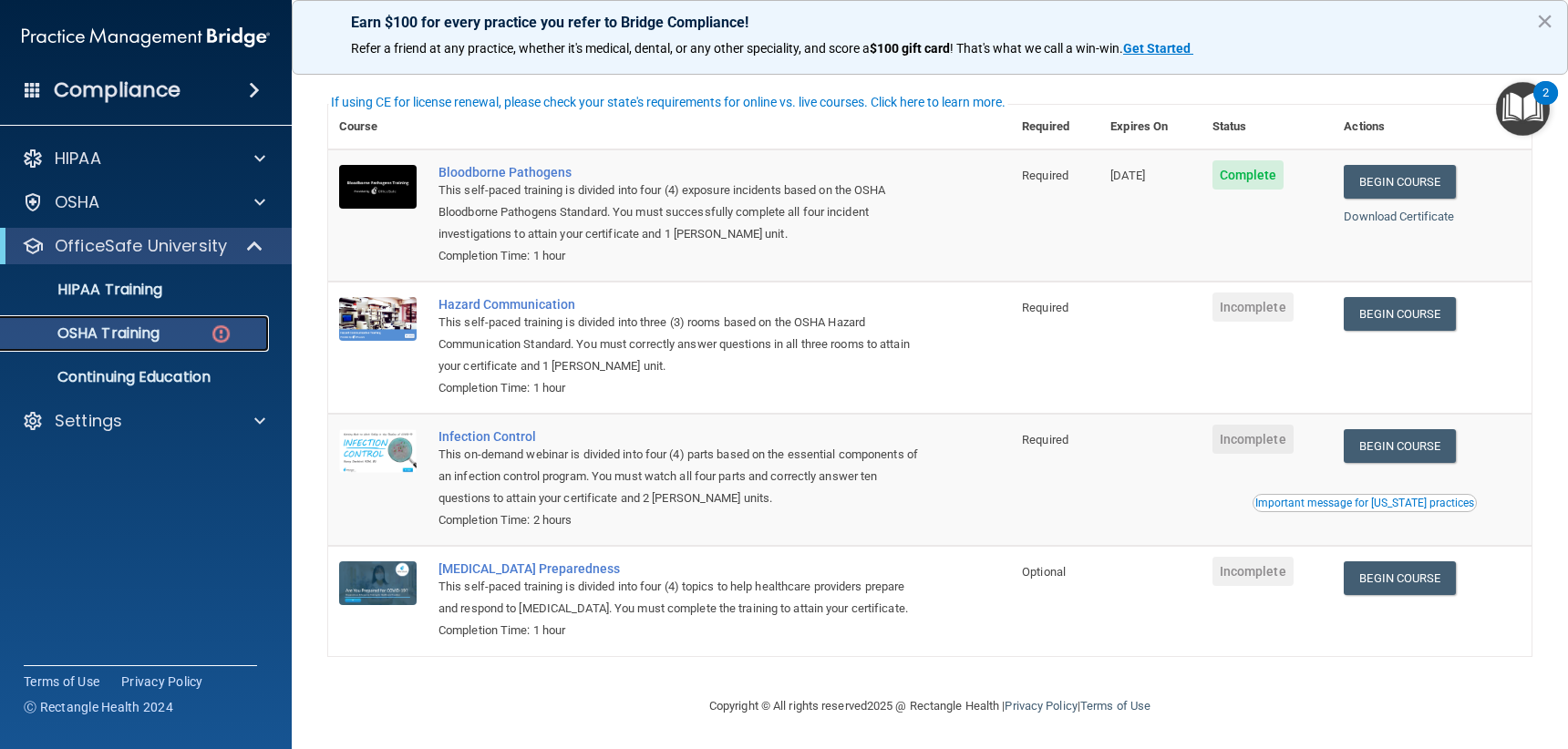
scroll to position [111, 0]
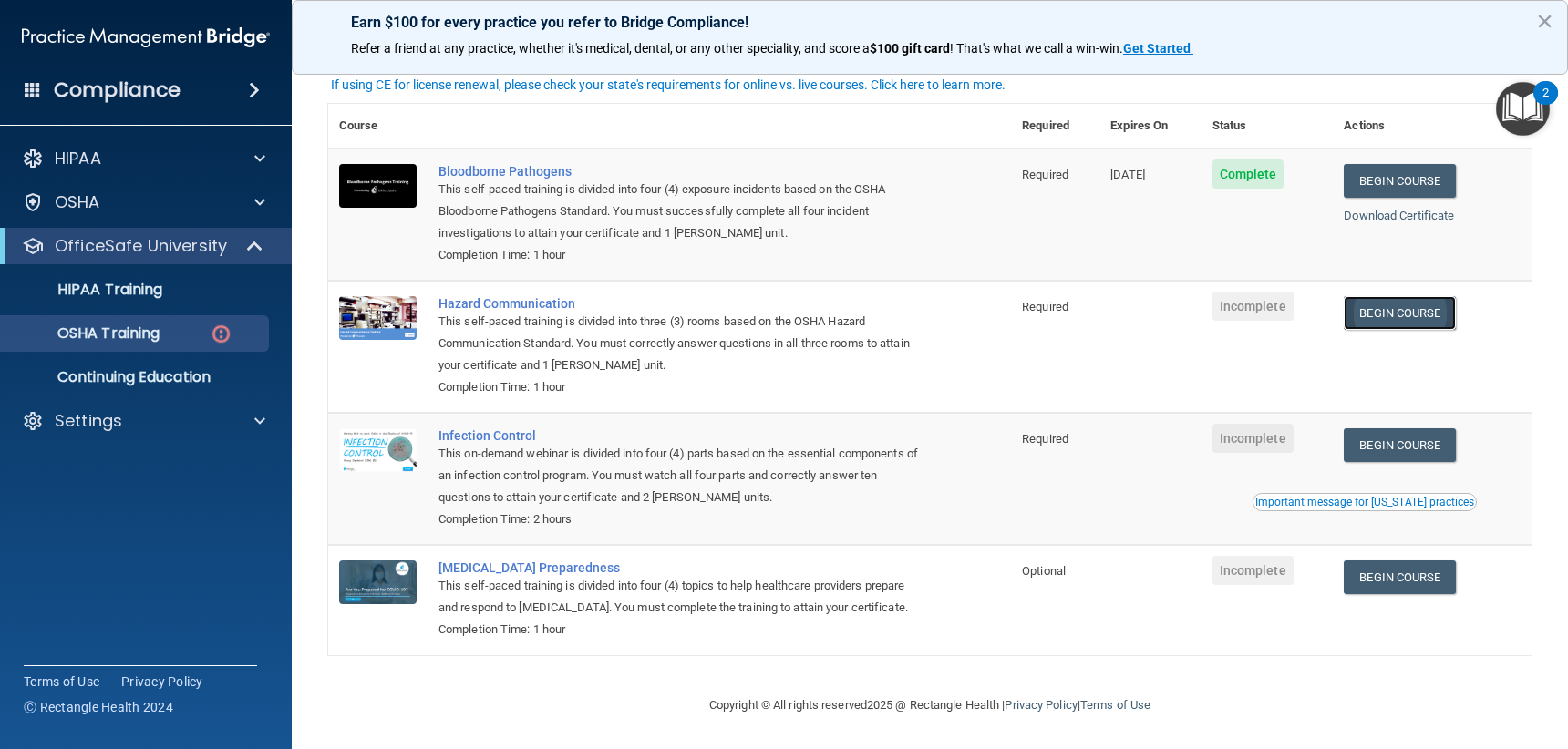
click at [1371, 316] on link "Begin Course" at bounding box center [1399, 313] width 111 height 34
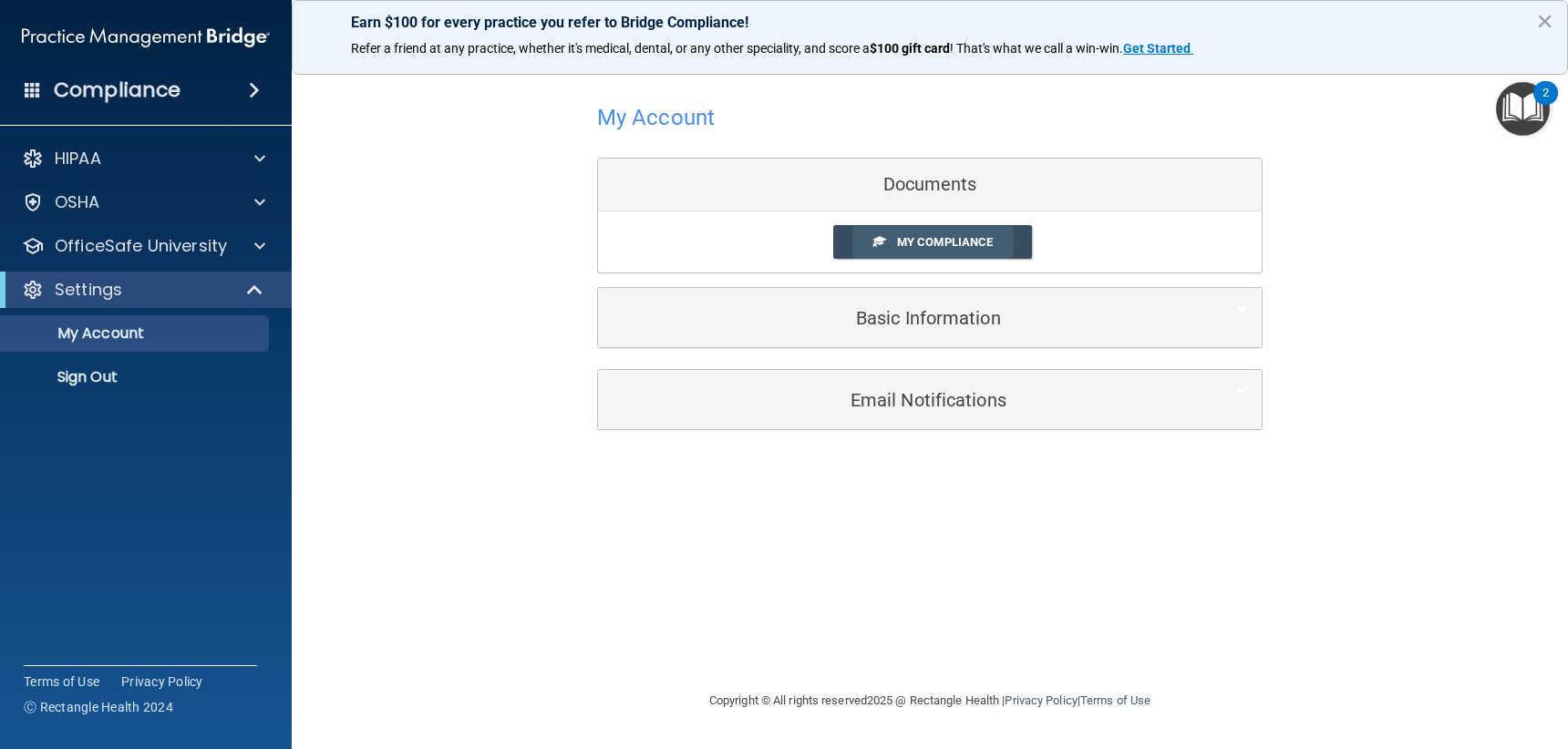
click at [957, 239] on span "My Compliance" at bounding box center [945, 241] width 95 height 14
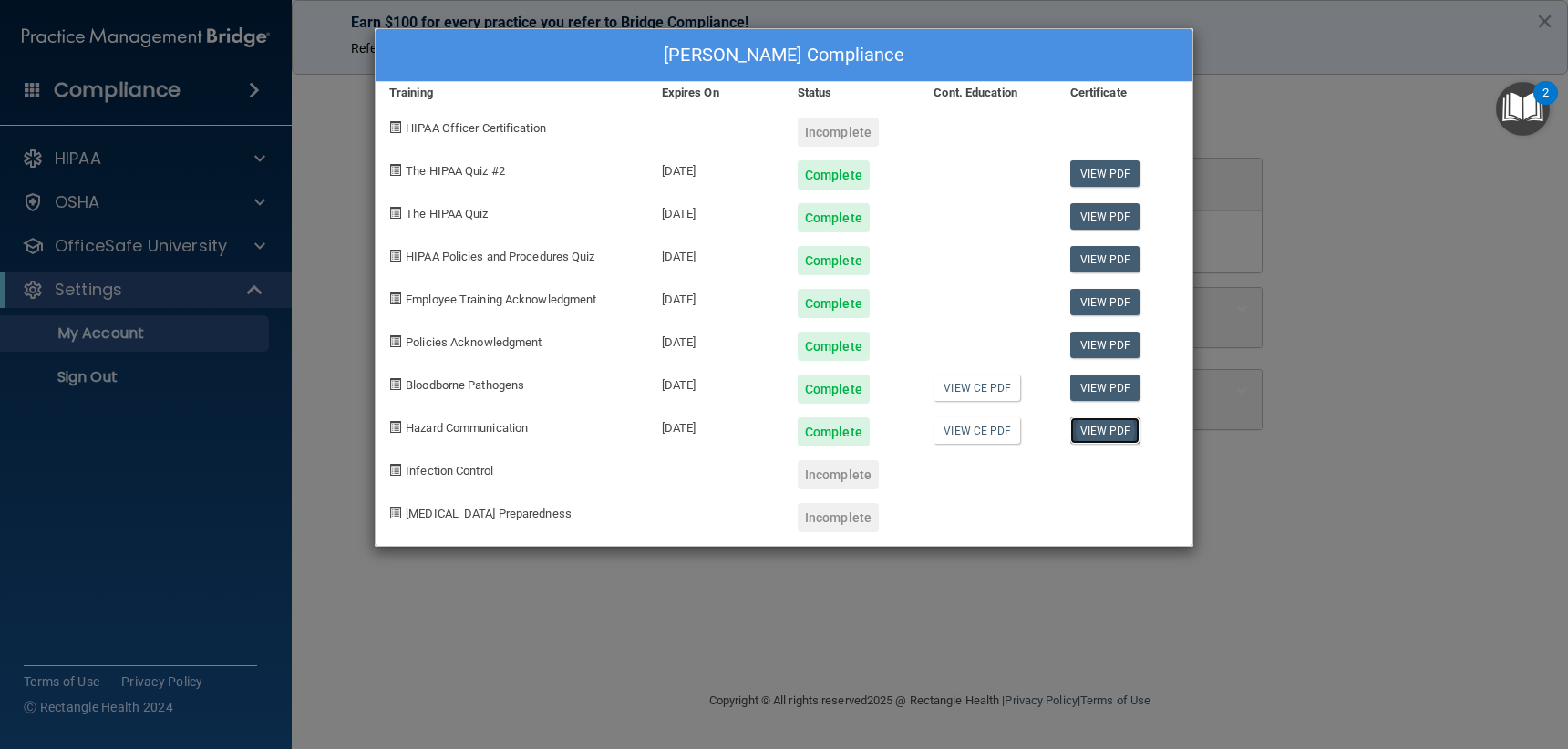
click at [1089, 429] on link "View PDF" at bounding box center [1105, 430] width 70 height 26
click at [1340, 196] on div "Stephanie Smith's Compliance Training Expires On Status Cont. Education Certifi…" at bounding box center [784, 374] width 1568 height 749
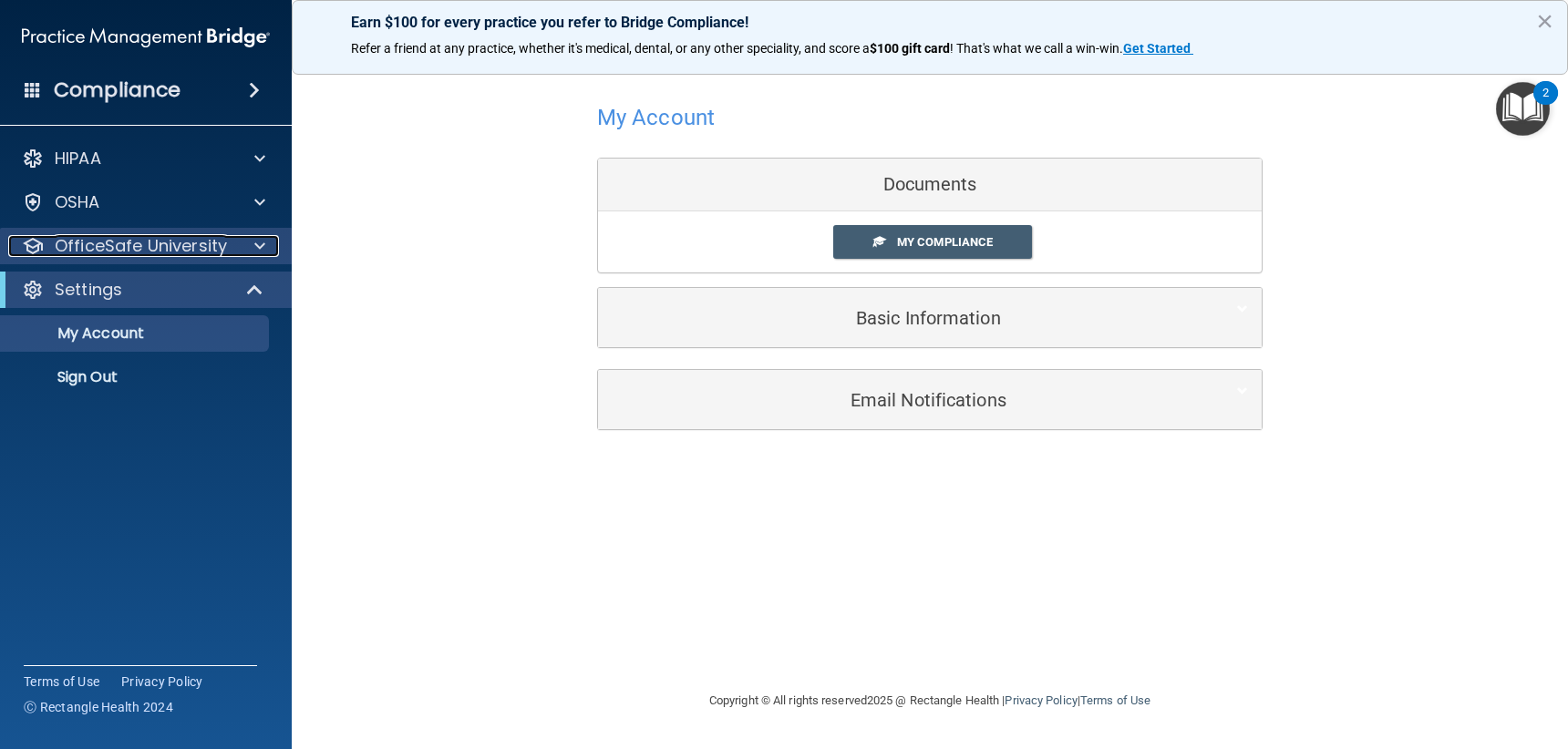
click at [258, 248] on span at bounding box center [260, 245] width 11 height 22
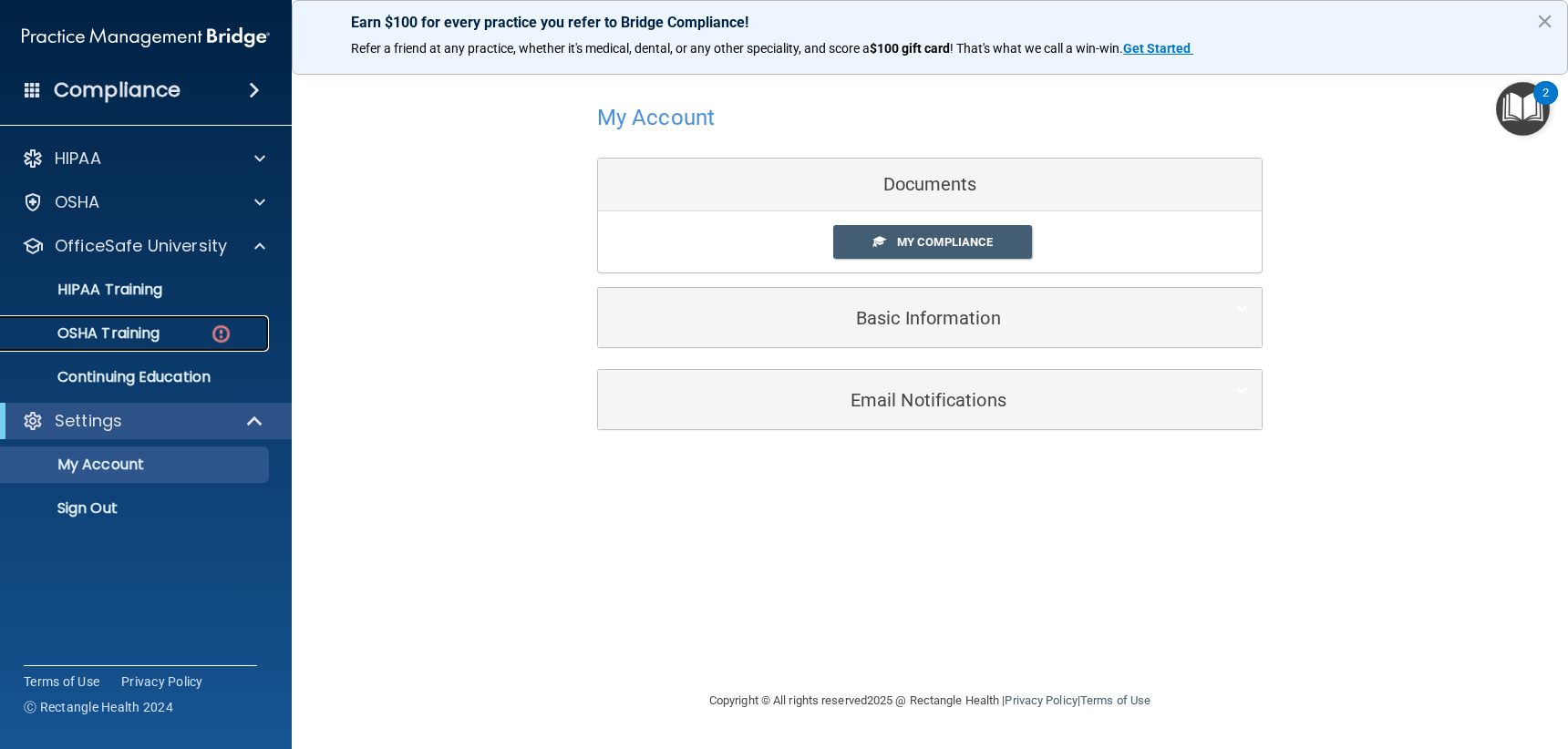
click at [147, 334] on p "OSHA Training" at bounding box center [86, 333] width 148 height 18
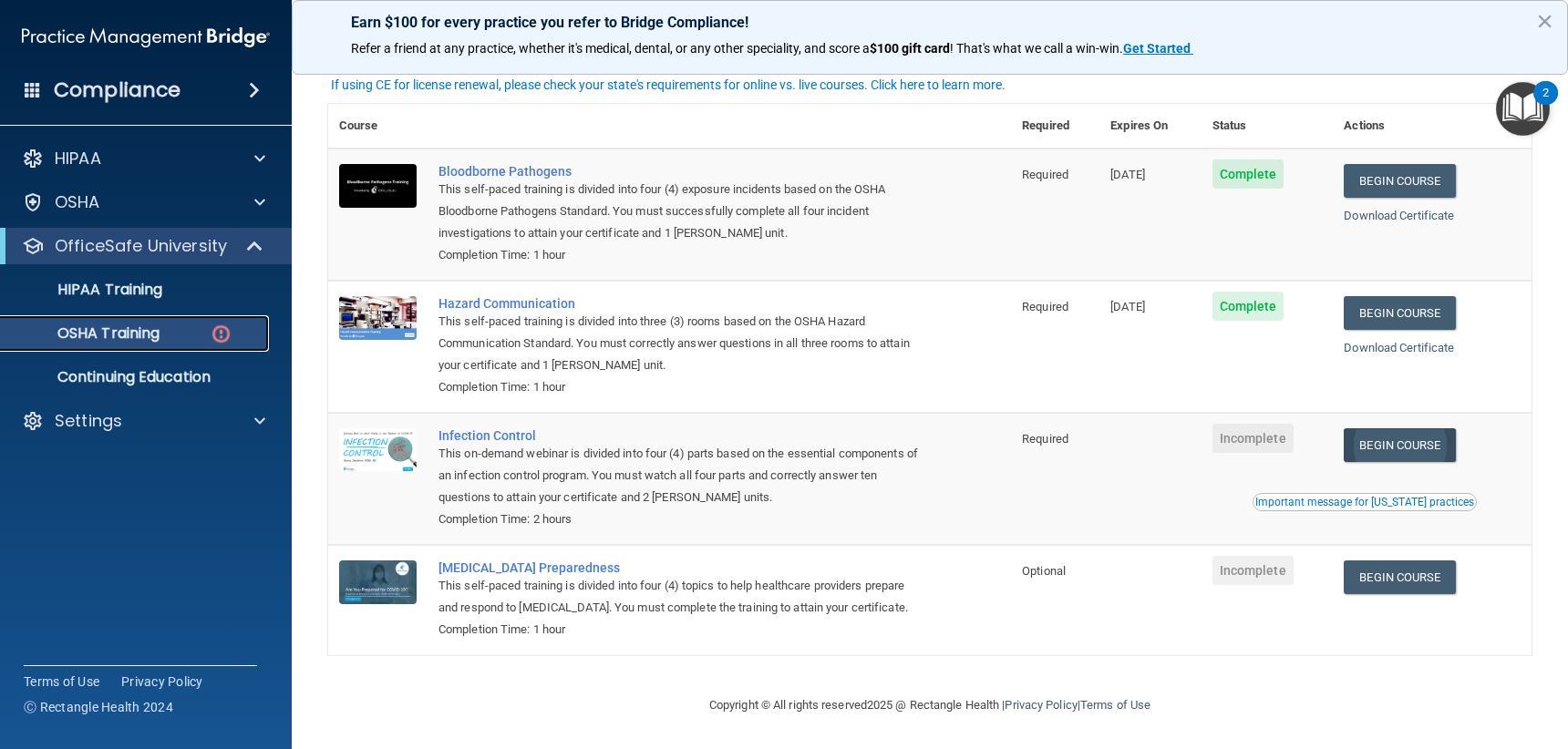
scroll to position [111, 0]
click at [1402, 442] on link "Begin Course" at bounding box center [1399, 445] width 111 height 34
click at [1386, 569] on link "Begin Course" at bounding box center [1399, 577] width 111 height 34
click at [187, 279] on link "HIPAA Training" at bounding box center [125, 289] width 287 height 36
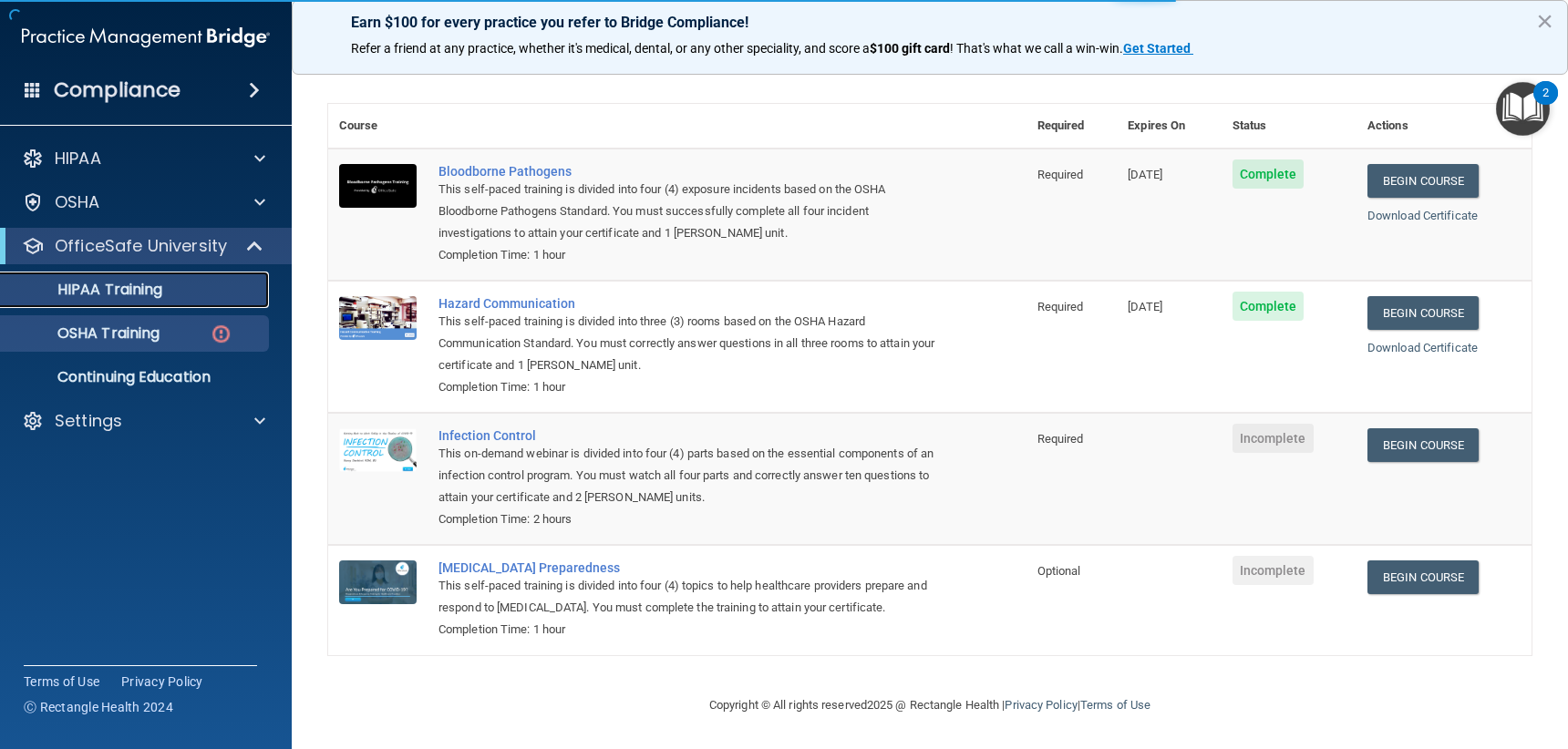
scroll to position [624, 0]
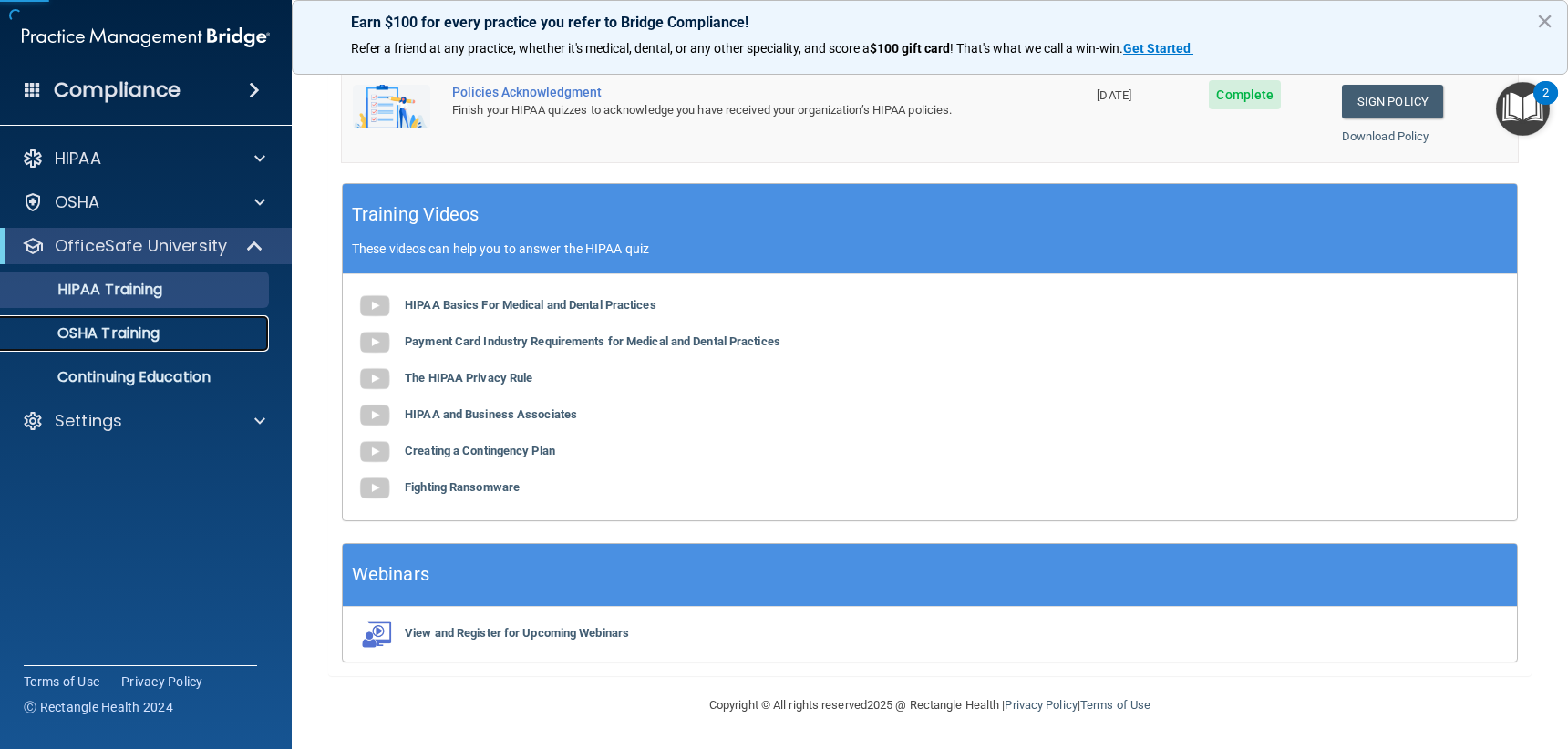
click at [180, 337] on div "OSHA Training" at bounding box center [137, 333] width 249 height 18
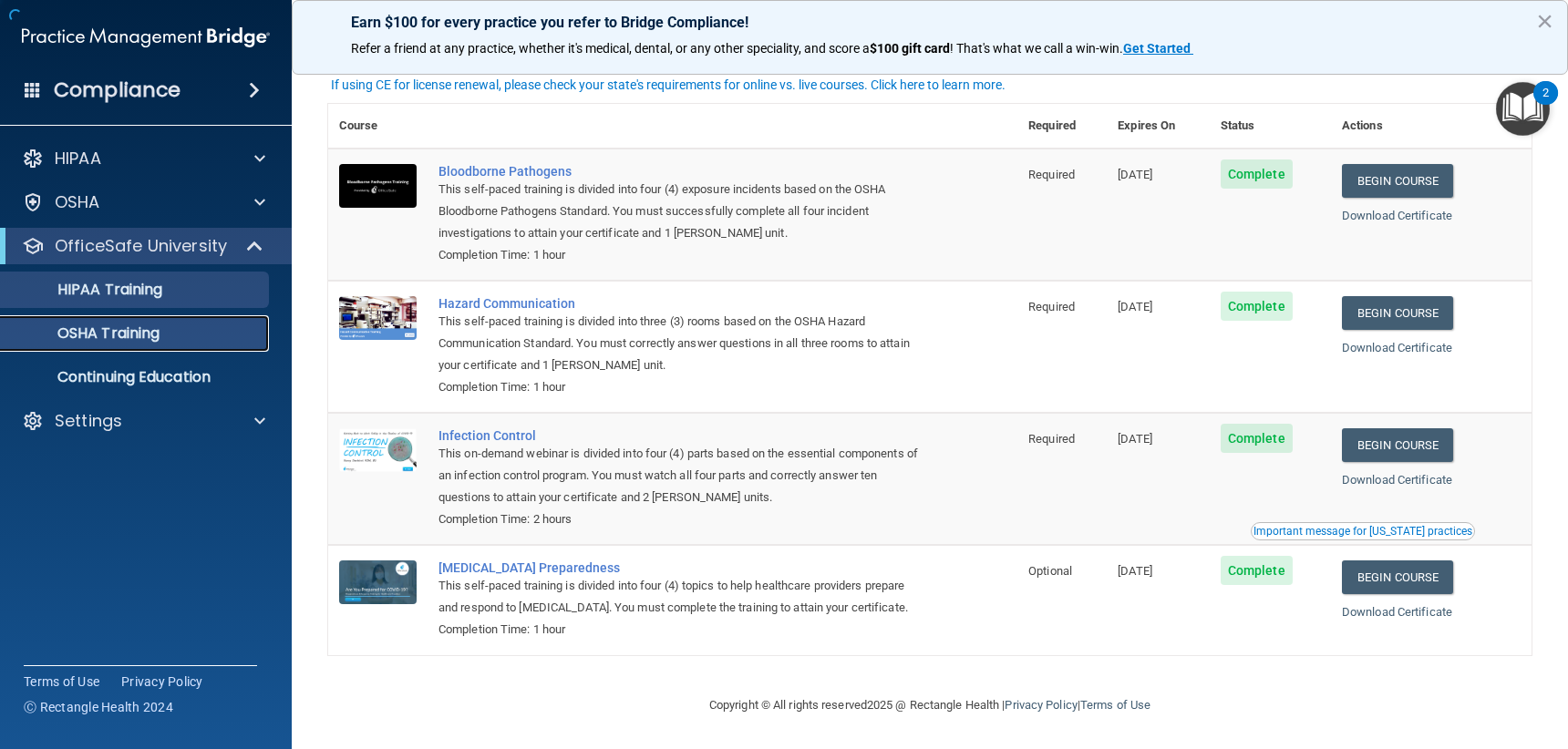
scroll to position [60, 0]
click at [184, 286] on div "HIPAA Training" at bounding box center [137, 289] width 249 height 18
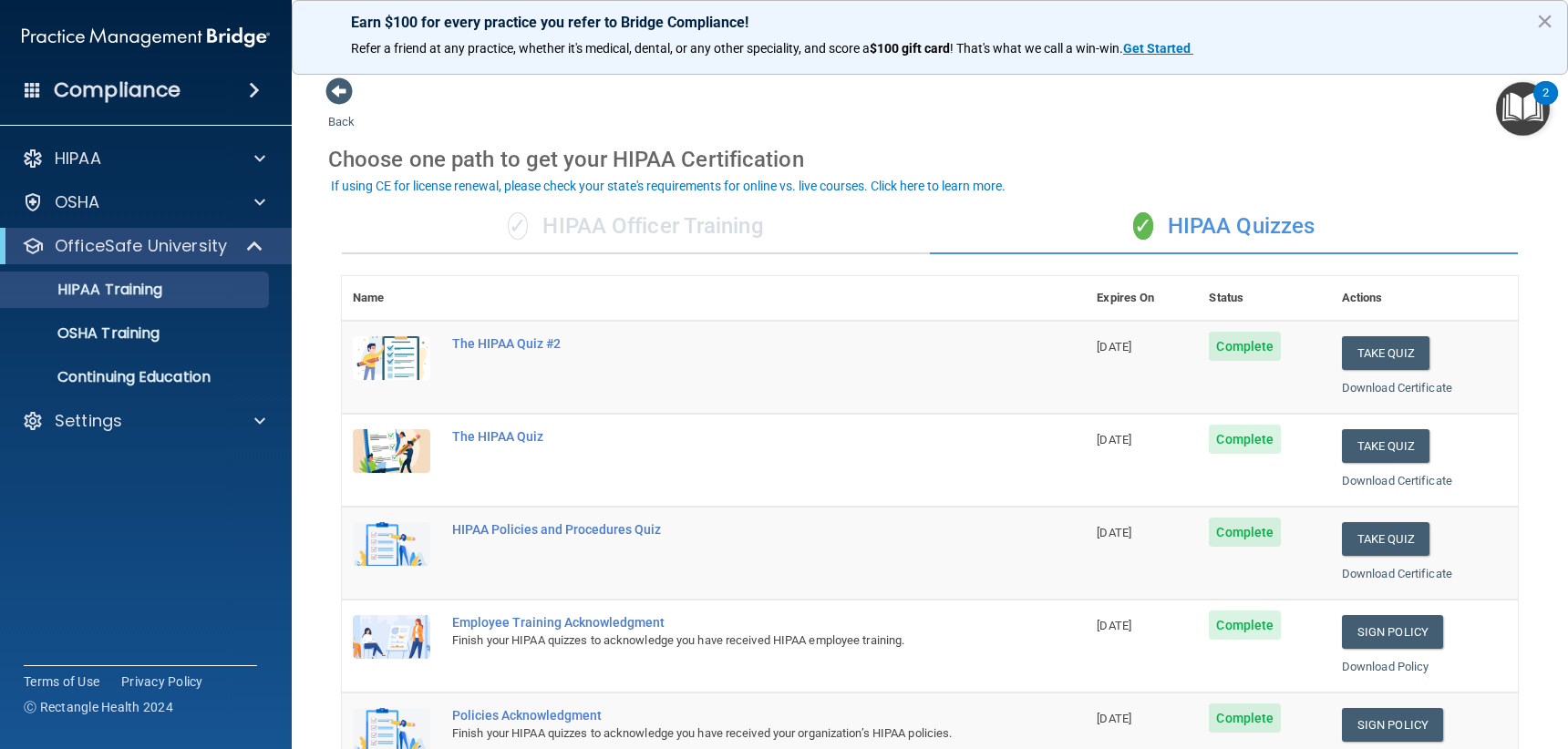
click at [739, 238] on div "✓ HIPAA Officer Training" at bounding box center [635, 226] width 588 height 54
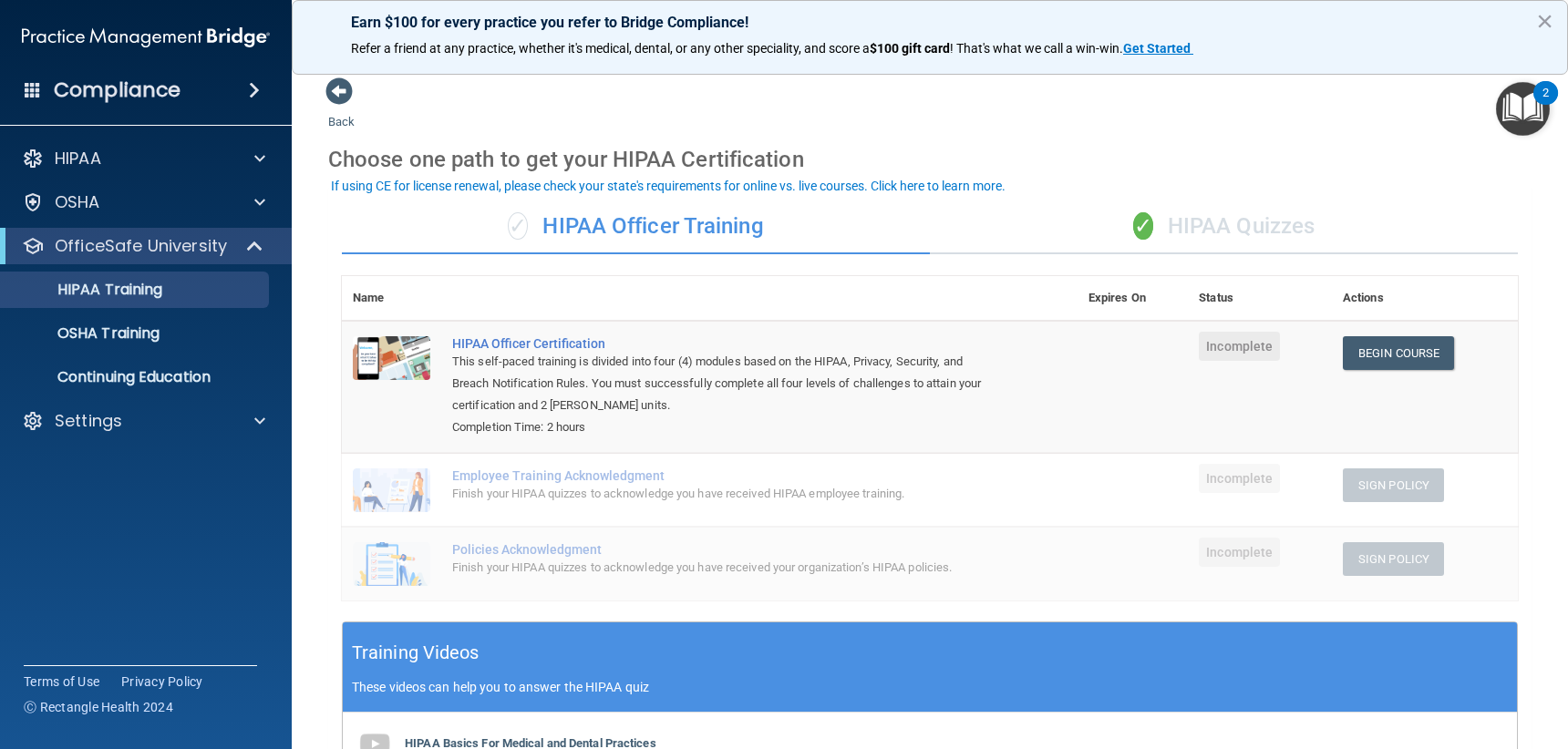
scroll to position [91, 0]
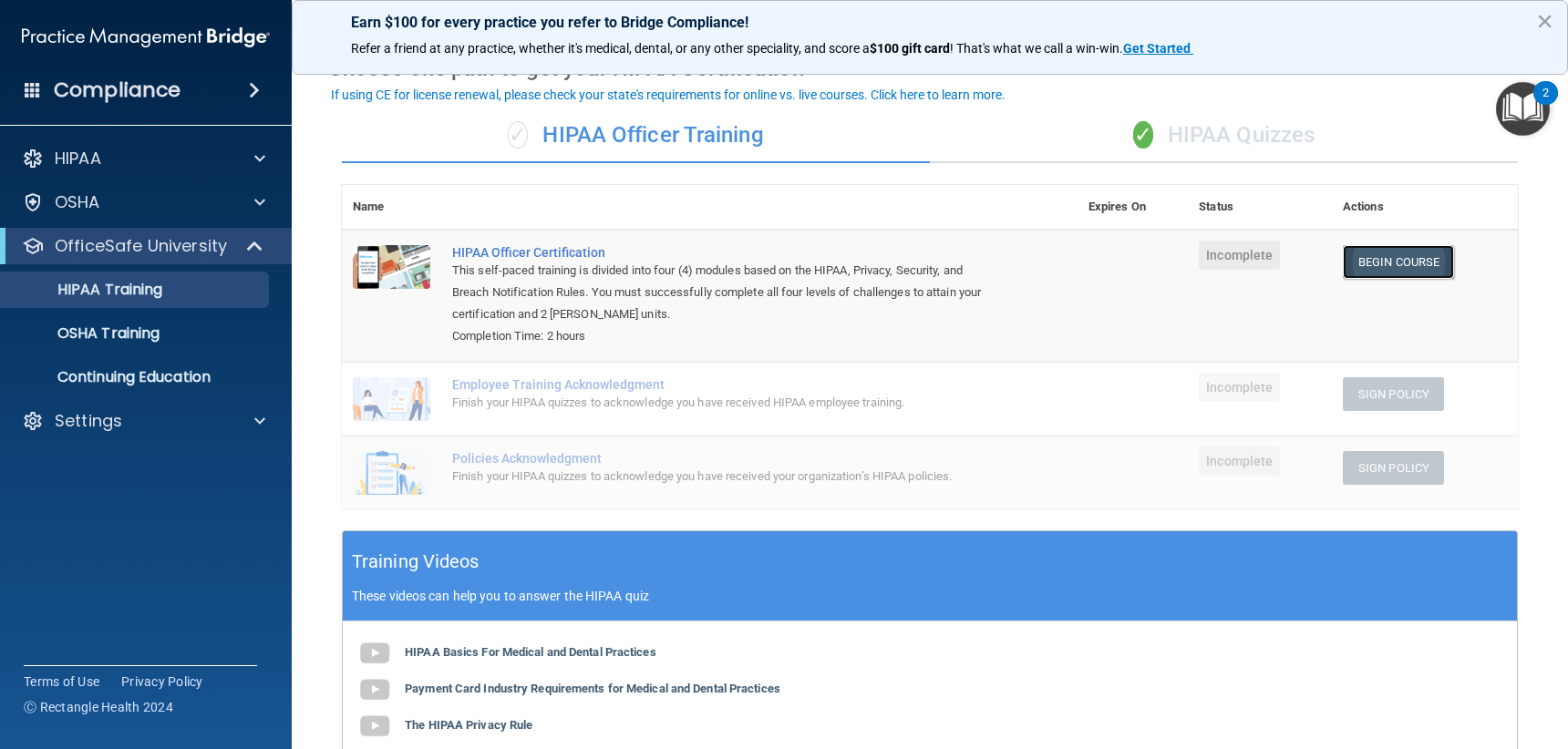
click at [1429, 268] on link "Begin Course" at bounding box center [1398, 262] width 111 height 34
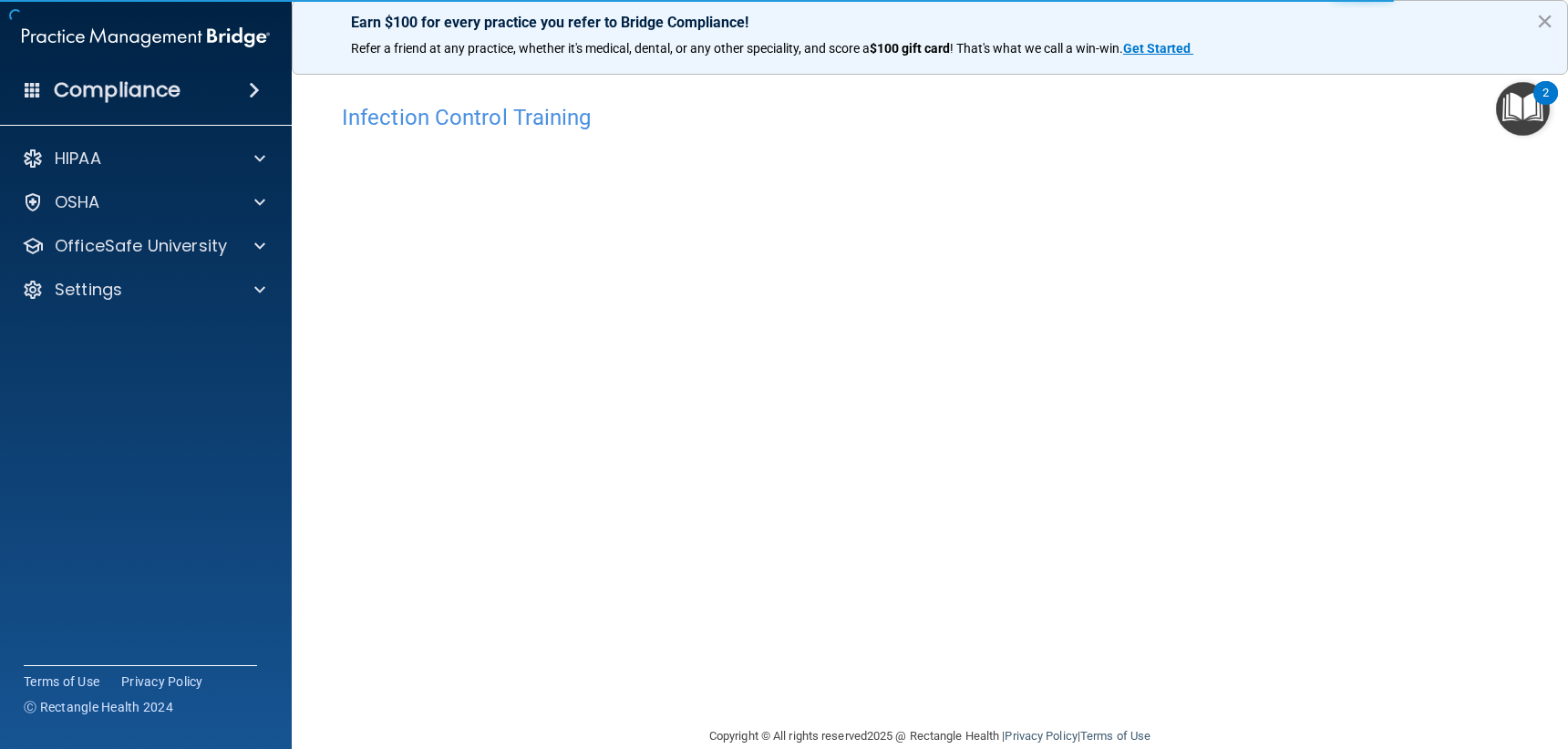
scroll to position [31, 0]
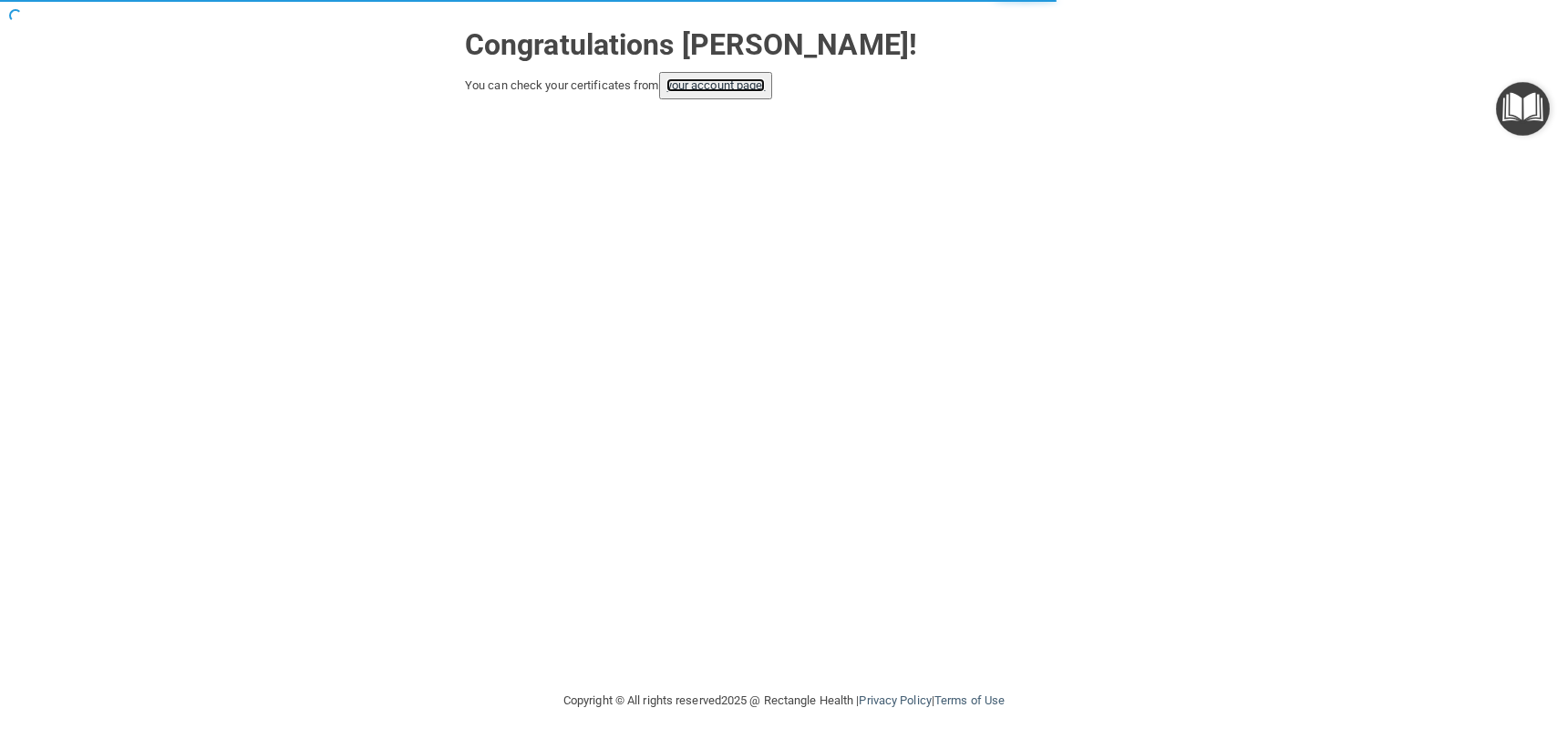
click at [732, 90] on link "your account page!" at bounding box center [716, 85] width 99 height 14
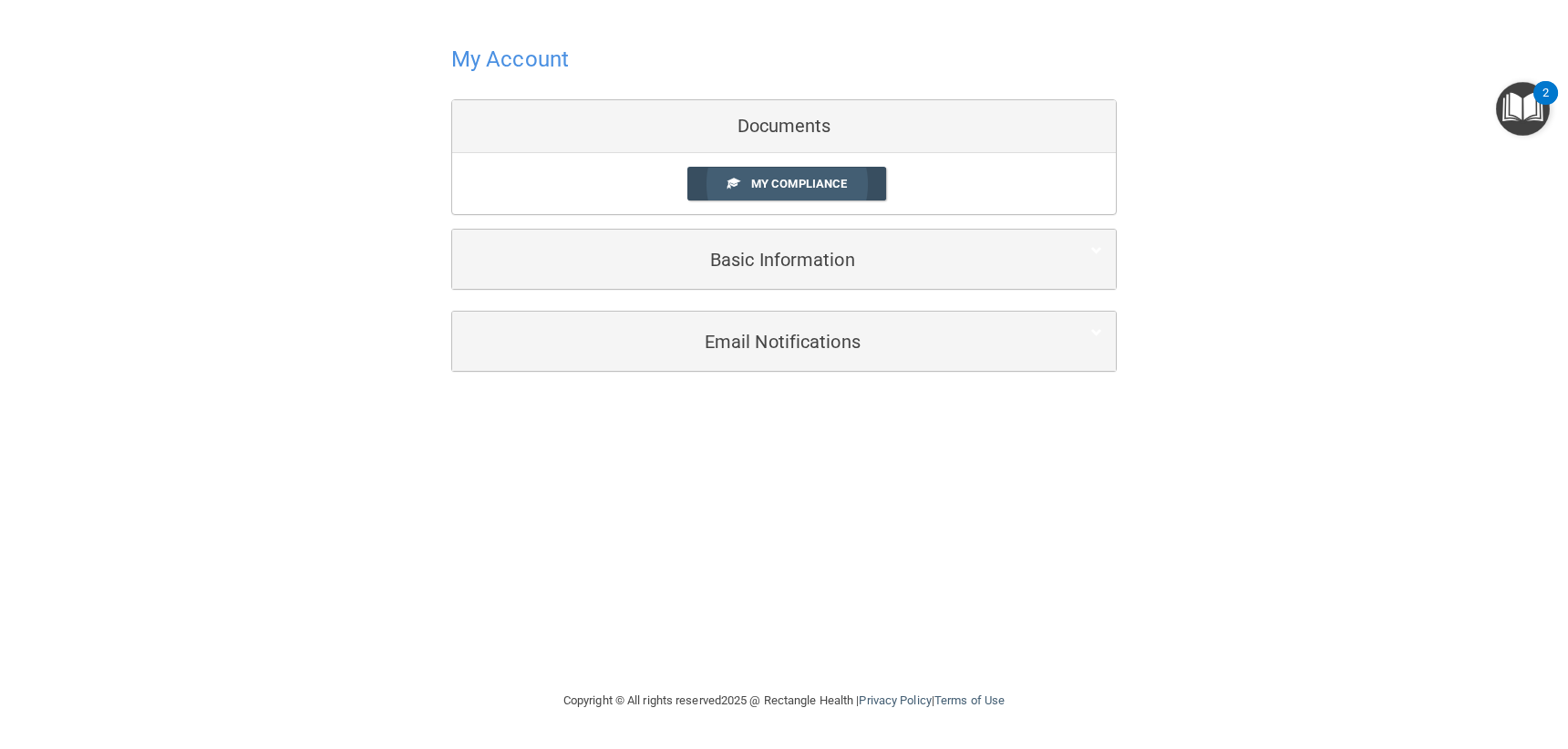
click at [860, 196] on link "My Compliance" at bounding box center [787, 183] width 199 height 34
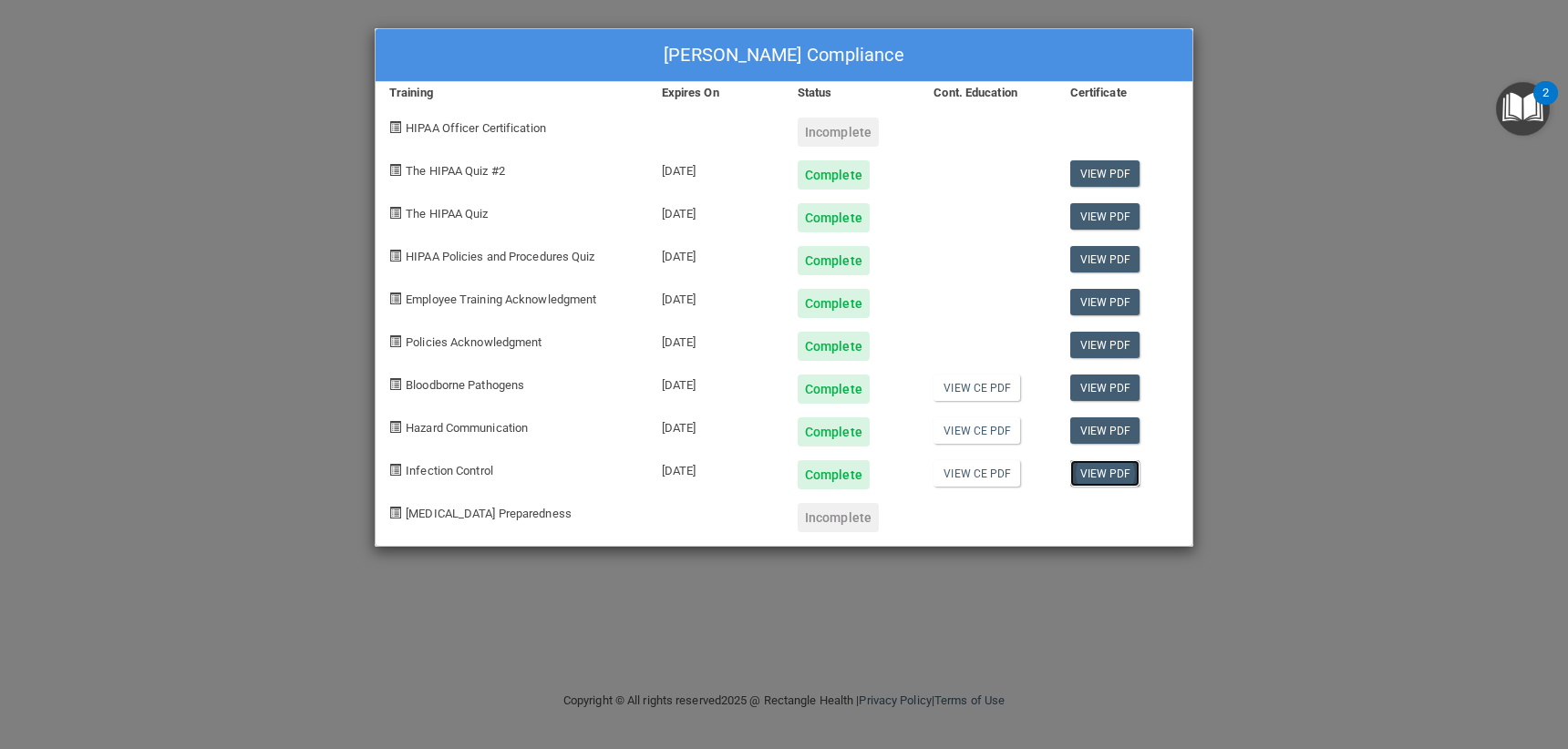
click at [1091, 475] on link "View PDF" at bounding box center [1105, 473] width 70 height 26
click at [1255, 103] on div "[PERSON_NAME] Compliance Training Expires On Status Cont. Education Certificate…" at bounding box center [784, 374] width 1568 height 749
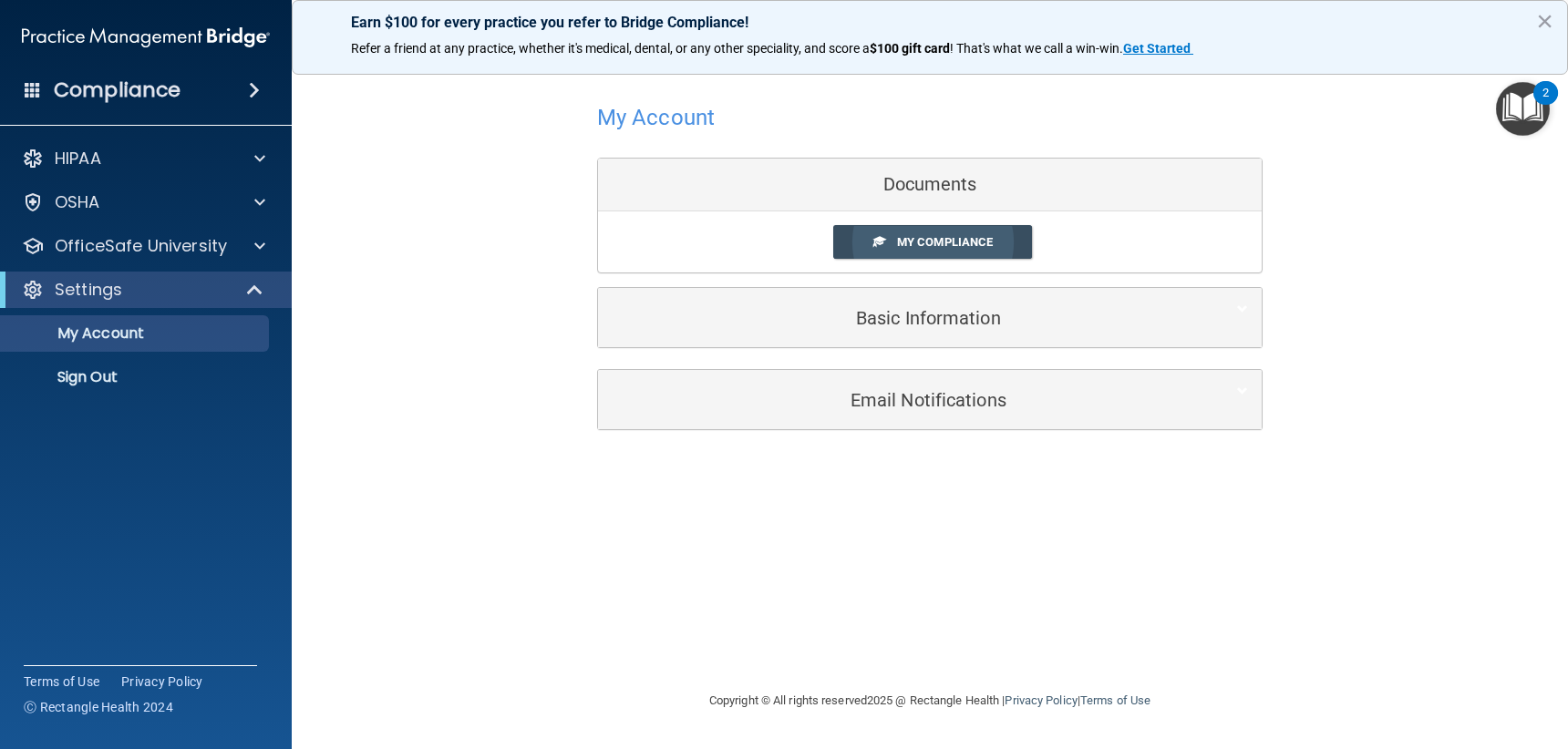
click at [988, 232] on link "My Compliance" at bounding box center [933, 242] width 199 height 34
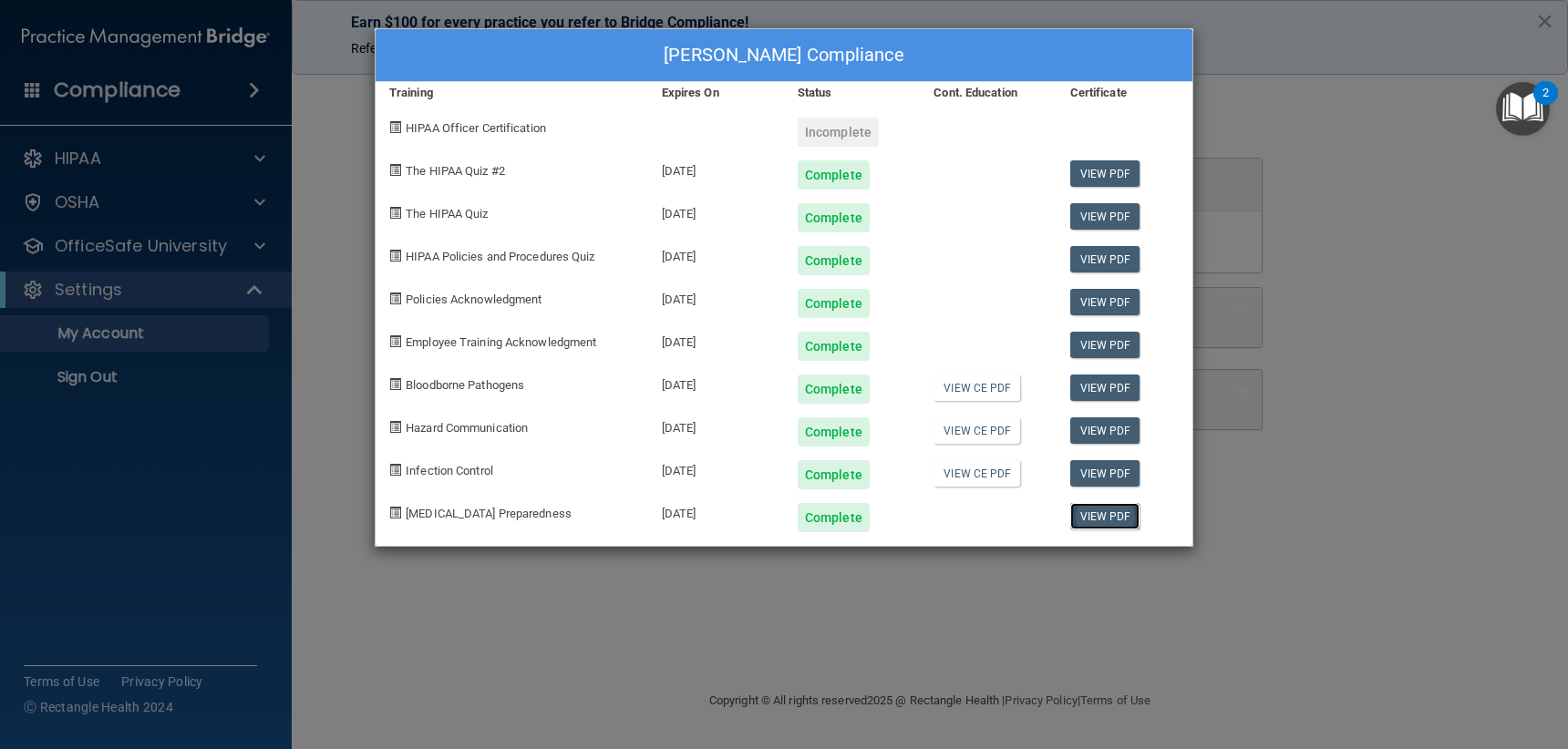
click at [1096, 517] on link "View PDF" at bounding box center [1105, 516] width 70 height 26
